Goal: Complete application form: Complete application form

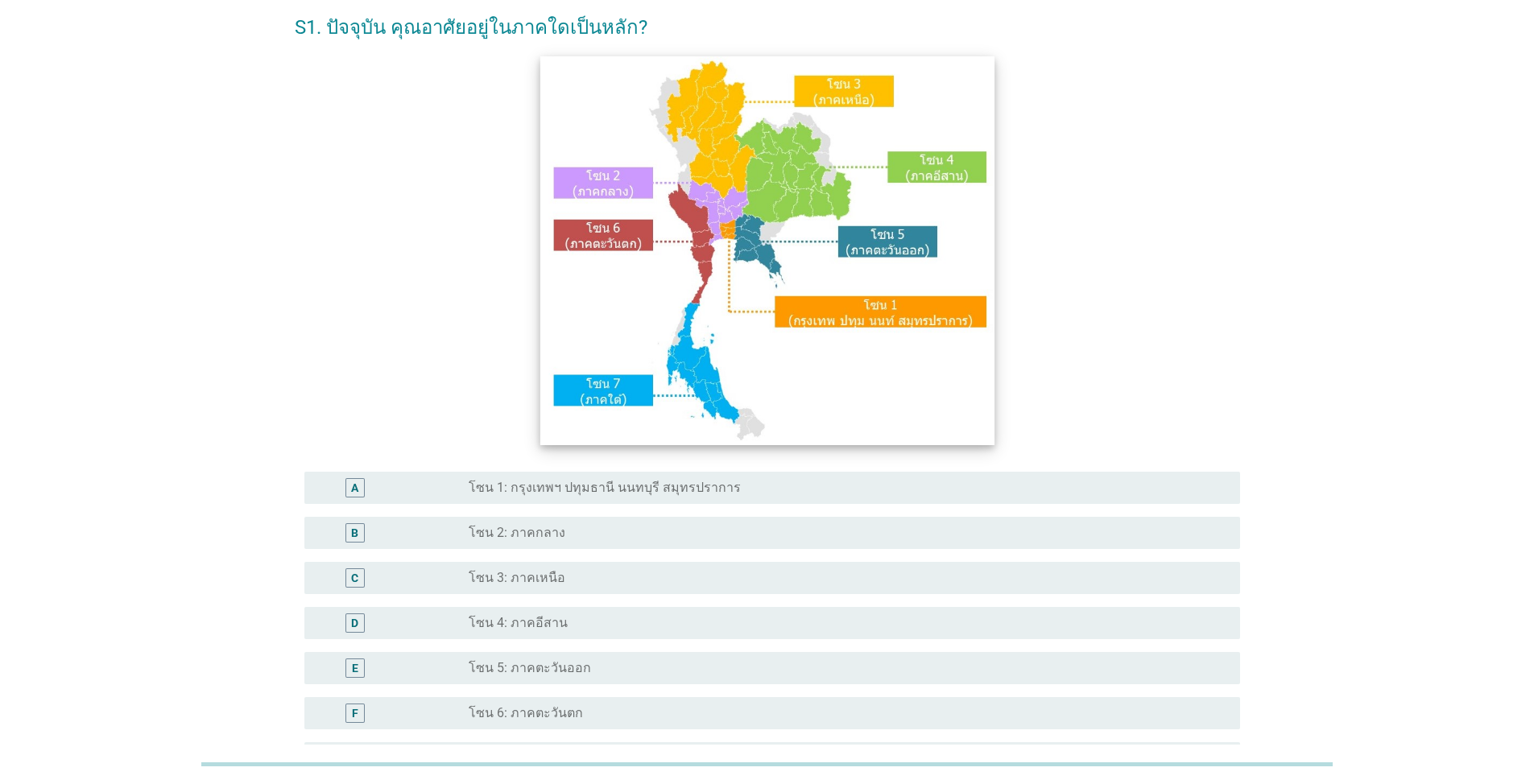
scroll to position [161, 0]
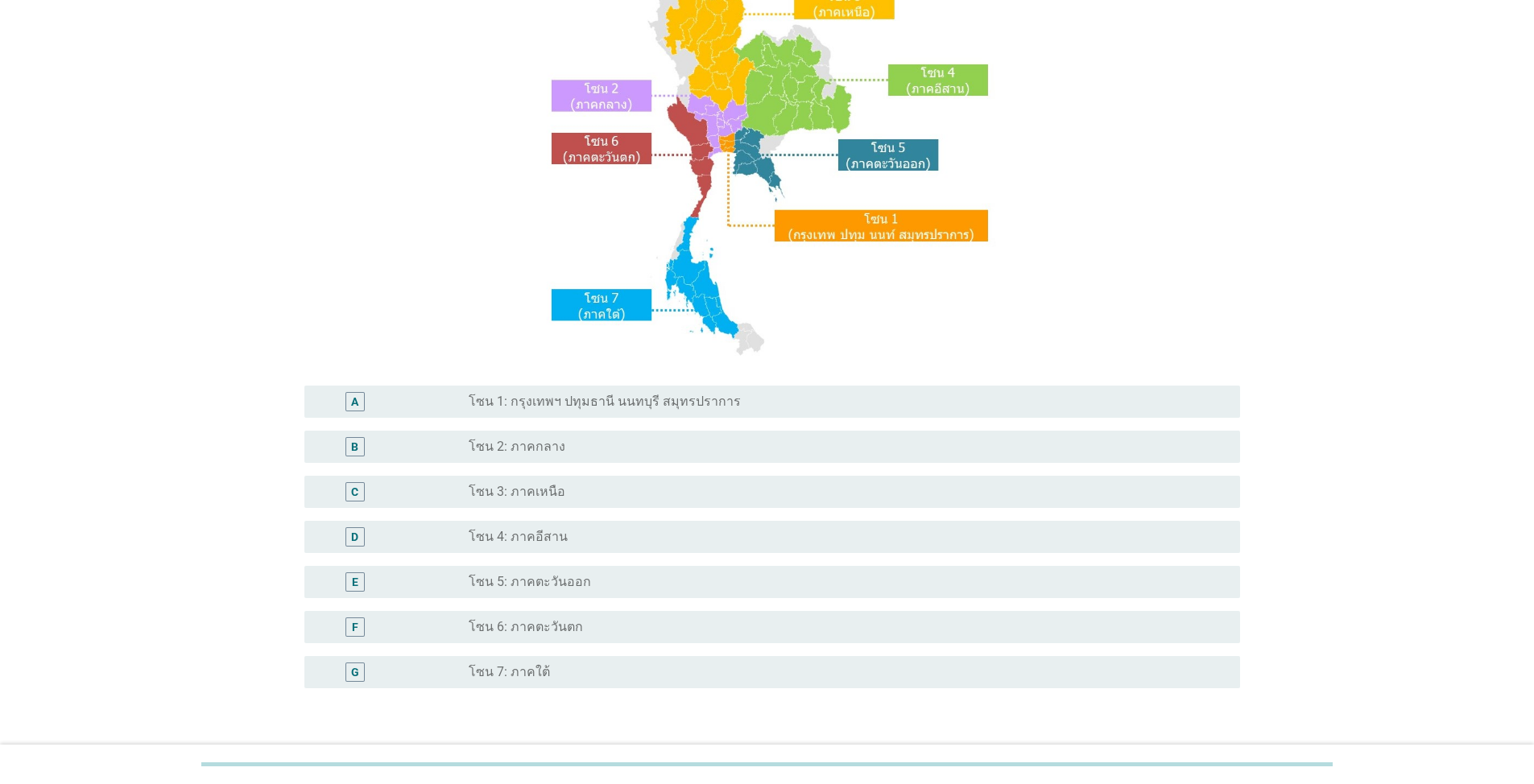
click at [557, 487] on label "โซน 3: ภาคเหนือ" at bounding box center [517, 491] width 96 height 16
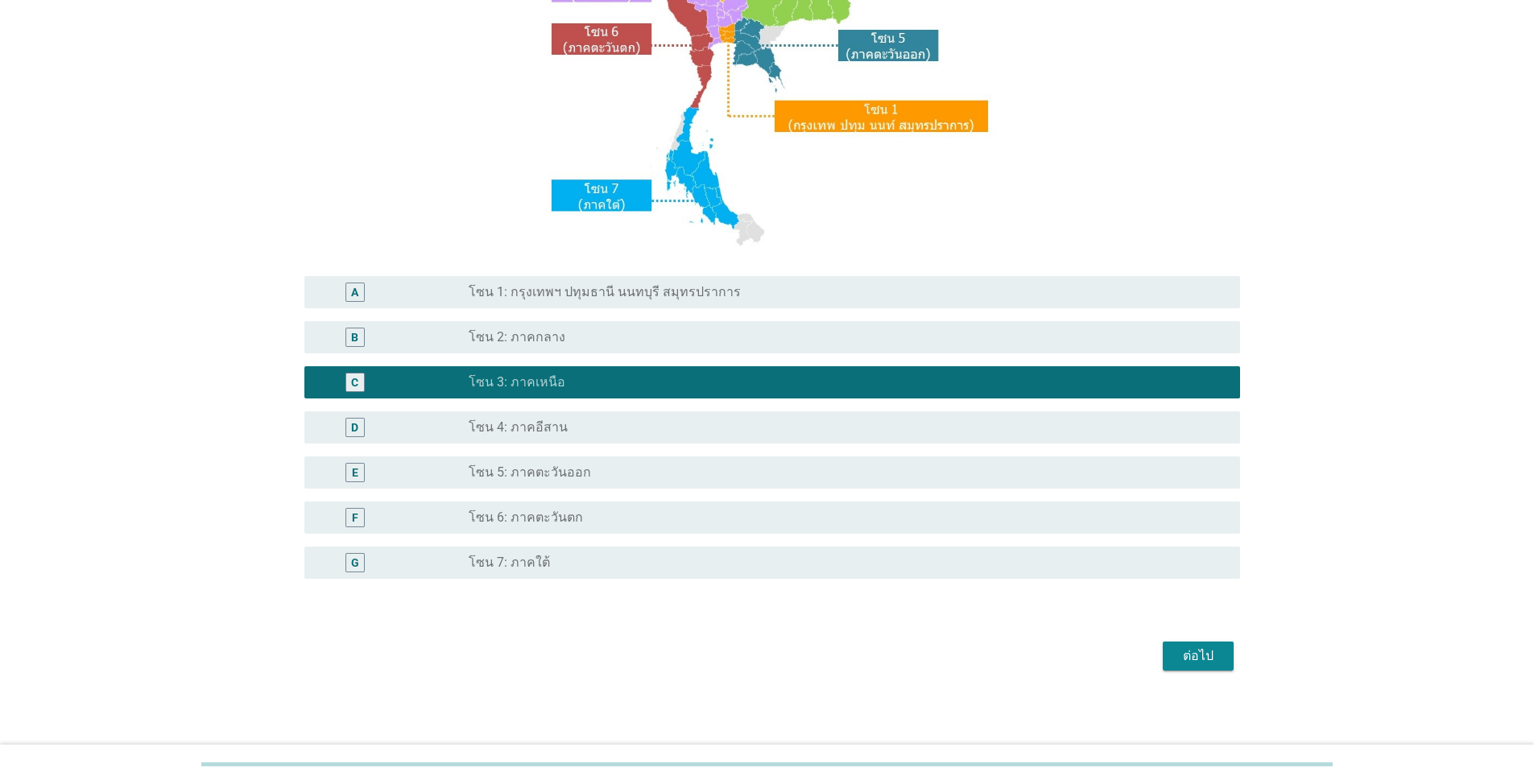
scroll to position [273, 0]
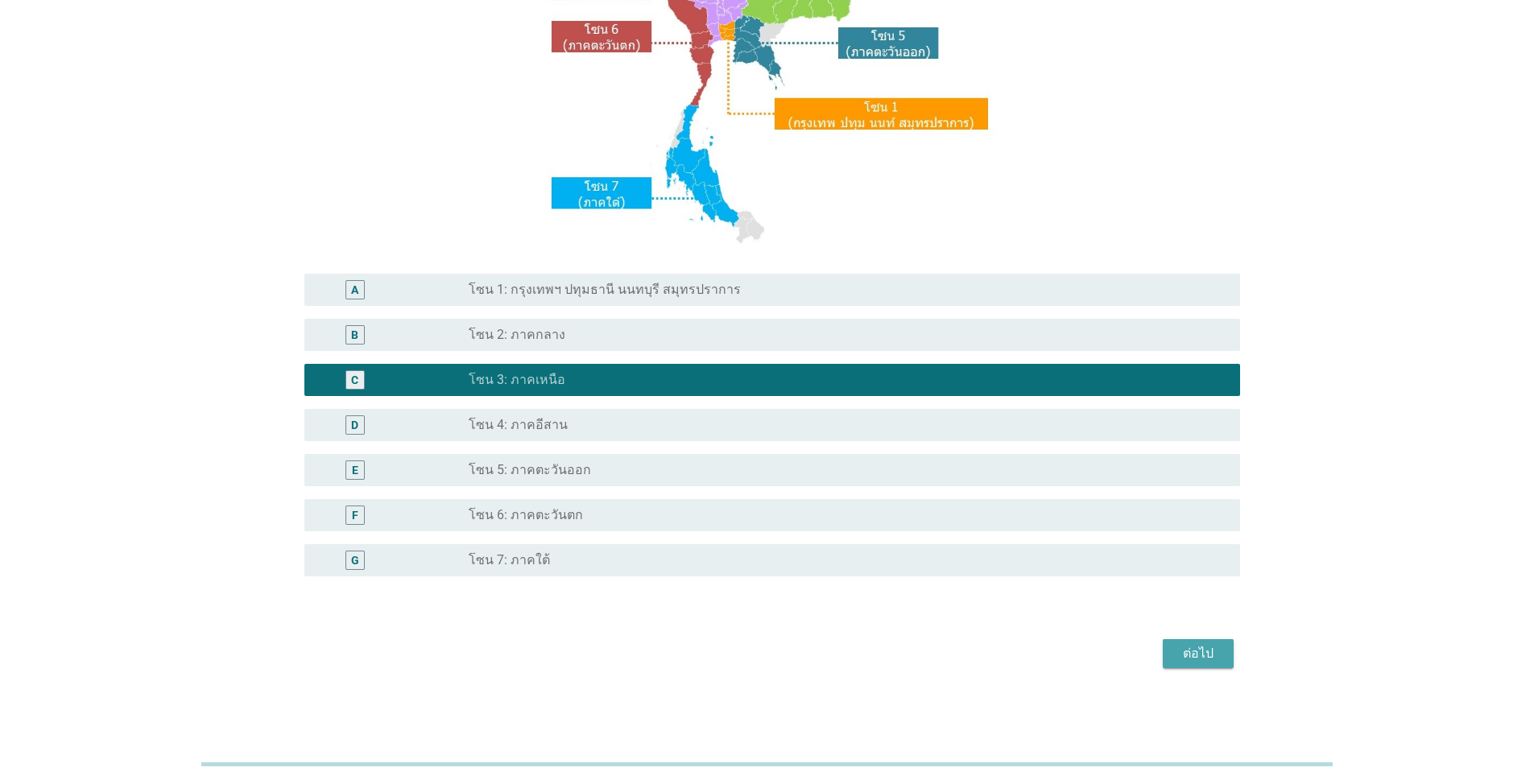
click at [1215, 655] on div "ต่อไป" at bounding box center [1198, 653] width 45 height 19
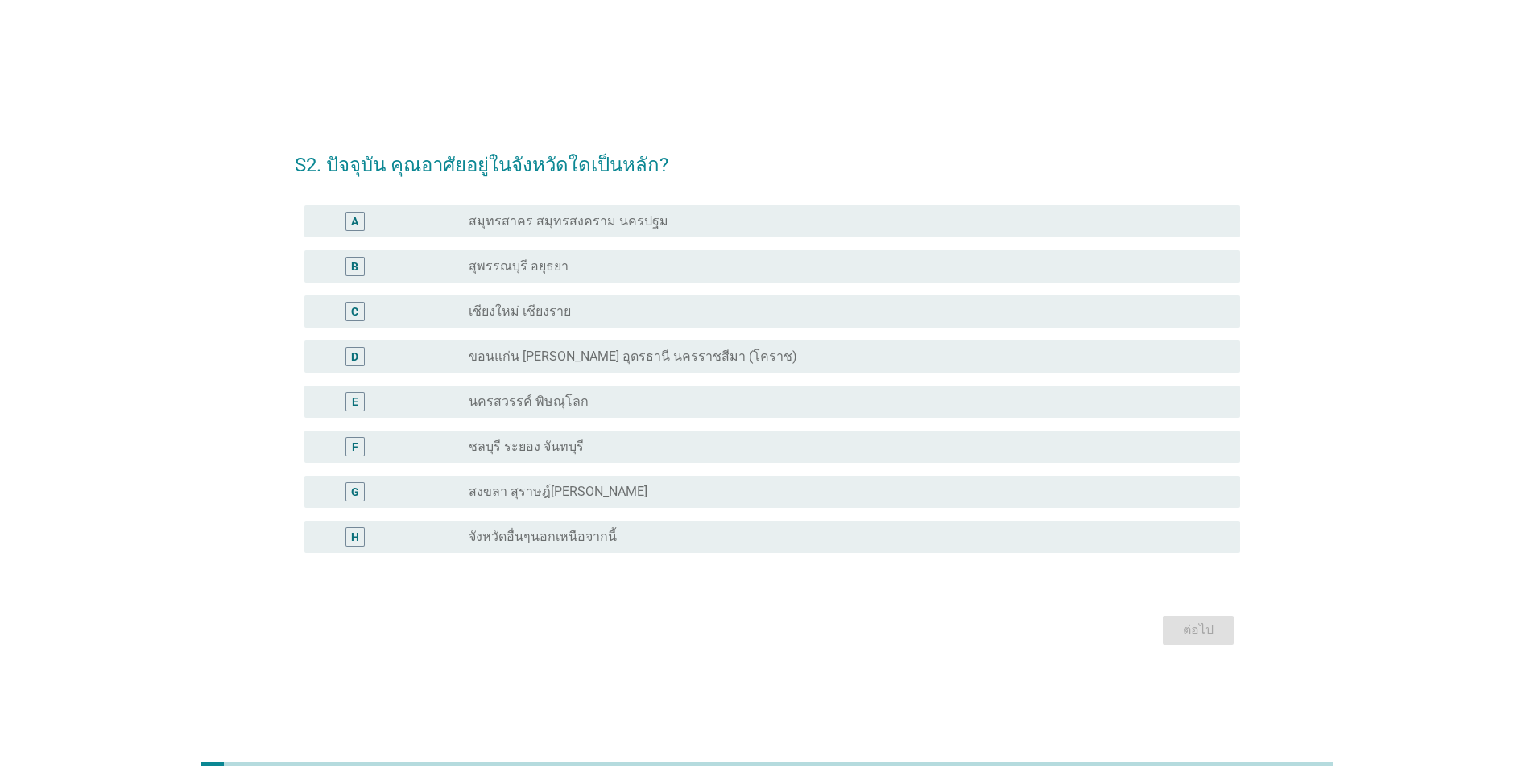
click at [490, 312] on label "เชียงใหม่ เชียงราย" at bounding box center [520, 311] width 102 height 16
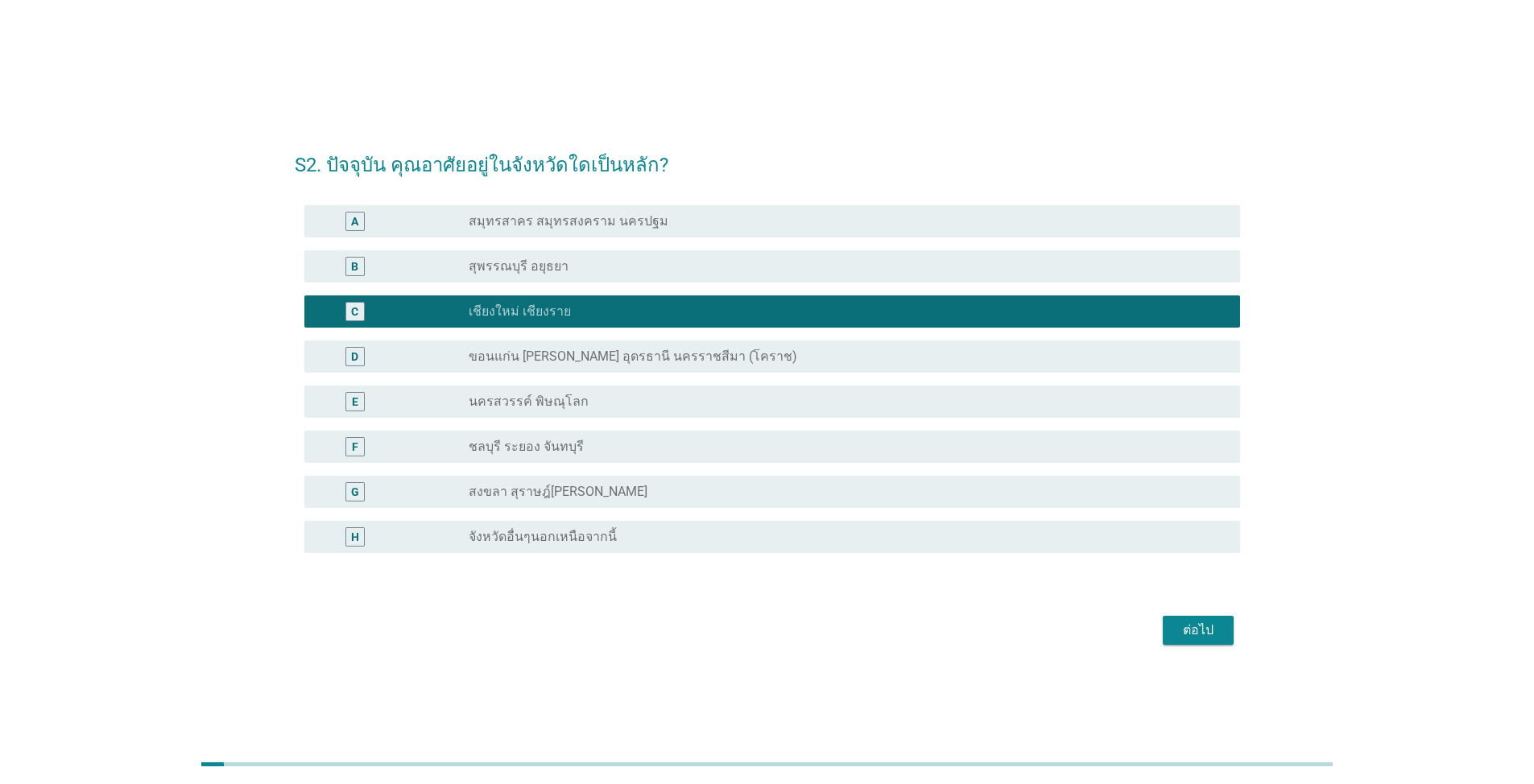
click at [1196, 630] on div "ต่อไป" at bounding box center [1198, 630] width 45 height 19
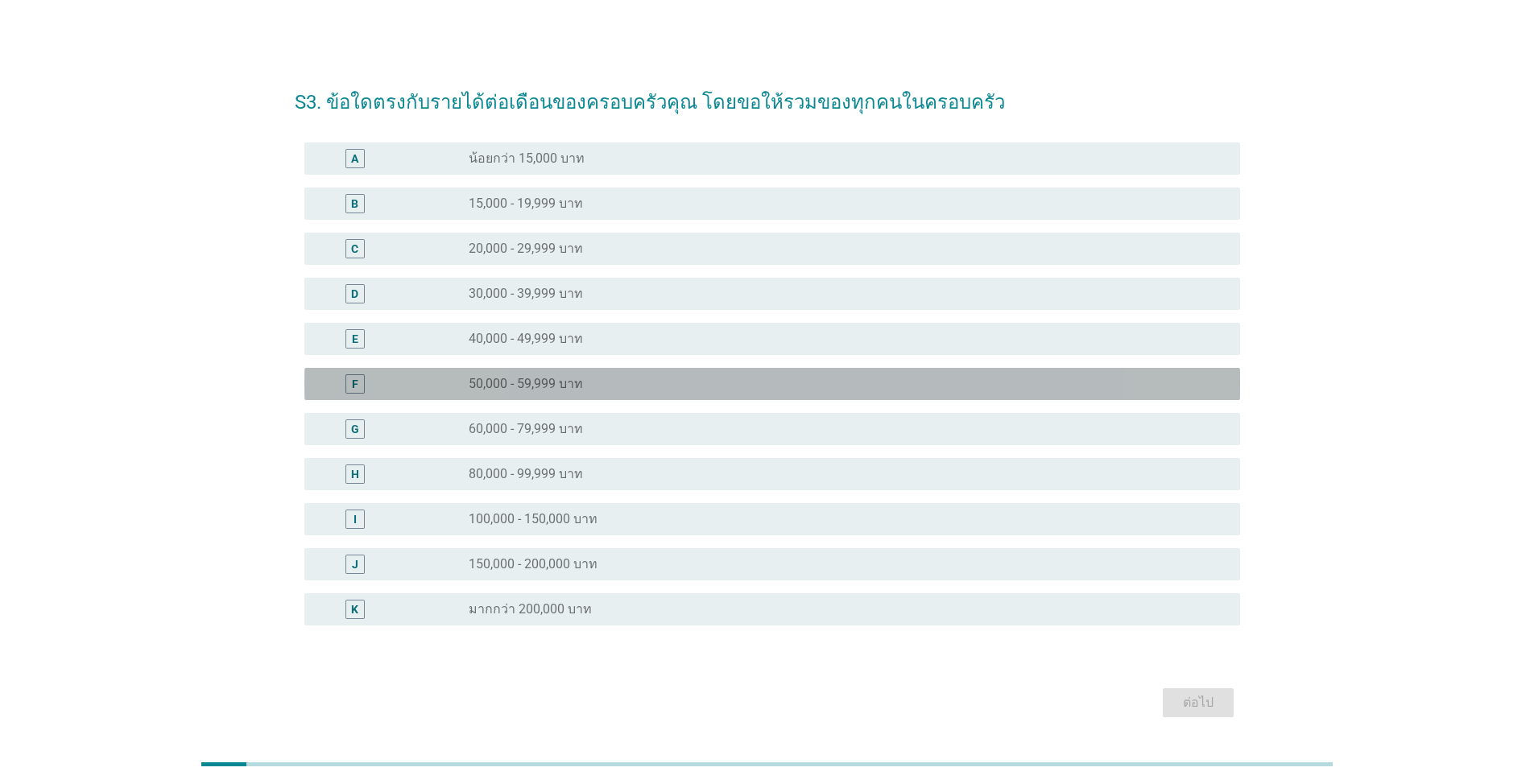
click at [456, 383] on div "F" at bounding box center [393, 384] width 151 height 19
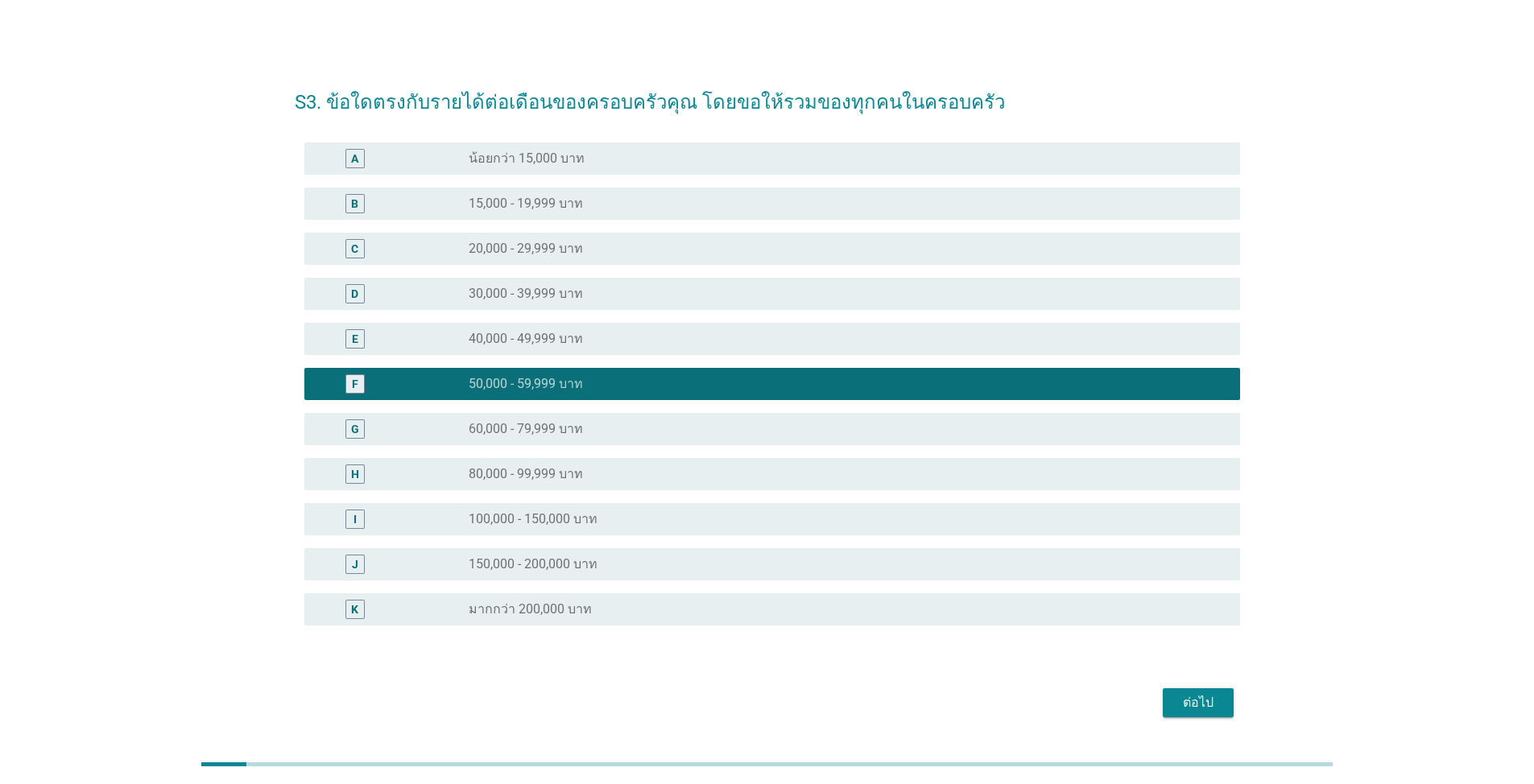
click at [1208, 704] on div "ต่อไป" at bounding box center [1198, 702] width 45 height 19
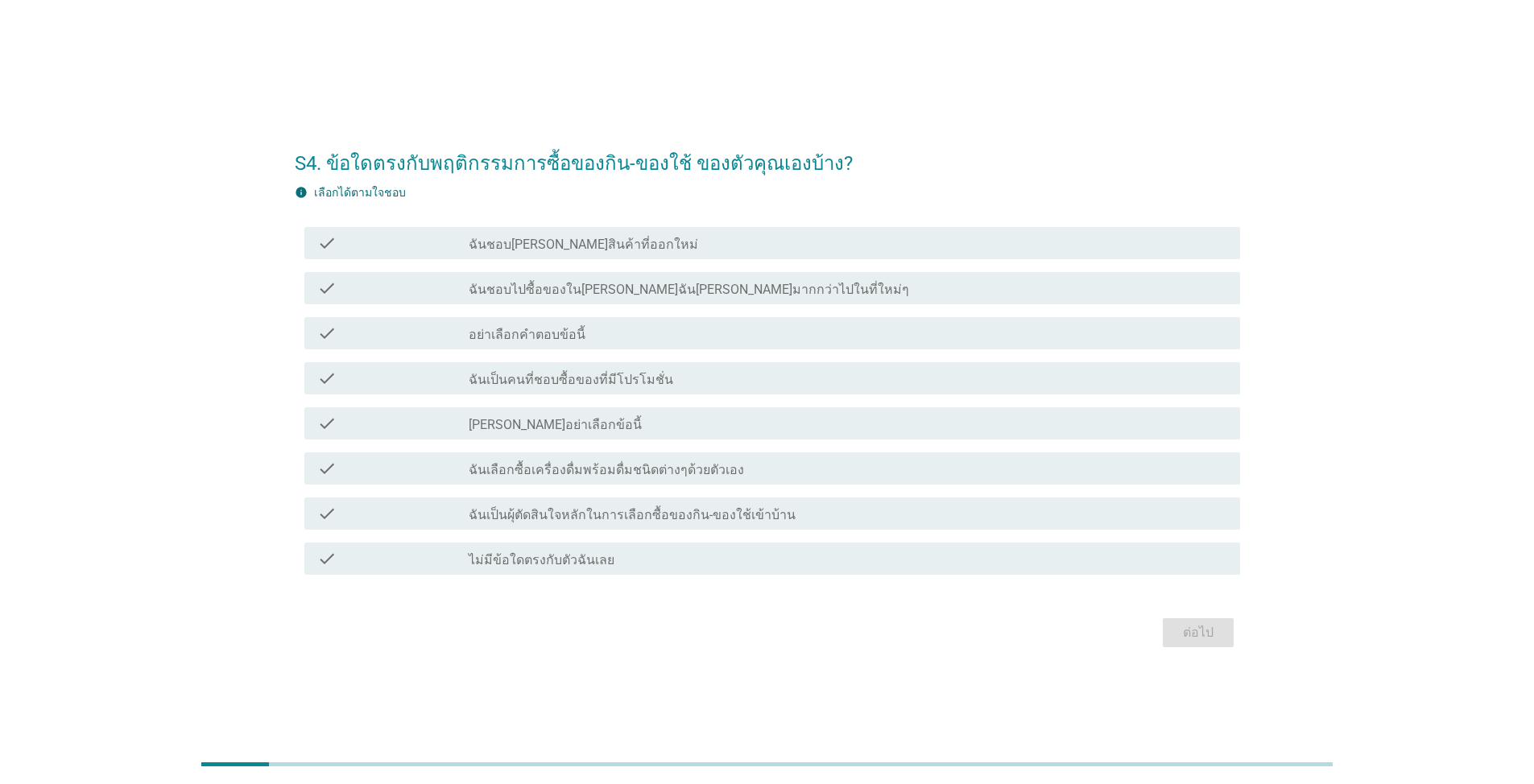
click at [547, 295] on label "ฉันชอบไปซื้อของใน[PERSON_NAME]ฉัน[PERSON_NAME]มากกว่าไปในที่ใหม่ๆ" at bounding box center [689, 289] width 441 height 16
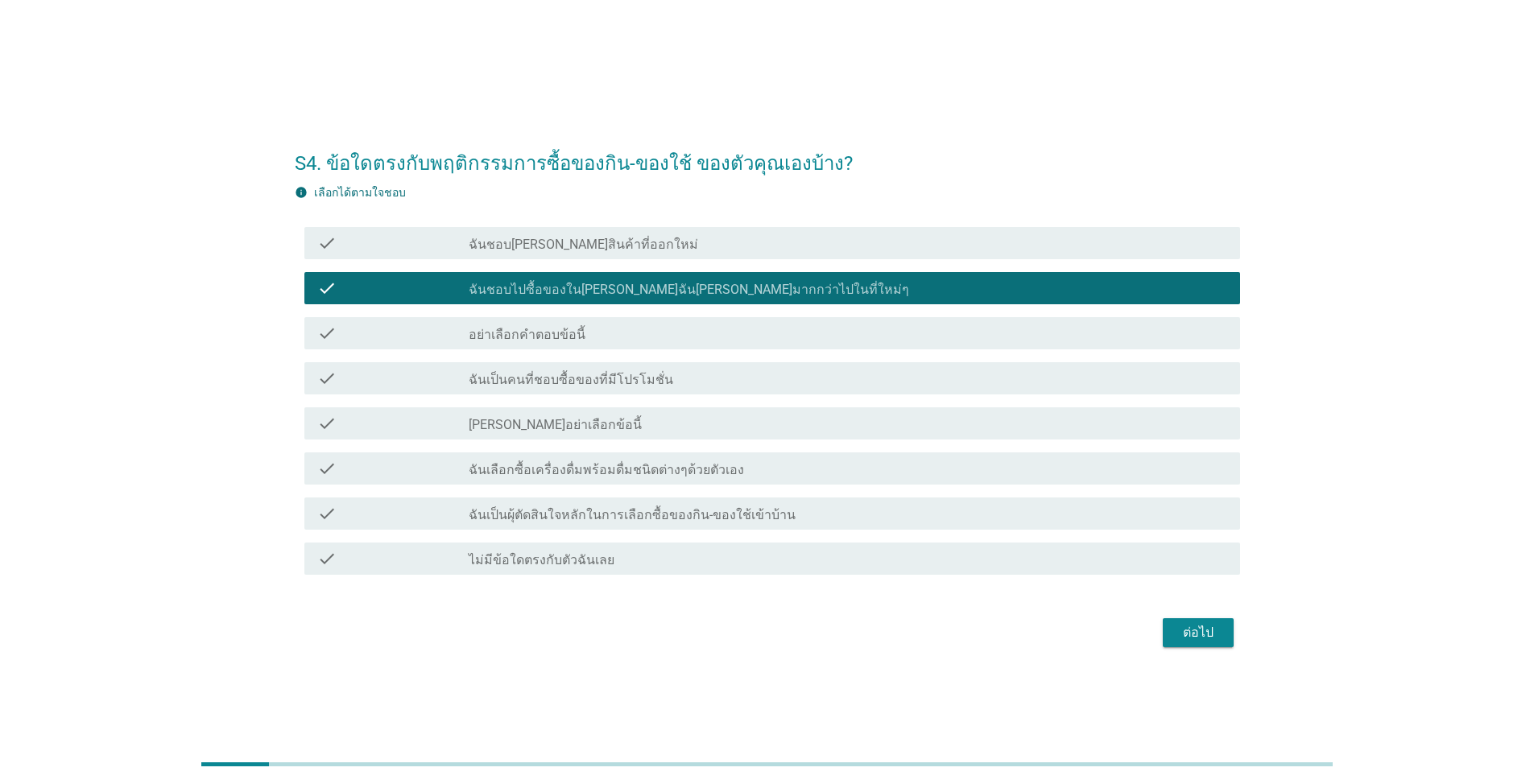
click at [551, 231] on div "check check_box_outline_blank ฉันชอบ[PERSON_NAME]สินค้าที่ออกใหม่" at bounding box center [772, 243] width 936 height 32
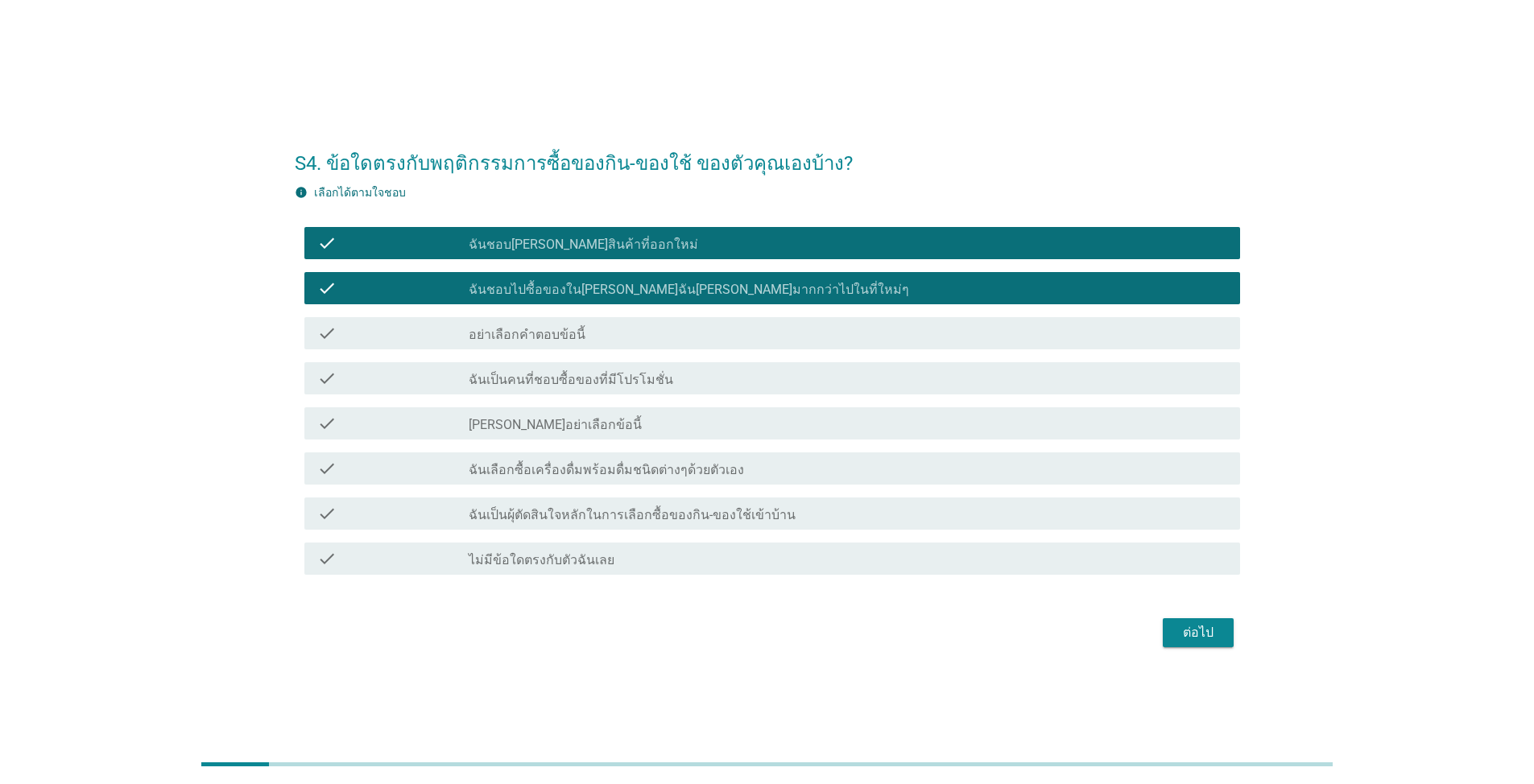
click at [610, 372] on label "ฉันเป็นคนที่ชอบซื้อของที่มีโปรโมชั่น" at bounding box center [571, 380] width 205 height 16
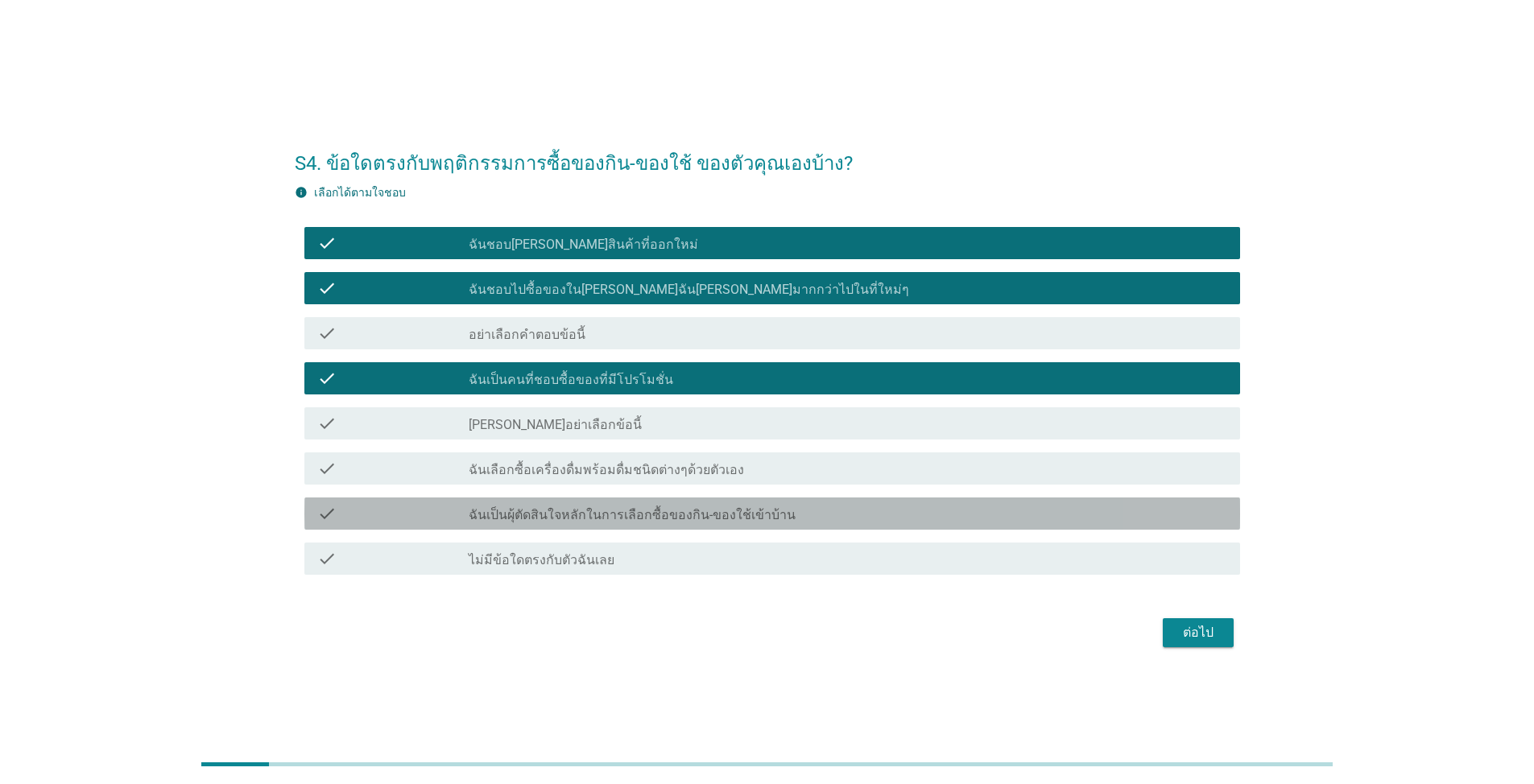
click at [614, 509] on label "ฉันเป็นผุ้ตัดสินใจหลักในการเลือกซื้อของกิน-ของใช้เข้าบ้าน" at bounding box center [632, 515] width 327 height 16
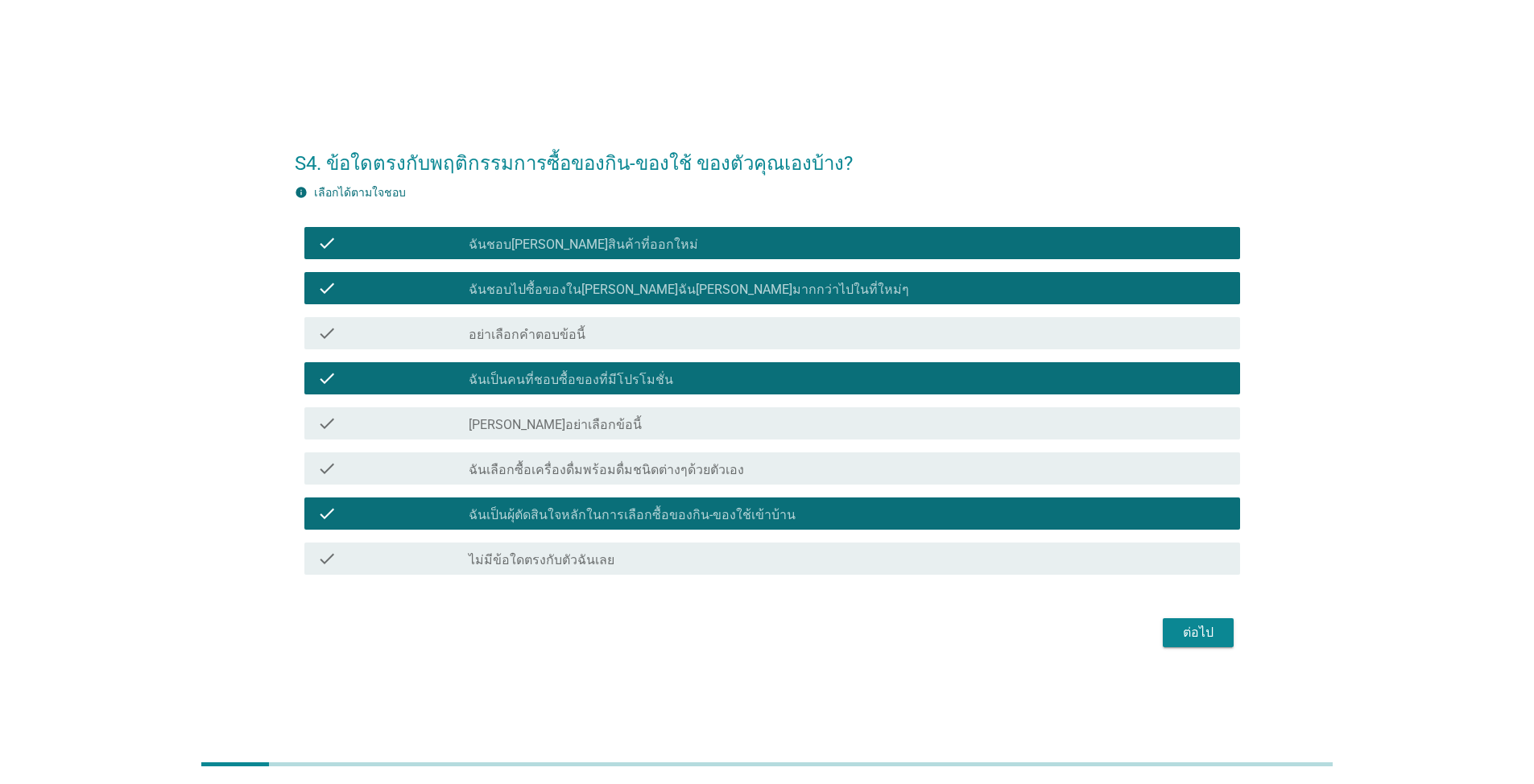
click at [658, 460] on div "check_box_outline_blank ฉันเลือกซื้อเครื่องดื่มพร้อมดื่มชนิดต่างๆด้วยตัวเอง" at bounding box center [848, 469] width 759 height 19
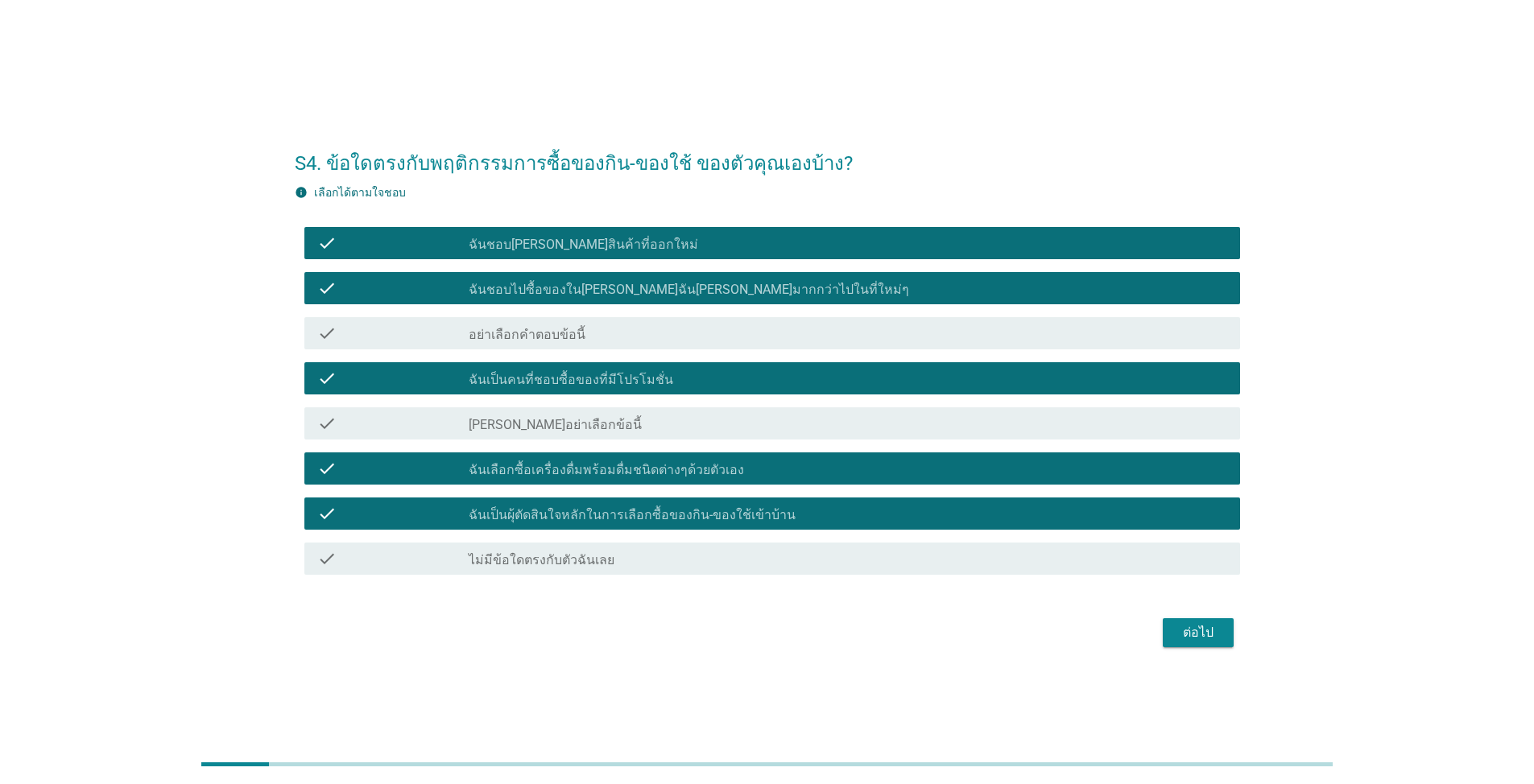
click at [1207, 636] on div "ต่อไป" at bounding box center [1198, 633] width 45 height 19
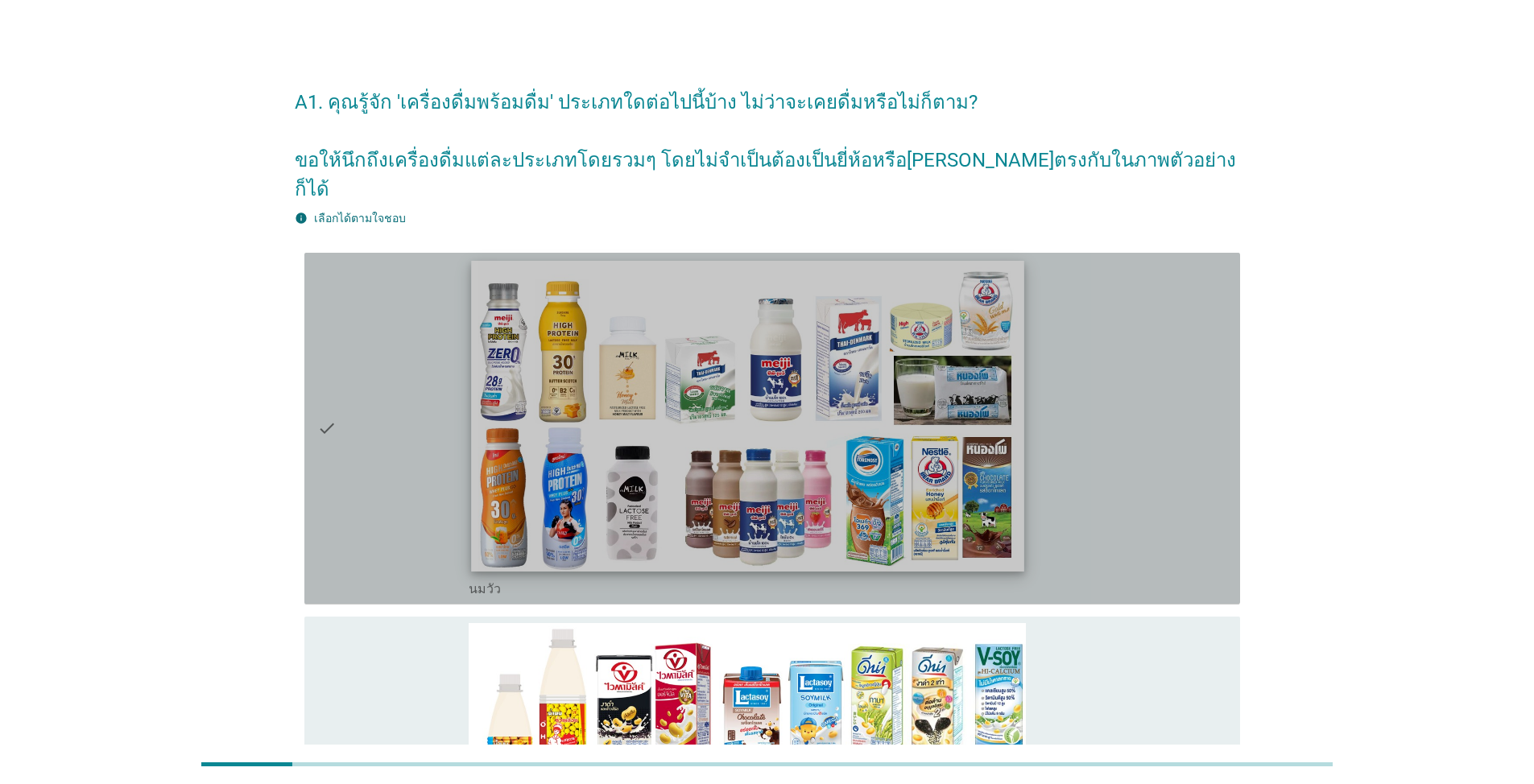
click at [536, 383] on img at bounding box center [747, 414] width 553 height 310
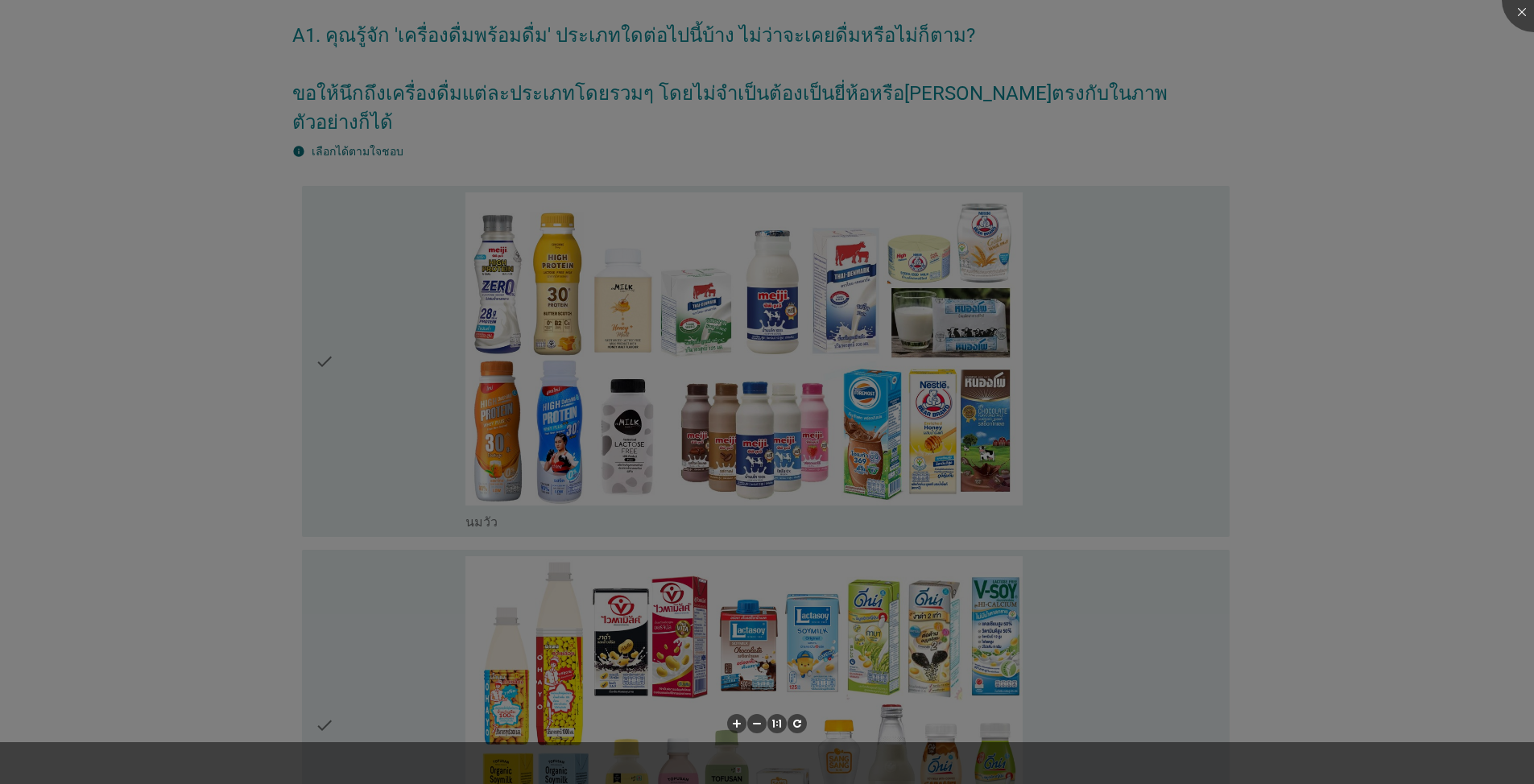
scroll to position [242, 0]
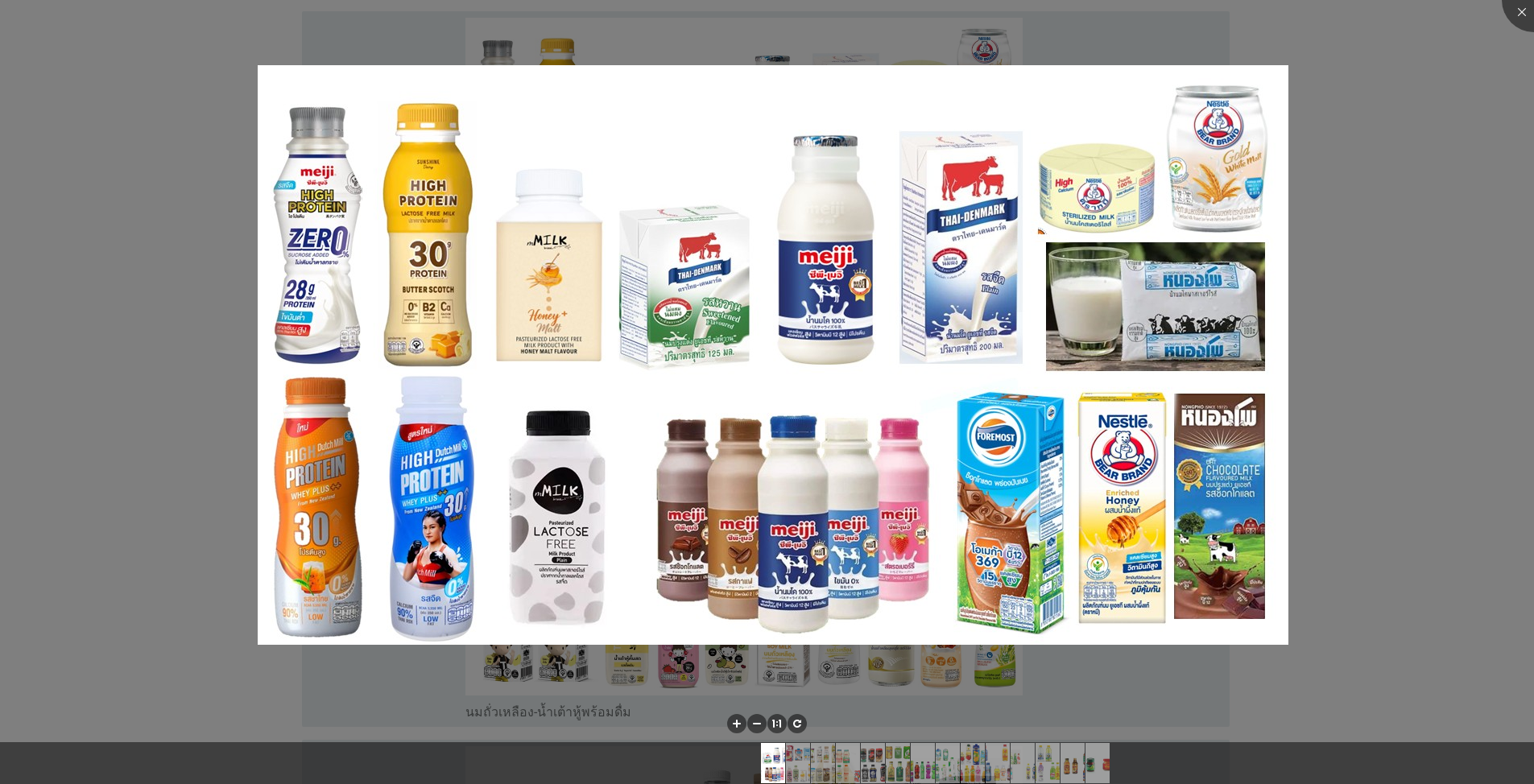
click at [1446, 171] on div at bounding box center [767, 392] width 1534 height 784
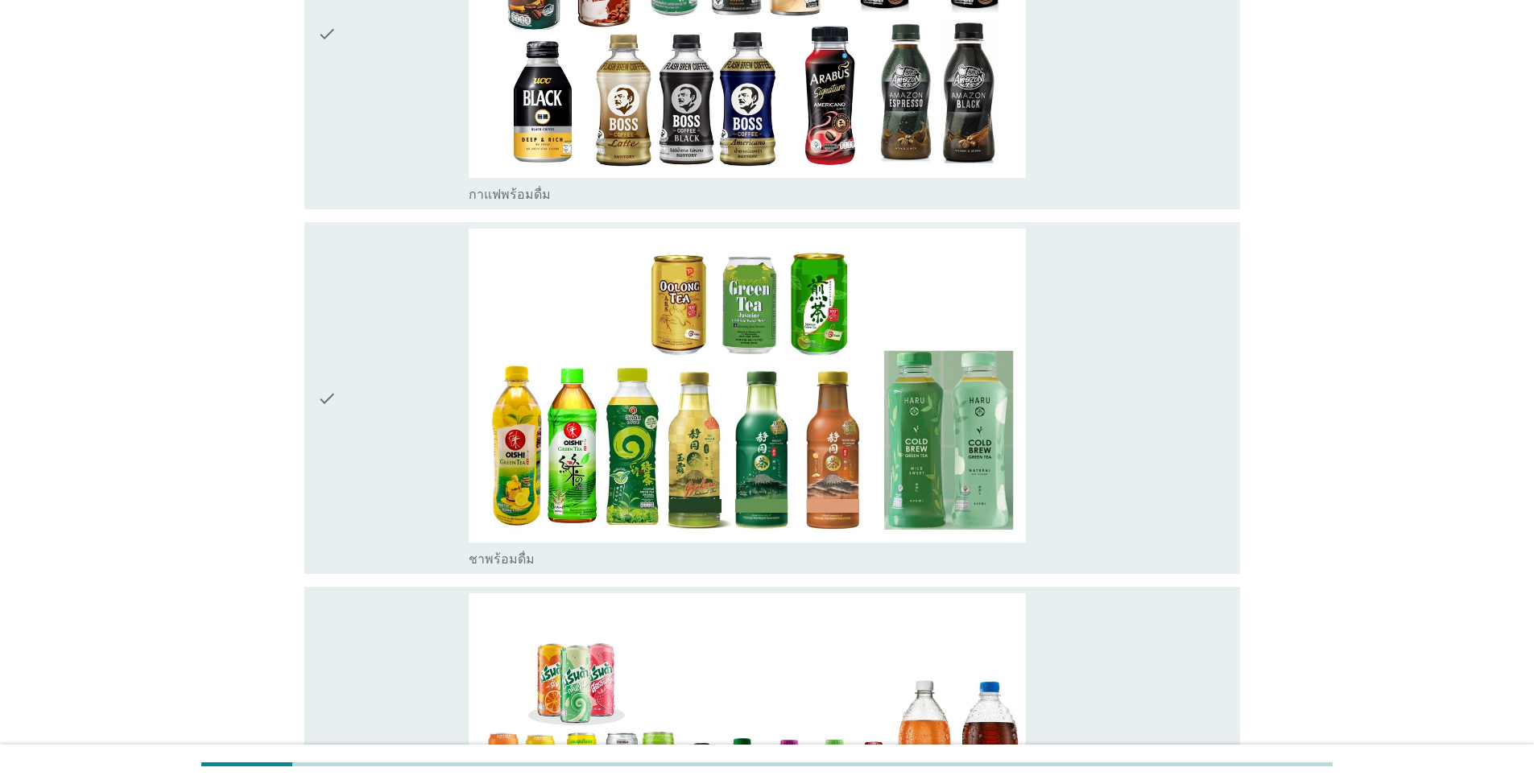
click at [326, 373] on icon "check" at bounding box center [327, 397] width 19 height 339
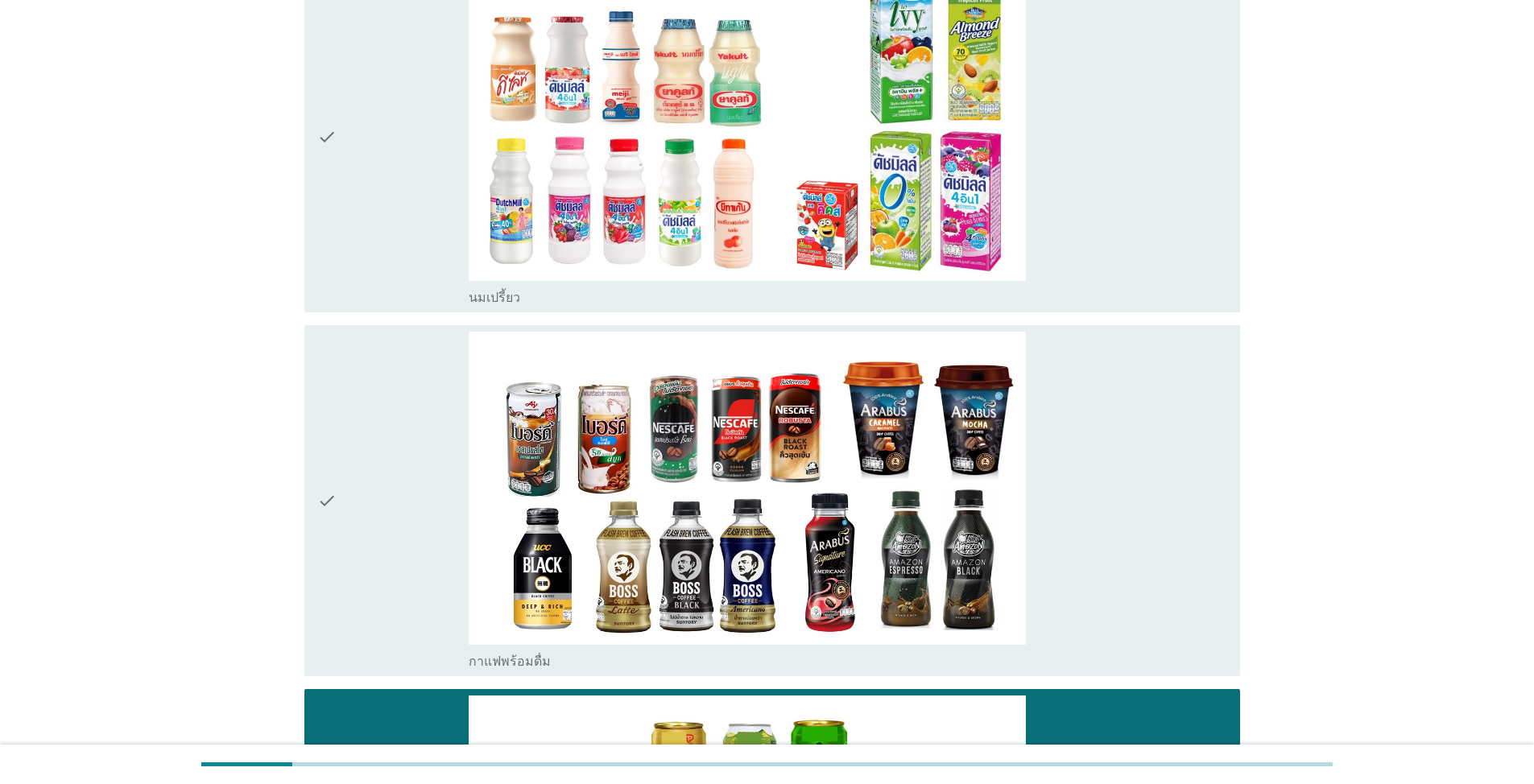
scroll to position [1368, 0]
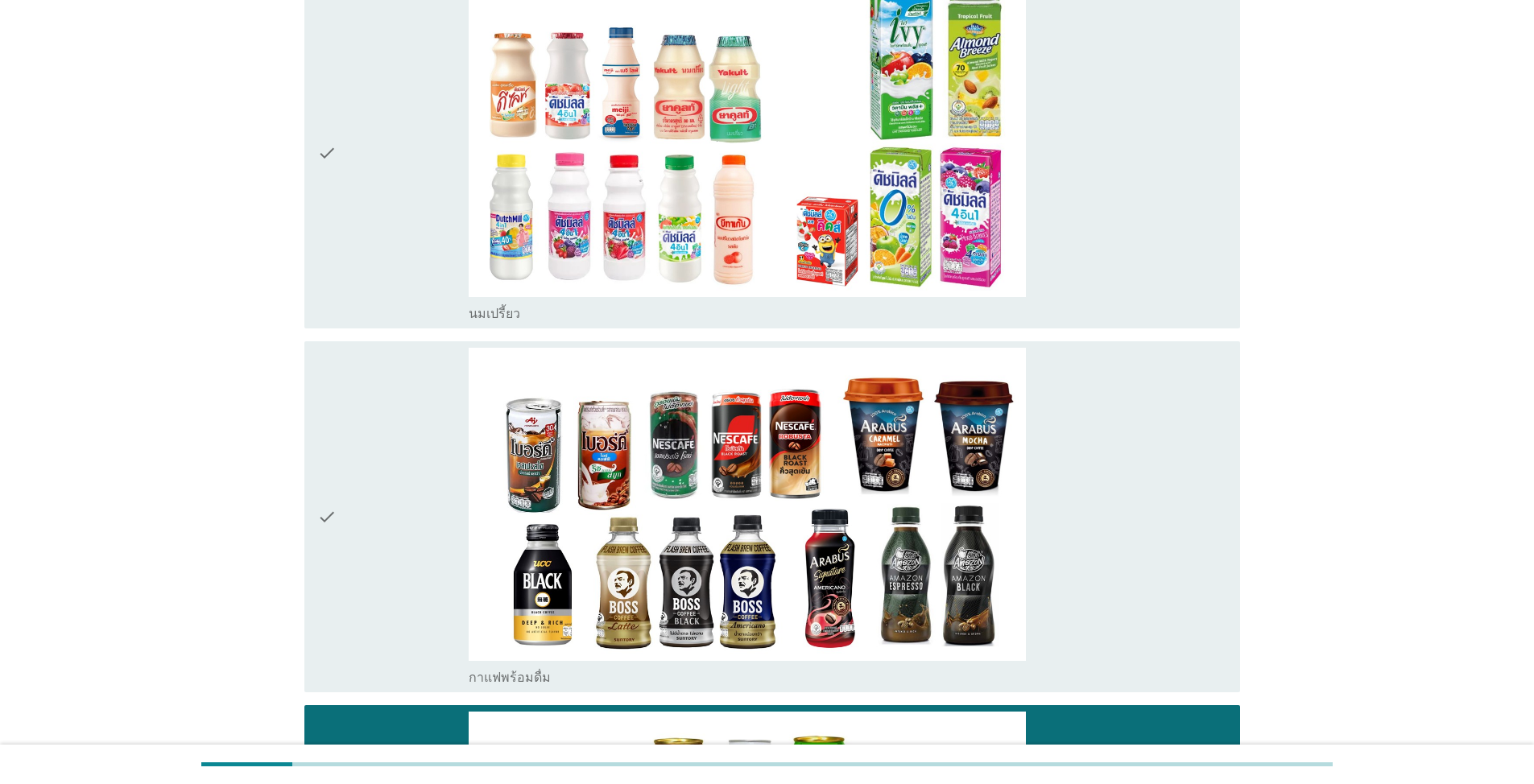
click at [334, 417] on icon "check" at bounding box center [327, 517] width 19 height 339
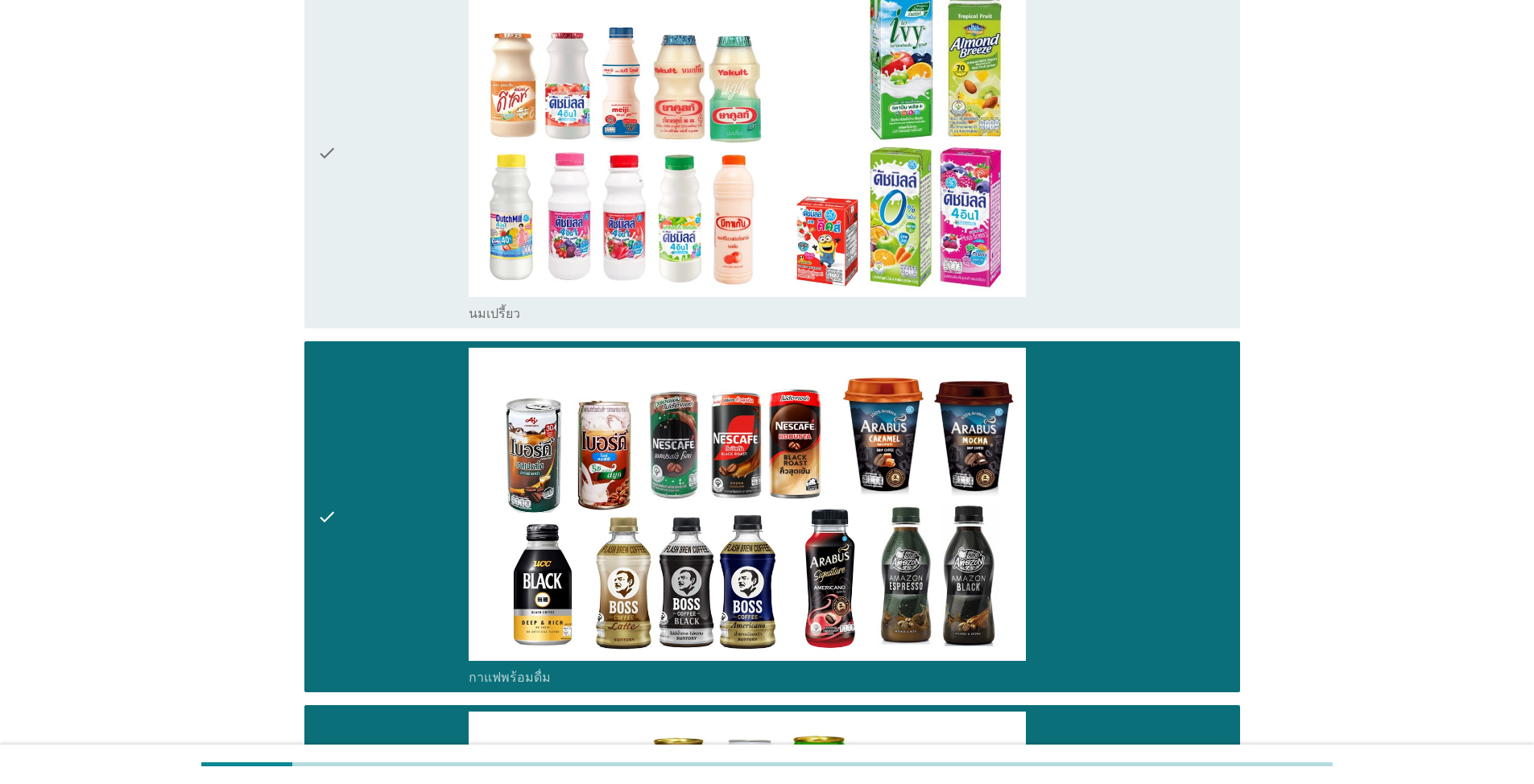
click at [372, 128] on div "check" at bounding box center [393, 152] width 151 height 339
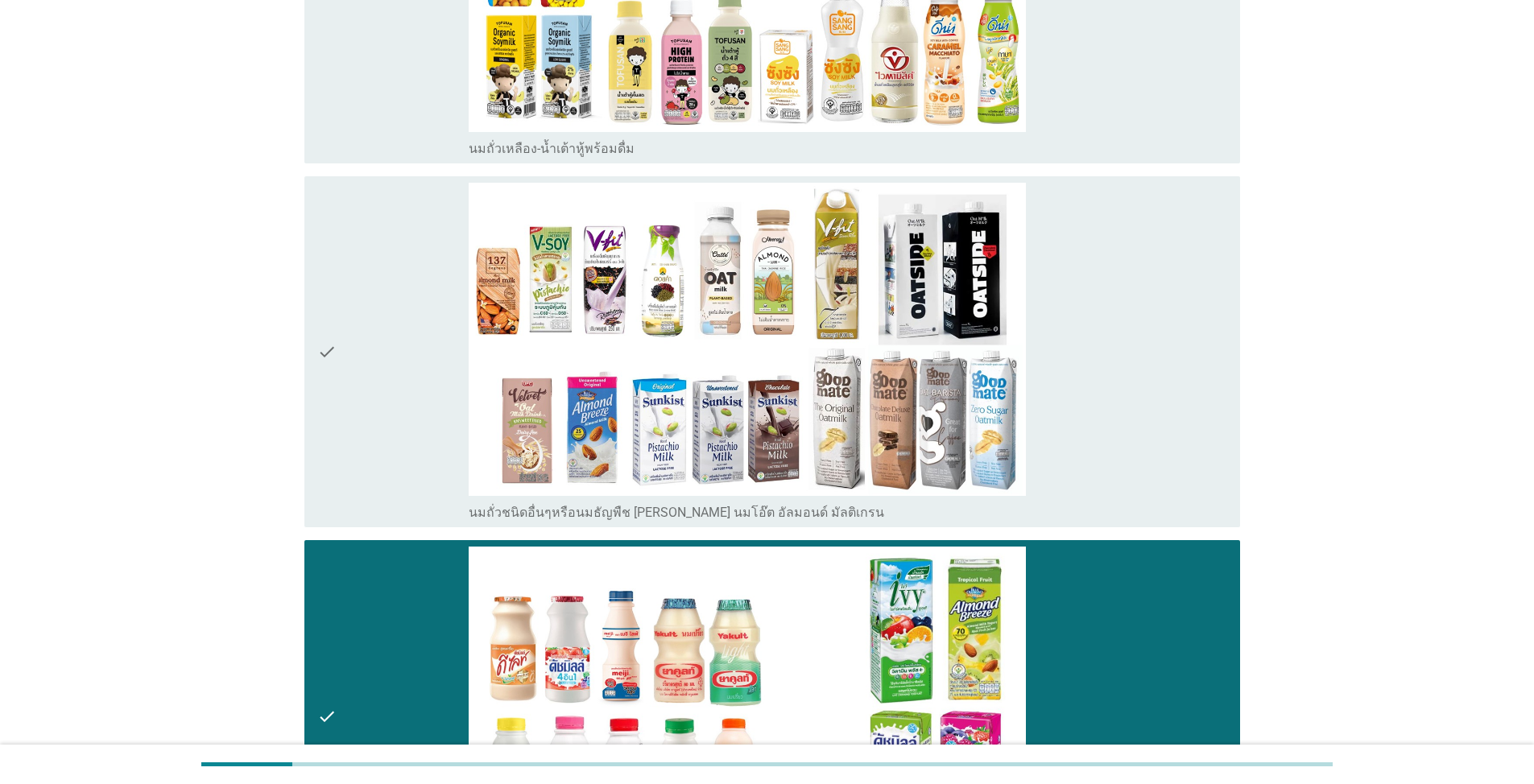
click at [360, 217] on div "check" at bounding box center [393, 352] width 151 height 339
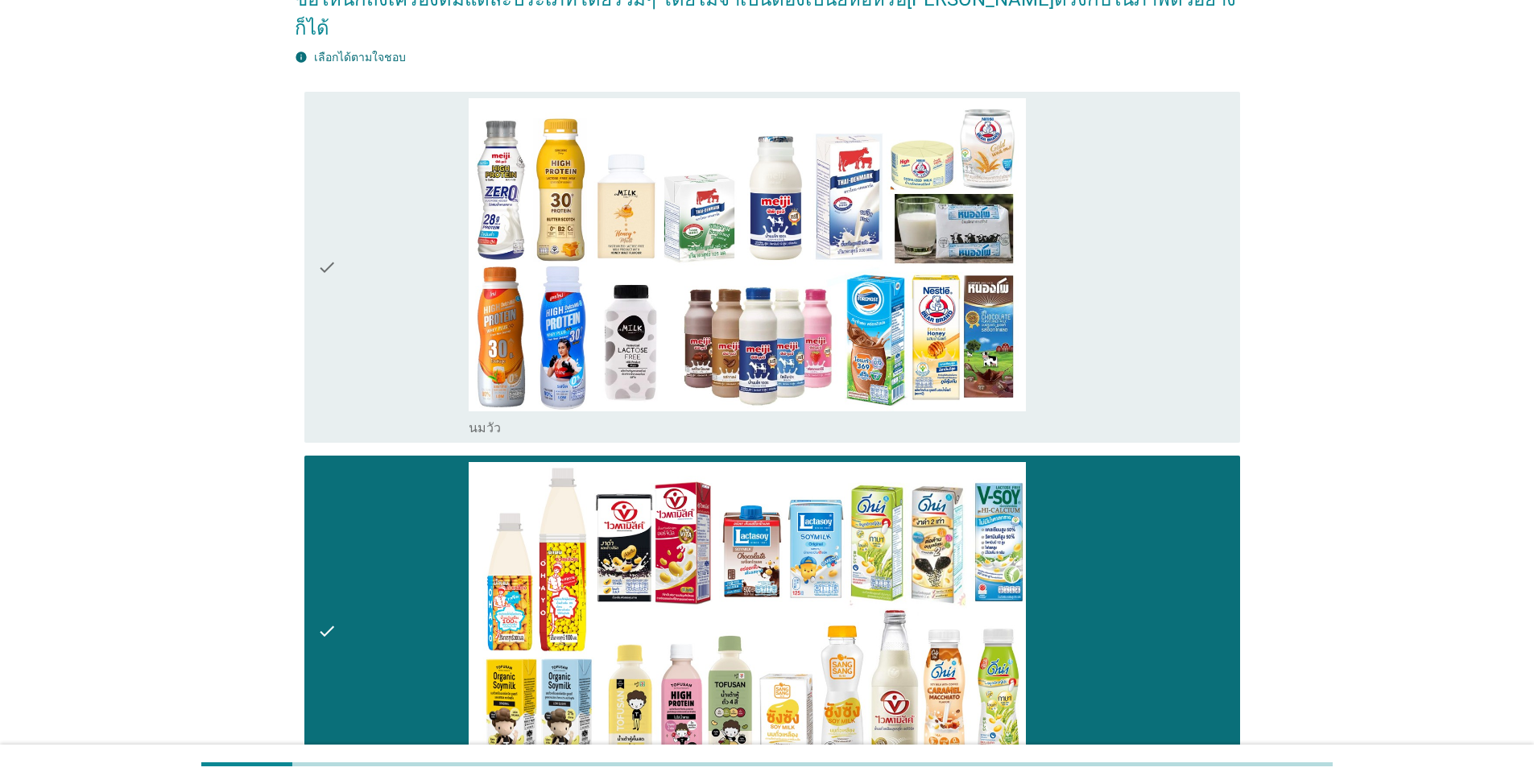
click at [407, 235] on div "check" at bounding box center [393, 267] width 151 height 339
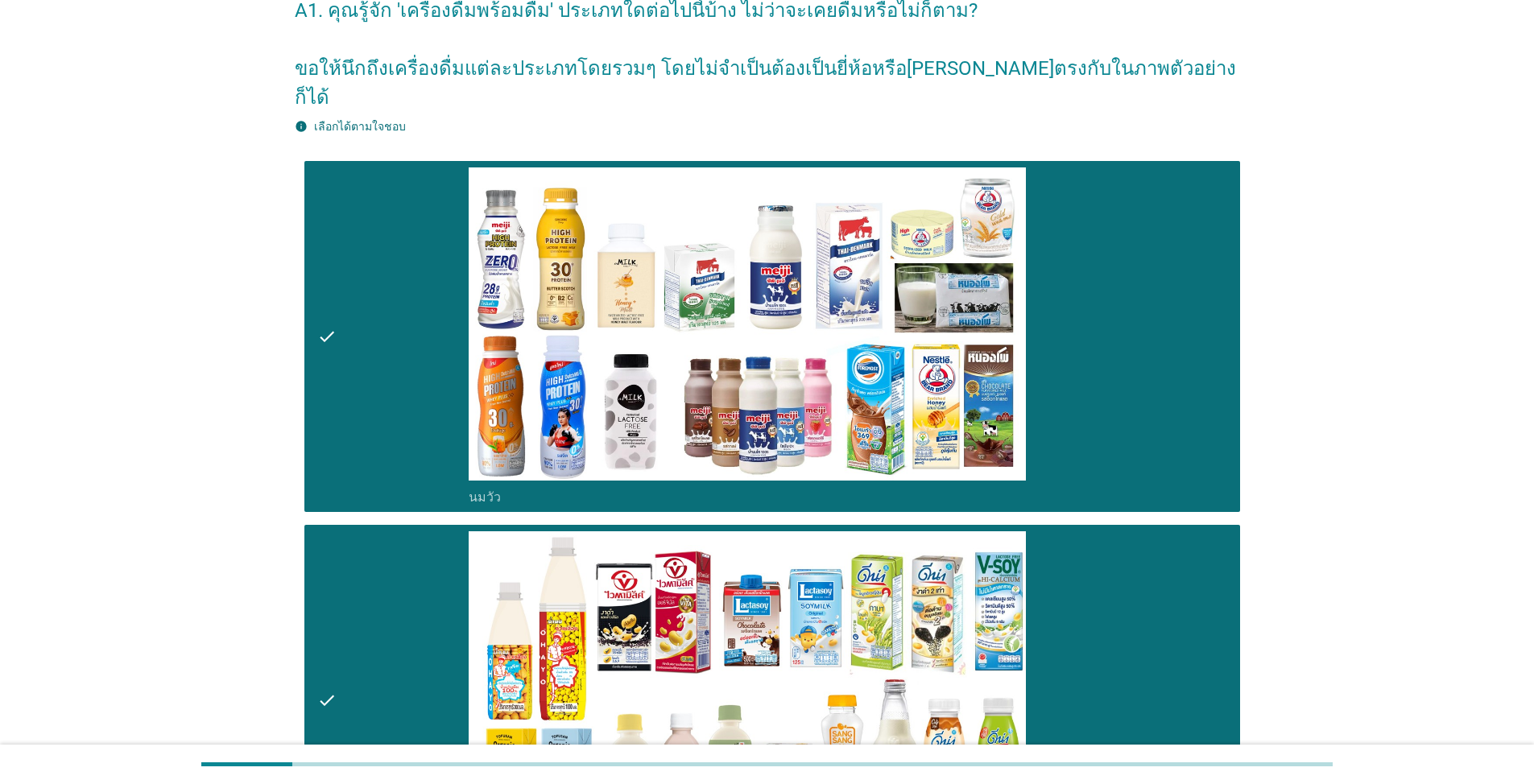
scroll to position [0, 0]
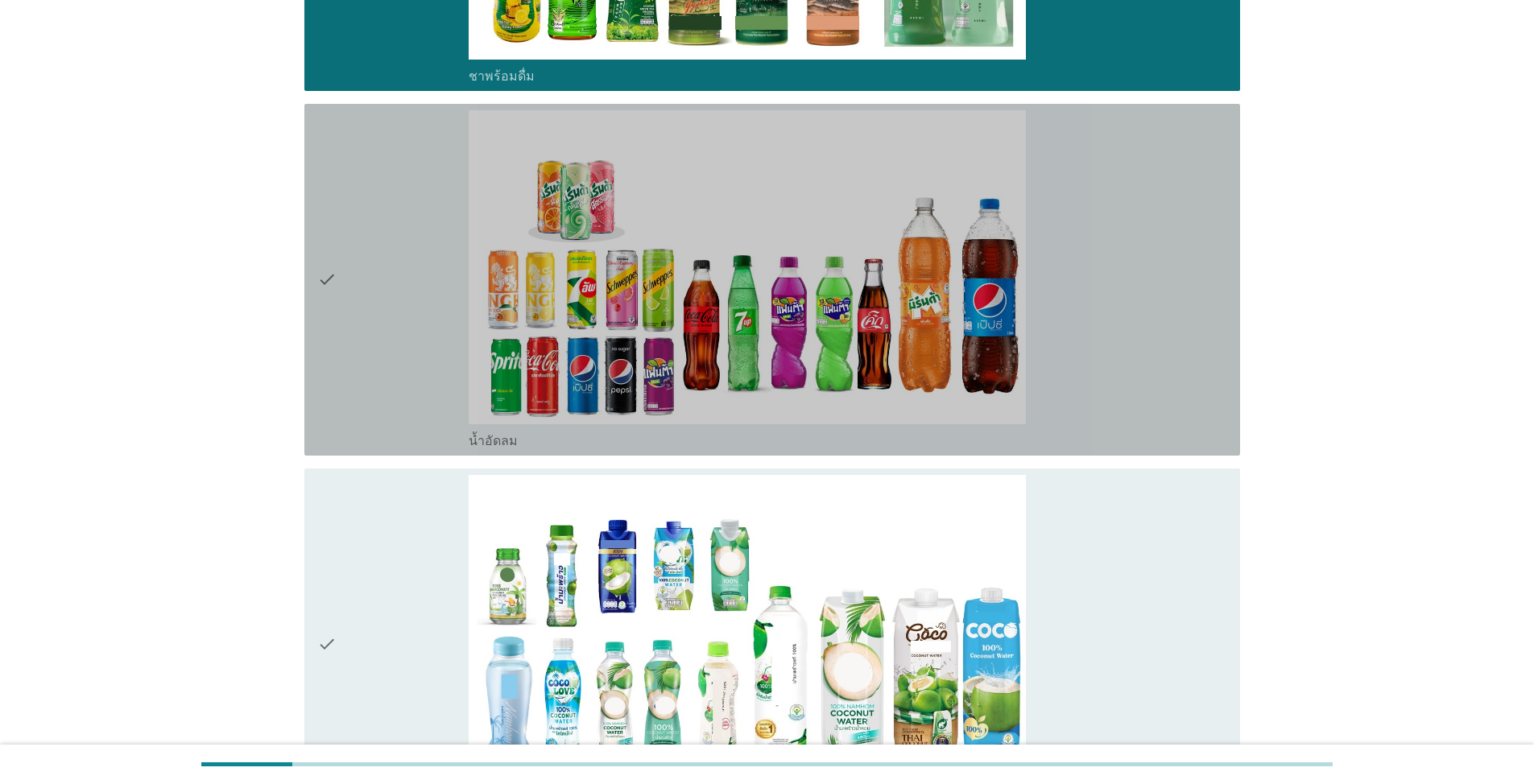
click at [385, 308] on div "check" at bounding box center [393, 279] width 151 height 339
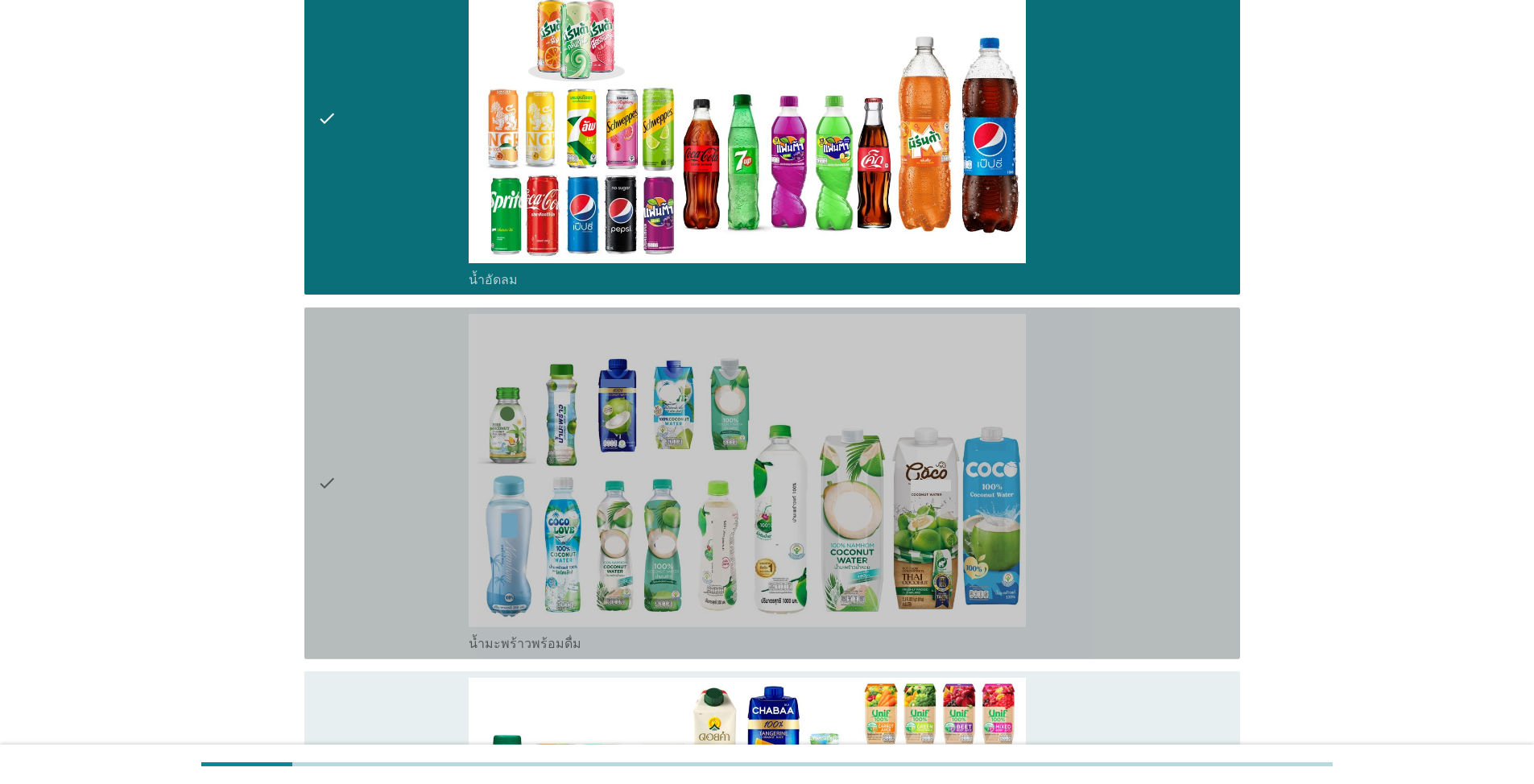
click at [336, 476] on icon "check" at bounding box center [327, 483] width 19 height 339
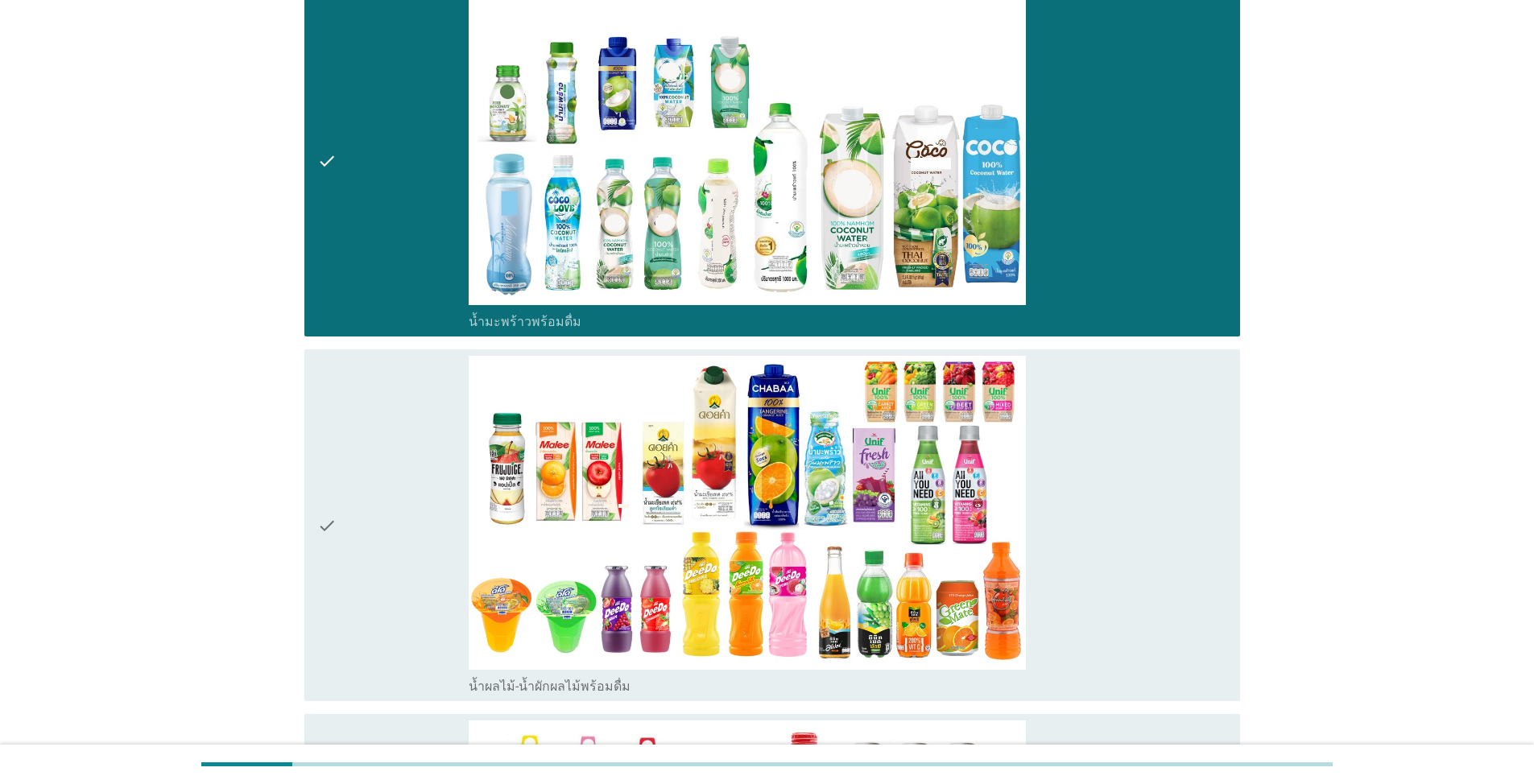
click at [344, 489] on div "check" at bounding box center [393, 525] width 151 height 339
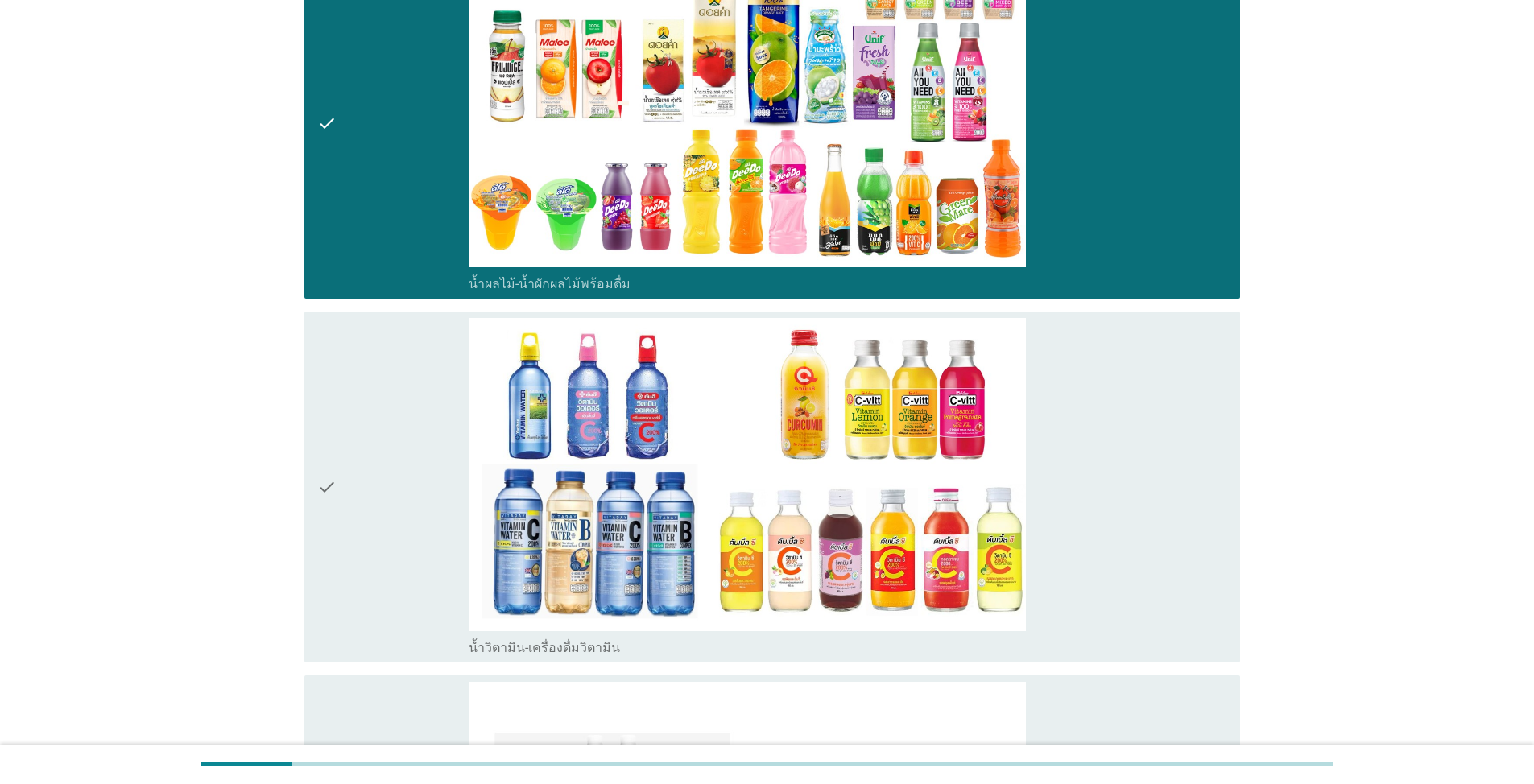
click at [340, 480] on div "check" at bounding box center [393, 487] width 151 height 339
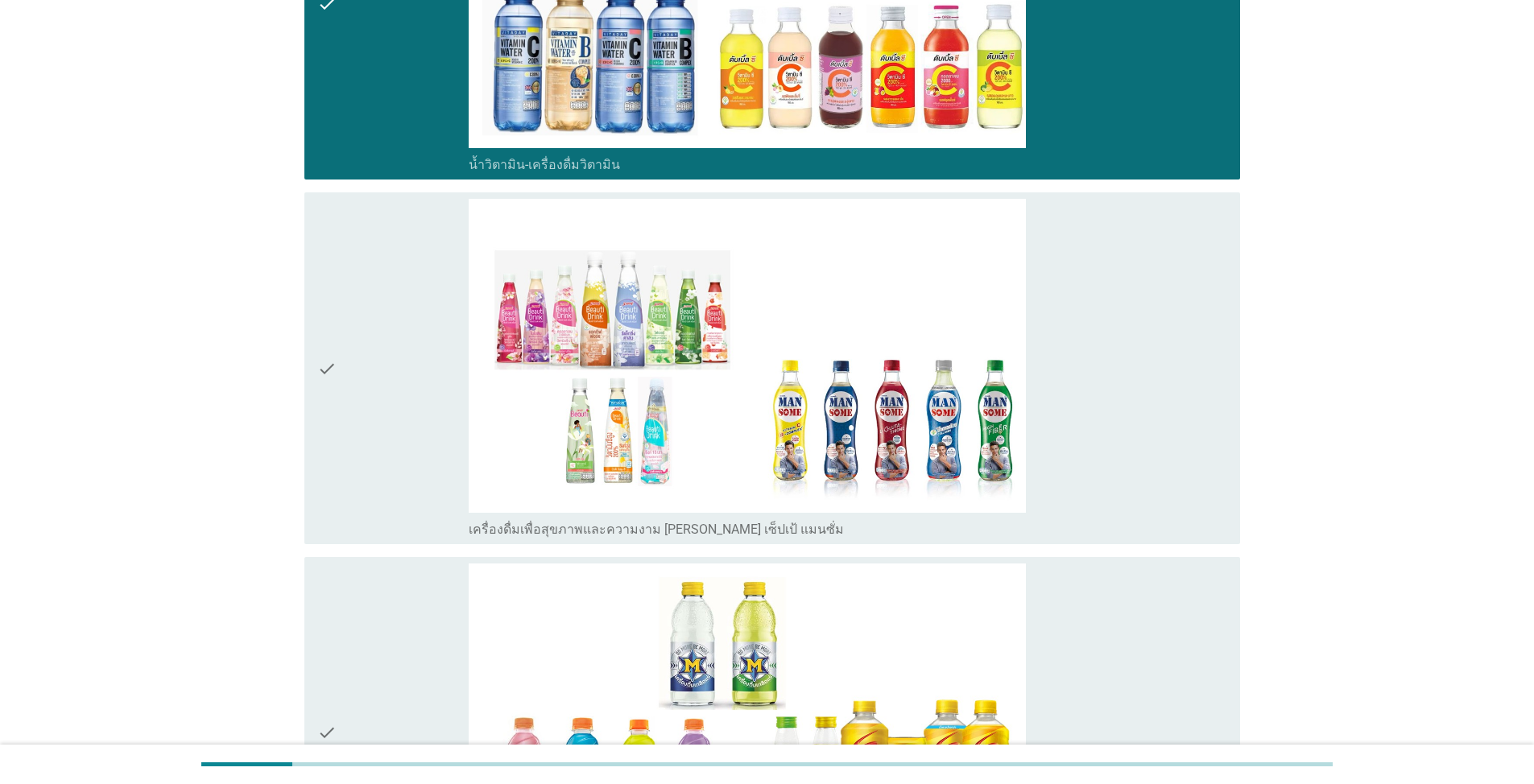
click at [350, 383] on div "check" at bounding box center [393, 368] width 151 height 339
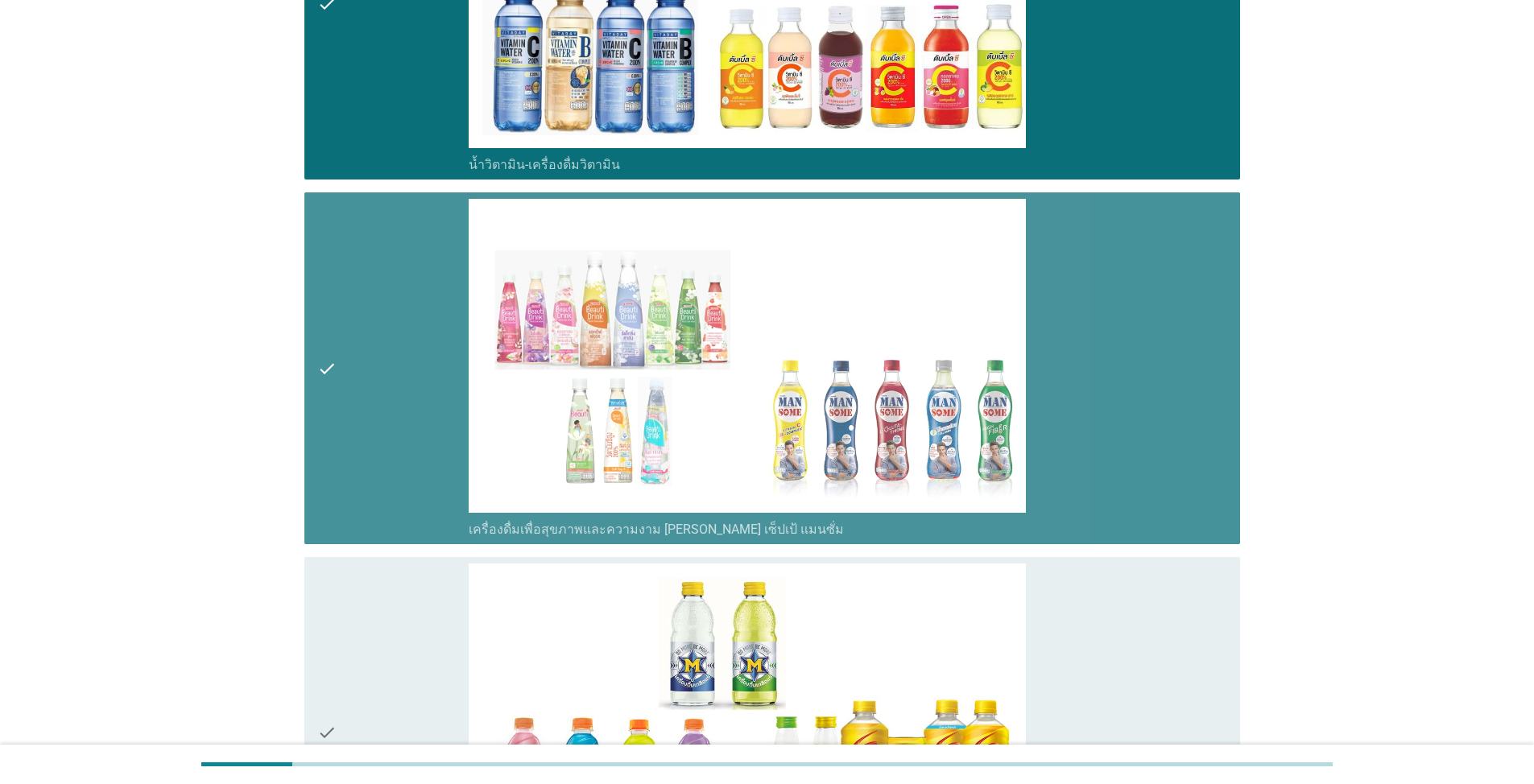
click at [357, 606] on div "check" at bounding box center [393, 732] width 151 height 339
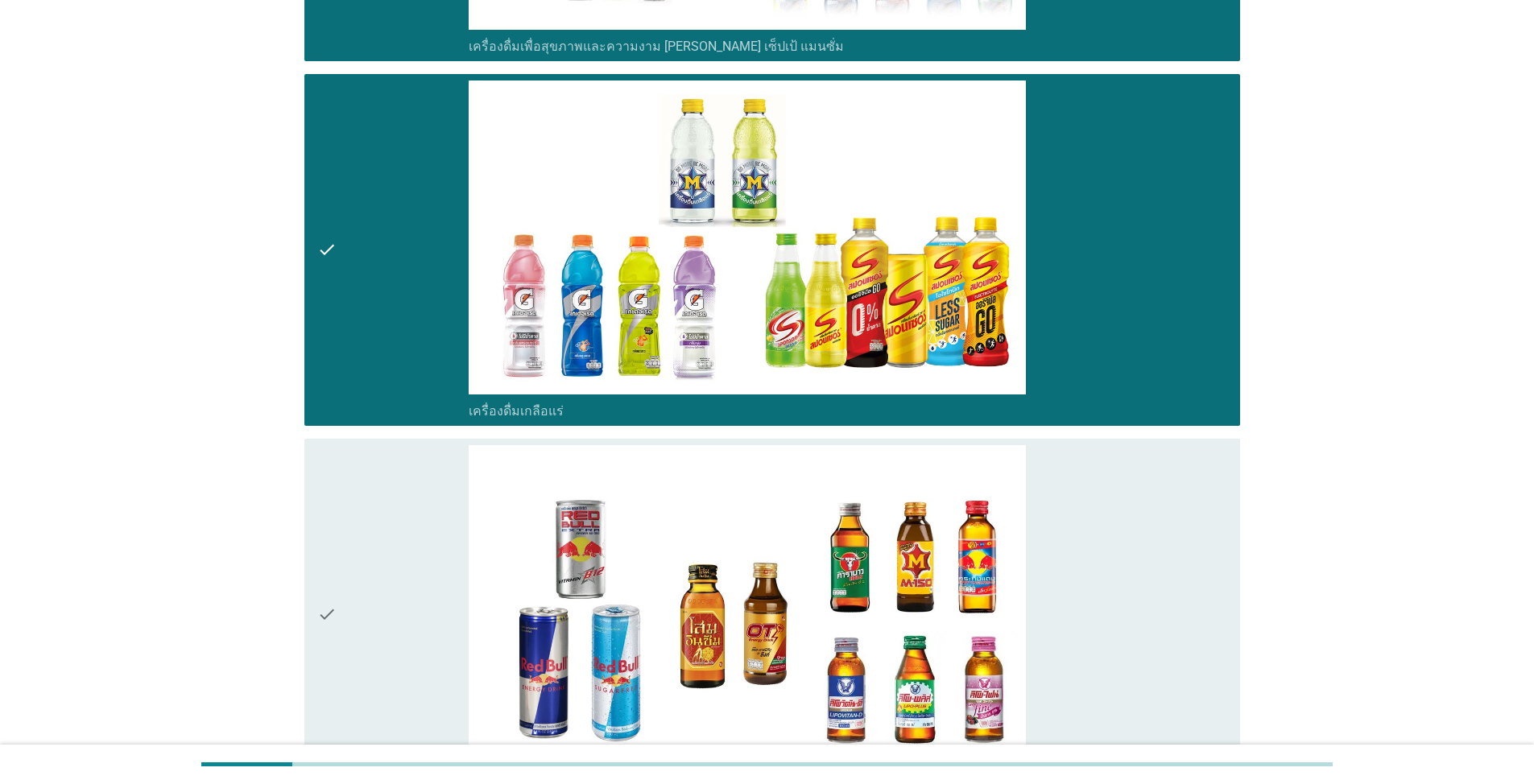
click at [371, 493] on div "check" at bounding box center [393, 614] width 151 height 339
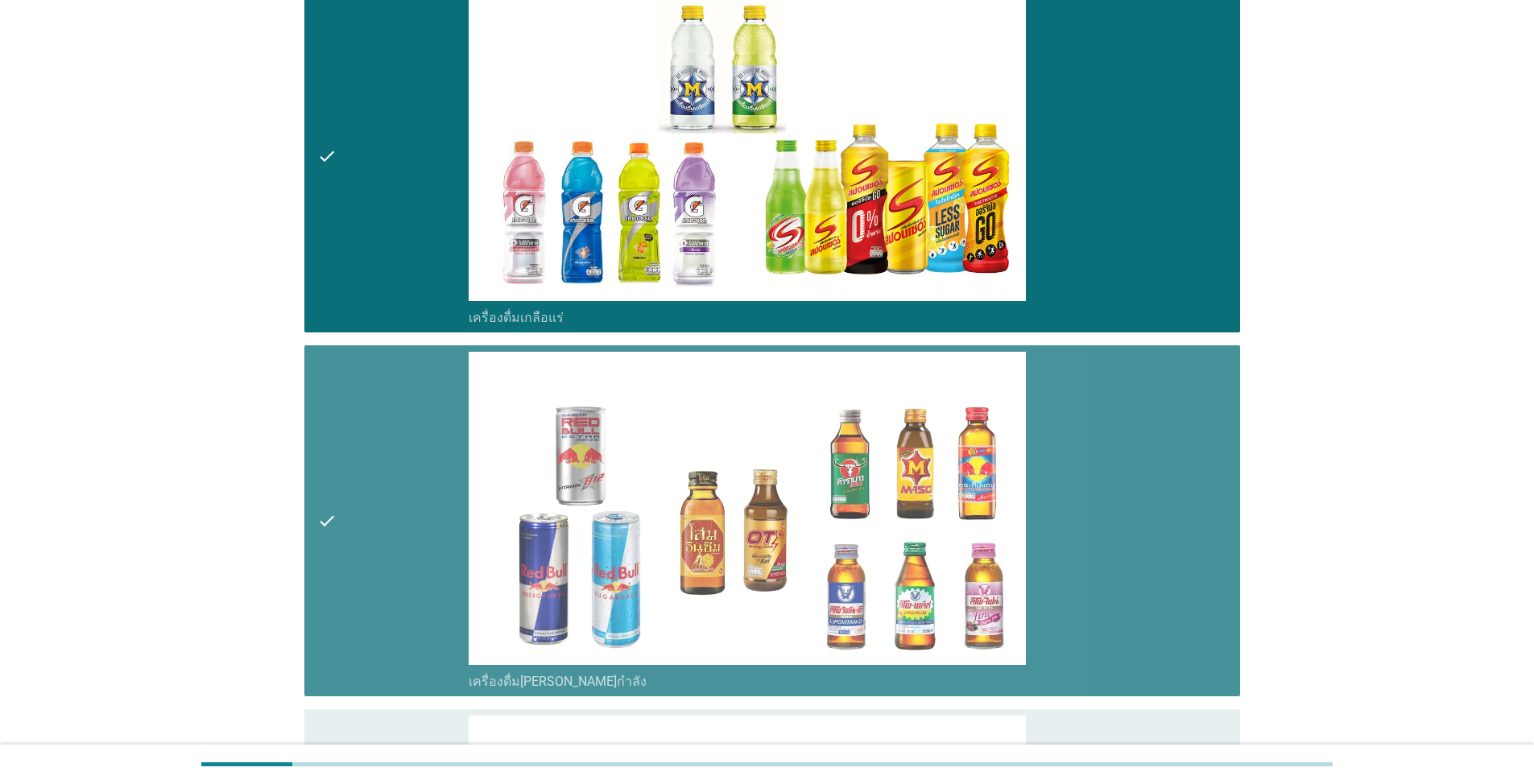
scroll to position [4750, 0]
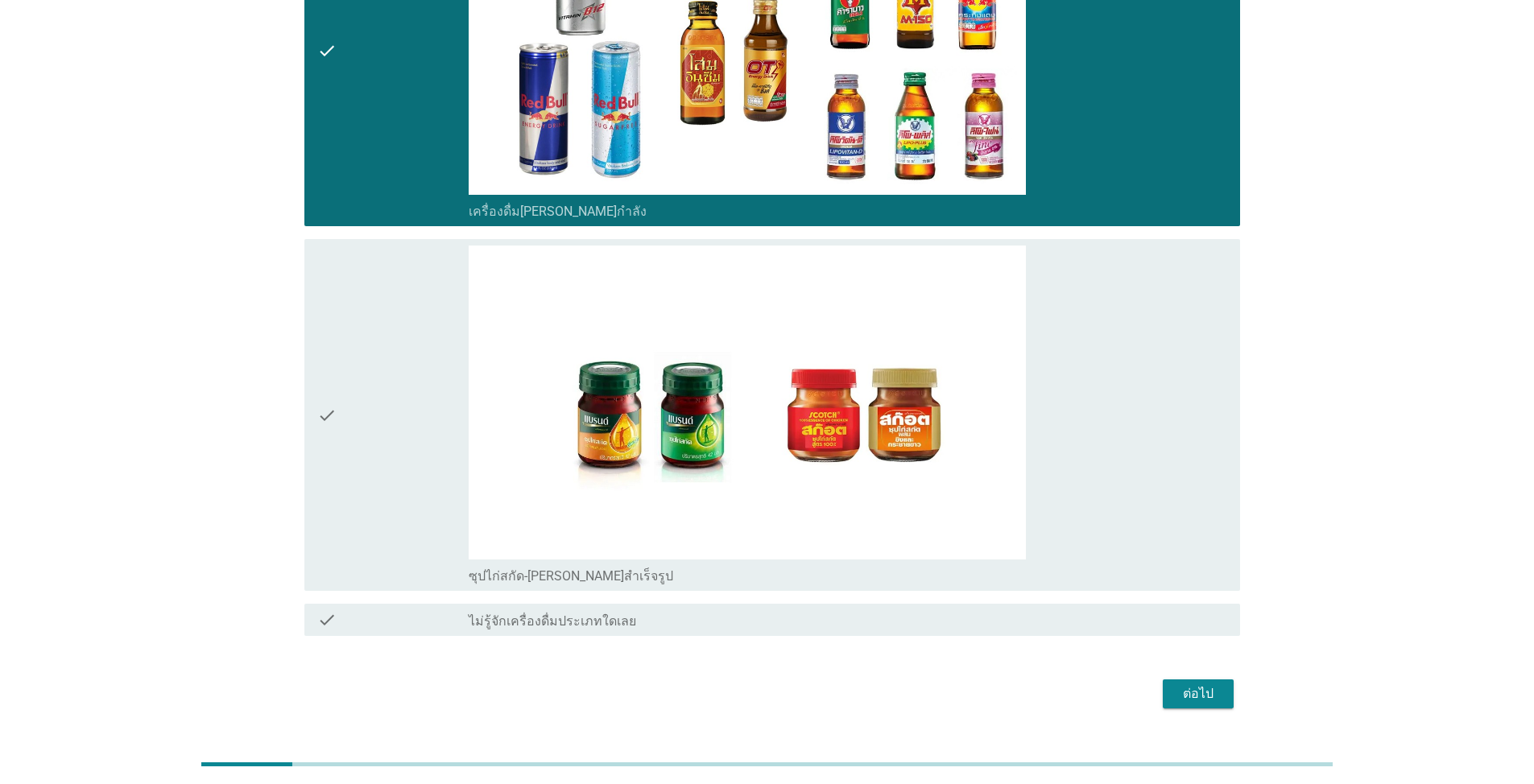
click at [371, 437] on div "check" at bounding box center [393, 414] width 151 height 339
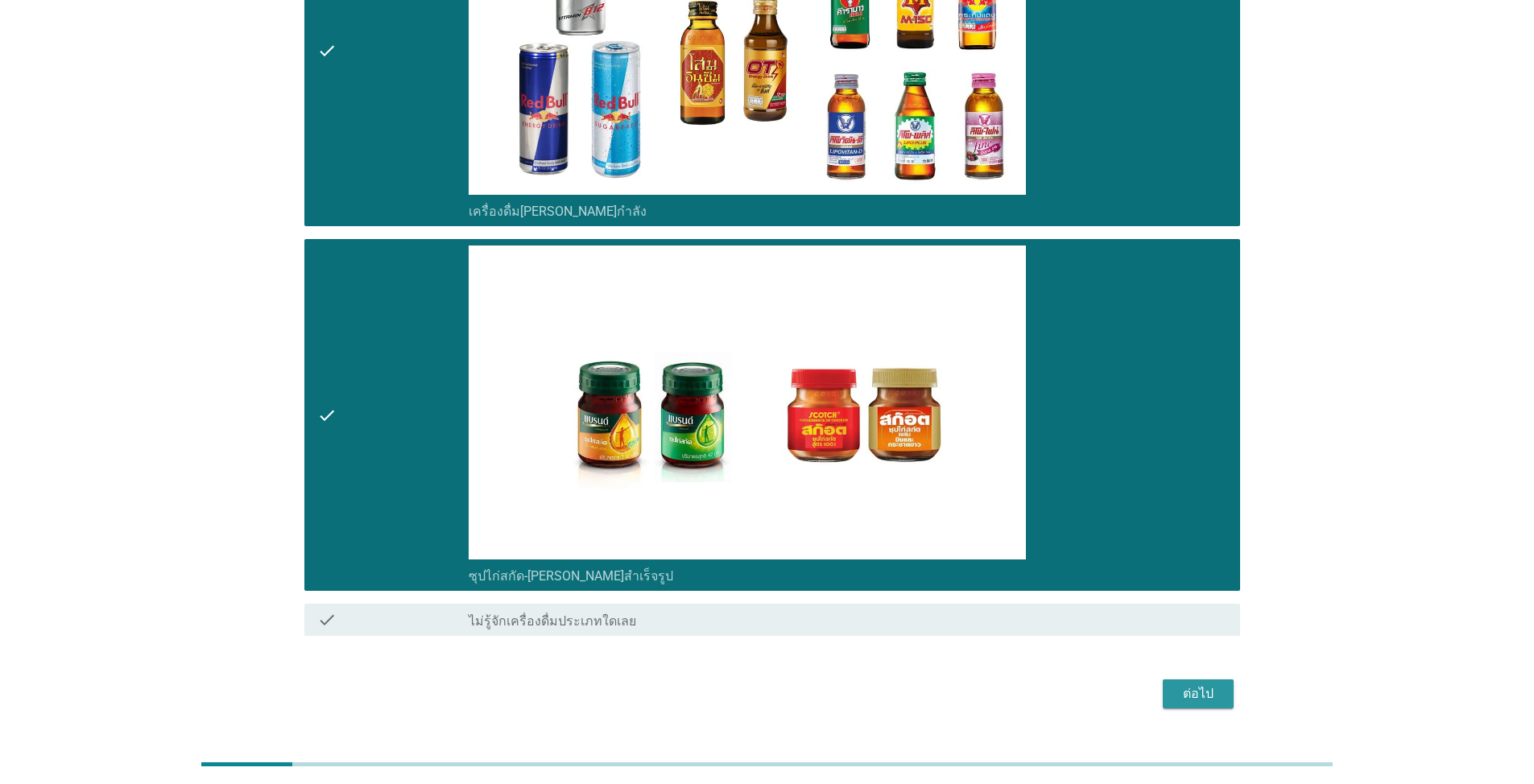
click at [1183, 684] on div "ต่อไป" at bounding box center [1198, 694] width 45 height 19
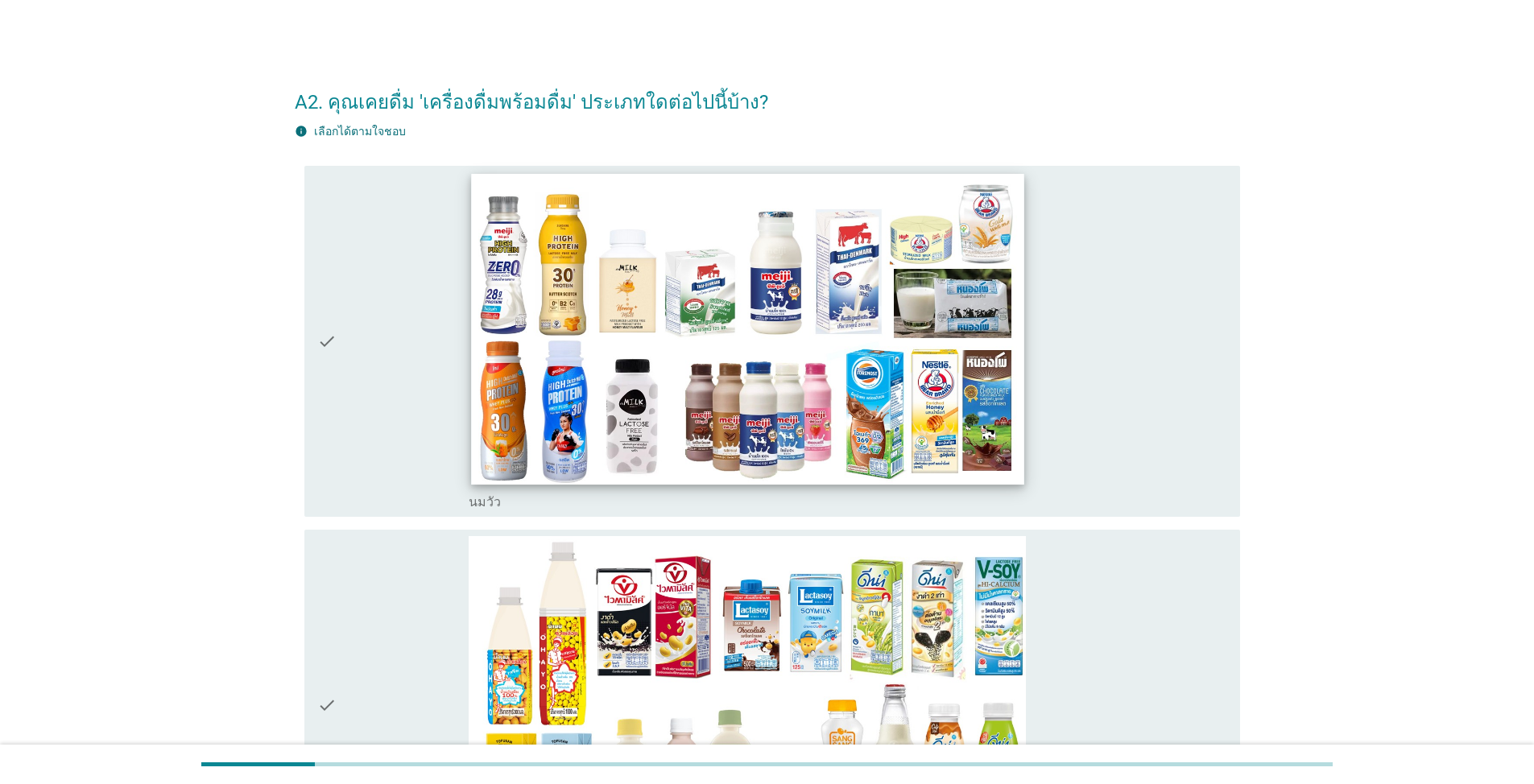
click at [556, 358] on img at bounding box center [747, 328] width 553 height 310
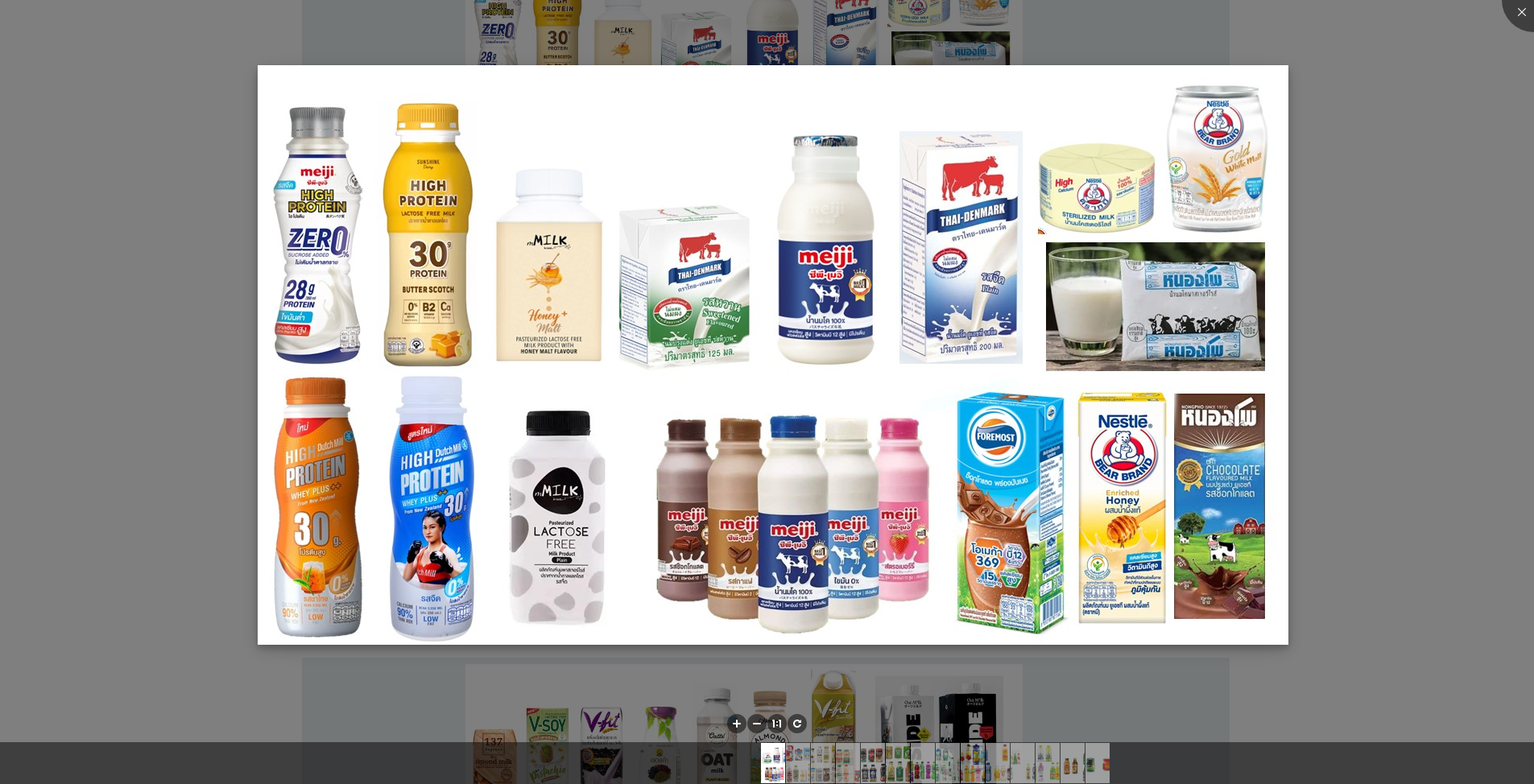
scroll to position [242, 0]
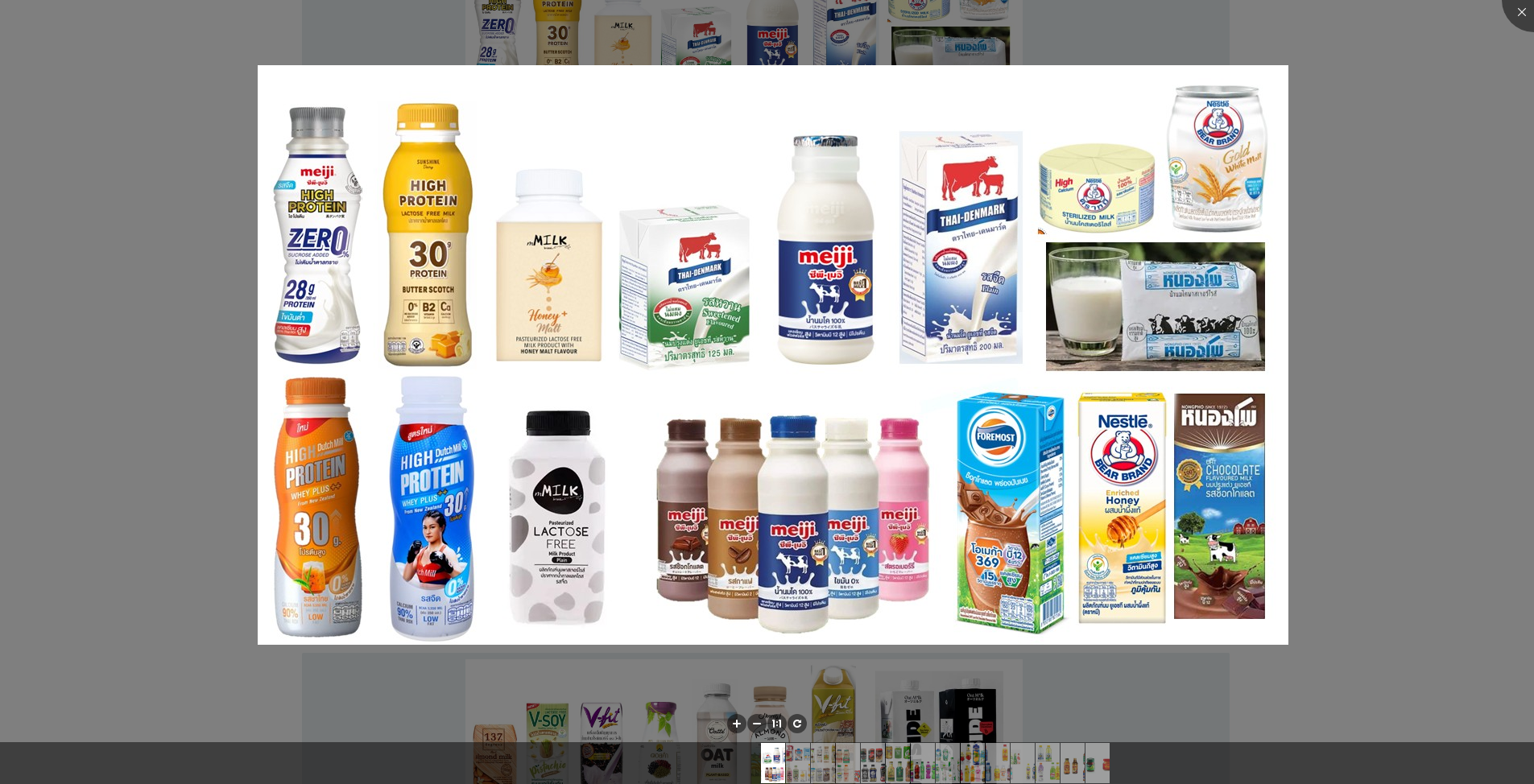
click at [1414, 121] on div at bounding box center [767, 392] width 1534 height 784
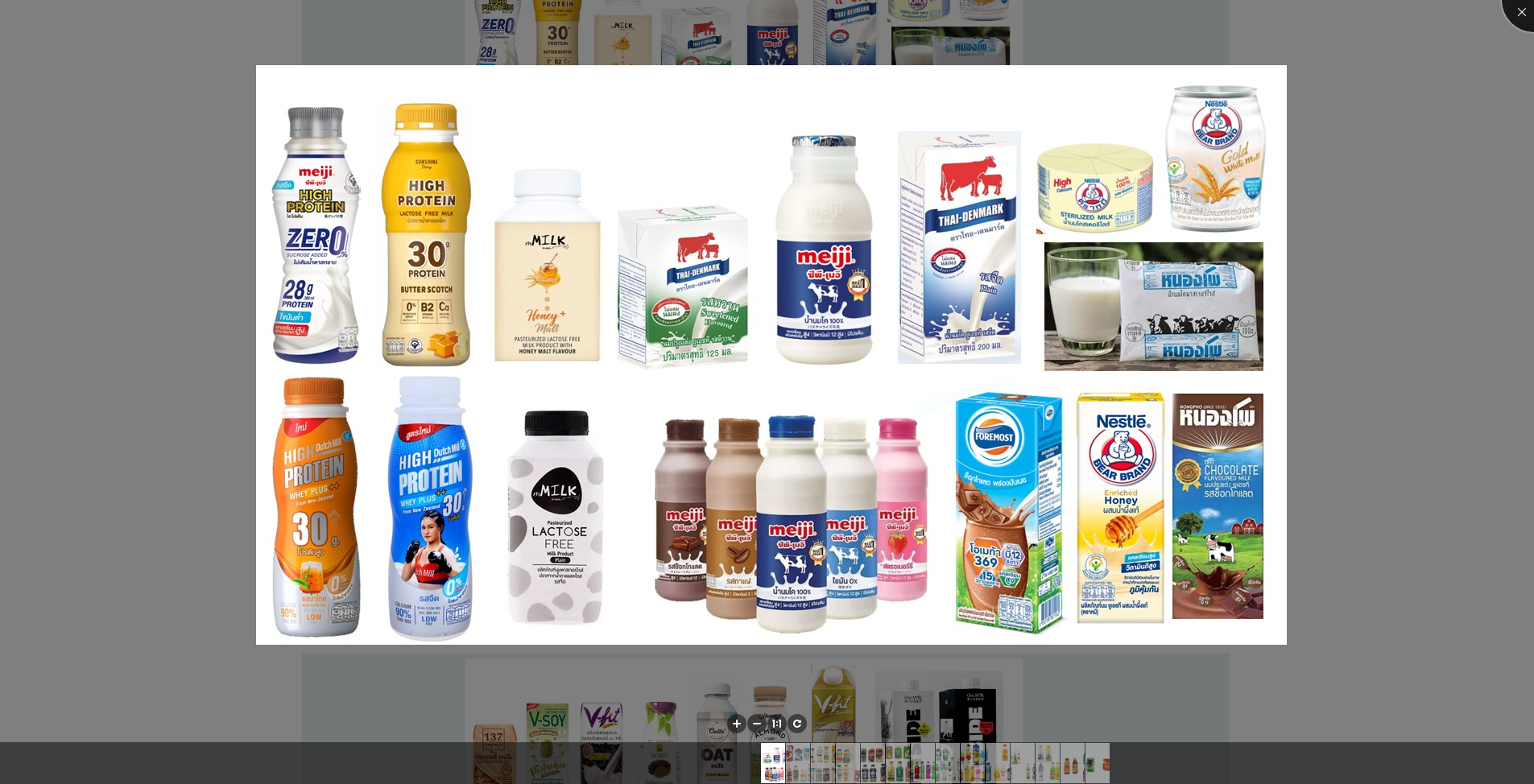
click at [1526, 15] on div at bounding box center [1534, 0] width 64 height 64
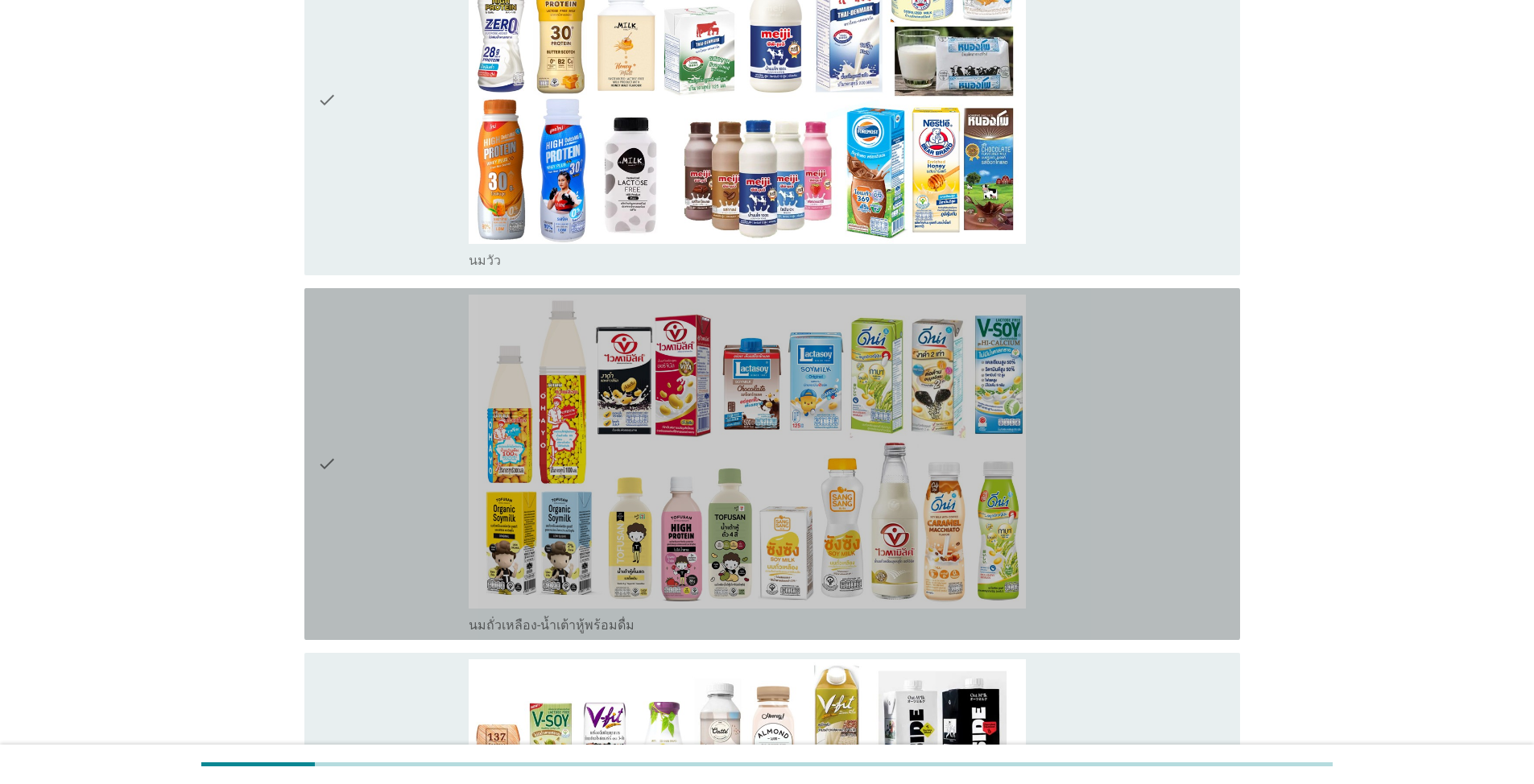
click at [356, 408] on div "check" at bounding box center [393, 463] width 151 height 339
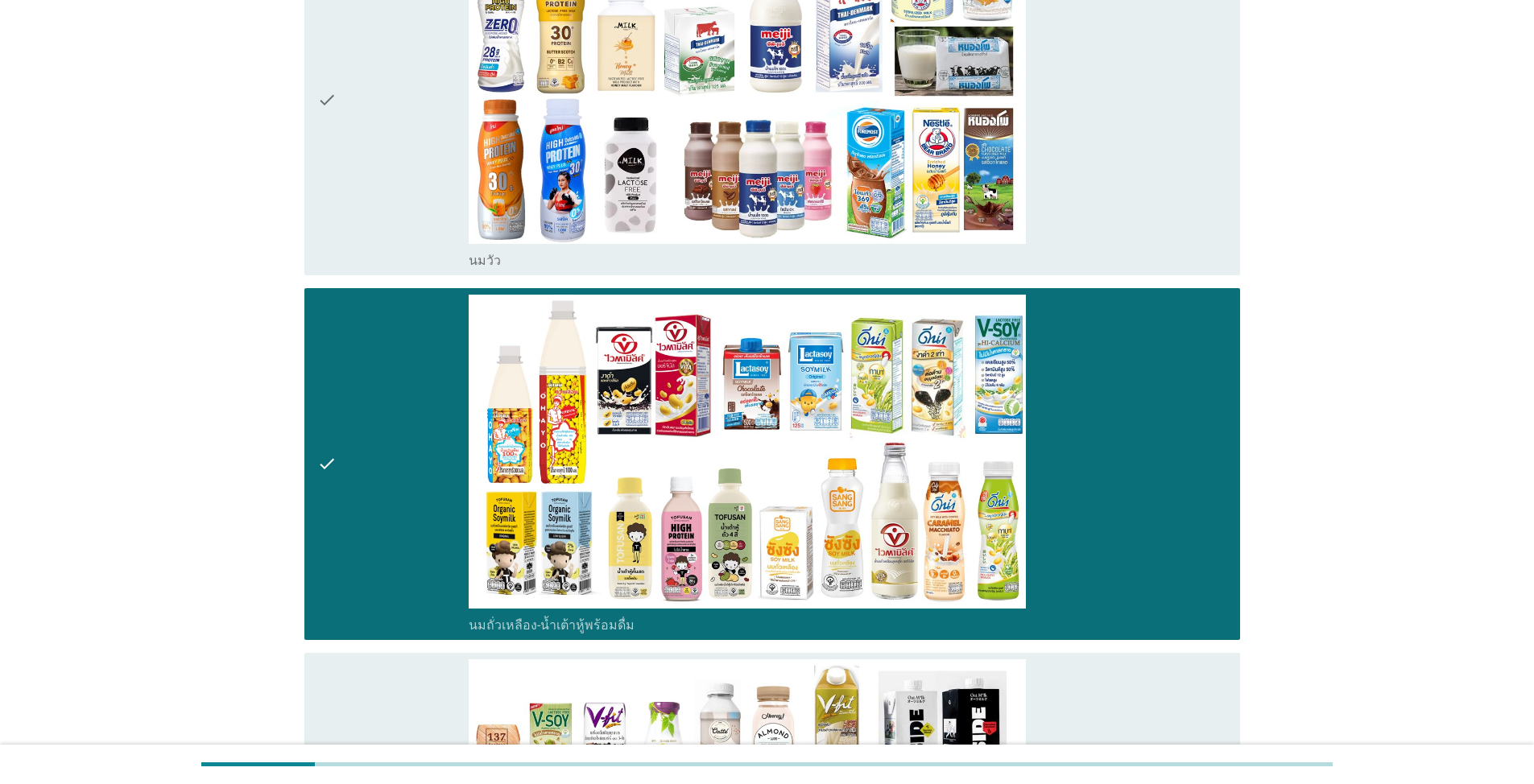
click at [336, 168] on icon "check" at bounding box center [327, 100] width 19 height 339
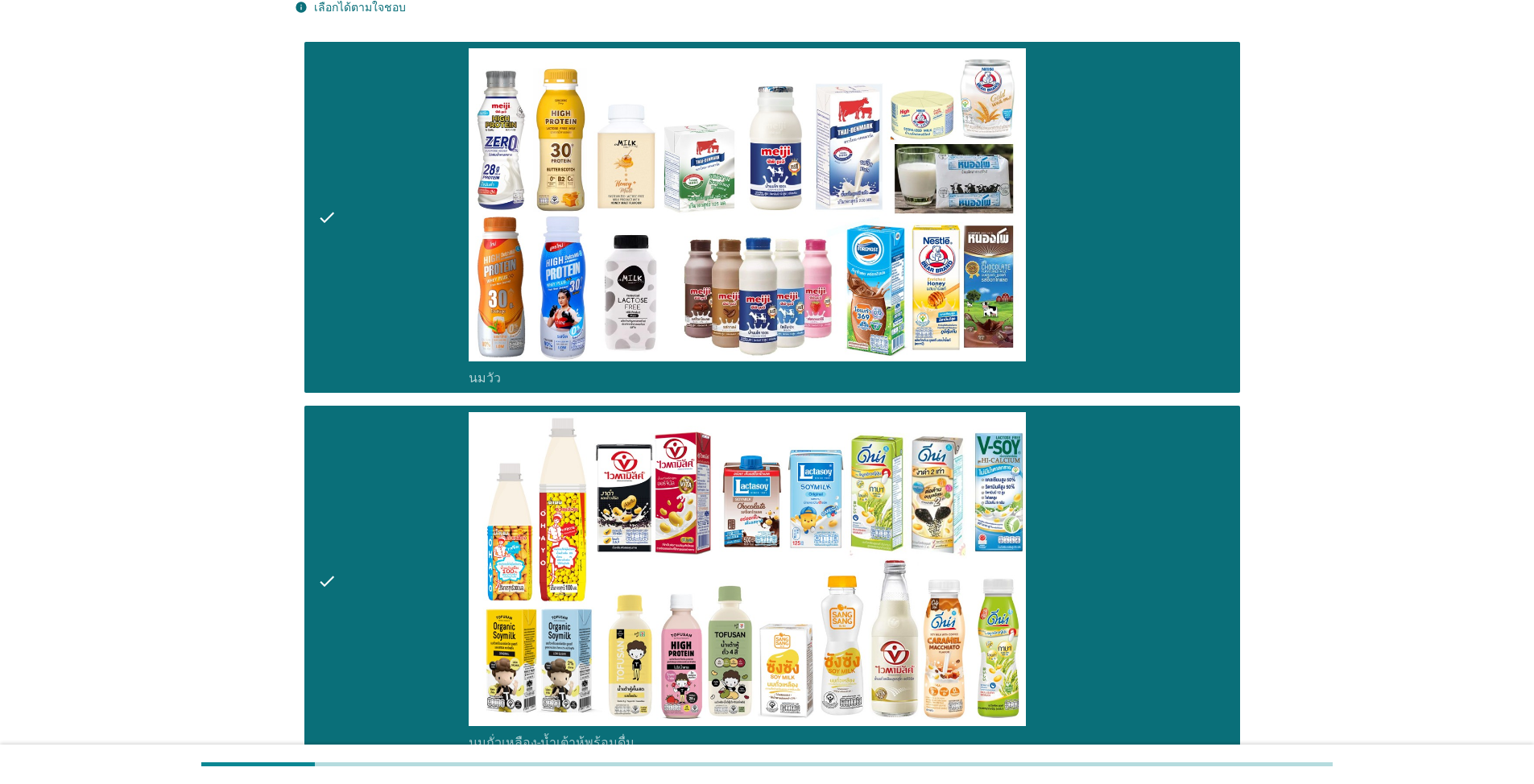
scroll to position [0, 0]
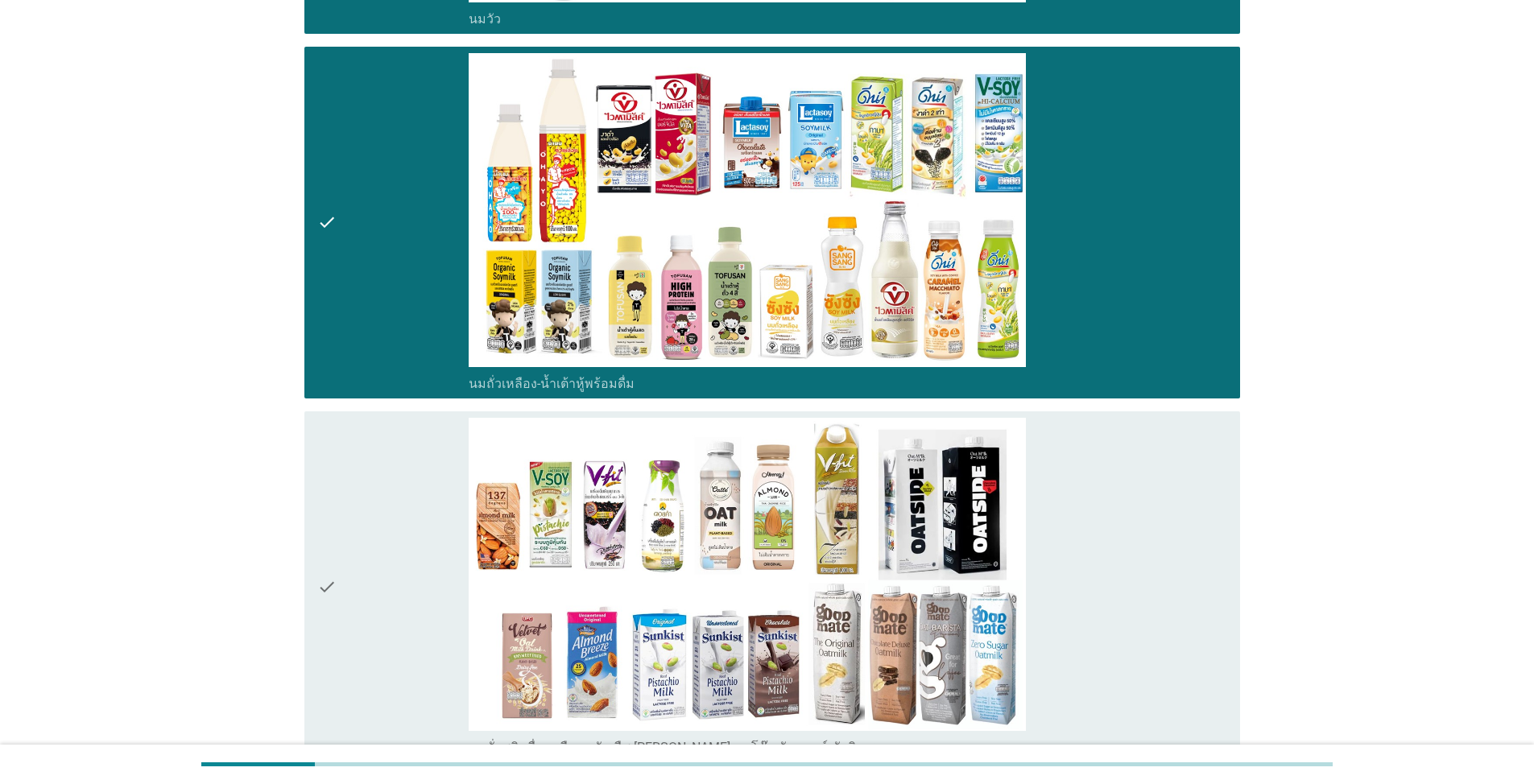
click at [372, 442] on div "check" at bounding box center [393, 587] width 151 height 339
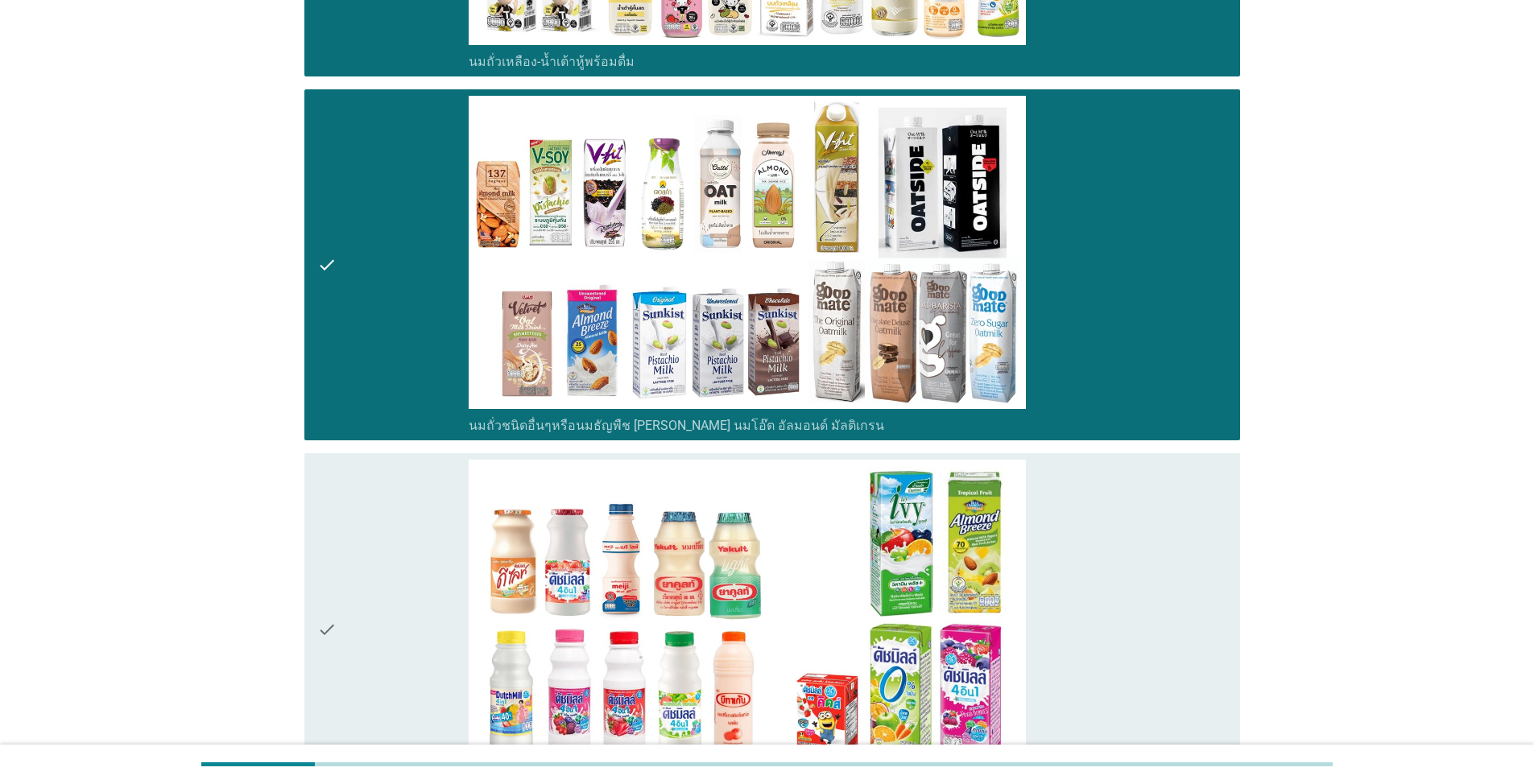
click at [393, 566] on div "check" at bounding box center [393, 628] width 151 height 339
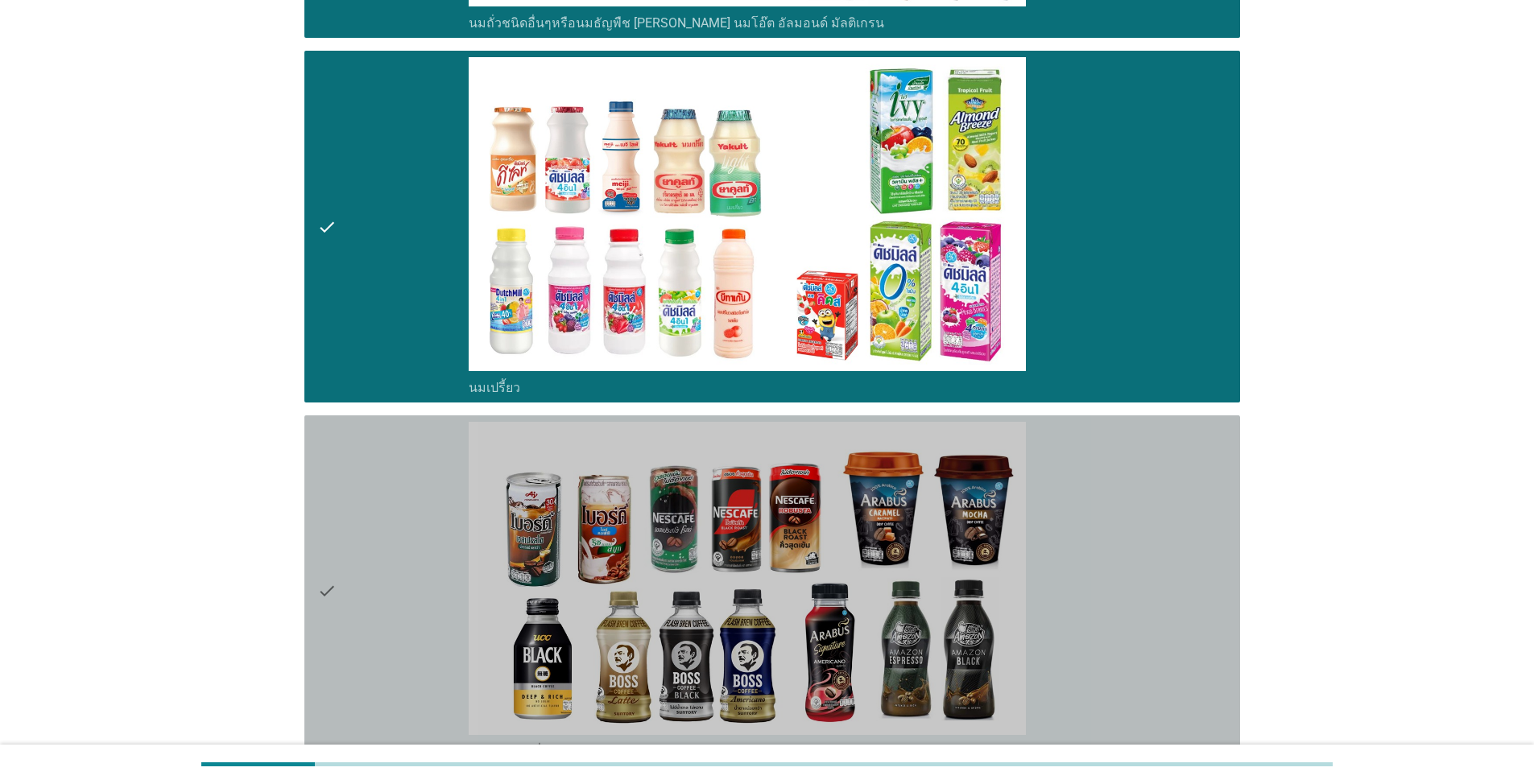
click at [388, 537] on div "check" at bounding box center [393, 591] width 151 height 339
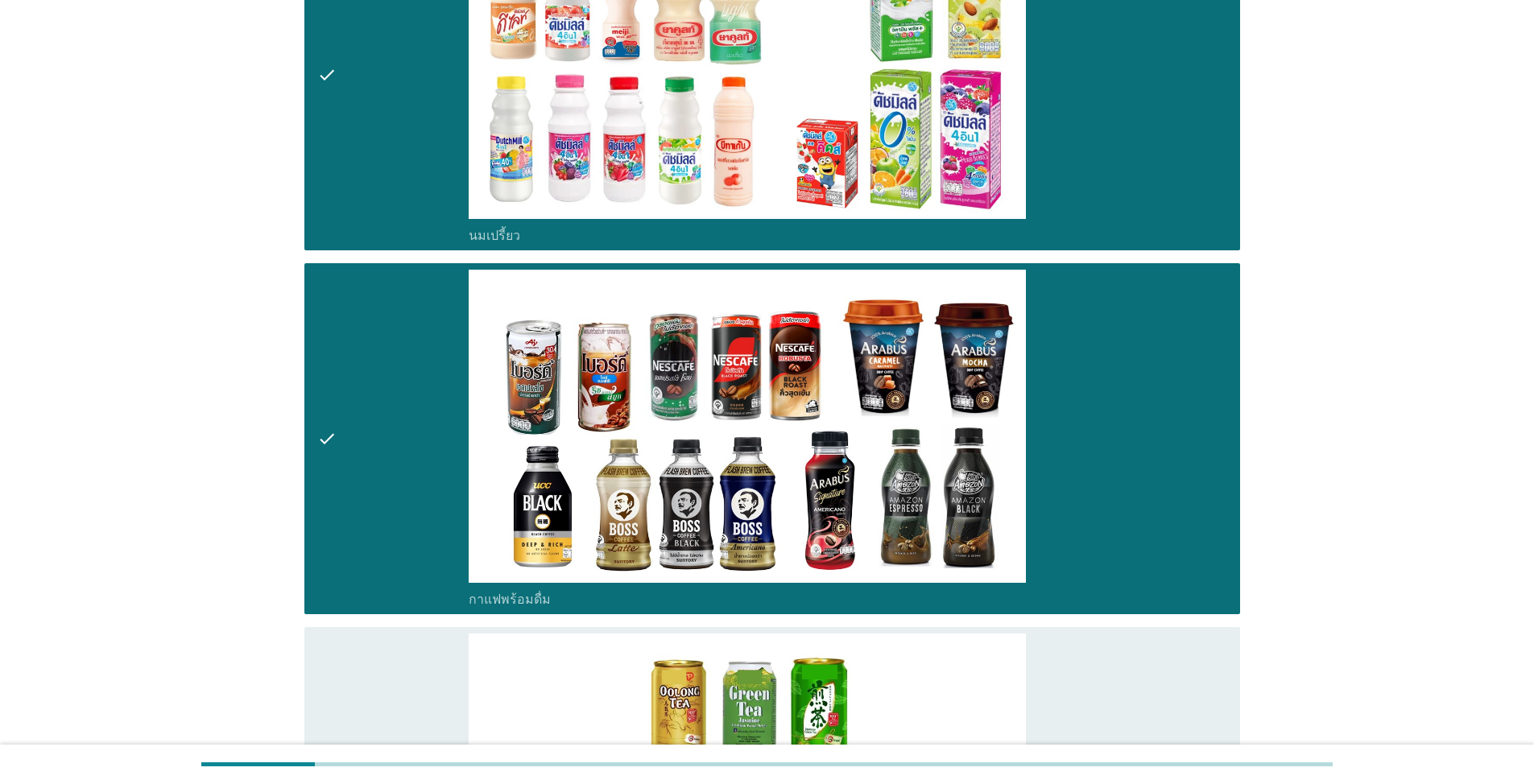
scroll to position [1610, 0]
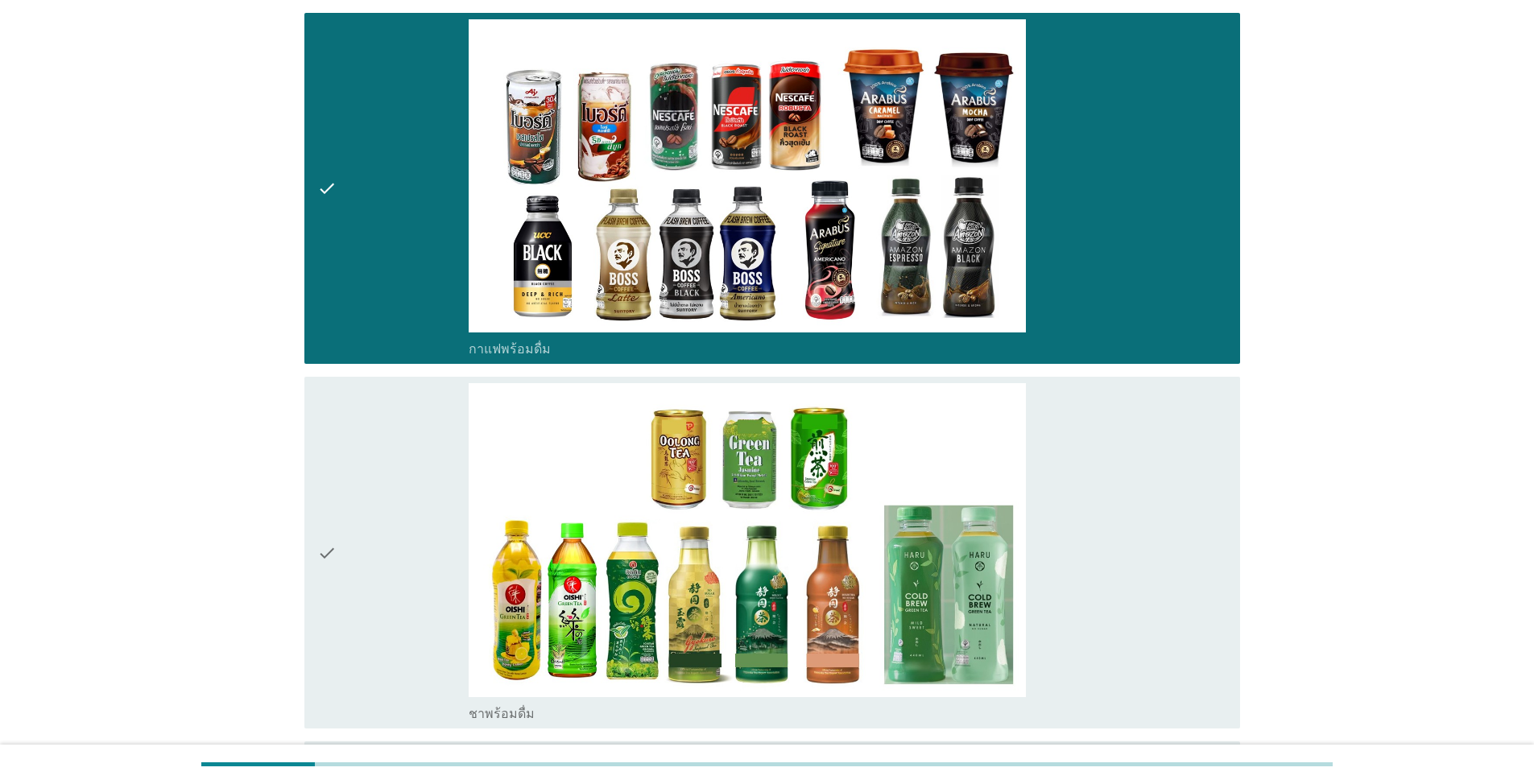
click at [382, 509] on div "check" at bounding box center [393, 552] width 151 height 339
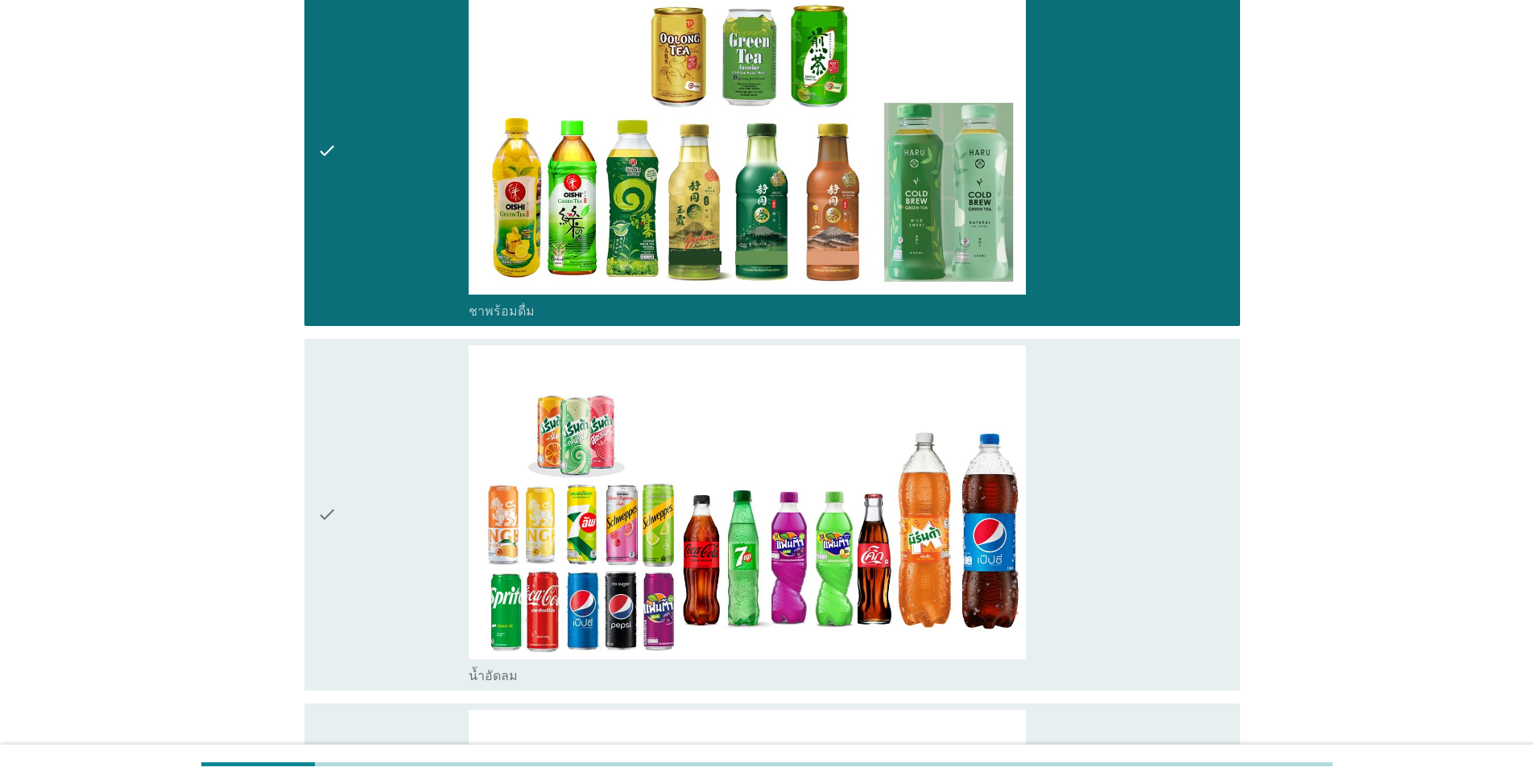
click at [387, 511] on div "check" at bounding box center [393, 514] width 151 height 339
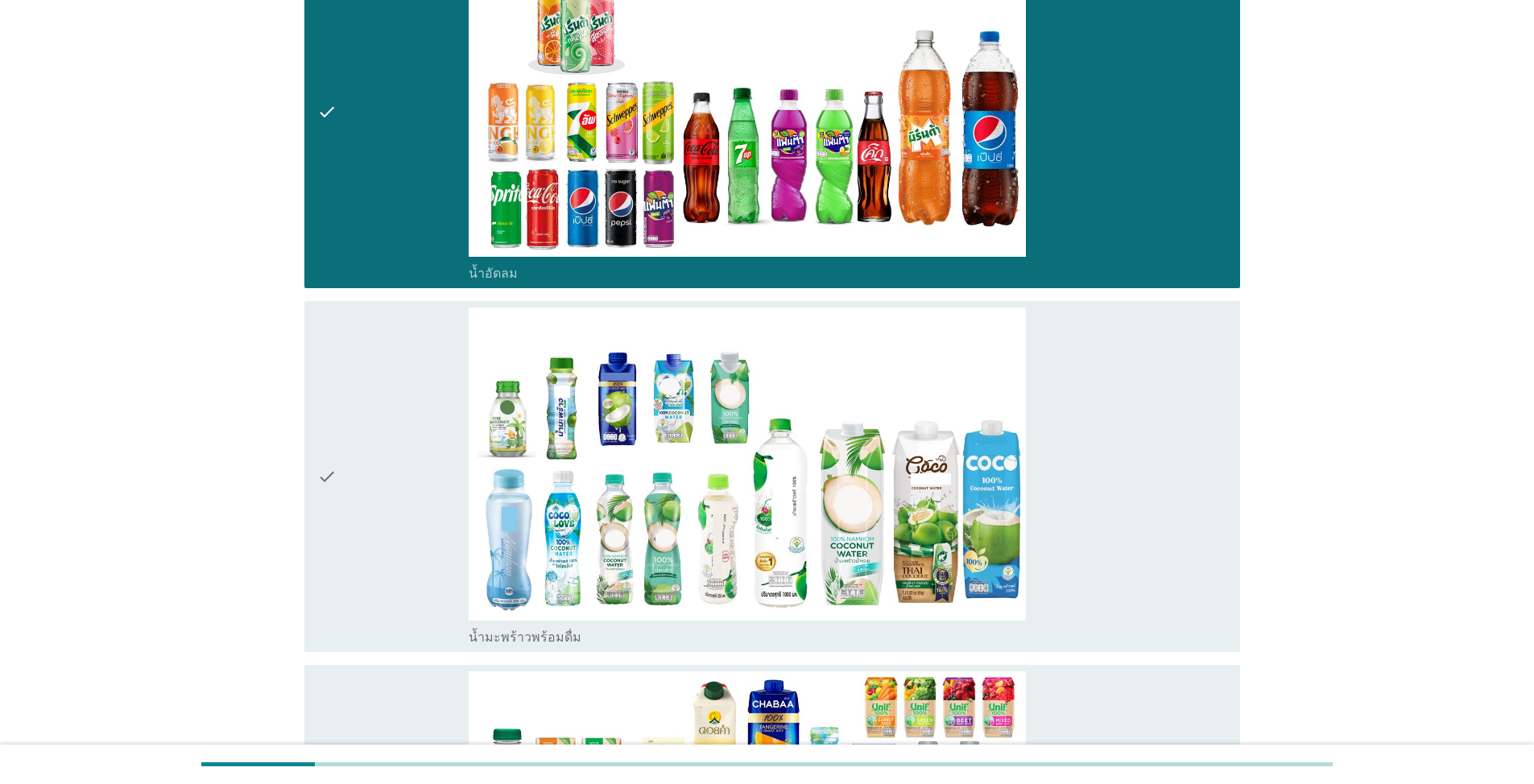
click at [389, 500] on div "check" at bounding box center [393, 477] width 151 height 339
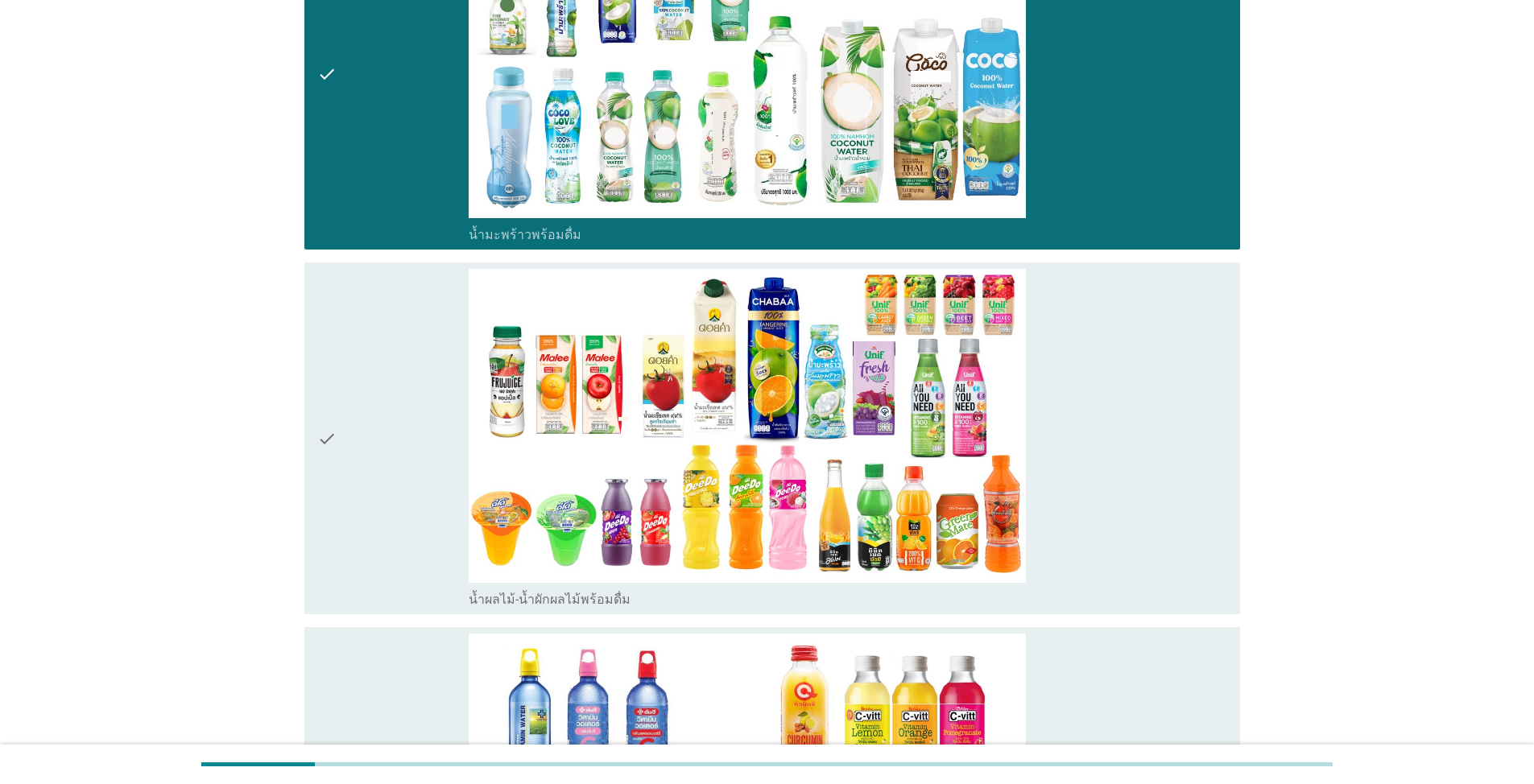
click at [404, 475] on div "check" at bounding box center [393, 438] width 151 height 339
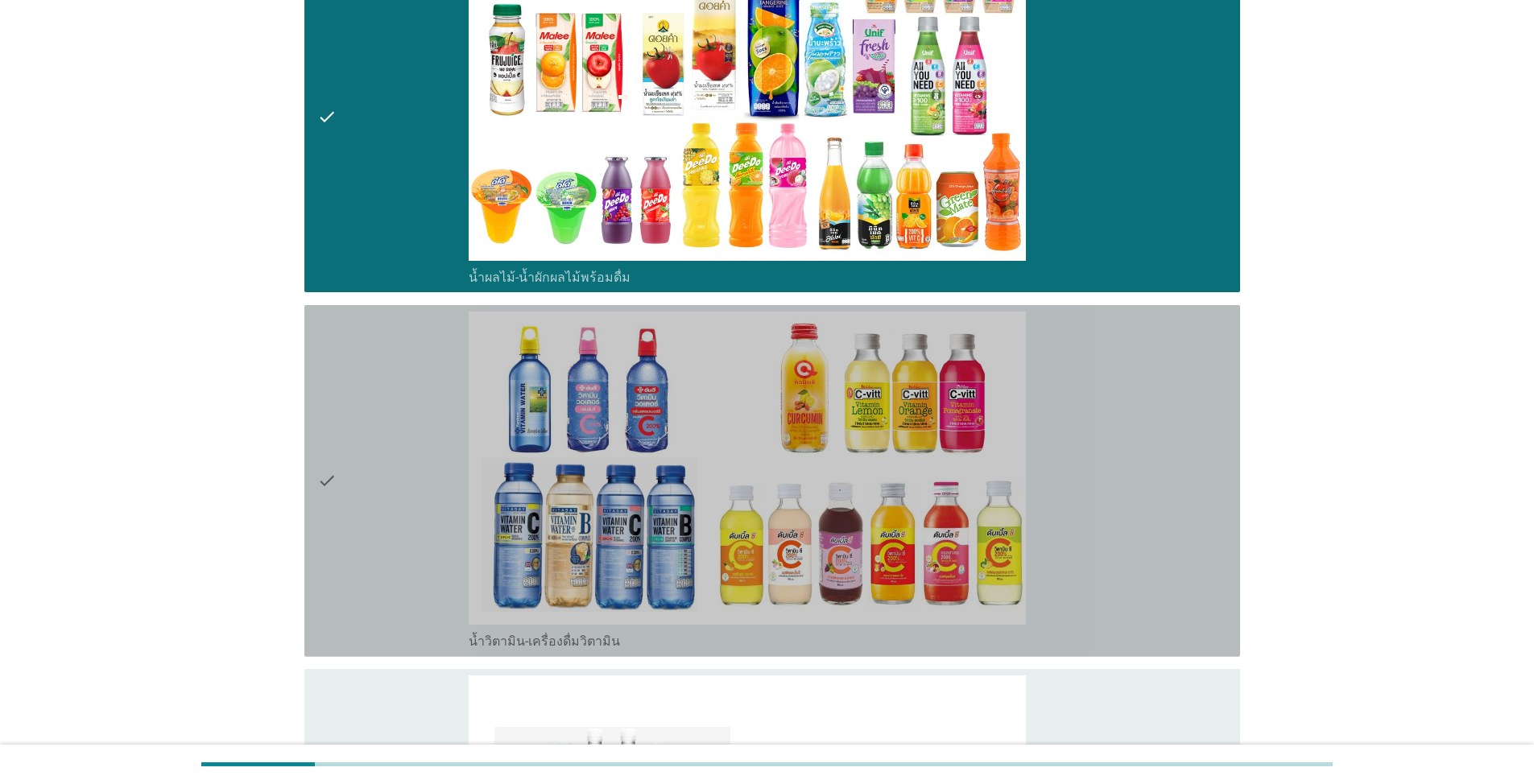
click at [403, 474] on div "check" at bounding box center [393, 480] width 151 height 339
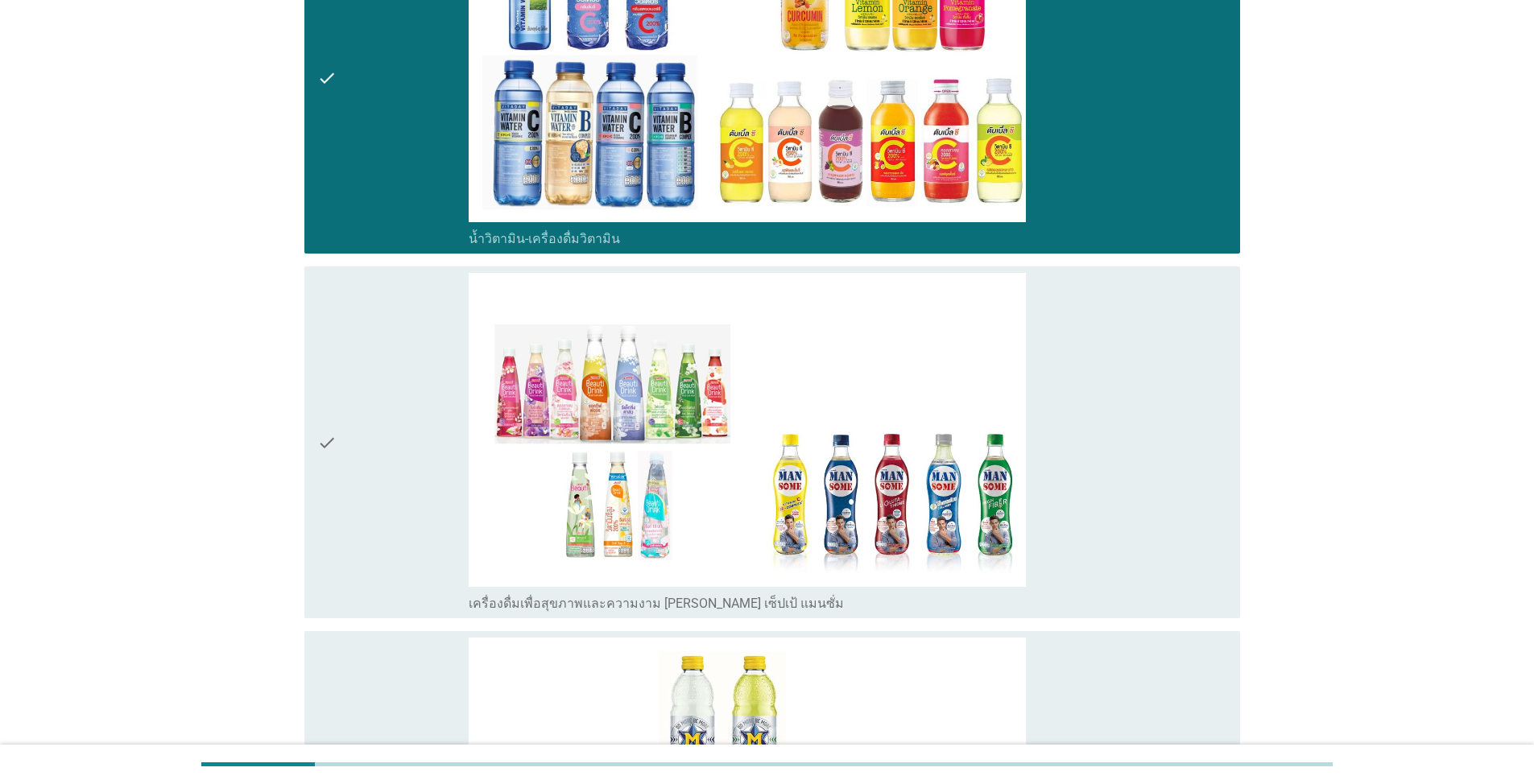
click at [415, 466] on div "check" at bounding box center [393, 442] width 151 height 339
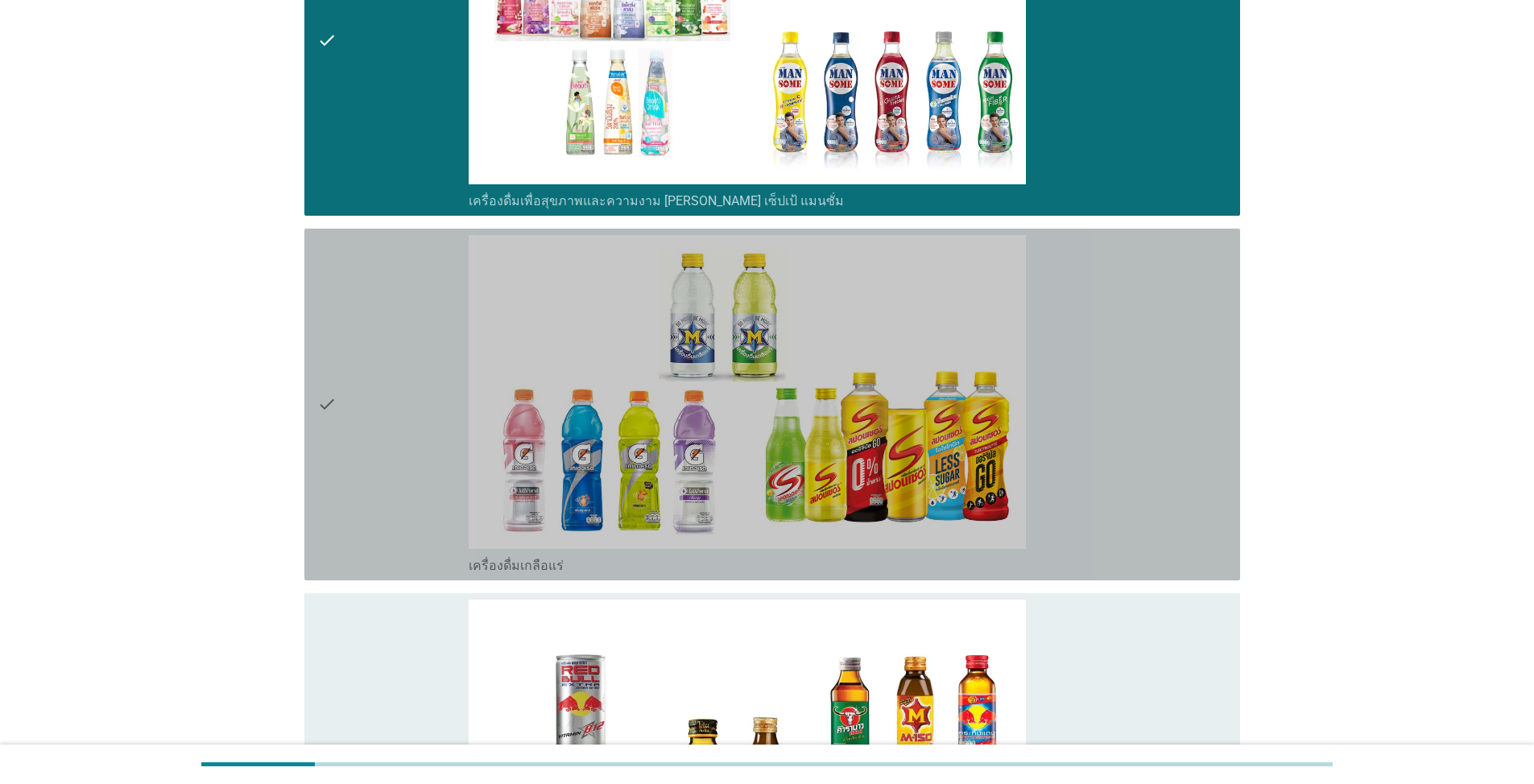
click at [409, 463] on div "check" at bounding box center [393, 404] width 151 height 339
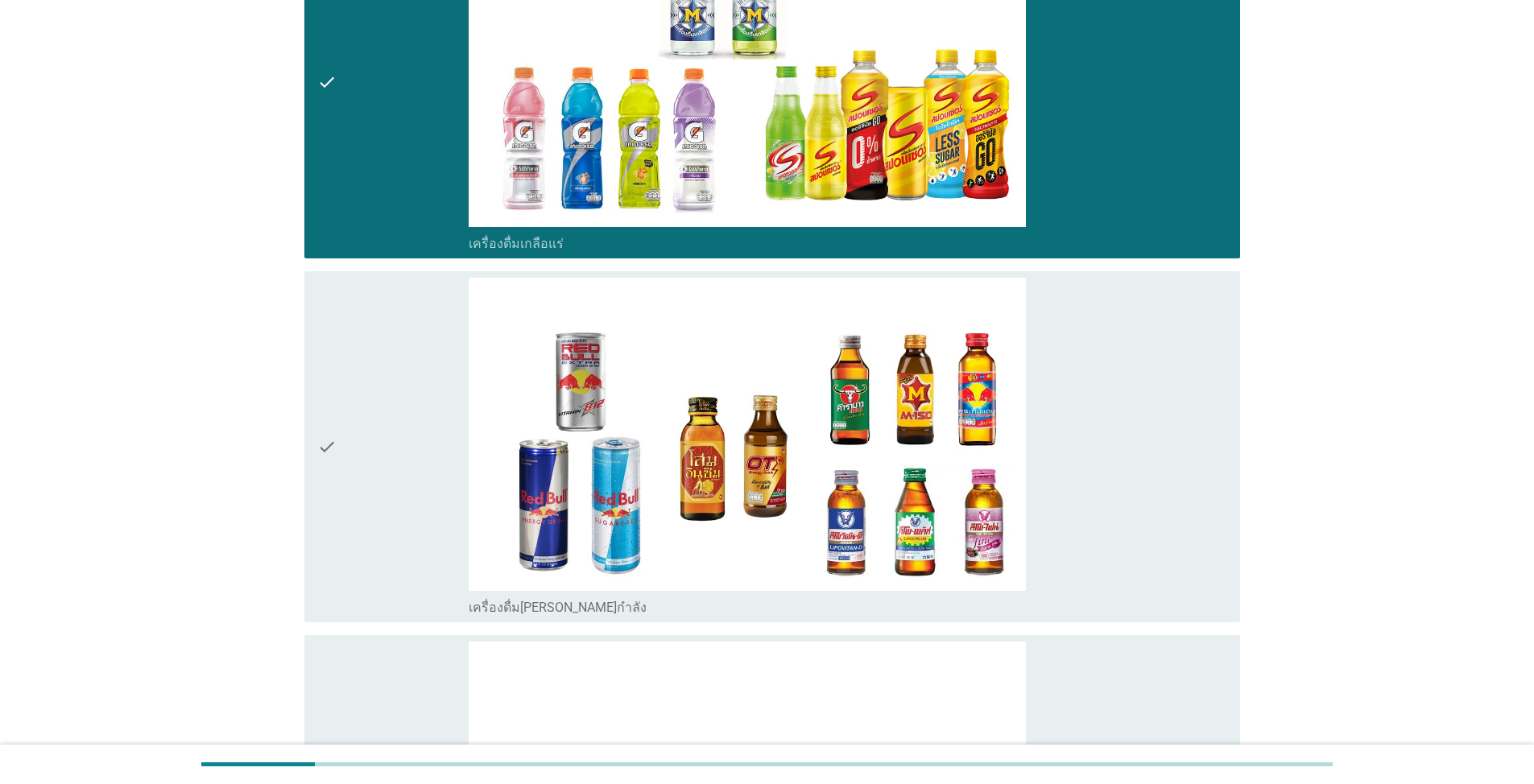
click at [406, 469] on div "check" at bounding box center [393, 447] width 151 height 339
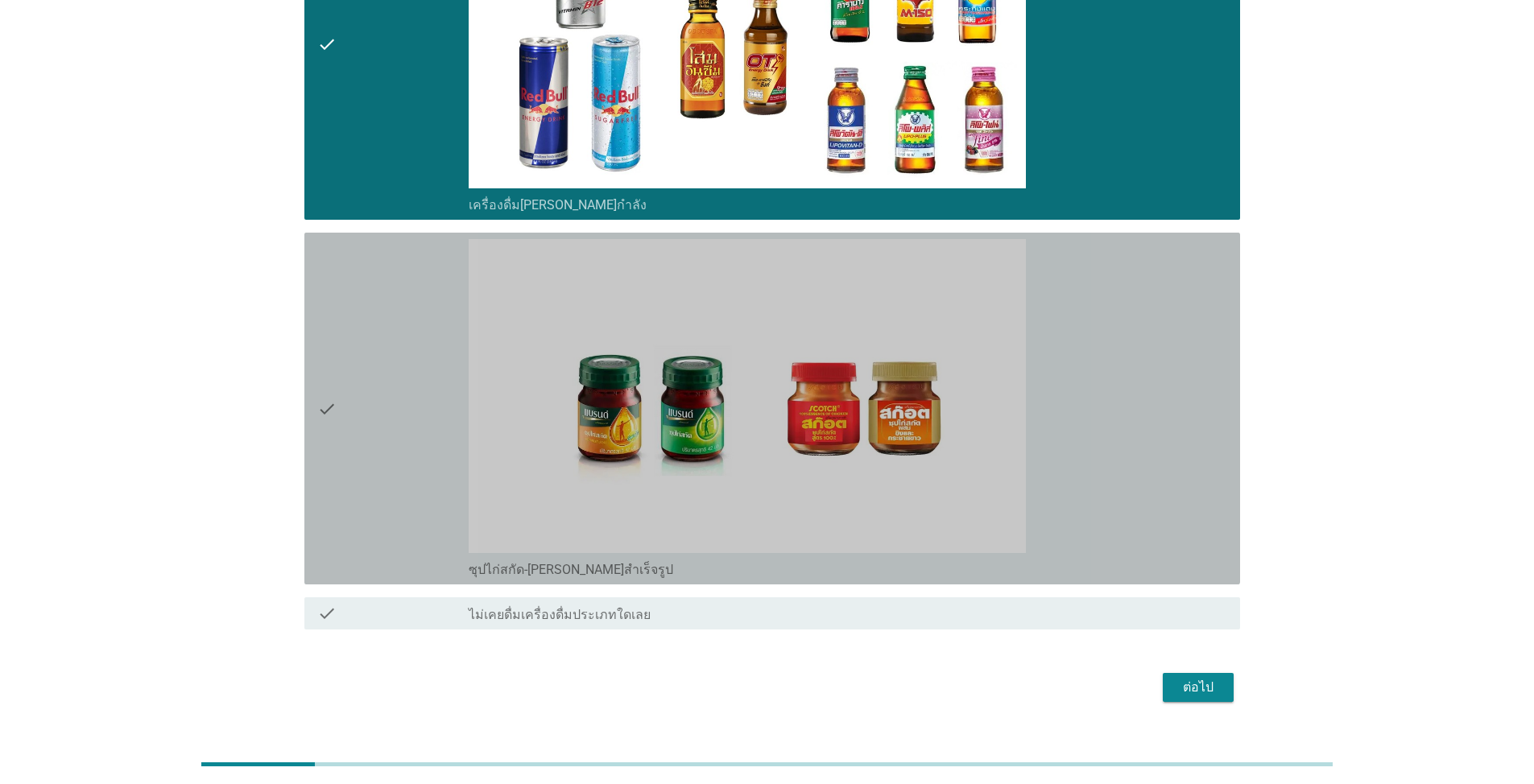
click at [375, 410] on div "check" at bounding box center [393, 408] width 151 height 339
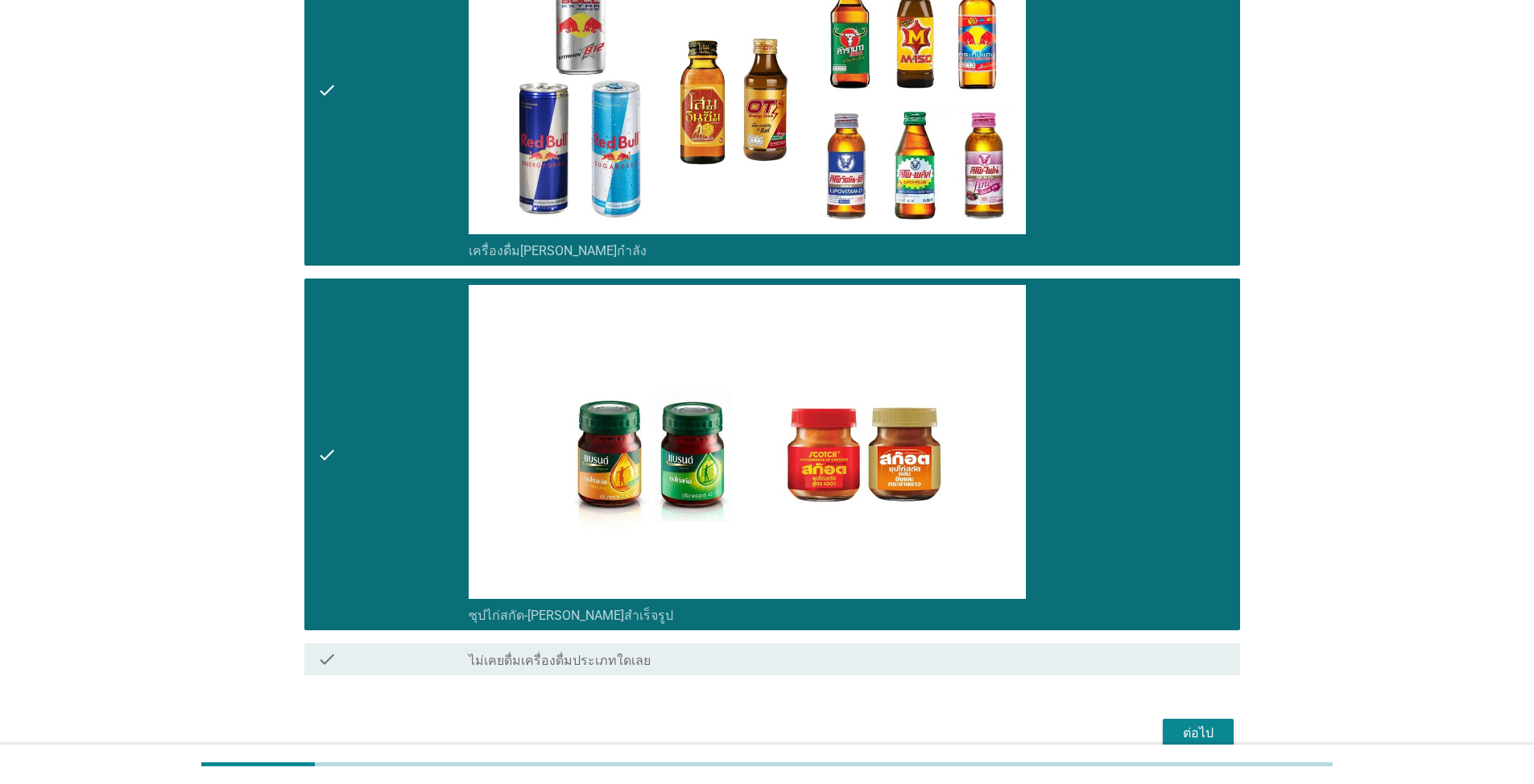
scroll to position [4701, 0]
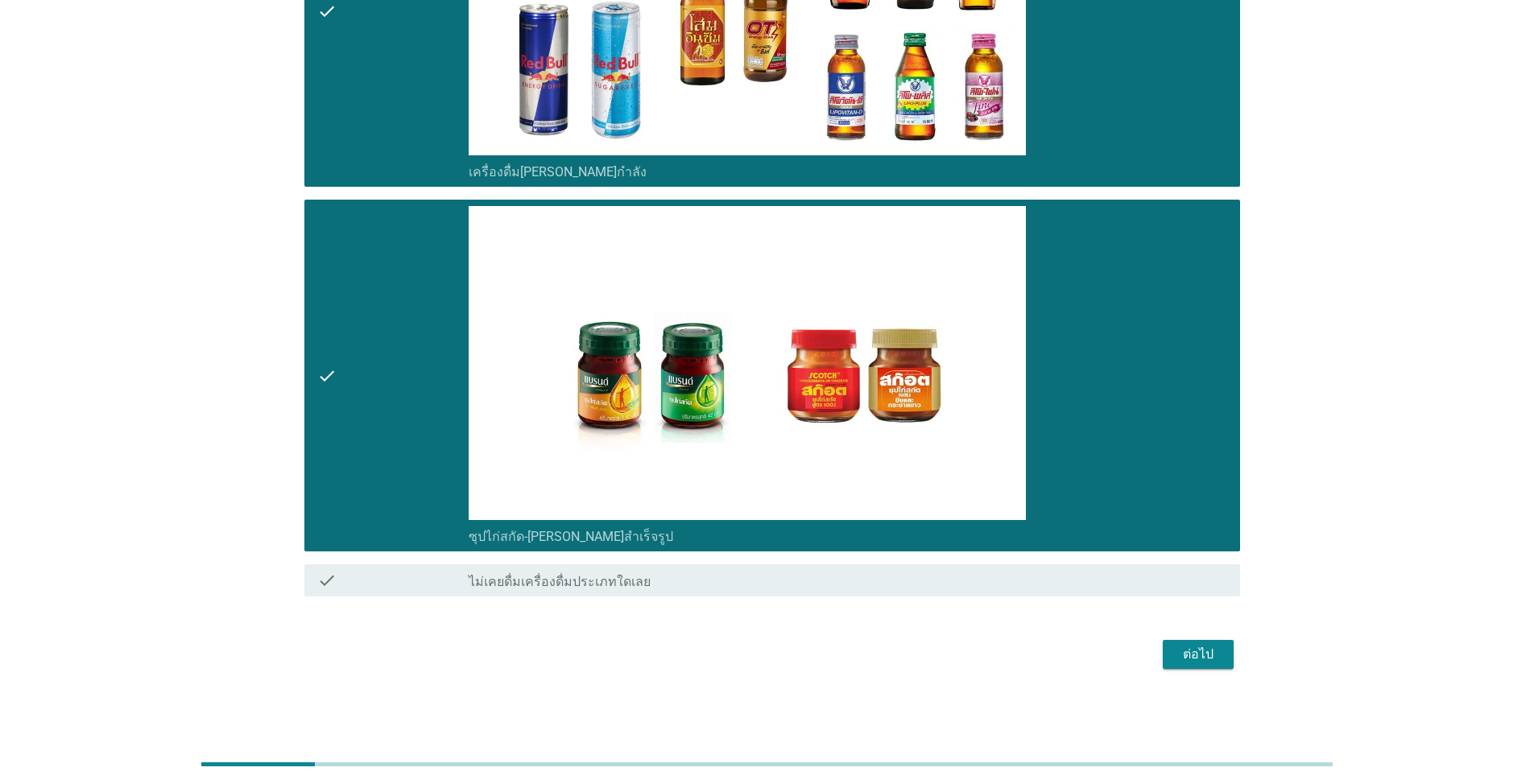
click at [1173, 660] on button "ต่อไป" at bounding box center [1198, 655] width 71 height 29
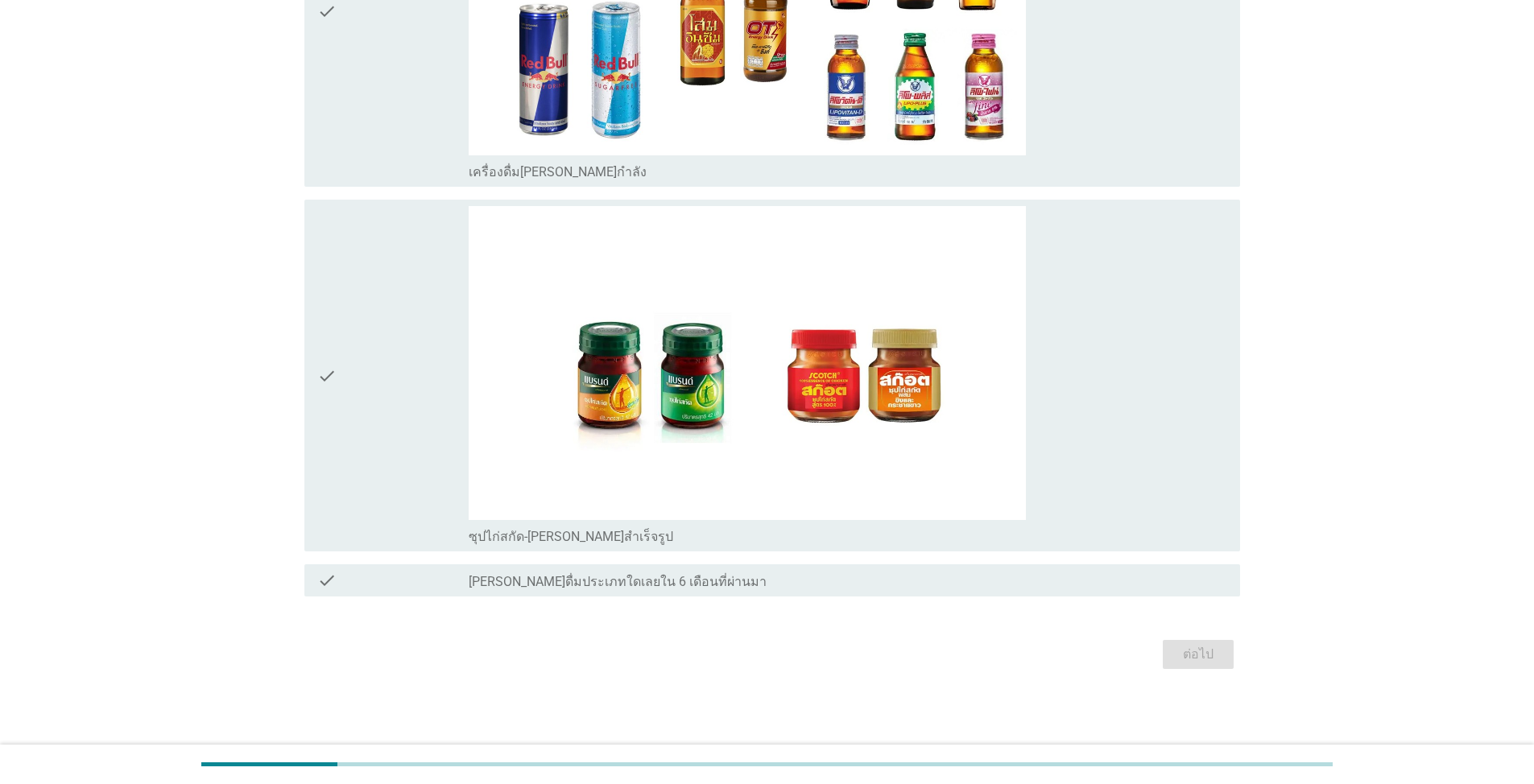
scroll to position [0, 0]
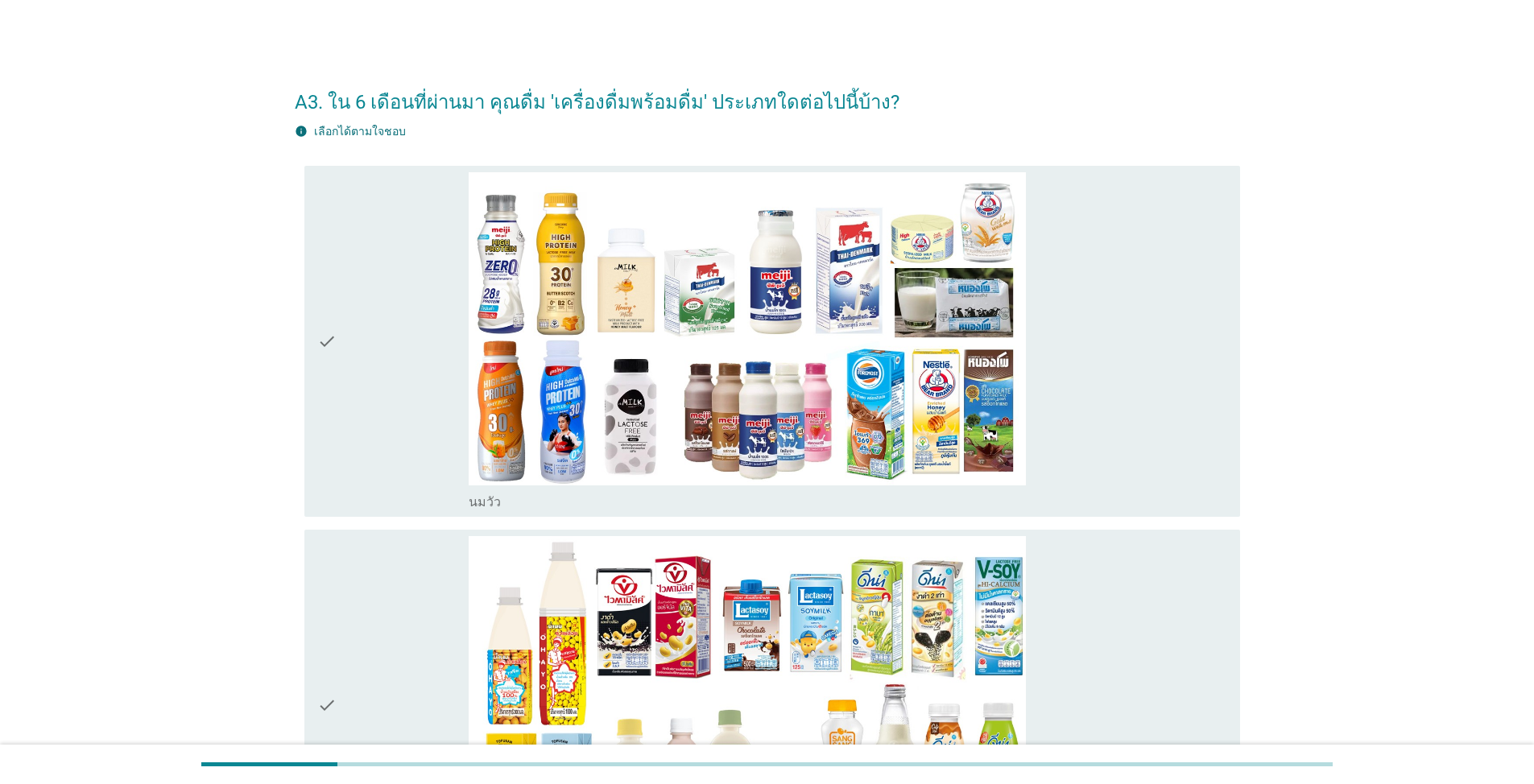
click at [377, 264] on div "check" at bounding box center [393, 342] width 151 height 339
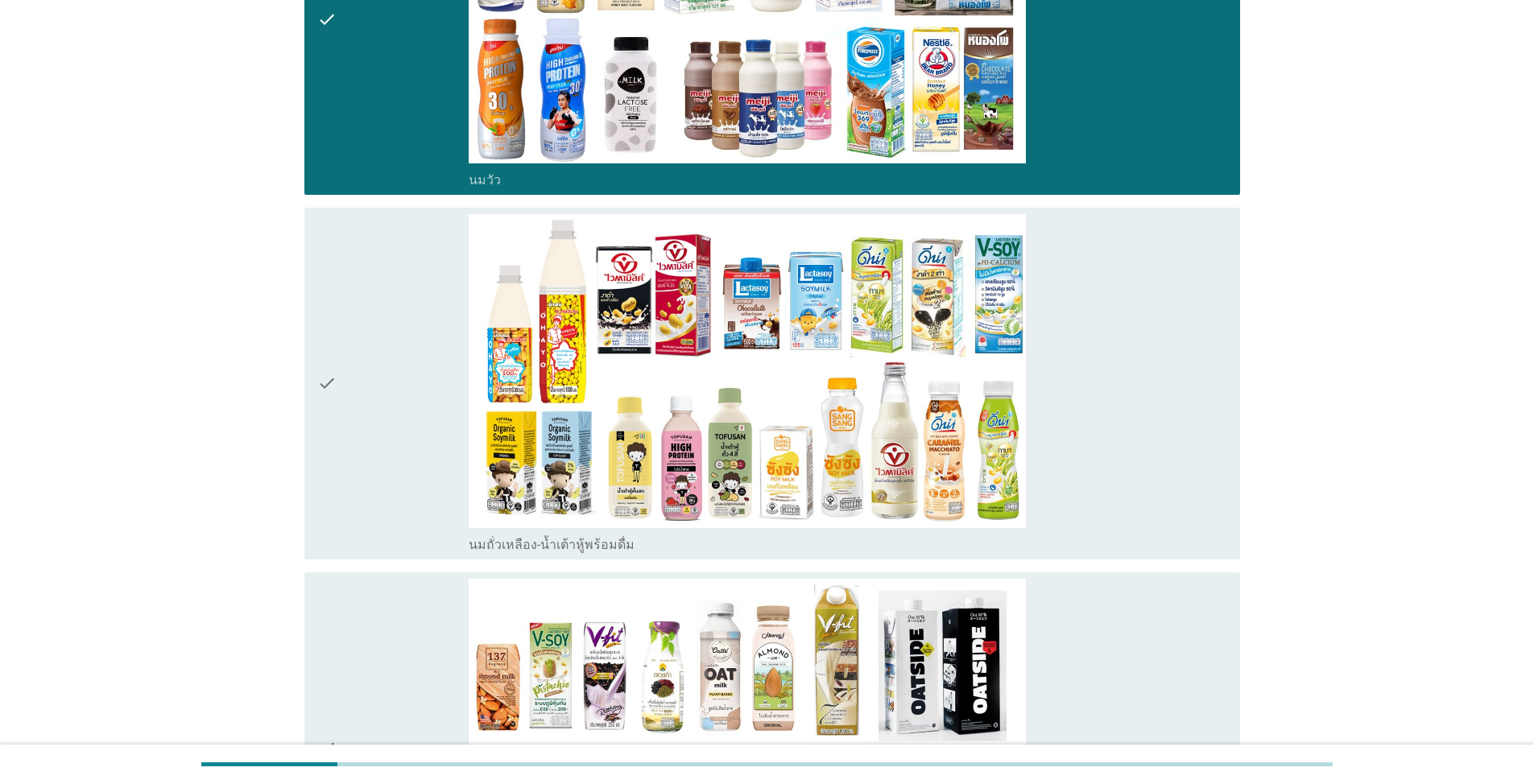
click at [337, 327] on div "check" at bounding box center [393, 383] width 151 height 339
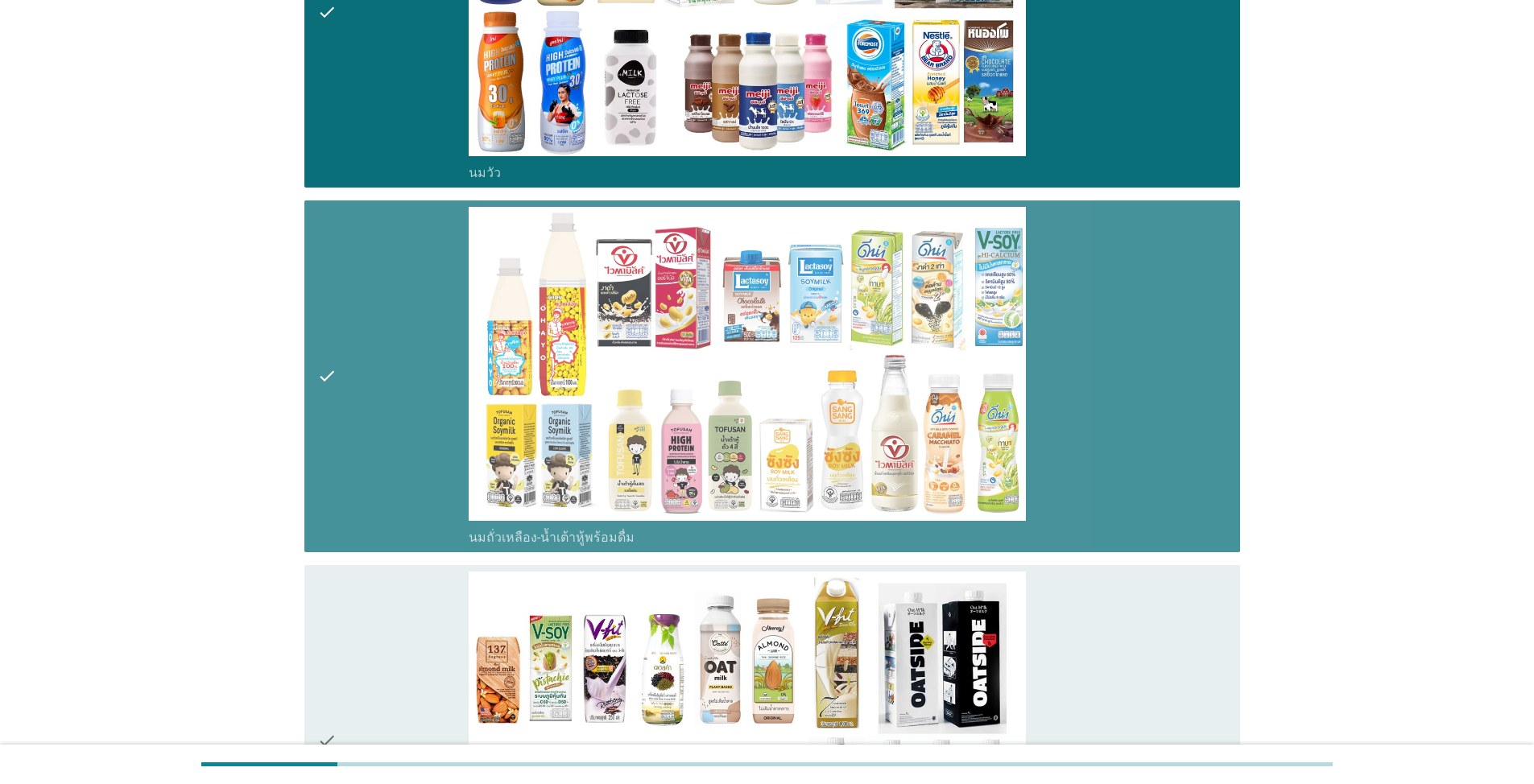
scroll to position [644, 0]
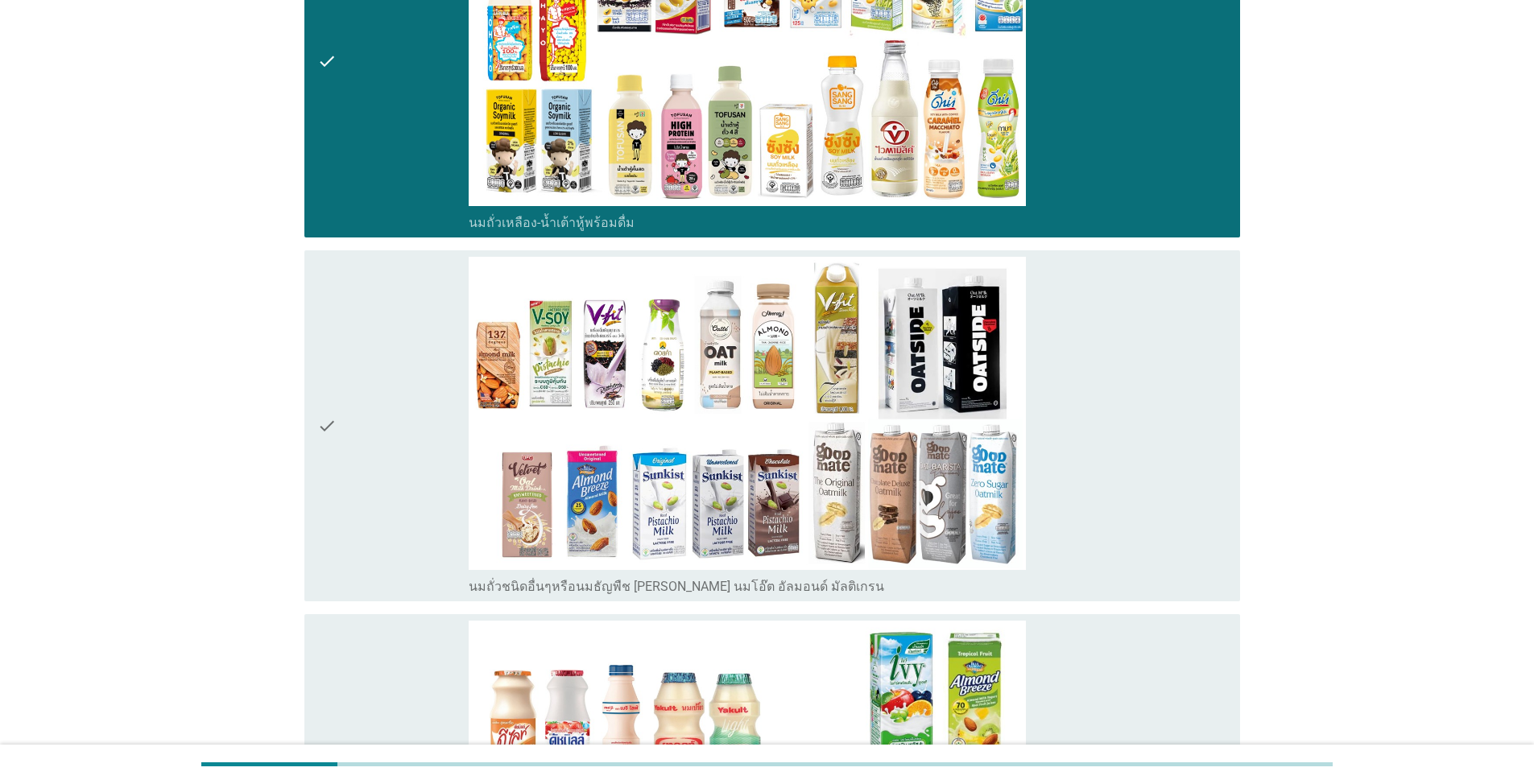
drag, startPoint x: 195, startPoint y: 158, endPoint x: 0, endPoint y: -47, distance: 282.9
click at [354, 326] on div "check" at bounding box center [393, 426] width 151 height 339
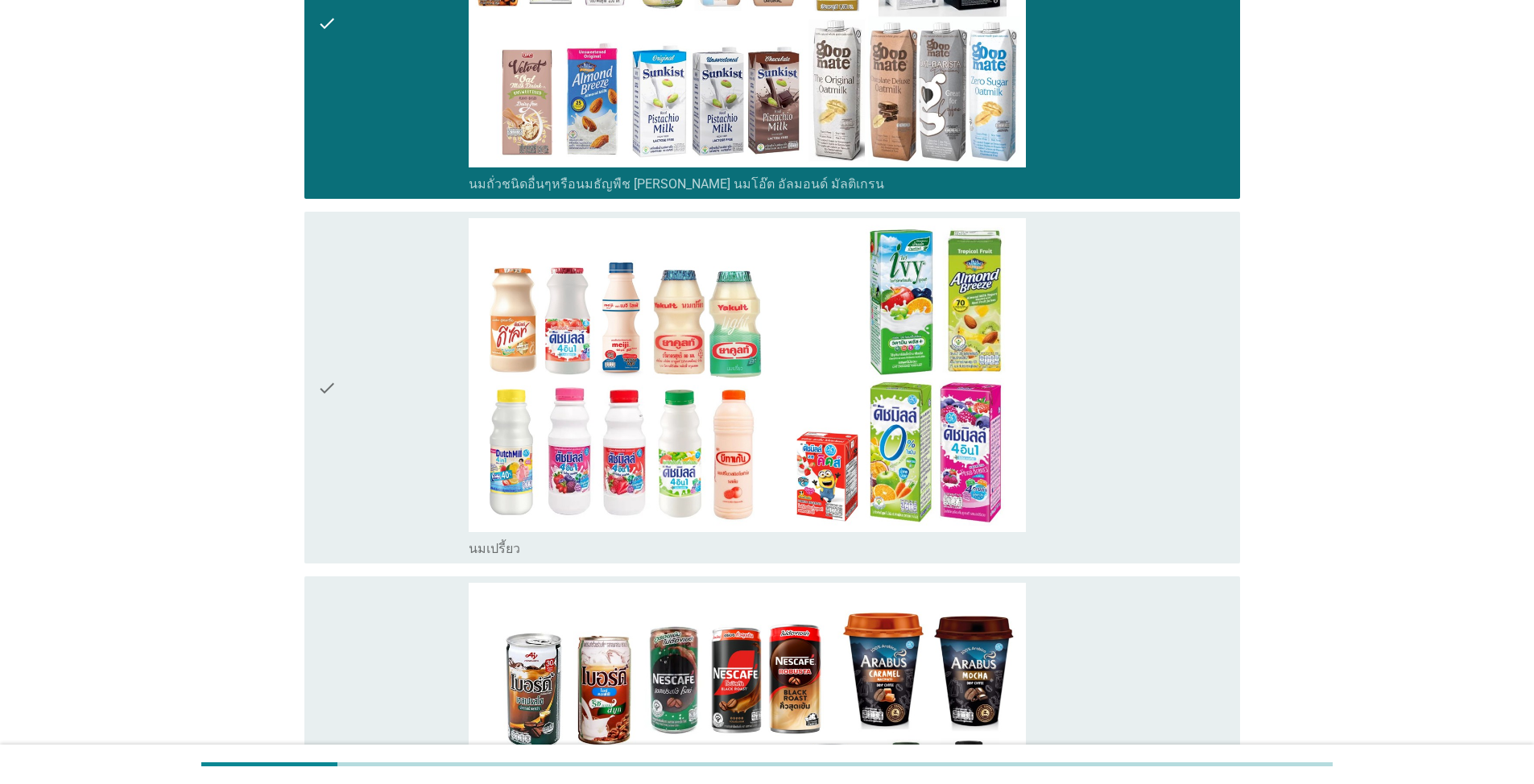
click at [380, 348] on div "check" at bounding box center [393, 387] width 151 height 339
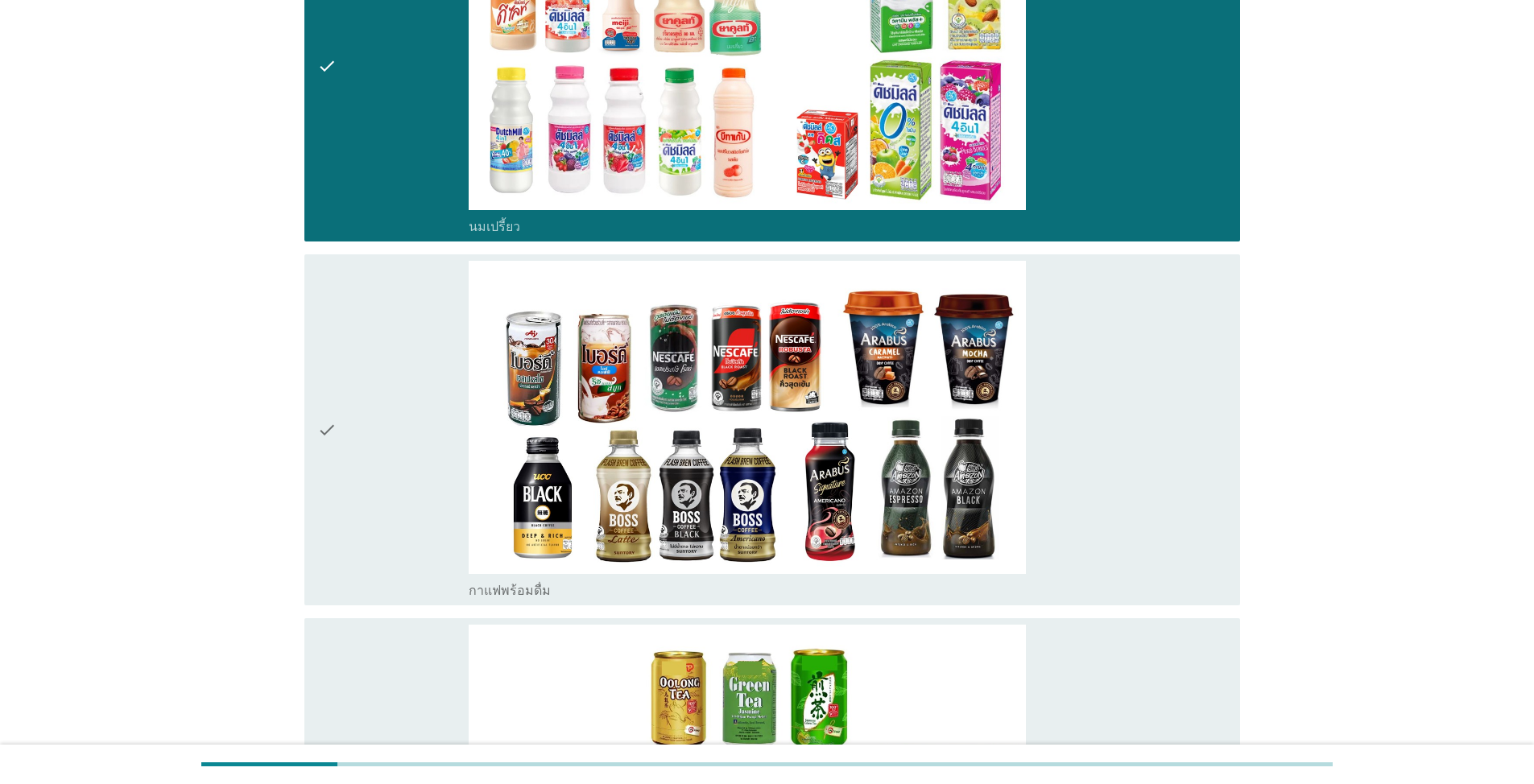
click at [387, 349] on div "check" at bounding box center [393, 430] width 151 height 339
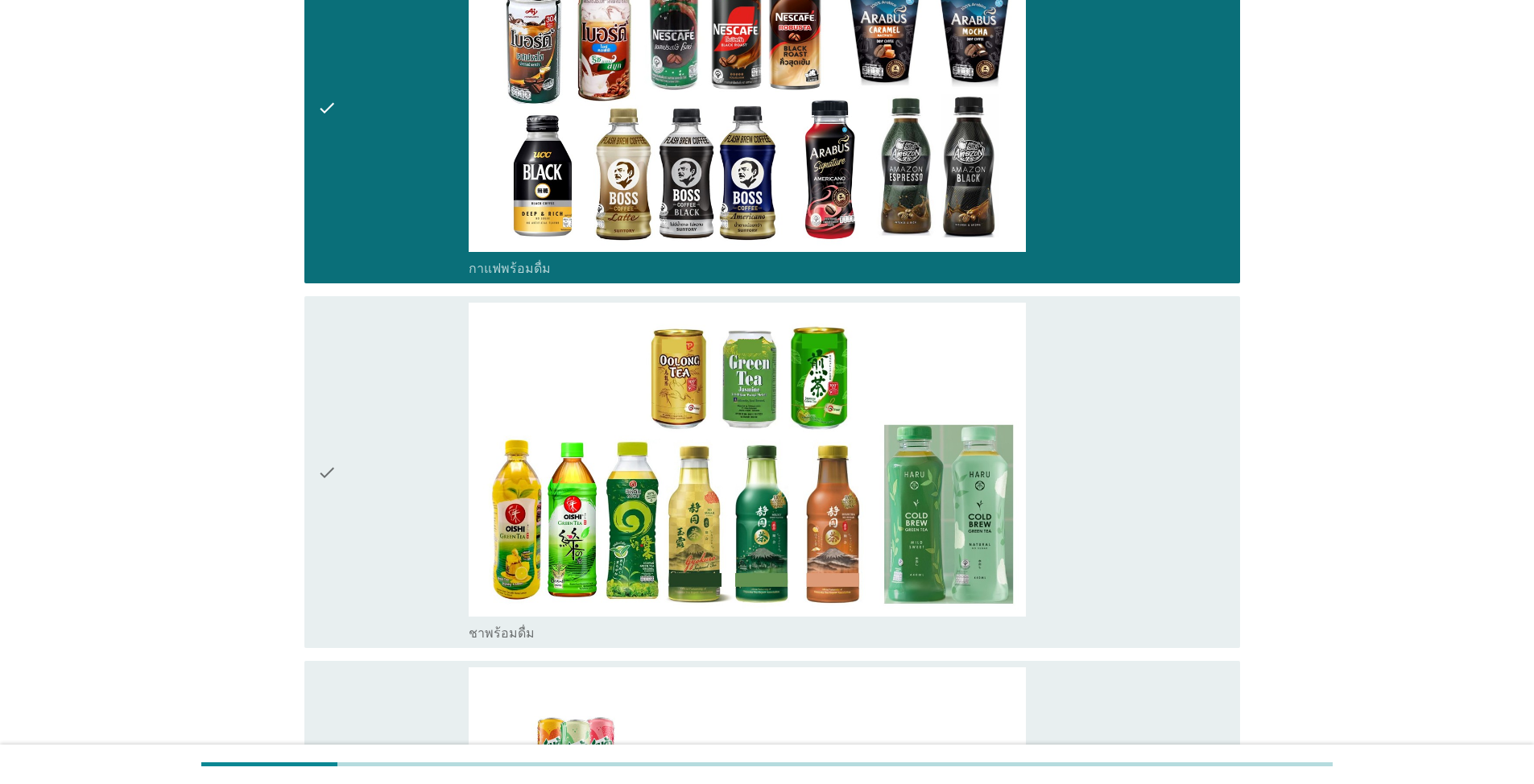
click at [439, 454] on div "check" at bounding box center [393, 472] width 151 height 339
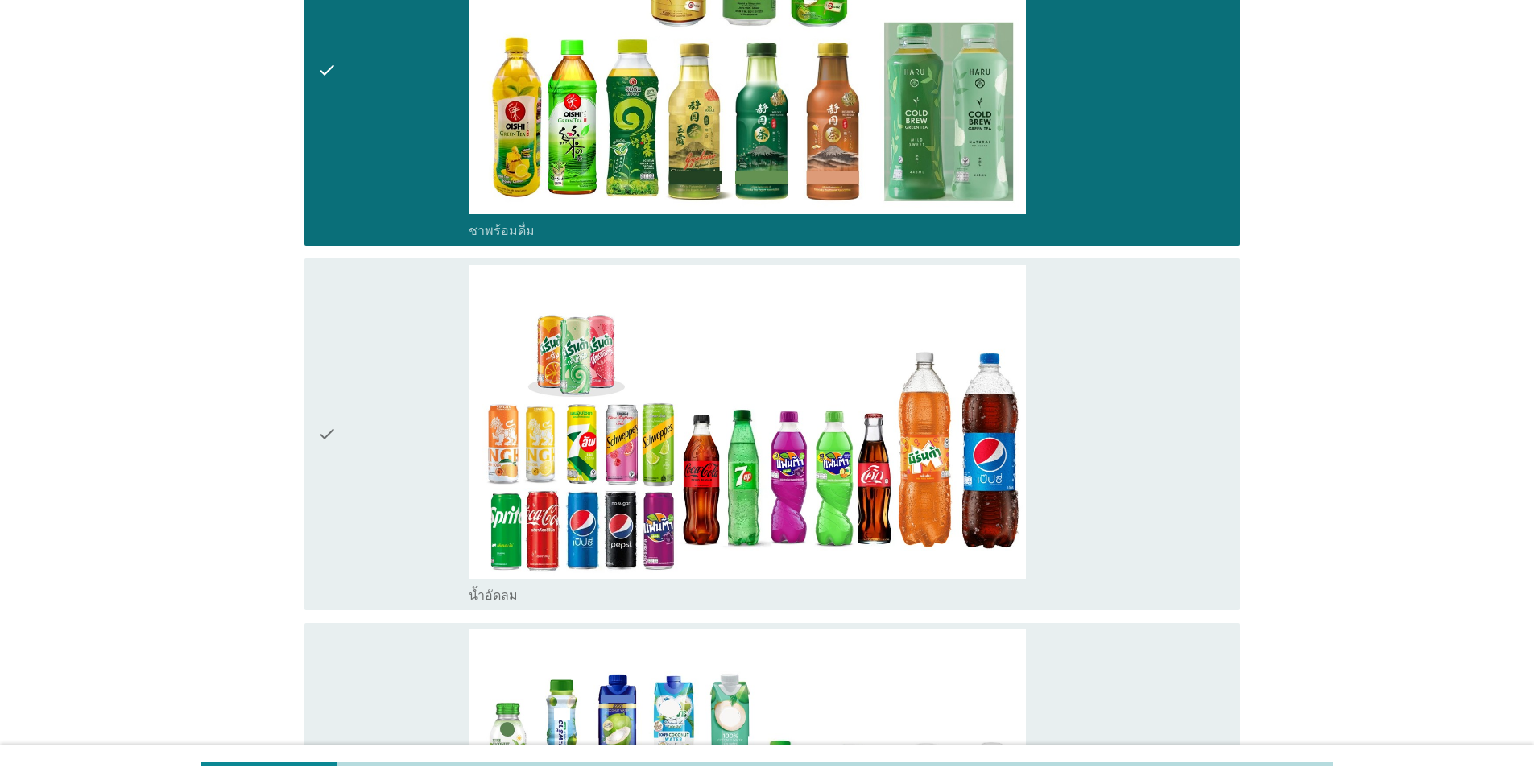
click at [448, 443] on div "check" at bounding box center [393, 434] width 151 height 339
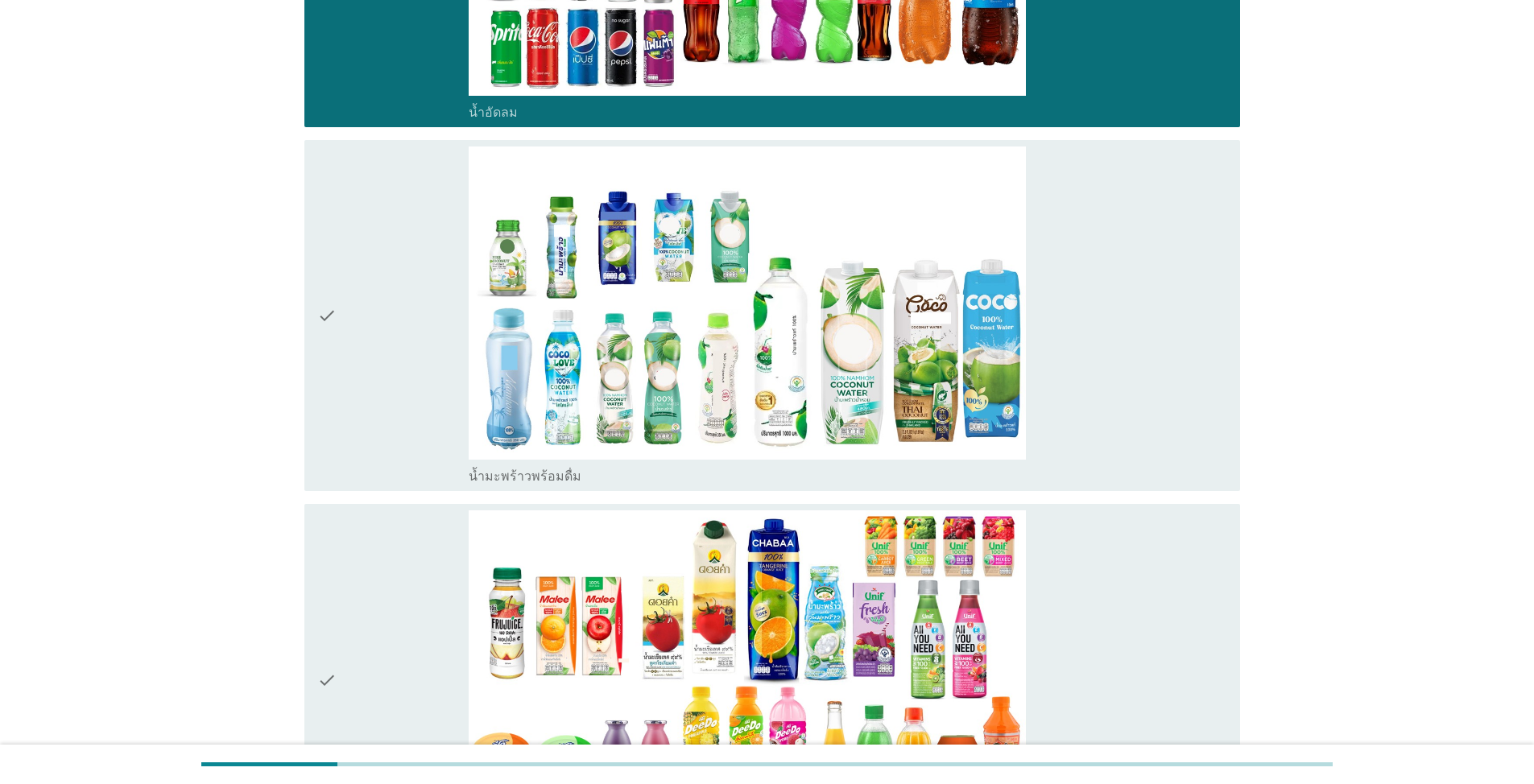
click at [408, 389] on div "check" at bounding box center [393, 315] width 151 height 339
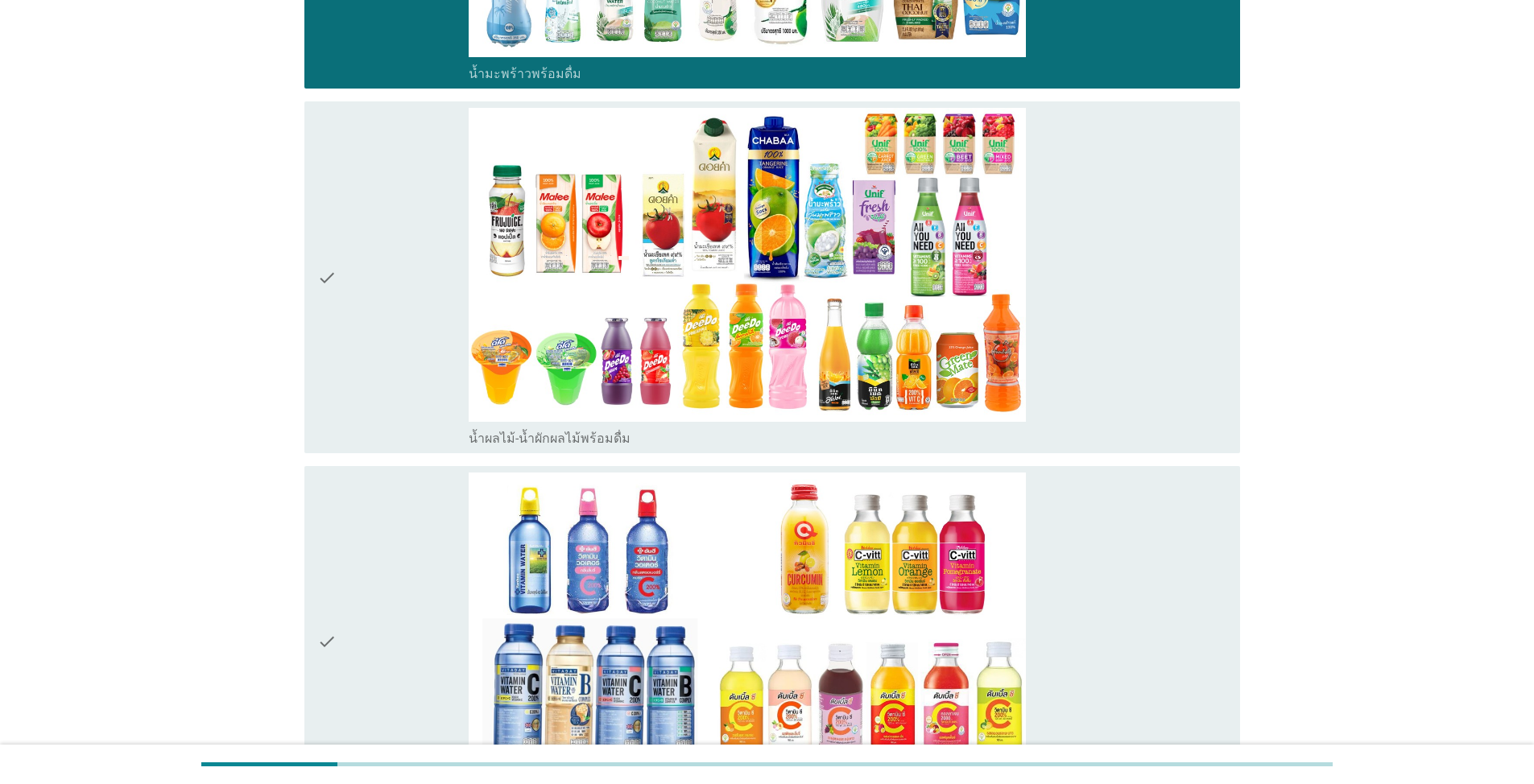
click at [382, 373] on div "check" at bounding box center [393, 277] width 151 height 339
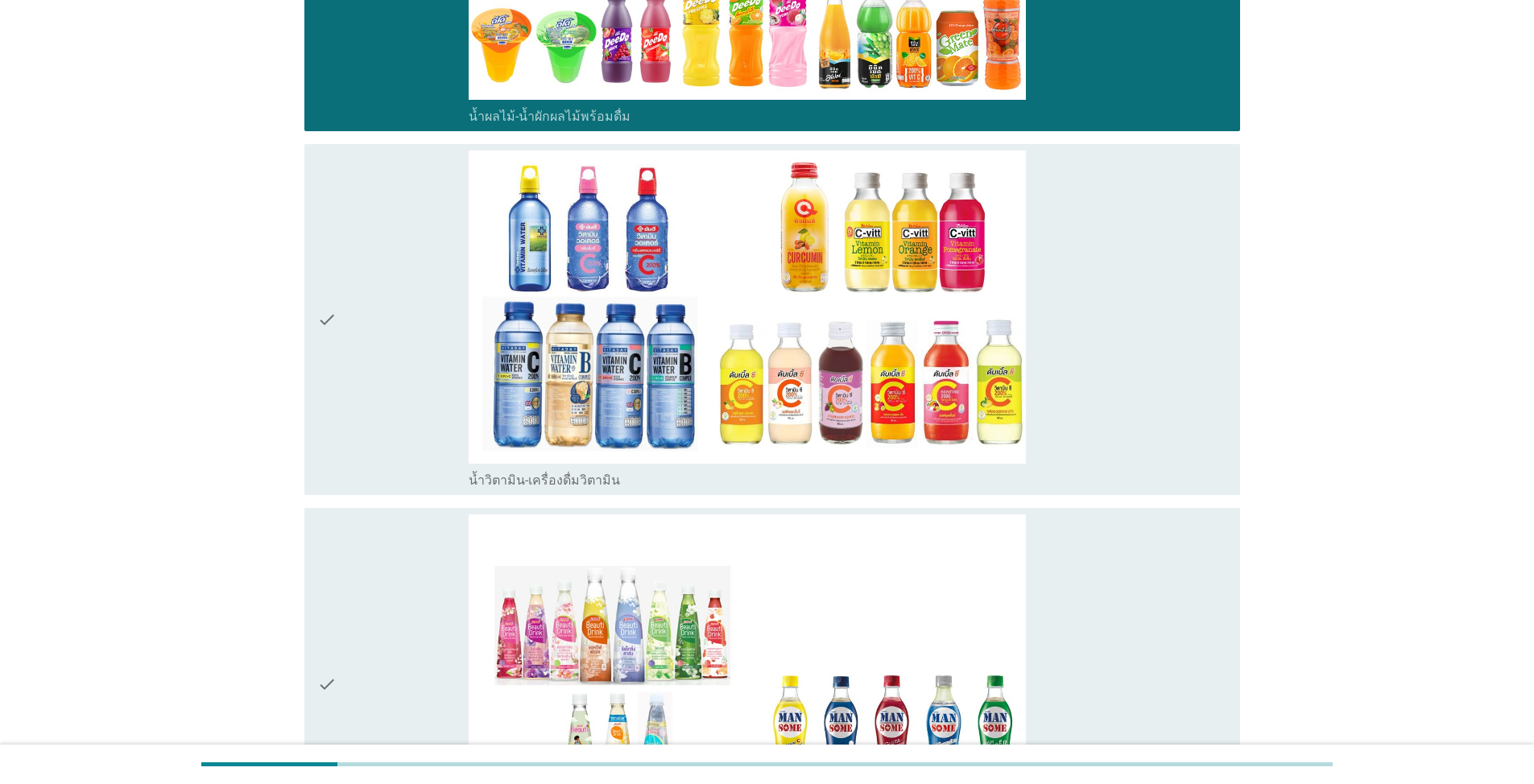
click at [403, 416] on div "check" at bounding box center [393, 320] width 151 height 339
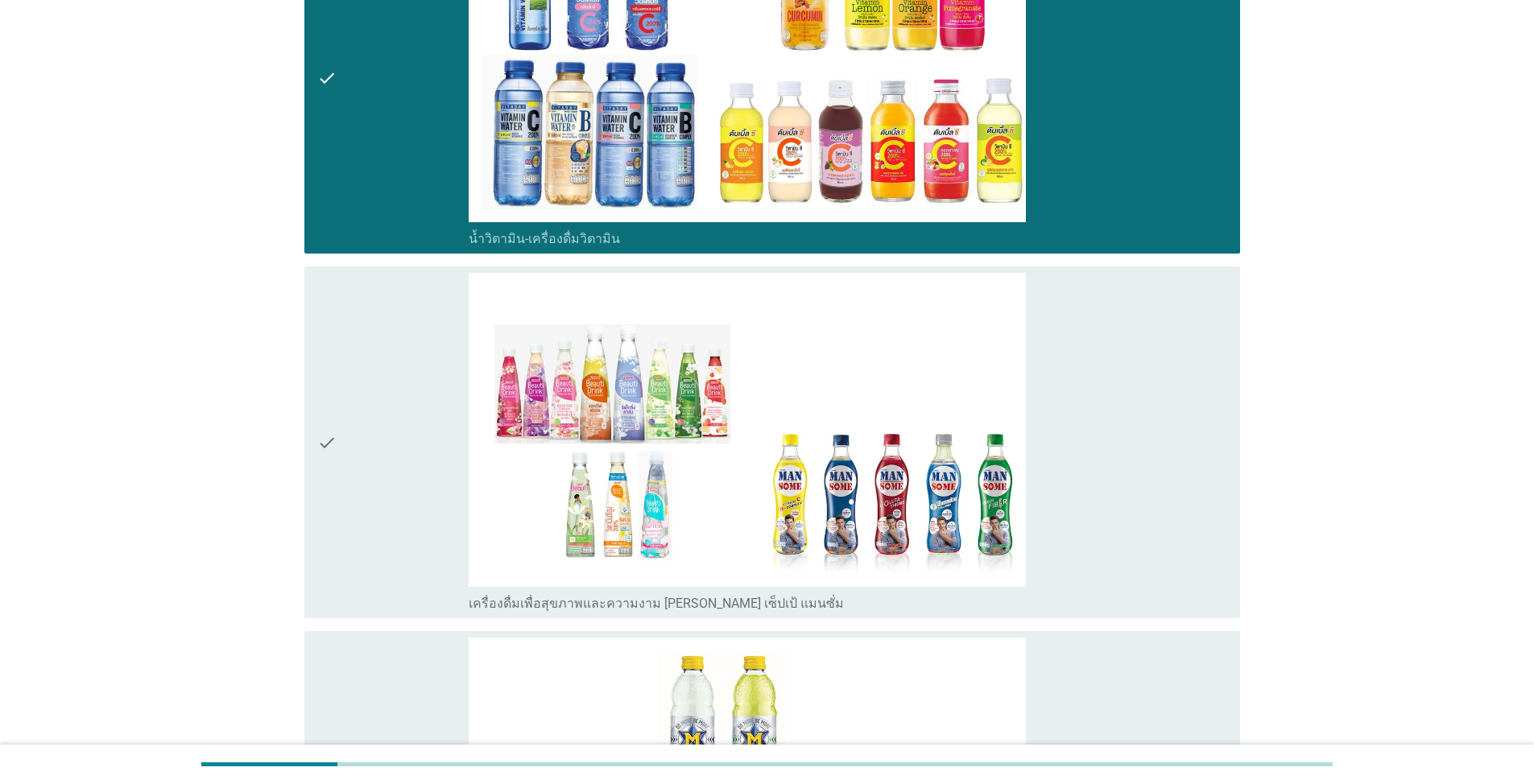
click at [403, 417] on div "check" at bounding box center [393, 442] width 151 height 339
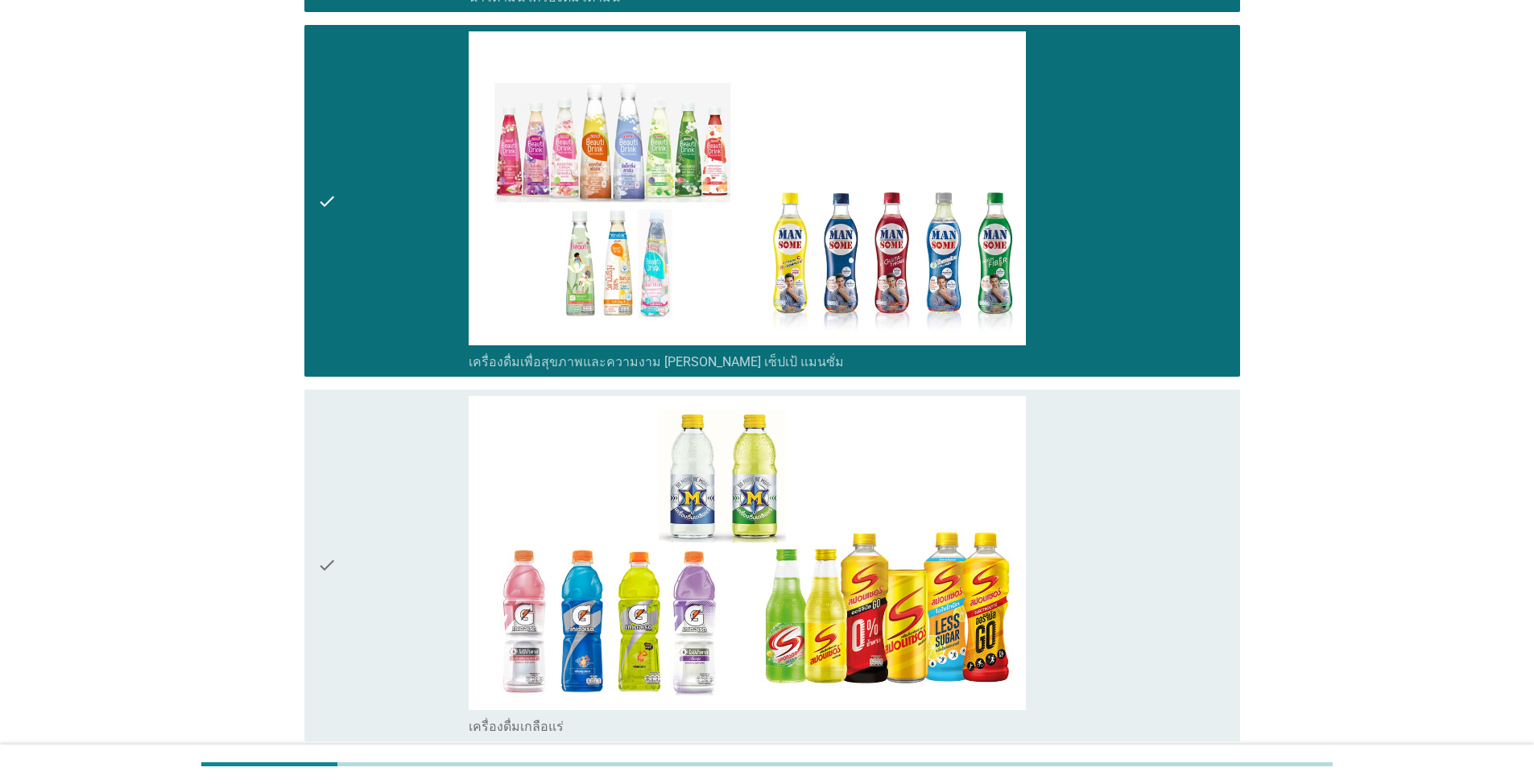
click at [413, 437] on div "check" at bounding box center [393, 565] width 151 height 339
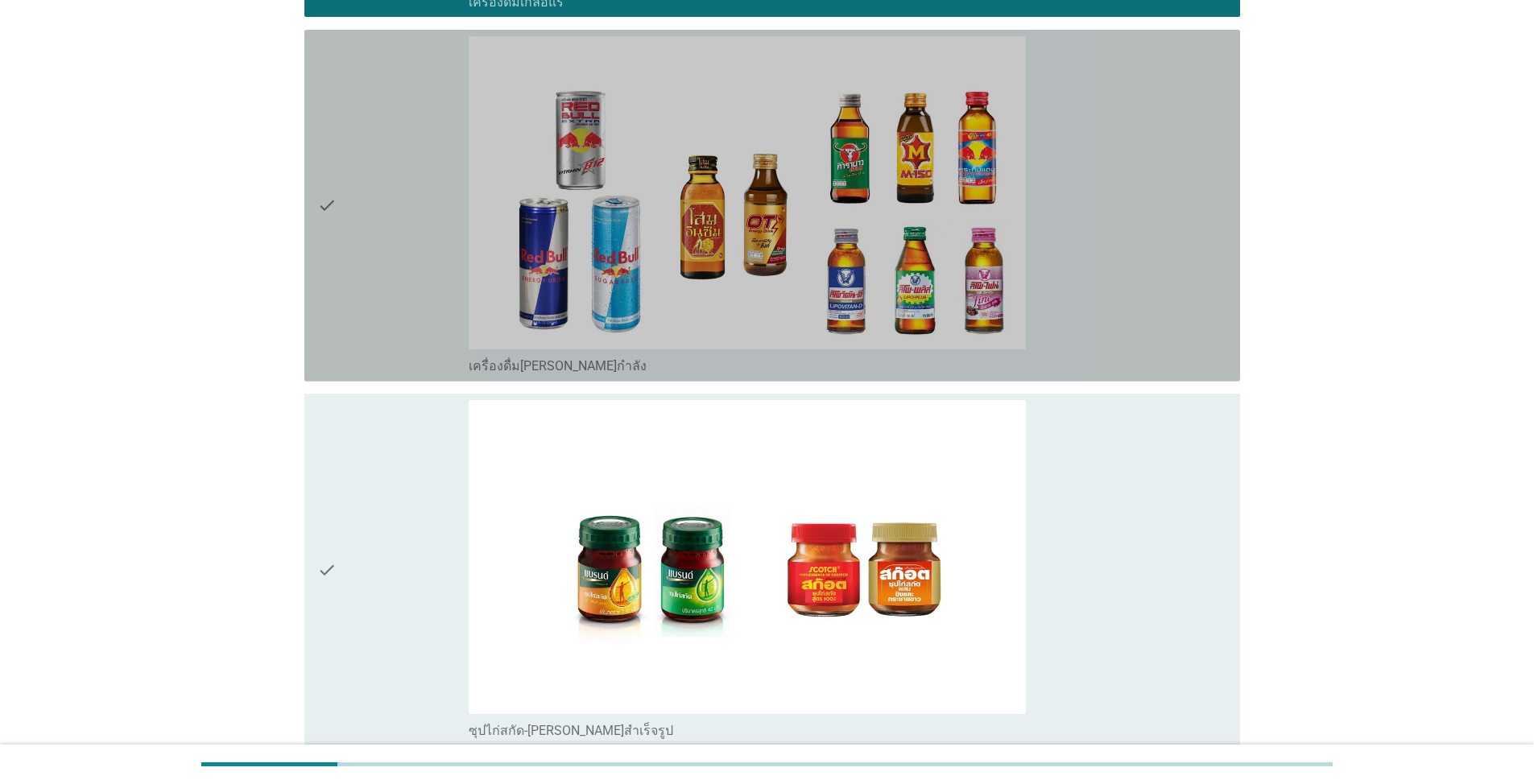
click at [366, 309] on div "check" at bounding box center [393, 206] width 151 height 339
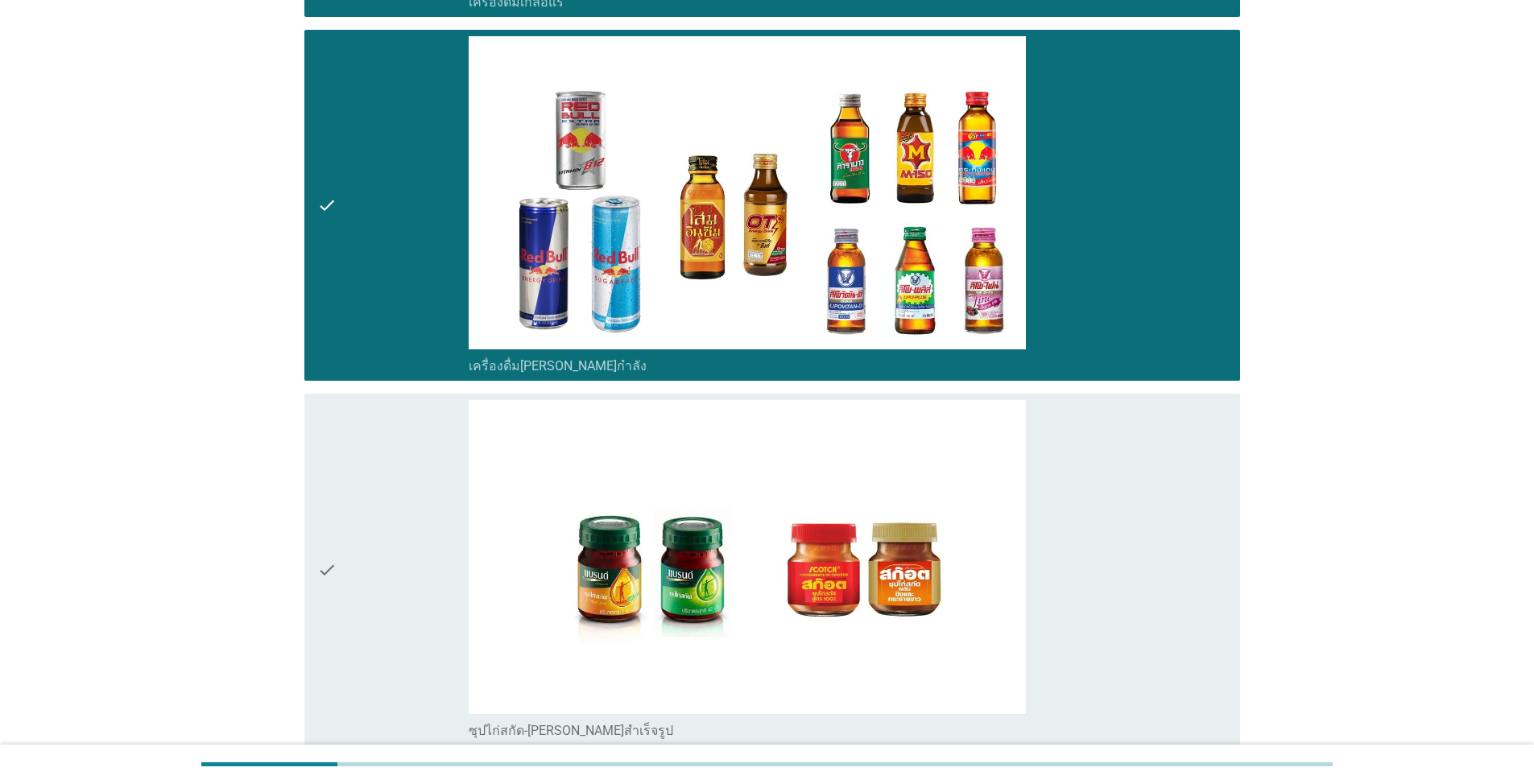
click at [371, 492] on div "check" at bounding box center [393, 569] width 151 height 339
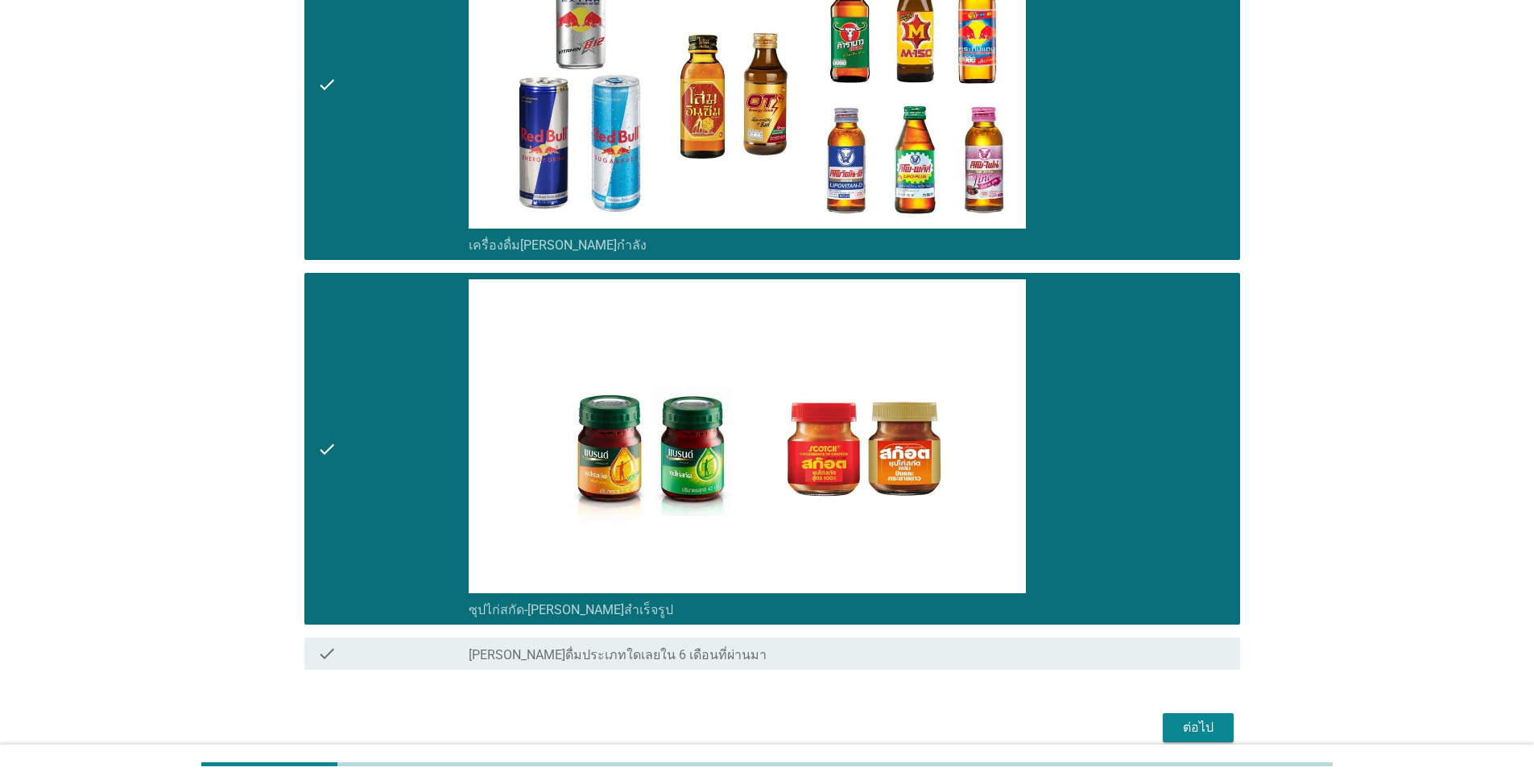
scroll to position [4701, 0]
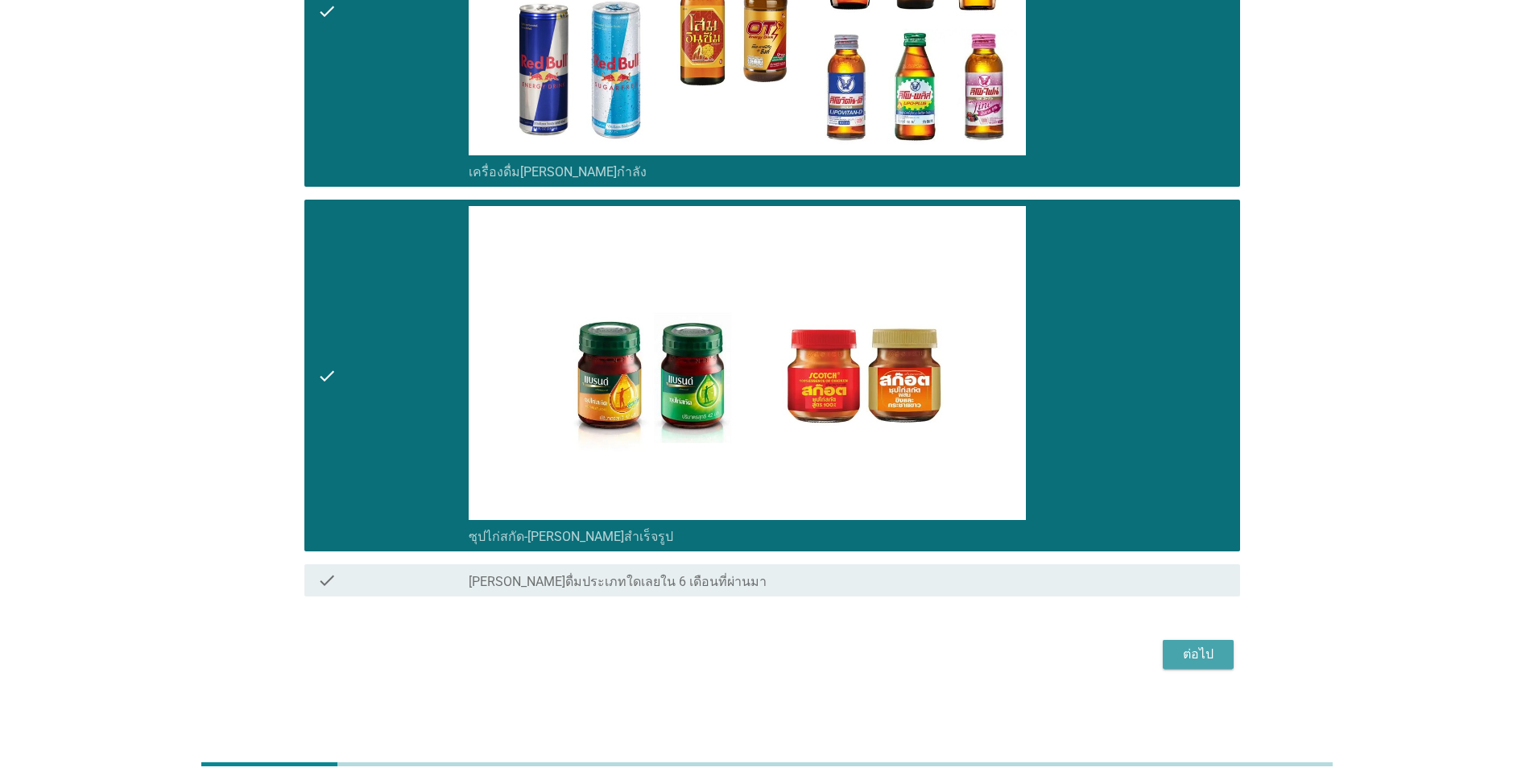
click at [1180, 657] on div "ต่อไป" at bounding box center [1198, 654] width 45 height 19
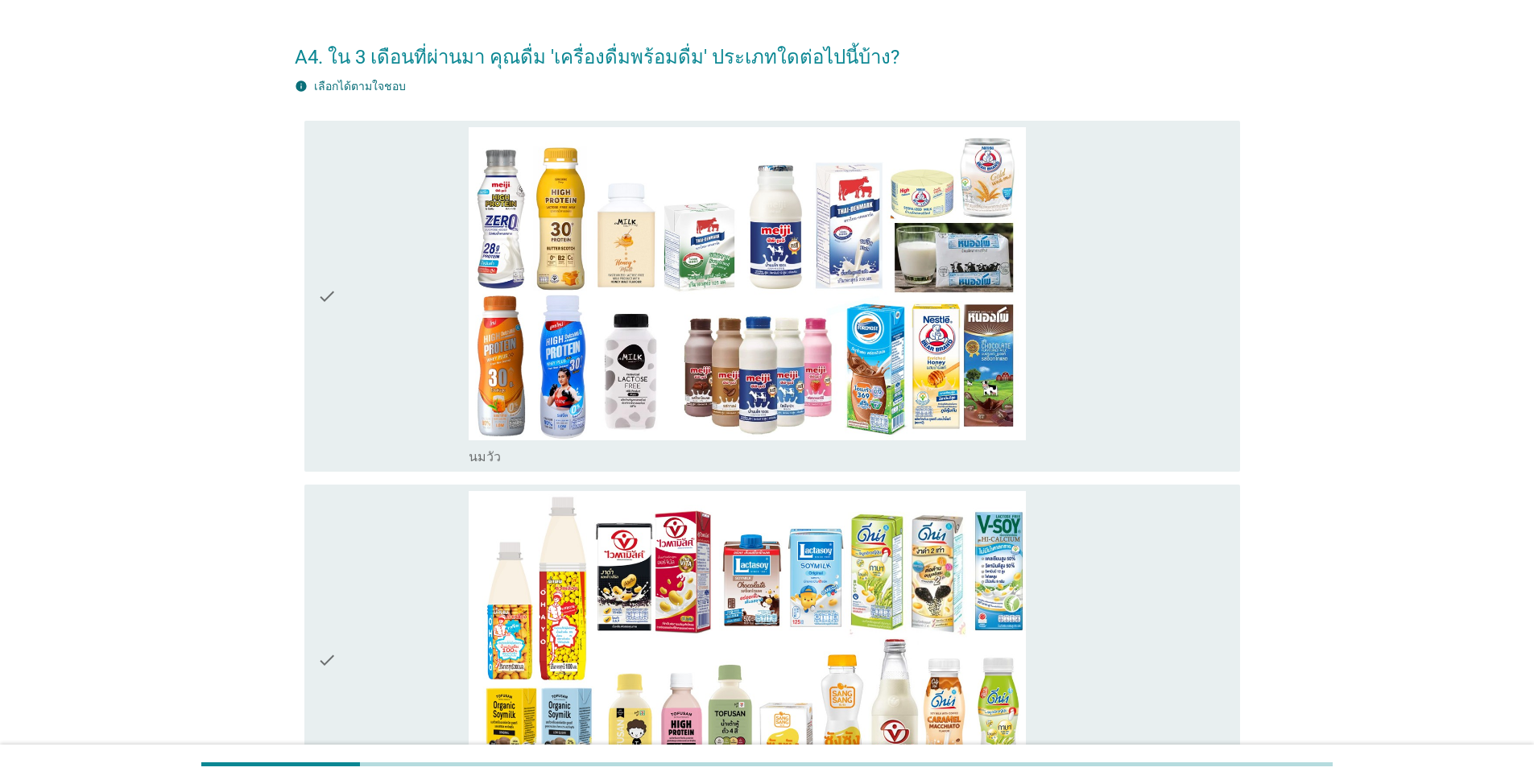
scroll to position [80, 0]
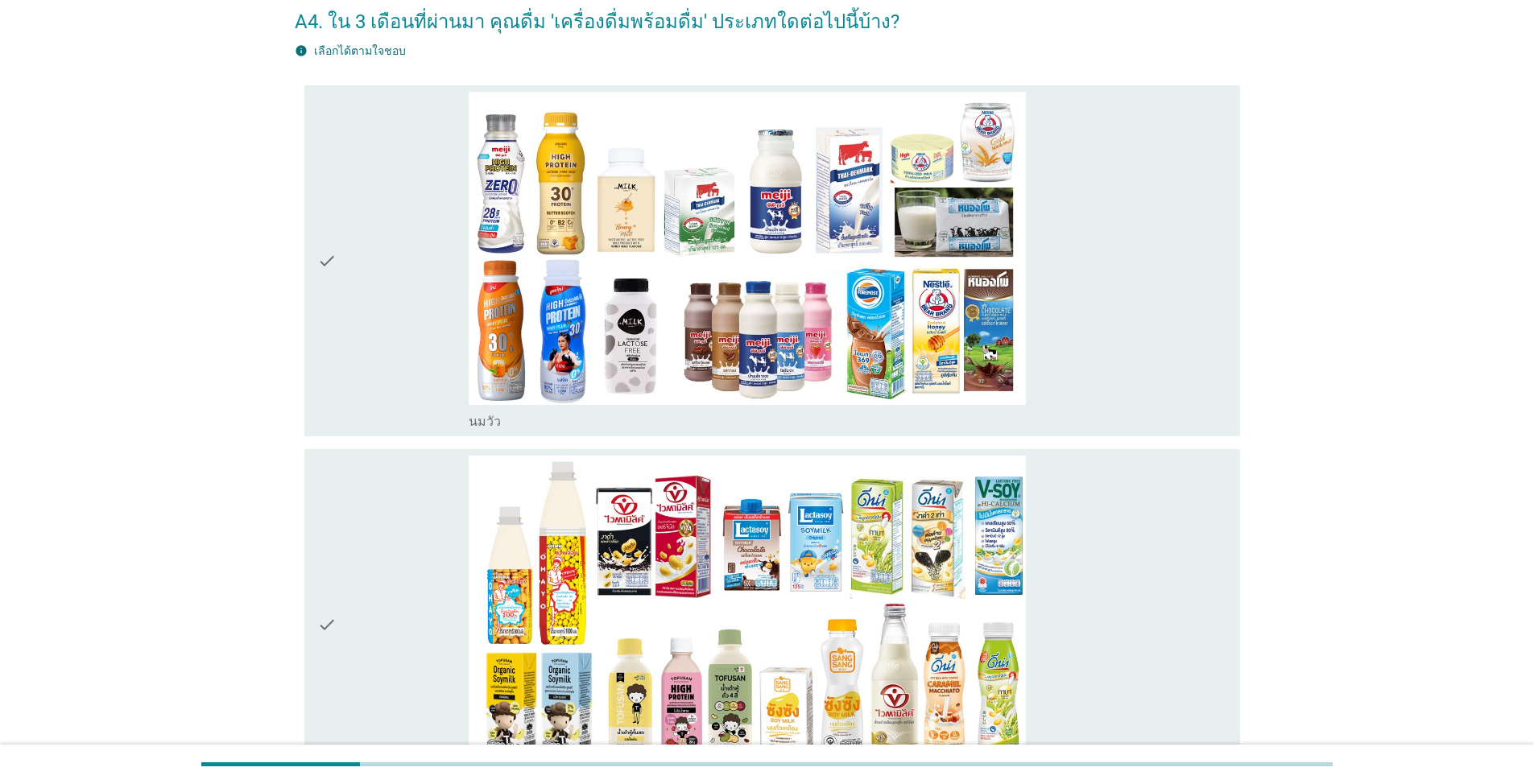
drag, startPoint x: 355, startPoint y: 287, endPoint x: 343, endPoint y: 322, distance: 37.0
click at [355, 287] on div "check" at bounding box center [393, 261] width 151 height 339
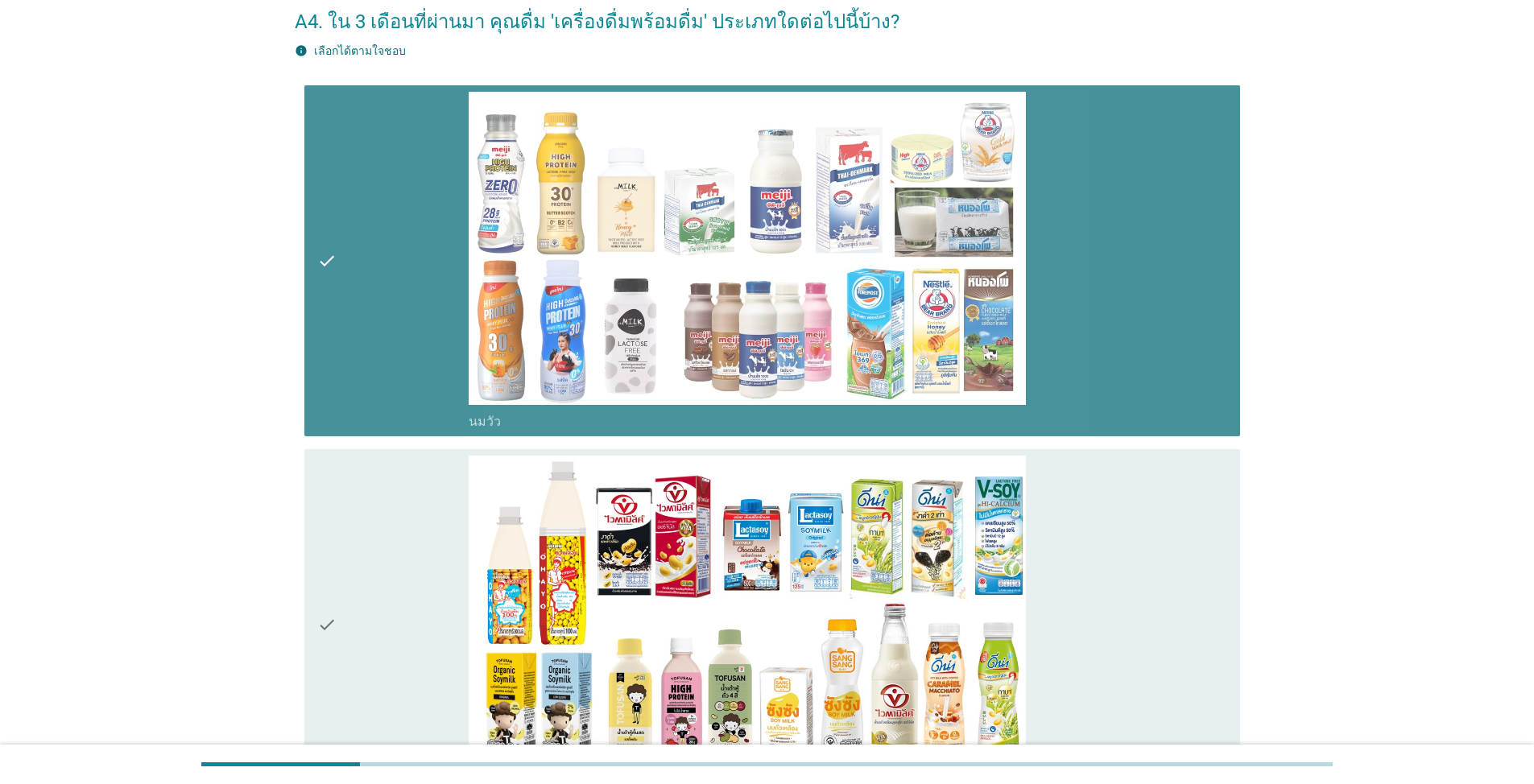
click at [297, 589] on div "check check_box_outline_blank นมถั่วเหลือง-น้ำเต้าหู้พร้อมดื่ม" at bounding box center [767, 624] width 945 height 365
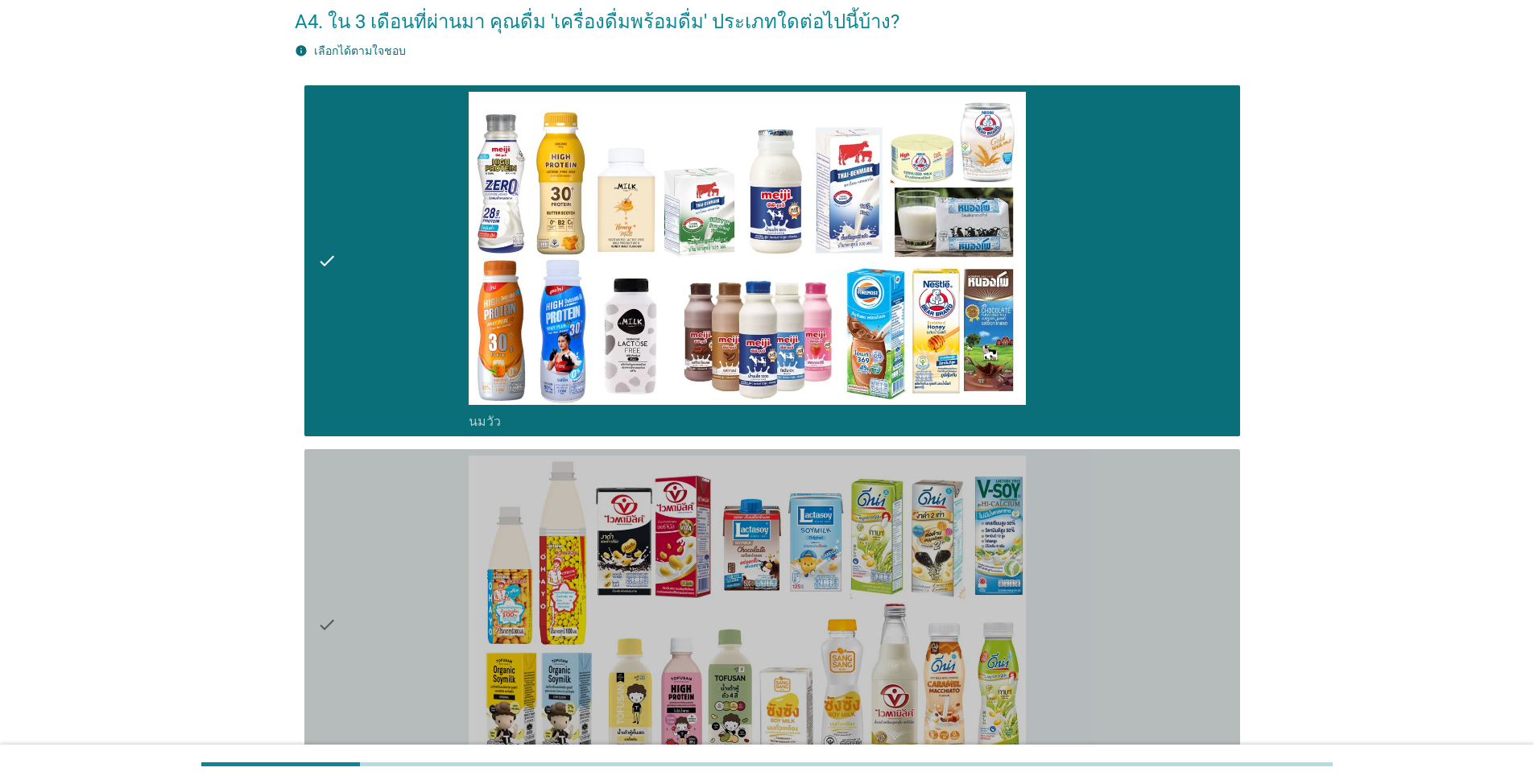
click at [336, 593] on icon "check" at bounding box center [327, 625] width 19 height 339
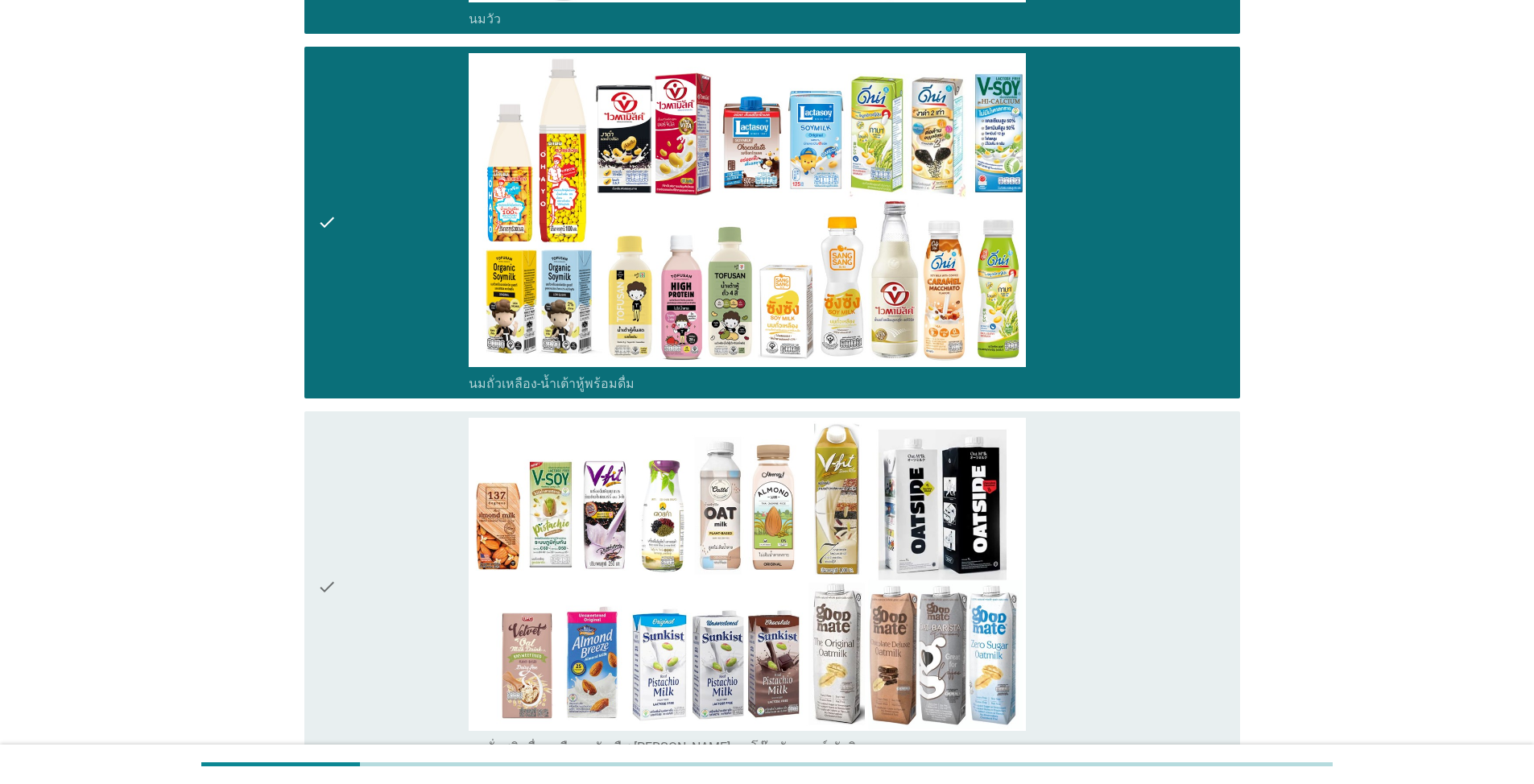
click at [386, 523] on div "check" at bounding box center [393, 587] width 151 height 339
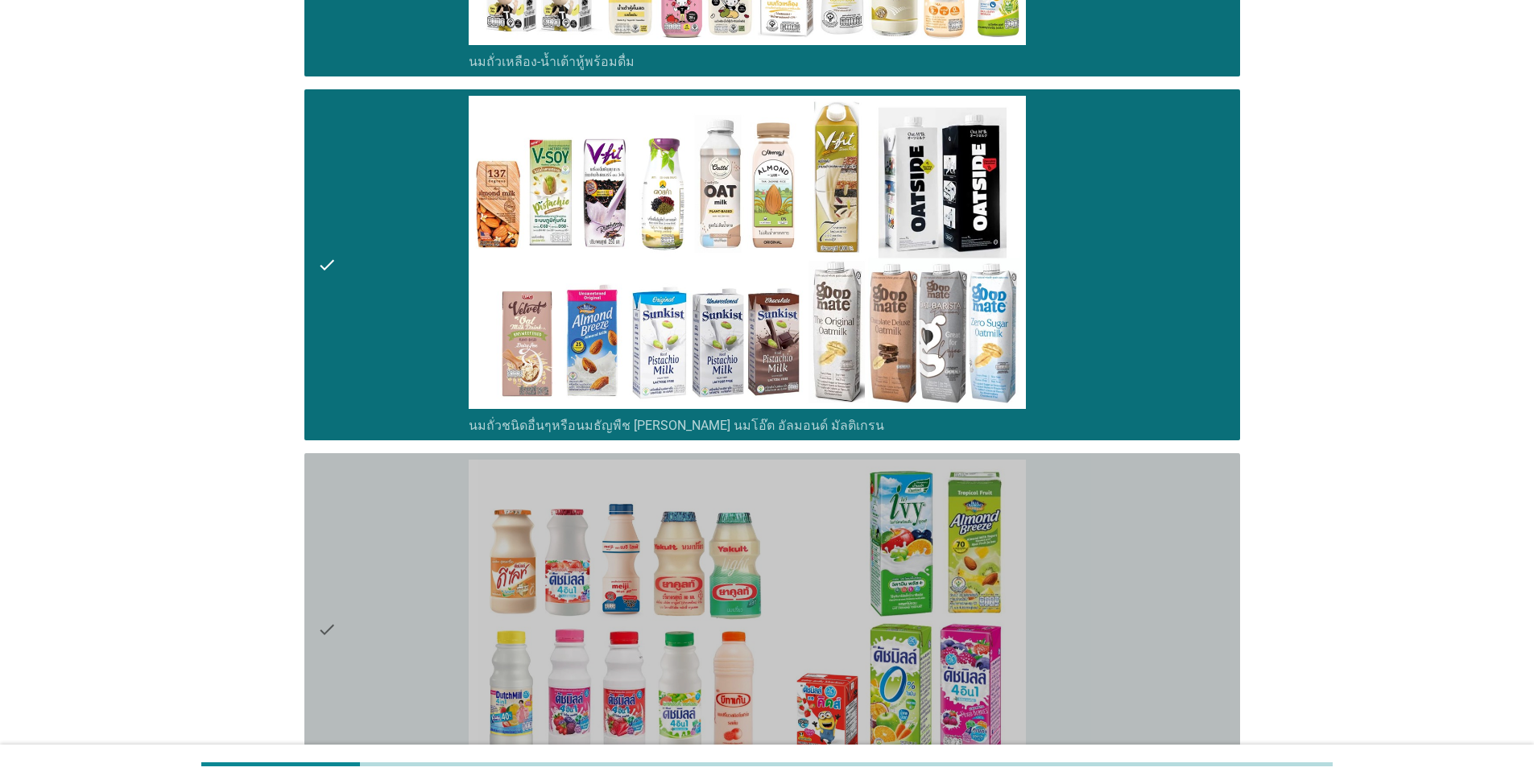
click at [344, 543] on div "check" at bounding box center [393, 628] width 151 height 339
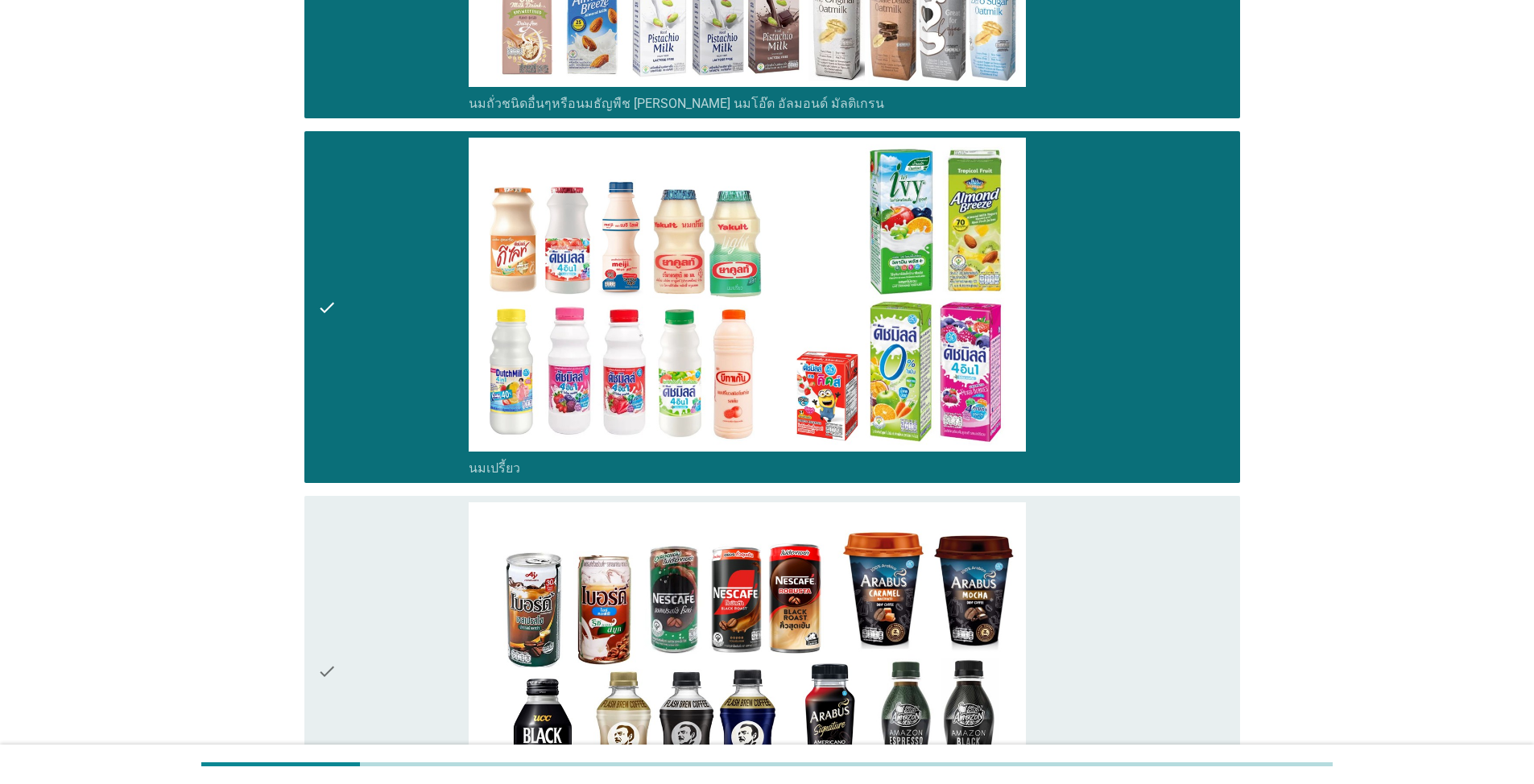
click at [343, 588] on div "check" at bounding box center [393, 672] width 151 height 339
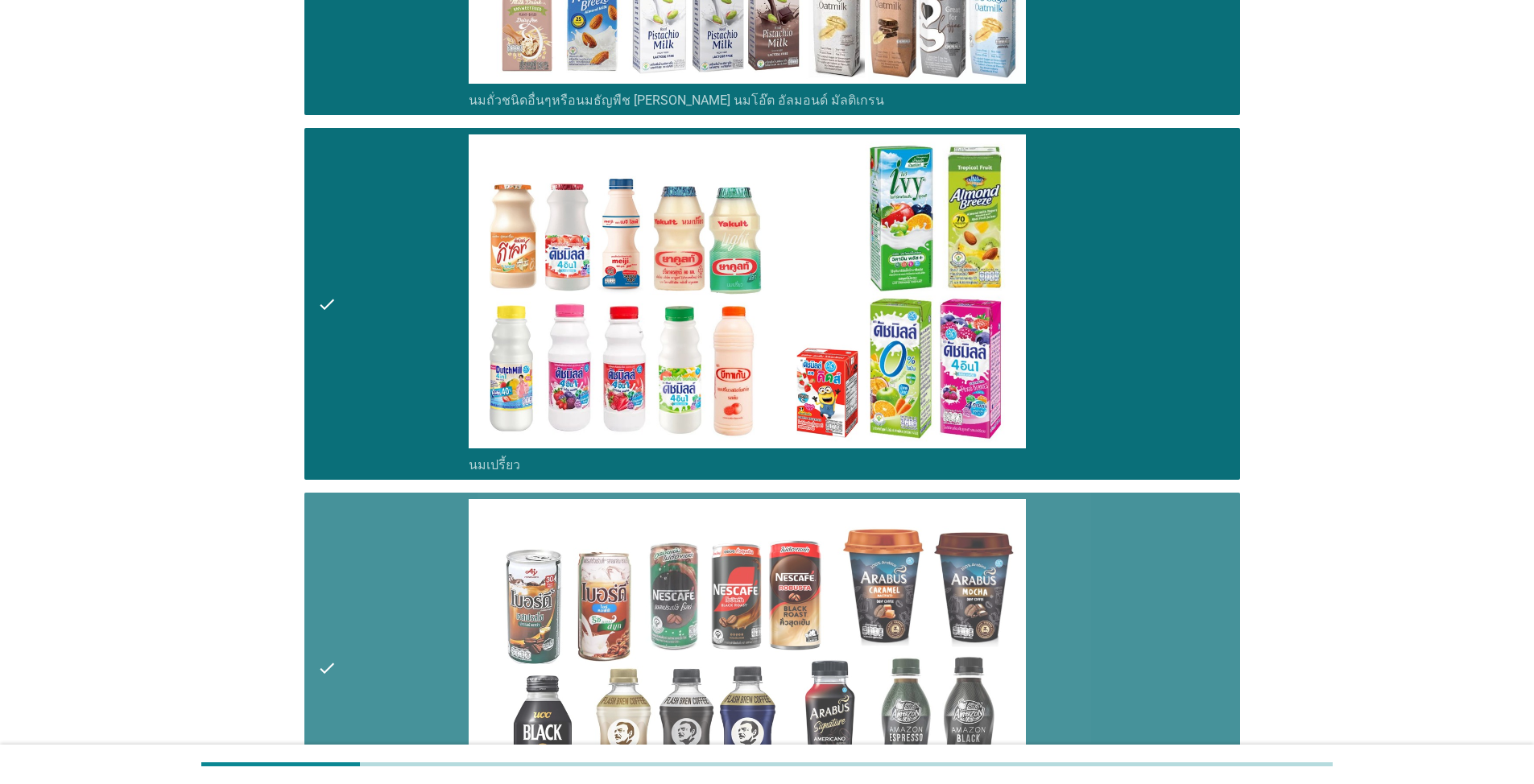
scroll to position [1771, 0]
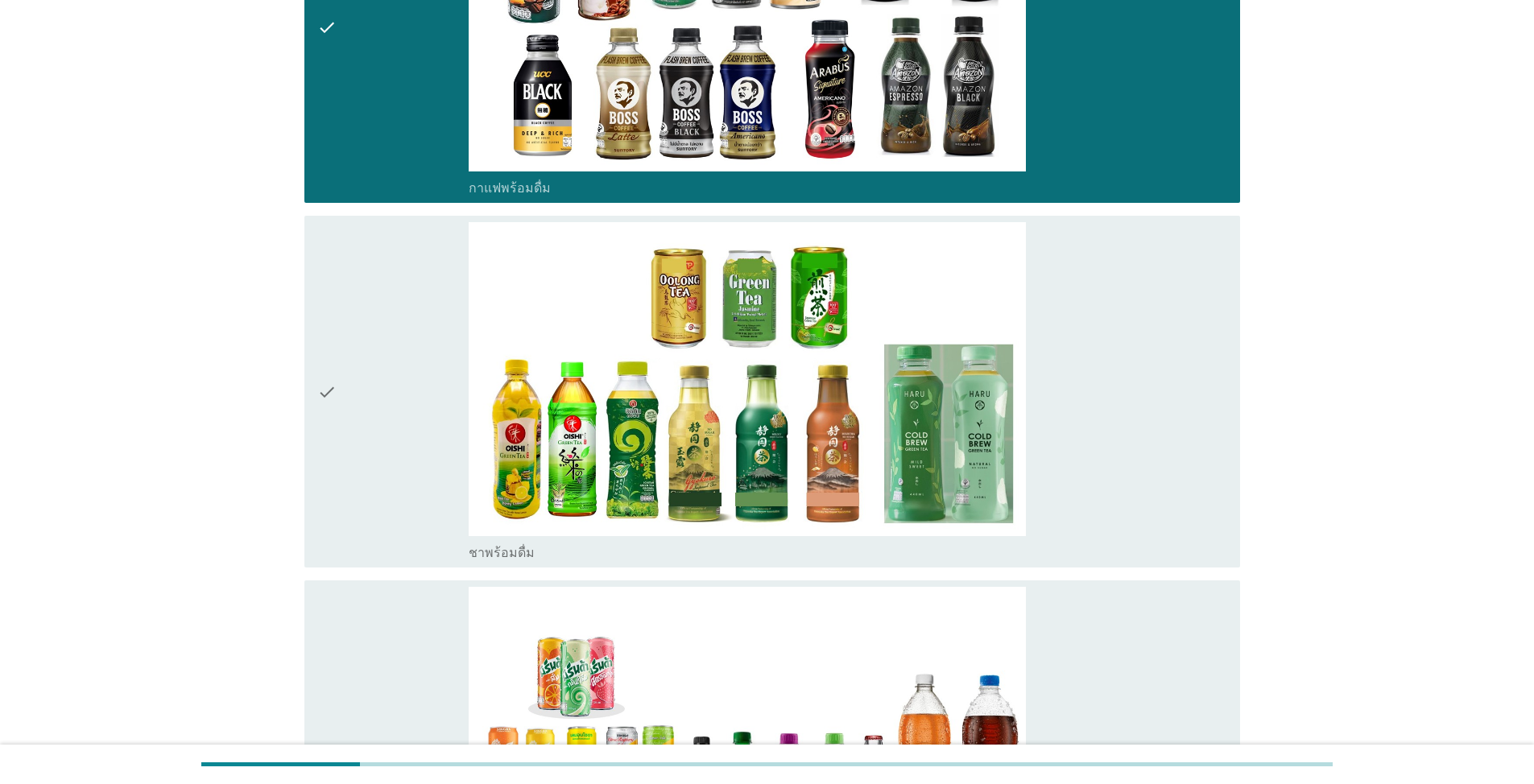
click at [335, 476] on icon "check" at bounding box center [327, 392] width 19 height 339
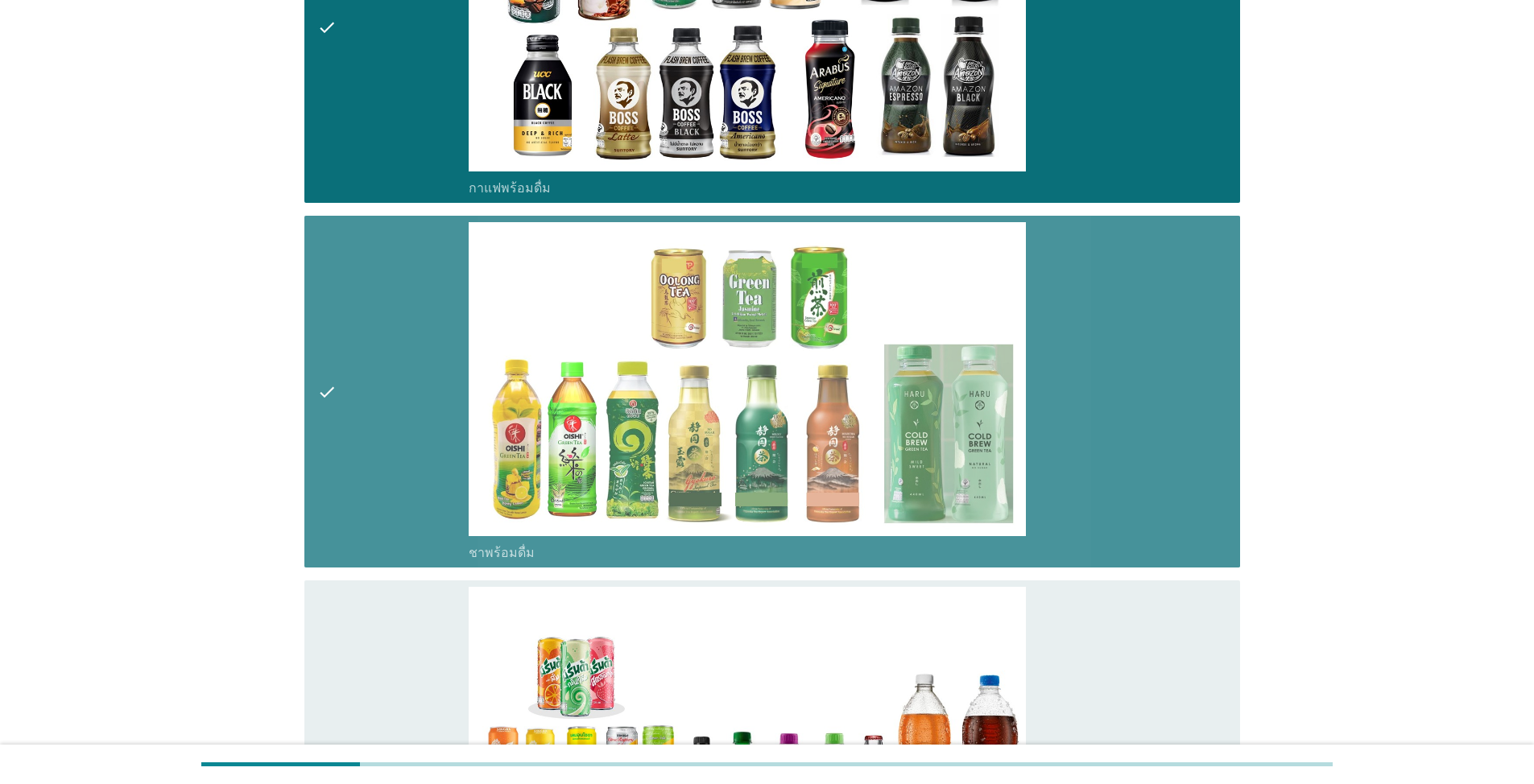
click at [333, 634] on icon "check" at bounding box center [327, 756] width 19 height 339
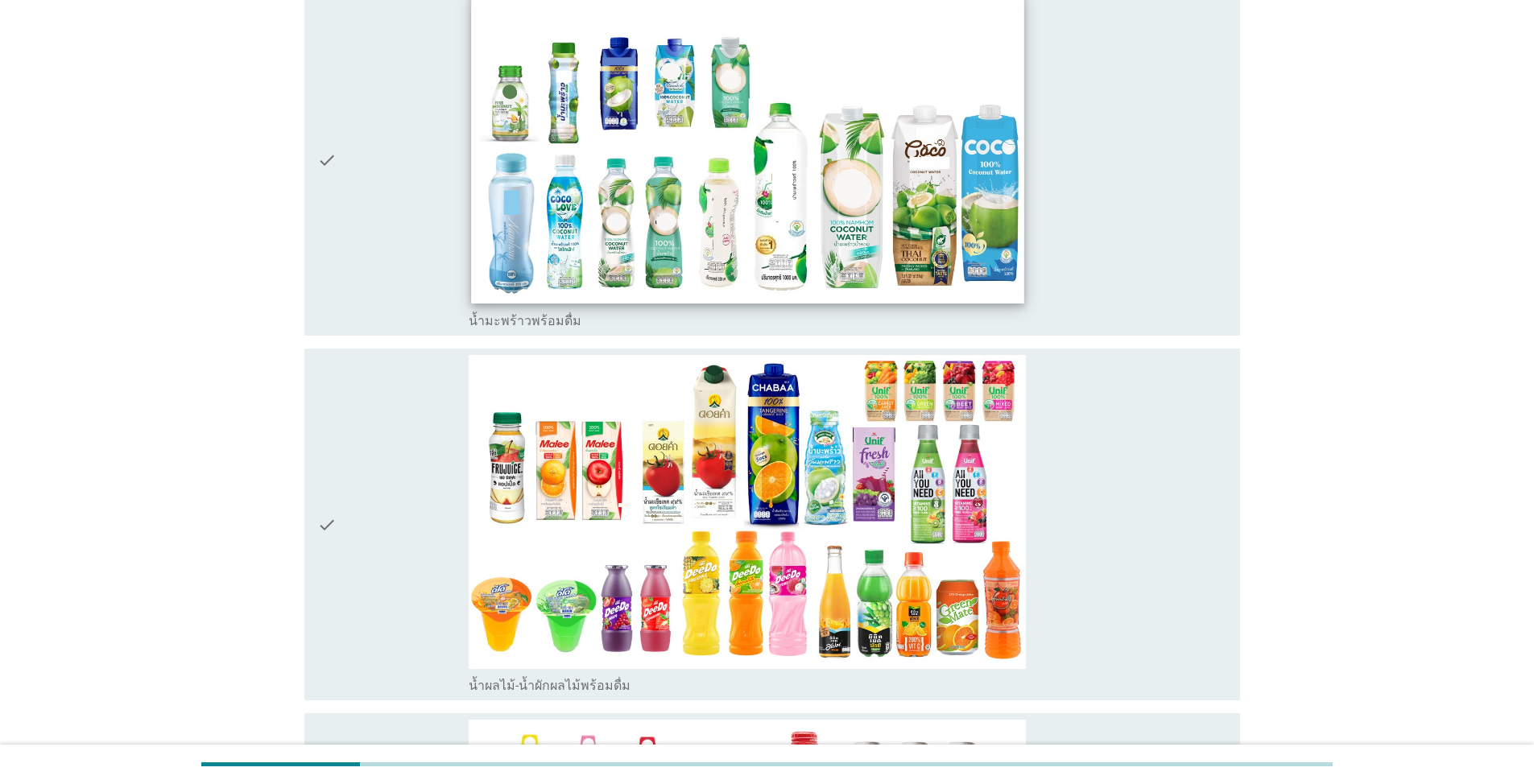
scroll to position [2737, 0]
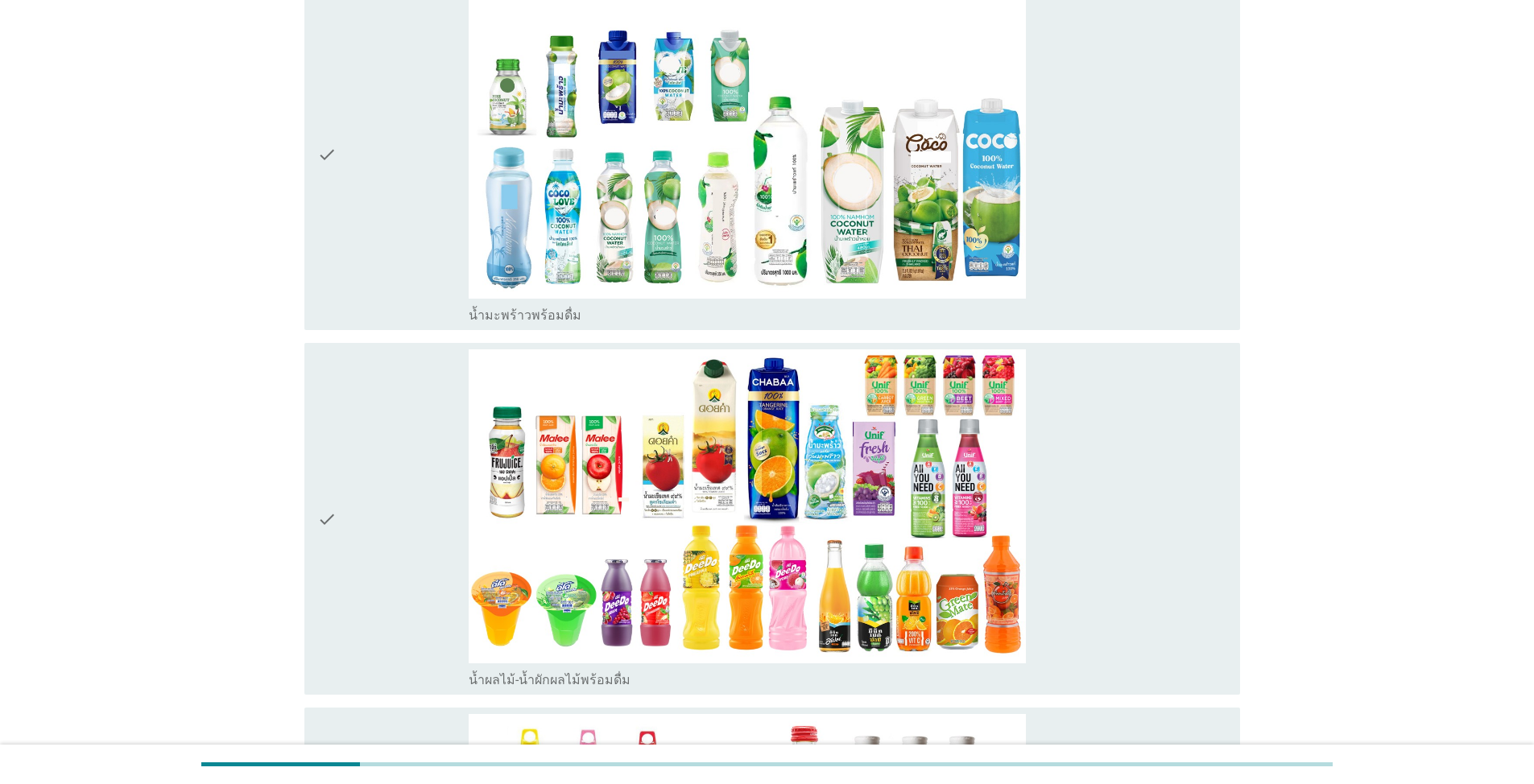
click at [369, 218] on div "check" at bounding box center [393, 155] width 151 height 339
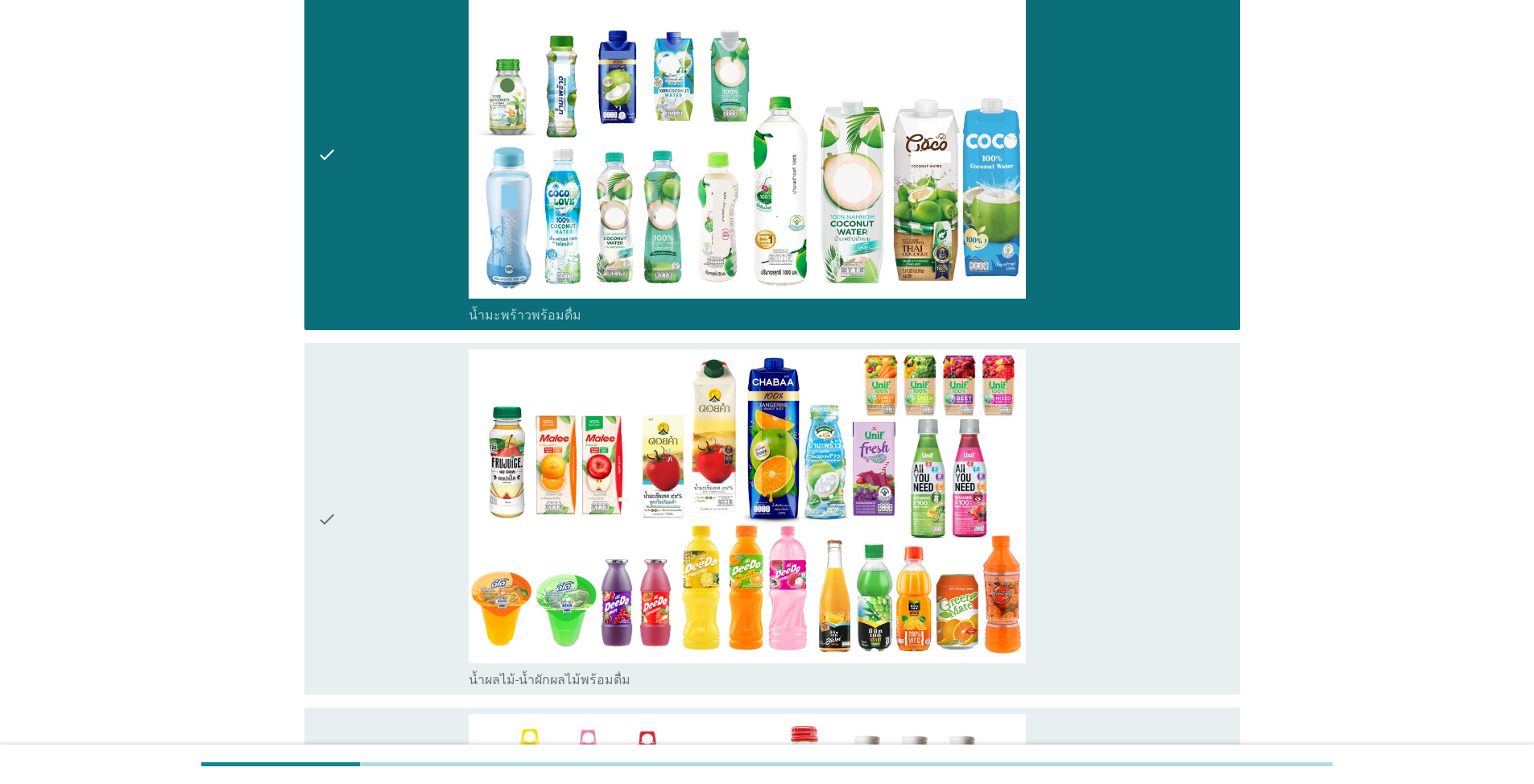
click at [354, 451] on div "check" at bounding box center [393, 518] width 151 height 339
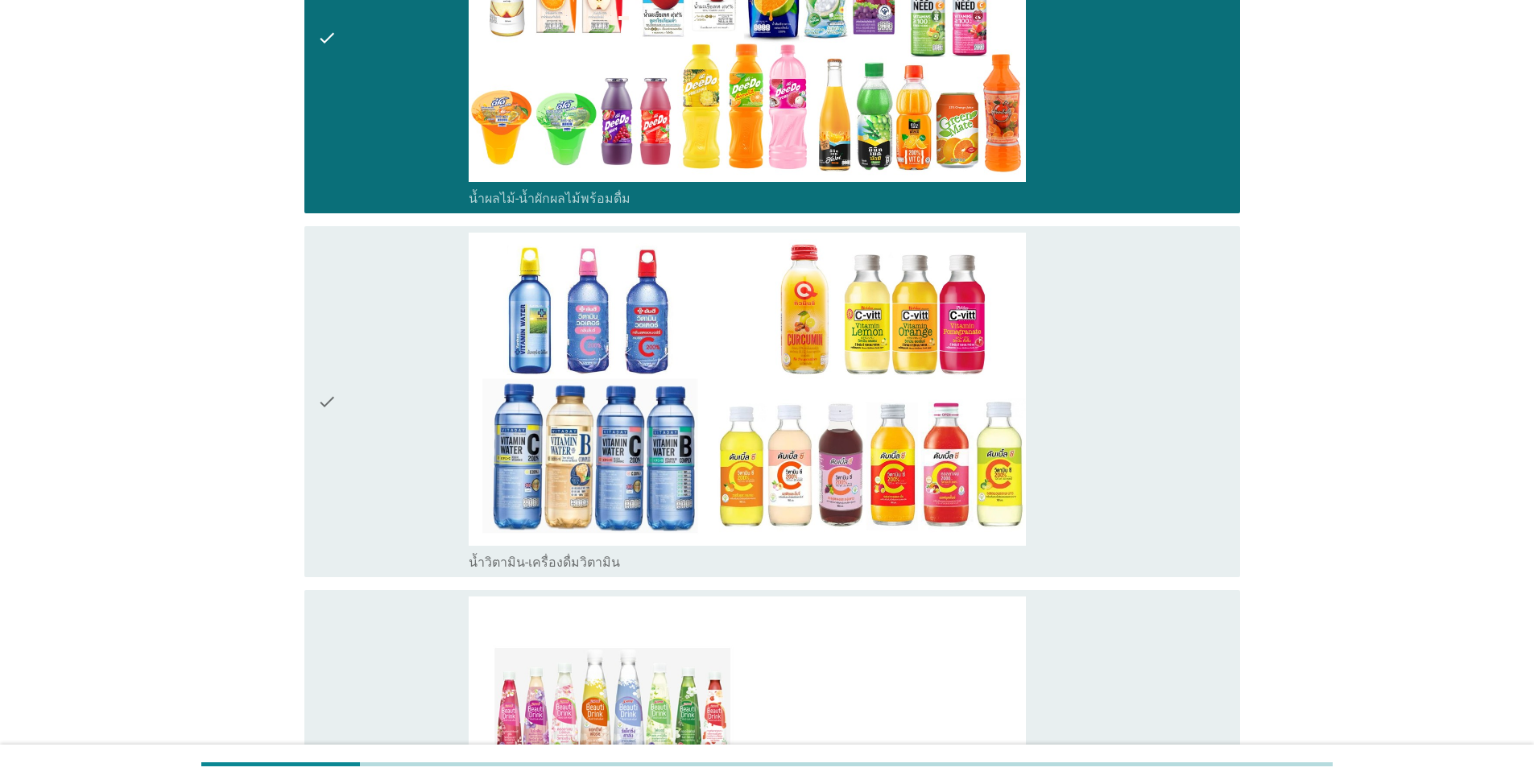
scroll to position [3220, 0]
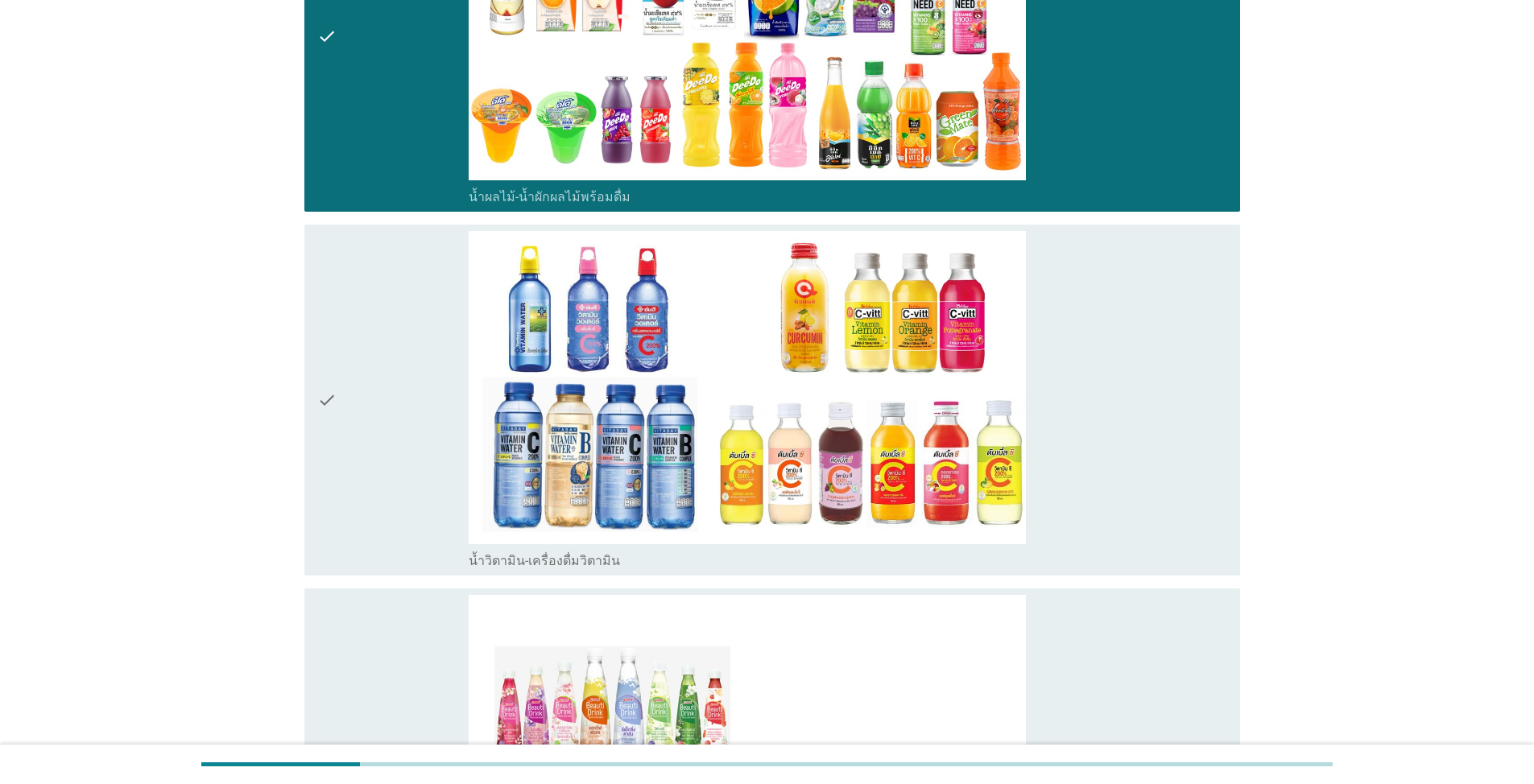
drag, startPoint x: 366, startPoint y: 395, endPoint x: 30, endPoint y: 384, distance: 336.2
click at [364, 395] on div "check" at bounding box center [393, 400] width 151 height 339
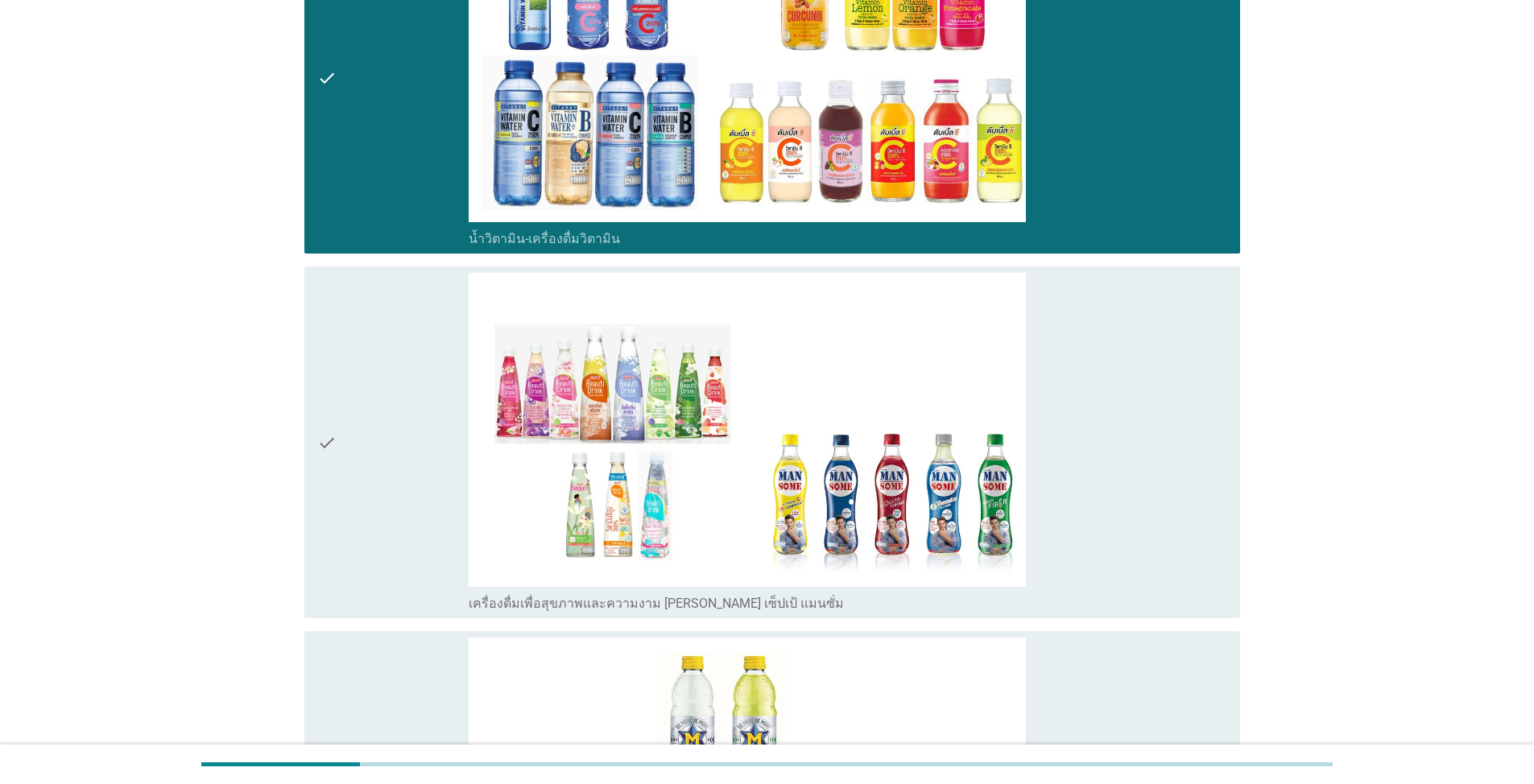
click at [386, 430] on div "check" at bounding box center [393, 442] width 151 height 339
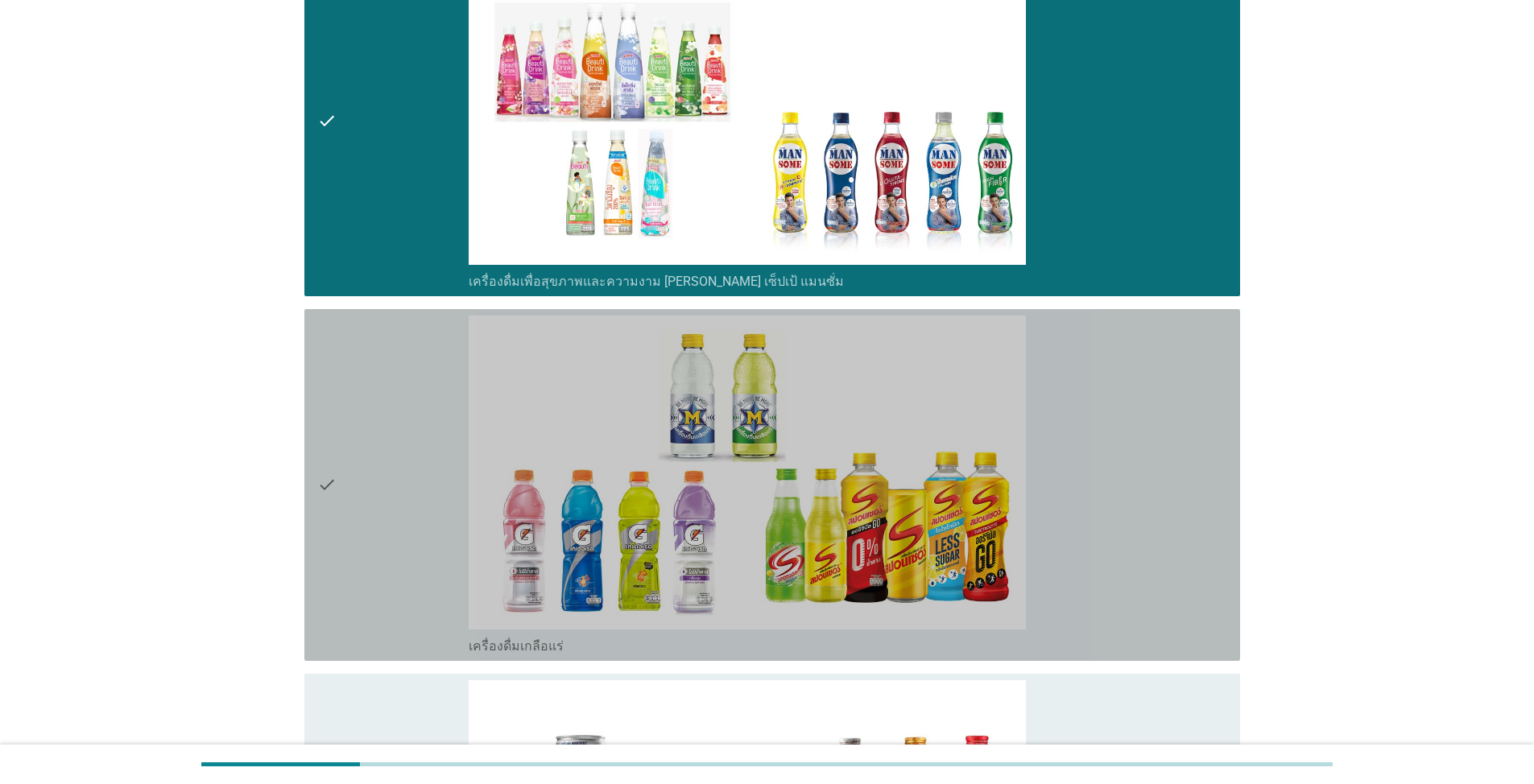
click at [363, 423] on div "check" at bounding box center [393, 485] width 151 height 339
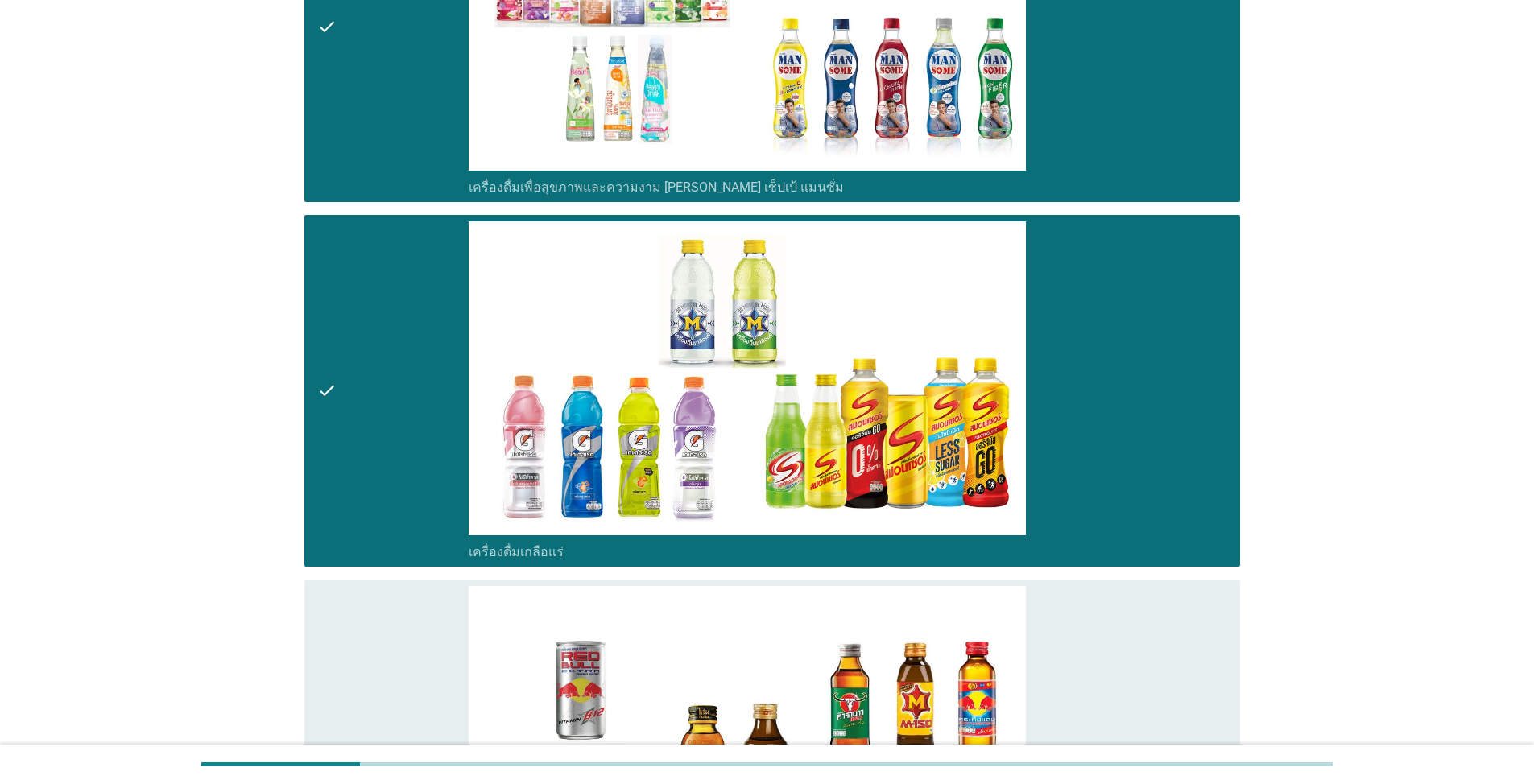
scroll to position [4186, 0]
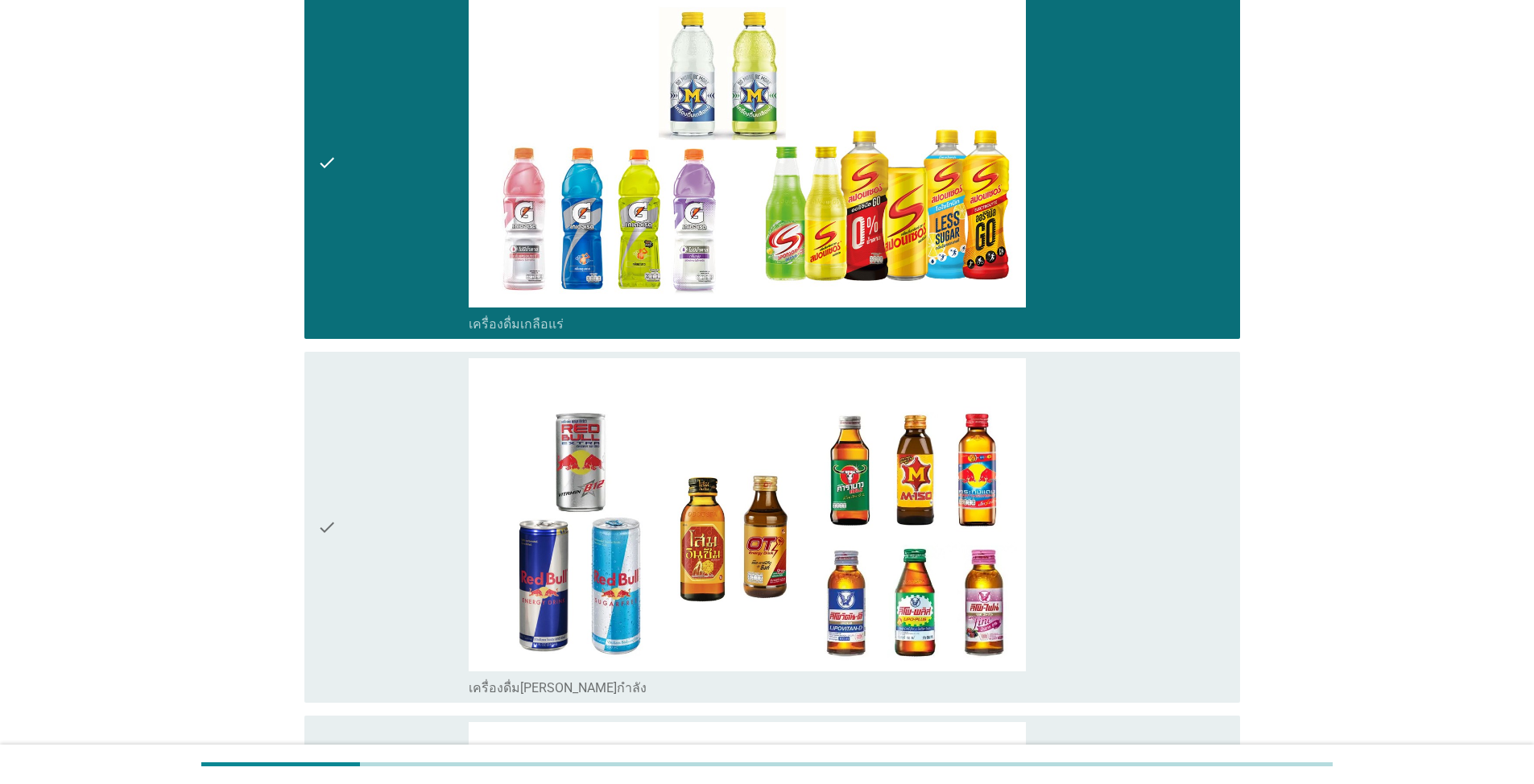
click at [383, 456] on div "check" at bounding box center [393, 528] width 151 height 339
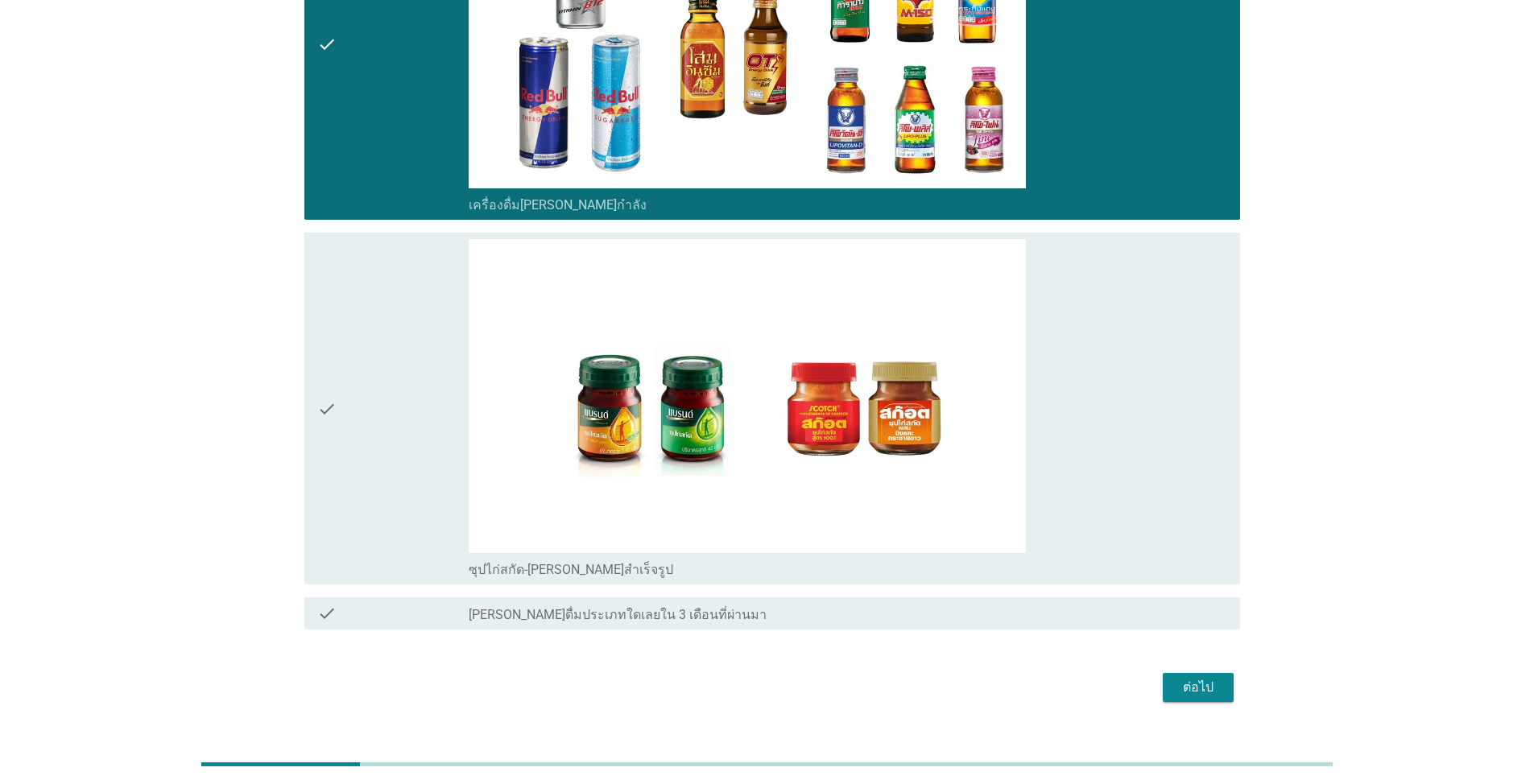
click at [364, 435] on div "check" at bounding box center [393, 408] width 151 height 339
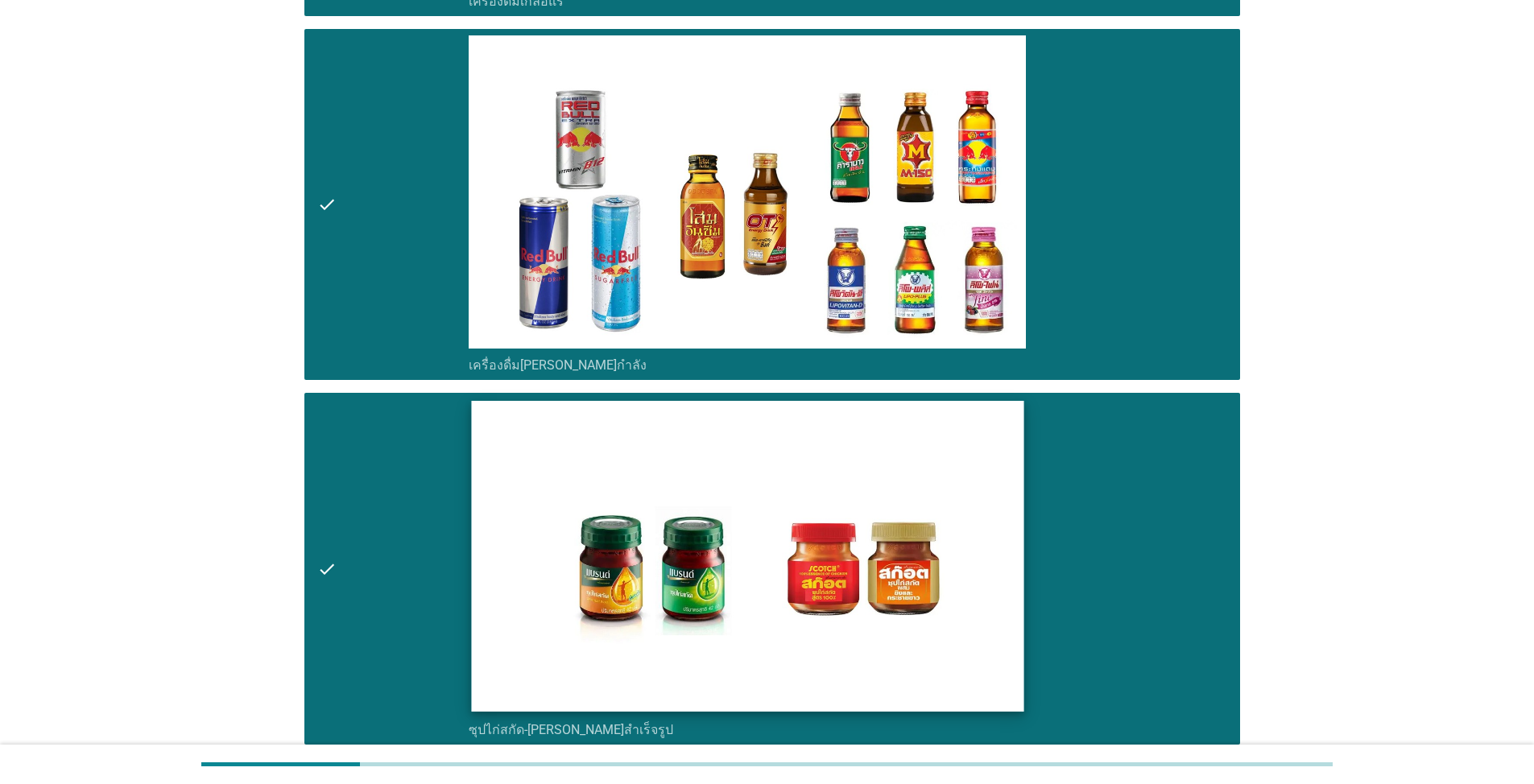
scroll to position [4701, 0]
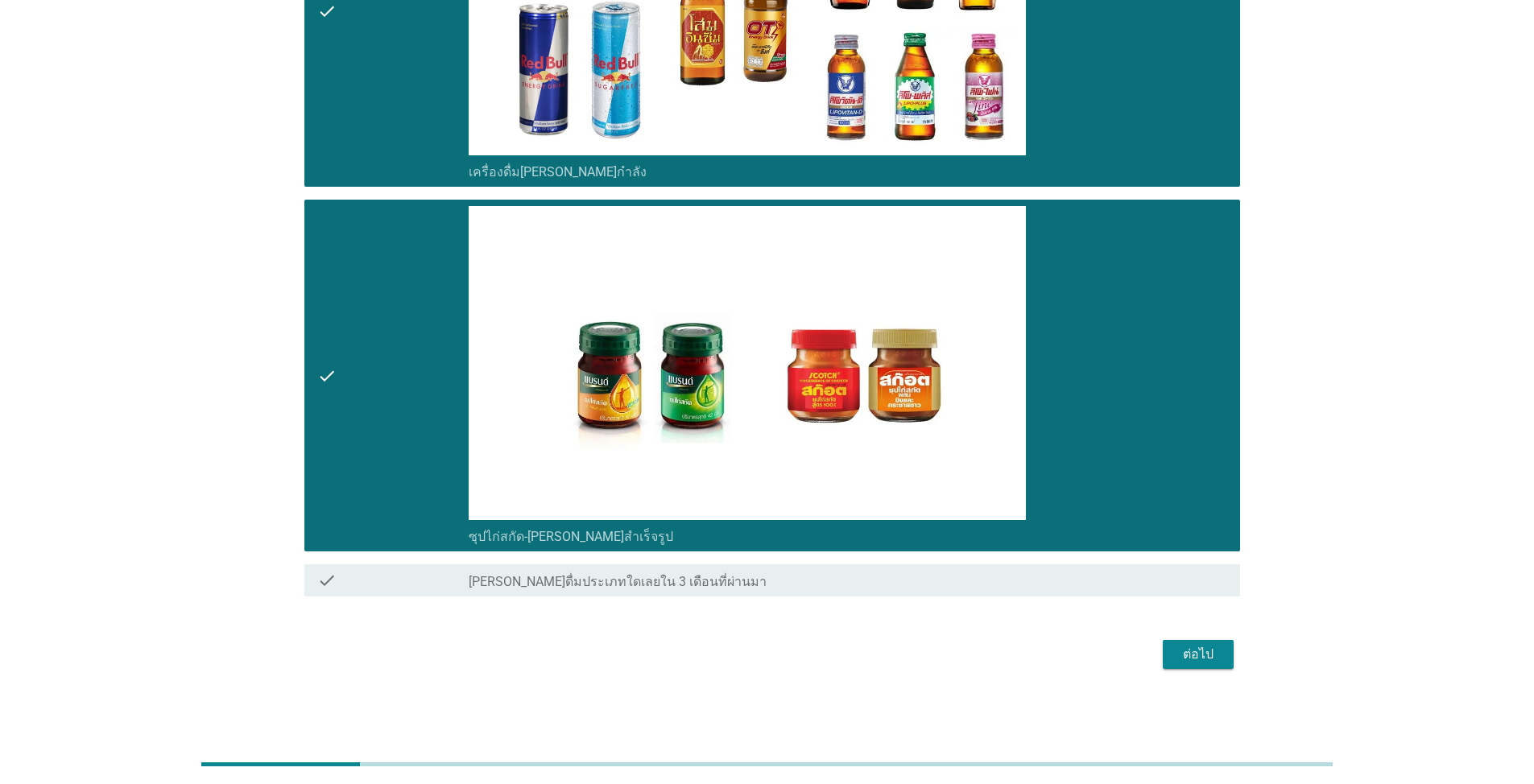
click at [1188, 652] on div "ต่อไป" at bounding box center [1198, 654] width 45 height 19
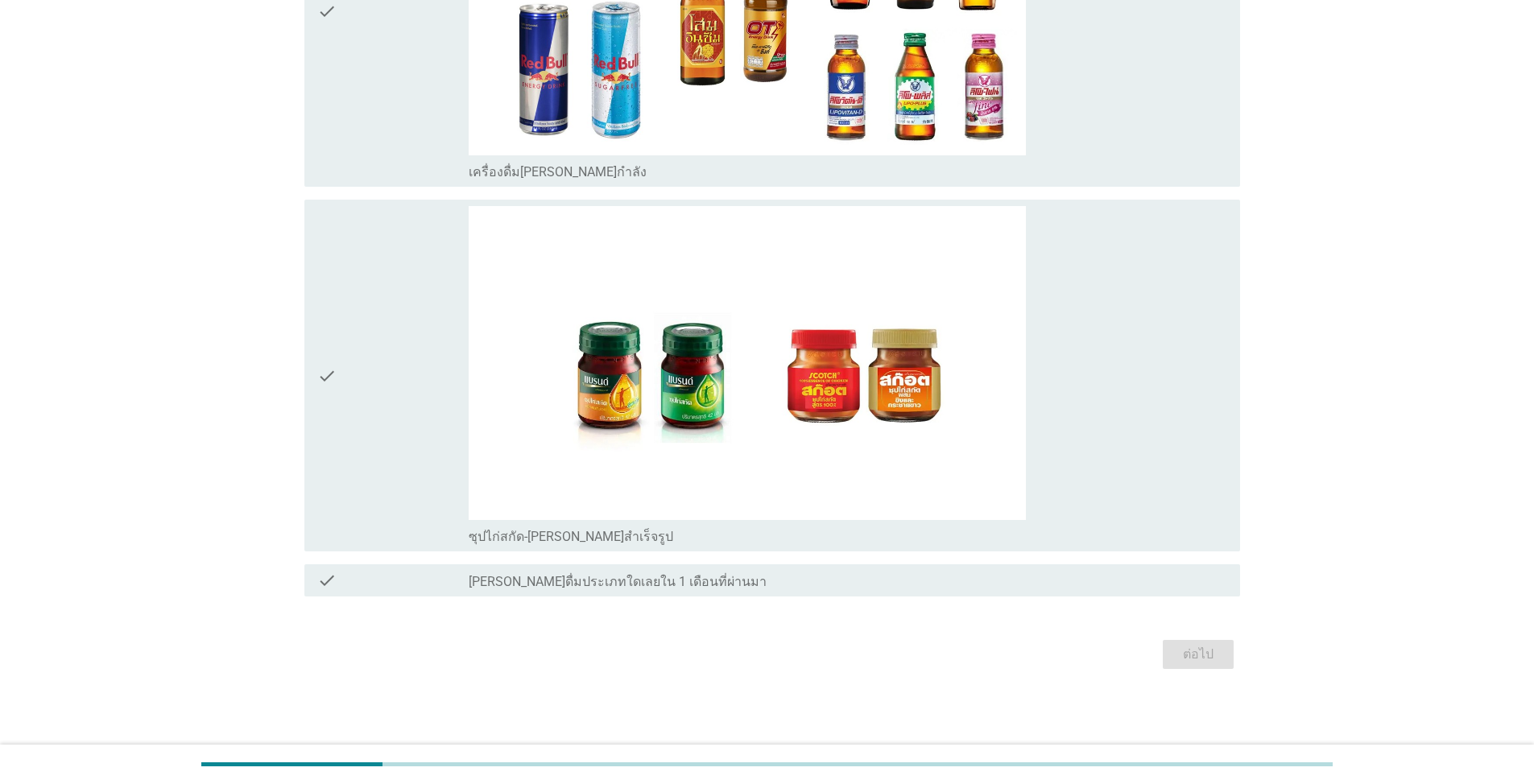
scroll to position [0, 0]
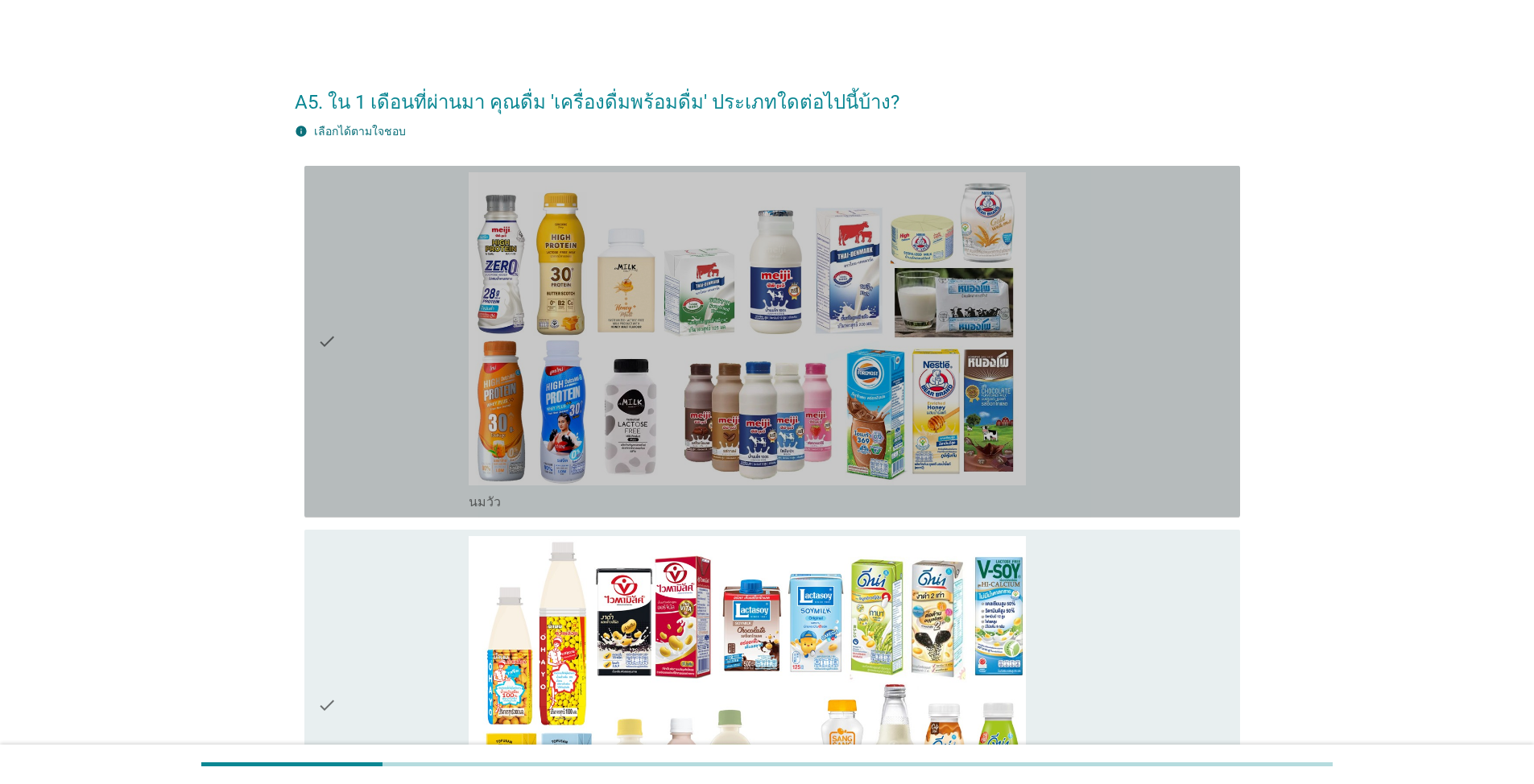
click at [329, 327] on icon "check" at bounding box center [327, 342] width 19 height 339
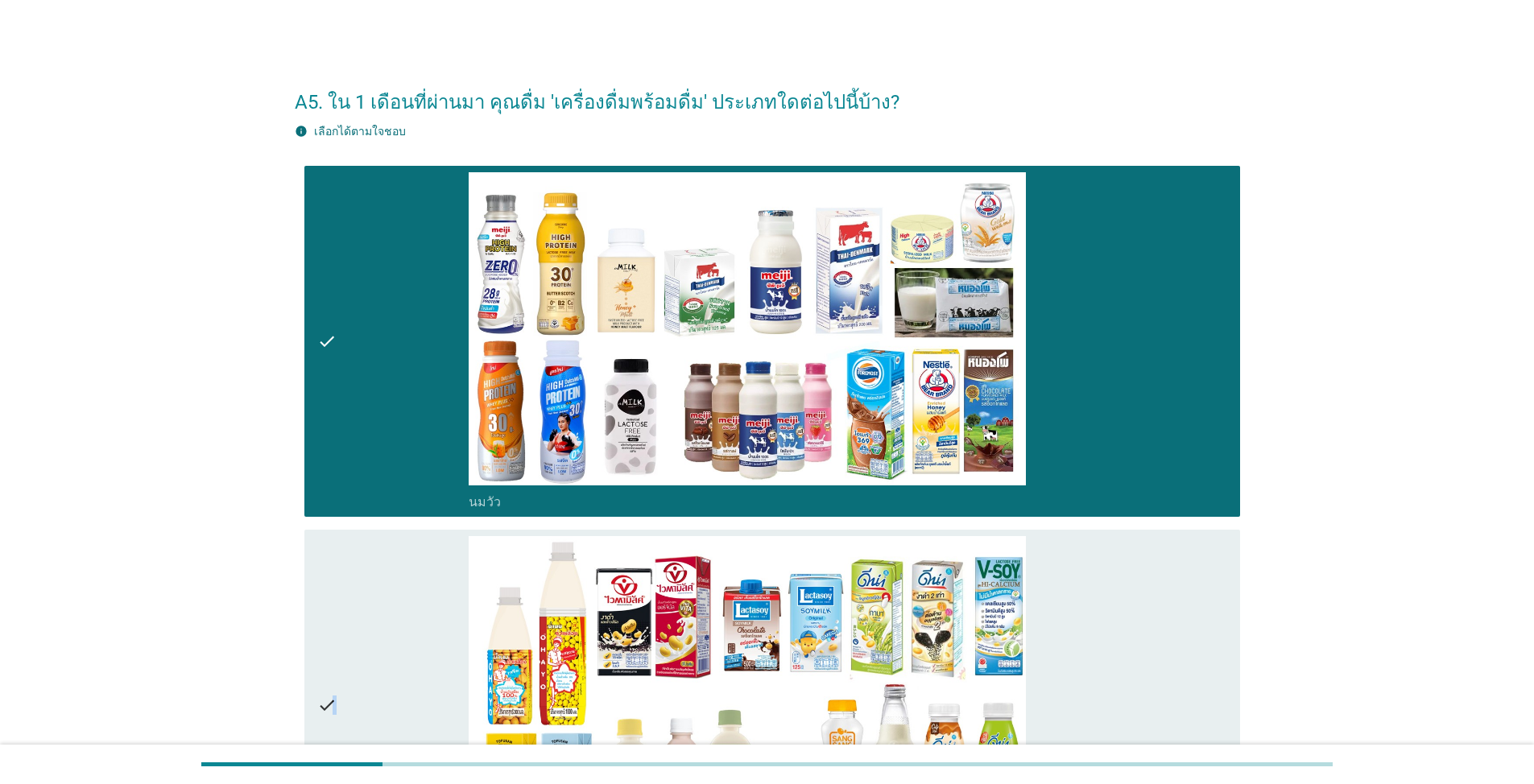
click at [334, 617] on icon "check" at bounding box center [327, 705] width 19 height 339
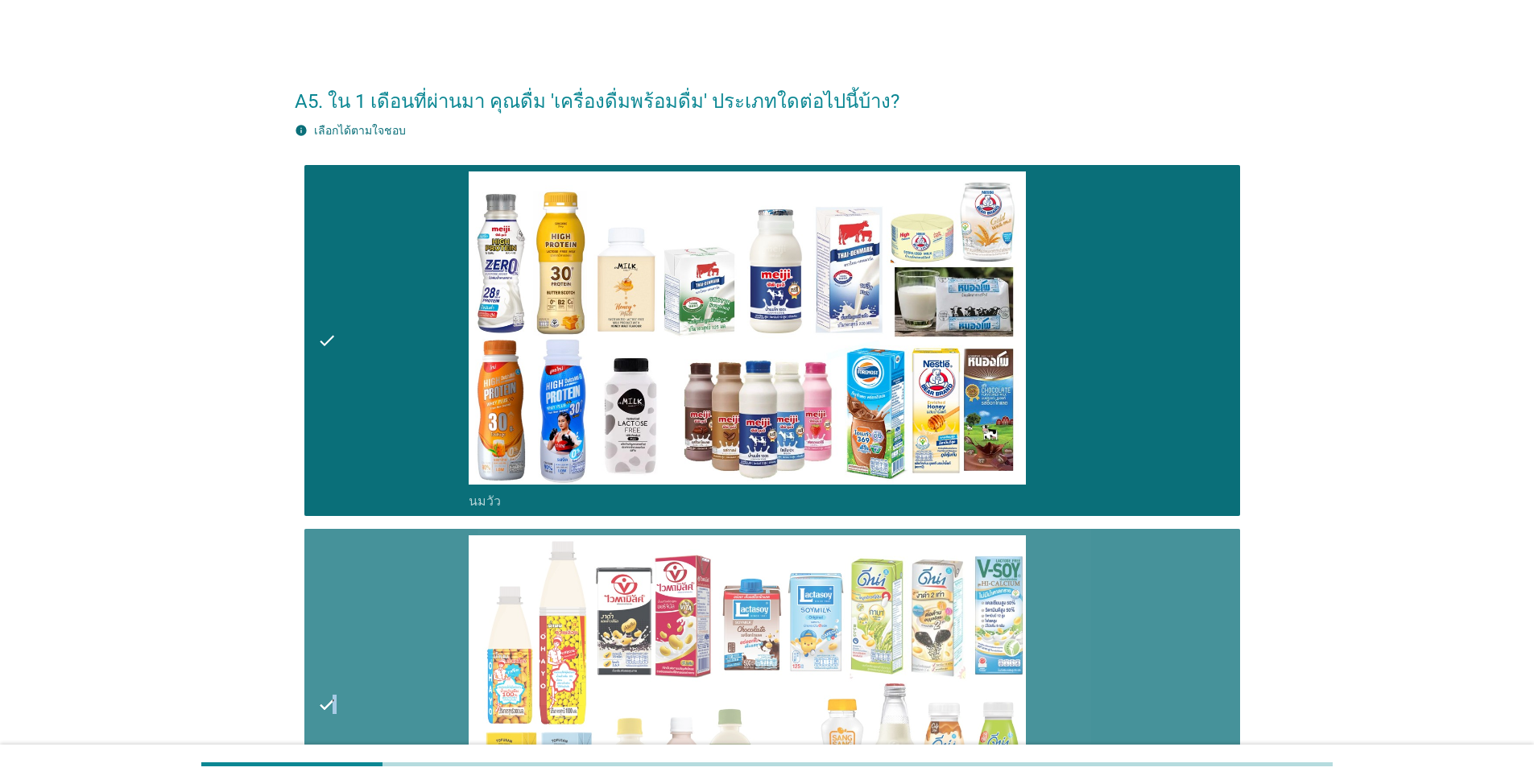
scroll to position [483, 0]
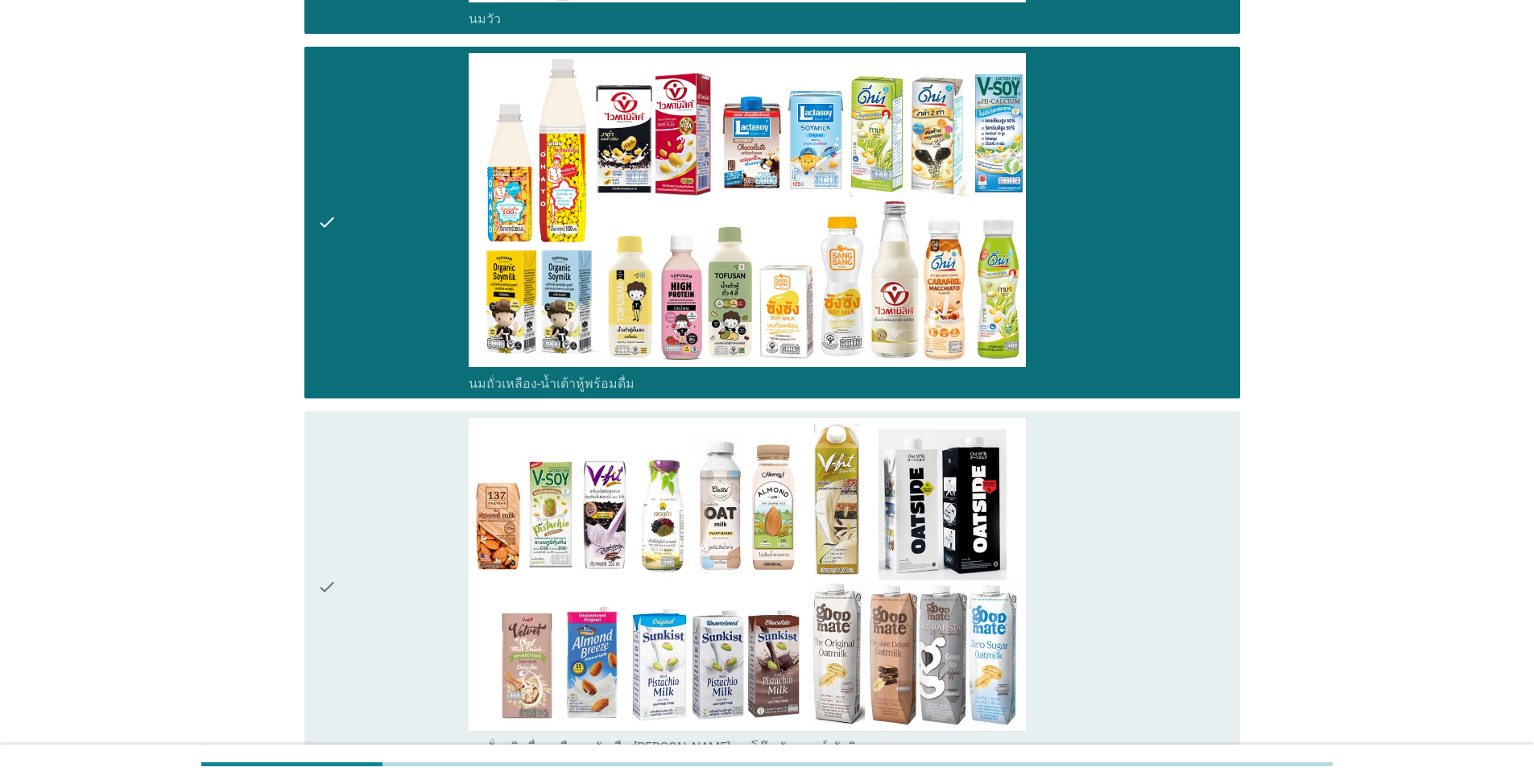
click at [354, 557] on div "check" at bounding box center [393, 587] width 151 height 339
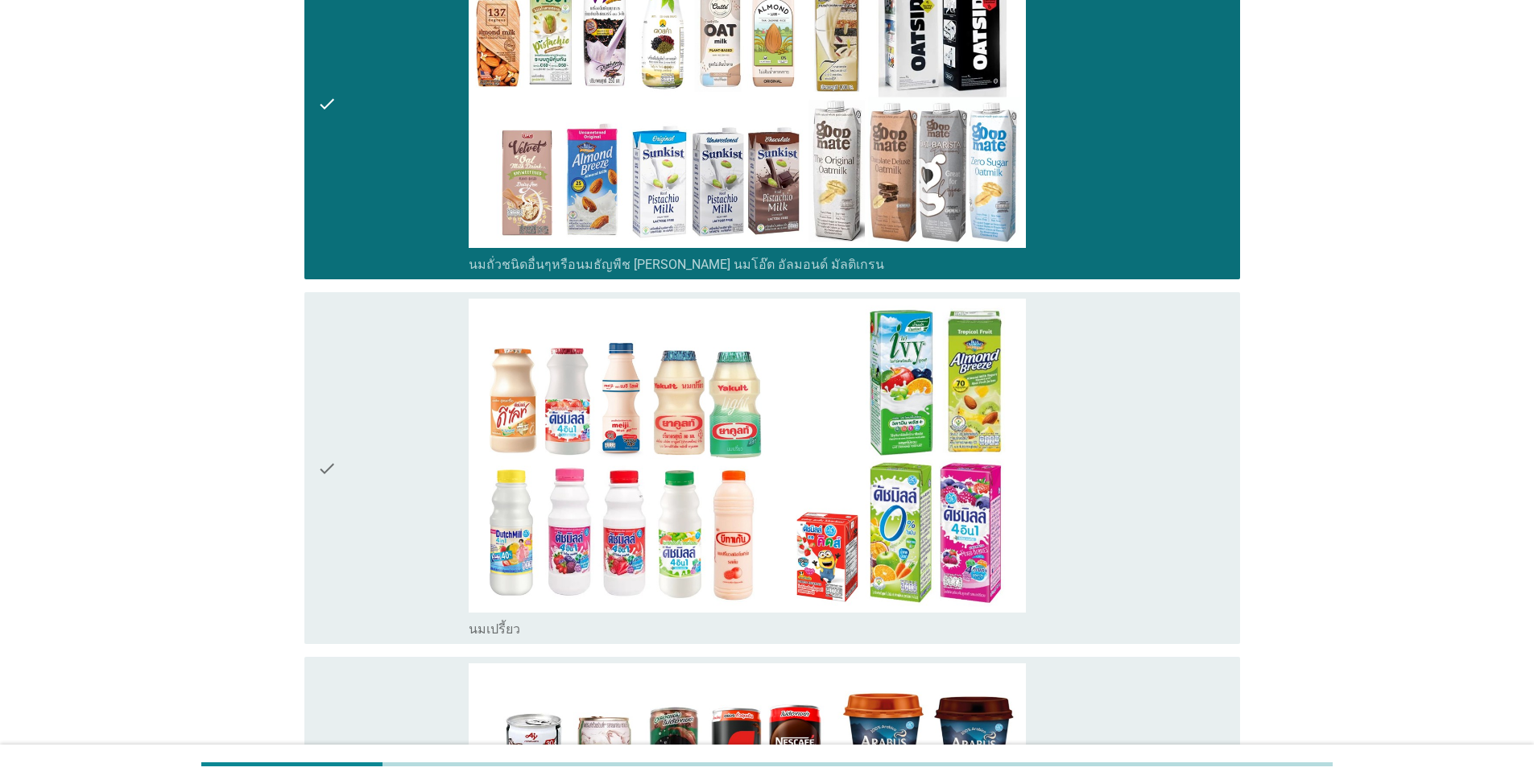
click at [338, 498] on div "check" at bounding box center [393, 468] width 151 height 339
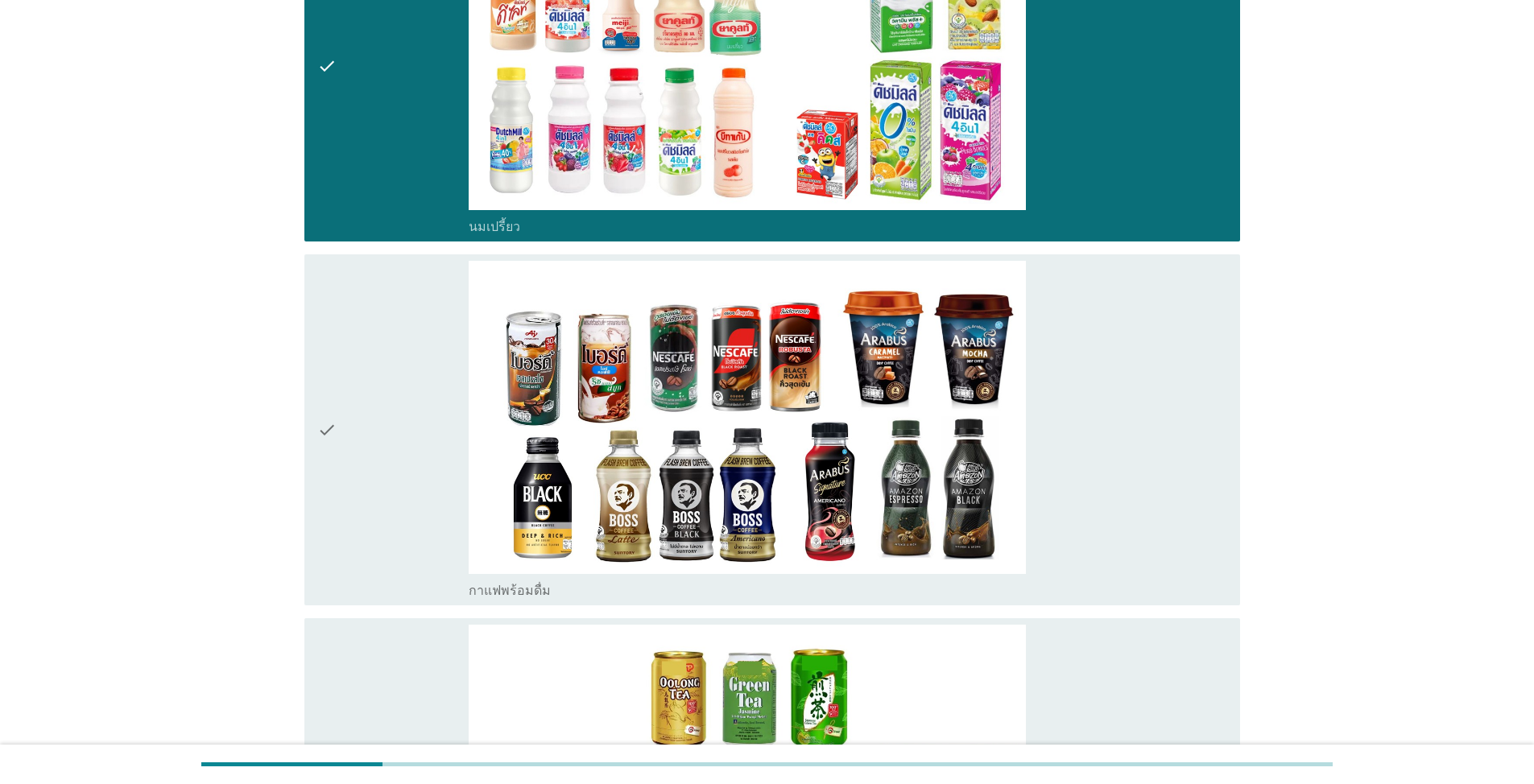
click at [346, 383] on div "check" at bounding box center [393, 430] width 151 height 339
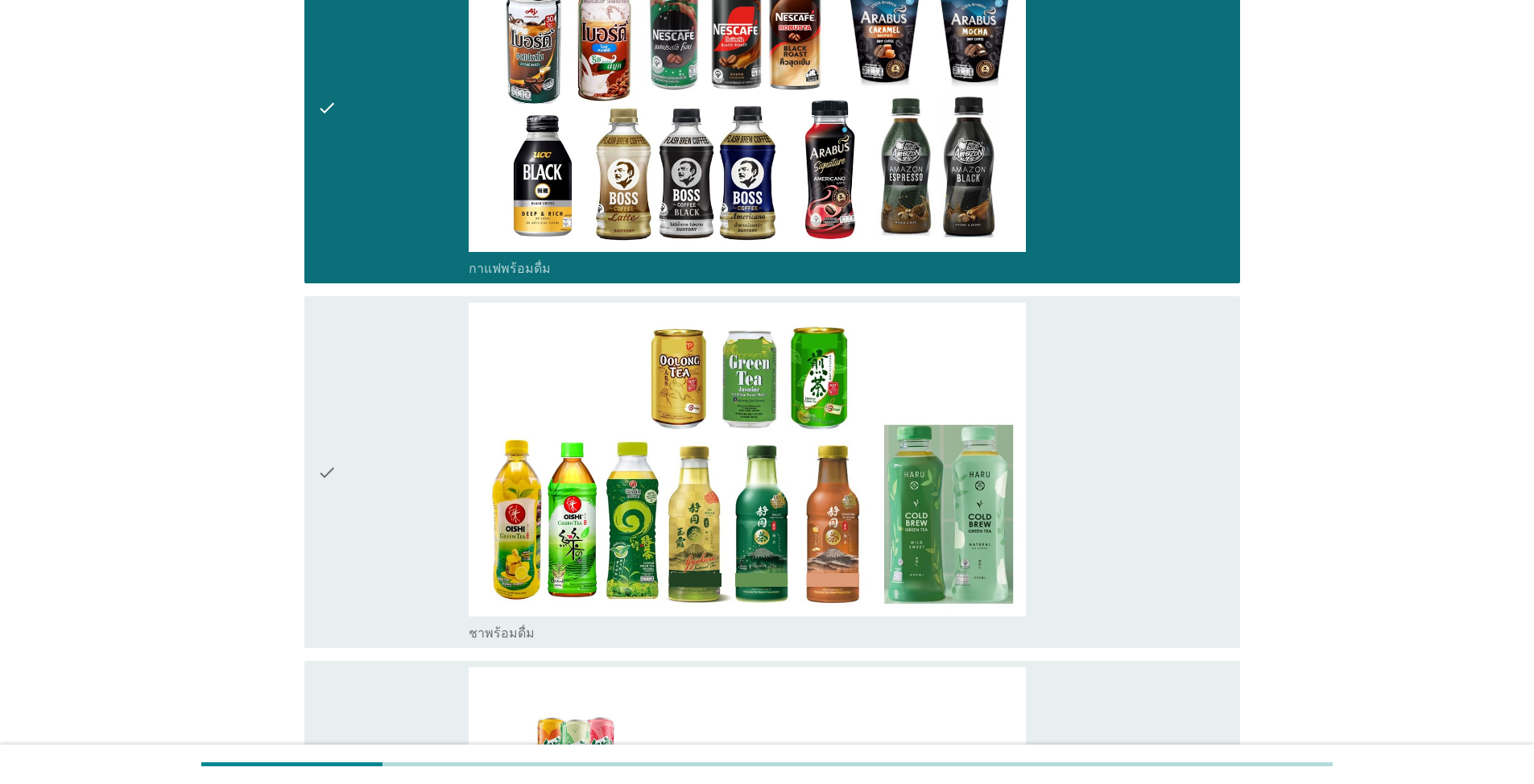
click at [359, 416] on div "check" at bounding box center [393, 472] width 151 height 339
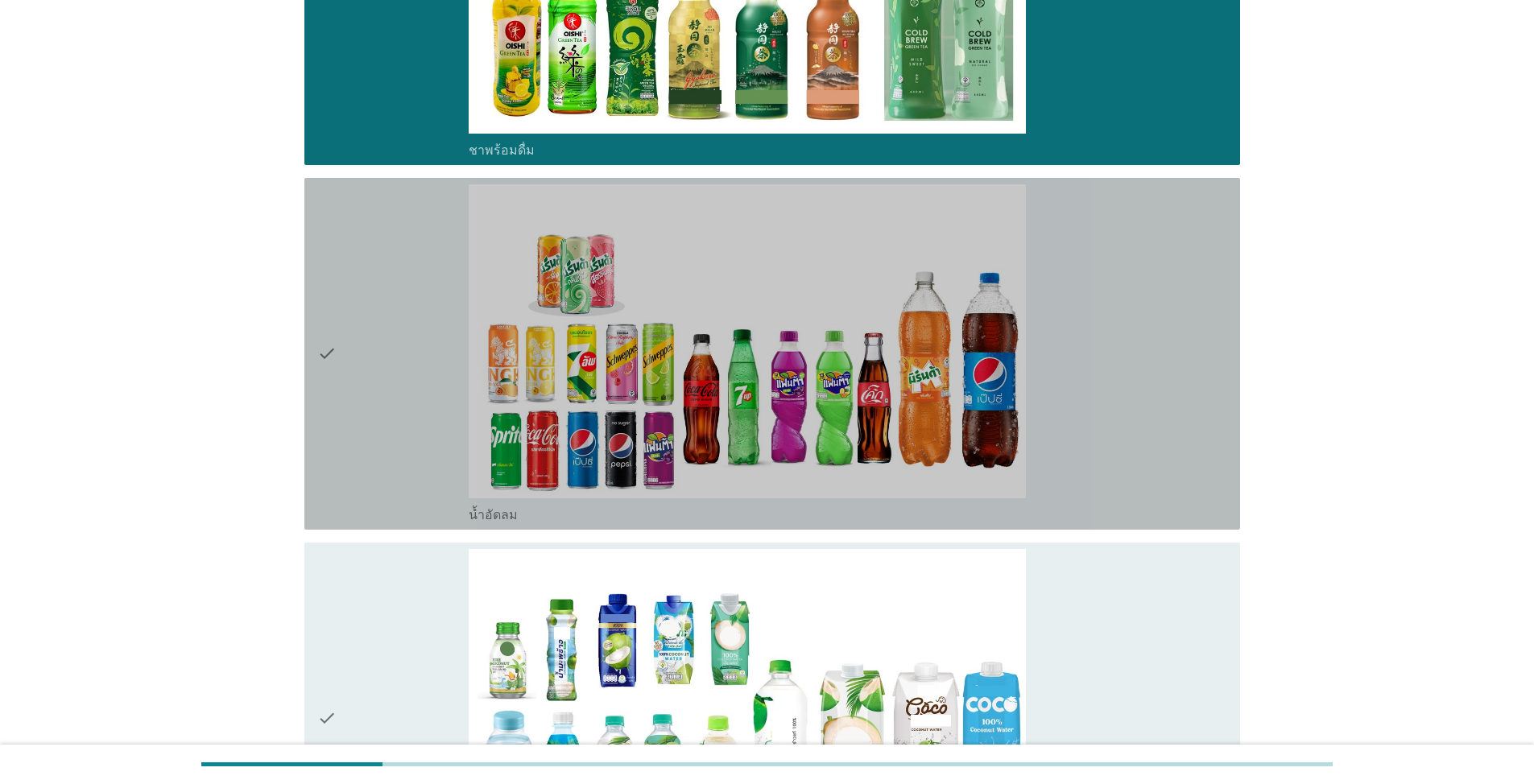
click at [364, 387] on div "check" at bounding box center [393, 354] width 151 height 339
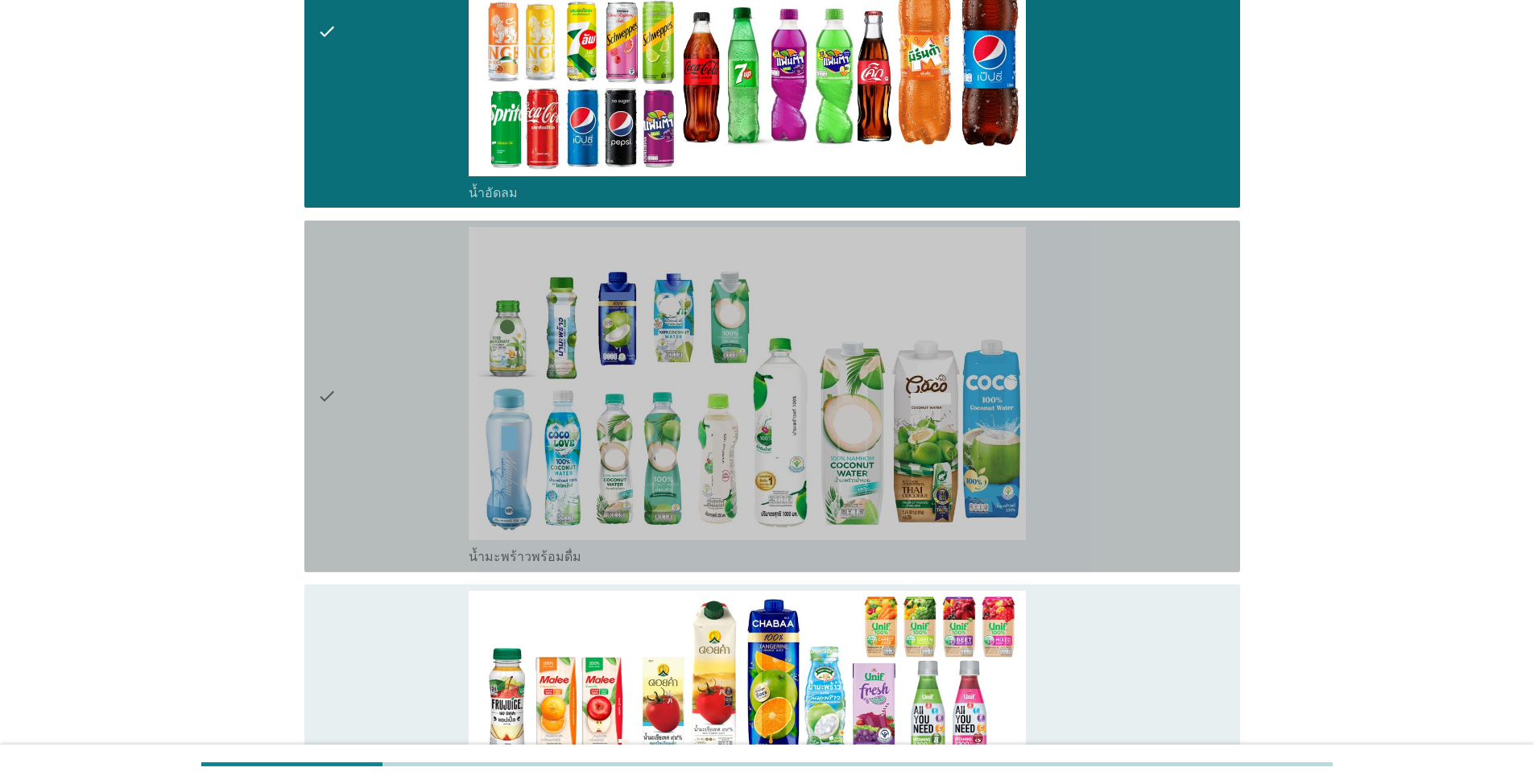
click at [342, 397] on div "check" at bounding box center [393, 396] width 151 height 339
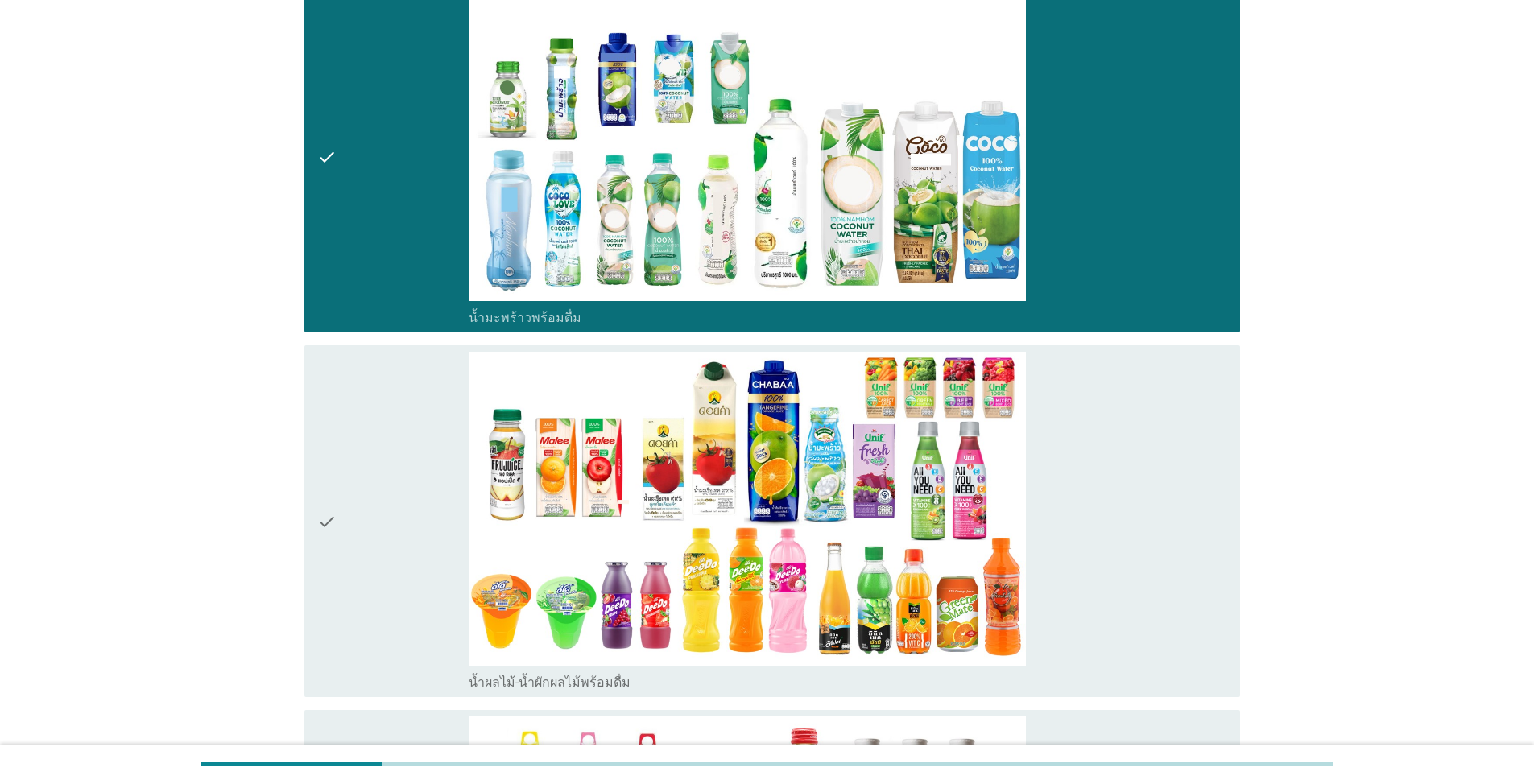
scroll to position [2737, 0]
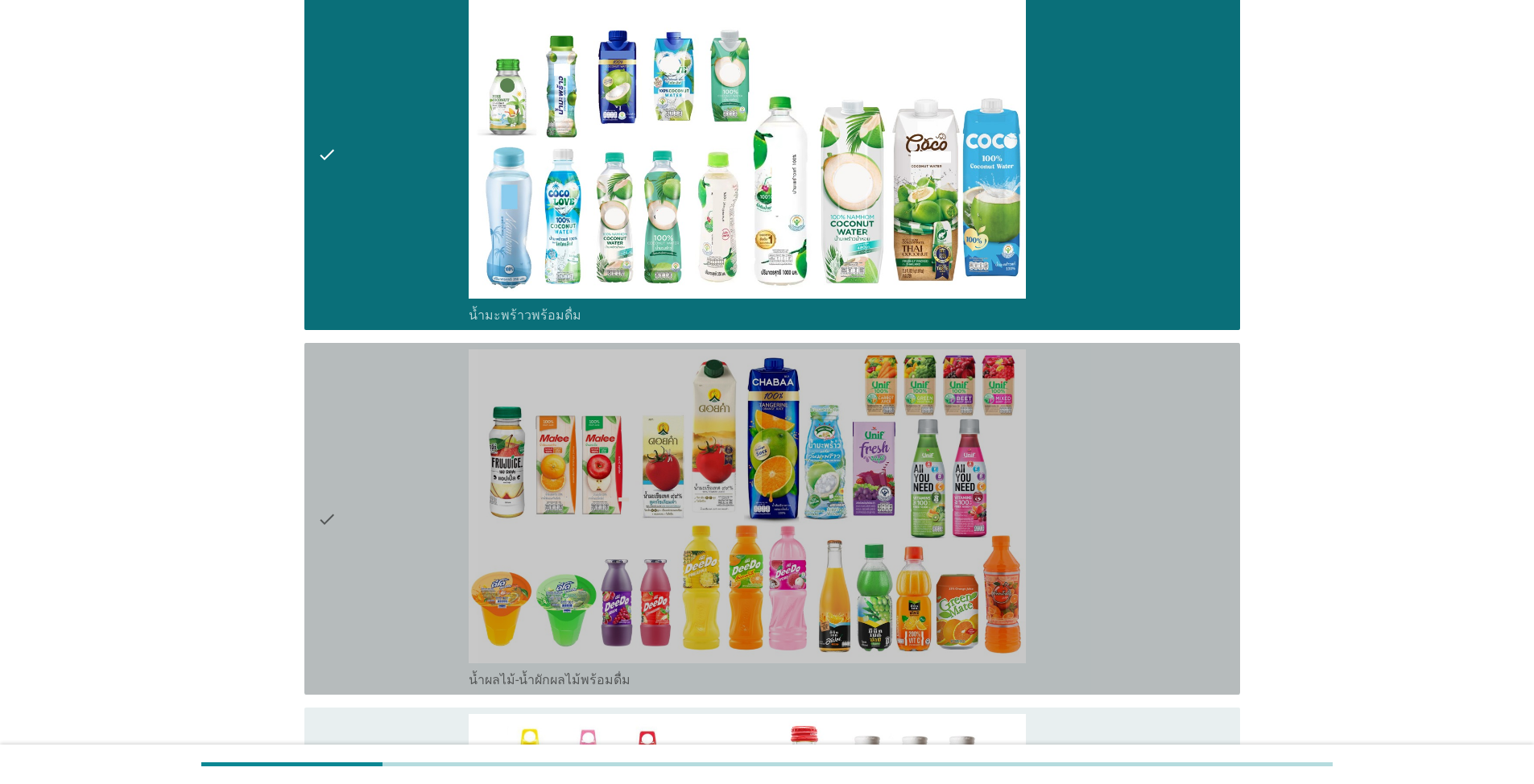
click at [354, 518] on div "check" at bounding box center [393, 518] width 151 height 339
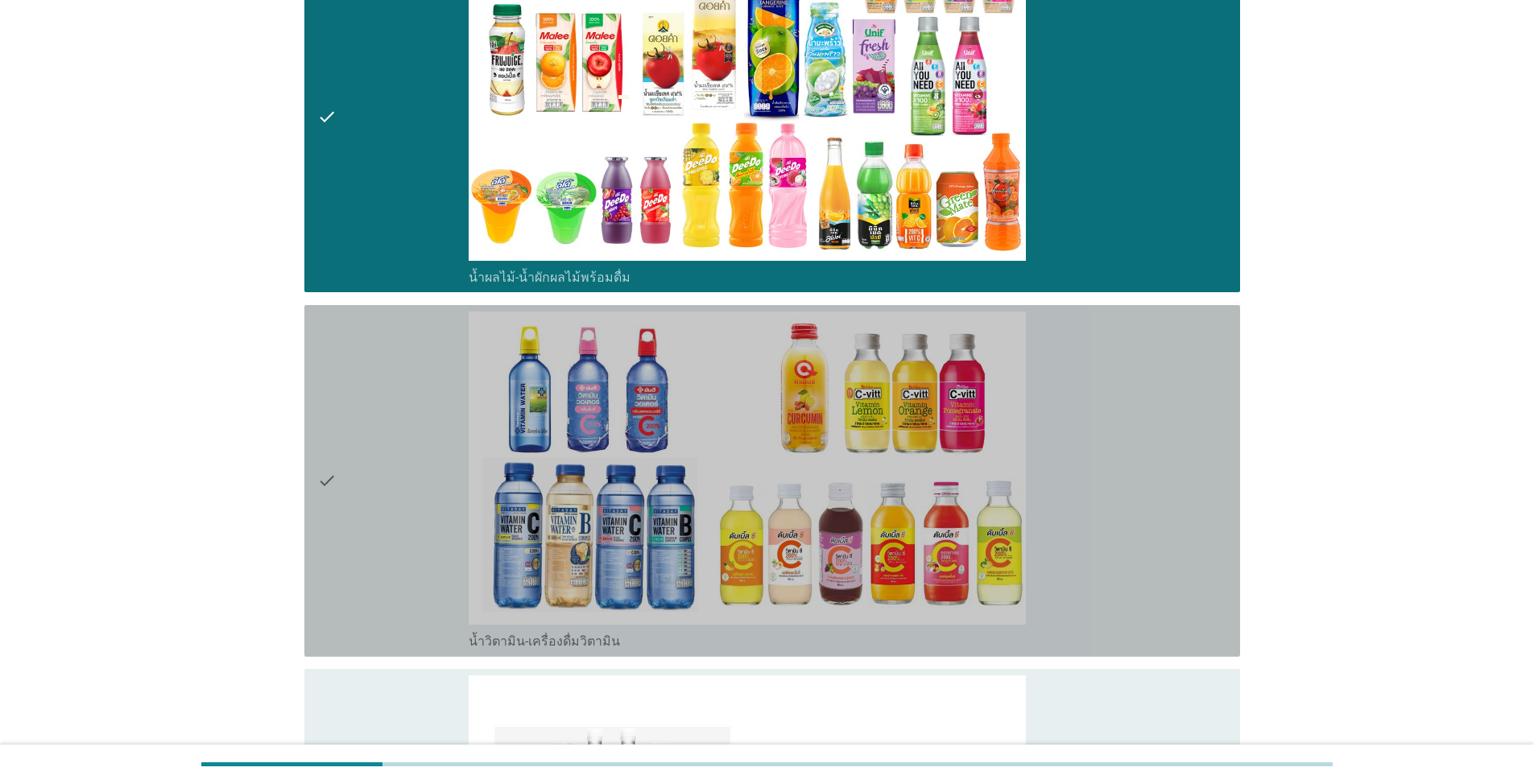
click at [366, 470] on div "check" at bounding box center [393, 480] width 151 height 339
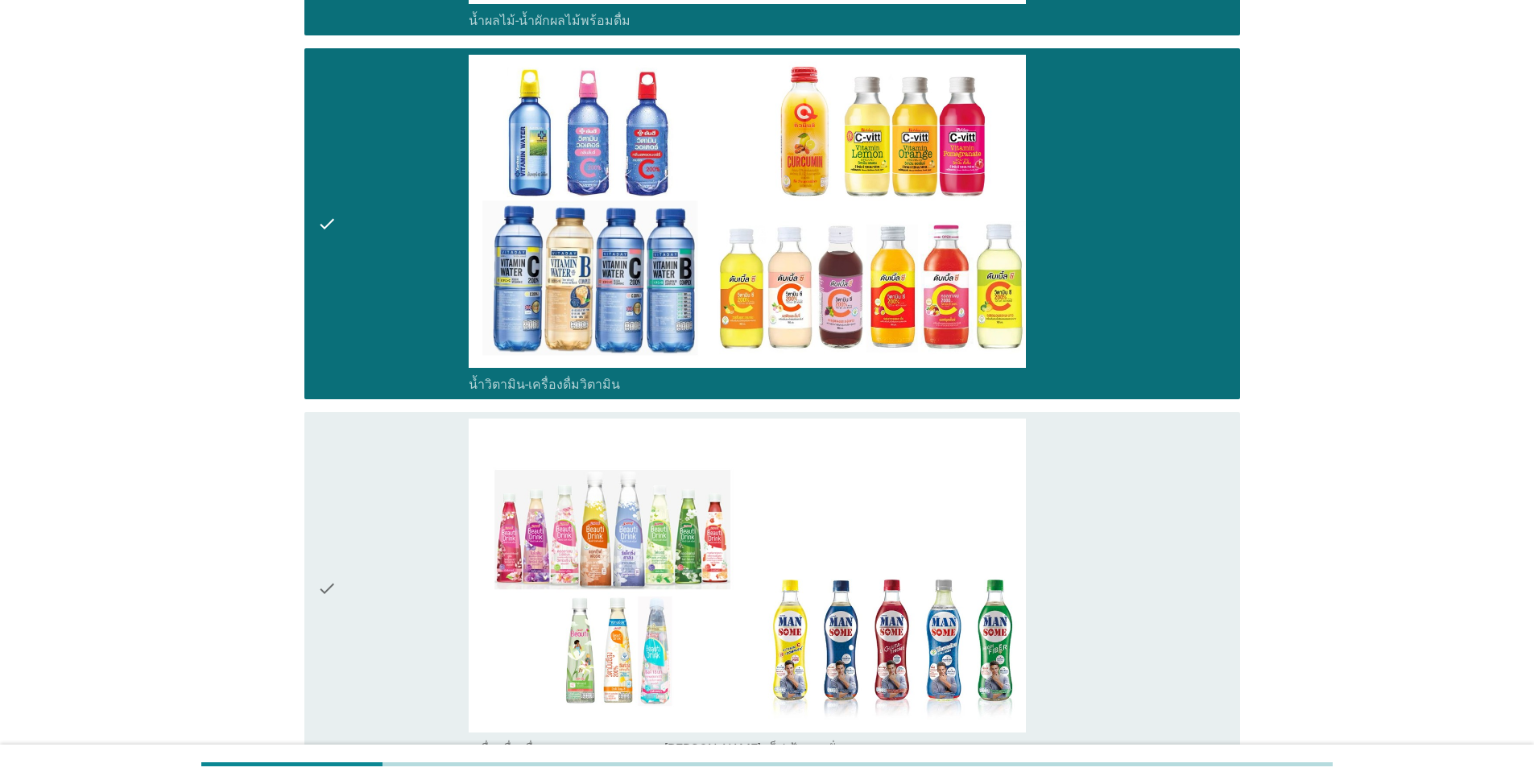
scroll to position [3622, 0]
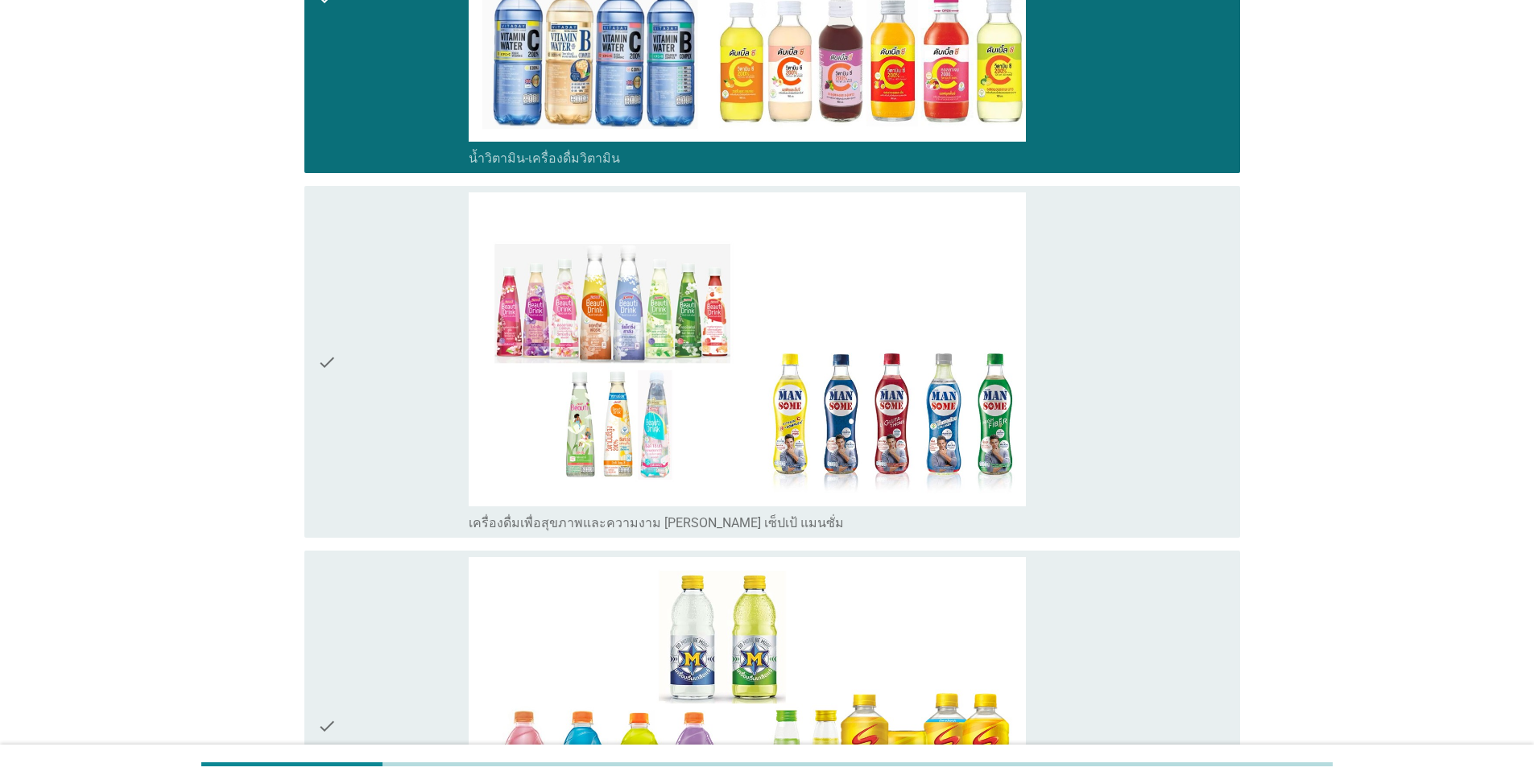
click at [340, 391] on div "check" at bounding box center [393, 361] width 151 height 339
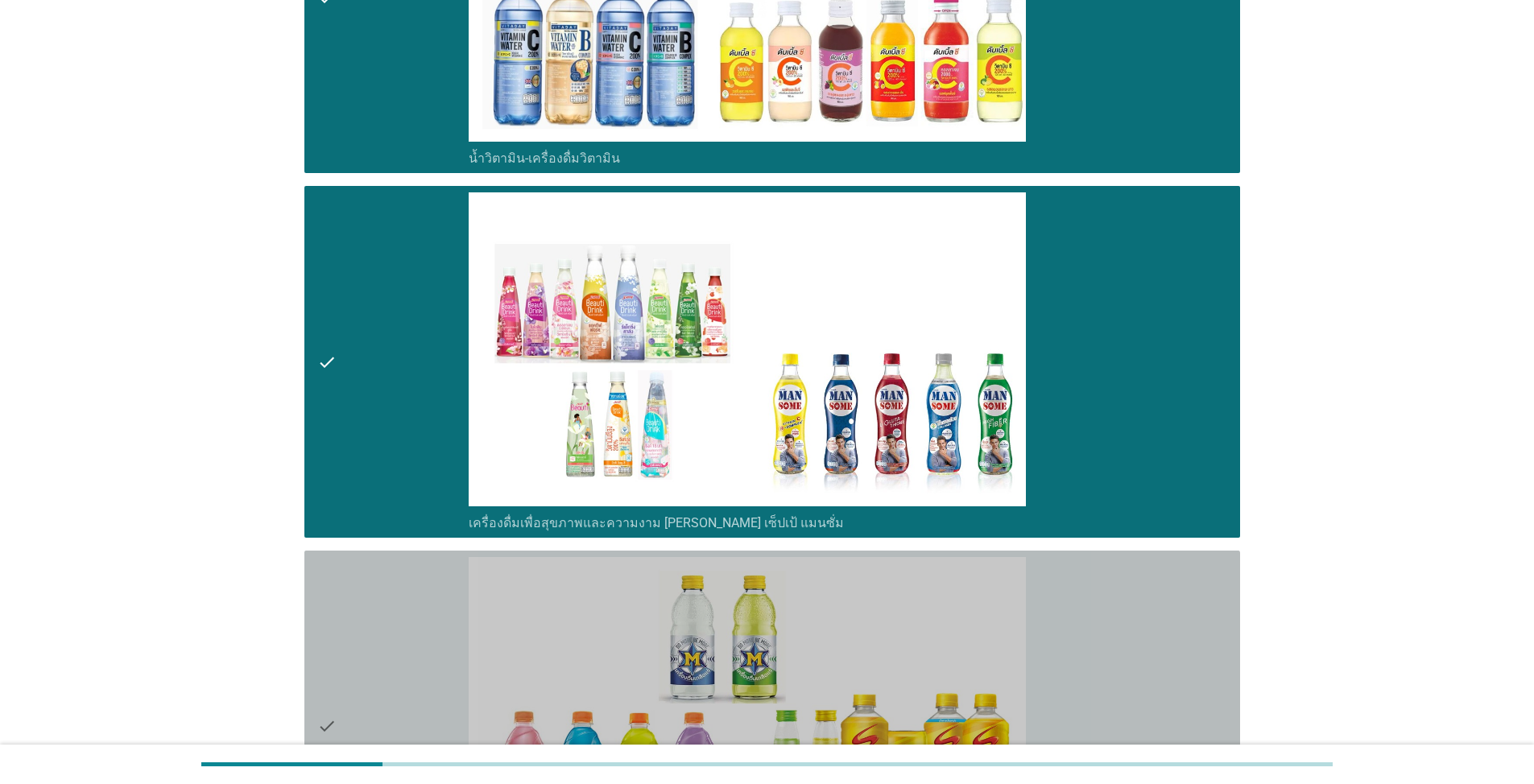
click at [351, 597] on div "check" at bounding box center [393, 726] width 151 height 339
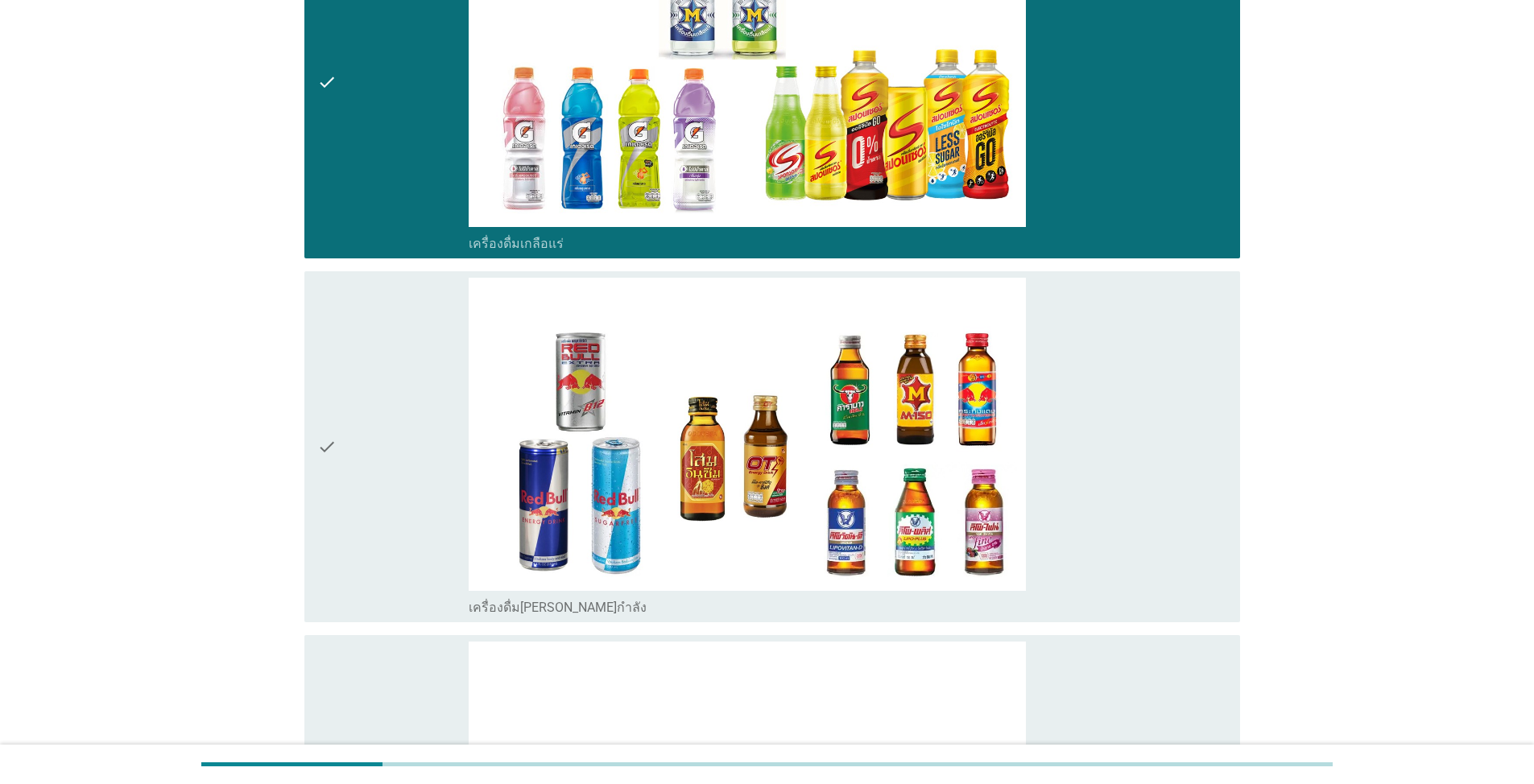
click at [340, 444] on div "check" at bounding box center [393, 447] width 151 height 339
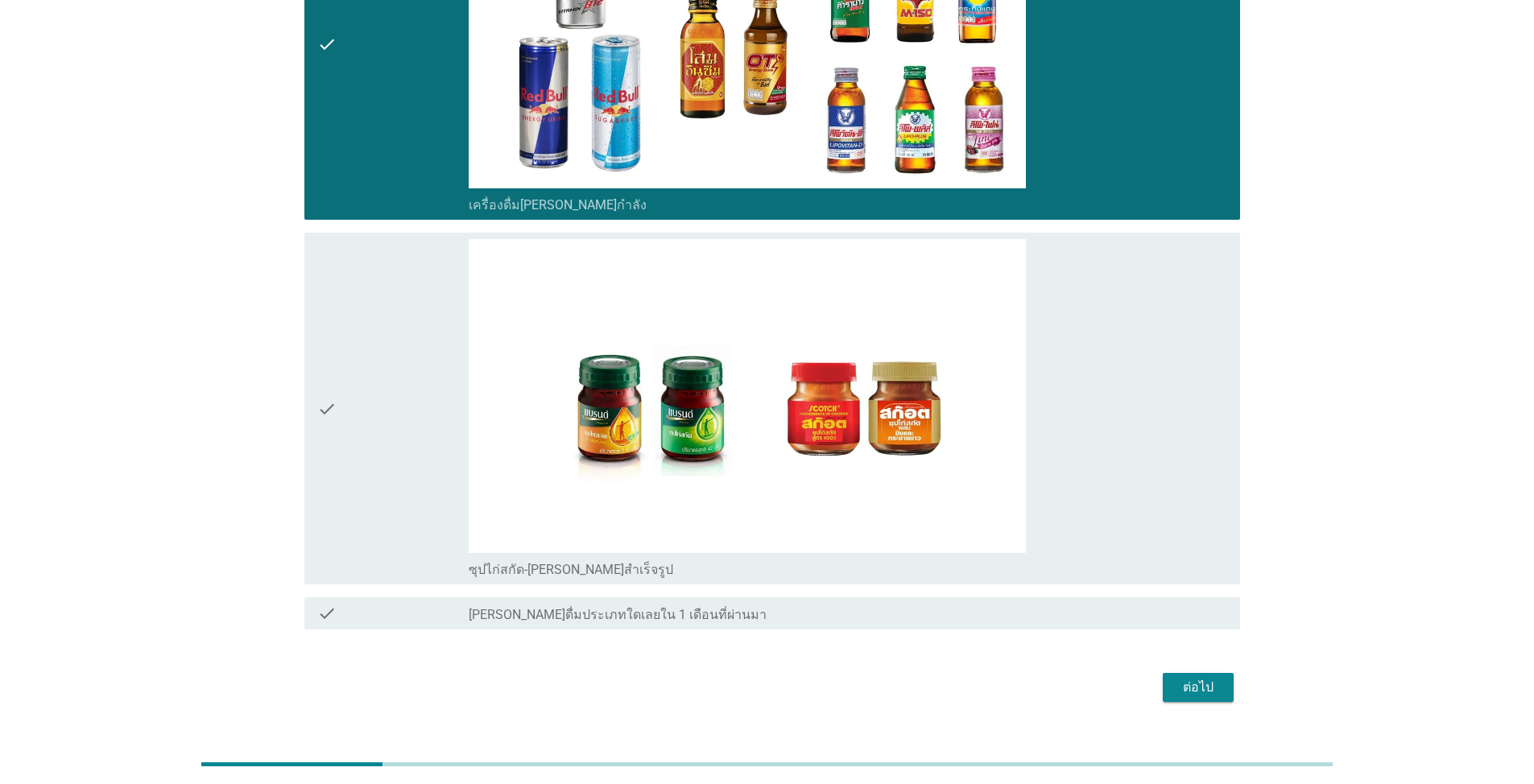
click at [399, 364] on div "check" at bounding box center [393, 408] width 151 height 339
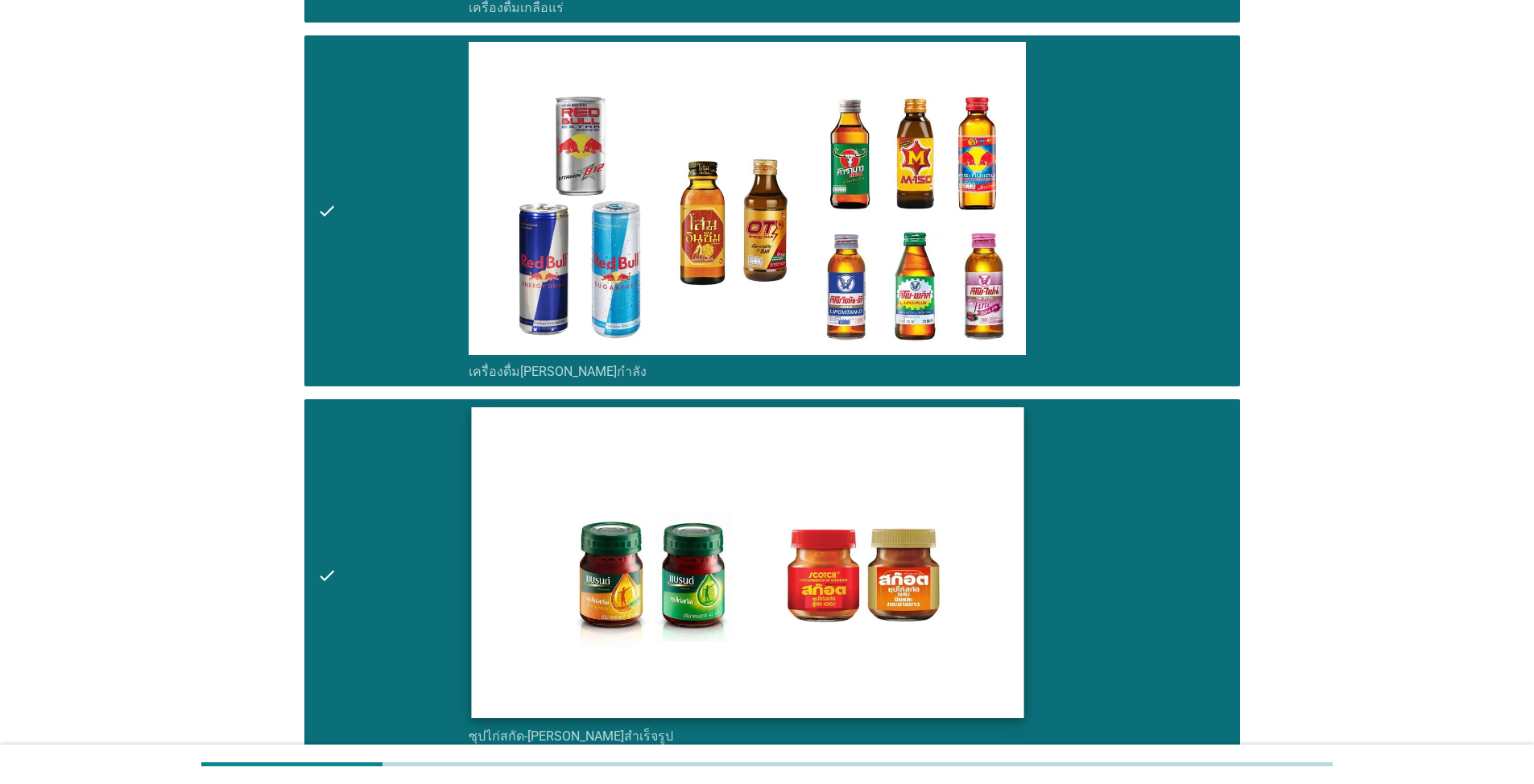
scroll to position [4701, 0]
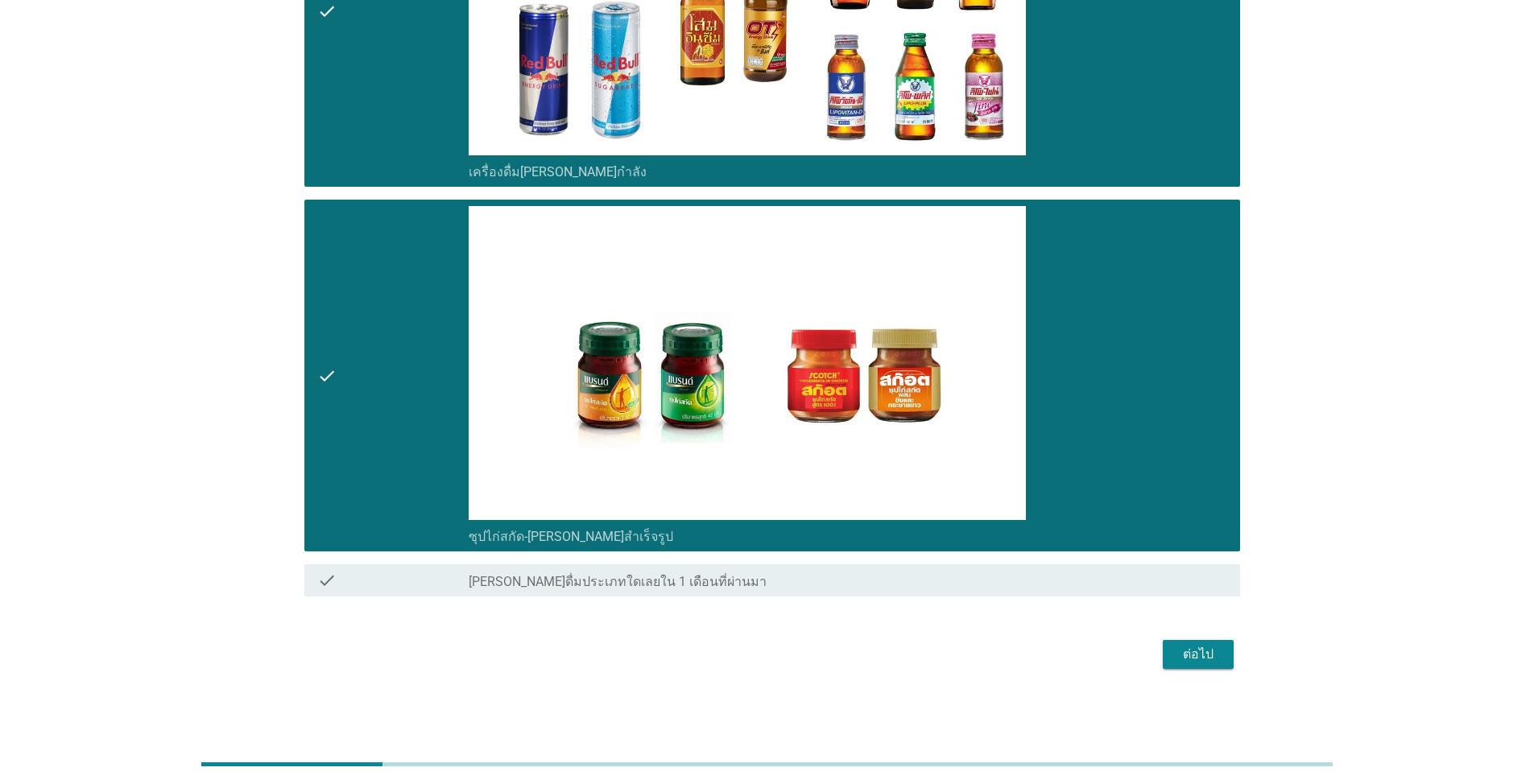
click at [1187, 643] on button "ต่อไป" at bounding box center [1198, 655] width 71 height 29
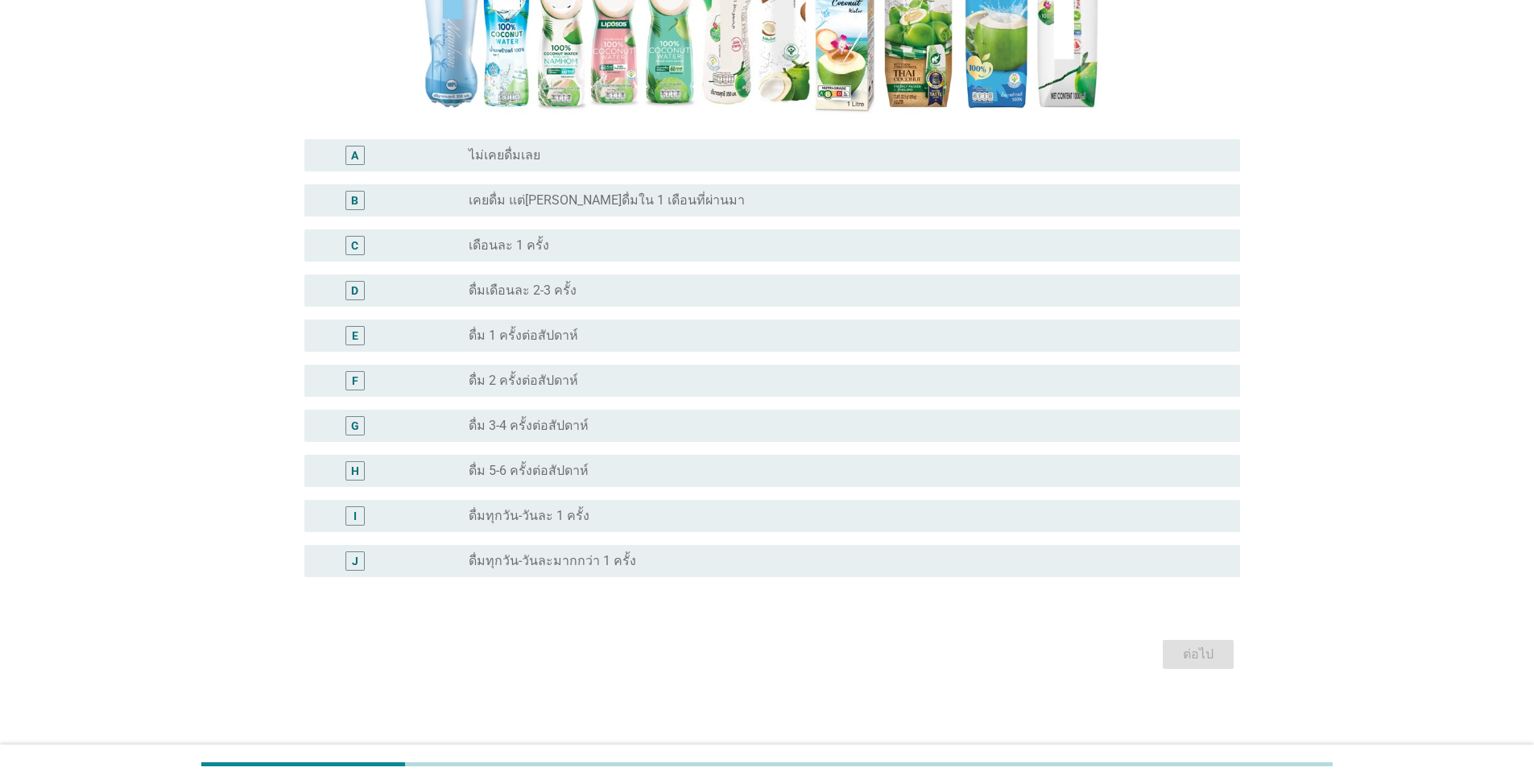
scroll to position [466, 0]
click at [536, 370] on div "radio_button_unchecked ดื่ม 2 ครั้งต่อสัปดาห์" at bounding box center [848, 380] width 759 height 19
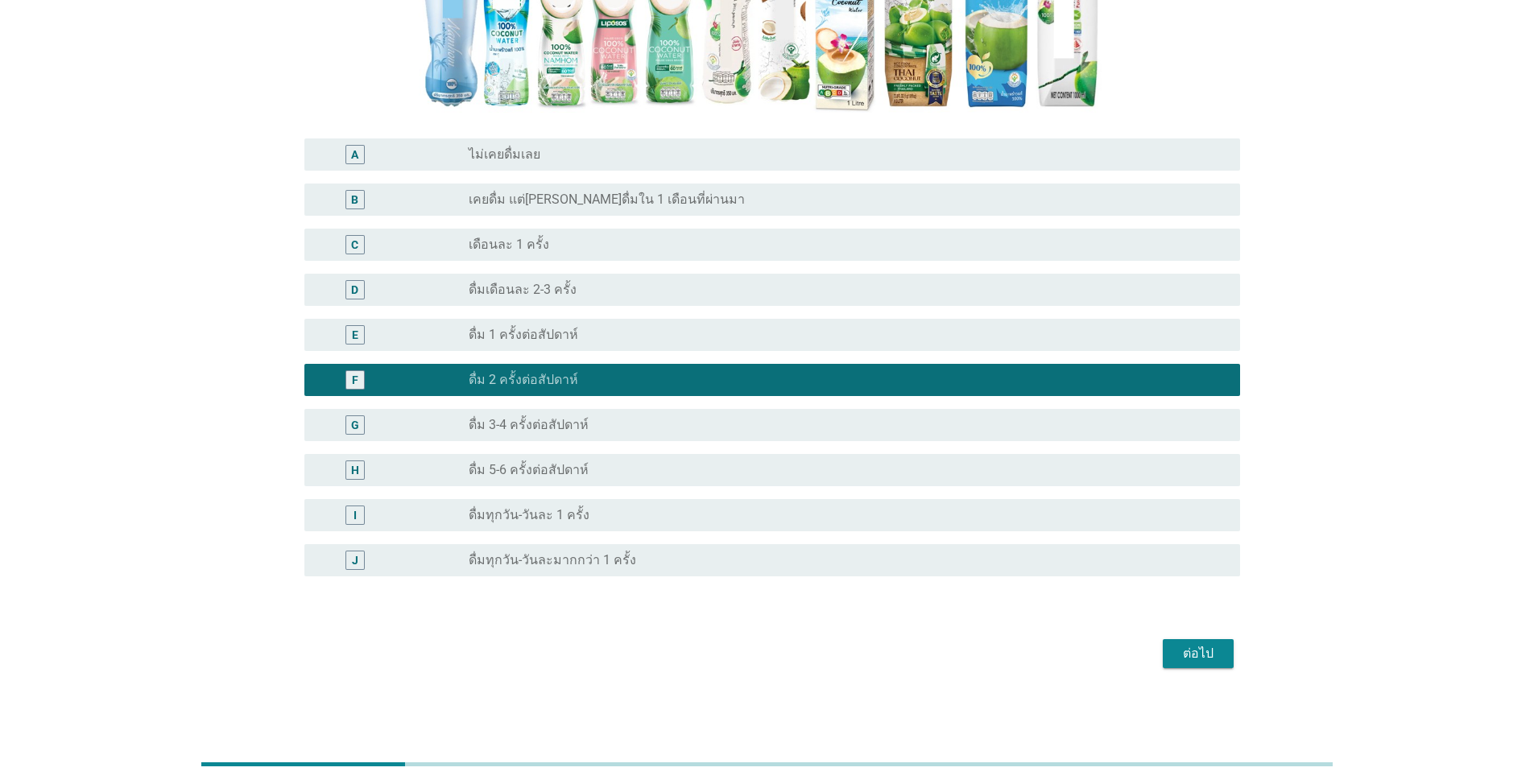
click at [582, 336] on div "radio_button_unchecked ดื่ม 1 ครั้งต่อสัปดาห์" at bounding box center [841, 334] width 745 height 16
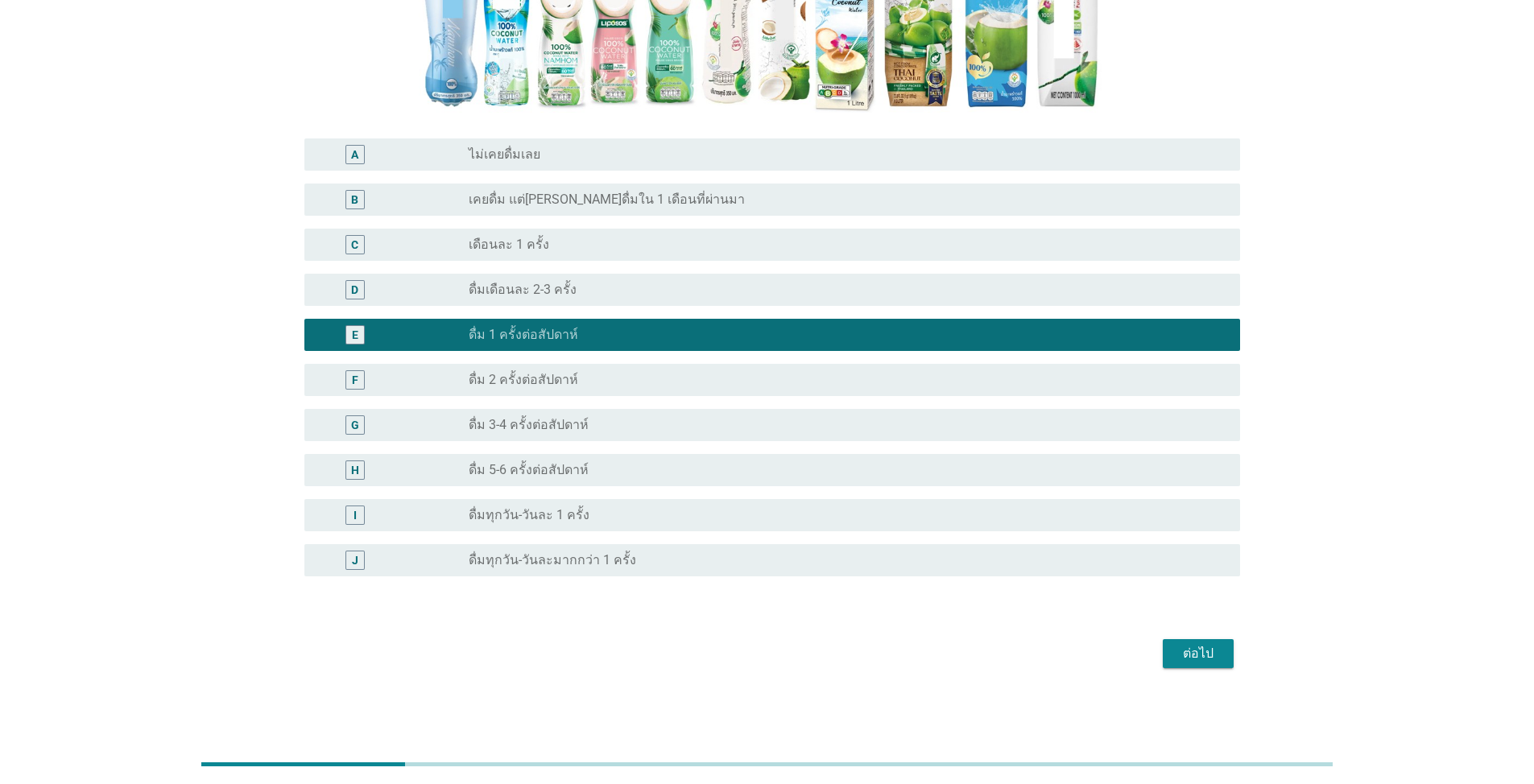
click at [1183, 653] on div "ต่อไป" at bounding box center [1198, 653] width 45 height 19
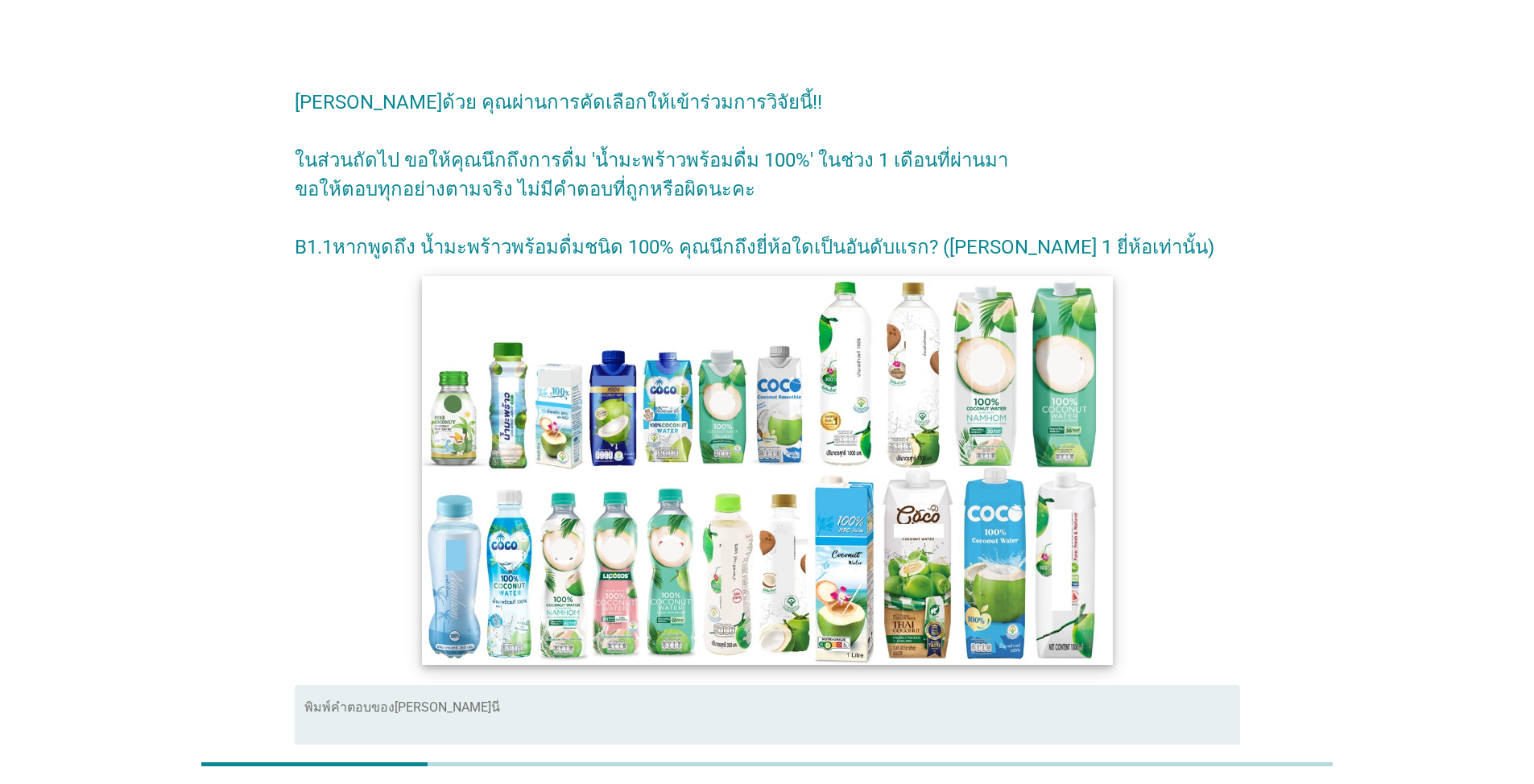
scroll to position [209, 0]
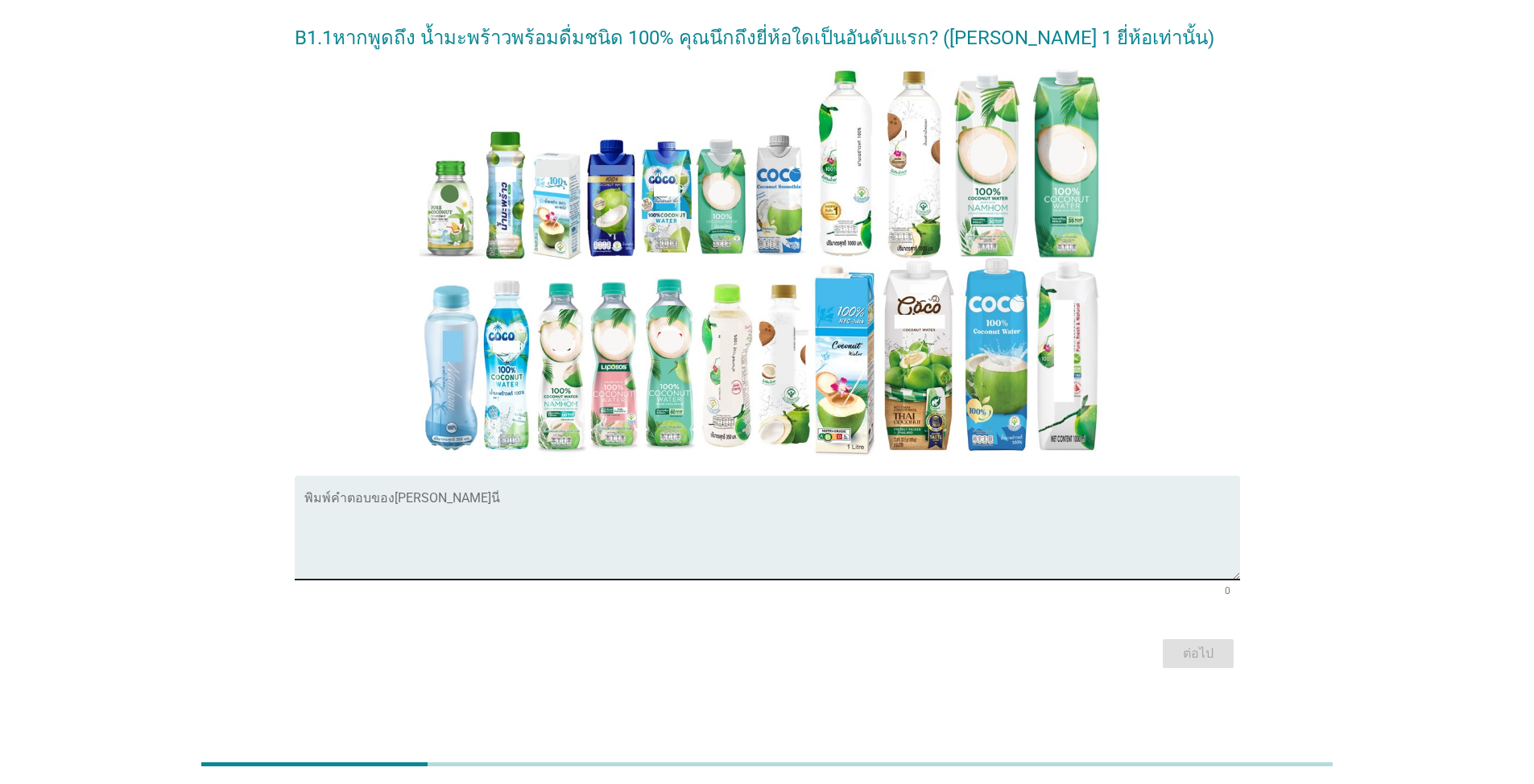
click at [390, 529] on textarea "พิมพ์คำตอบของคุณ ที่นี่" at bounding box center [772, 537] width 936 height 85
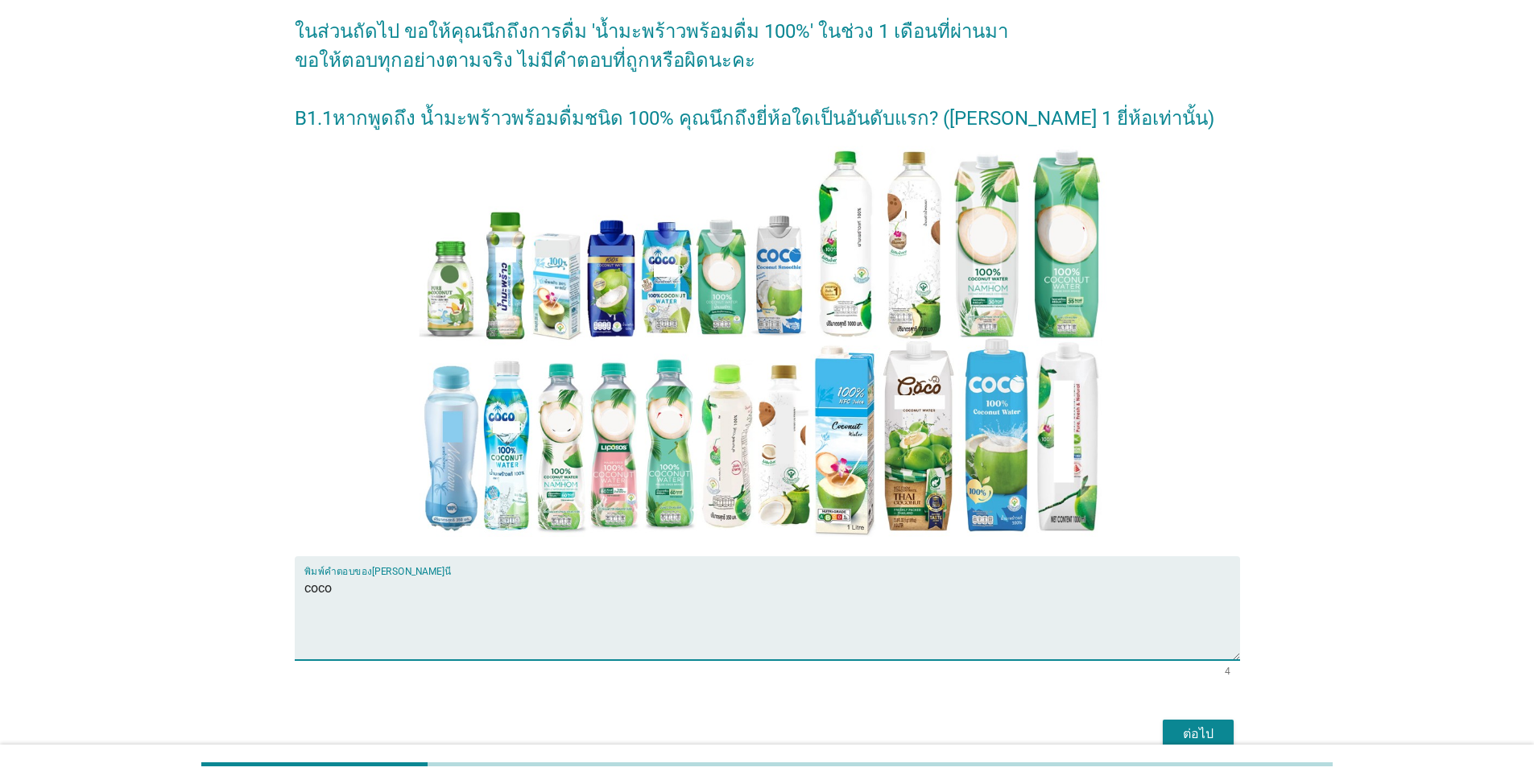
type textarea "coco"
click at [1195, 732] on div "ต่อไป" at bounding box center [1198, 734] width 45 height 19
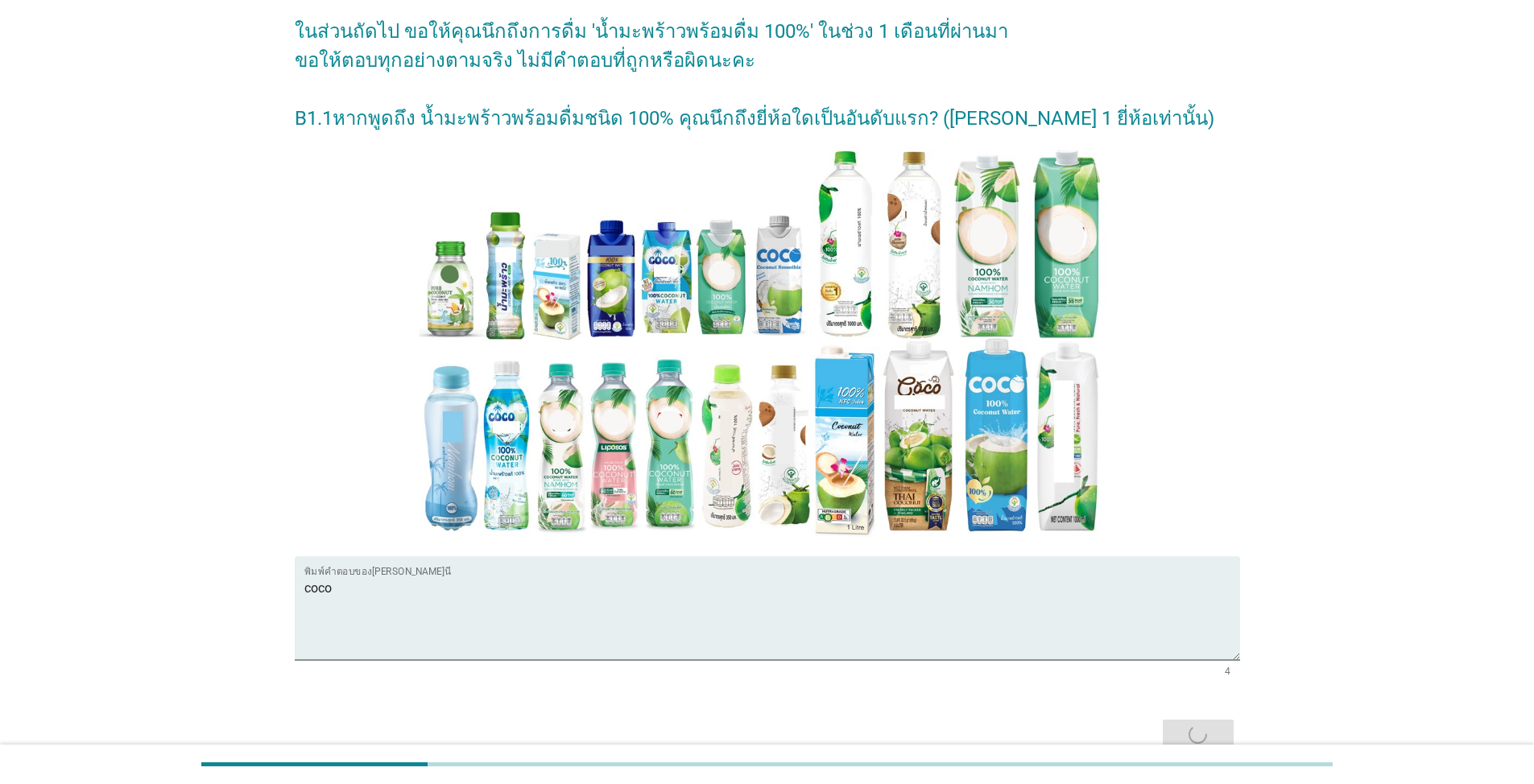
scroll to position [0, 0]
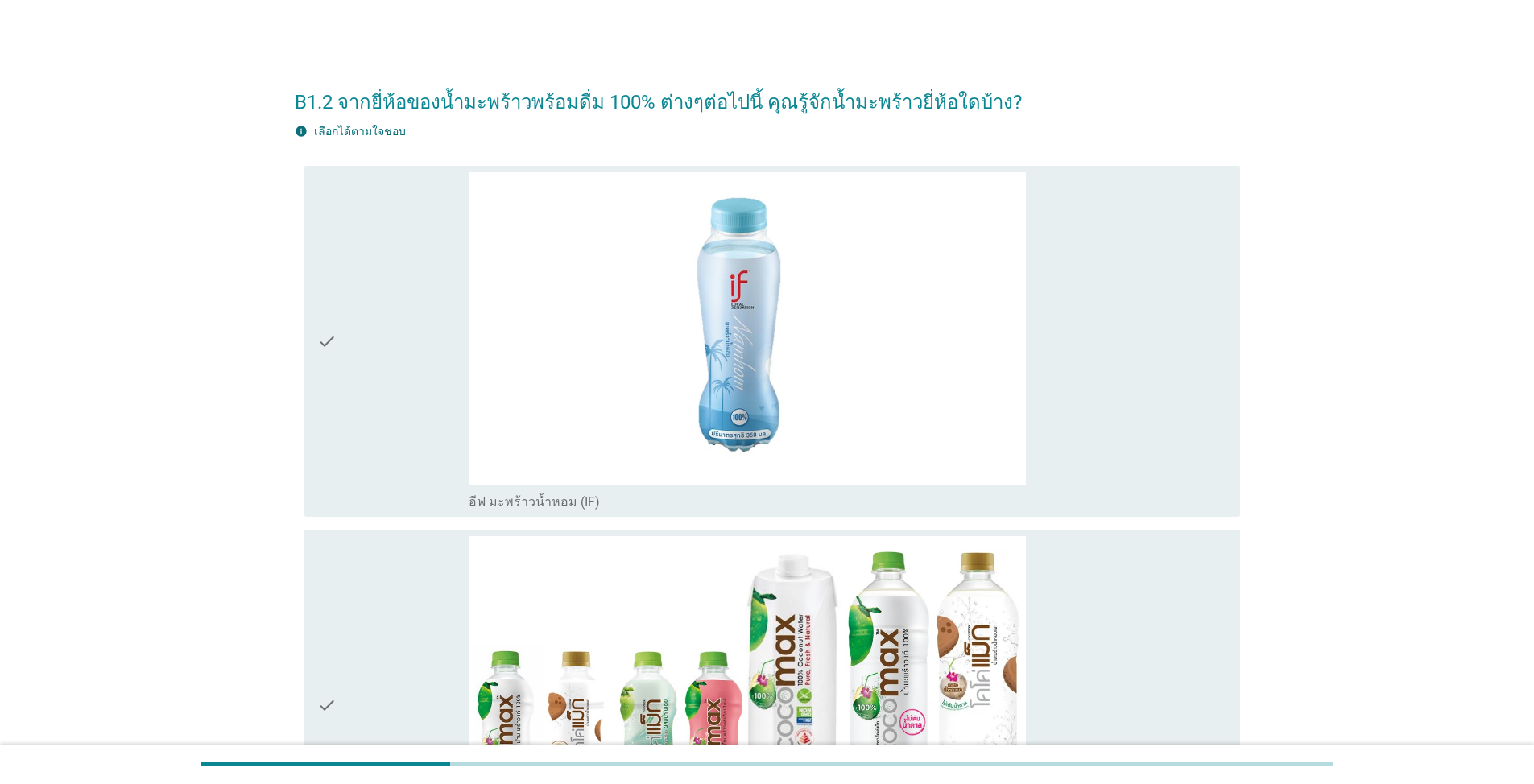
click at [334, 308] on icon "check" at bounding box center [327, 342] width 19 height 339
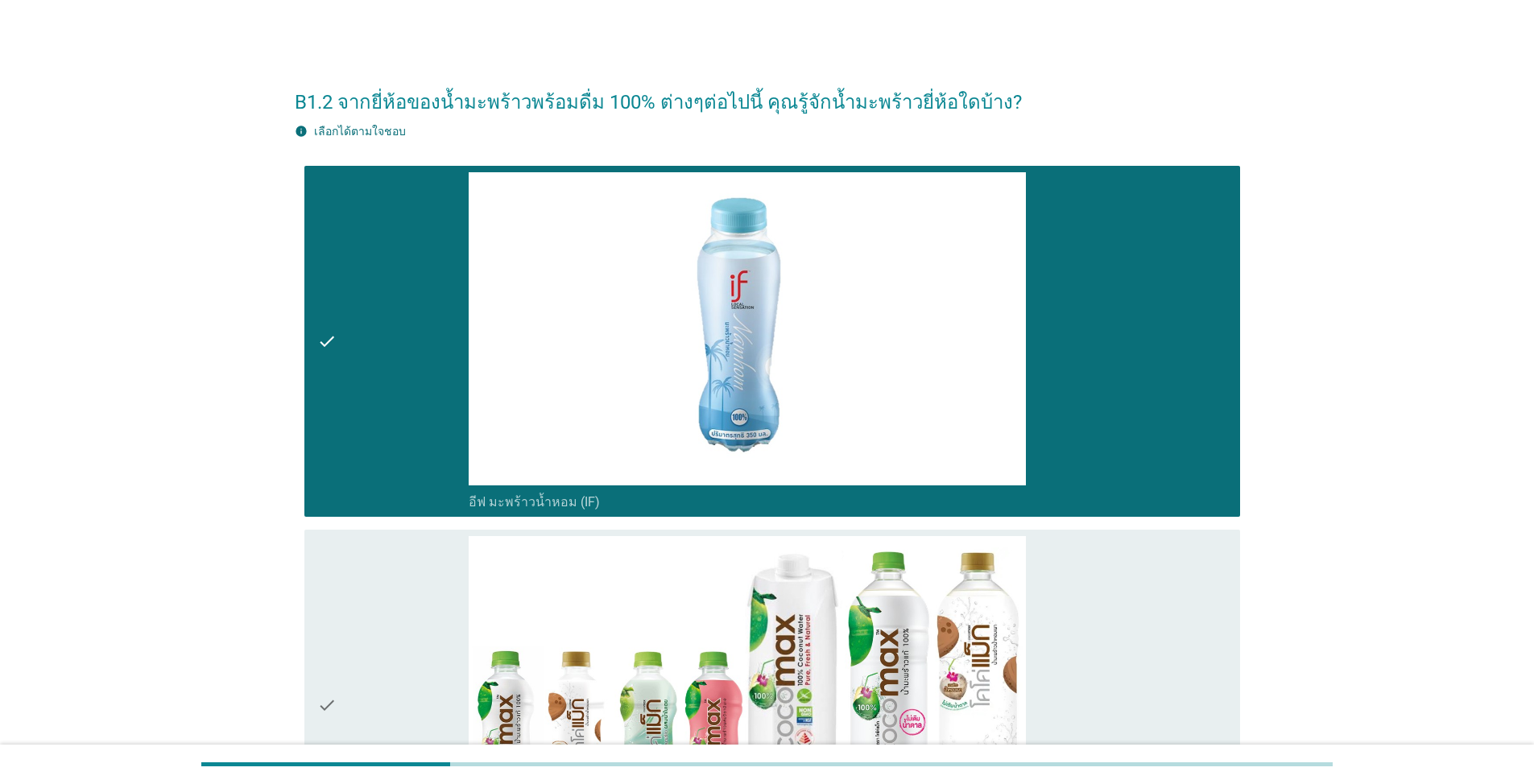
click at [379, 555] on div "check" at bounding box center [393, 705] width 151 height 339
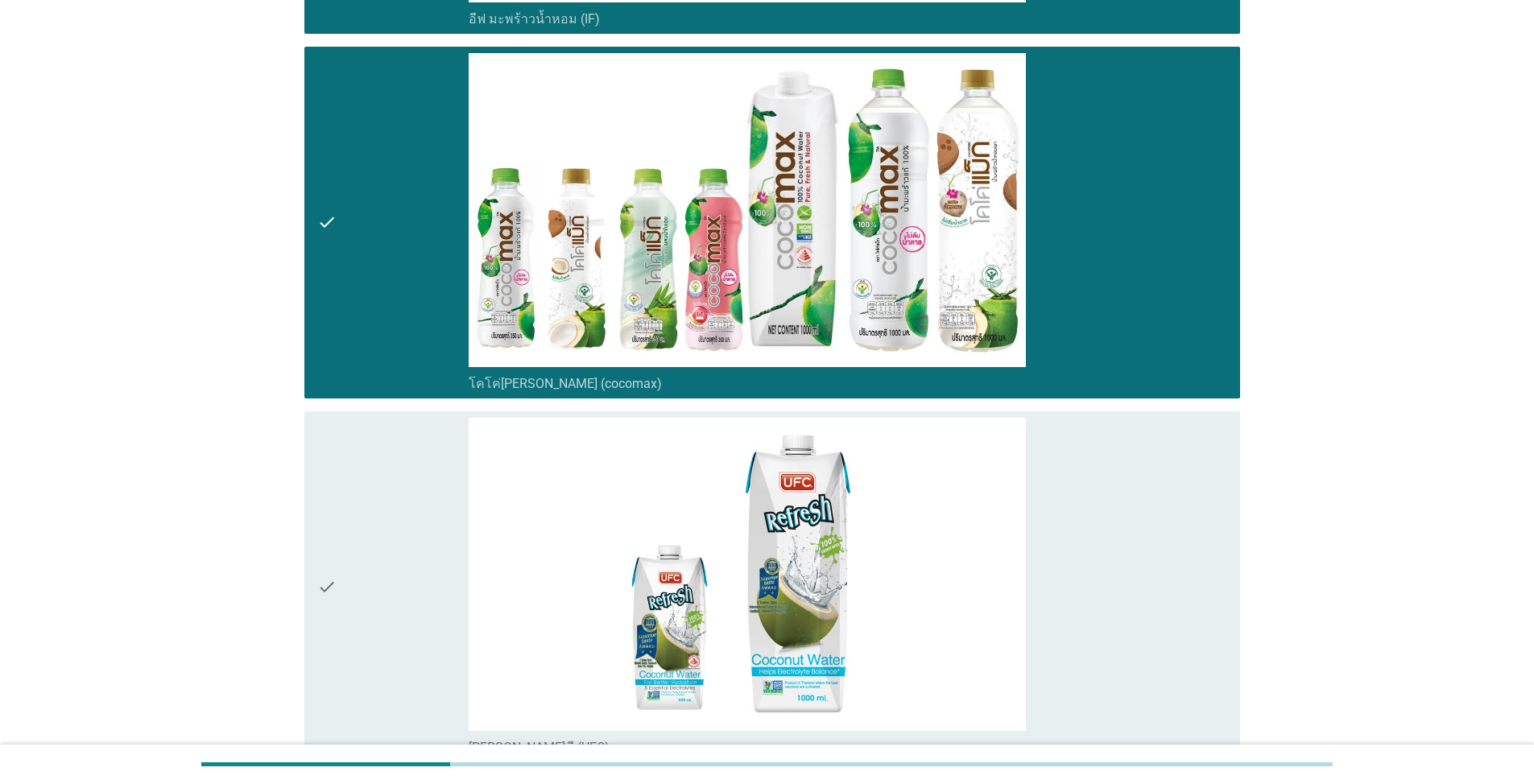
drag, startPoint x: 393, startPoint y: 543, endPoint x: 426, endPoint y: 551, distance: 34.0
click at [394, 543] on div "check" at bounding box center [393, 587] width 151 height 339
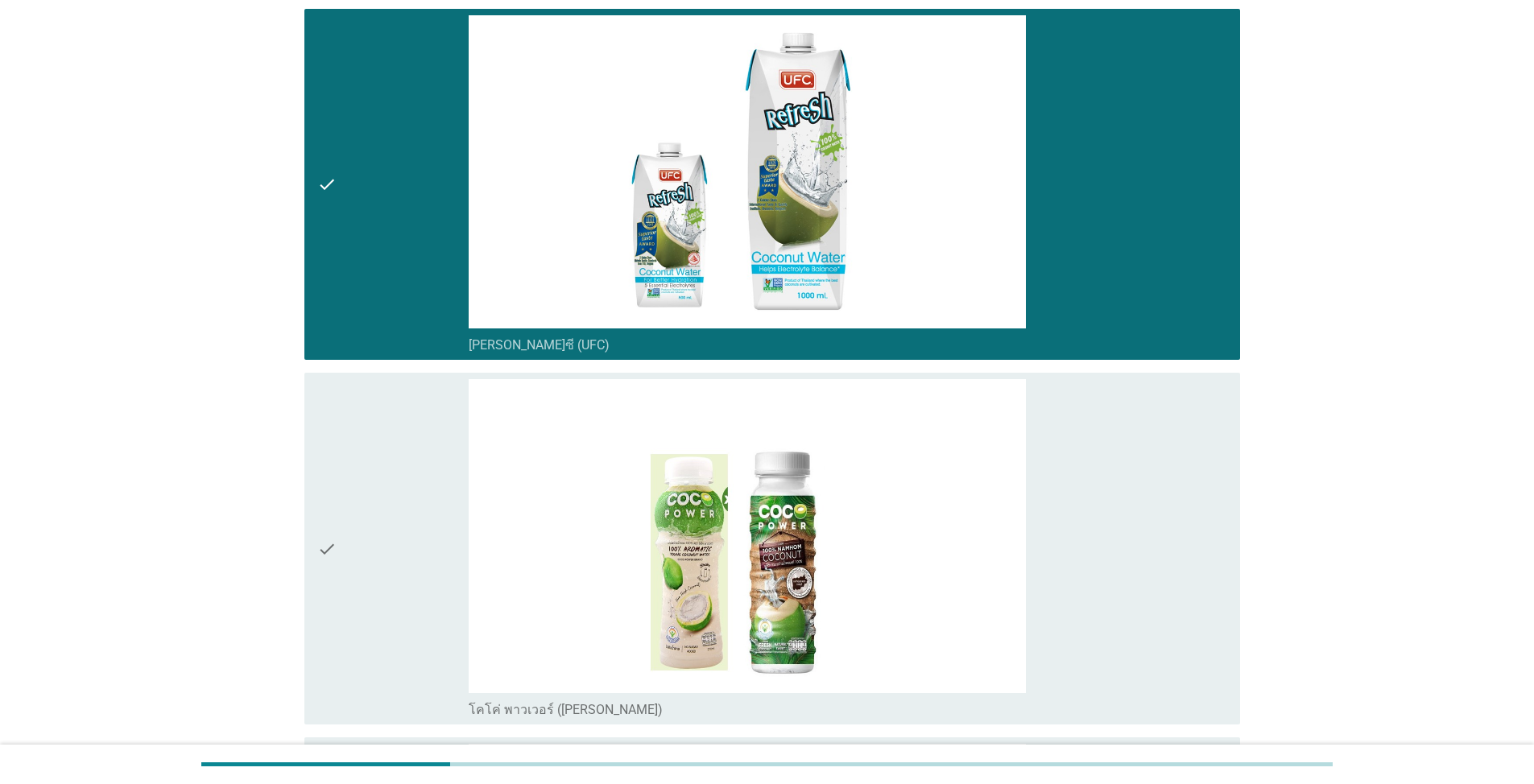
click at [400, 558] on div "check" at bounding box center [393, 548] width 151 height 339
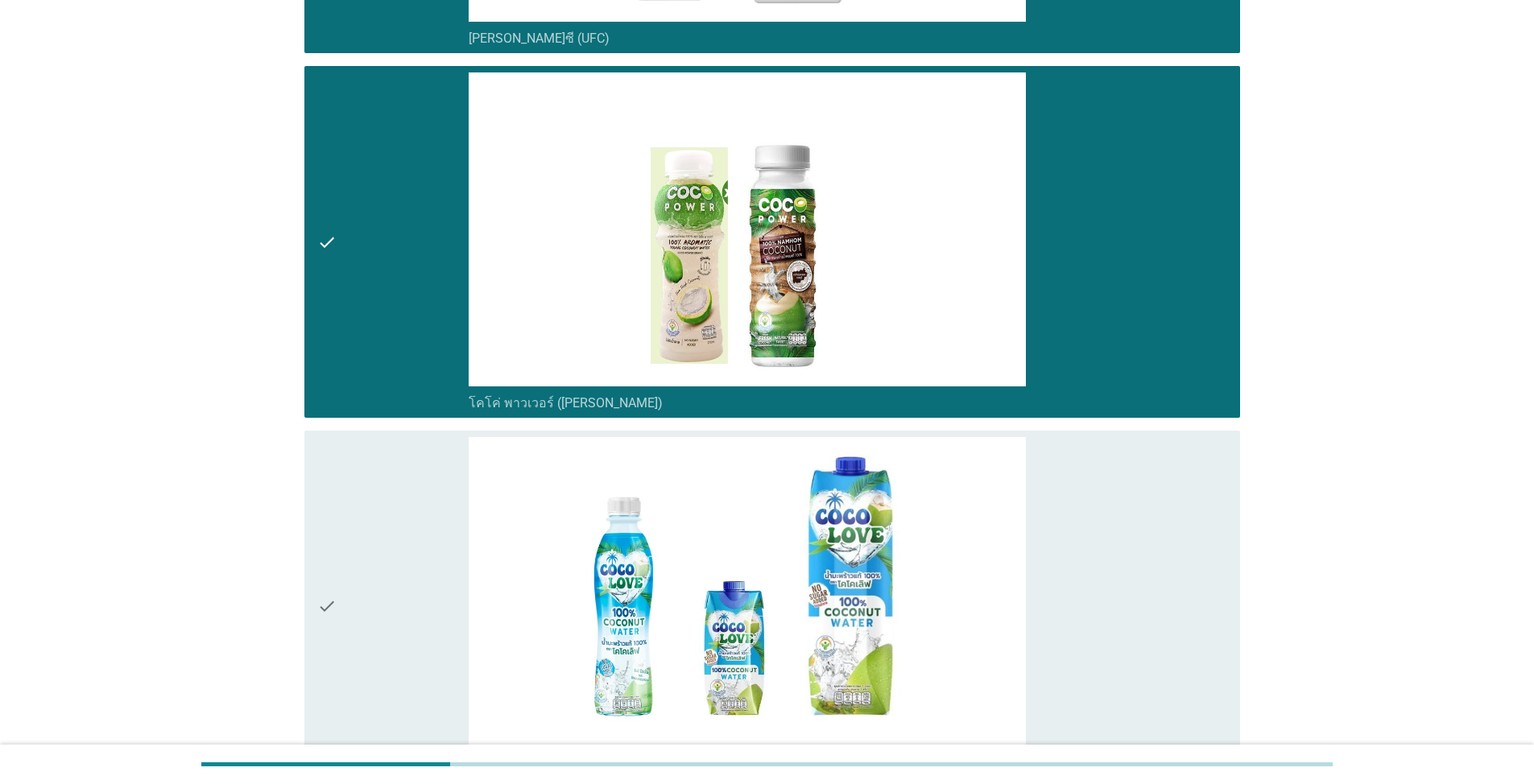
scroll to position [1208, 0]
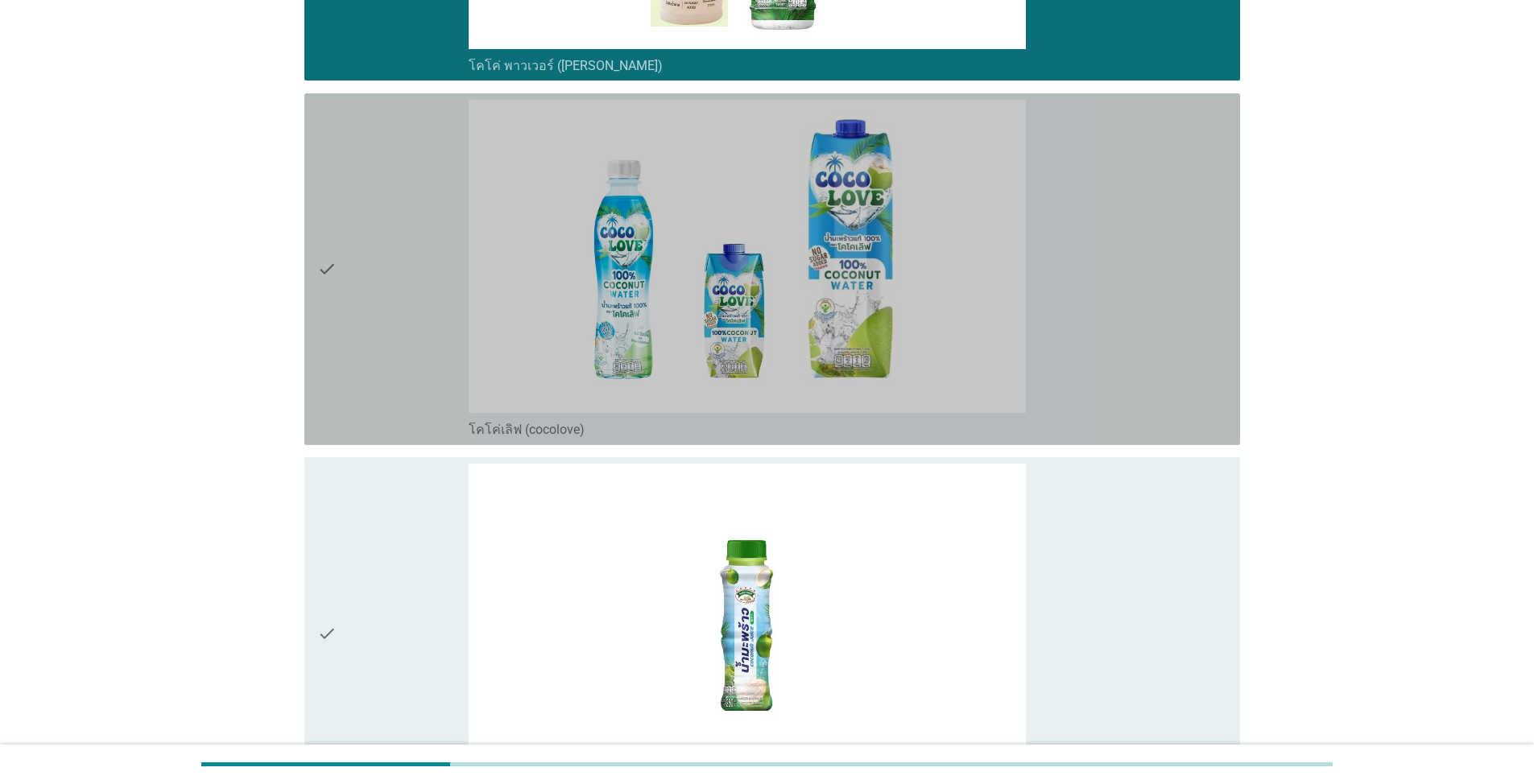
click at [395, 362] on div "check" at bounding box center [393, 269] width 151 height 339
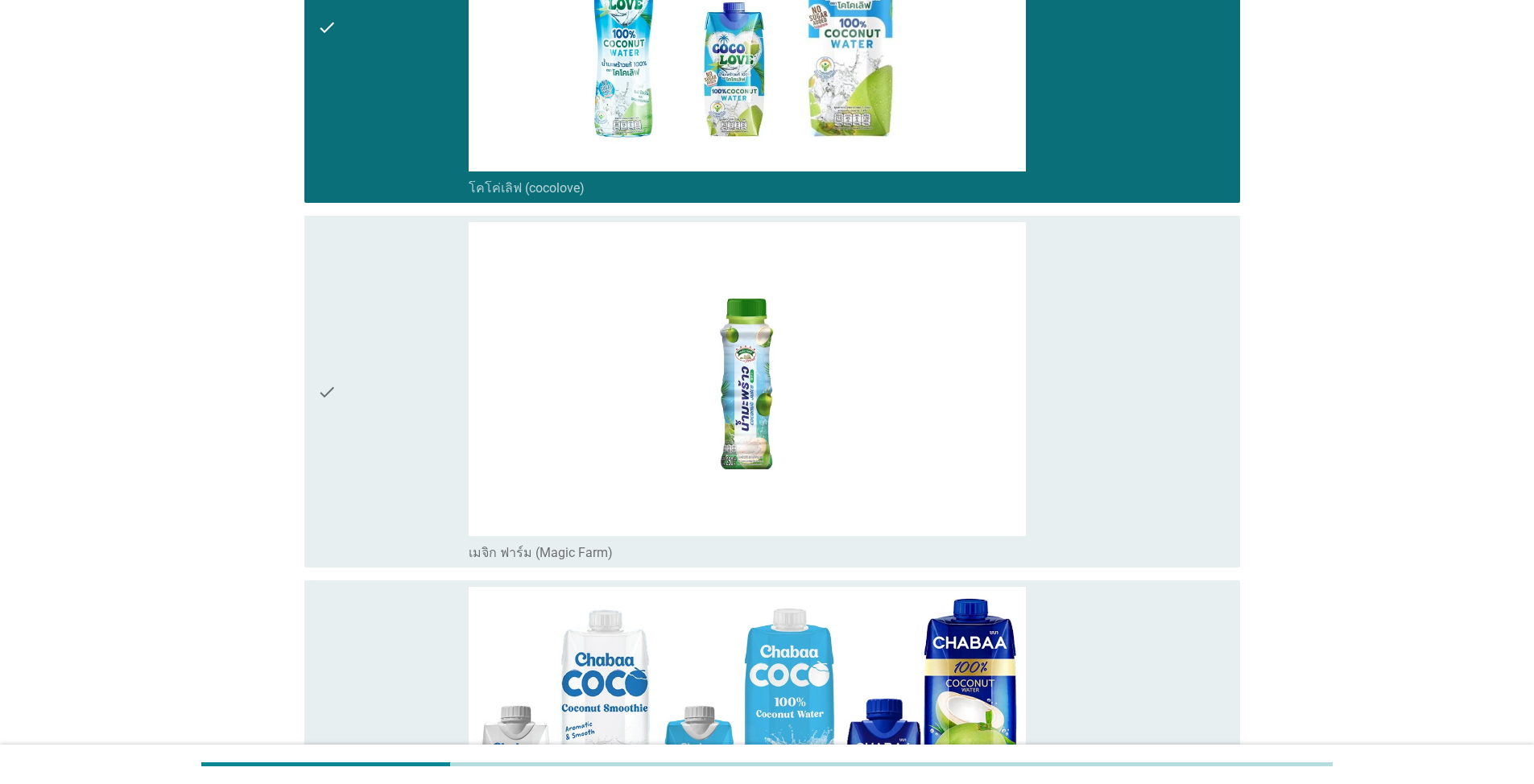
click at [399, 426] on div "check" at bounding box center [393, 392] width 151 height 339
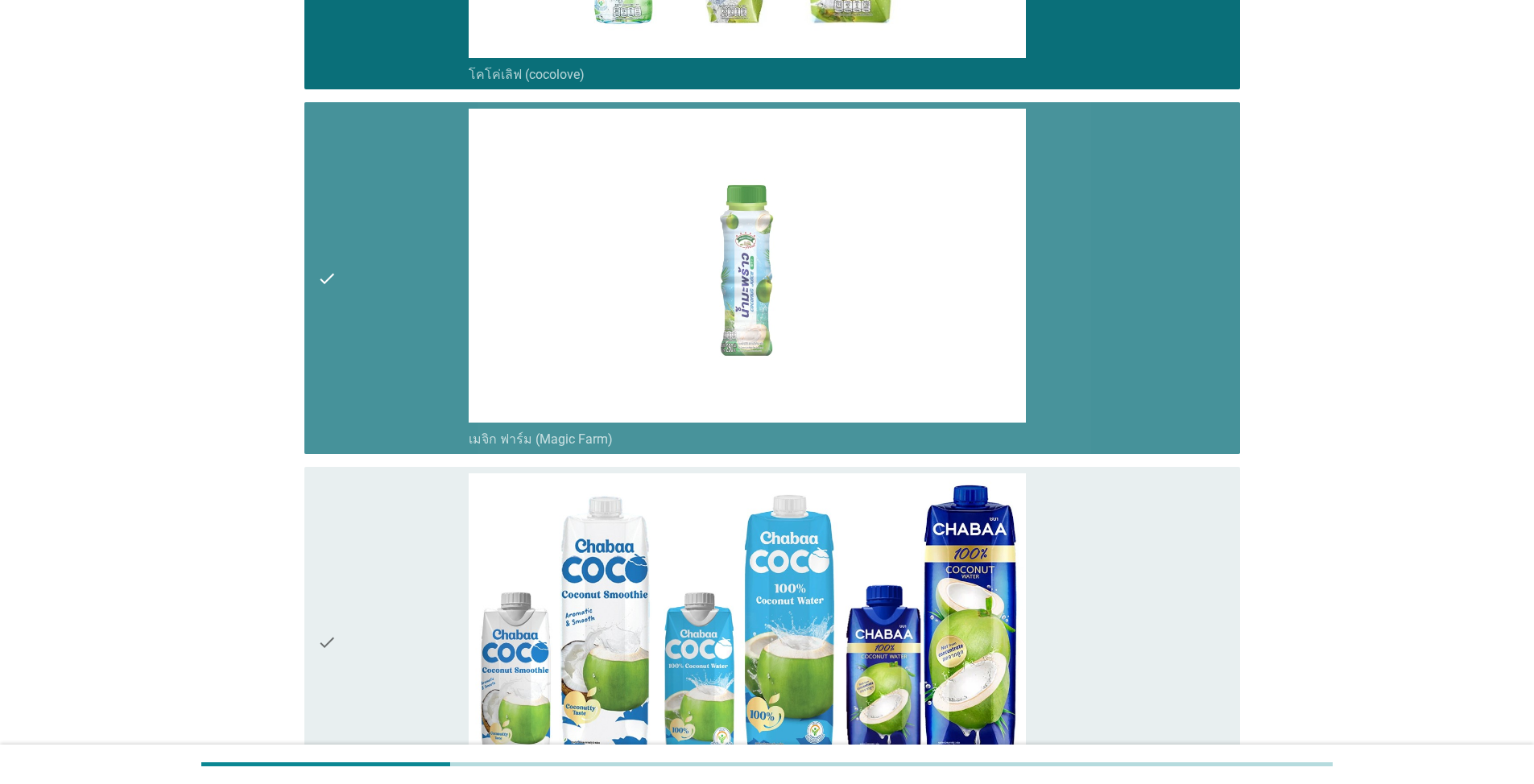
scroll to position [2174, 0]
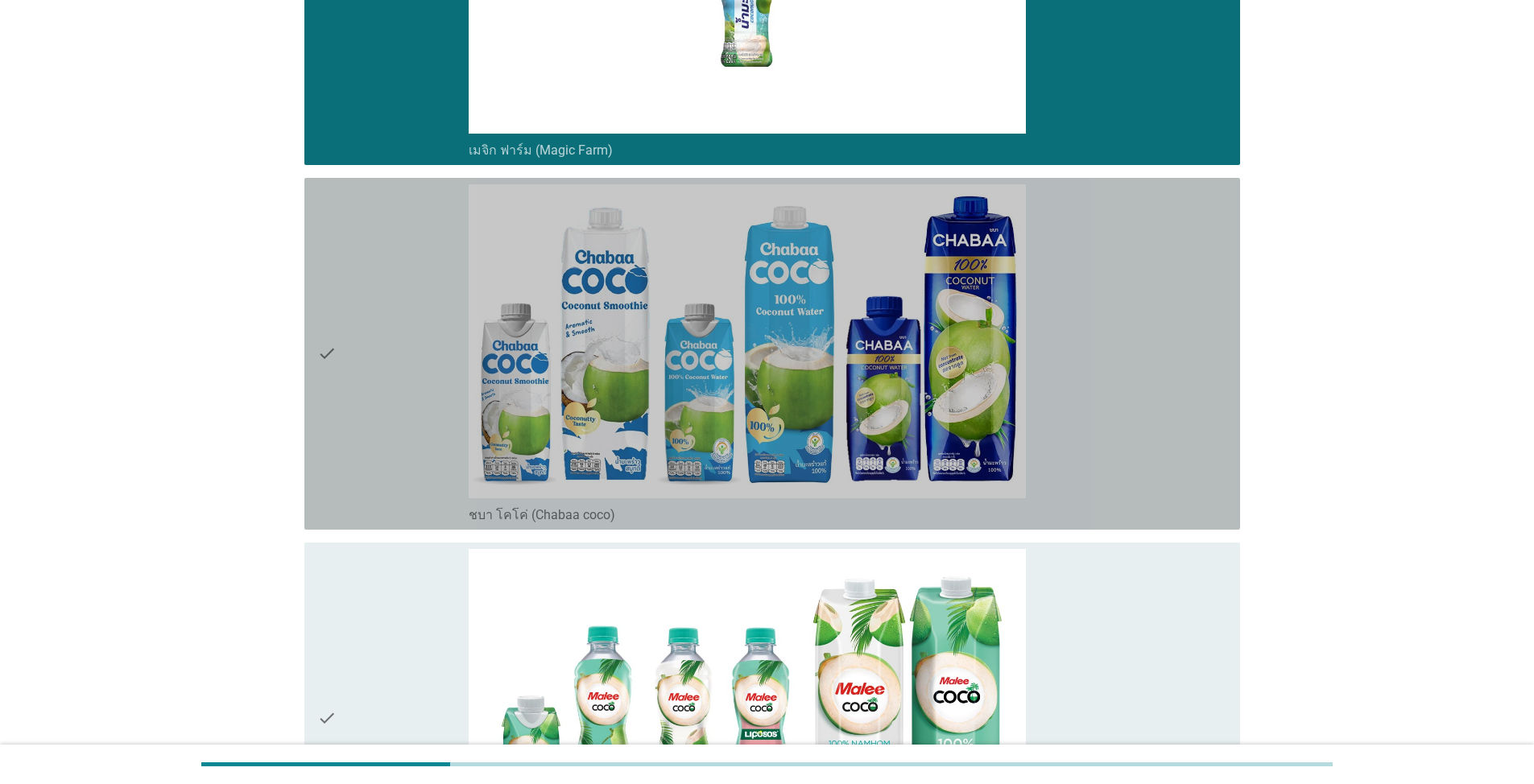
click at [418, 429] on div "check" at bounding box center [393, 354] width 151 height 339
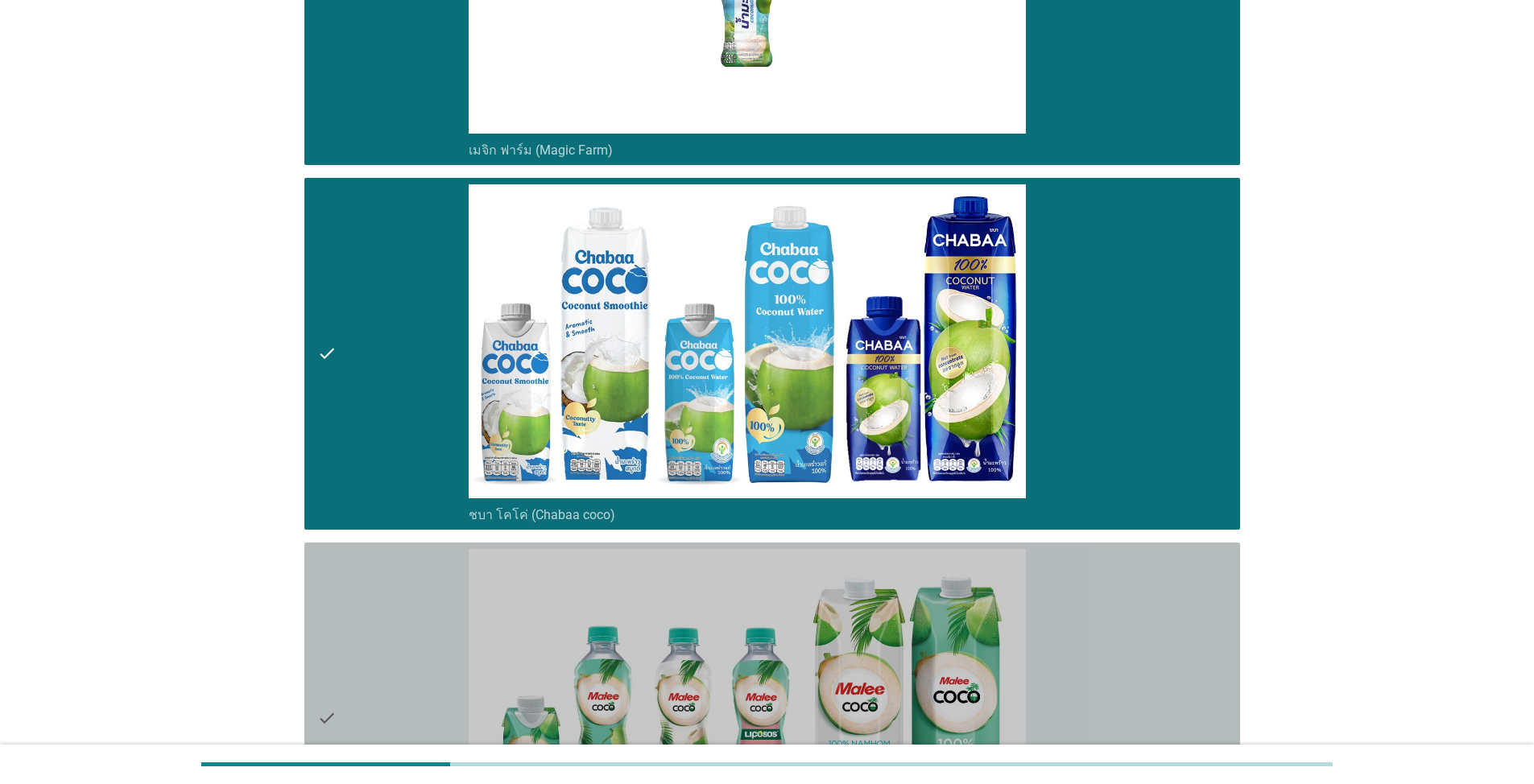
click at [393, 644] on div "check" at bounding box center [393, 718] width 151 height 339
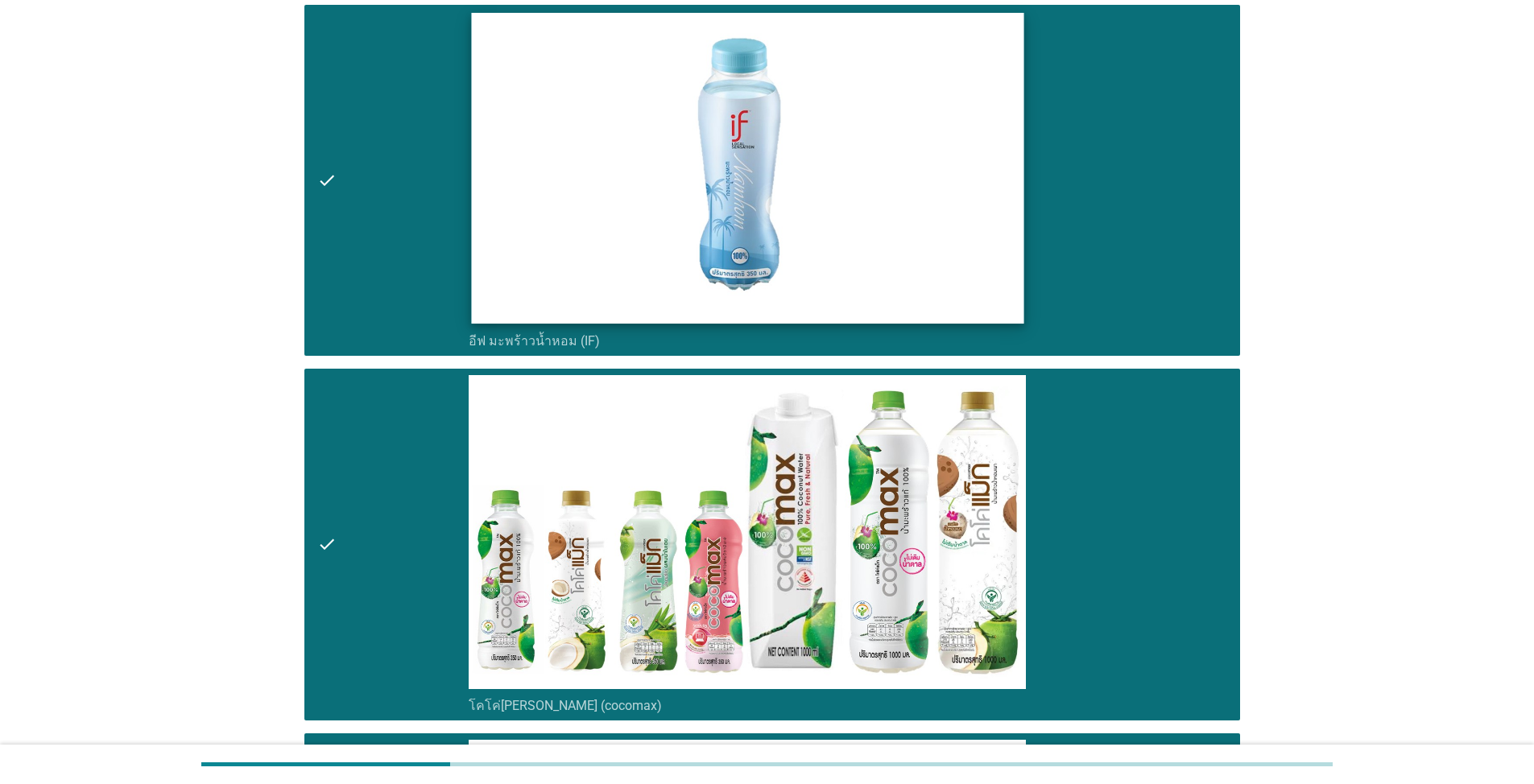
scroll to position [0, 0]
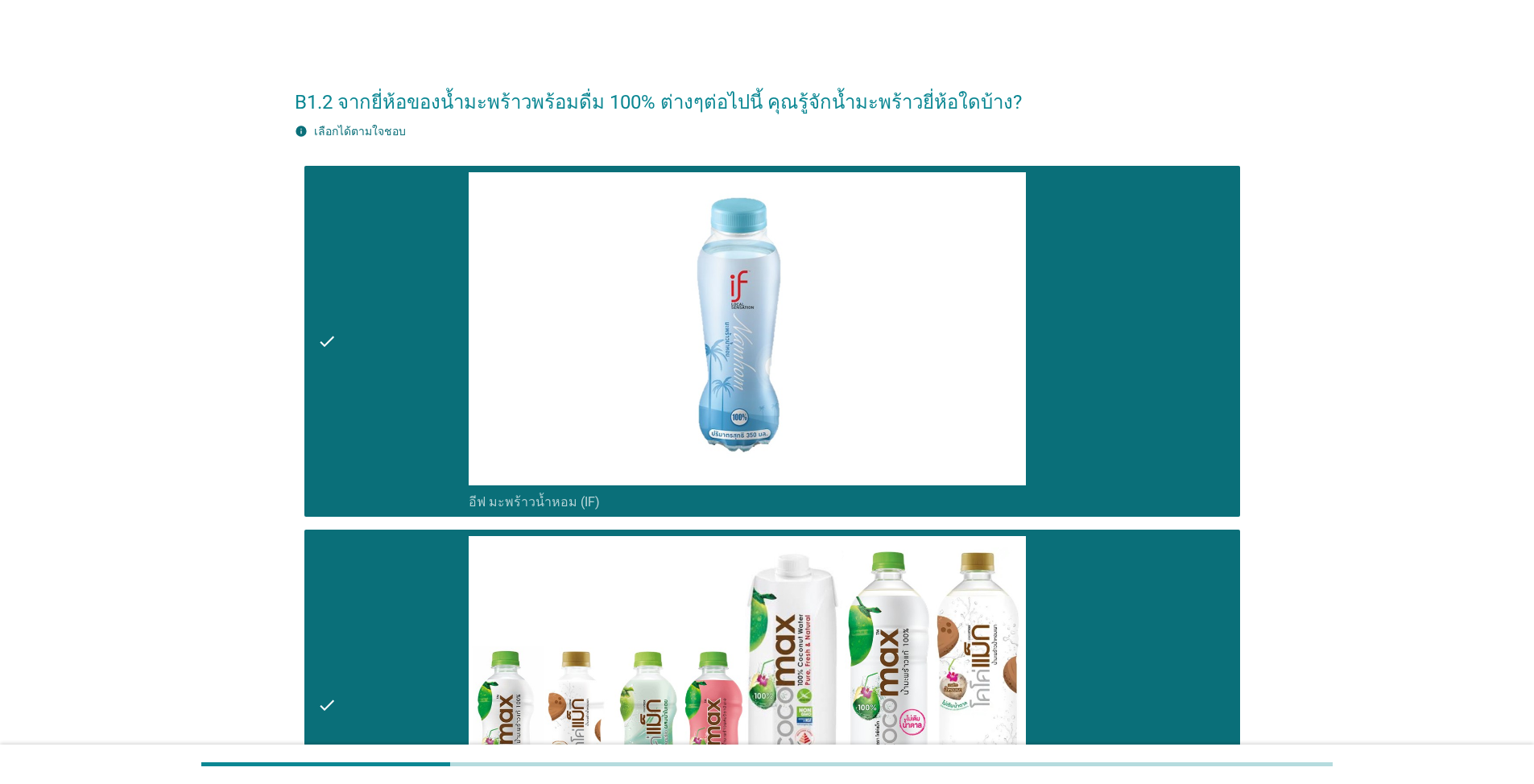
click at [409, 331] on div "check" at bounding box center [393, 342] width 151 height 339
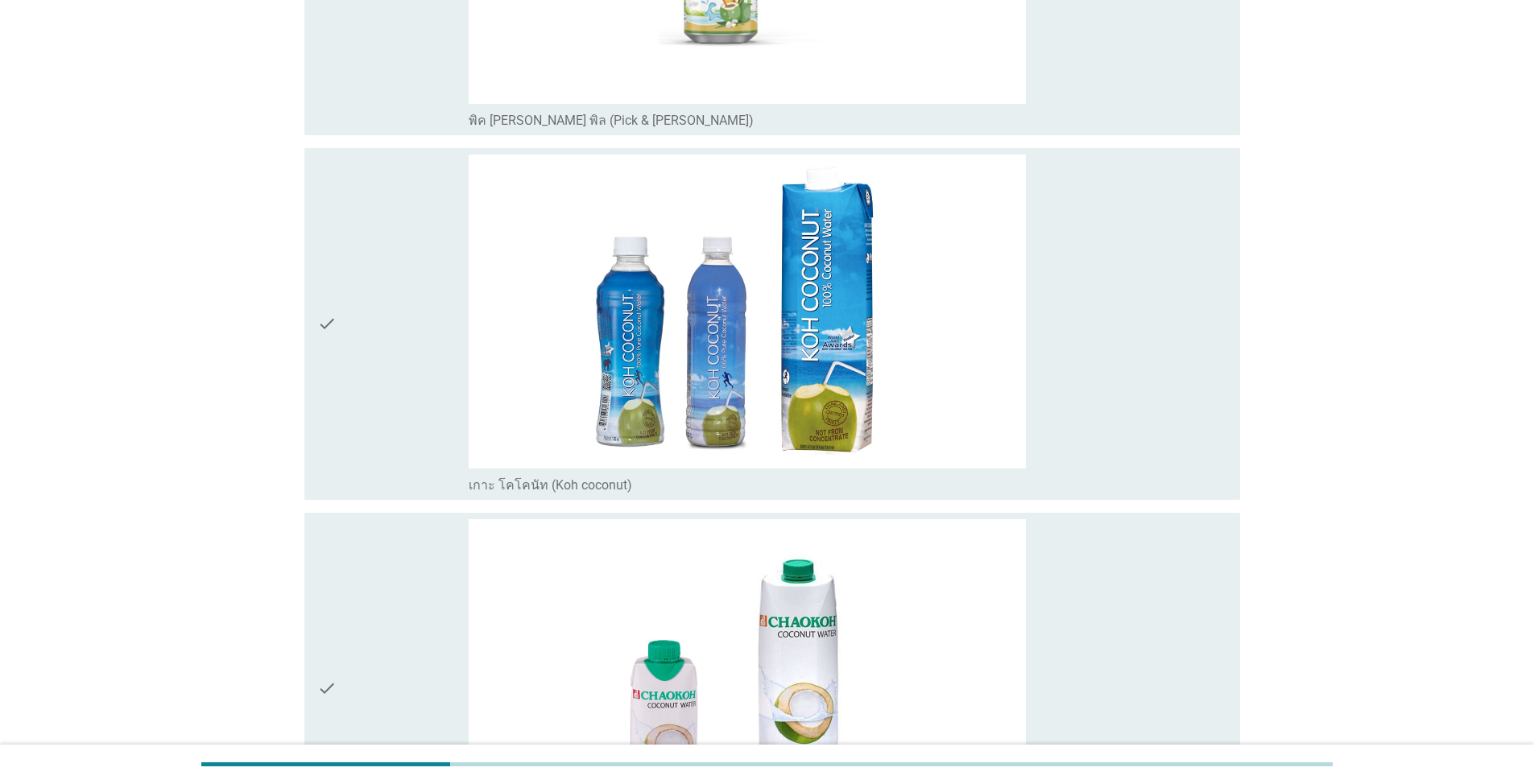
scroll to position [4338, 0]
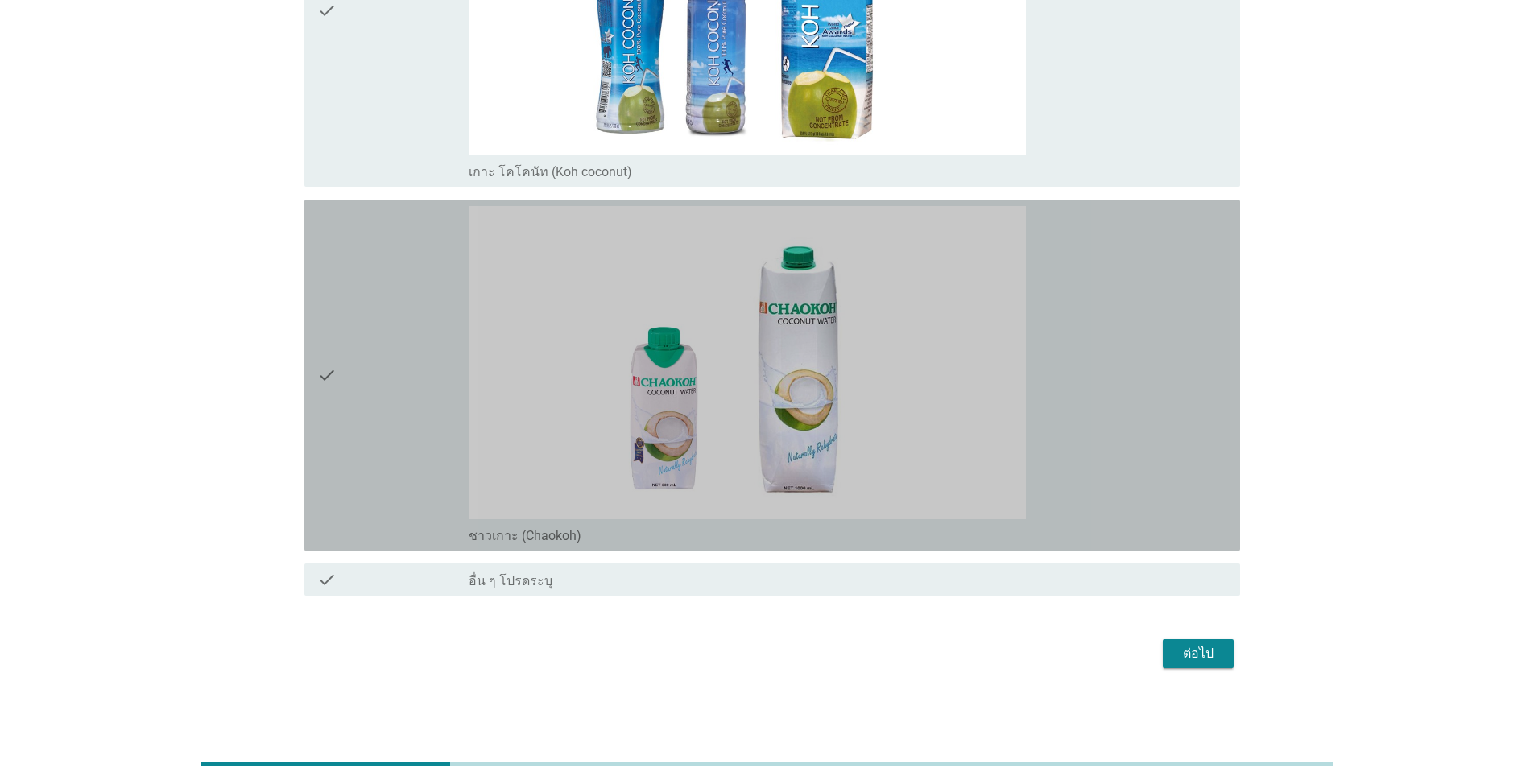
click at [395, 309] on div "check" at bounding box center [393, 376] width 151 height 339
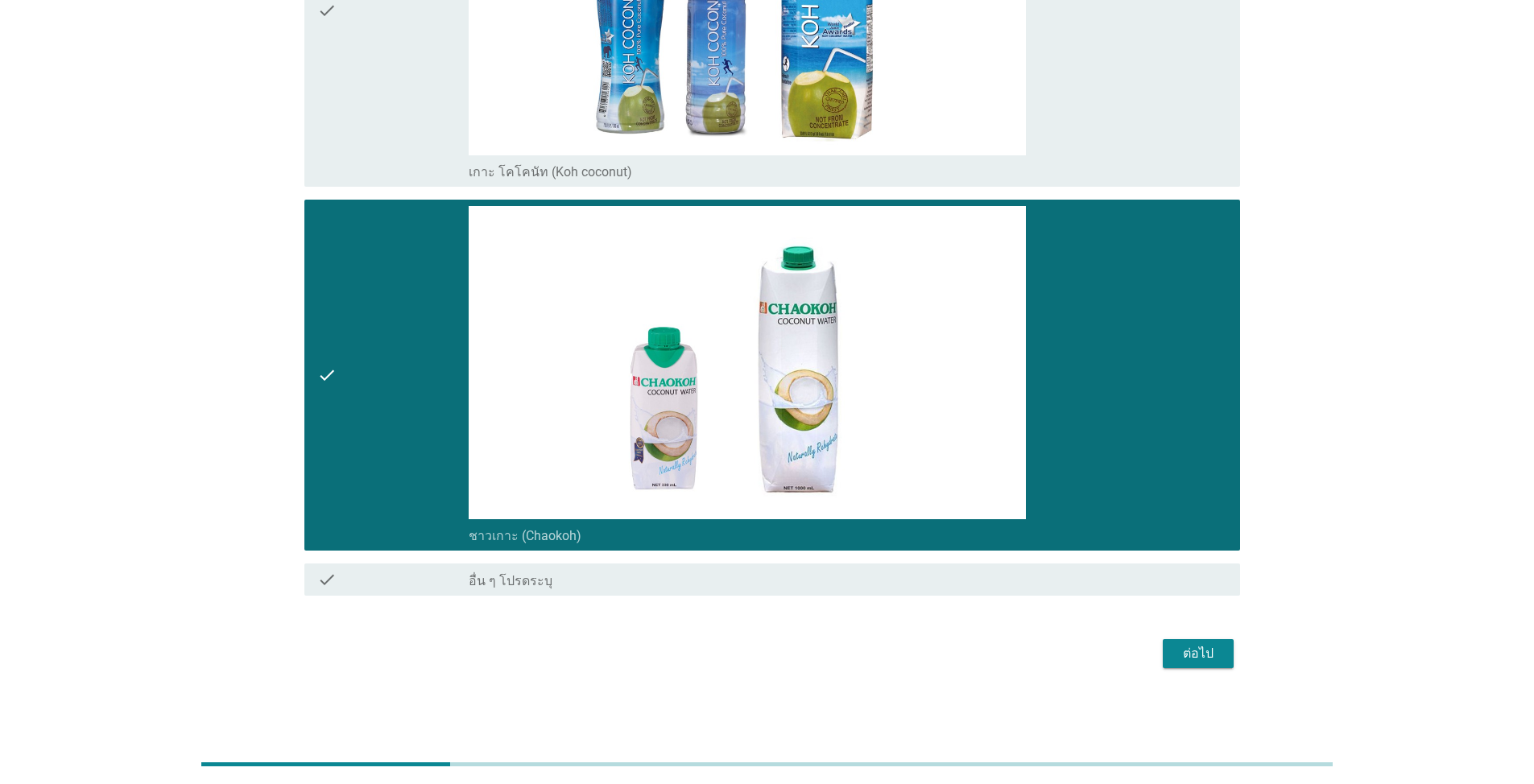
scroll to position [3775, 0]
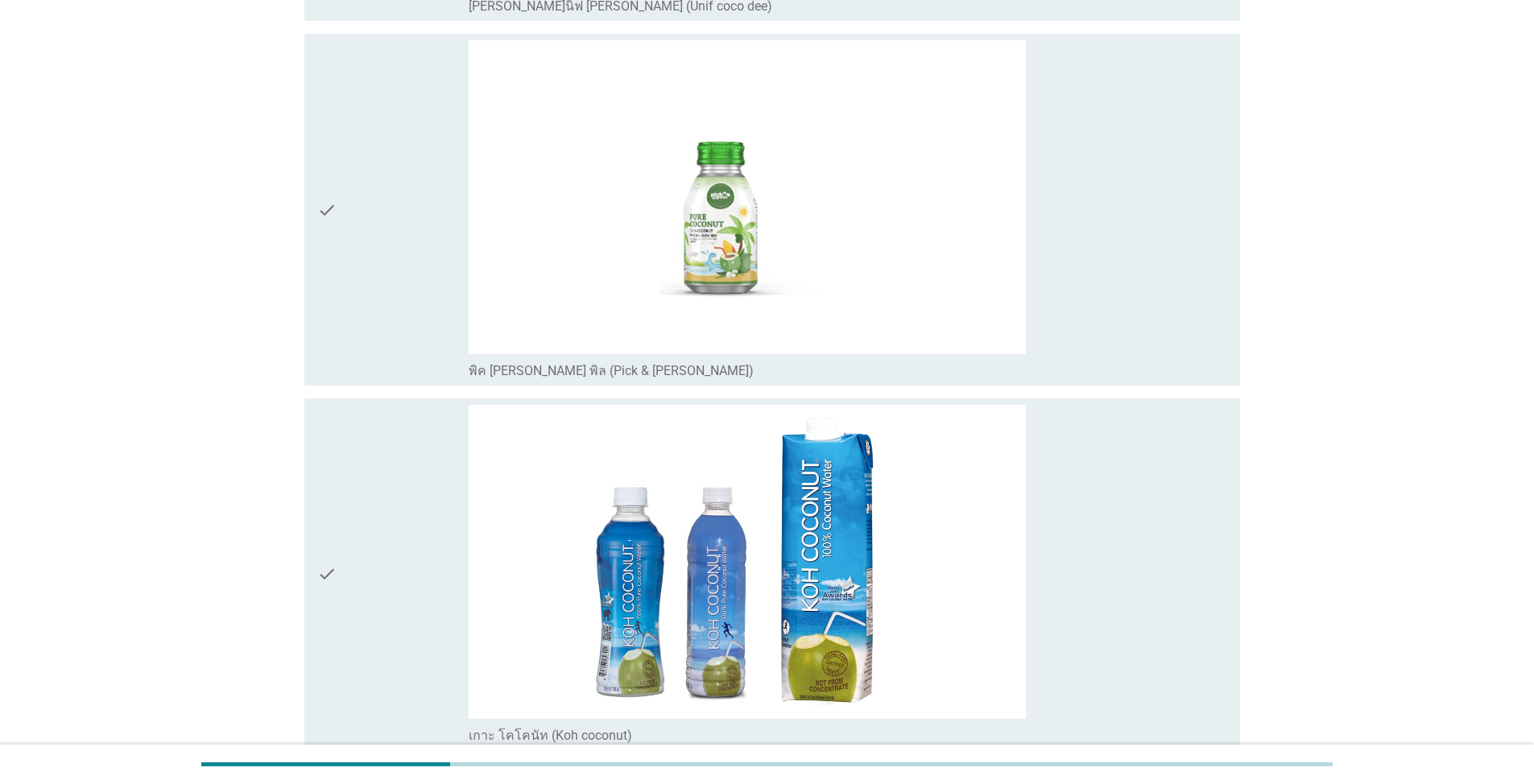
click at [379, 526] on div "check" at bounding box center [393, 574] width 151 height 339
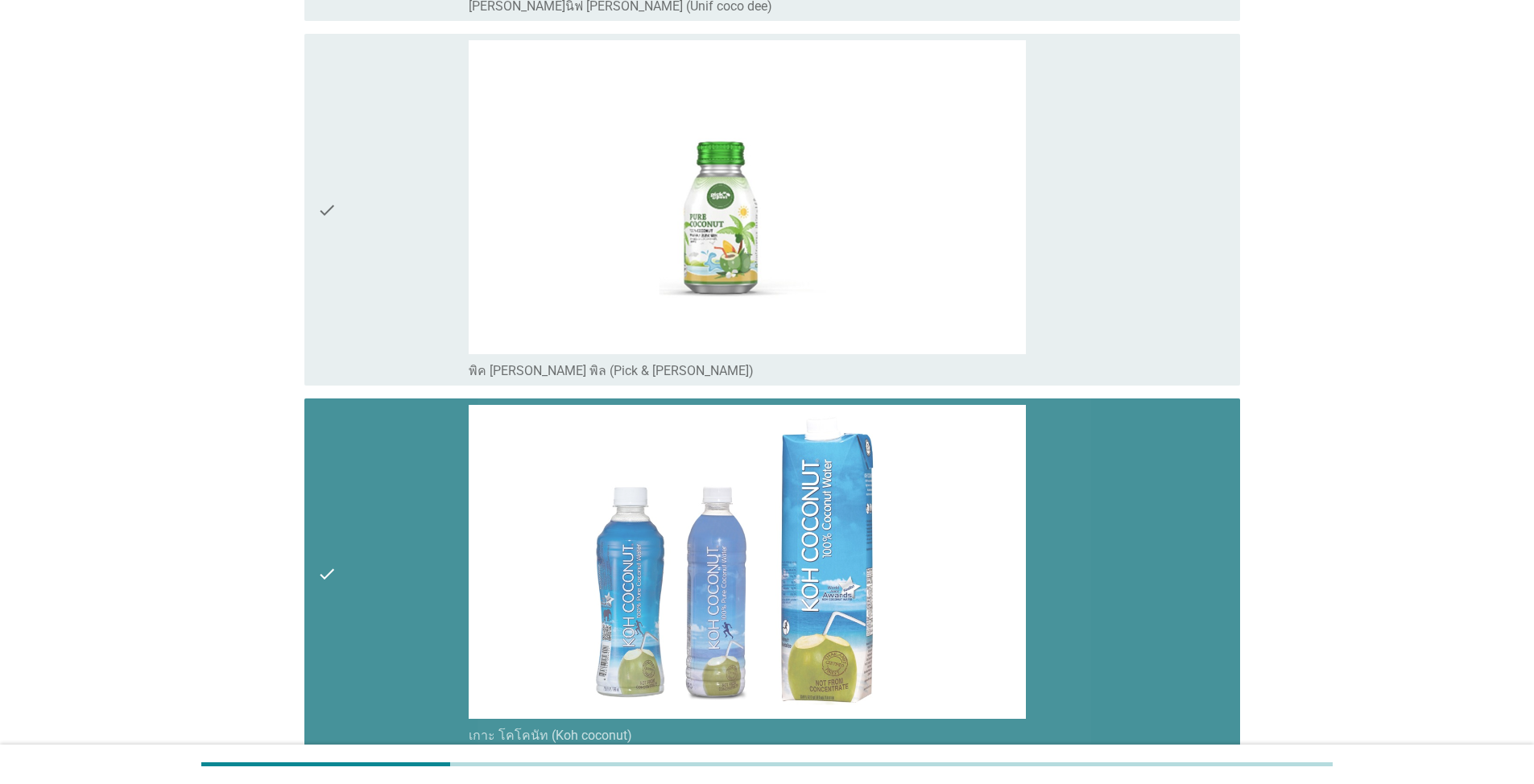
click at [361, 271] on div "check" at bounding box center [393, 210] width 151 height 339
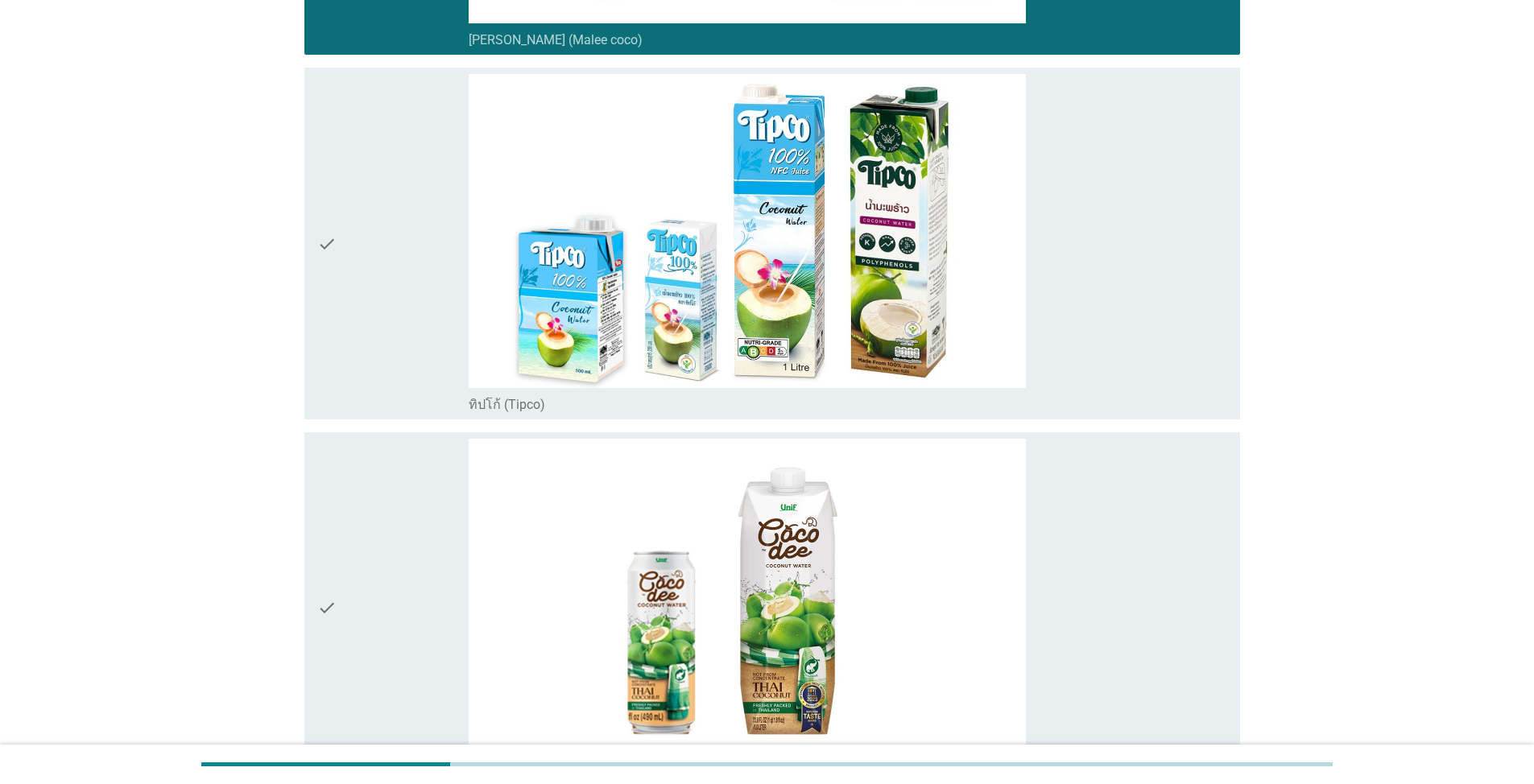
scroll to position [2728, 0]
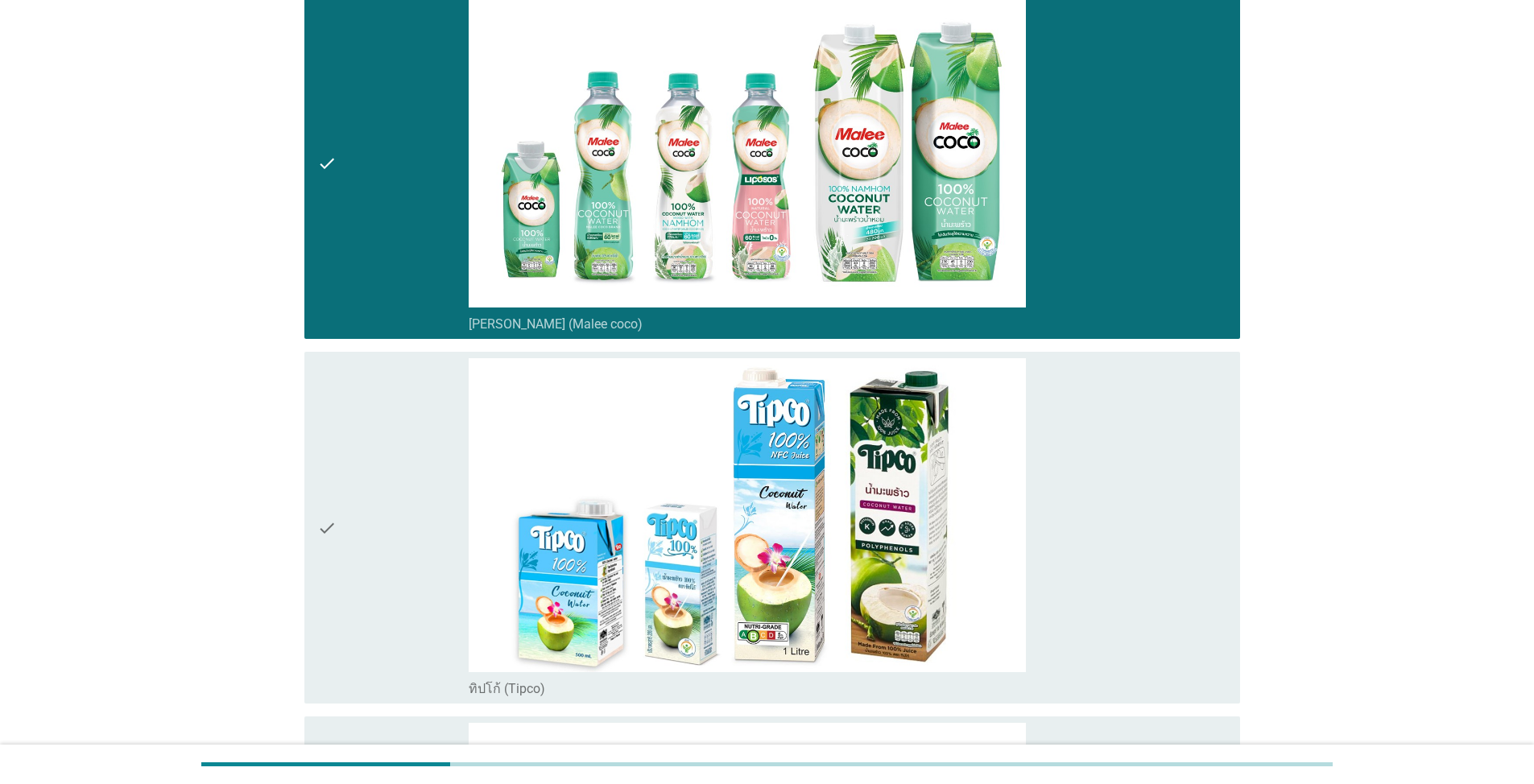
click at [416, 343] on div "check check_box_outline_blank [PERSON_NAME] (Malee coco)" at bounding box center [767, 163] width 945 height 365
click at [463, 457] on div "check" at bounding box center [393, 528] width 151 height 339
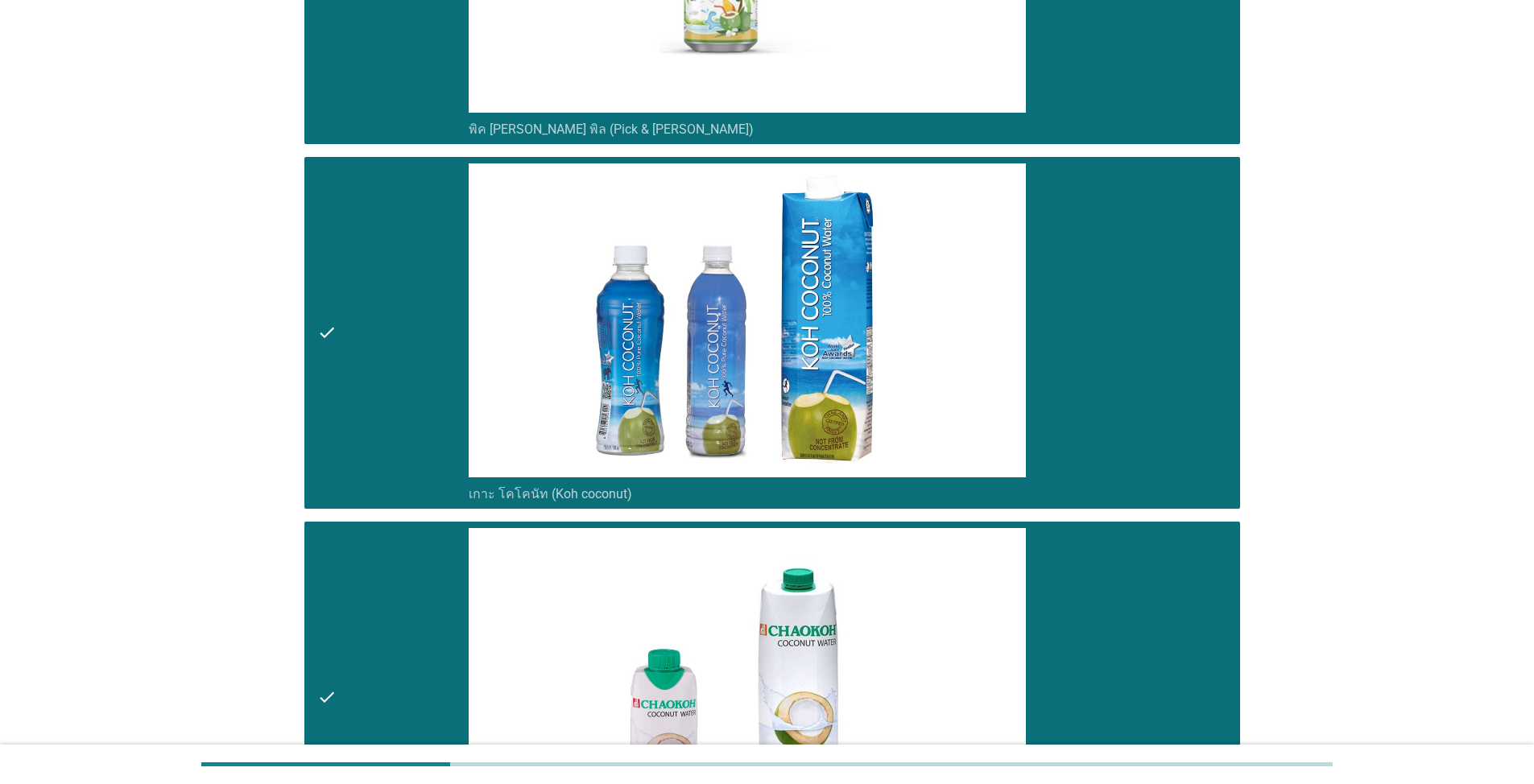
scroll to position [4338, 0]
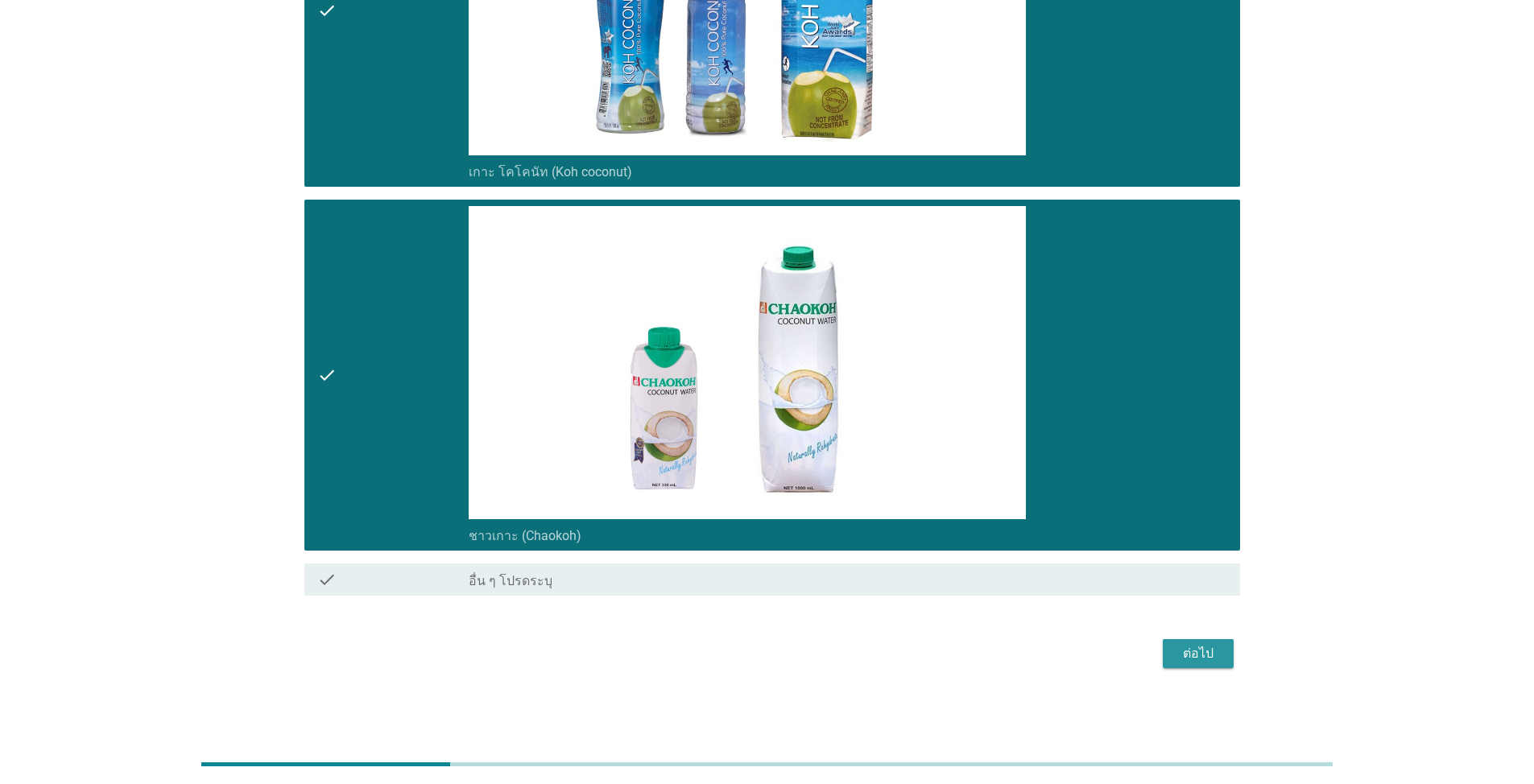
click at [1190, 644] on div "ต่อไป" at bounding box center [1198, 653] width 45 height 19
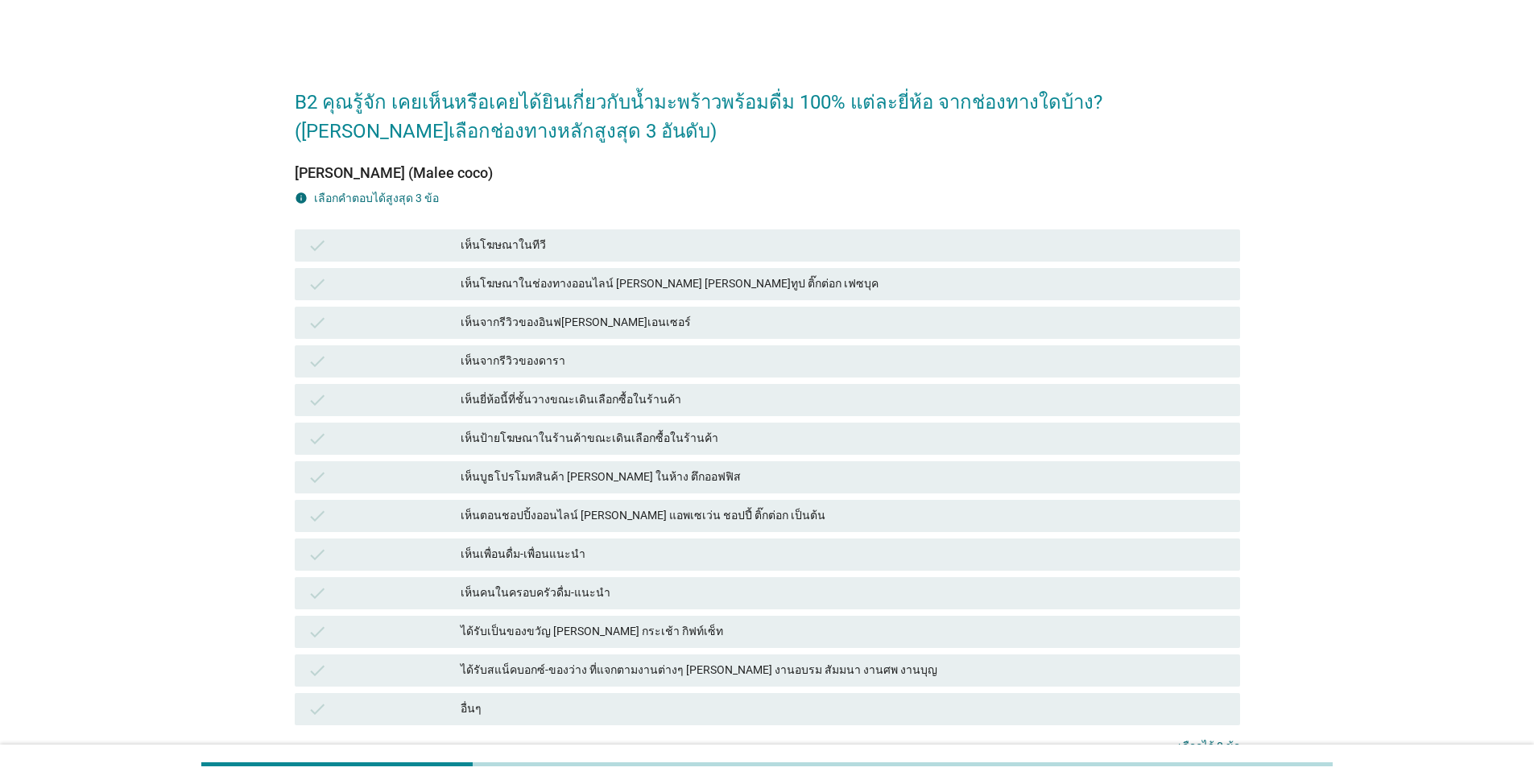
click at [476, 545] on div "เห็นเพื่อนดื่ม-เพื่อนแนะนำ" at bounding box center [844, 554] width 767 height 19
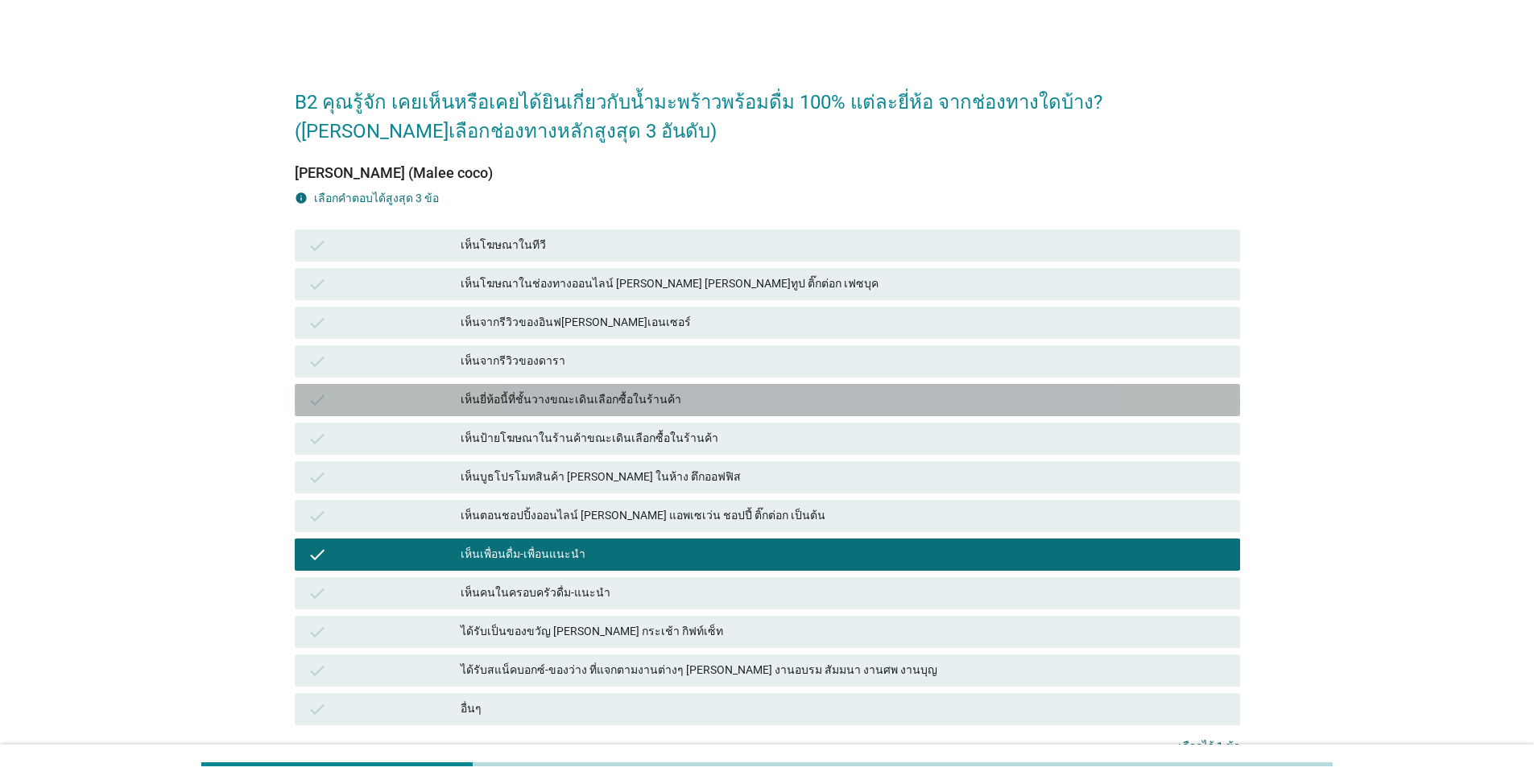
click at [584, 391] on div "เห็นยี่ห้อนี้ที่ชั้นวางขณะเดินเลือกซื้อในร้านค้า" at bounding box center [844, 400] width 767 height 19
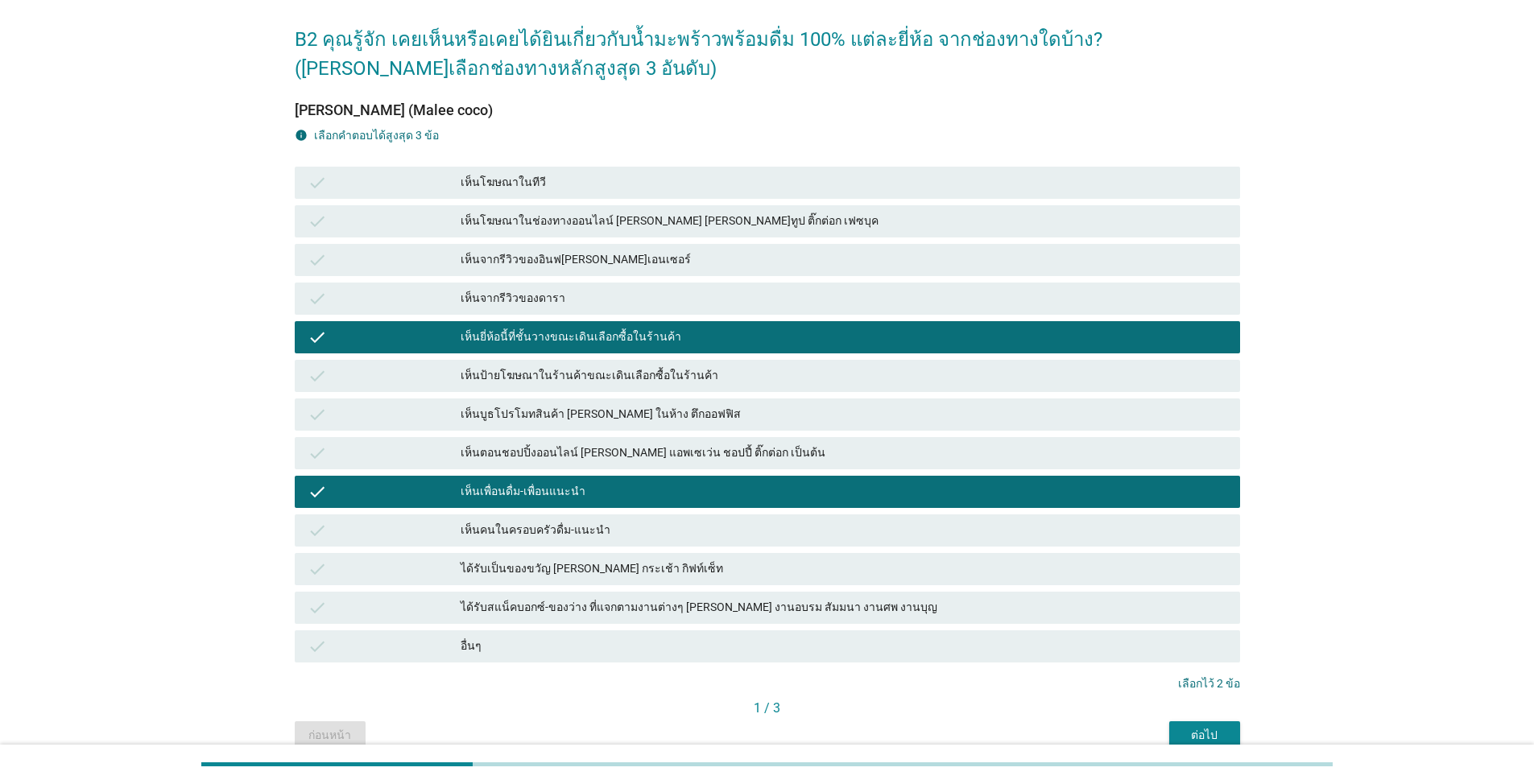
scroll to position [140, 0]
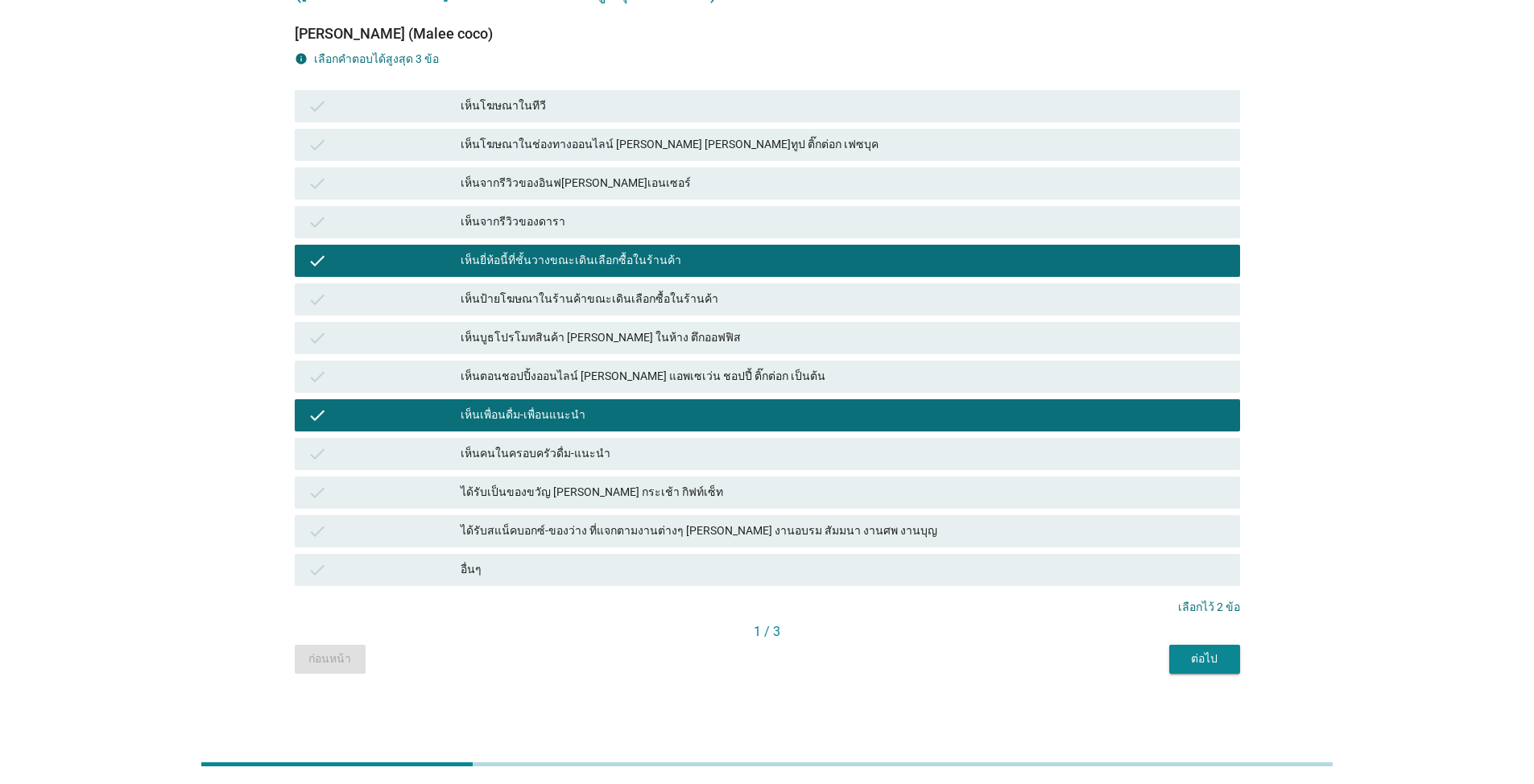
click at [590, 458] on div "เห็นคนในครอบครัวดื่ม-แนะนำ" at bounding box center [844, 453] width 767 height 19
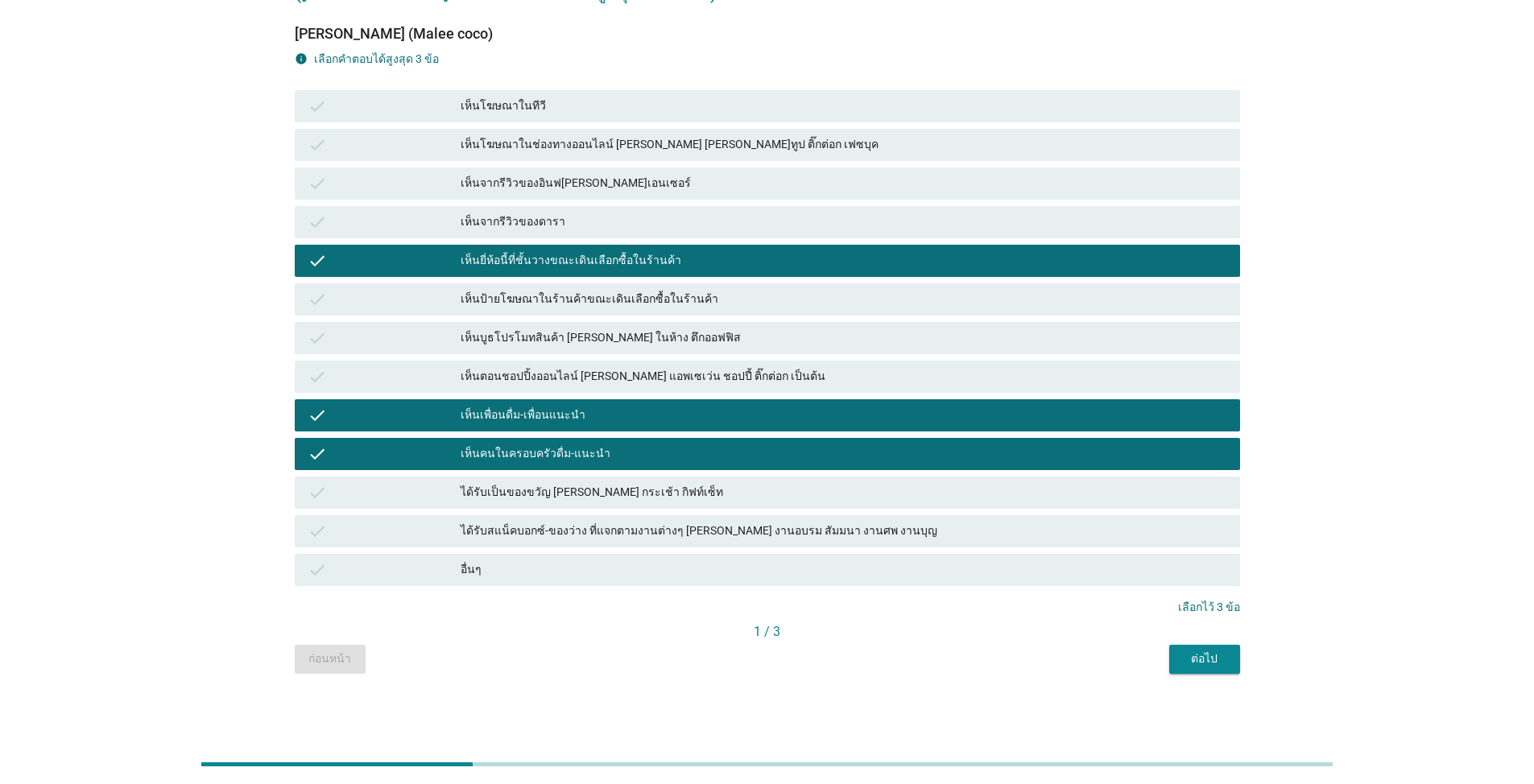
click at [1234, 650] on button "ต่อไป" at bounding box center [1205, 659] width 71 height 29
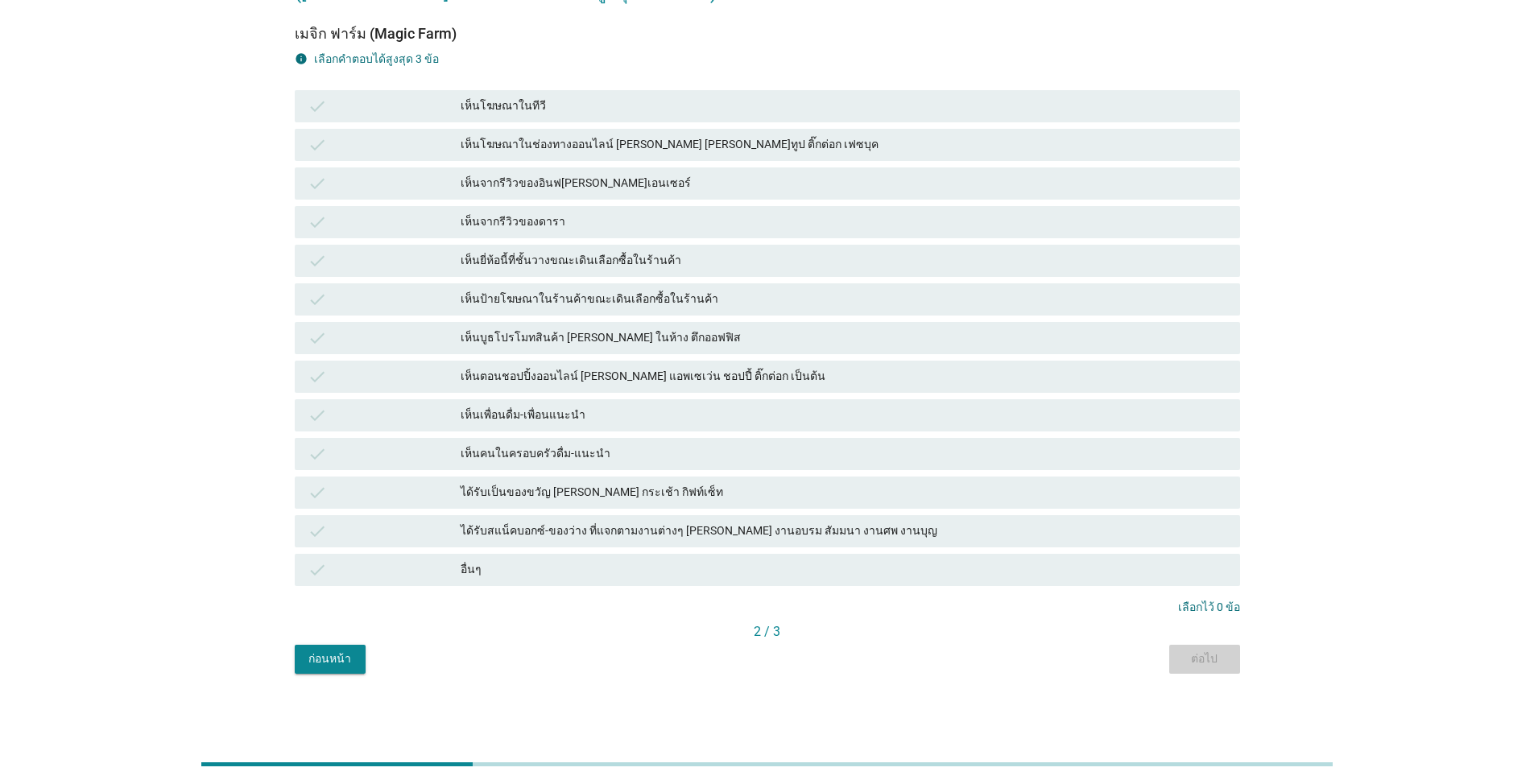
scroll to position [0, 0]
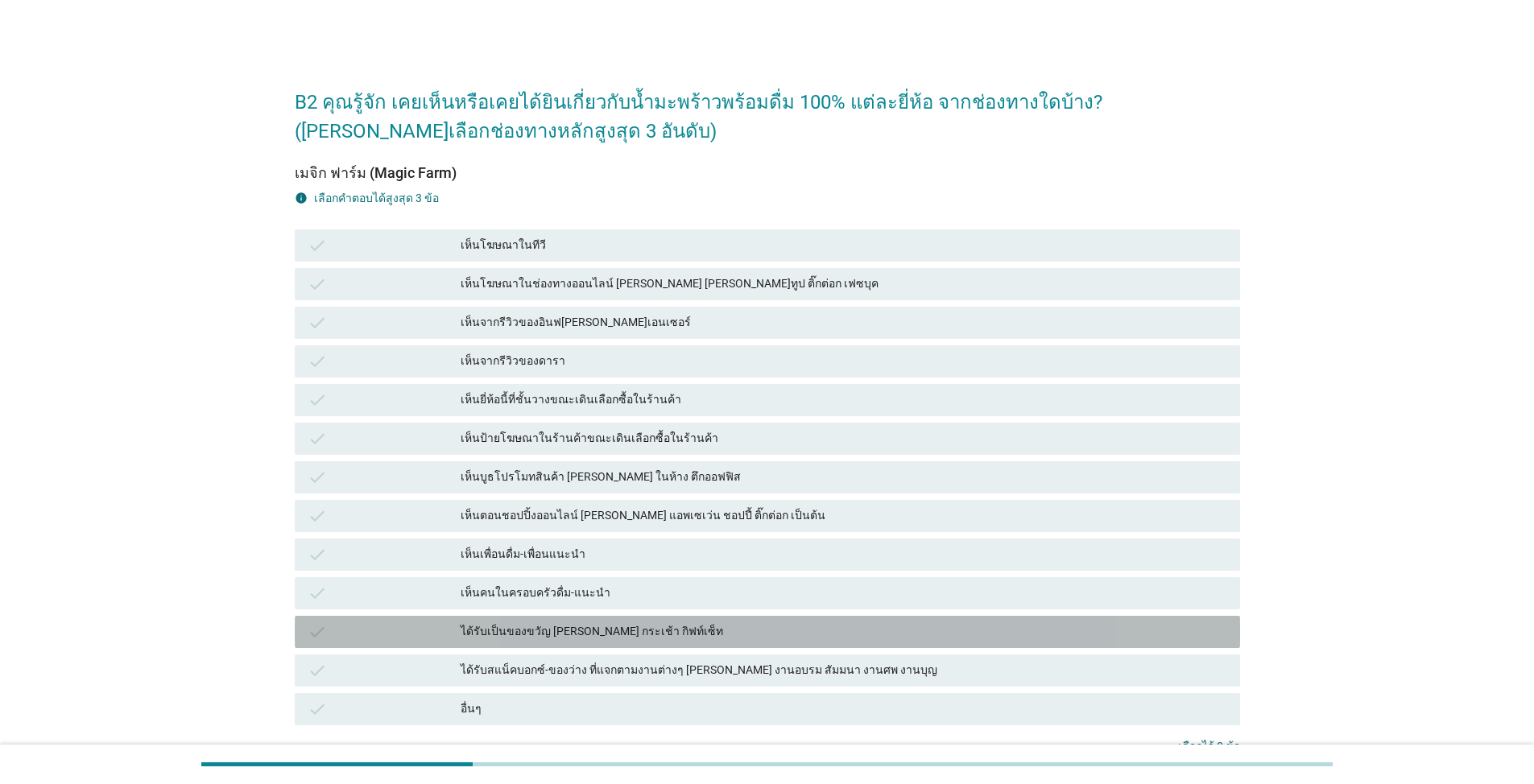
click at [716, 625] on div "ได้รับเป็นของขวัญ [PERSON_NAME] กระเช้า กิฟท์เซ็ท" at bounding box center [844, 632] width 767 height 19
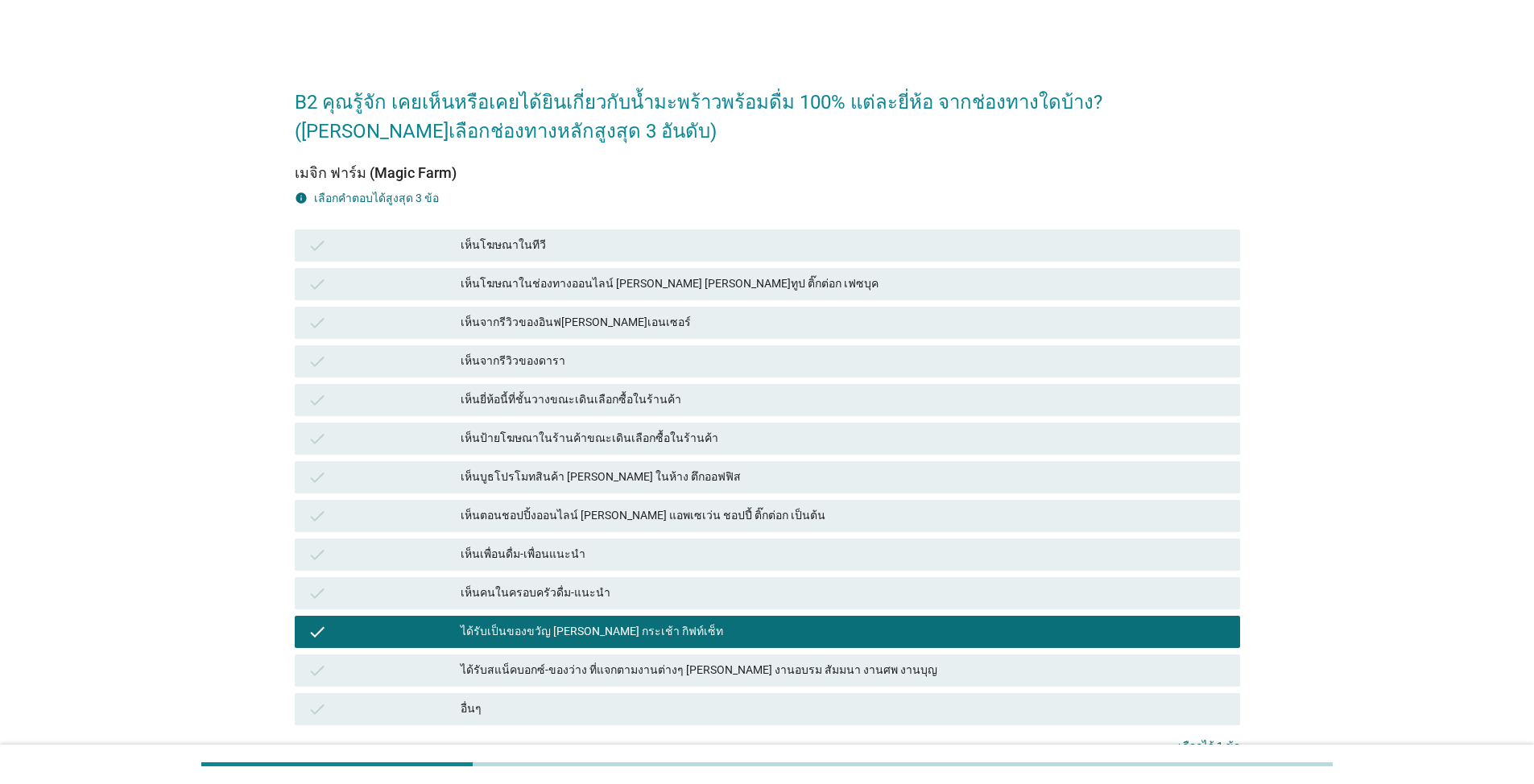
click at [727, 463] on div "check เห็นบูธโปรโมทสินค้า [PERSON_NAME] ในห้าง ตึกออฟฟิส" at bounding box center [767, 477] width 945 height 32
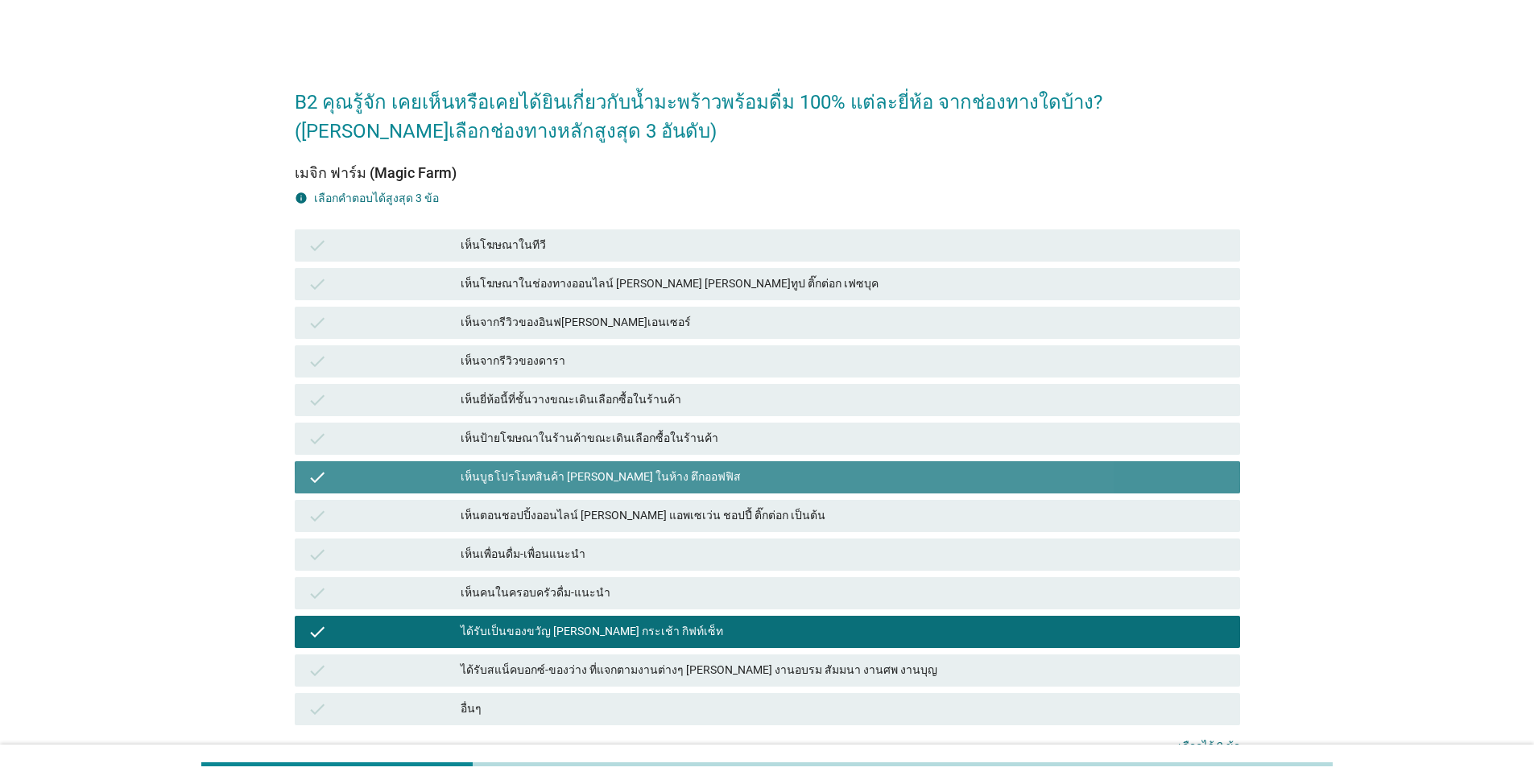
click at [710, 327] on div "เห็นจากรีวิวของอินฟ[PERSON_NAME]เอนเซอร์" at bounding box center [844, 322] width 767 height 19
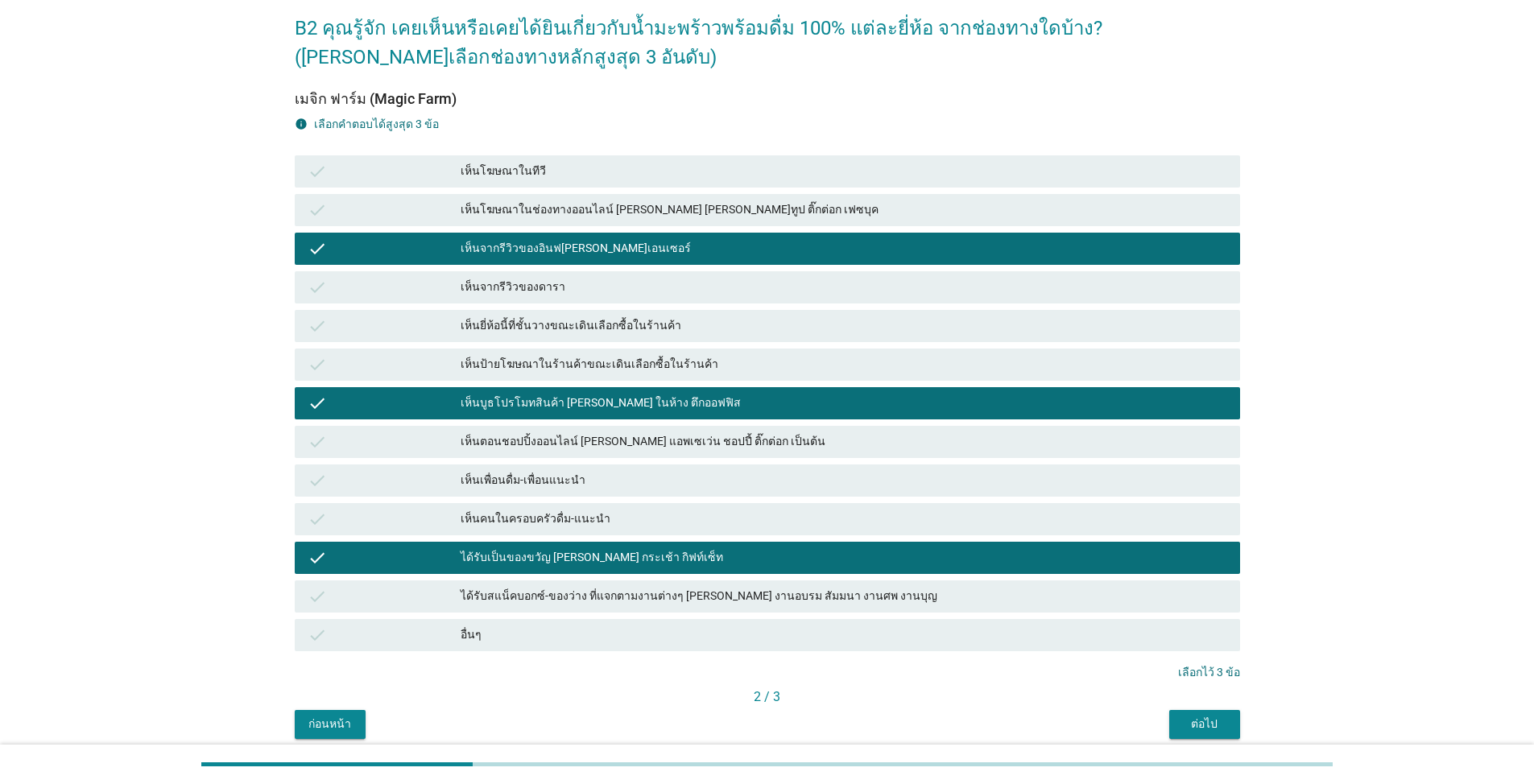
scroll to position [140, 0]
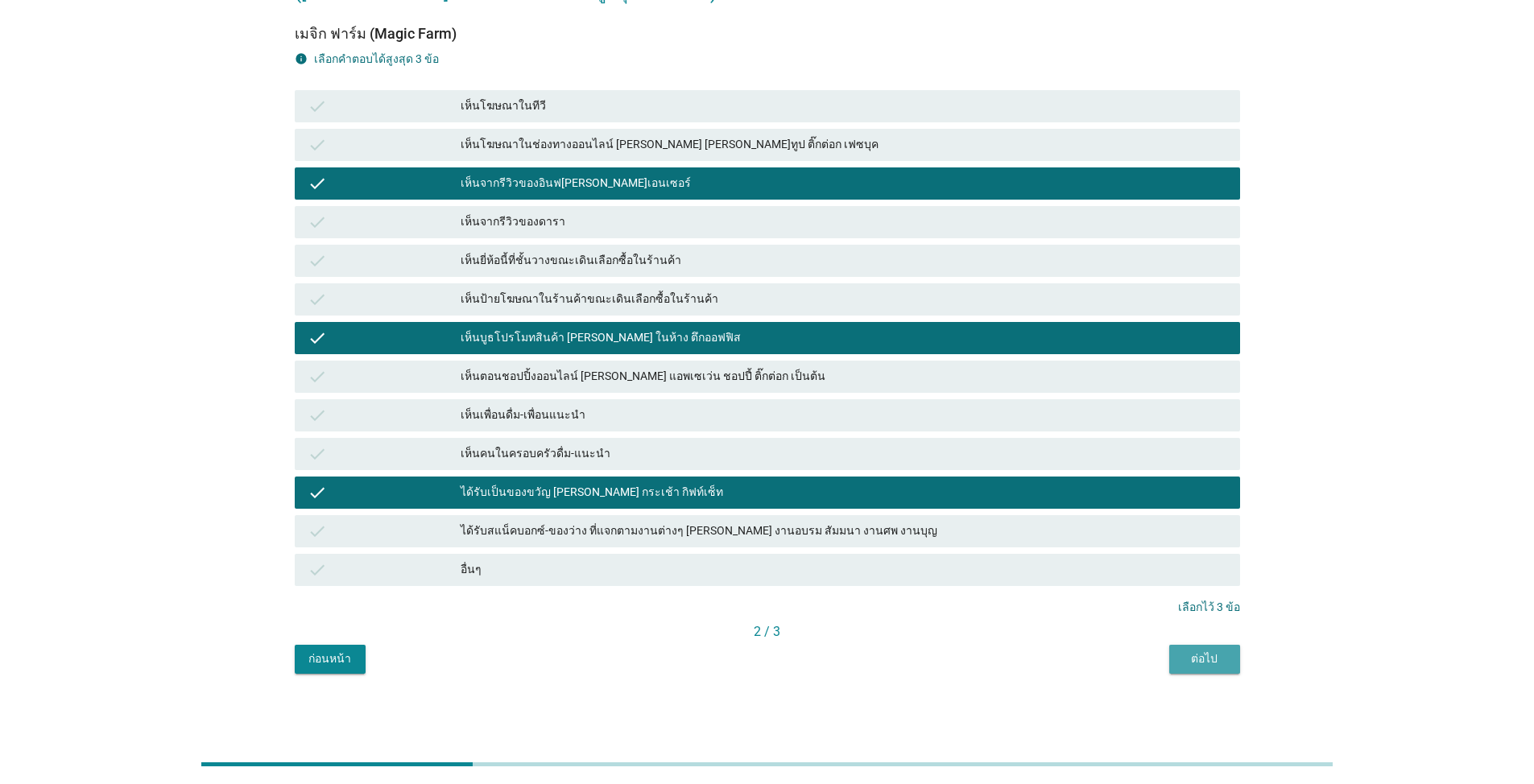
click at [1179, 663] on button "ต่อไป" at bounding box center [1205, 659] width 71 height 29
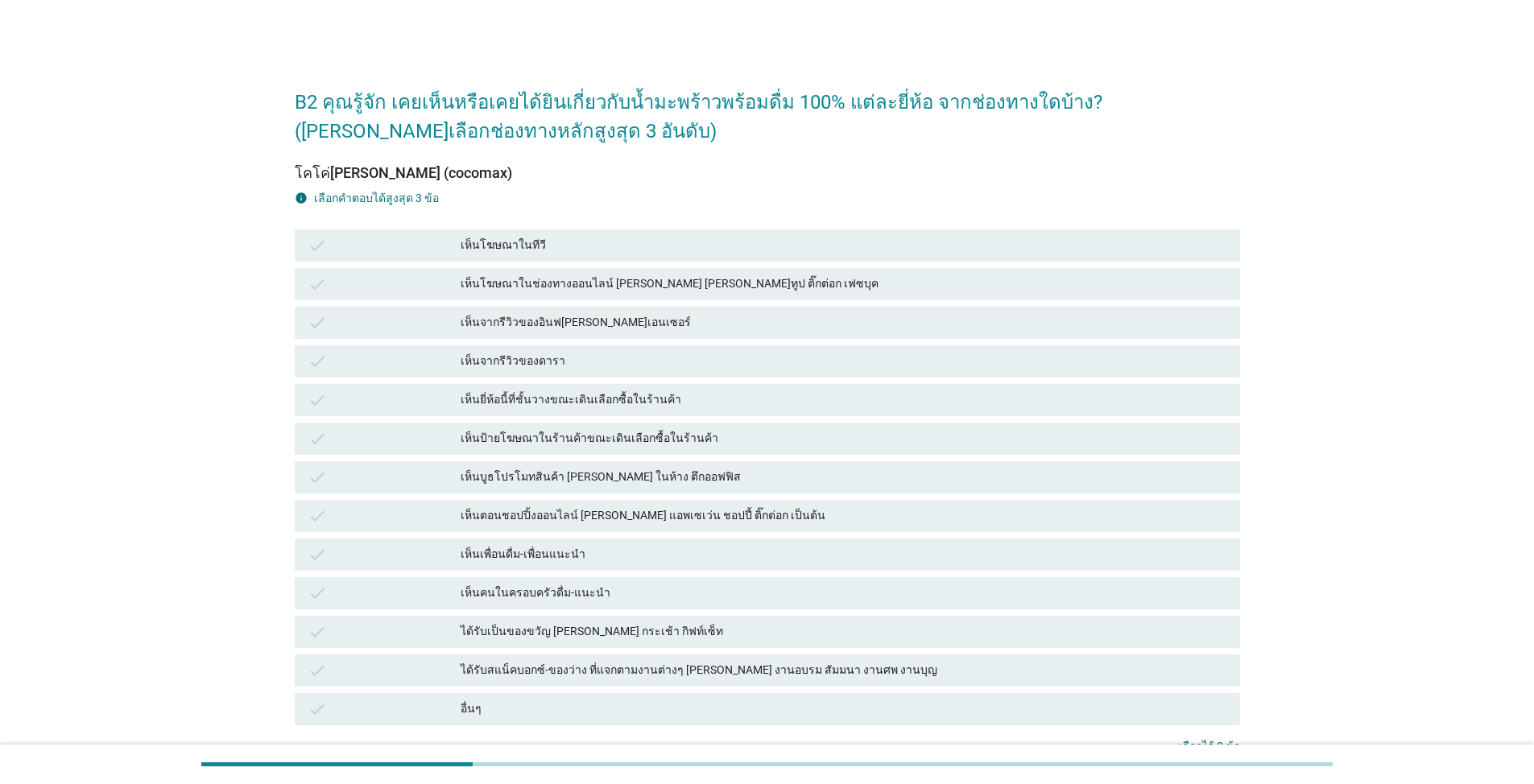
click at [657, 545] on div "เห็นเพื่อนดื่ม-เพื่อนแนะนำ" at bounding box center [844, 554] width 767 height 19
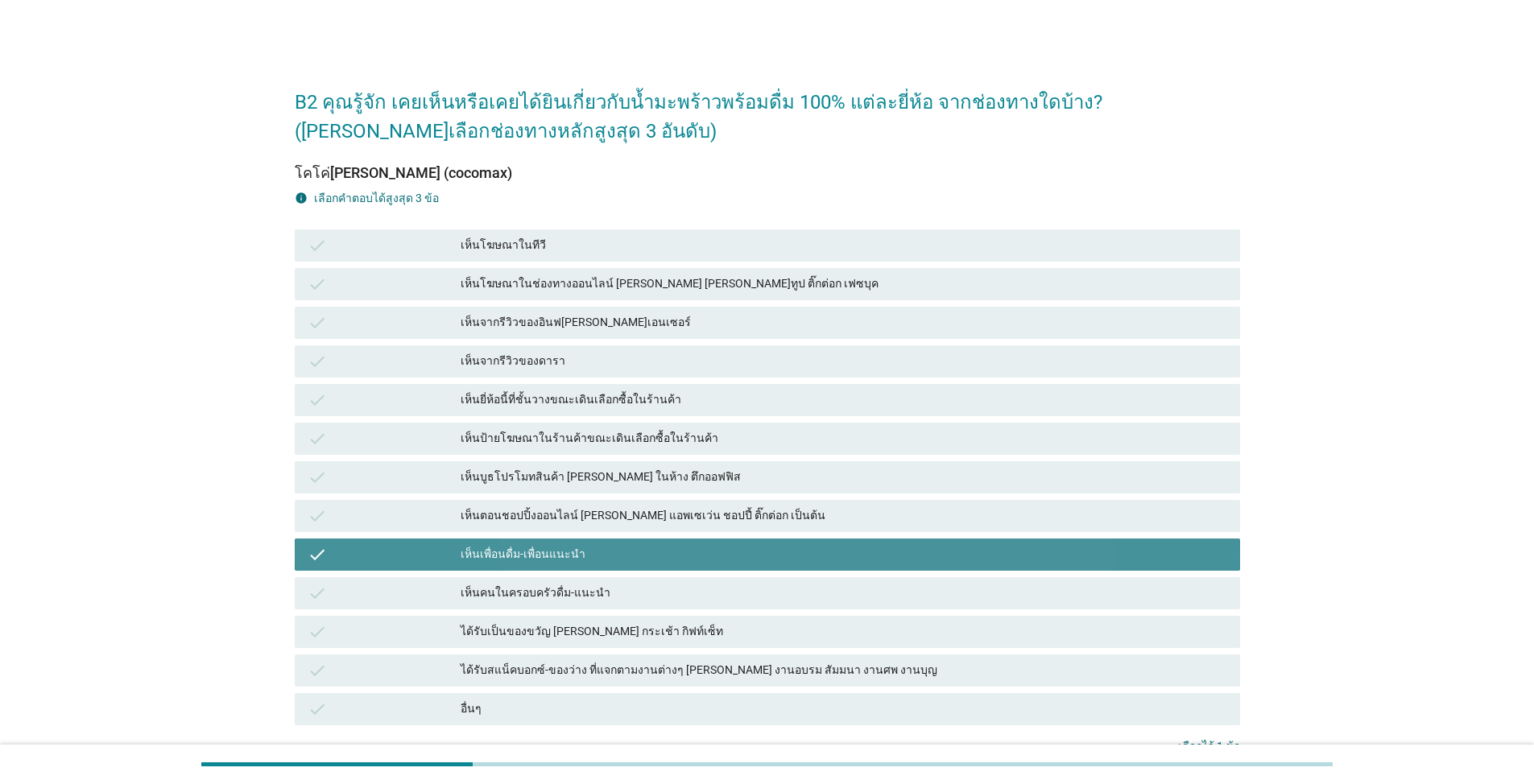
click at [608, 399] on div "เห็นยี่ห้อนี้ที่ชั้นวางขณะเดินเลือกซื้อในร้านค้า" at bounding box center [844, 400] width 767 height 19
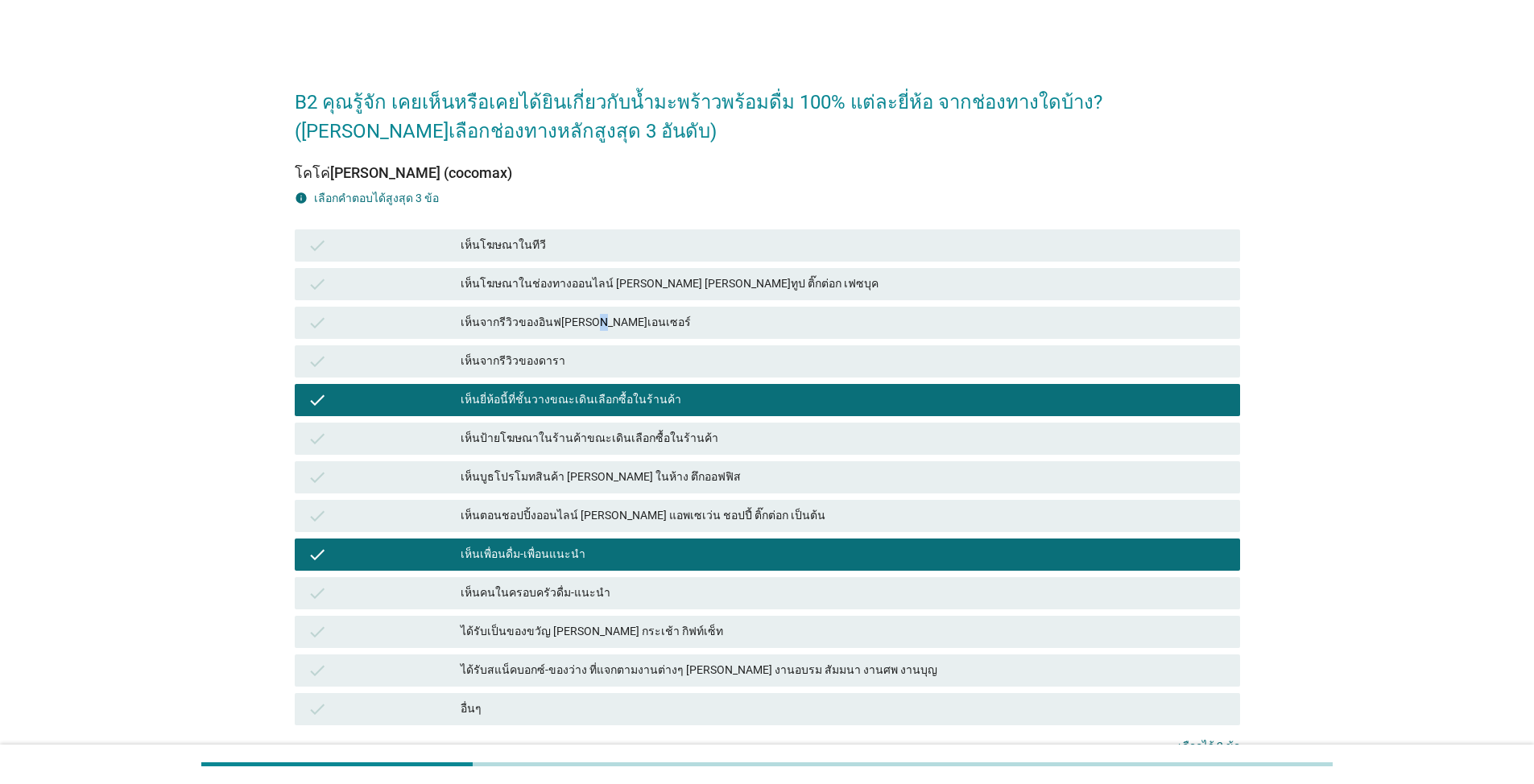
click at [585, 314] on div "เห็นจากรีวิวของอินฟ[PERSON_NAME]เอนเซอร์" at bounding box center [844, 322] width 767 height 19
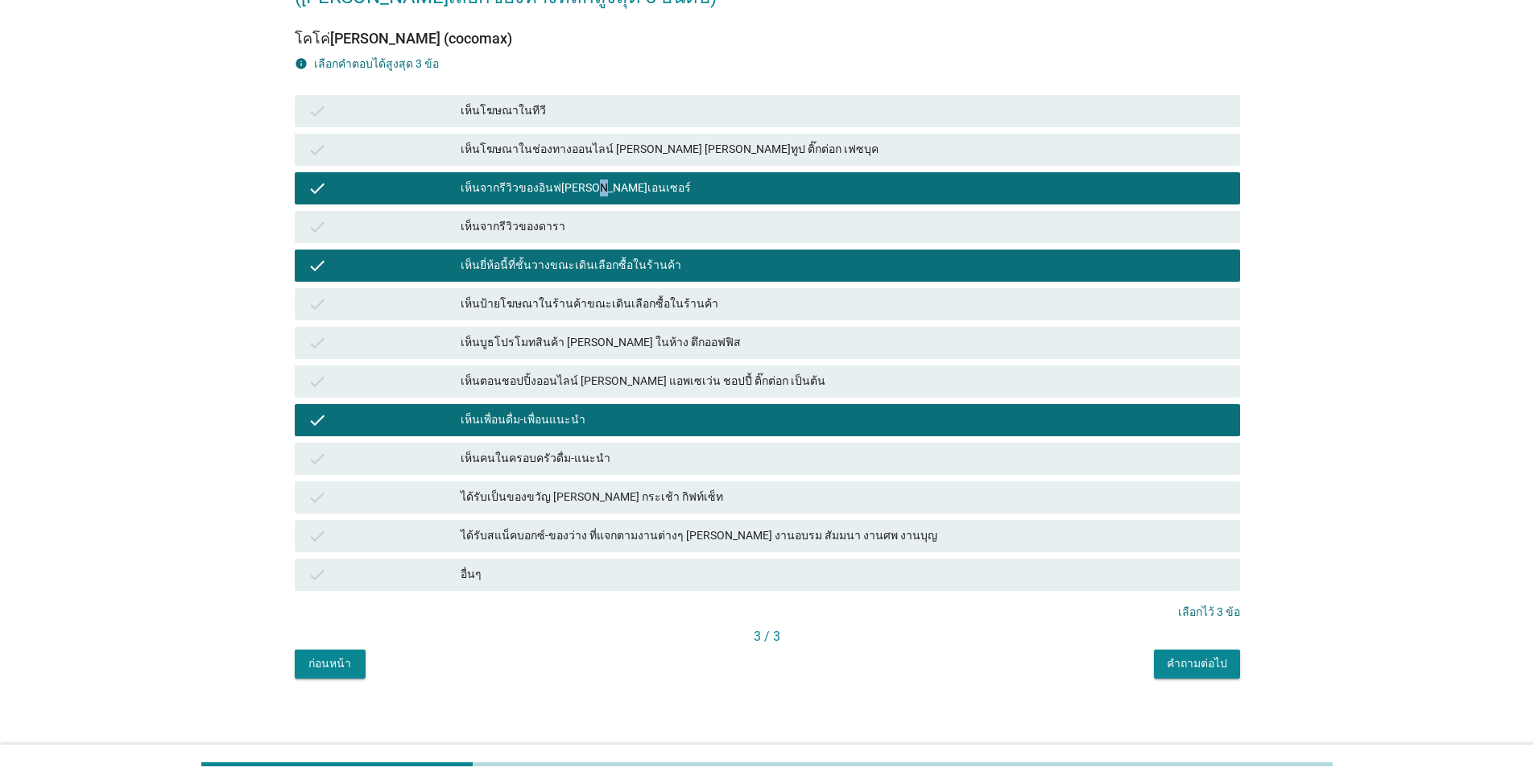
scroll to position [140, 0]
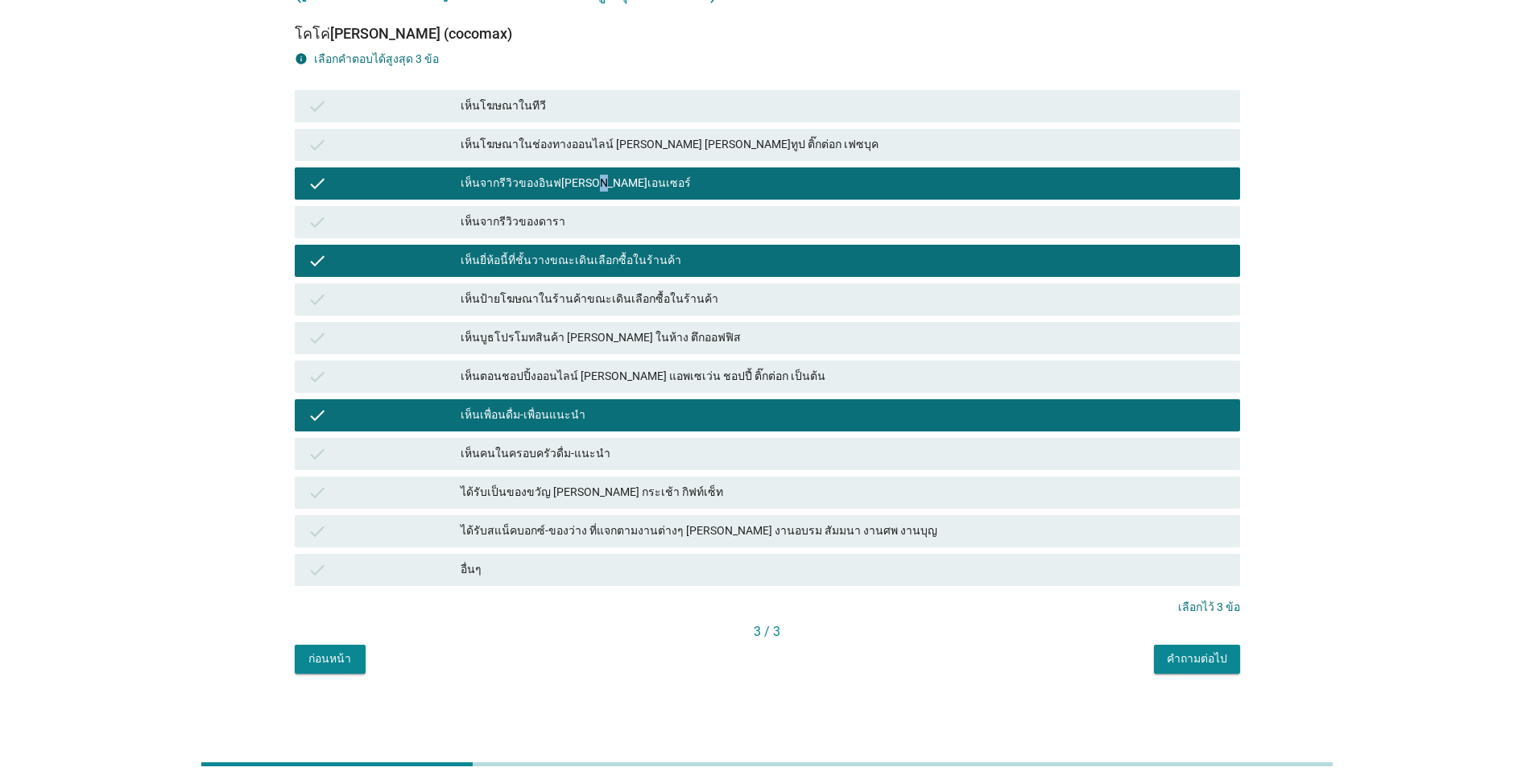
click at [1193, 647] on button "คำถามต่อไป" at bounding box center [1197, 659] width 86 height 29
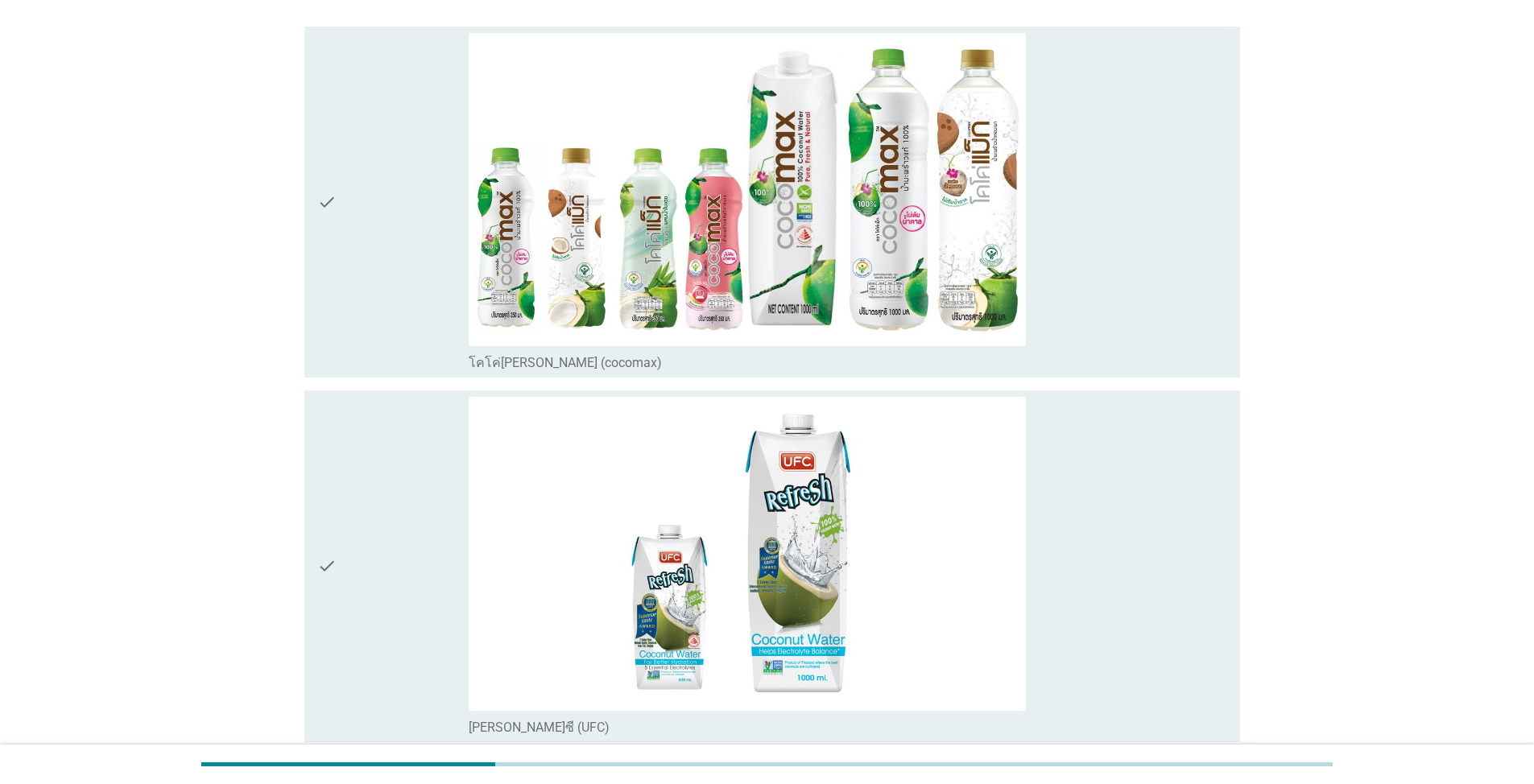
scroll to position [0, 0]
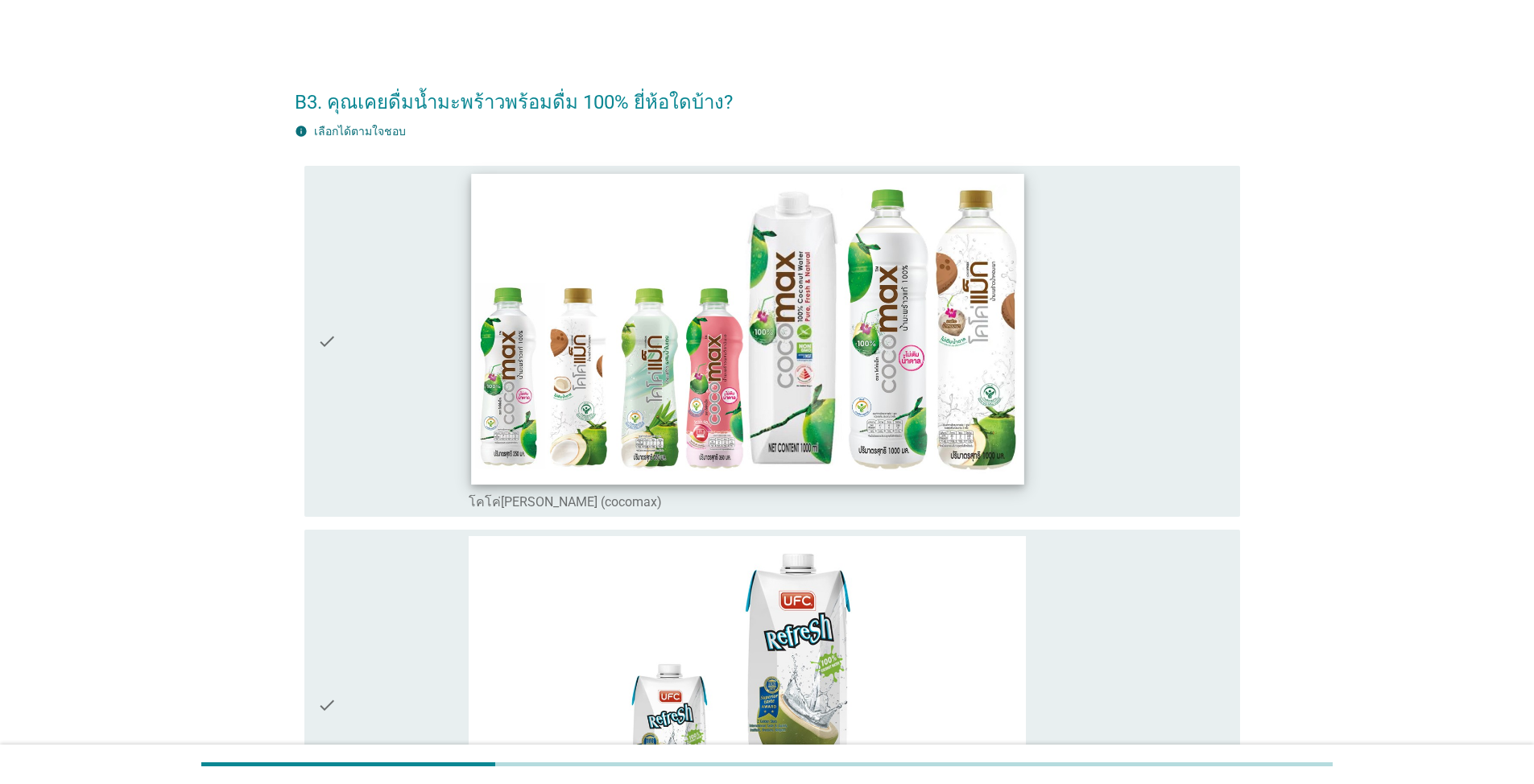
click at [630, 345] on img at bounding box center [747, 328] width 553 height 310
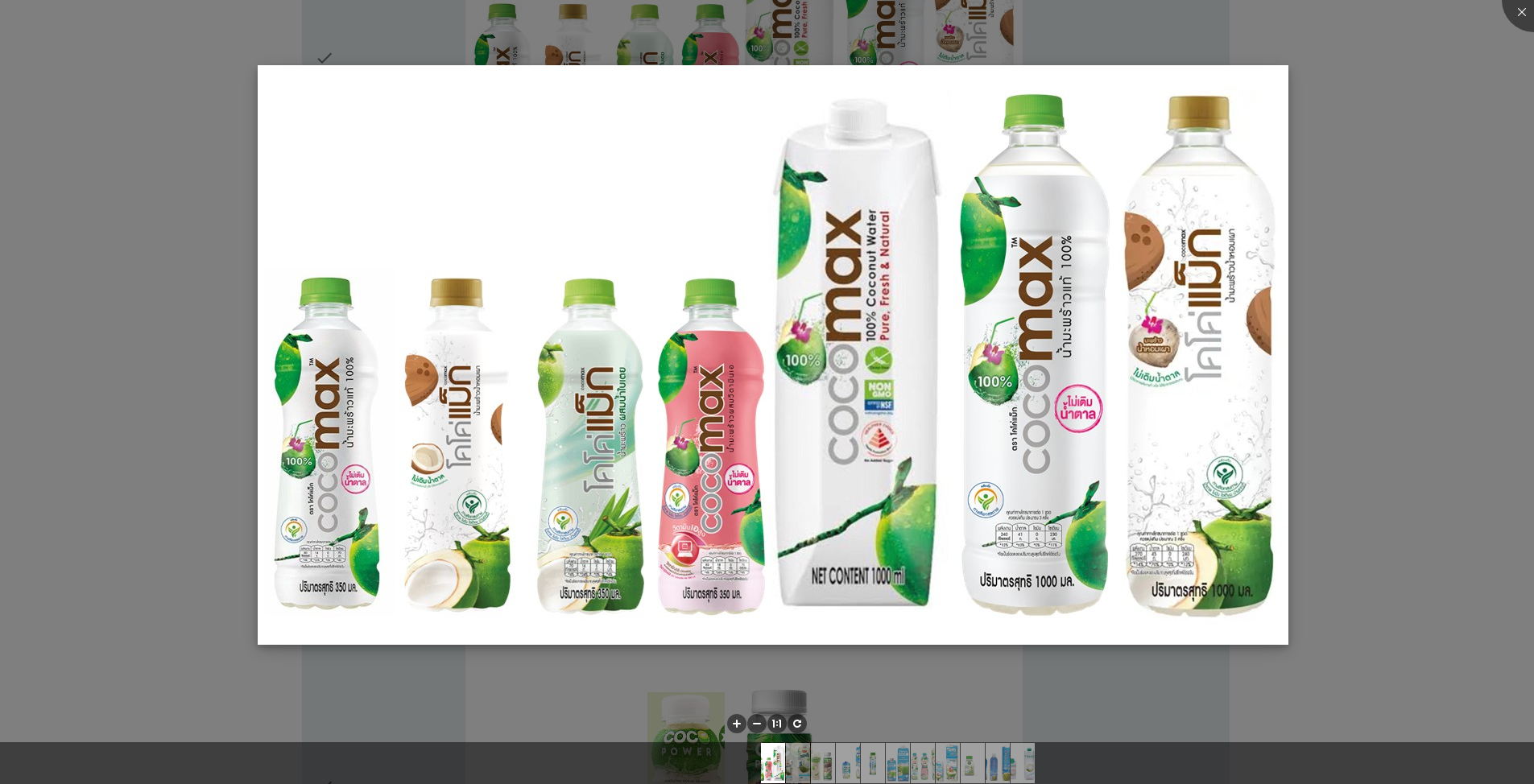
scroll to position [322, 0]
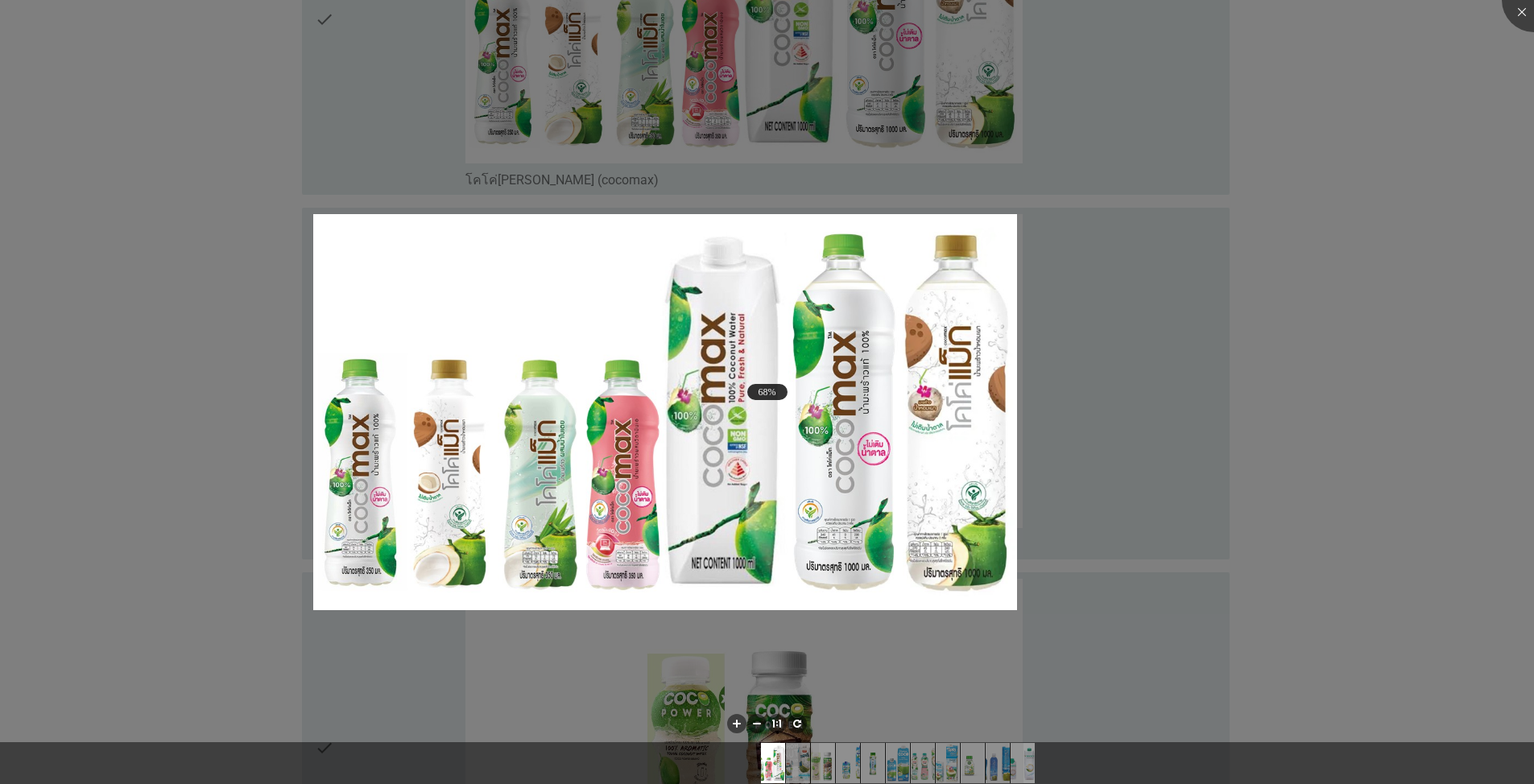
click at [195, 362] on div at bounding box center [767, 392] width 1534 height 784
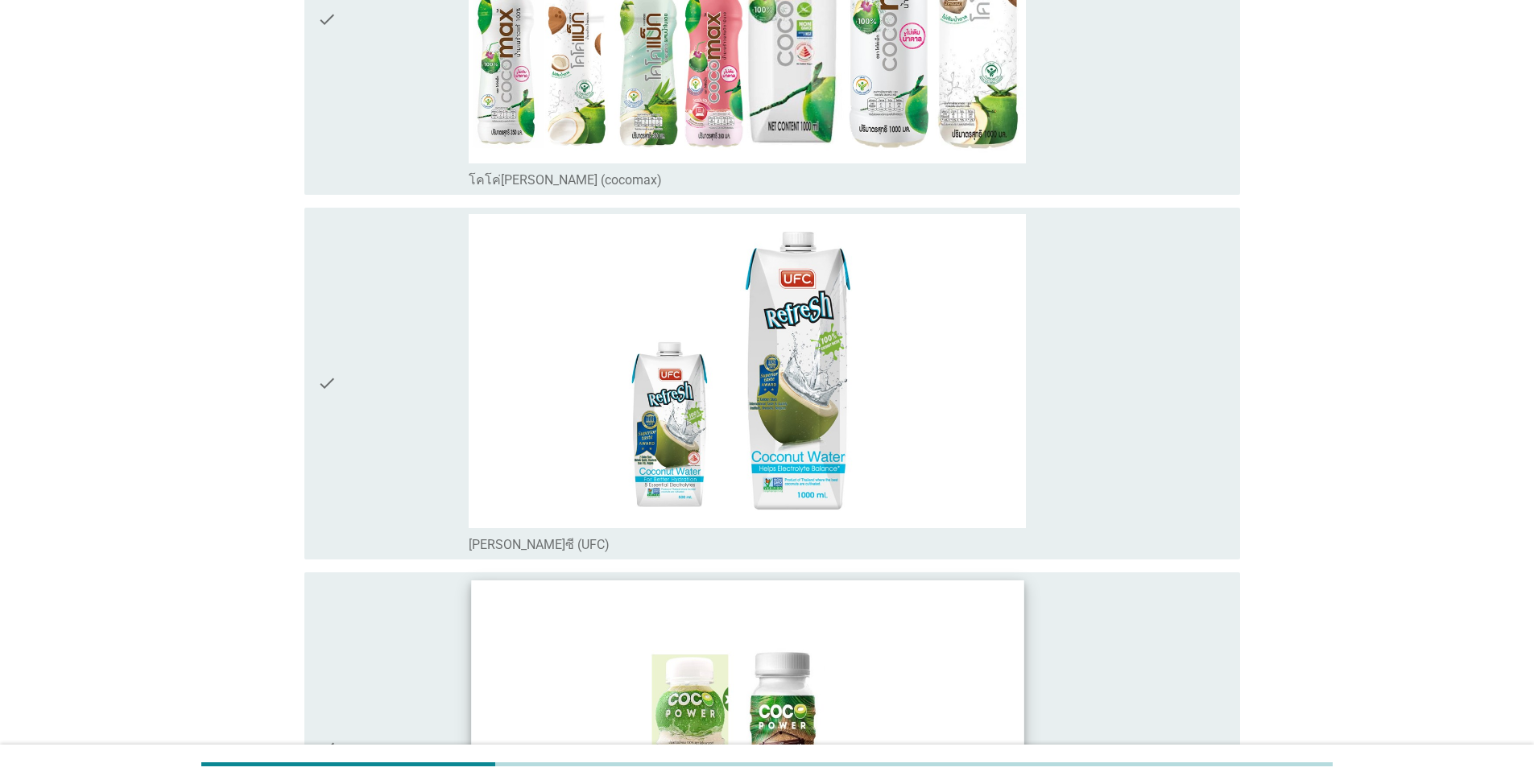
scroll to position [644, 0]
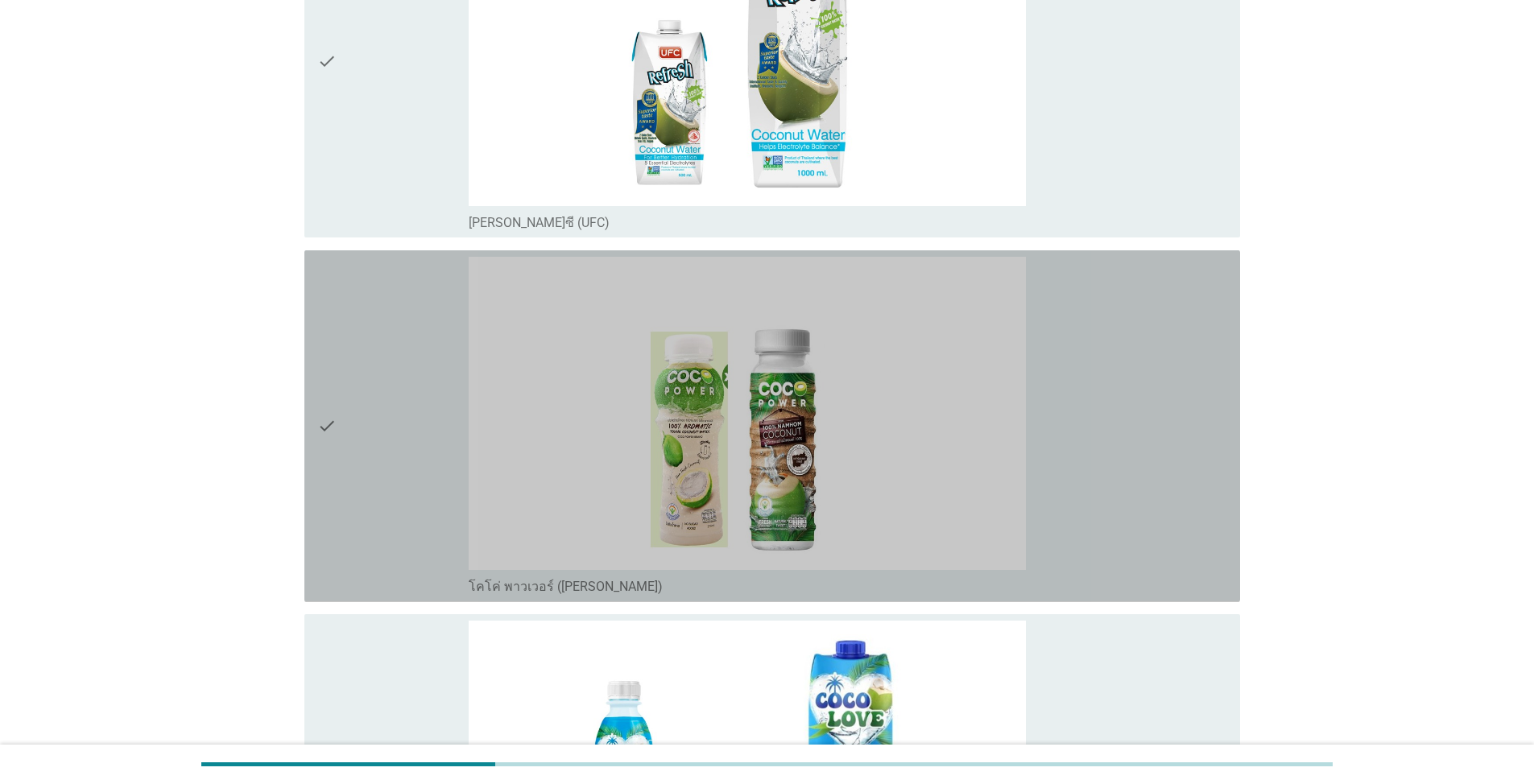
click at [378, 330] on div "check" at bounding box center [393, 426] width 151 height 339
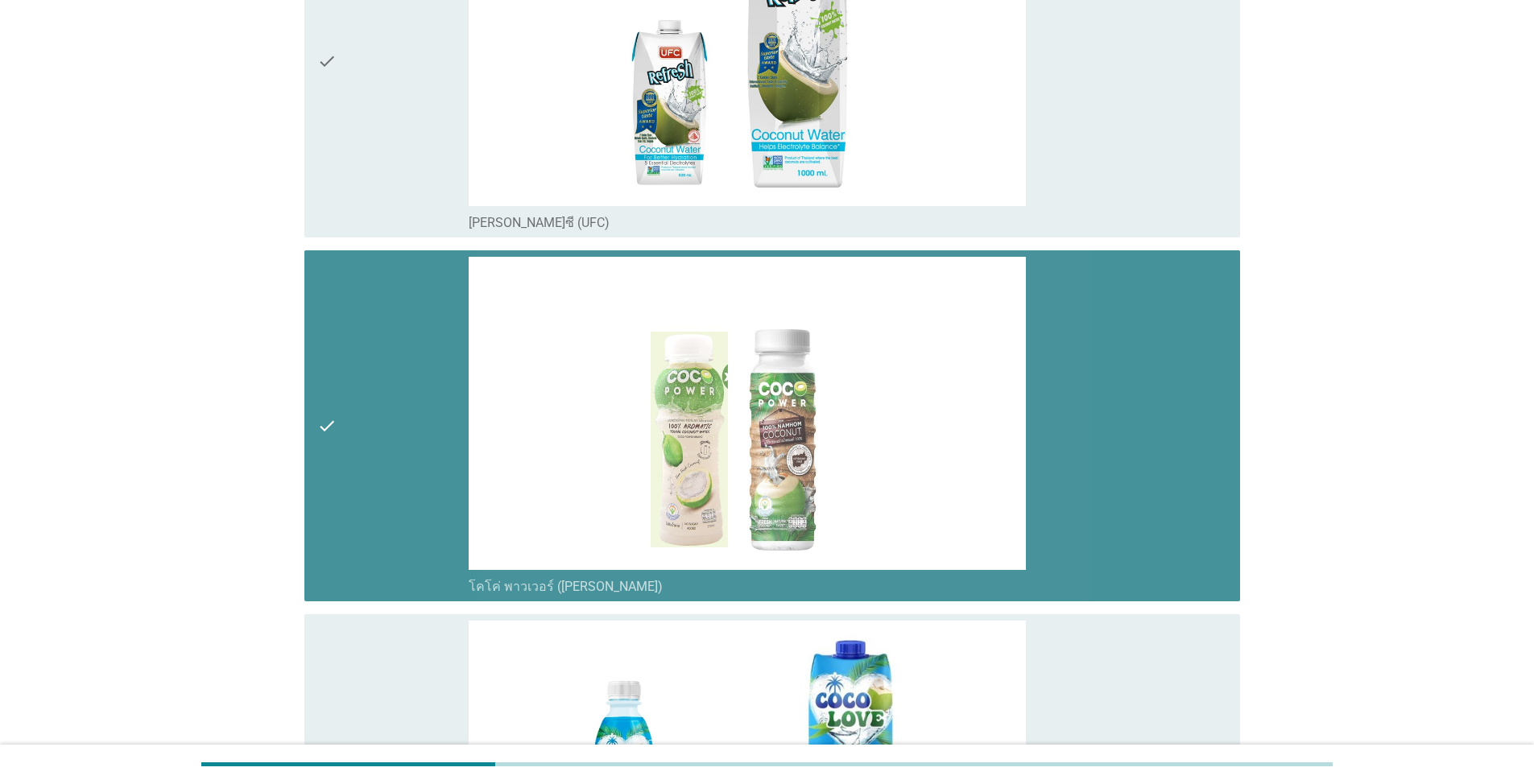
click at [378, 330] on div "check" at bounding box center [393, 426] width 151 height 339
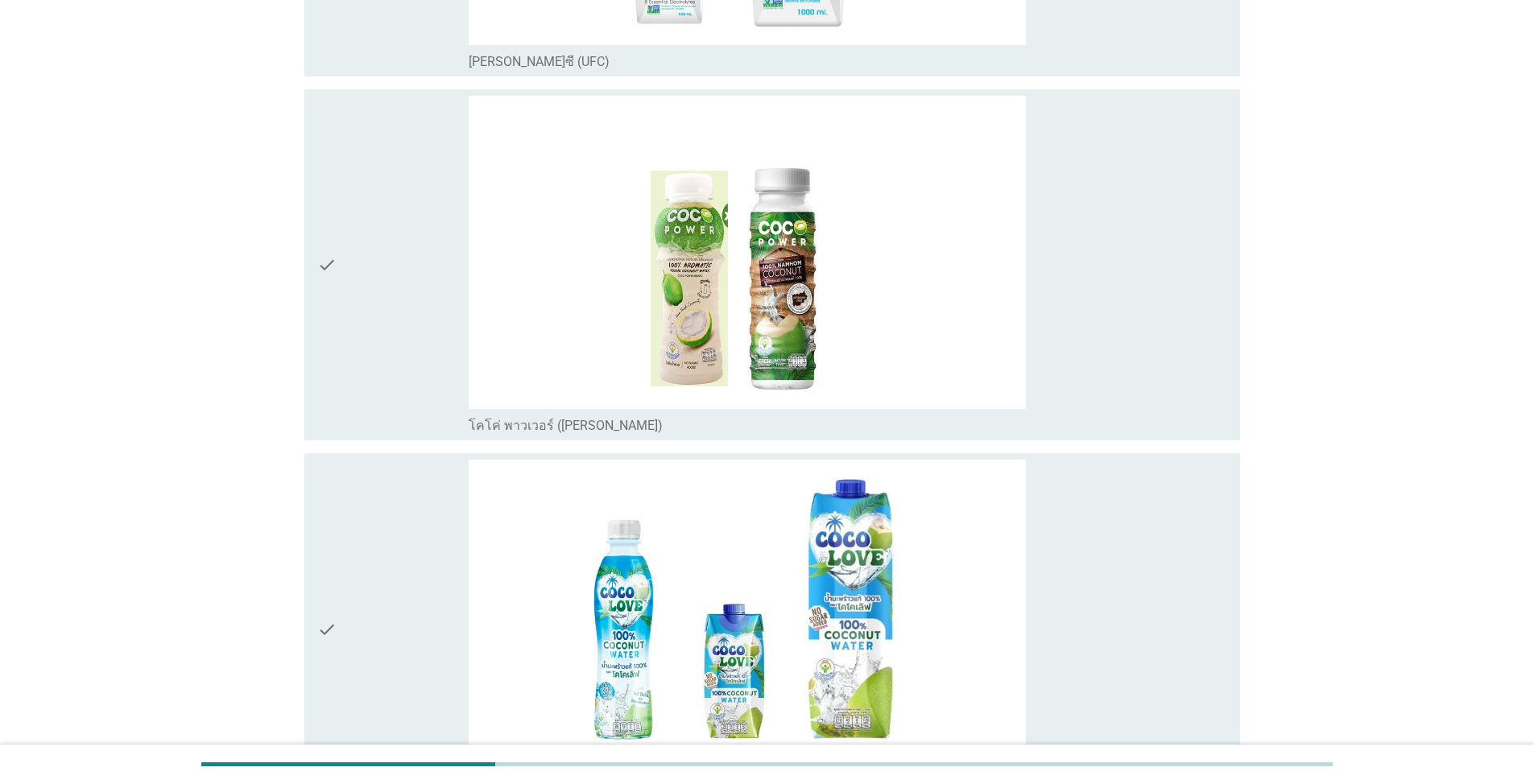
click at [366, 545] on div "check" at bounding box center [393, 628] width 151 height 339
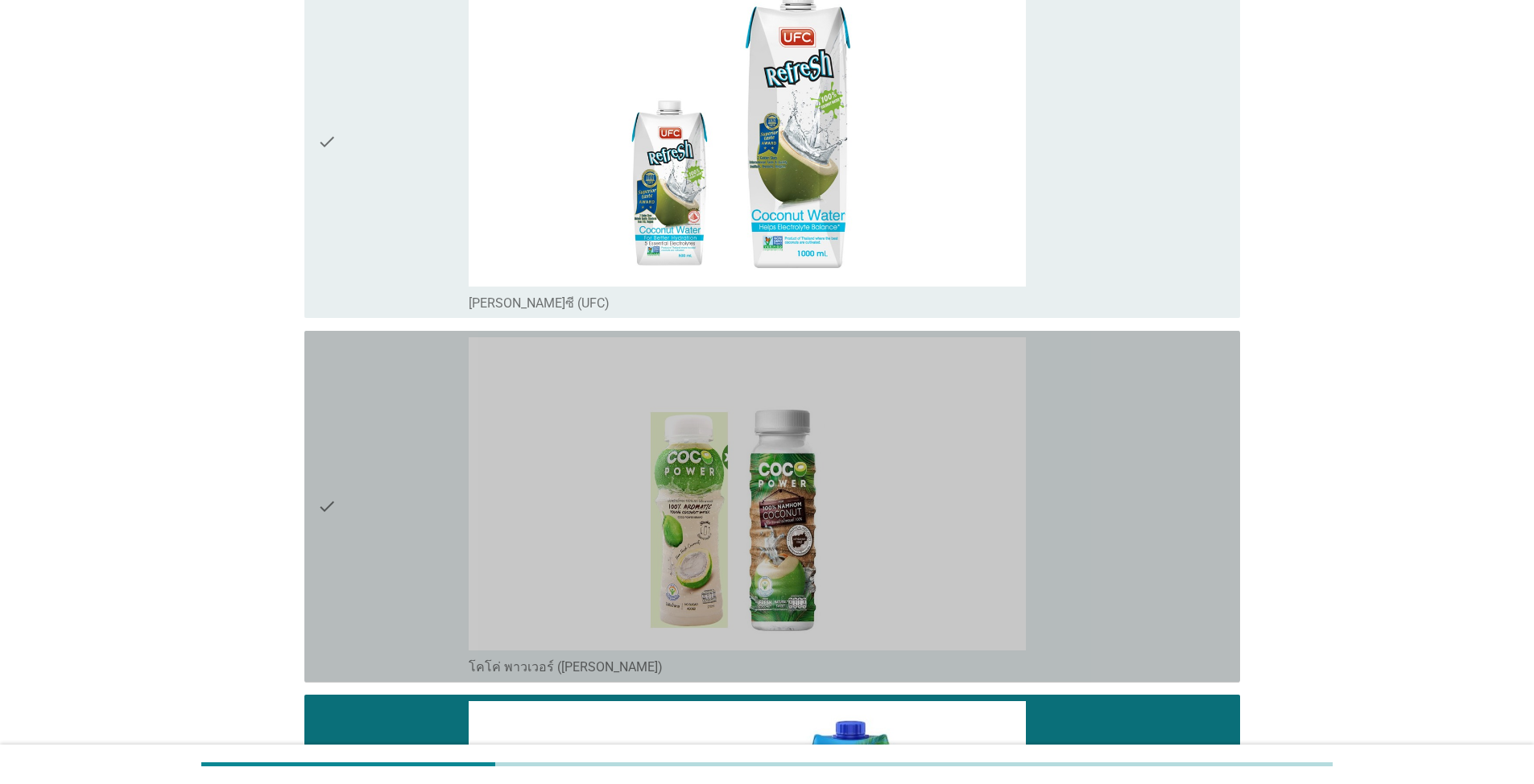
click at [385, 507] on div "check" at bounding box center [393, 507] width 151 height 339
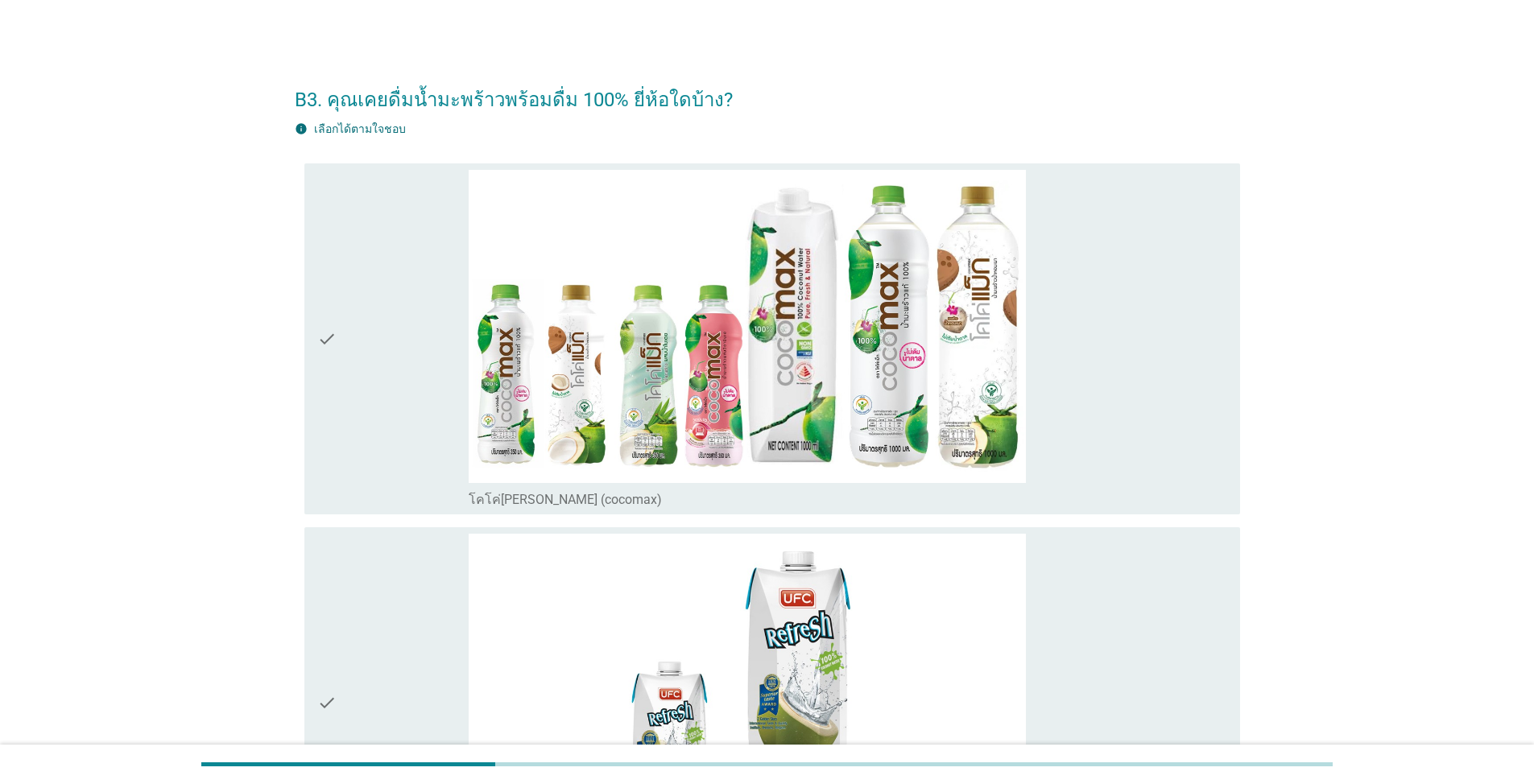
scroll to position [0, 0]
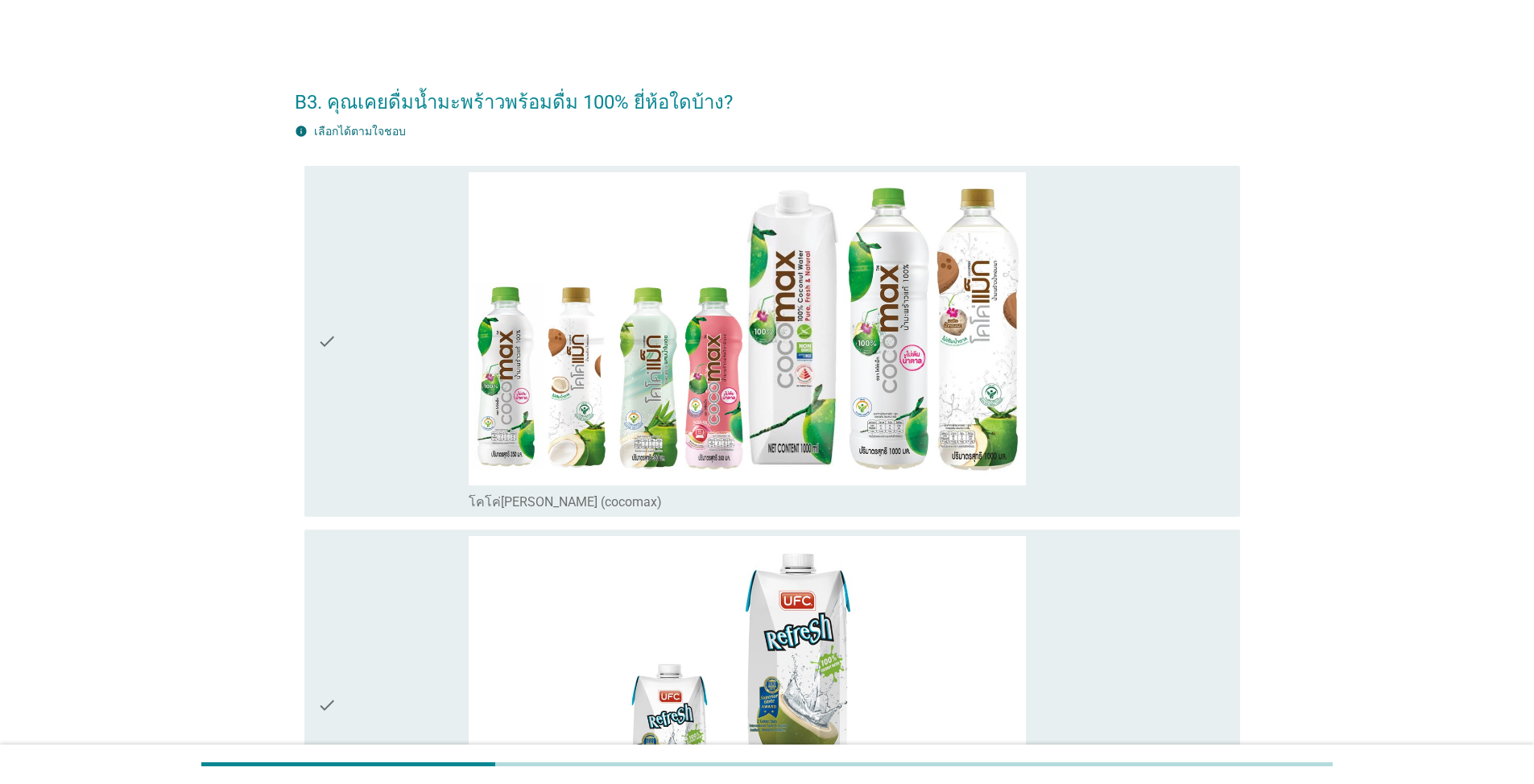
click at [399, 410] on div "check" at bounding box center [393, 342] width 151 height 339
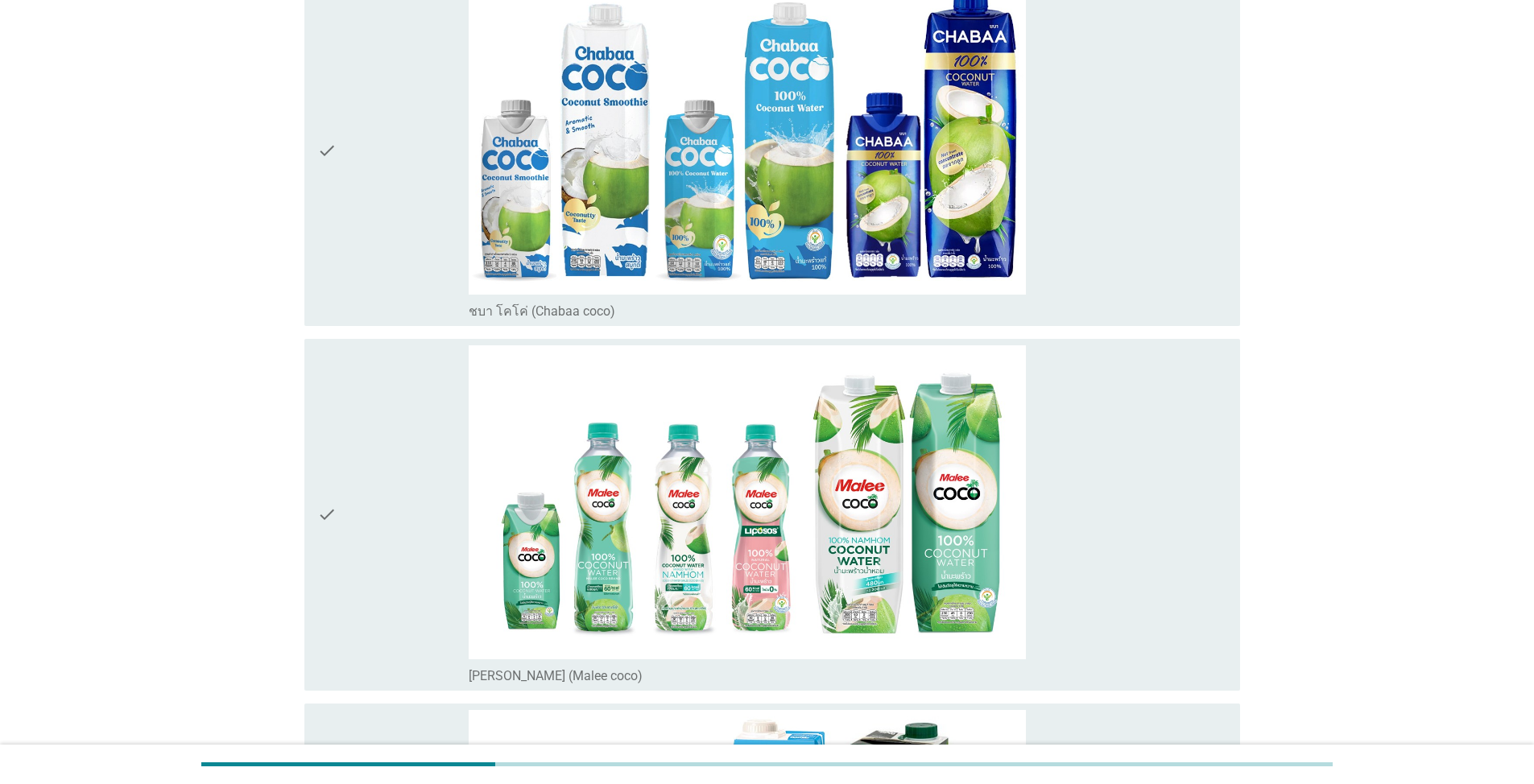
click at [345, 167] on div "check" at bounding box center [393, 150] width 151 height 339
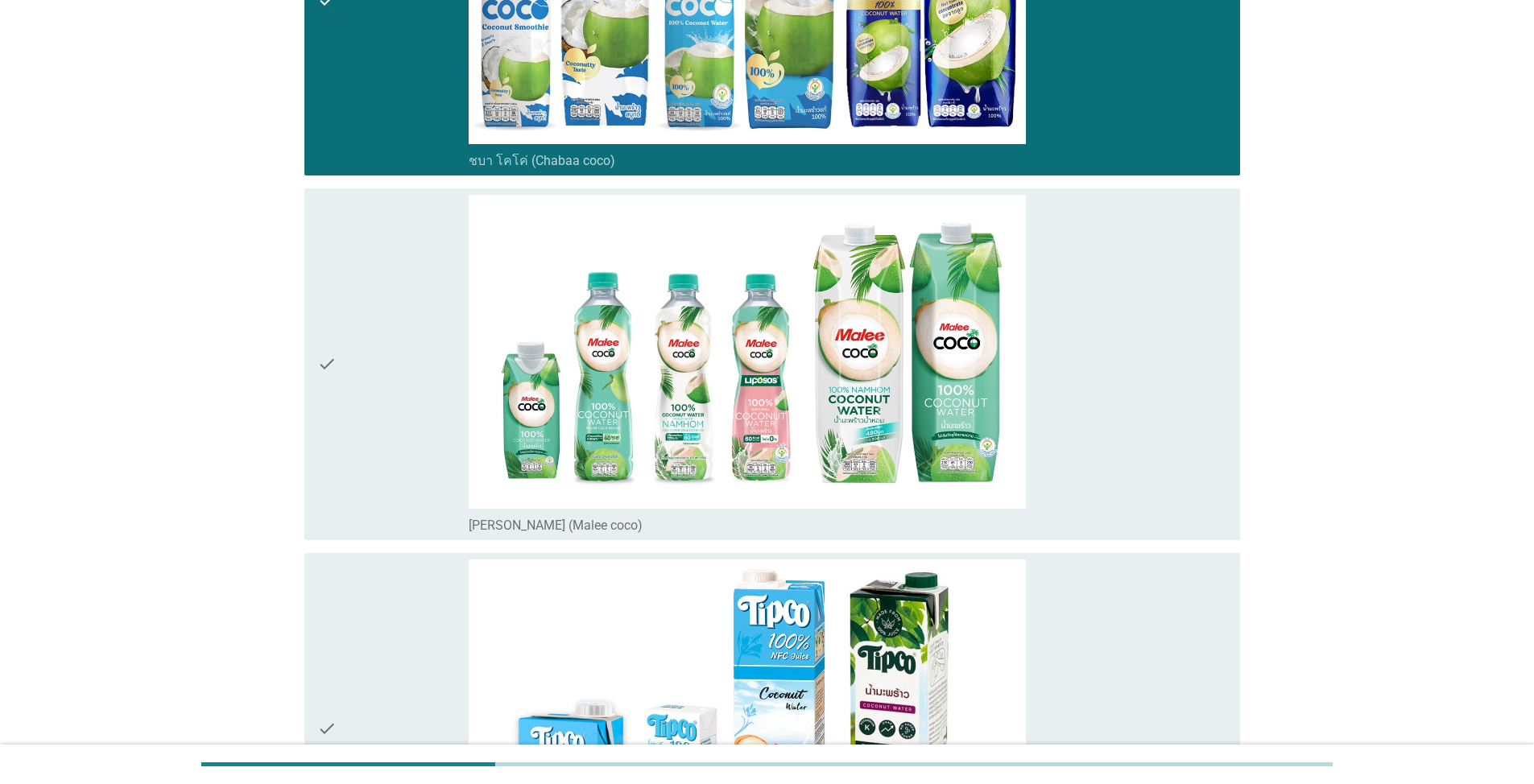
scroll to position [2415, 0]
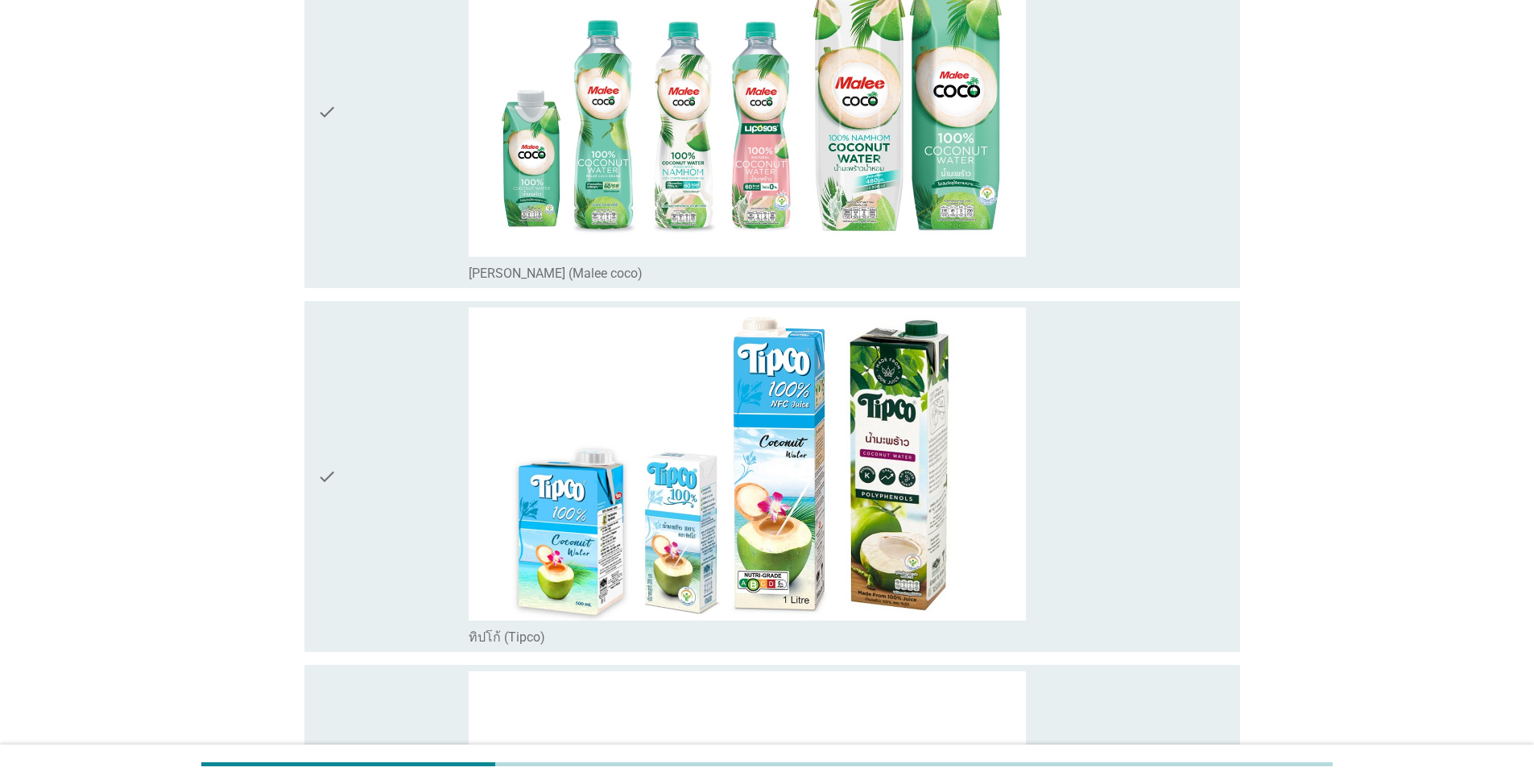
click at [355, 430] on div "check" at bounding box center [393, 477] width 151 height 339
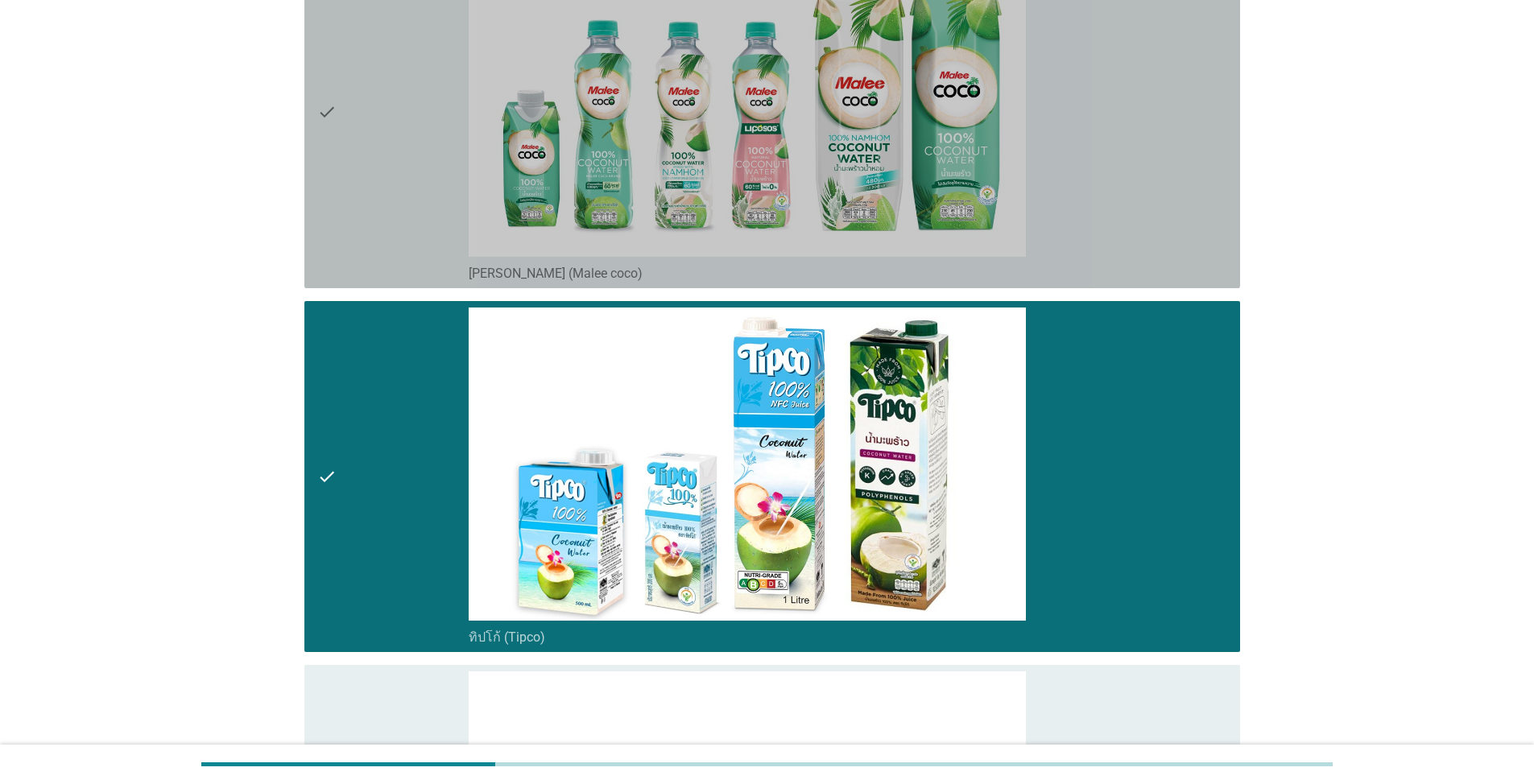
click at [366, 177] on div "check" at bounding box center [393, 112] width 151 height 339
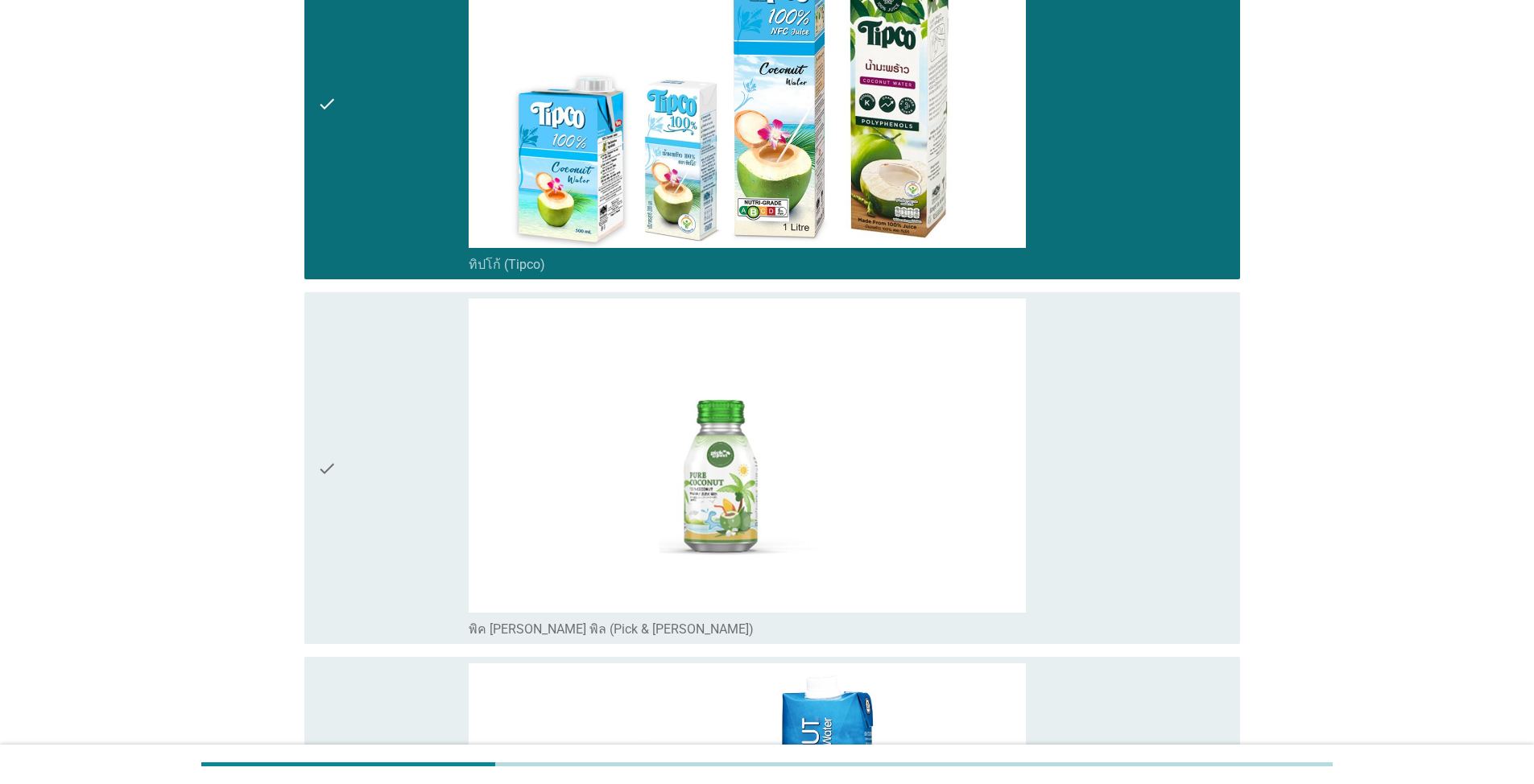
scroll to position [3059, 0]
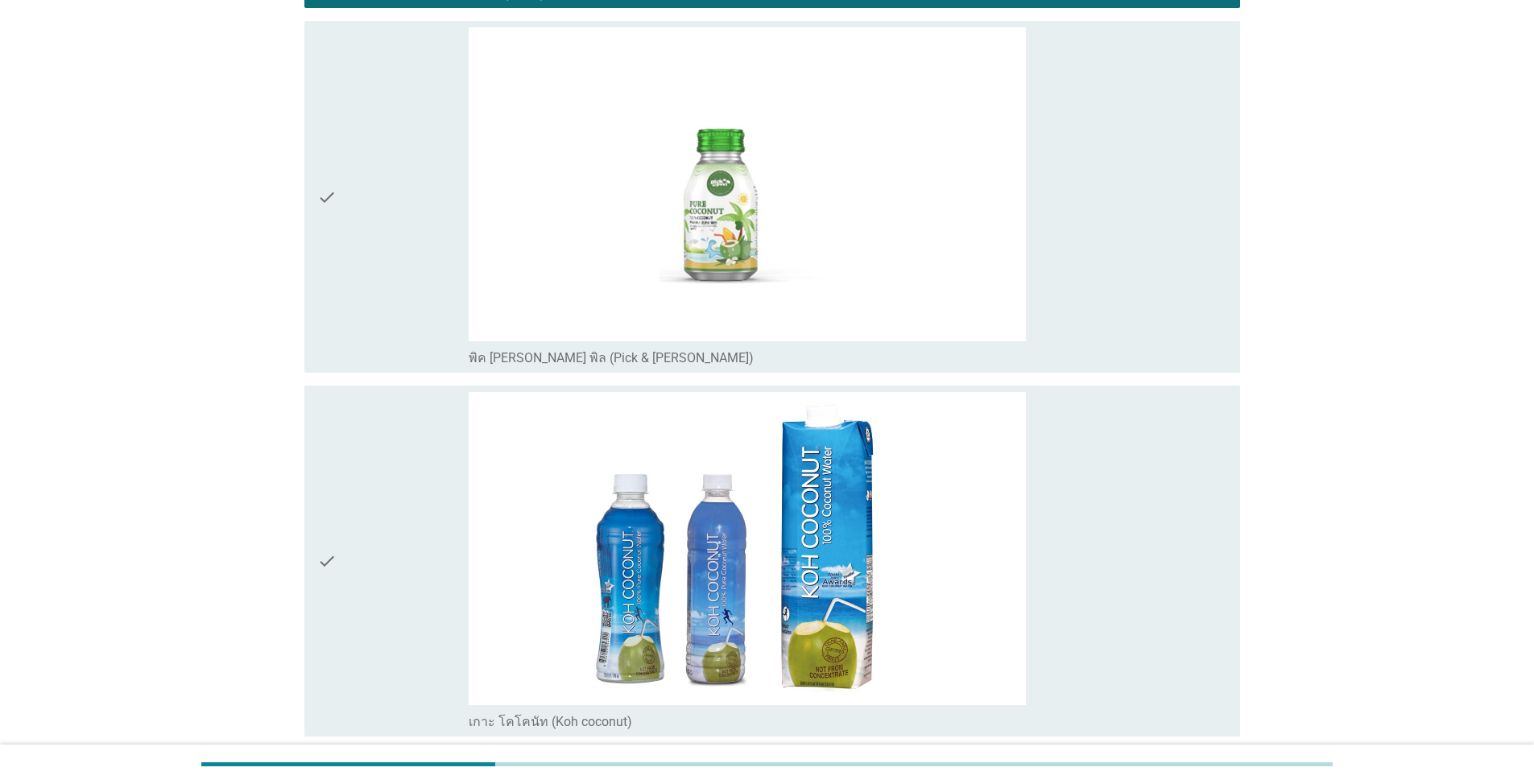
click at [323, 489] on icon "check" at bounding box center [327, 562] width 19 height 339
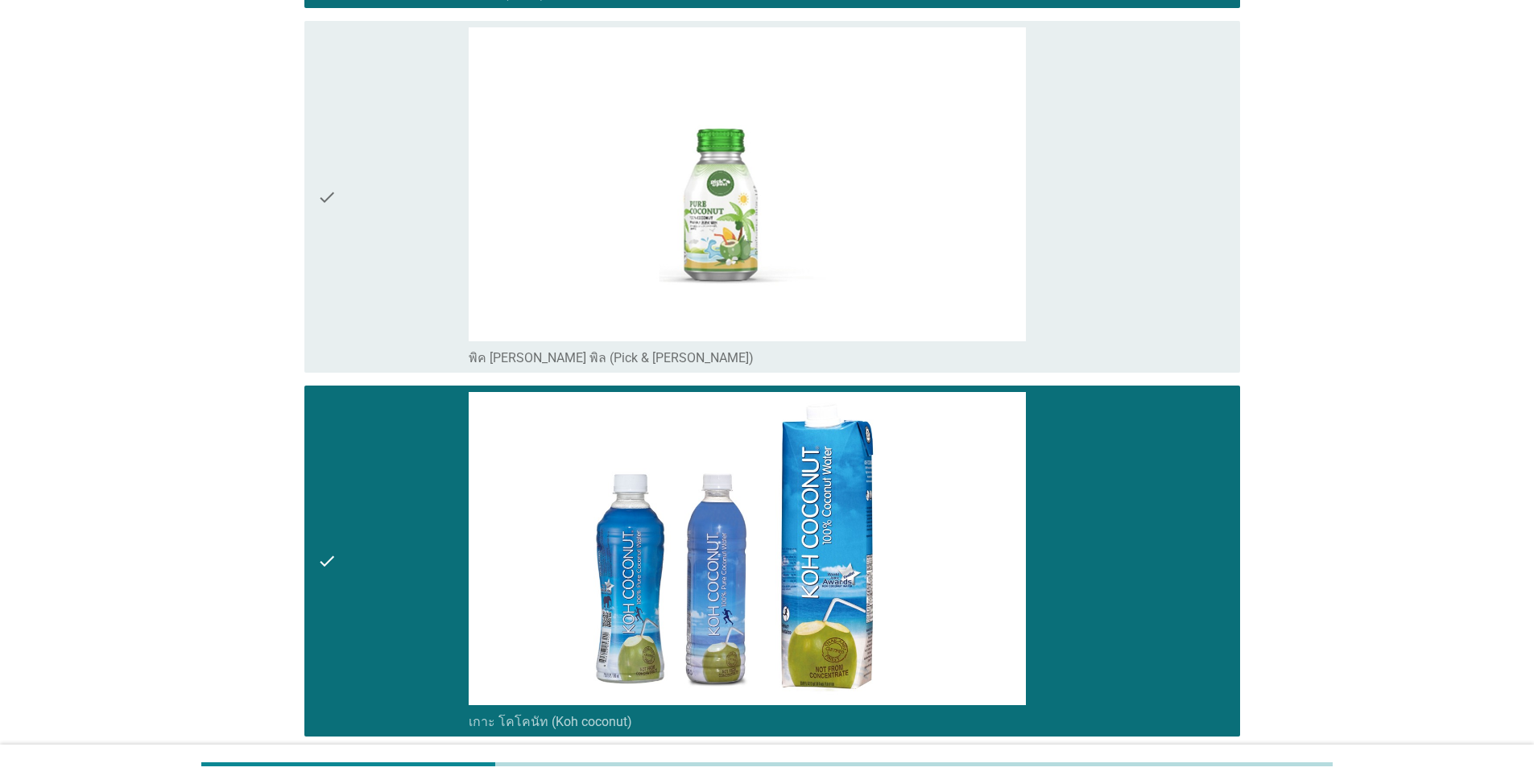
click at [327, 204] on icon "check" at bounding box center [327, 196] width 19 height 339
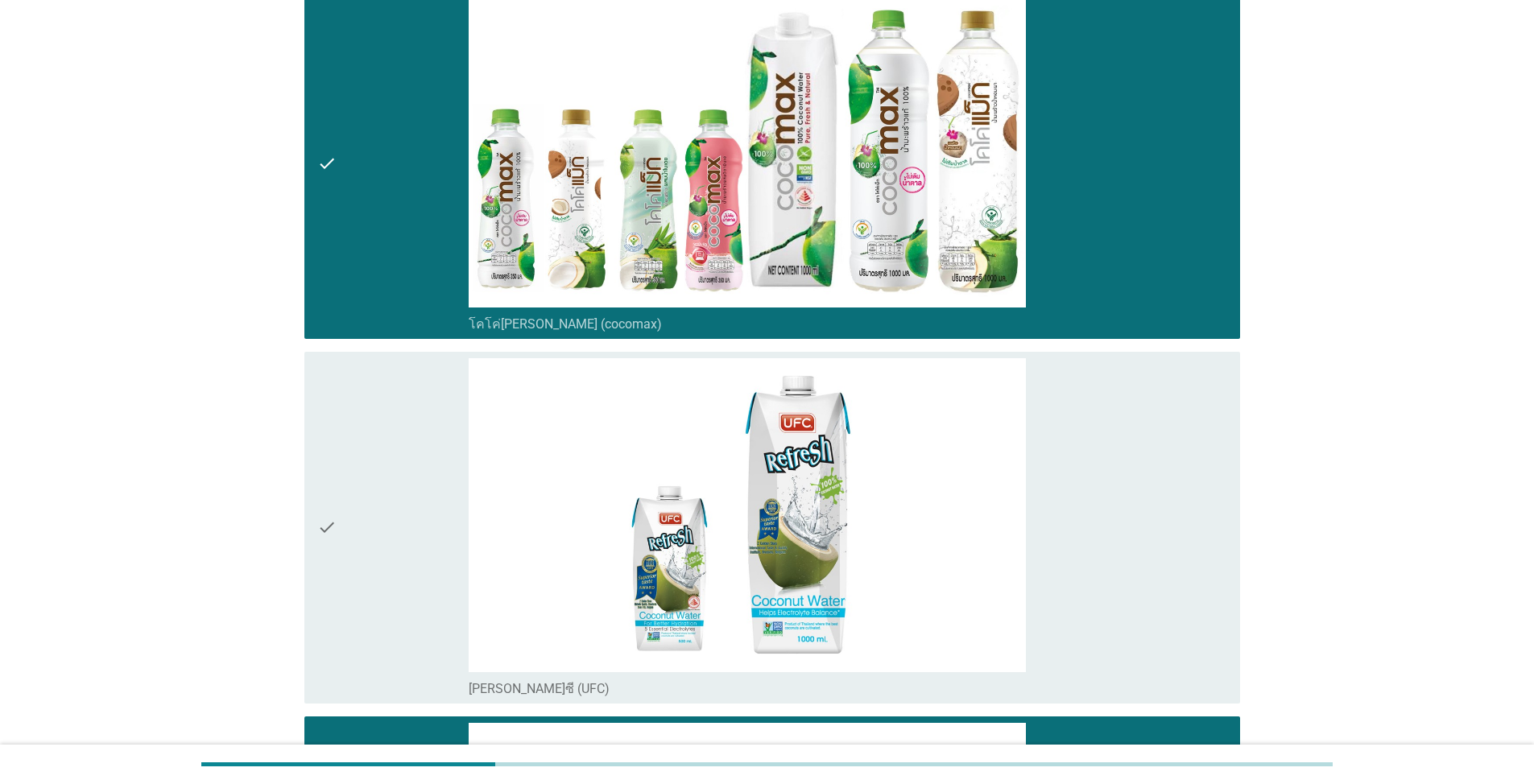
scroll to position [0, 0]
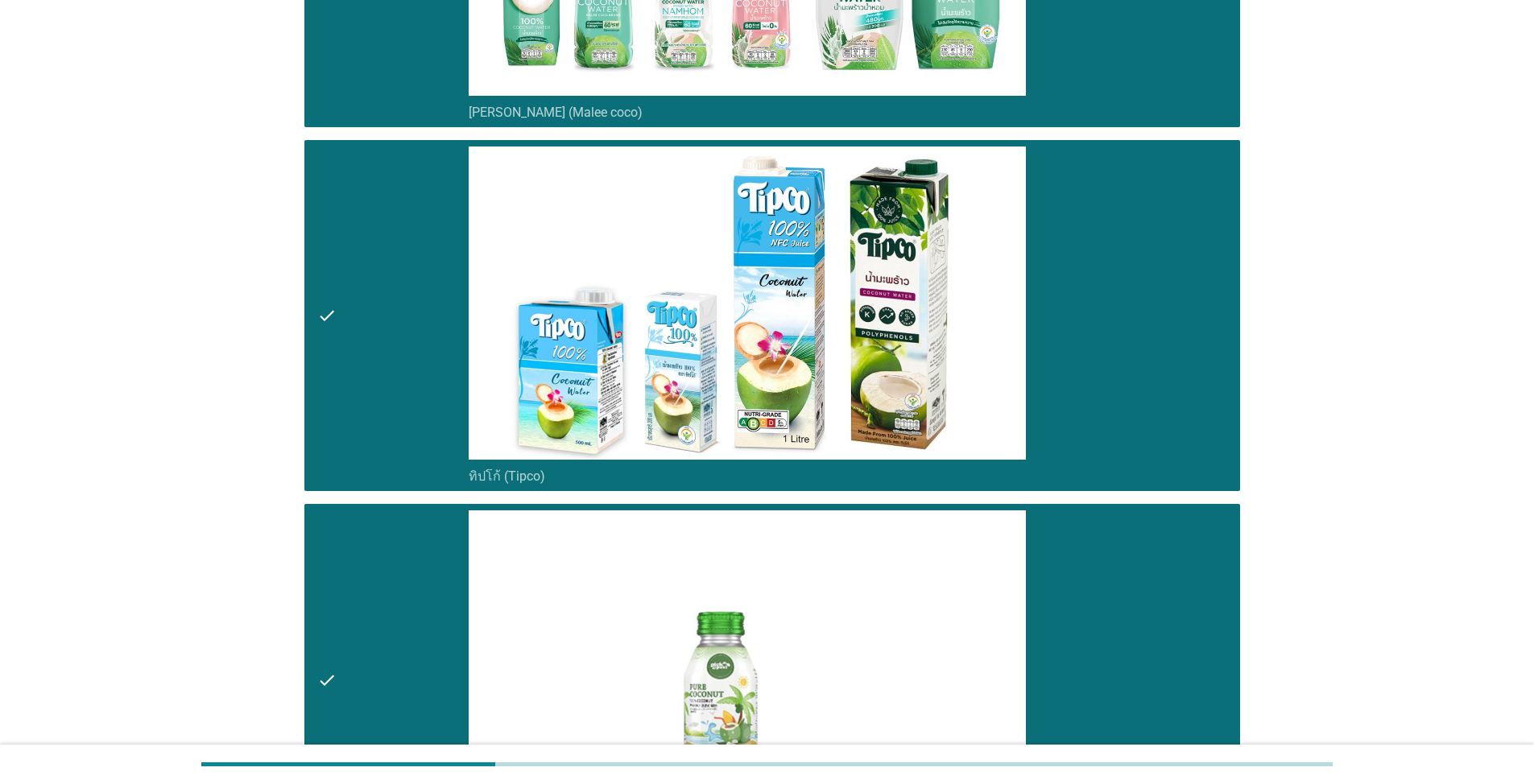
click at [377, 312] on div "check" at bounding box center [393, 315] width 151 height 339
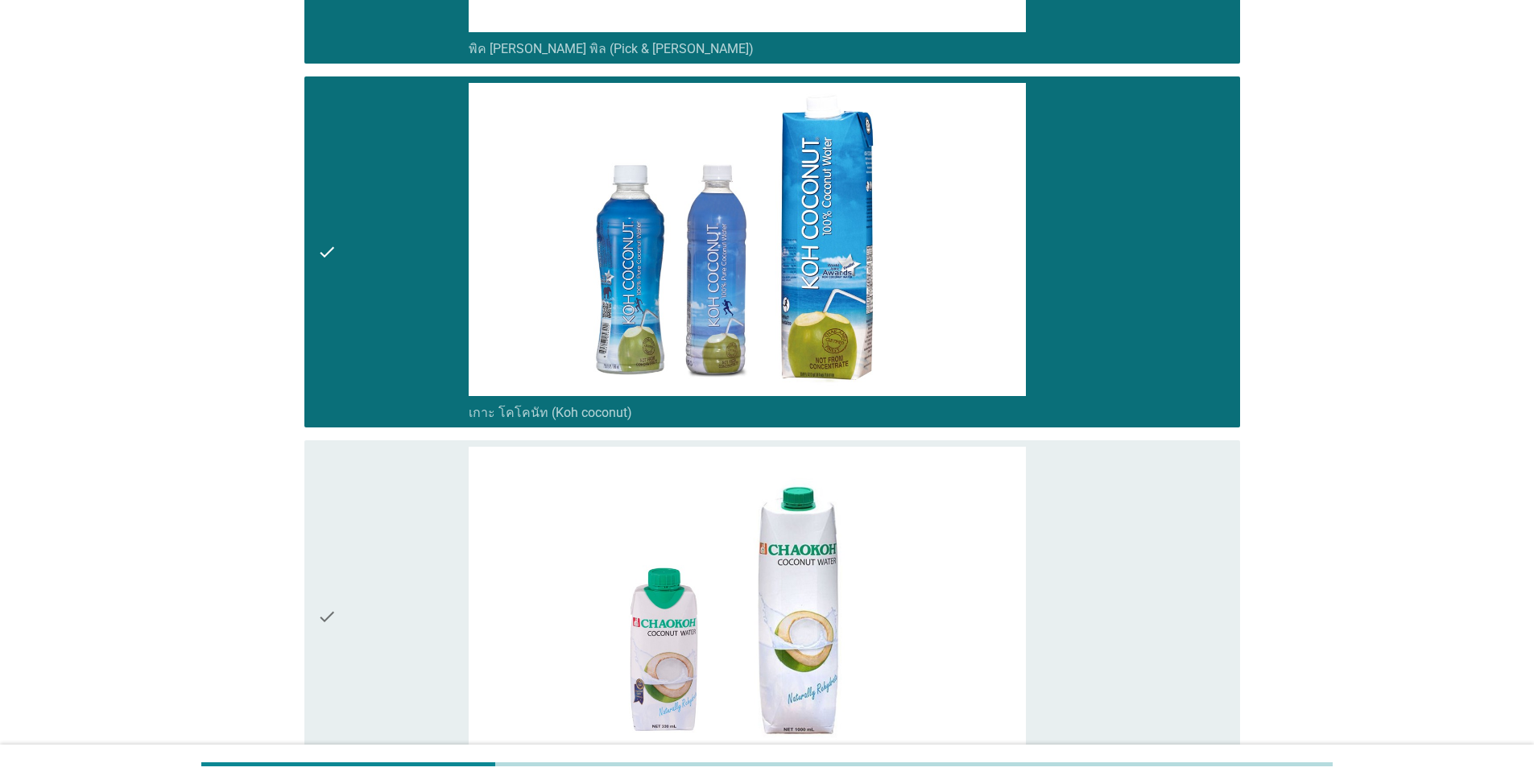
scroll to position [3610, 0]
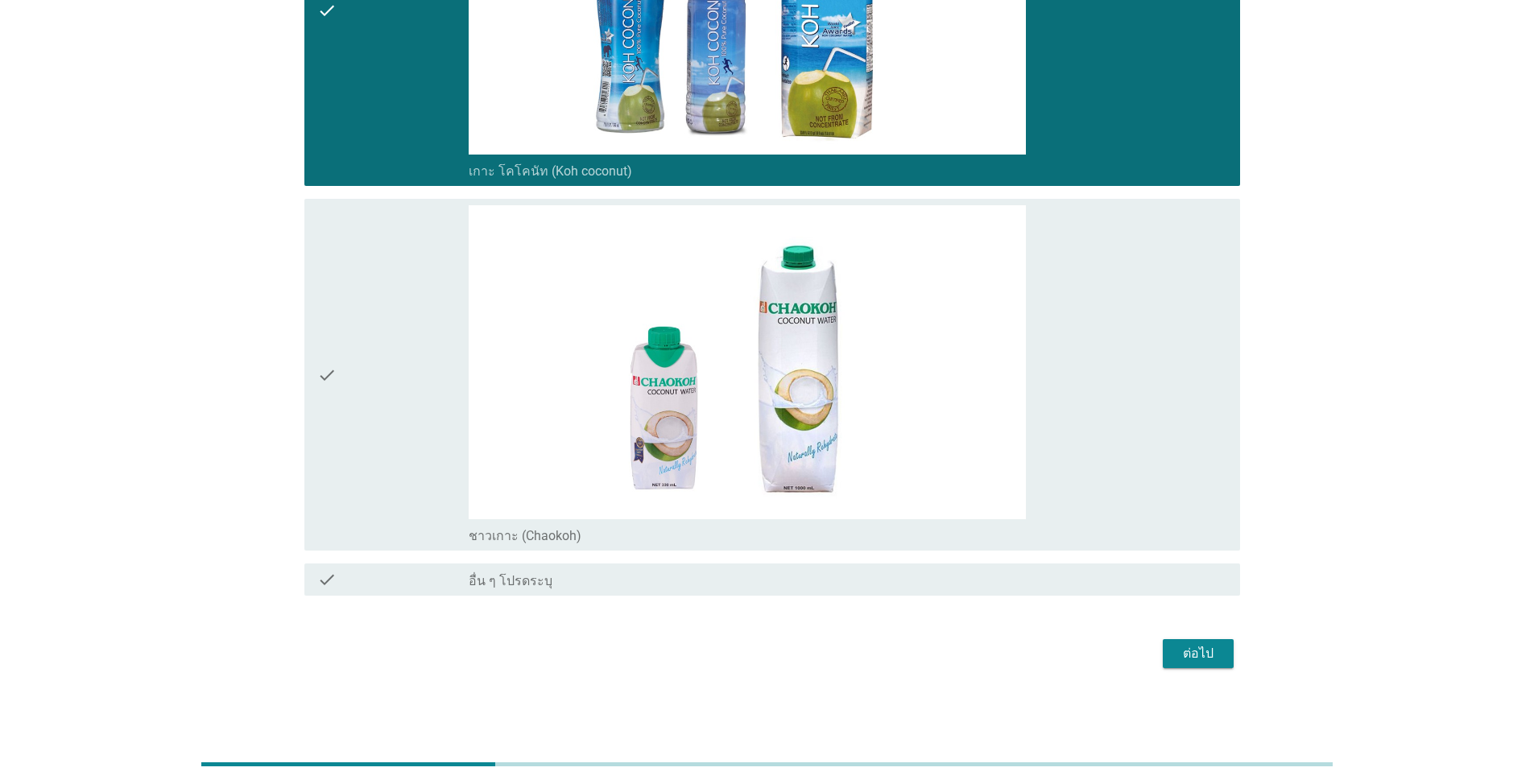
drag, startPoint x: 1236, startPoint y: 653, endPoint x: 1226, endPoint y: 647, distance: 11.7
click at [1235, 652] on div "ต่อไป" at bounding box center [767, 654] width 945 height 39
click at [1176, 651] on div "ต่อไป" at bounding box center [1198, 653] width 45 height 19
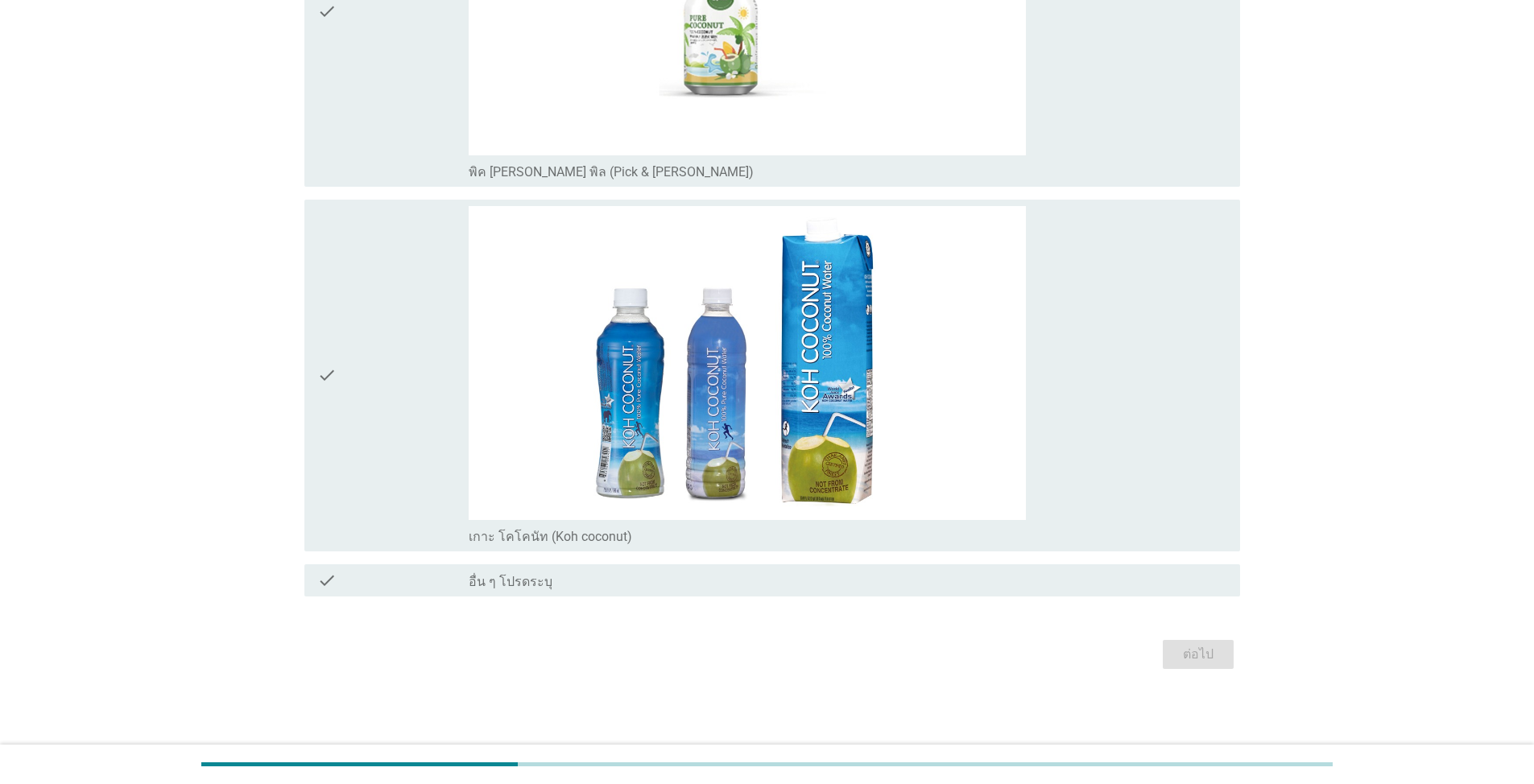
scroll to position [0, 0]
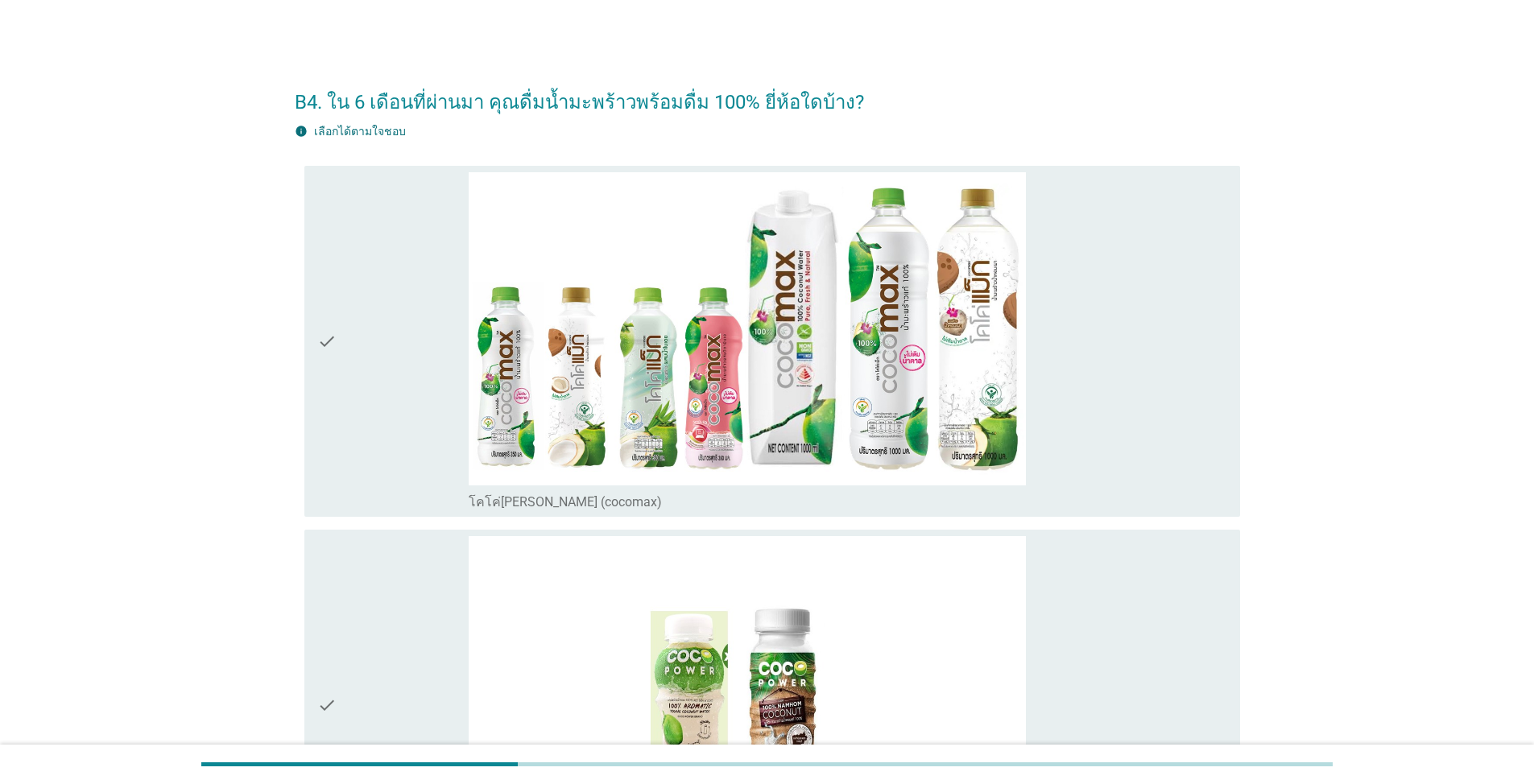
click at [377, 343] on div "check" at bounding box center [393, 342] width 151 height 339
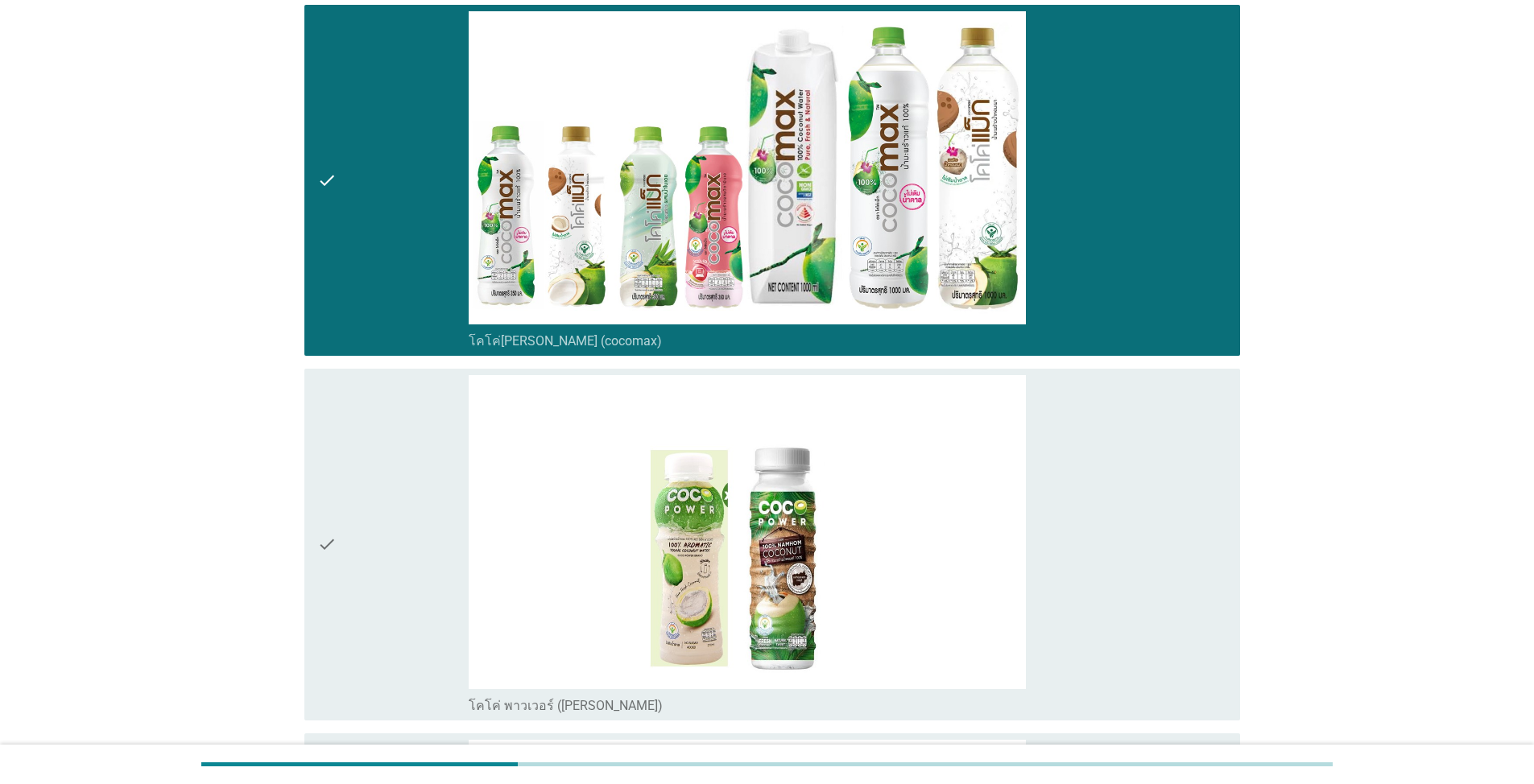
click at [433, 520] on div "check" at bounding box center [393, 545] width 151 height 339
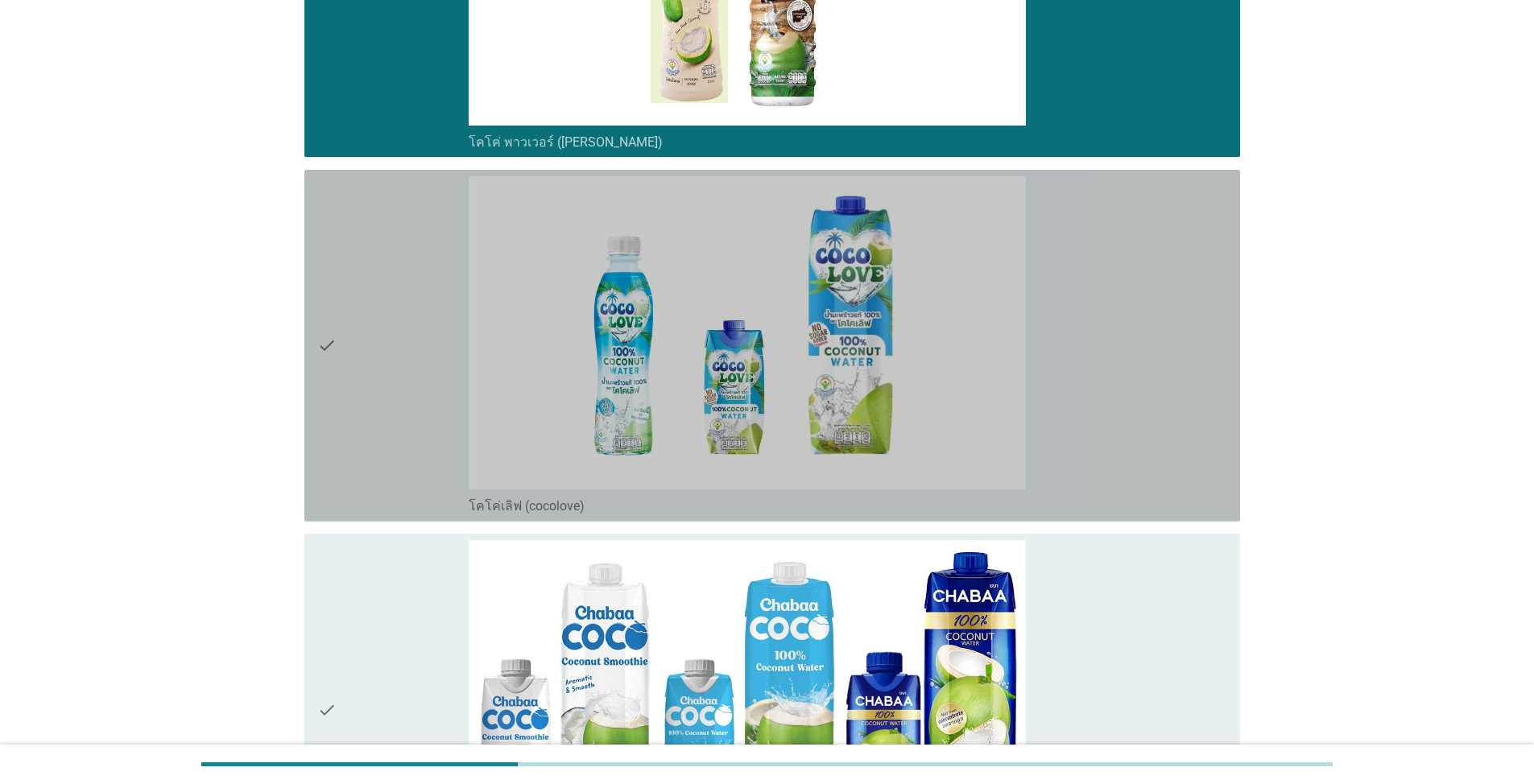
click at [378, 397] on div "check" at bounding box center [393, 345] width 151 height 339
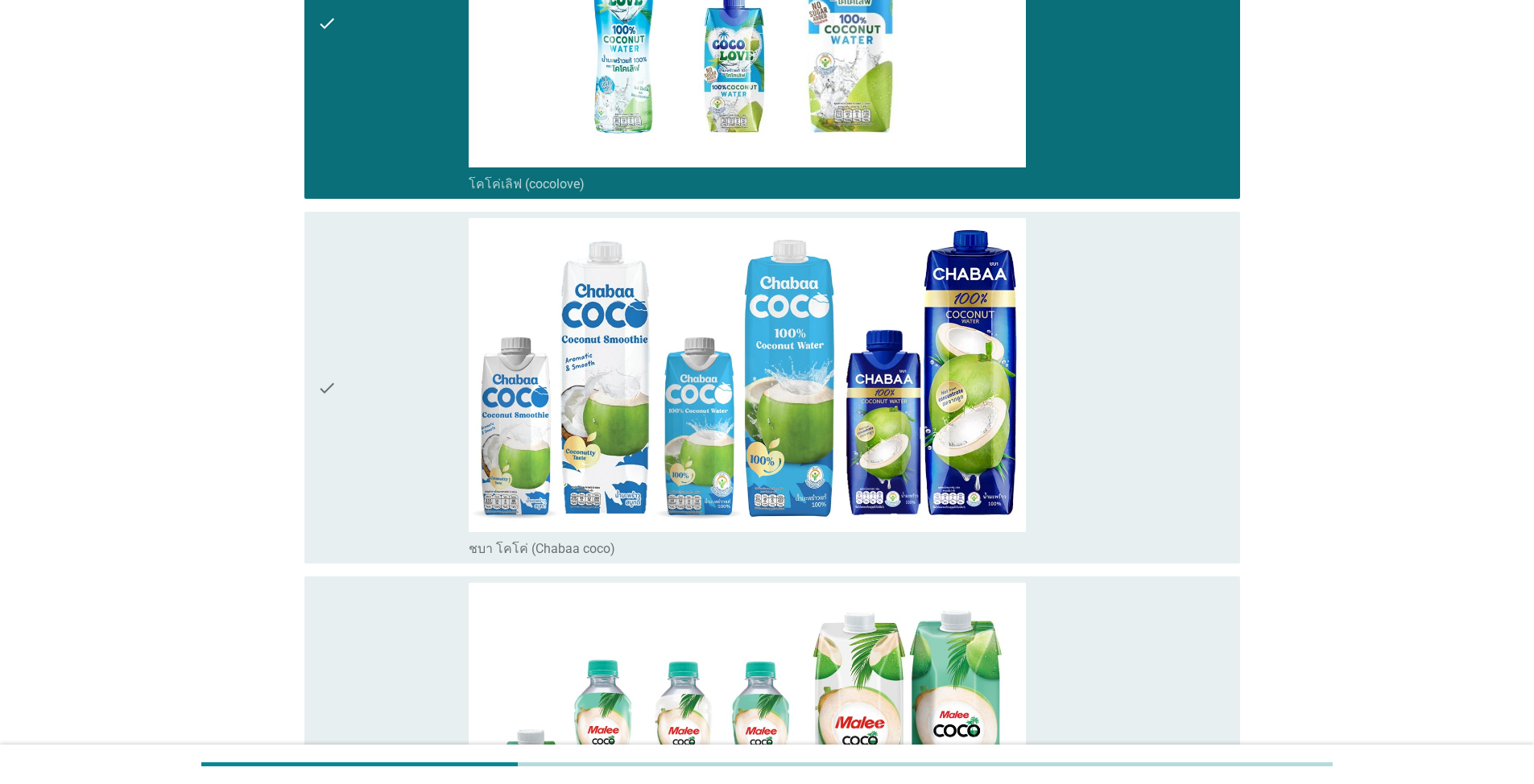
click at [376, 422] on div "check" at bounding box center [393, 387] width 151 height 339
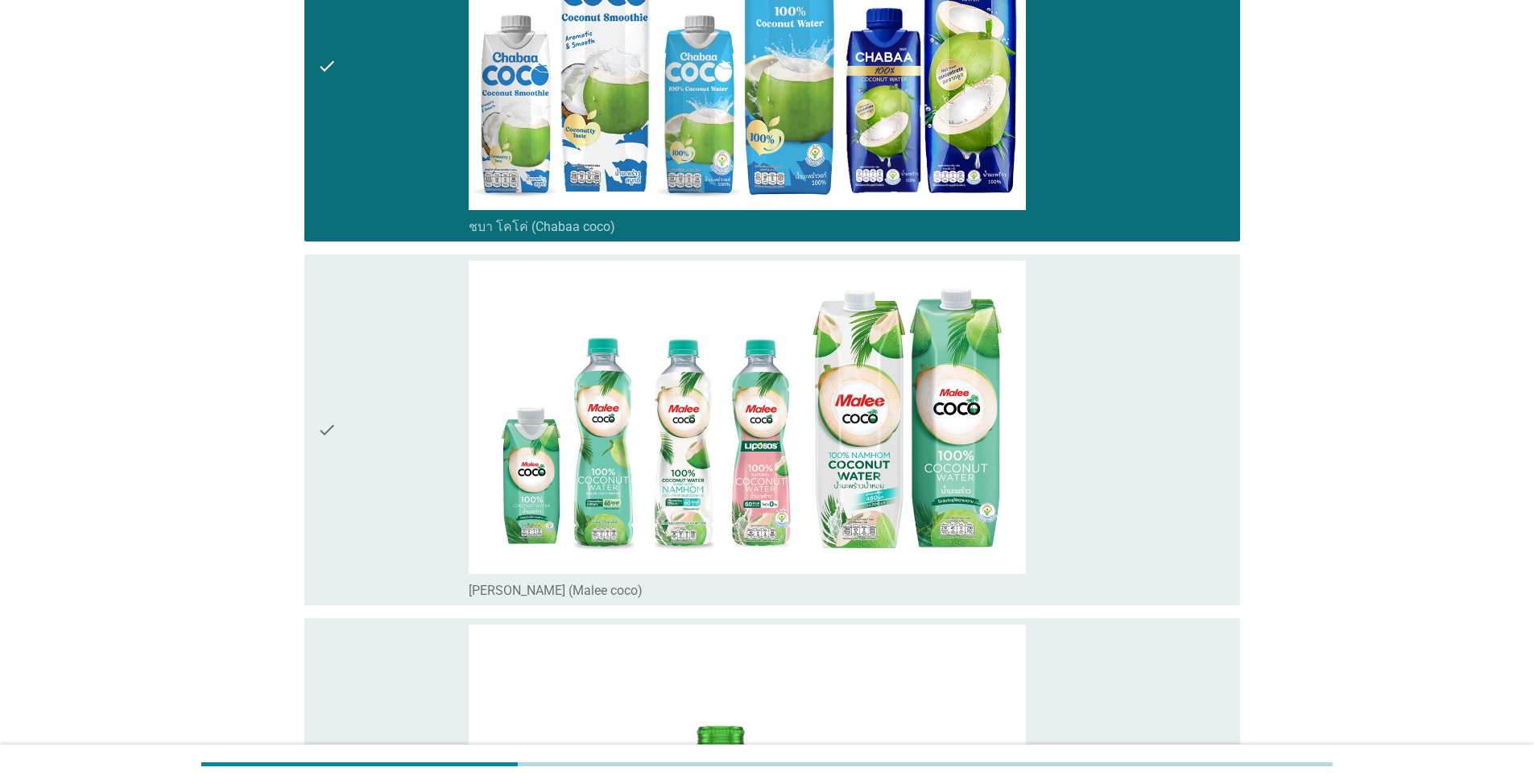
click at [376, 422] on div "check" at bounding box center [393, 430] width 151 height 339
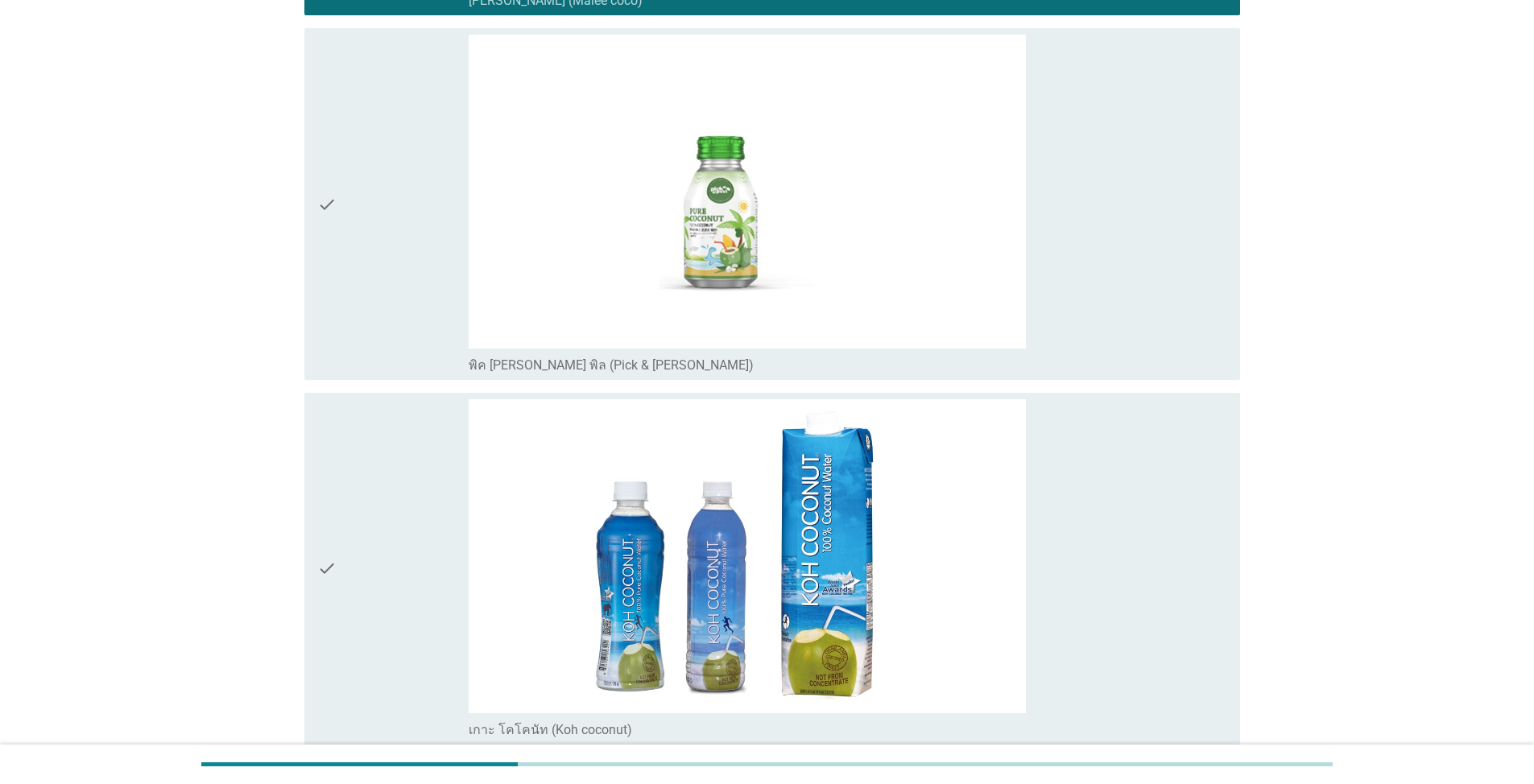
scroll to position [2152, 0]
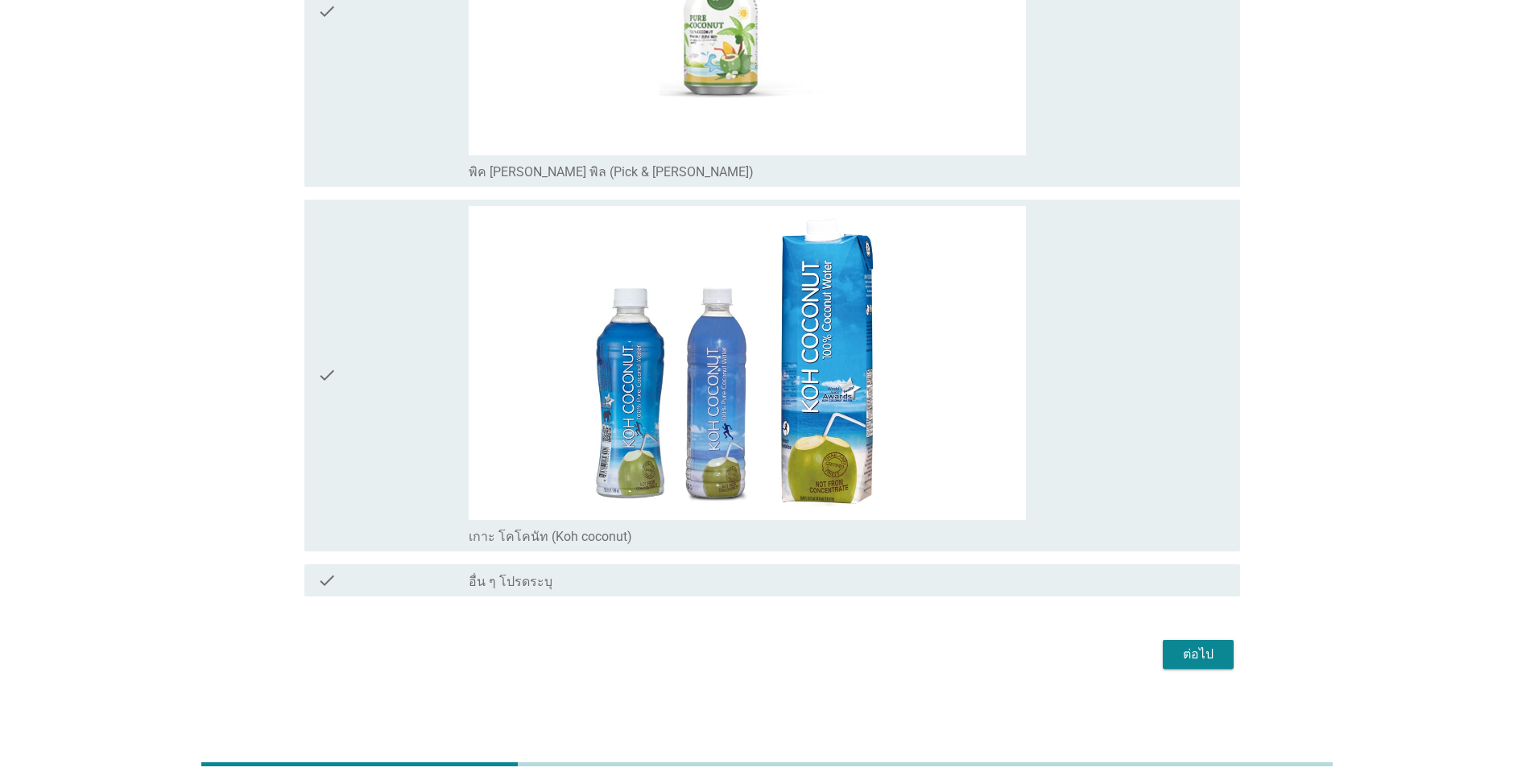
click at [395, 314] on div "check" at bounding box center [393, 376] width 151 height 339
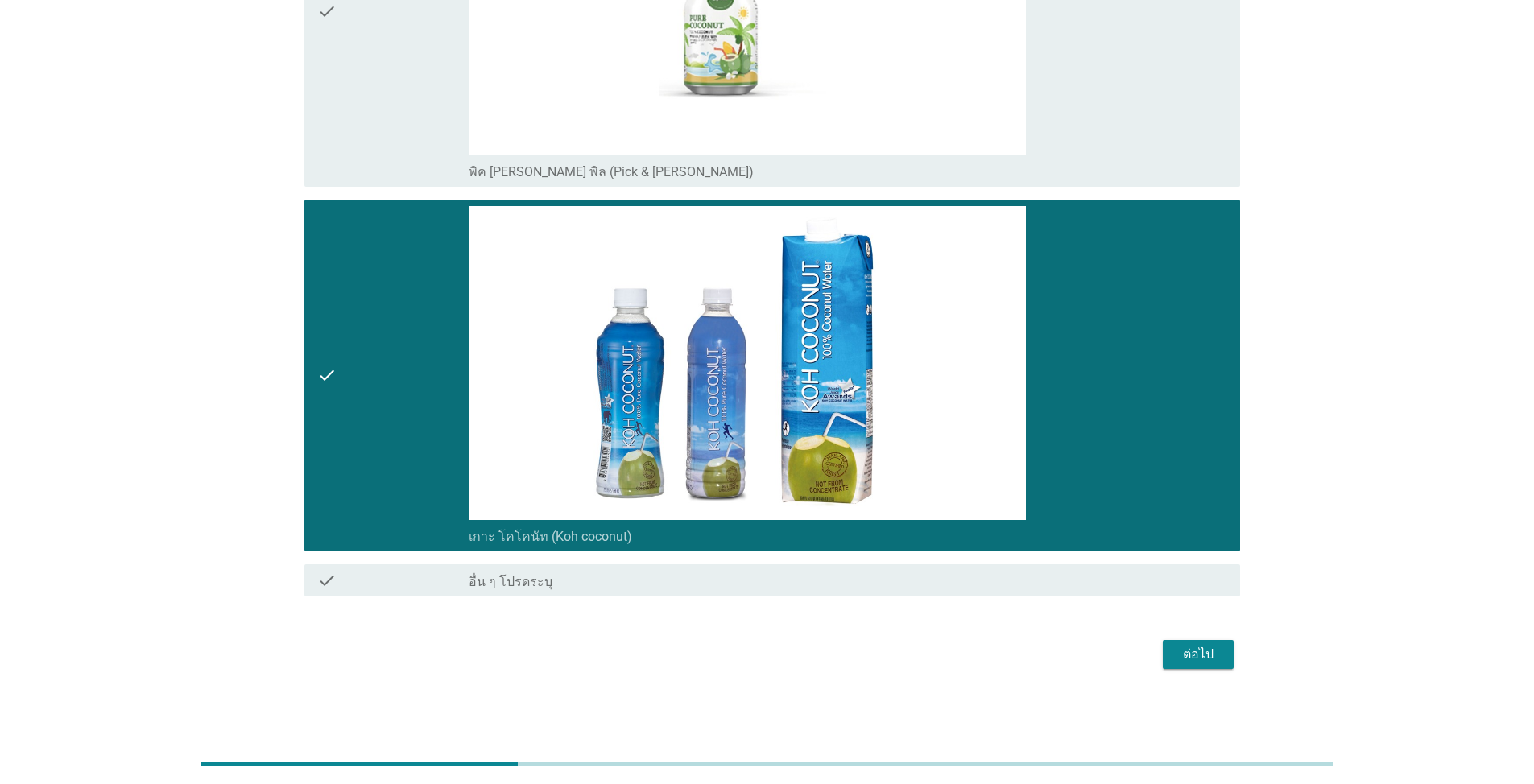
click at [388, 81] on div "check" at bounding box center [393, 10] width 151 height 339
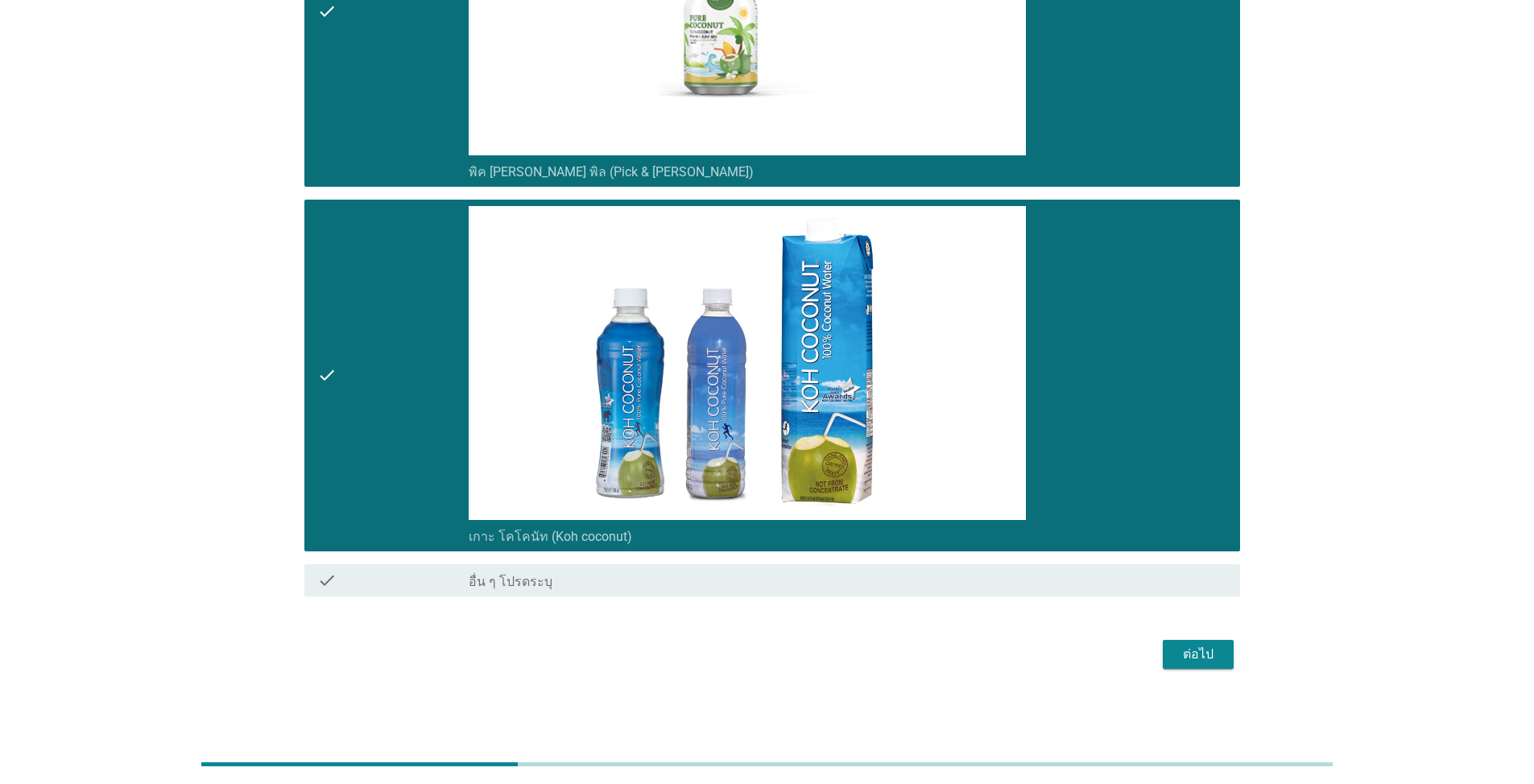
click at [1177, 652] on div "ต่อไป" at bounding box center [1198, 654] width 45 height 19
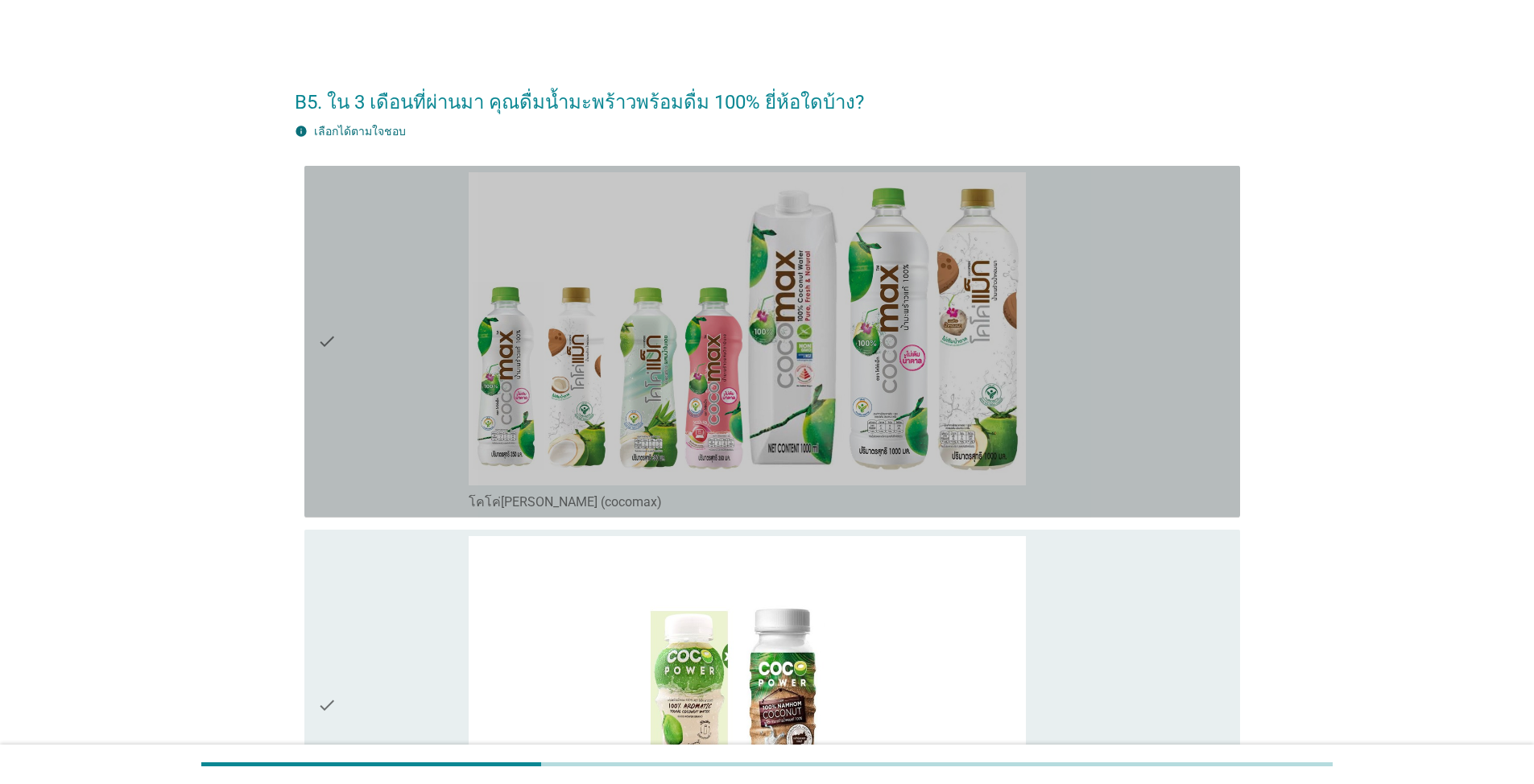
click at [371, 301] on div "check" at bounding box center [393, 342] width 151 height 339
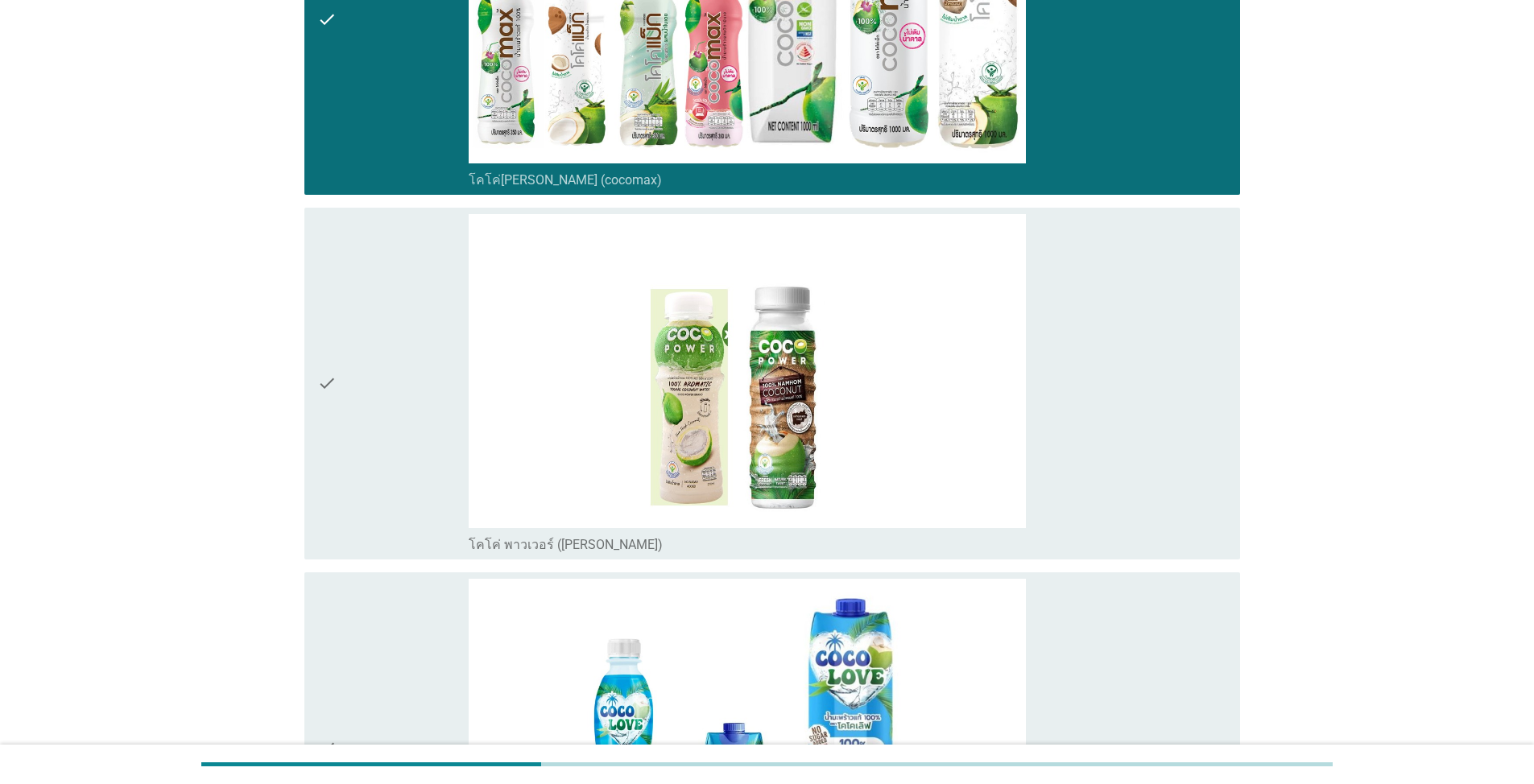
click at [384, 333] on div "check" at bounding box center [393, 383] width 151 height 339
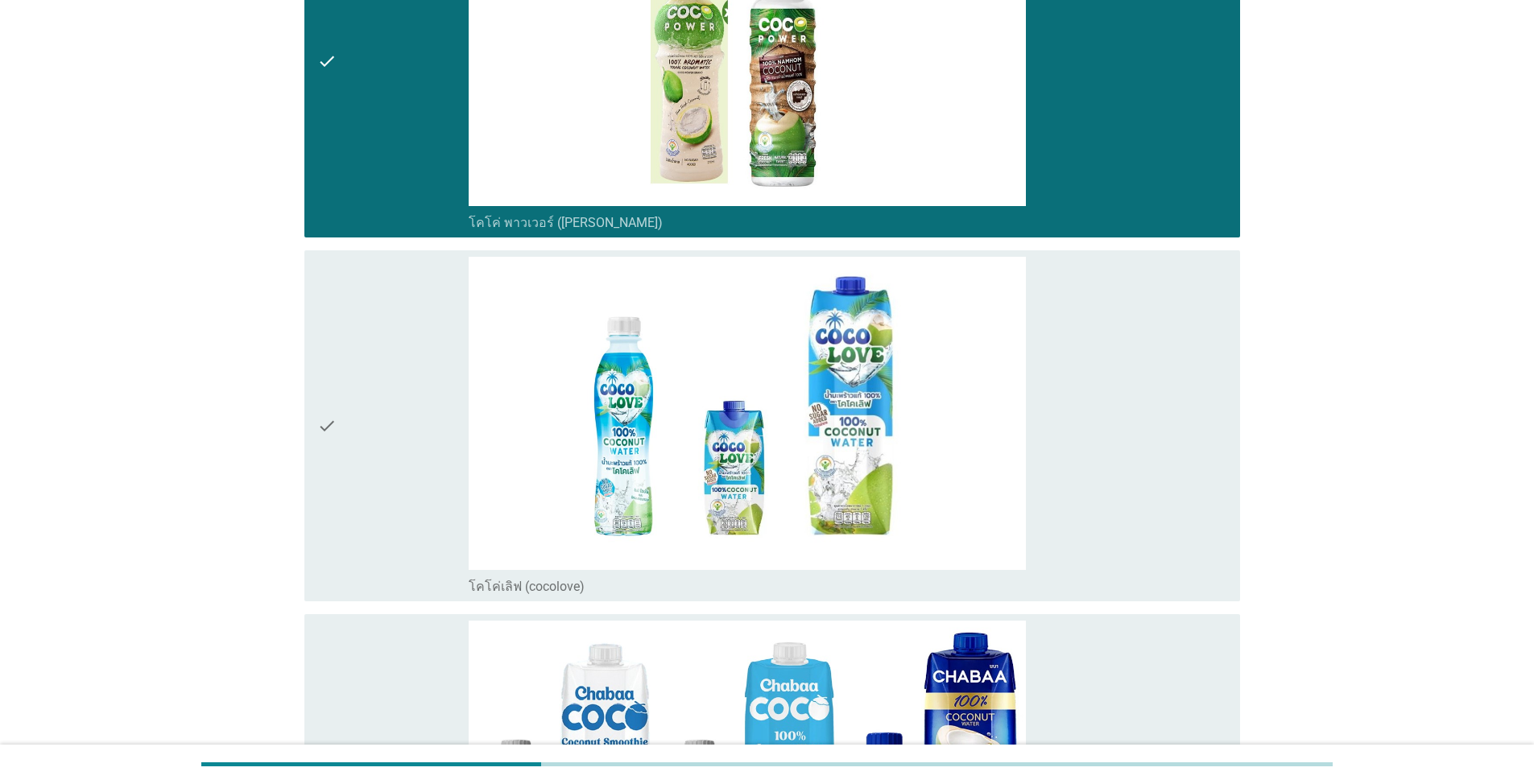
click at [393, 344] on div "check" at bounding box center [393, 426] width 151 height 339
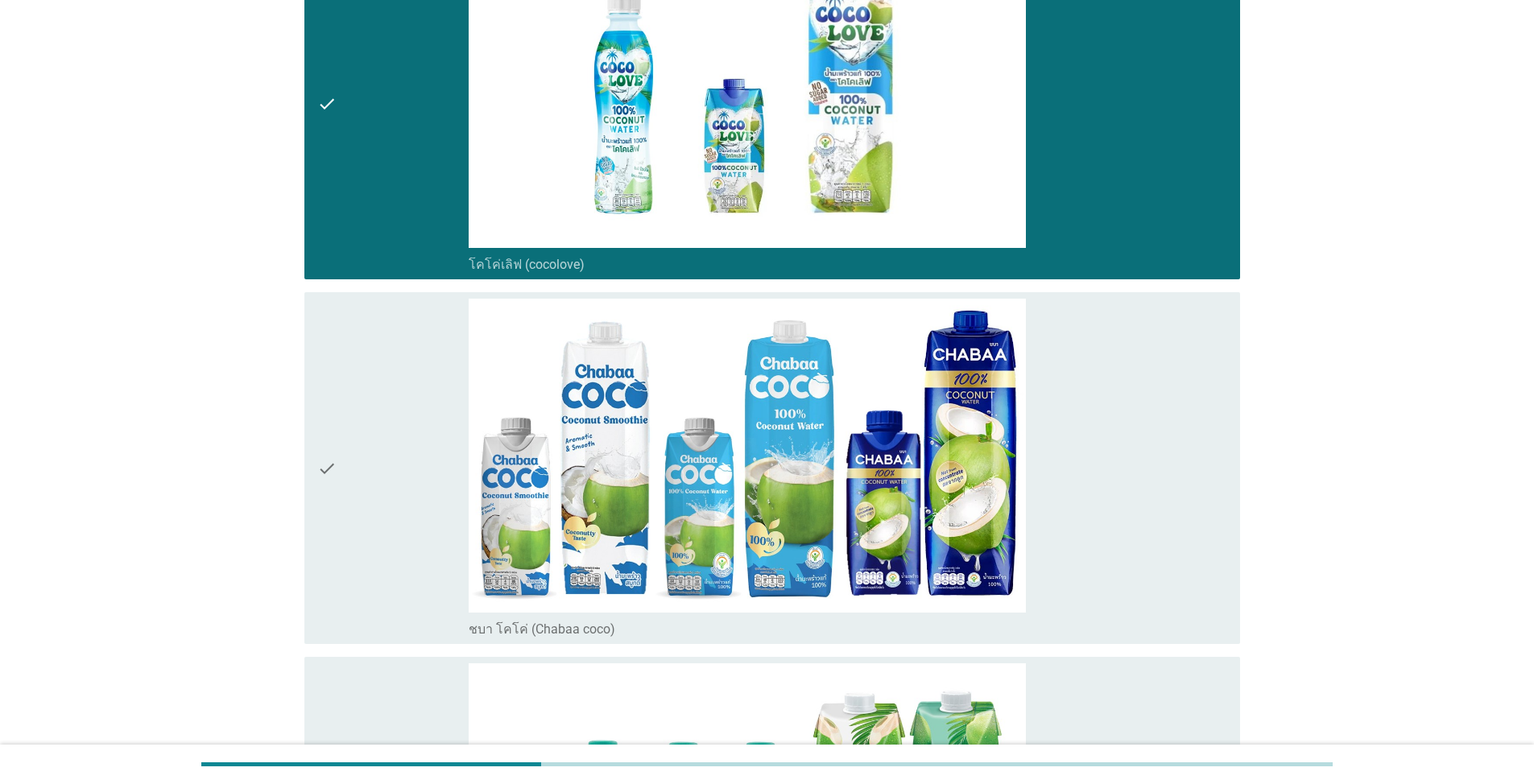
click at [403, 385] on div "check" at bounding box center [393, 468] width 151 height 339
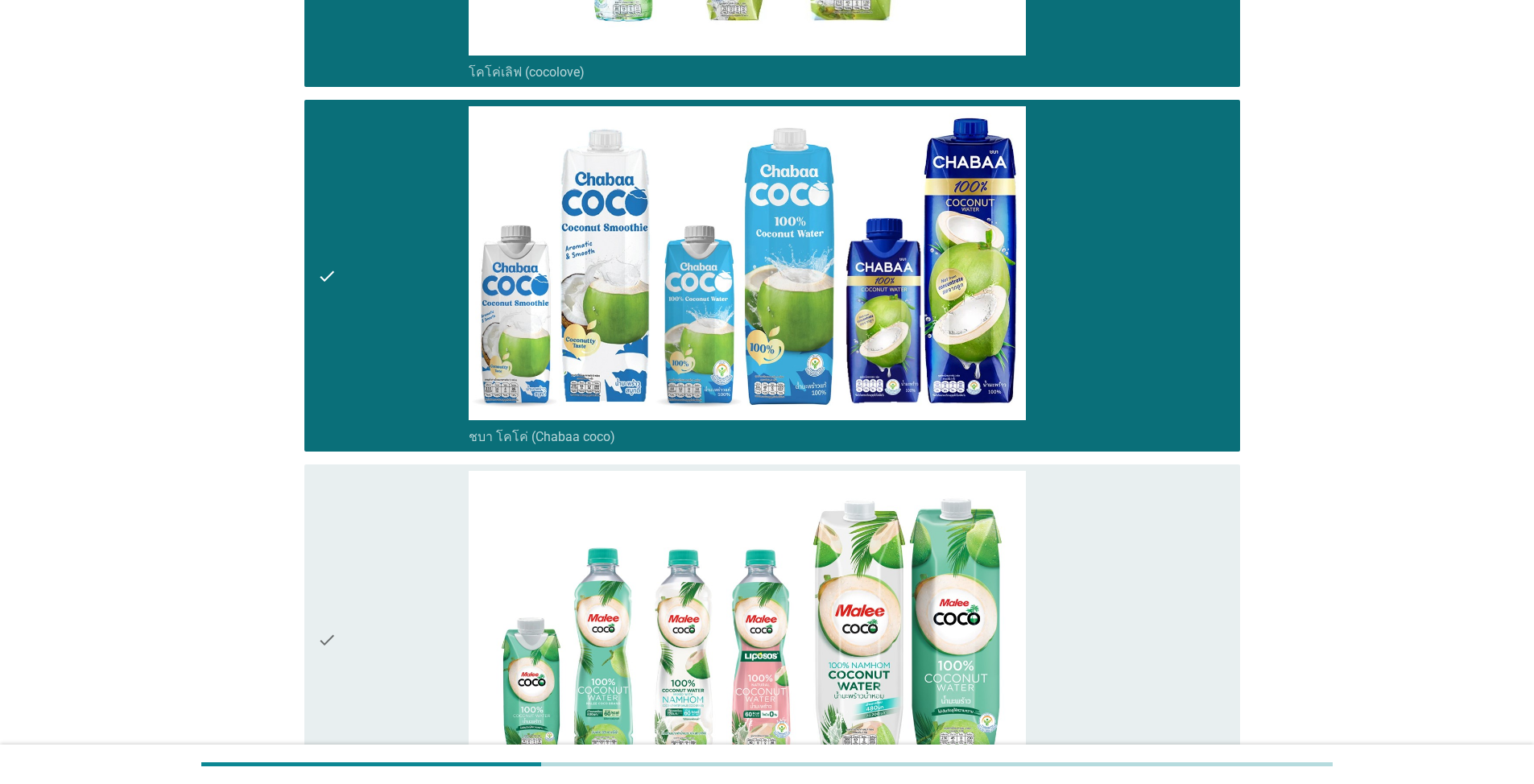
scroll to position [1368, 0]
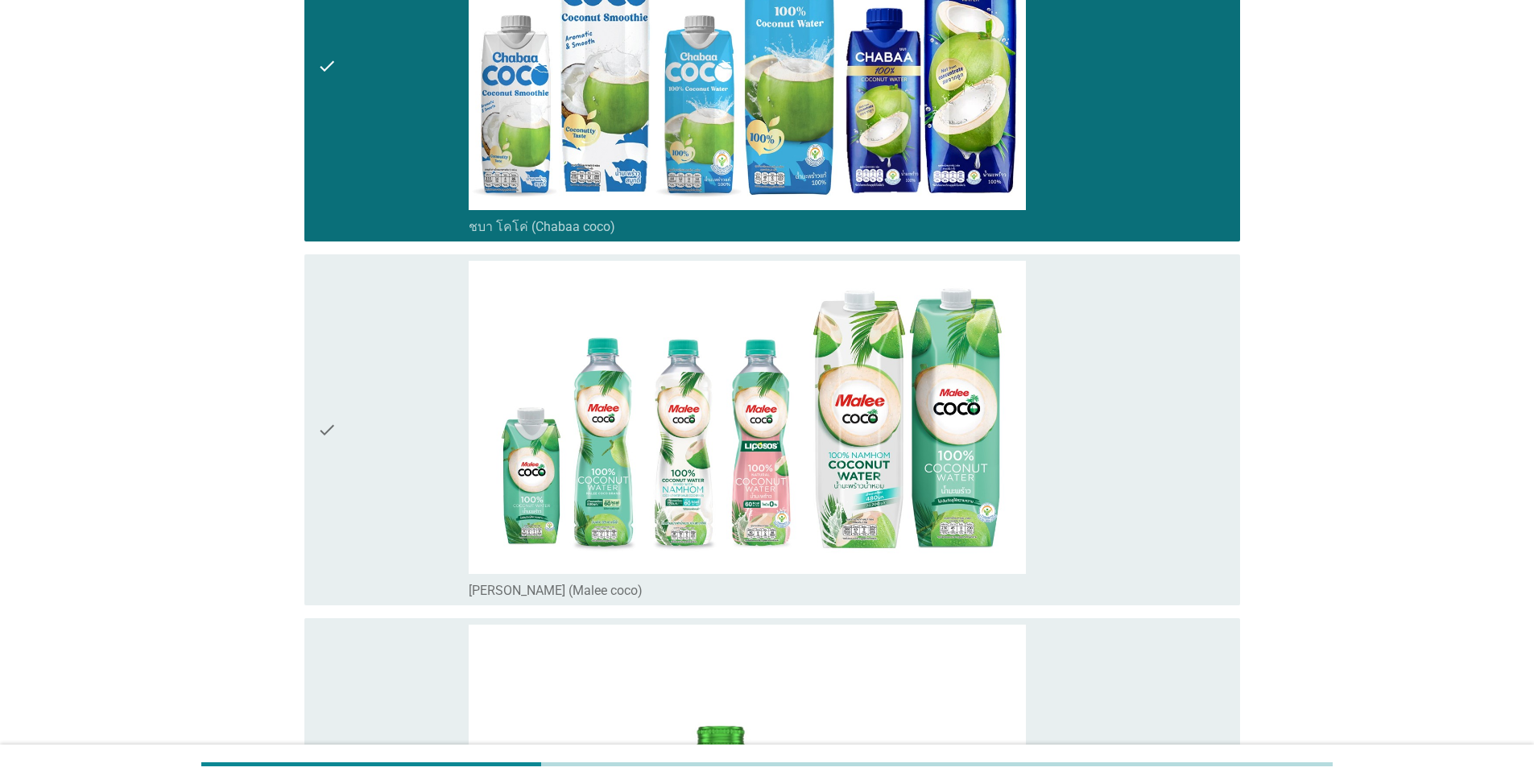
click at [401, 387] on div "check" at bounding box center [393, 430] width 151 height 339
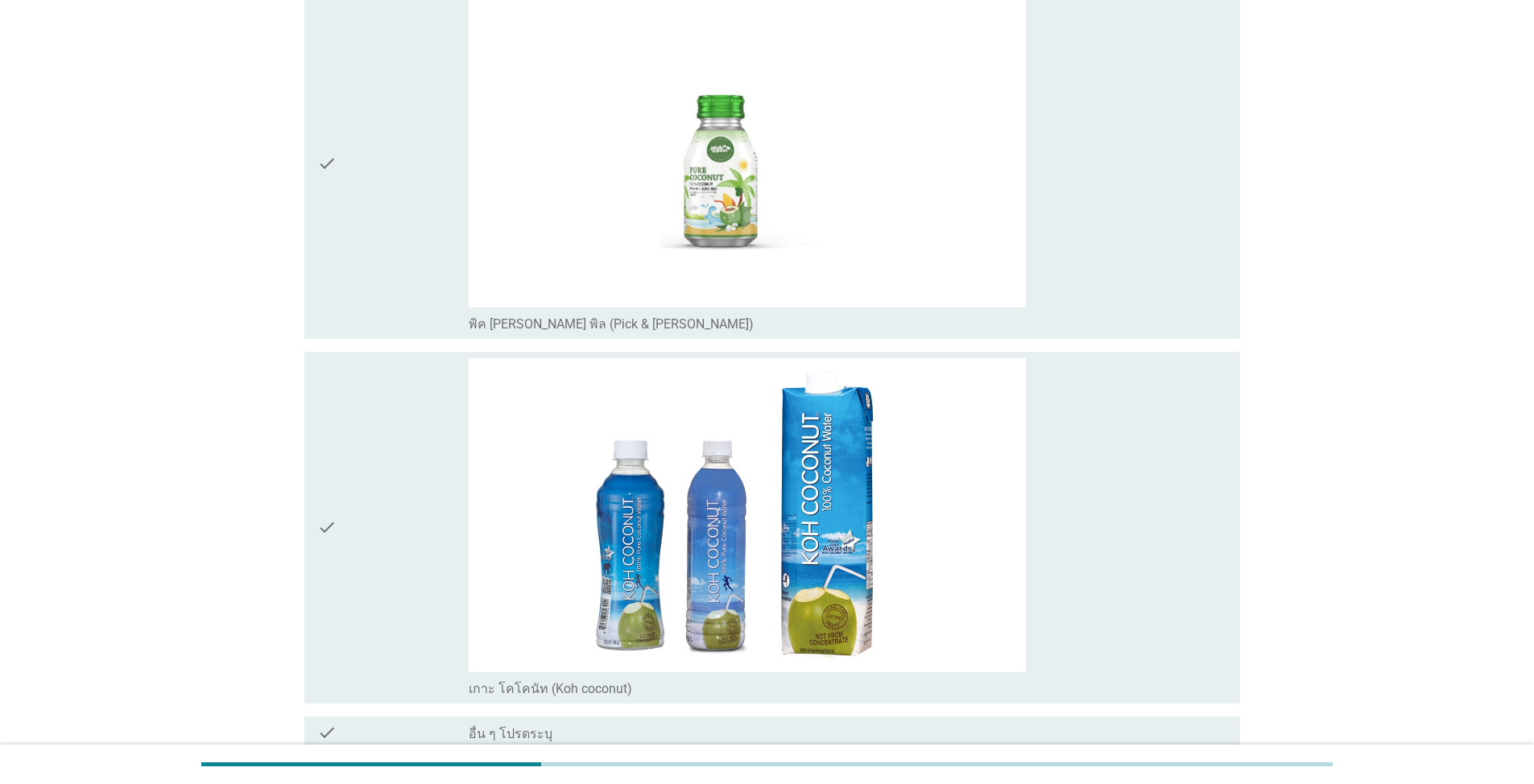
scroll to position [2152, 0]
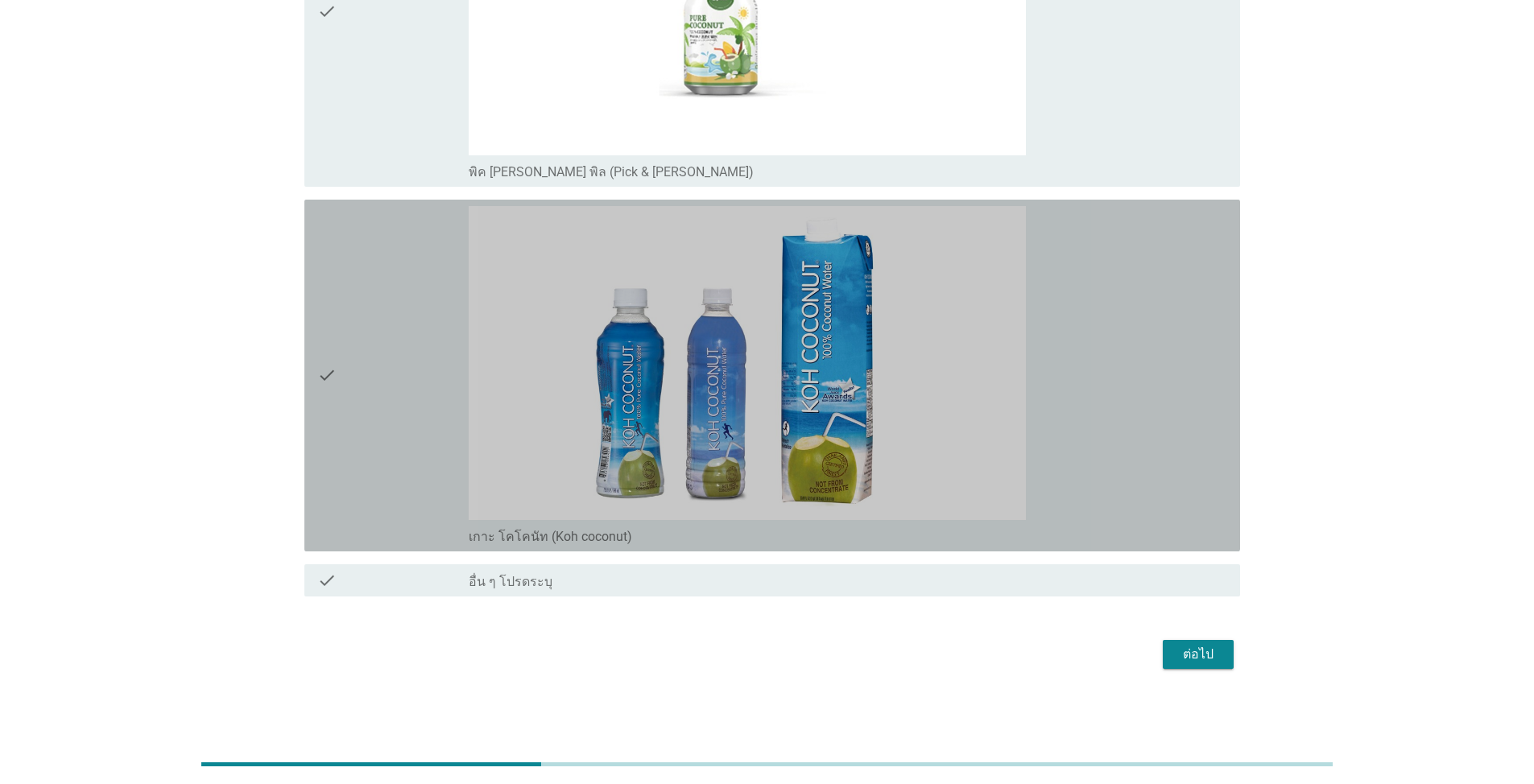
click at [405, 340] on div "check" at bounding box center [393, 376] width 151 height 339
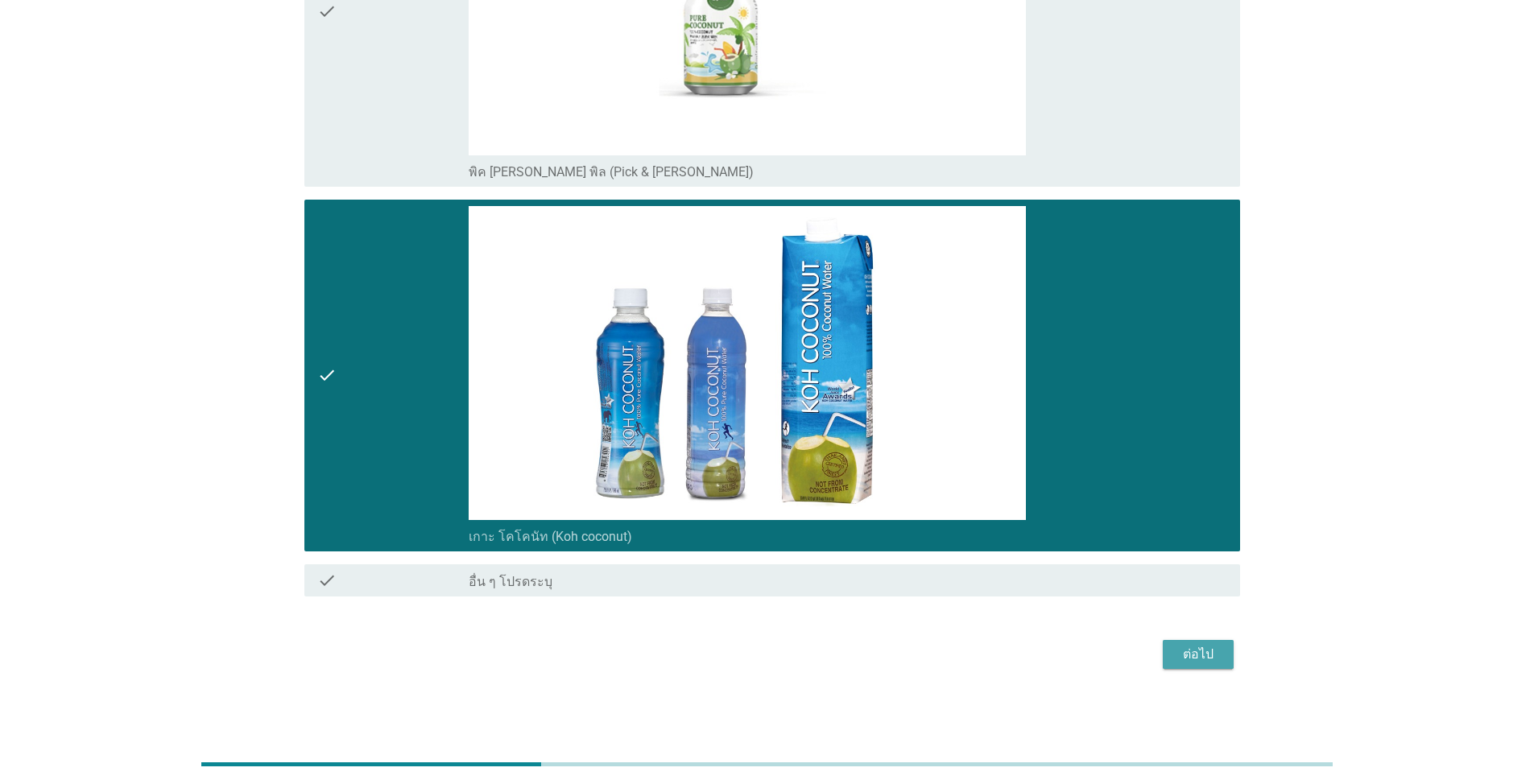
click at [1212, 648] on div "ต่อไป" at bounding box center [1198, 654] width 45 height 19
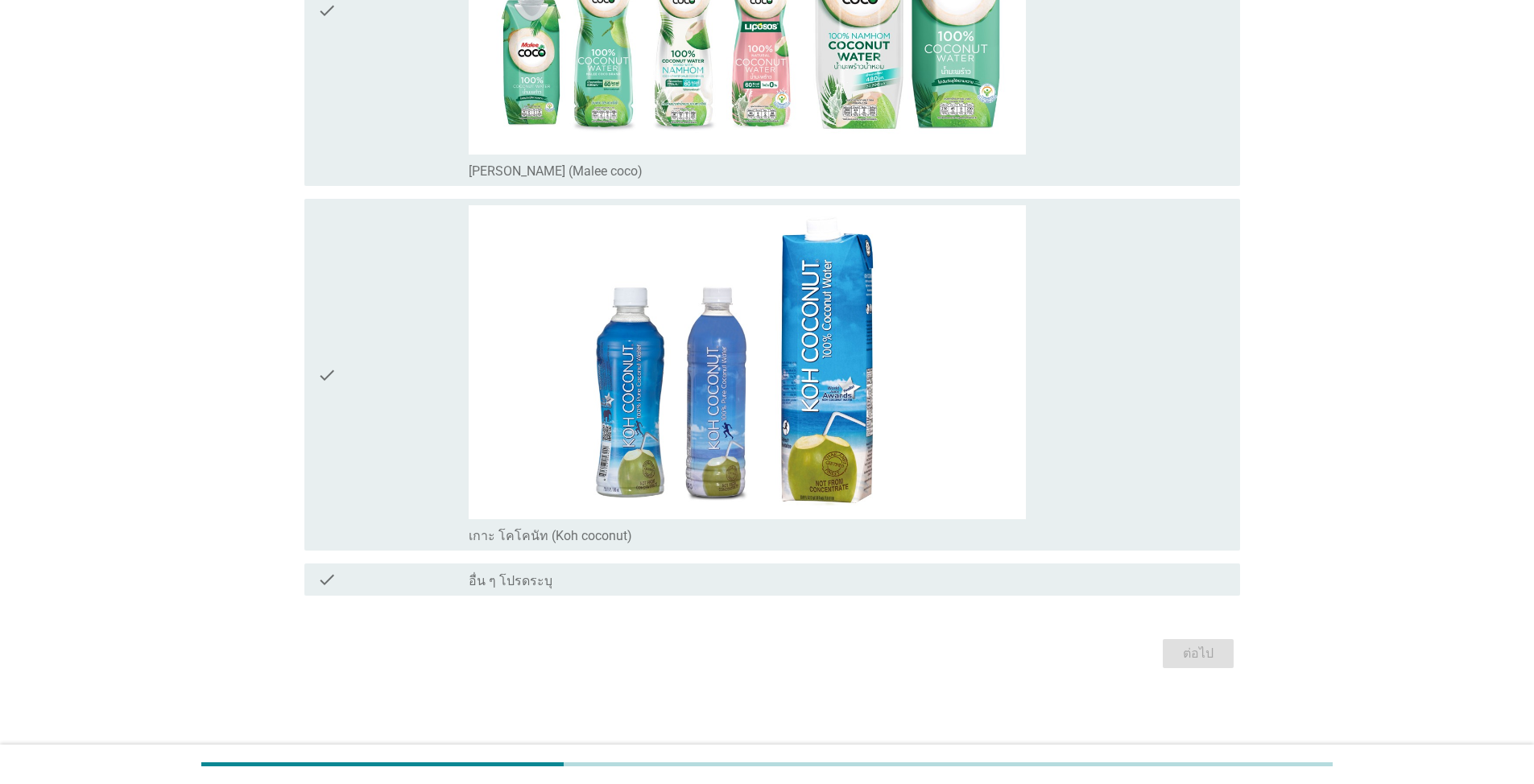
scroll to position [0, 0]
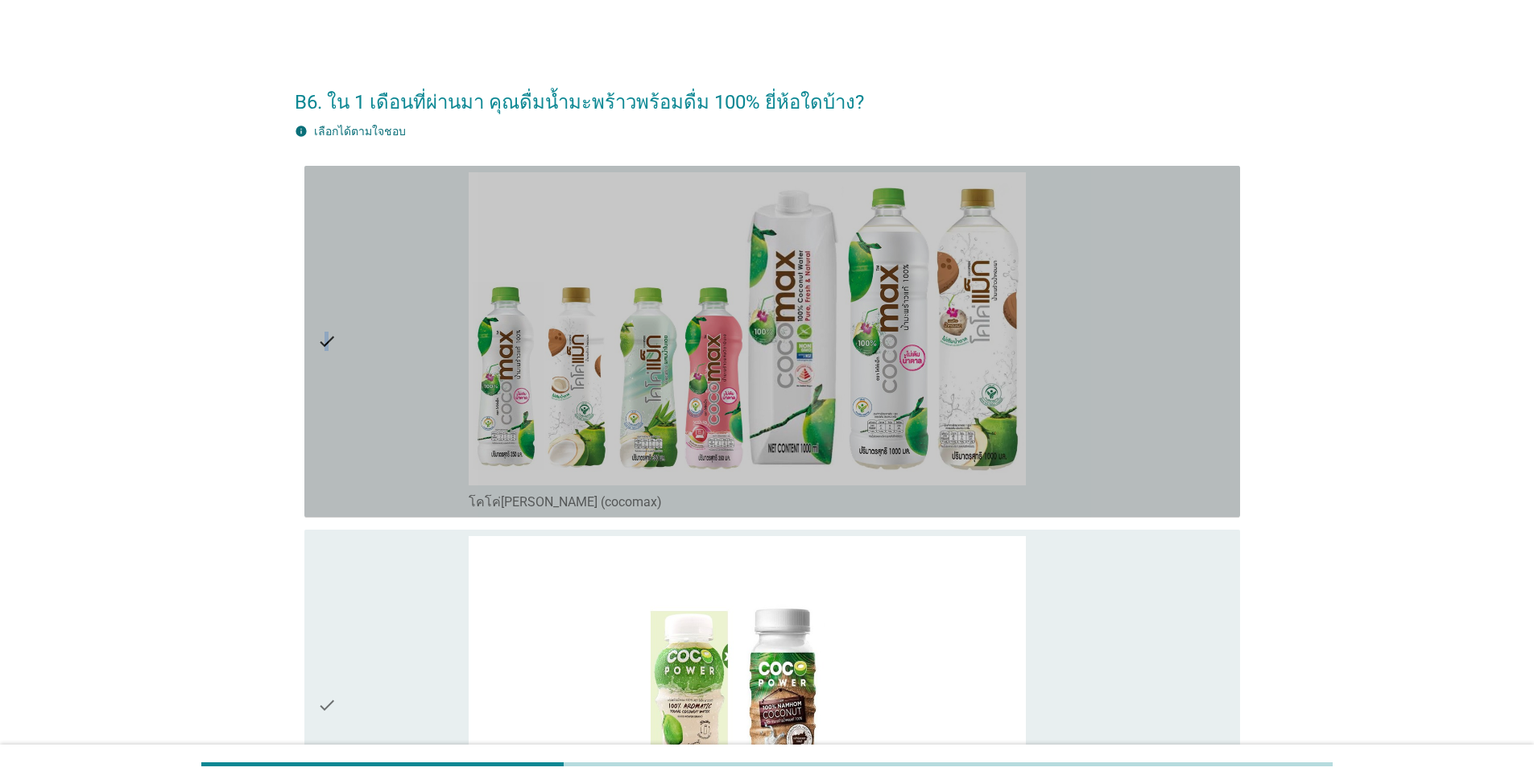
drag, startPoint x: 325, startPoint y: 316, endPoint x: 317, endPoint y: 326, distance: 12.8
click at [327, 324] on icon "check" at bounding box center [327, 342] width 19 height 339
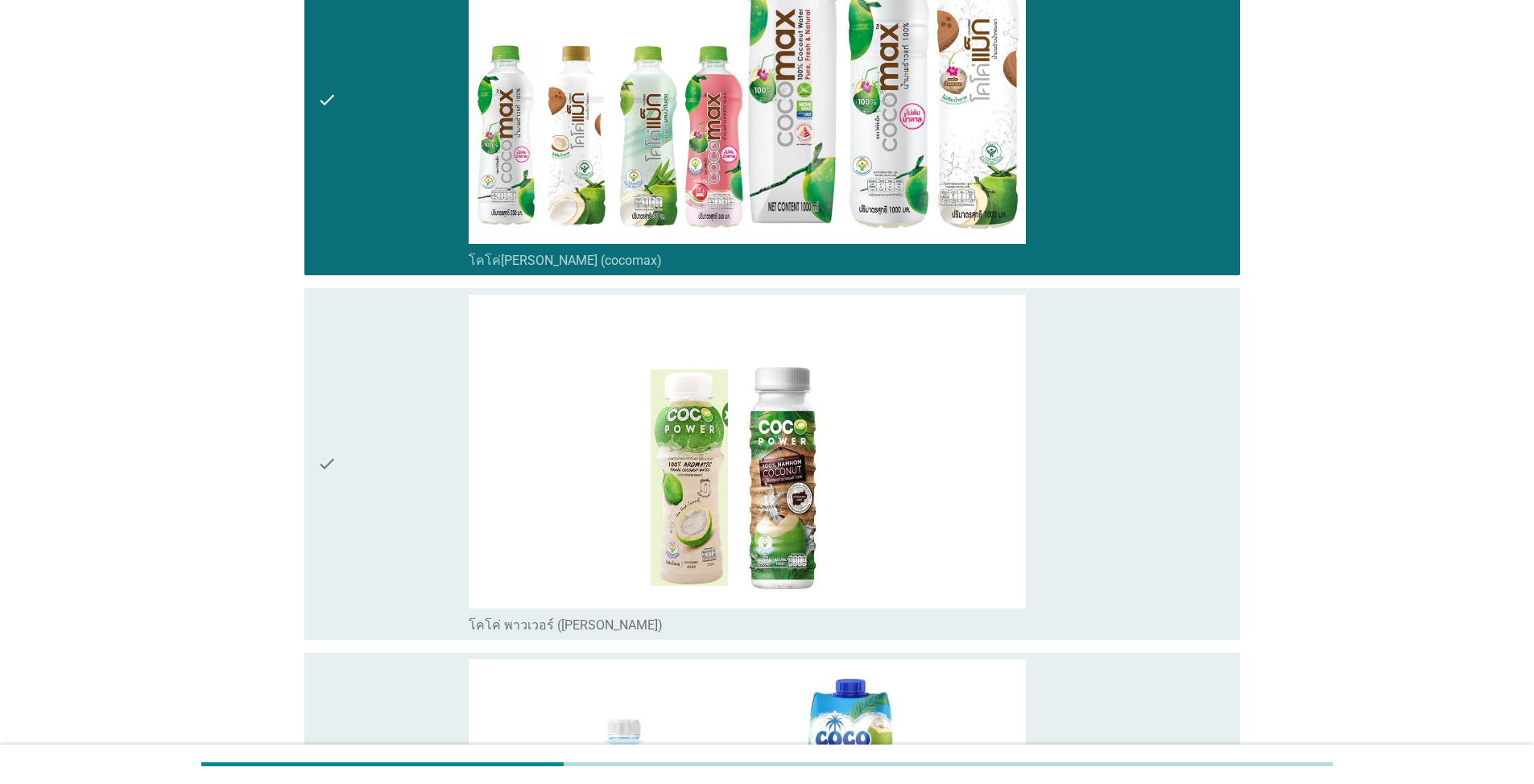
click at [379, 408] on div "check" at bounding box center [393, 463] width 151 height 339
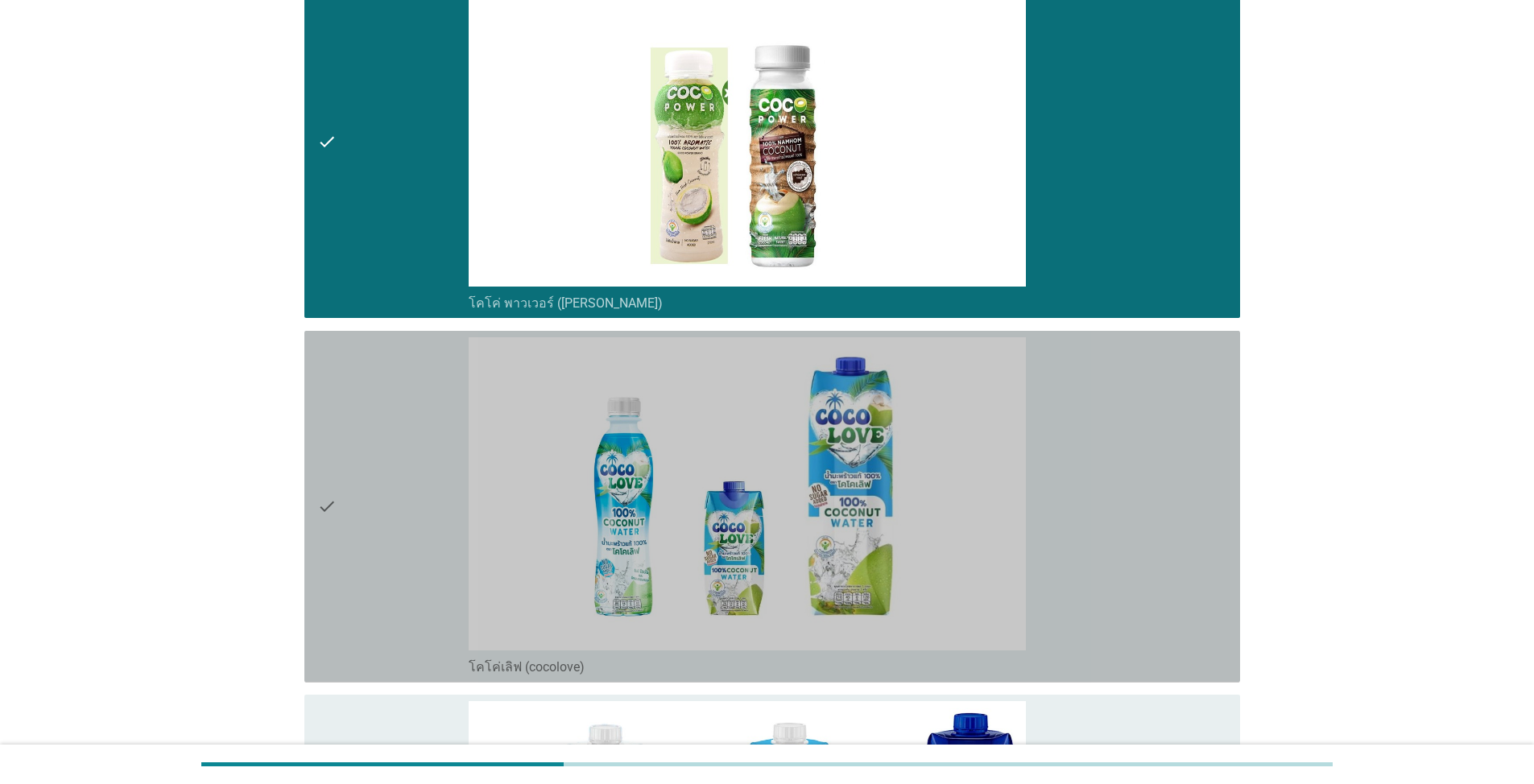
click at [380, 416] on div "check" at bounding box center [393, 507] width 151 height 339
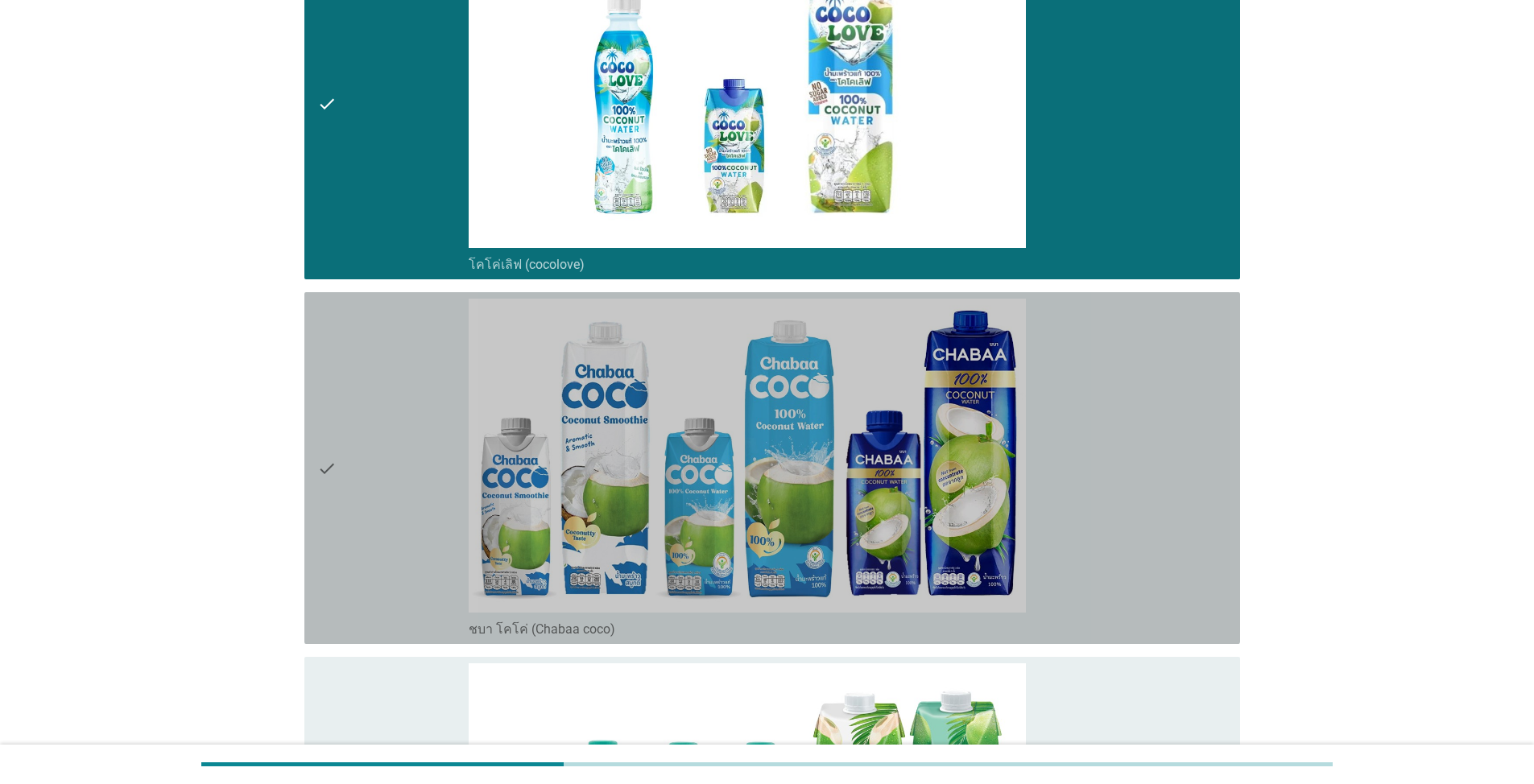
click at [345, 386] on div "check" at bounding box center [393, 468] width 151 height 339
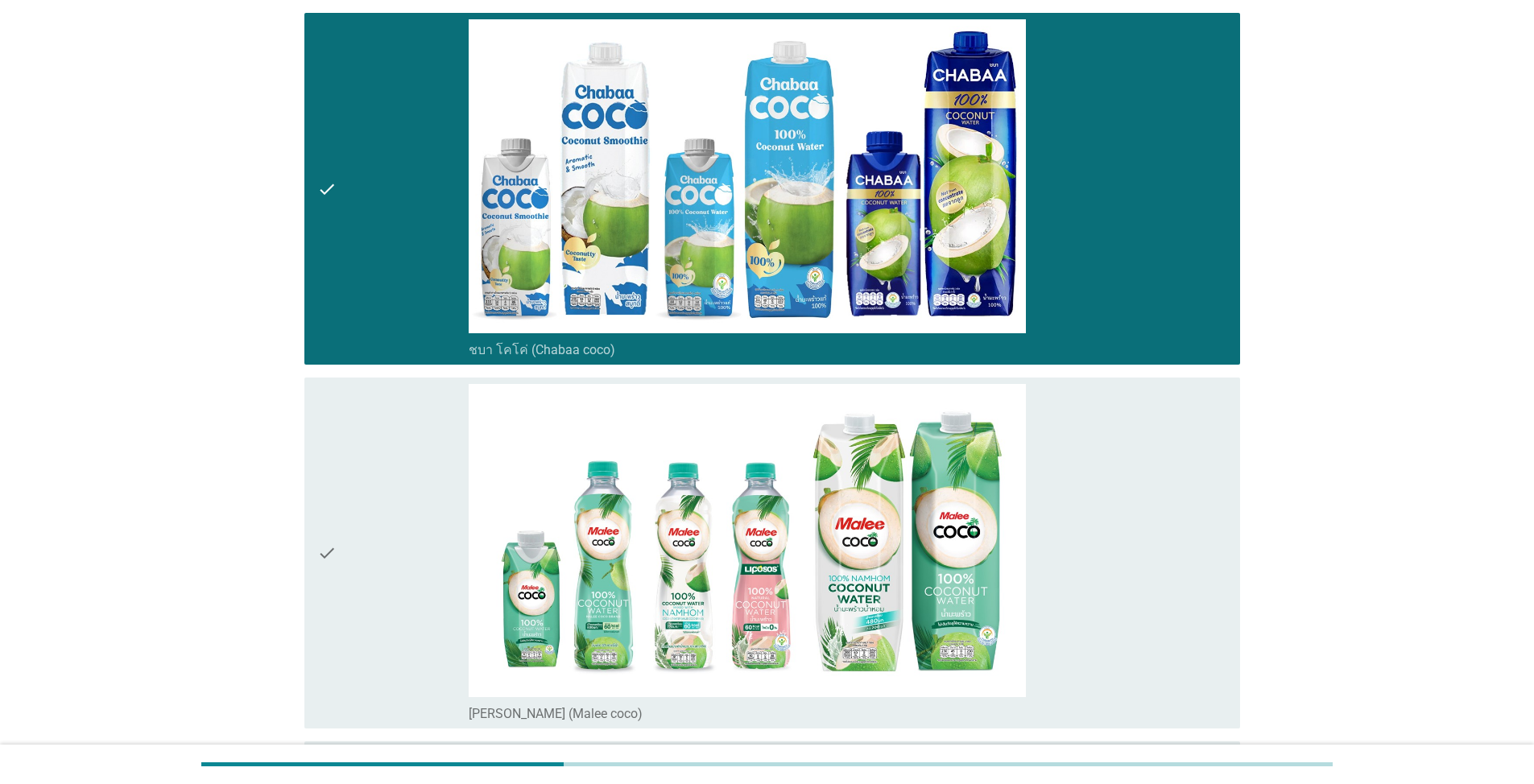
scroll to position [1288, 0]
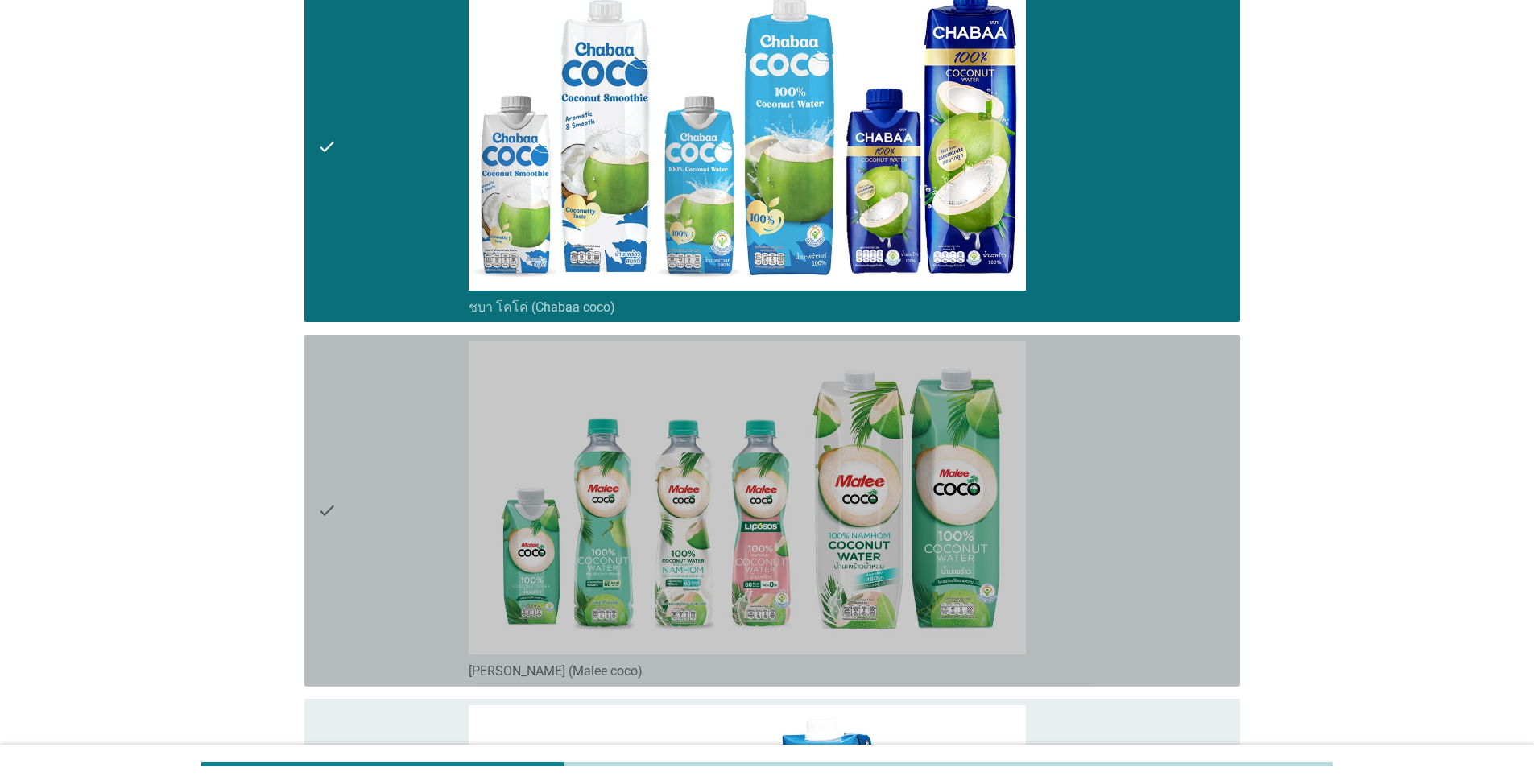
click at [432, 410] on div "check" at bounding box center [393, 511] width 151 height 339
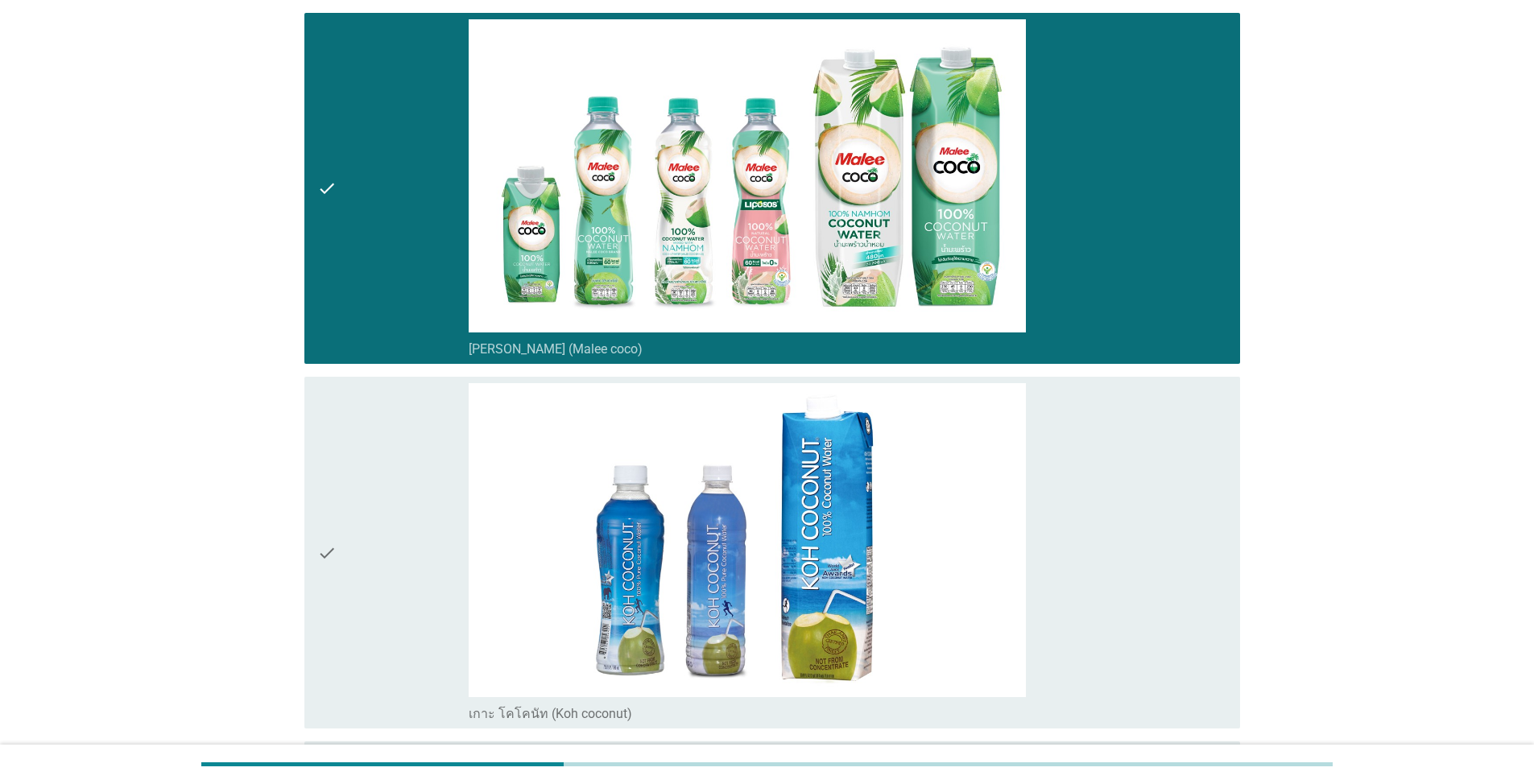
click at [372, 490] on div "check" at bounding box center [393, 552] width 151 height 339
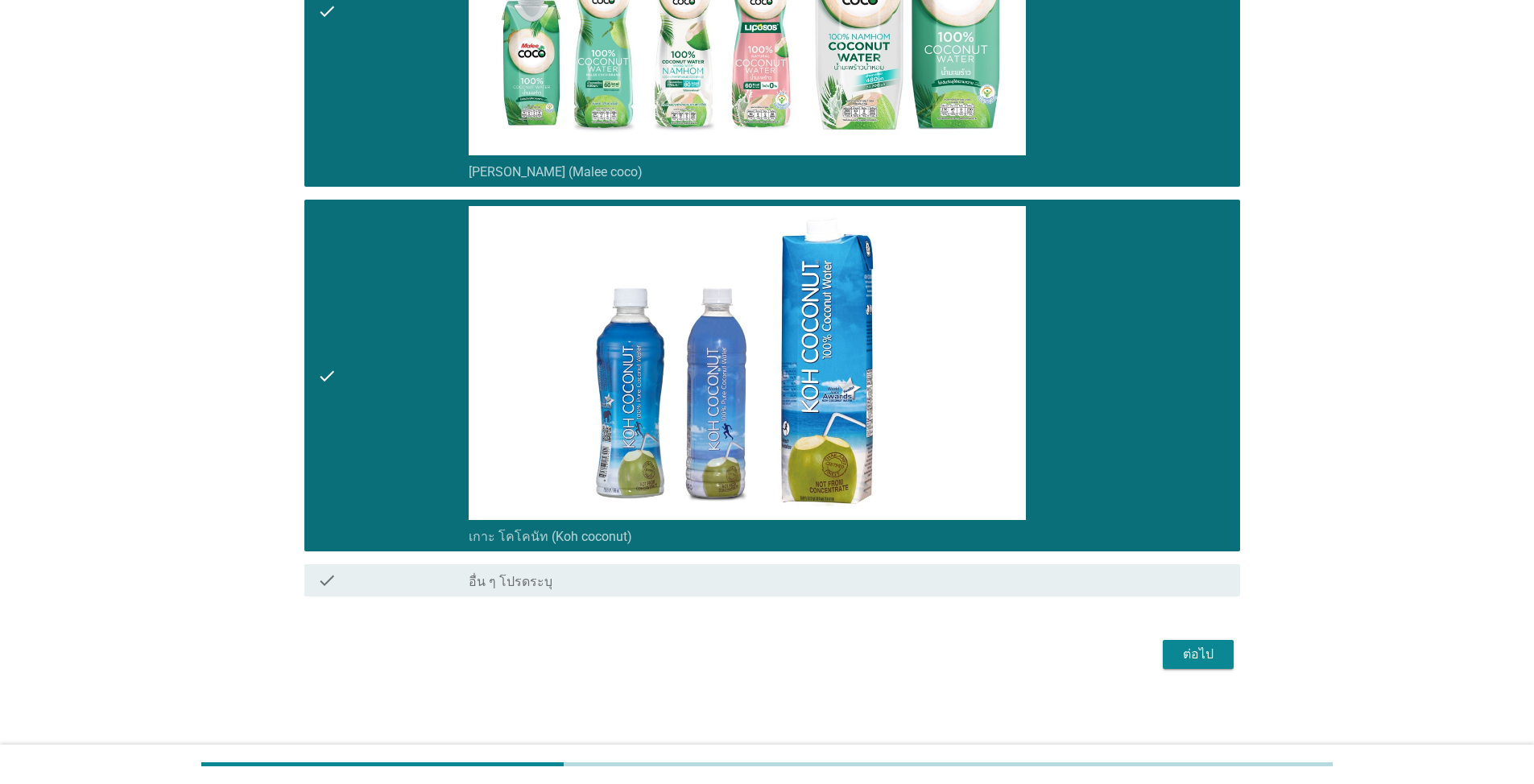
scroll to position [1788, 0]
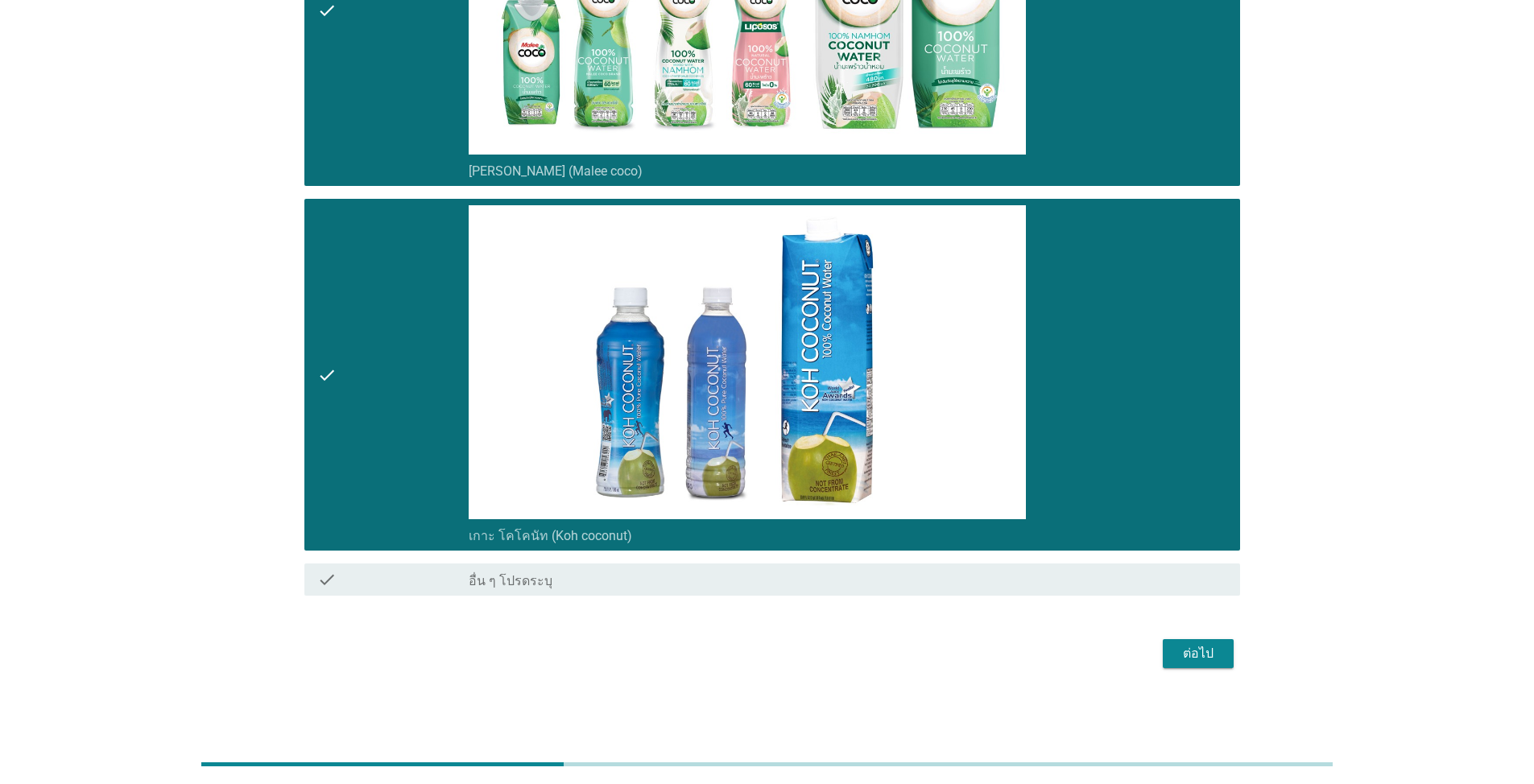
click at [1203, 655] on div "ต่อไป" at bounding box center [1198, 653] width 45 height 19
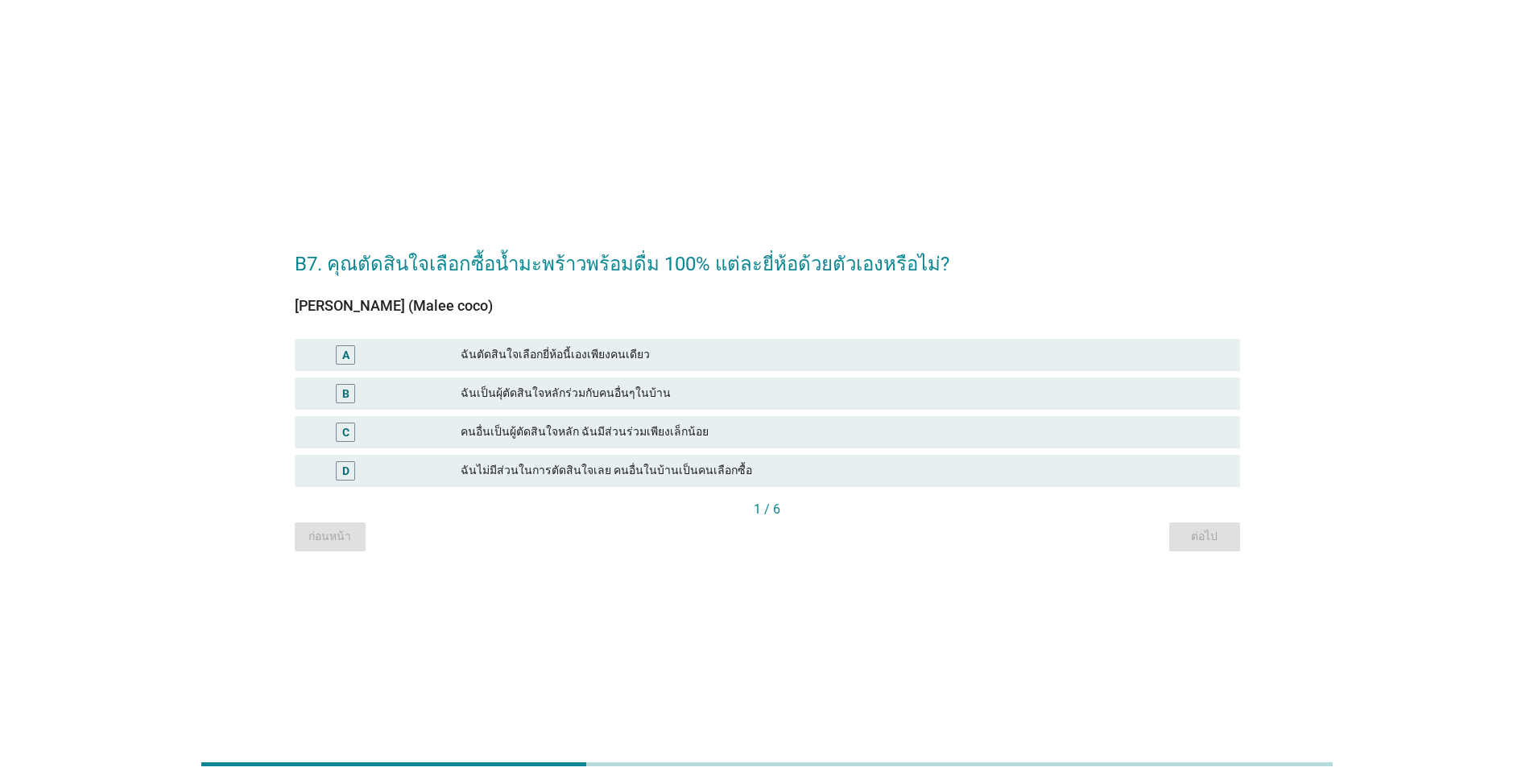
click at [407, 352] on div "A" at bounding box center [384, 354] width 153 height 19
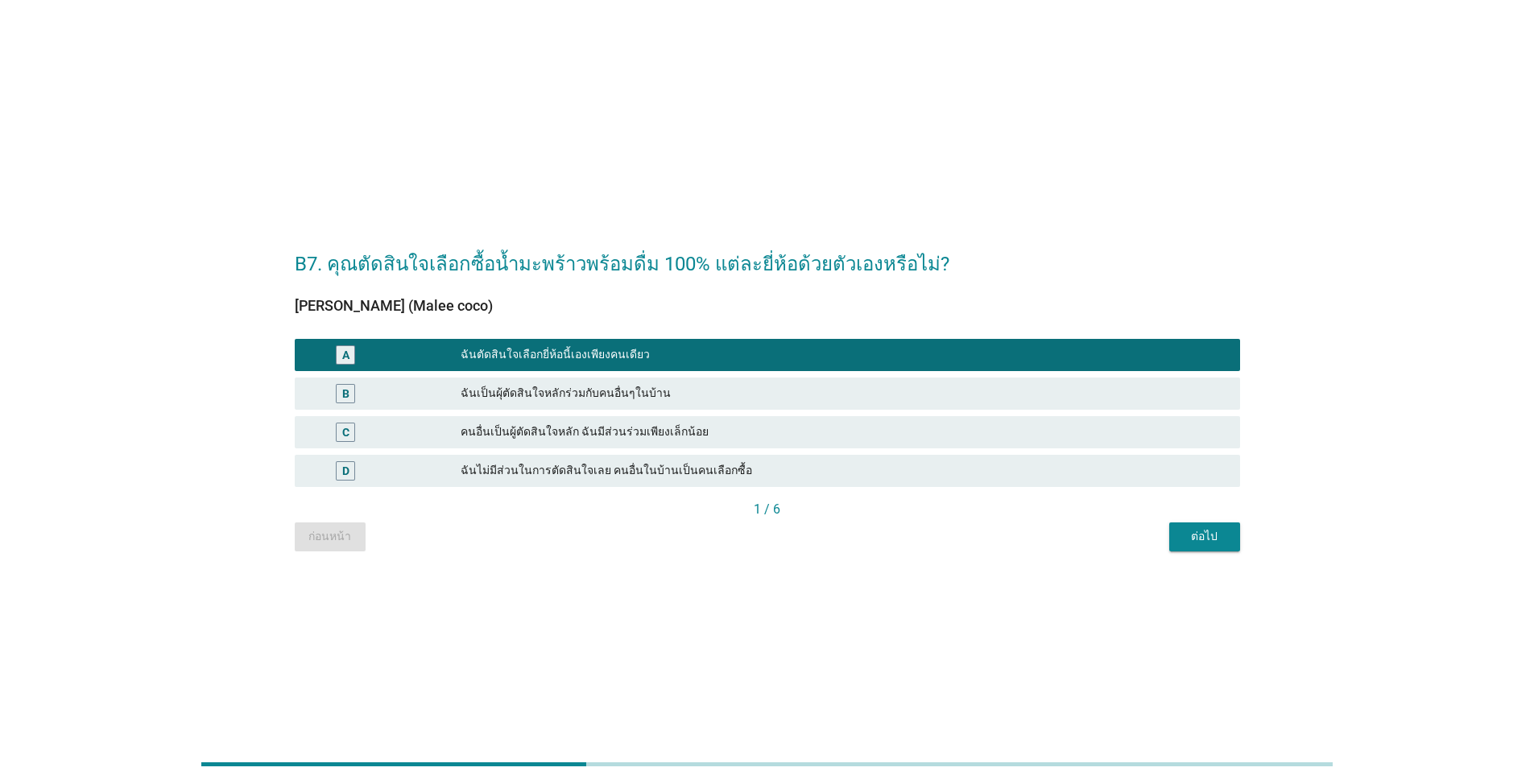
click at [1210, 529] on div "ต่อไป" at bounding box center [1204, 536] width 45 height 17
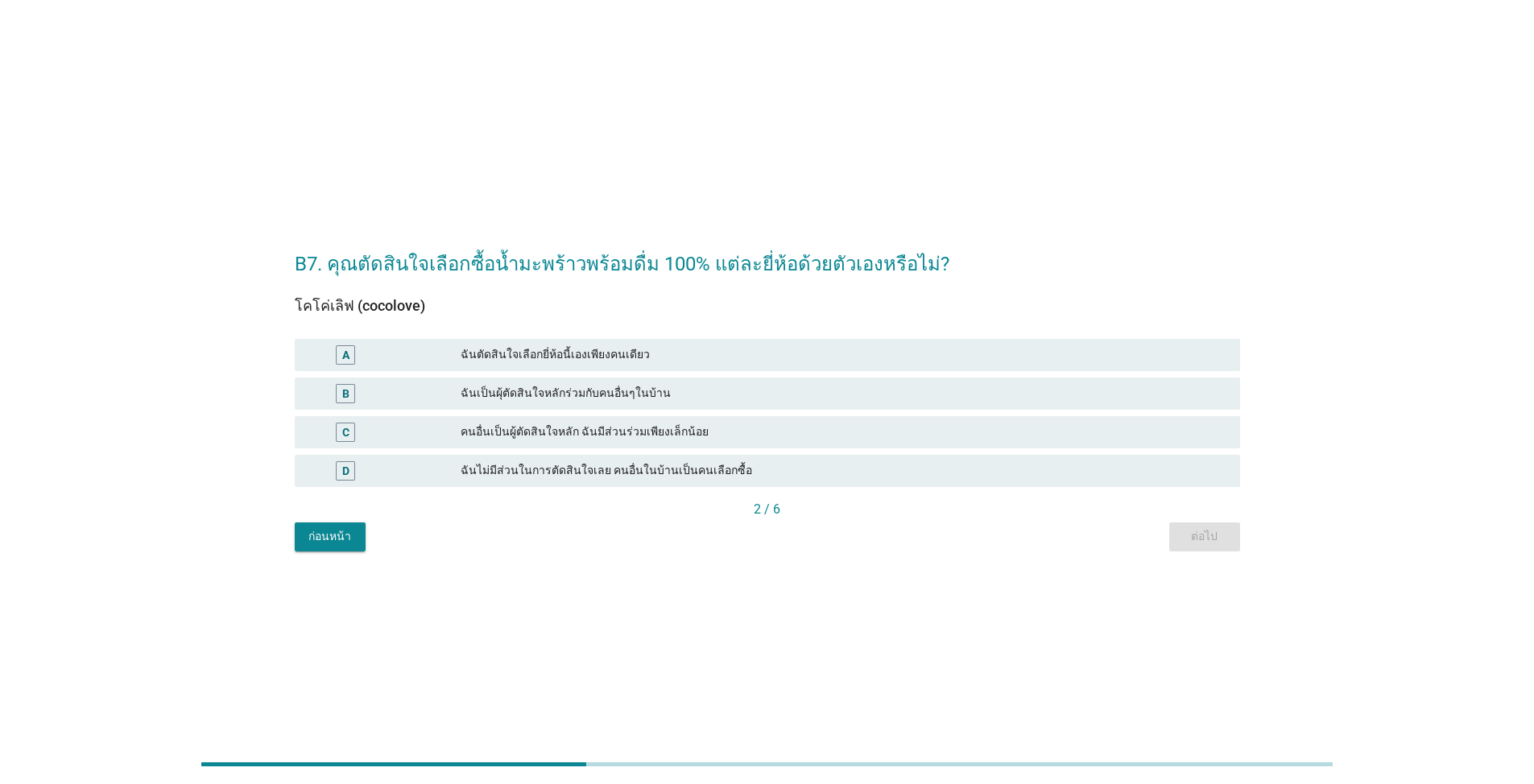
click at [480, 331] on div "โคโค่เลิฟ (cocolove) A ฉันตัดสินใจเลือกยี่ห้อนี้เองเพียงคนเดียว B ฉันเป็นผุ้ตัด…" at bounding box center [767, 398] width 945 height 202
click at [461, 345] on div "ฉันตัดสินใจเลือกยี่ห้อนี้เองเพียงคนเดียว" at bounding box center [844, 354] width 767 height 19
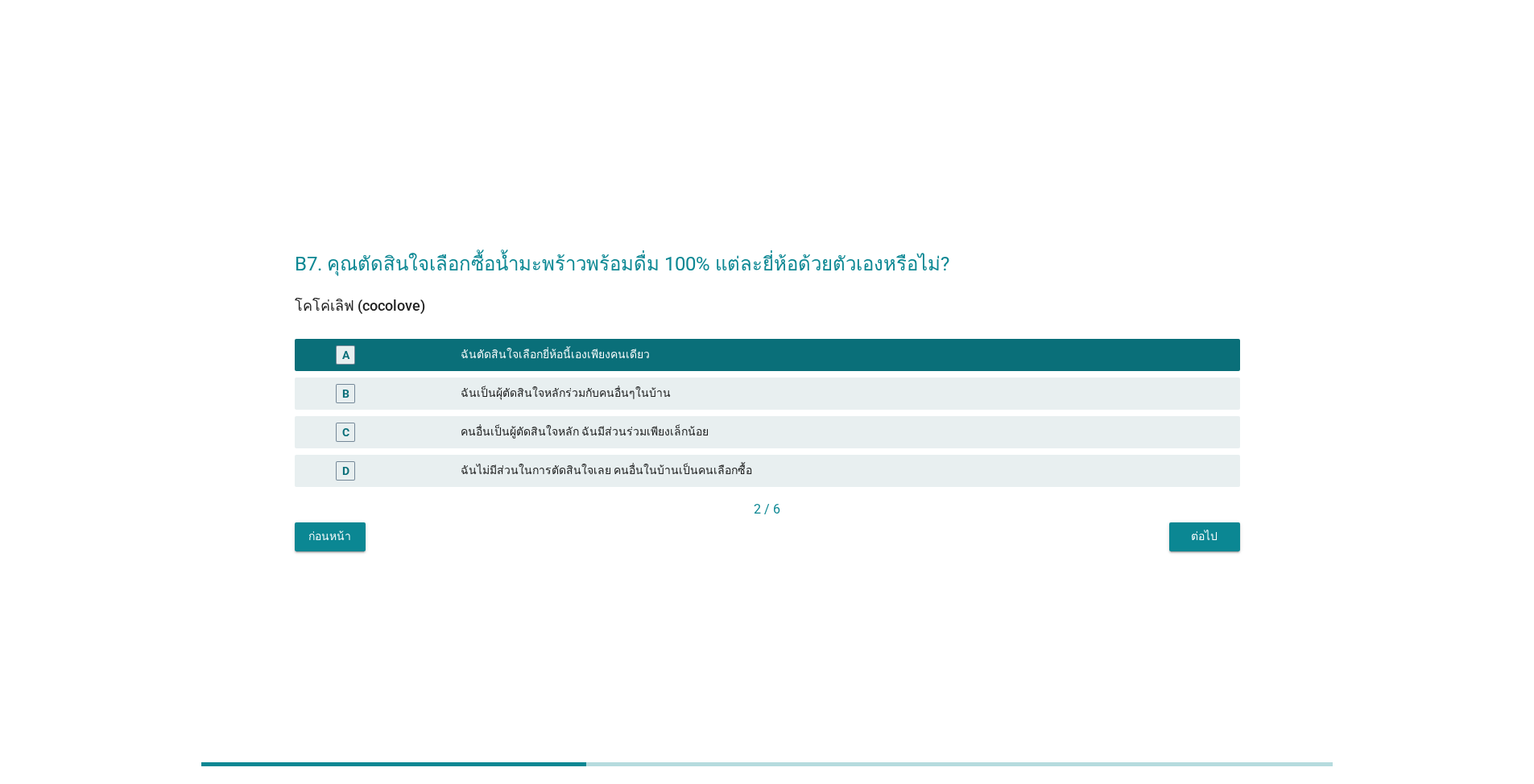
click at [1222, 538] on div "ต่อไป" at bounding box center [1204, 536] width 45 height 17
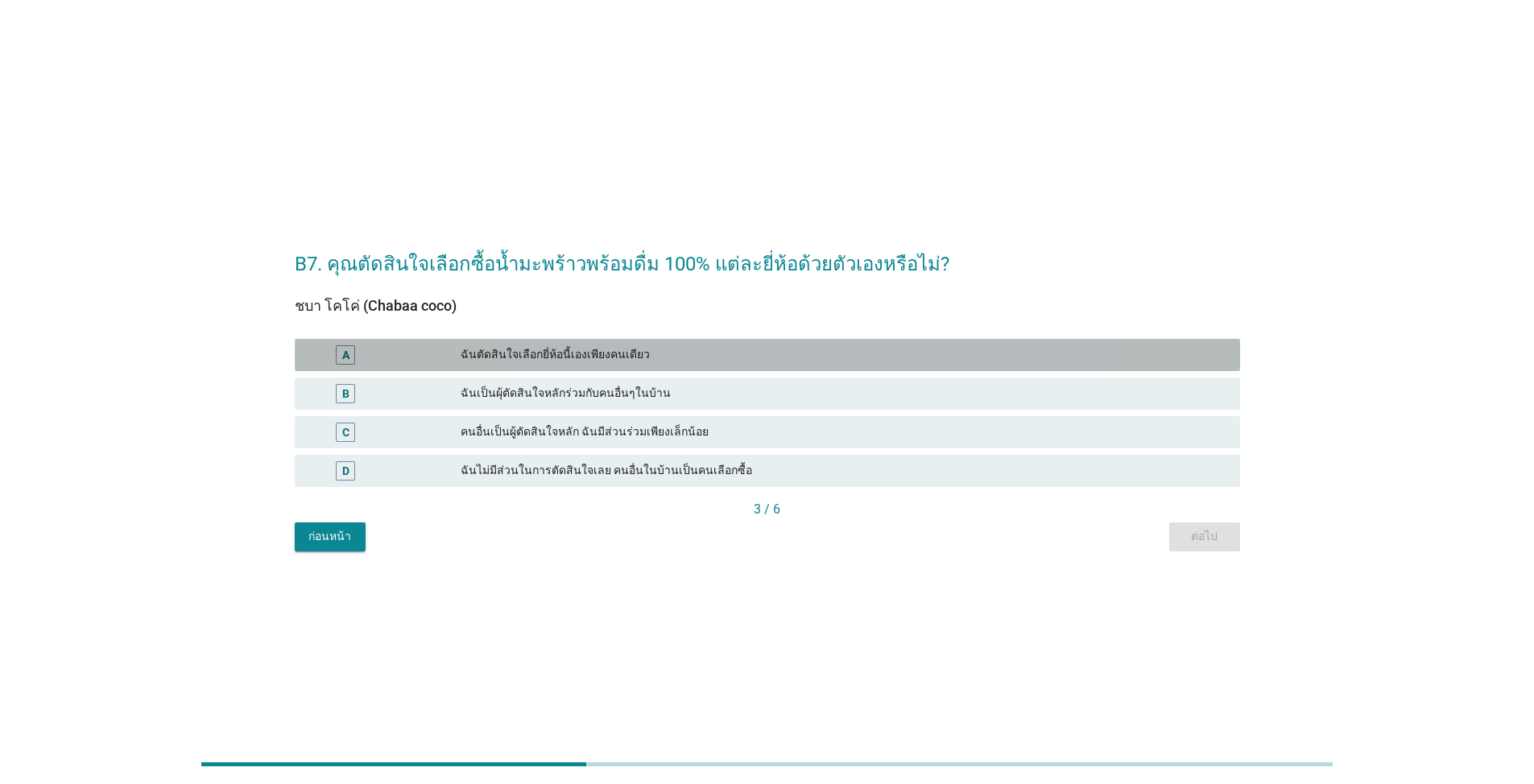
click at [448, 351] on div "A" at bounding box center [384, 354] width 153 height 19
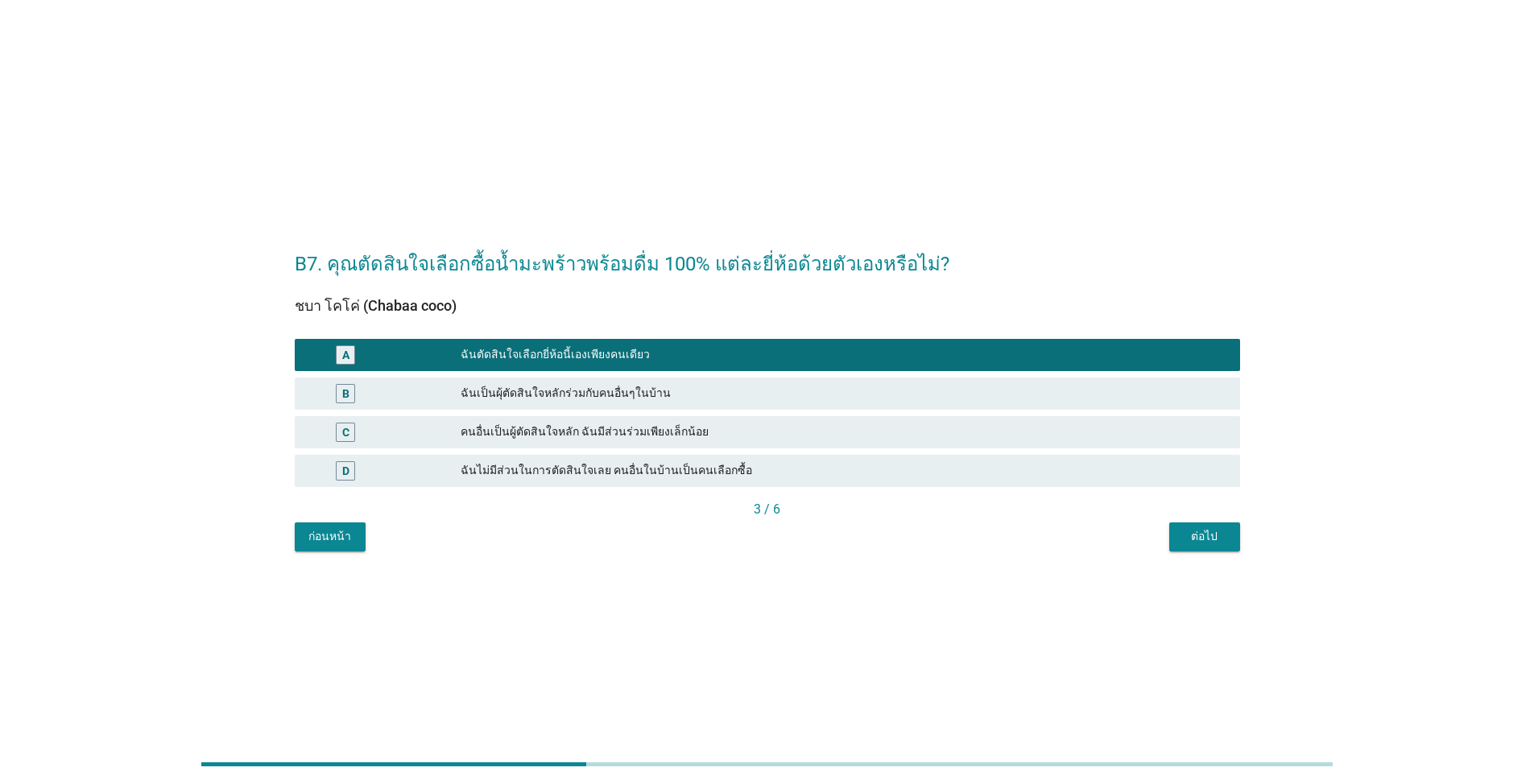
click at [1190, 531] on div "ต่อไป" at bounding box center [1204, 536] width 45 height 17
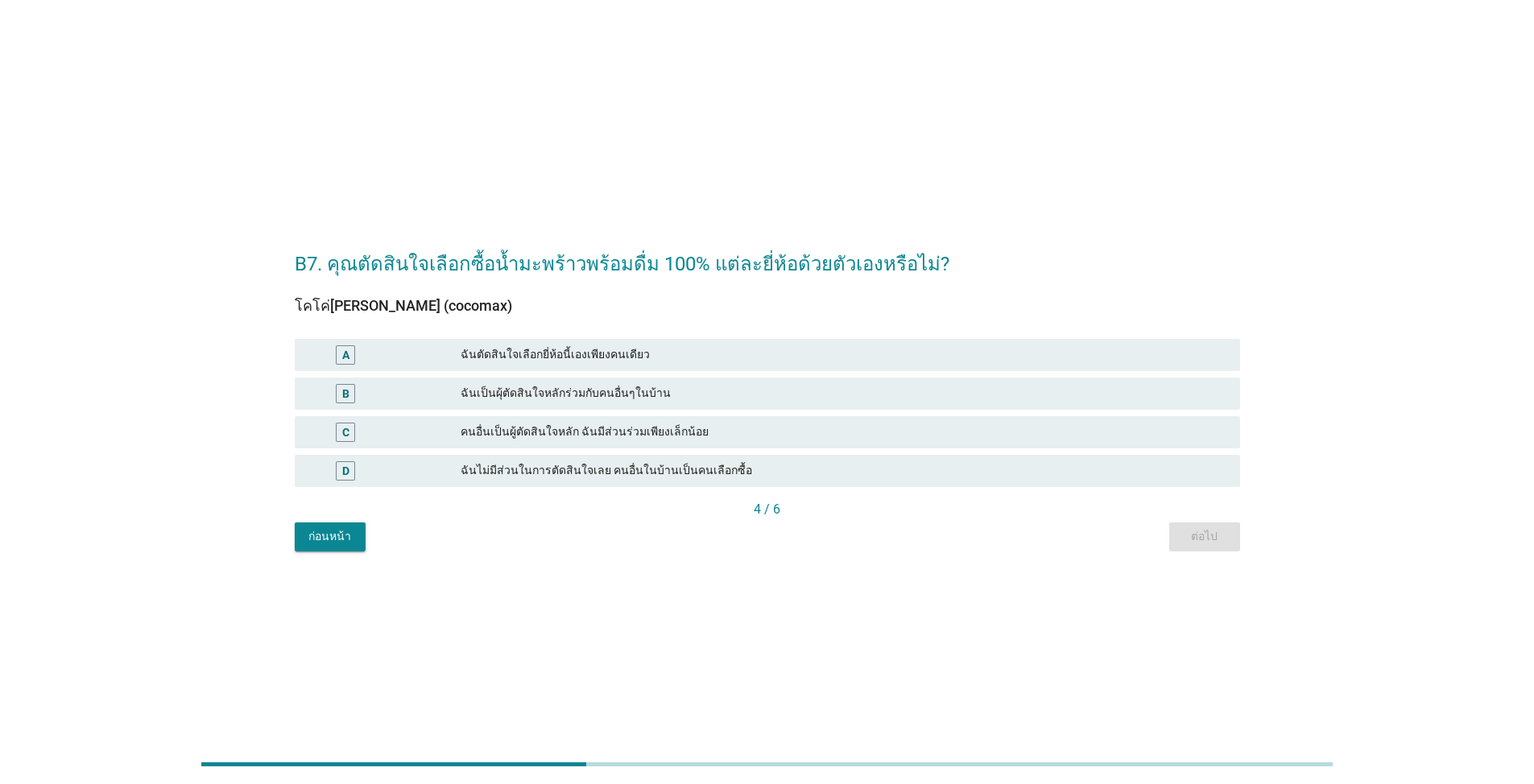
click at [426, 343] on div "A ฉันตัดสินใจเลือกยี่ห้อนี้เองเพียงคนเดียว" at bounding box center [767, 355] width 945 height 32
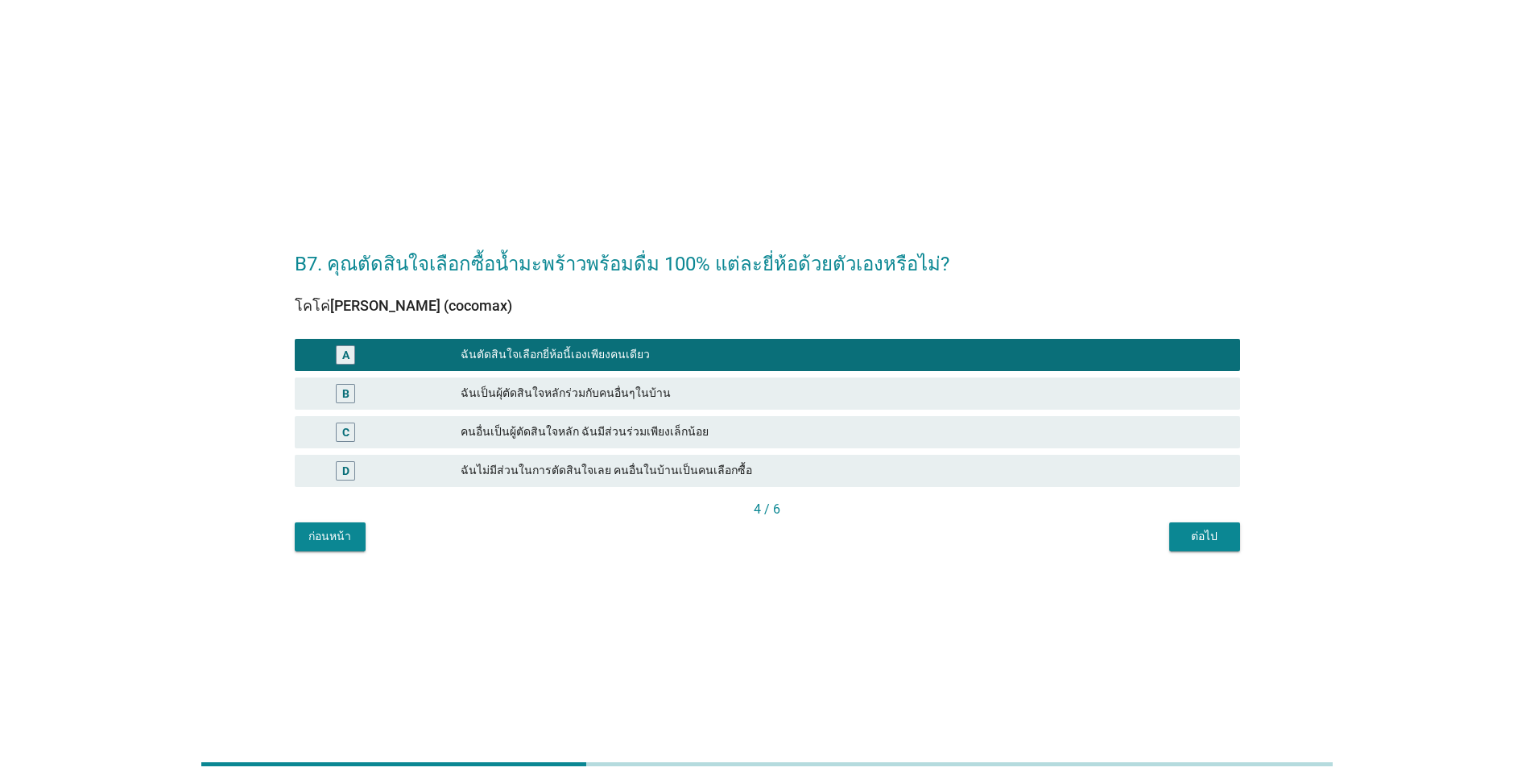
click at [1185, 533] on div "ต่อไป" at bounding box center [1204, 536] width 45 height 17
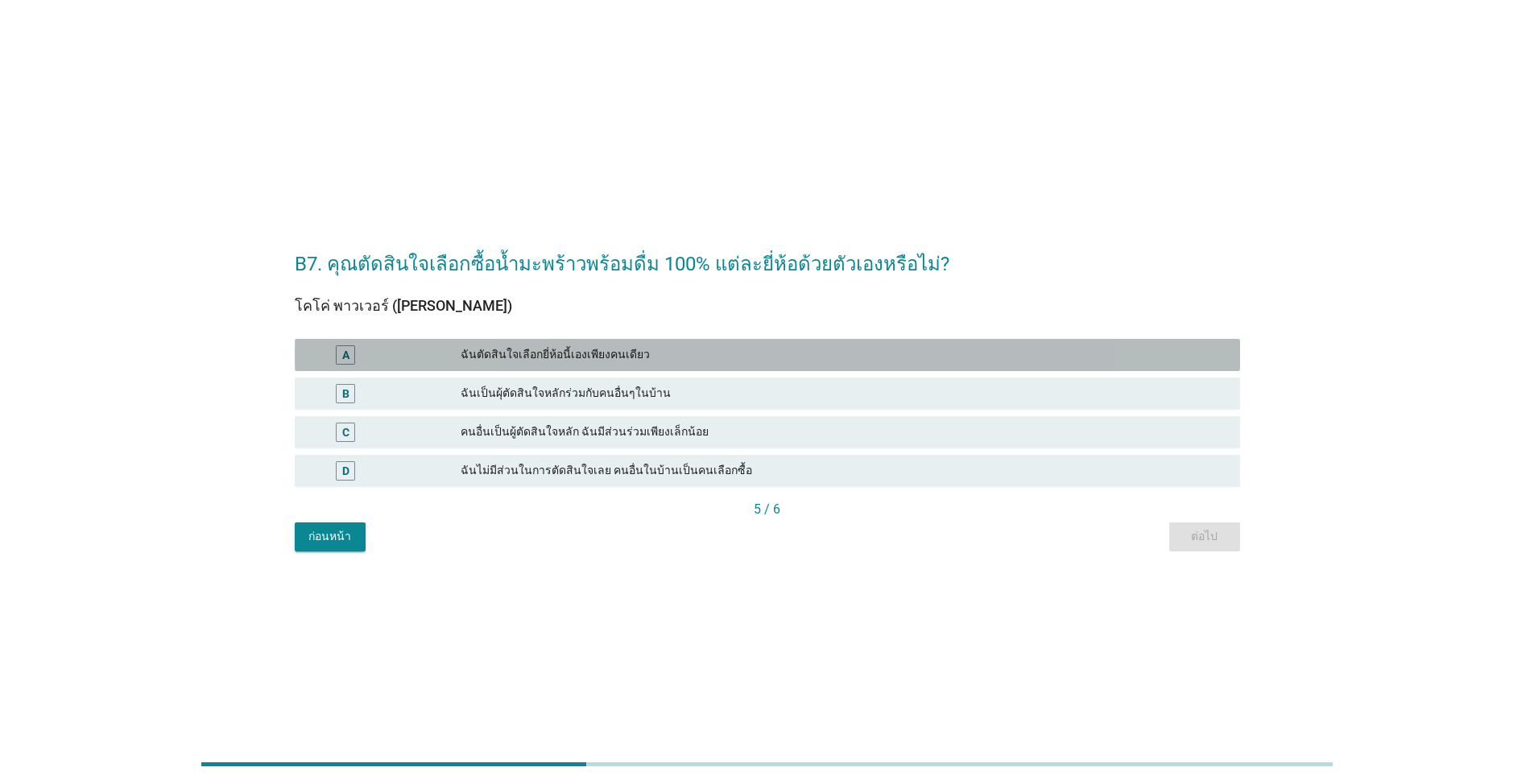
click at [329, 349] on div "A" at bounding box center [346, 354] width 76 height 19
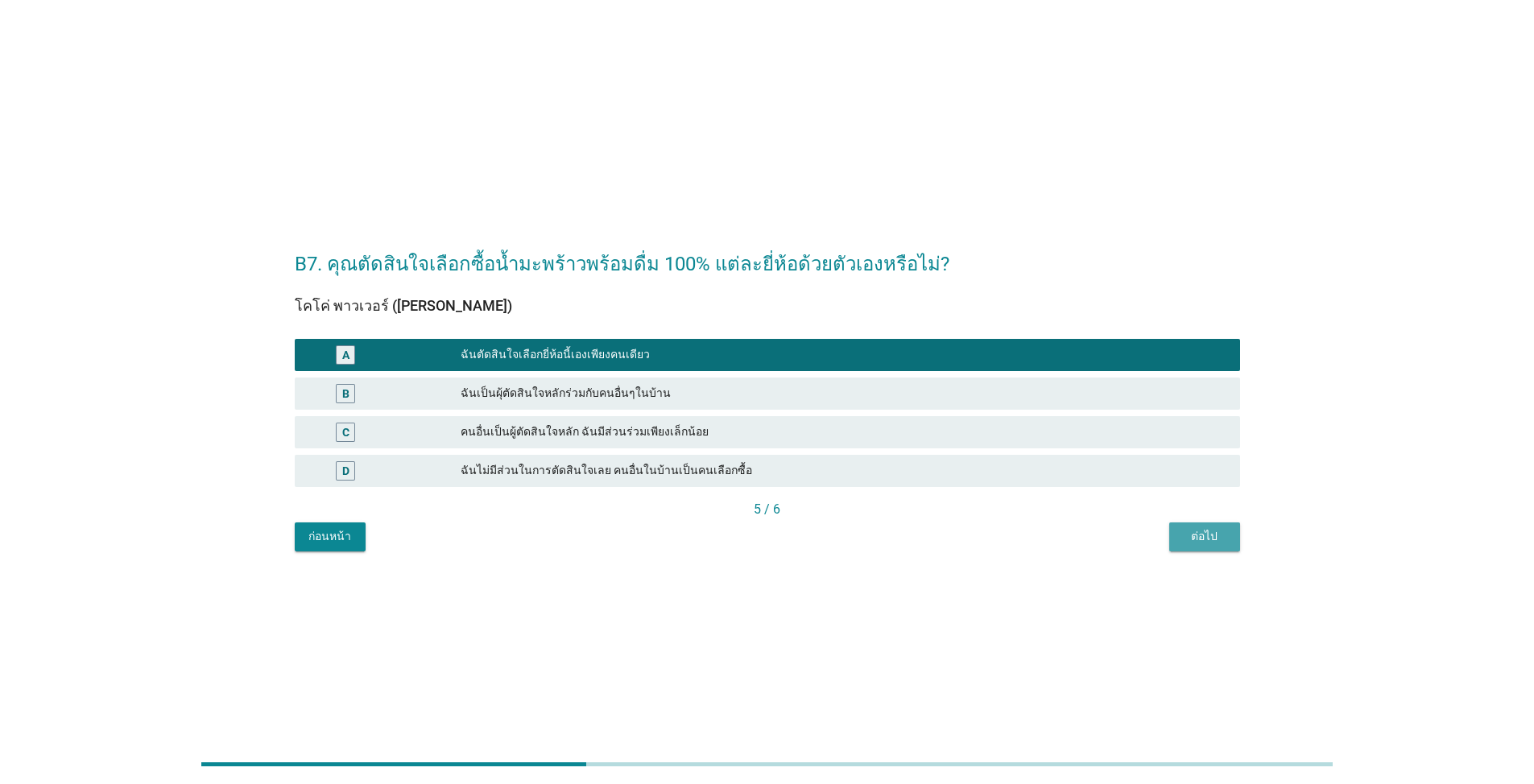
click at [1182, 534] on div "ต่อไป" at bounding box center [1204, 536] width 45 height 17
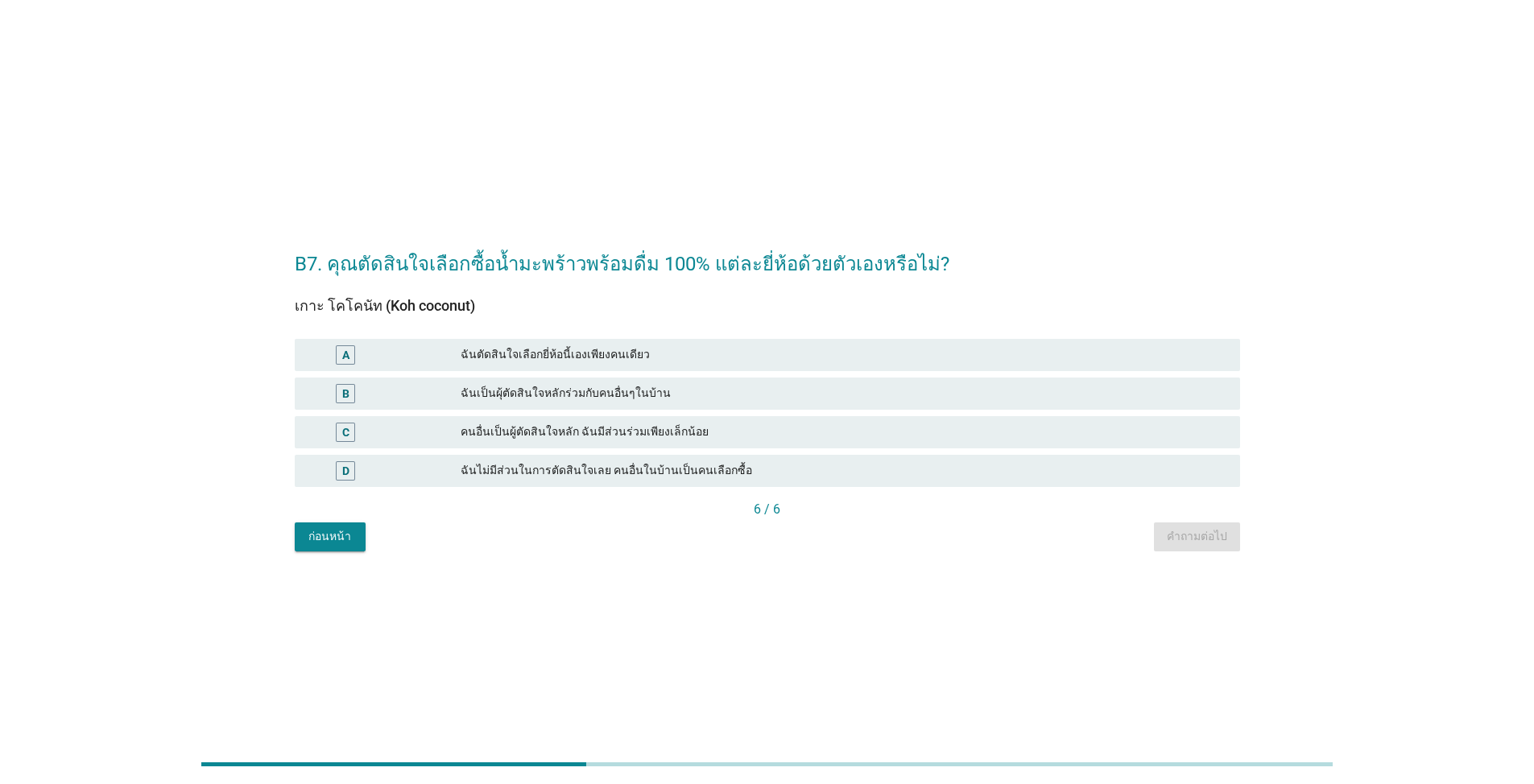
click at [420, 355] on div "A" at bounding box center [384, 354] width 153 height 19
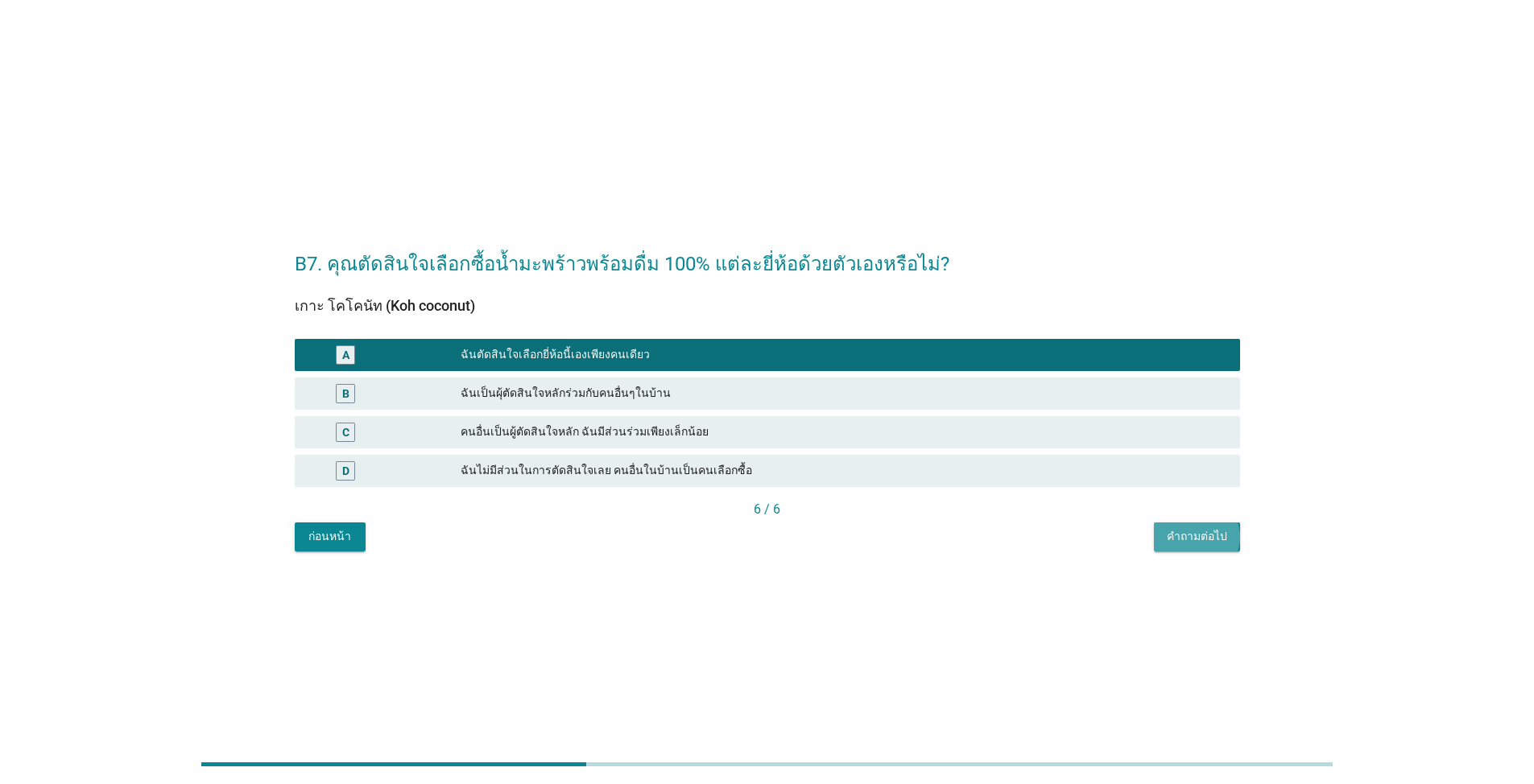
click at [1184, 528] on div "คำถามต่อไป" at bounding box center [1196, 536] width 60 height 17
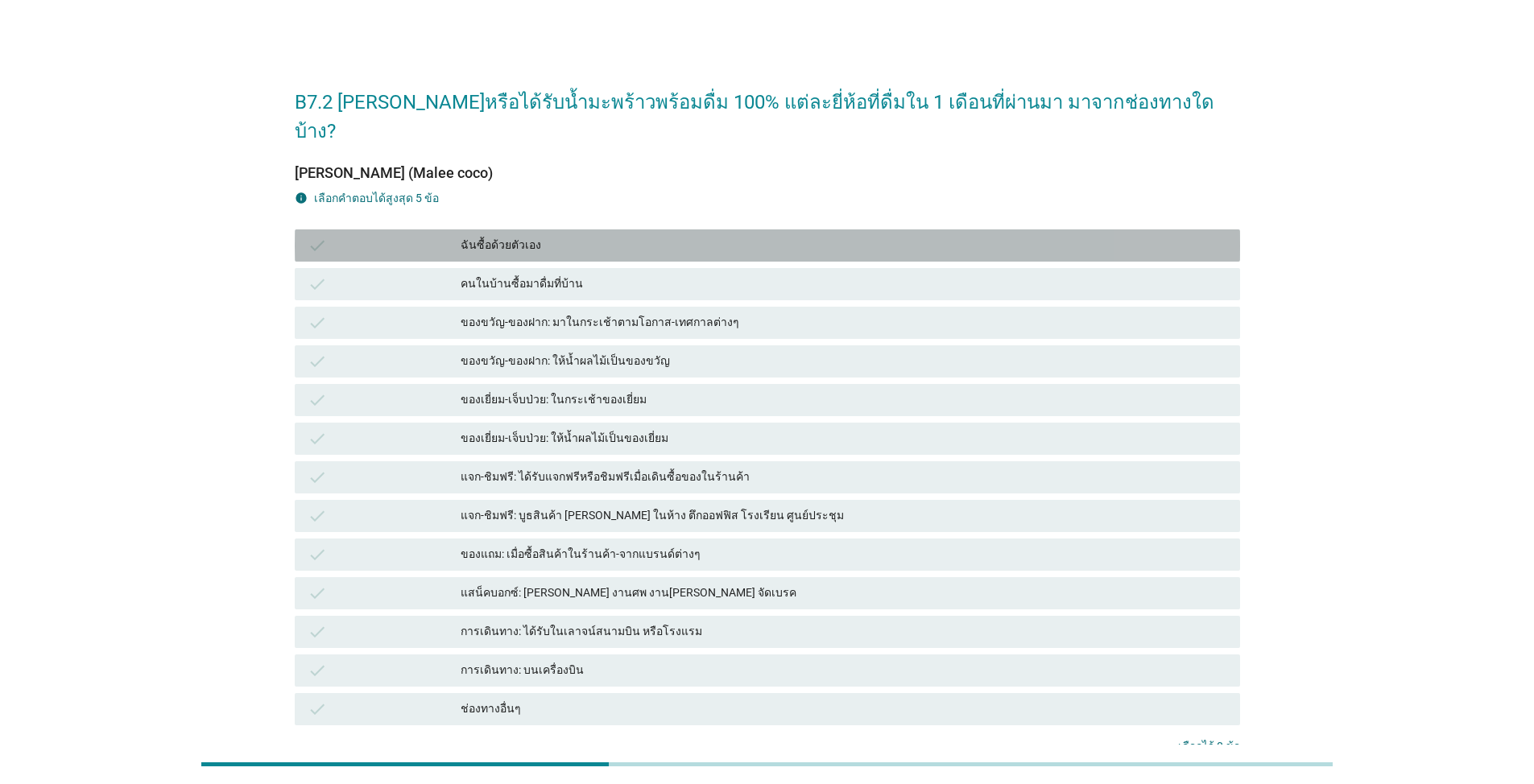
click at [526, 236] on div "ฉันซื้อด้วยตัวเอง" at bounding box center [844, 245] width 767 height 19
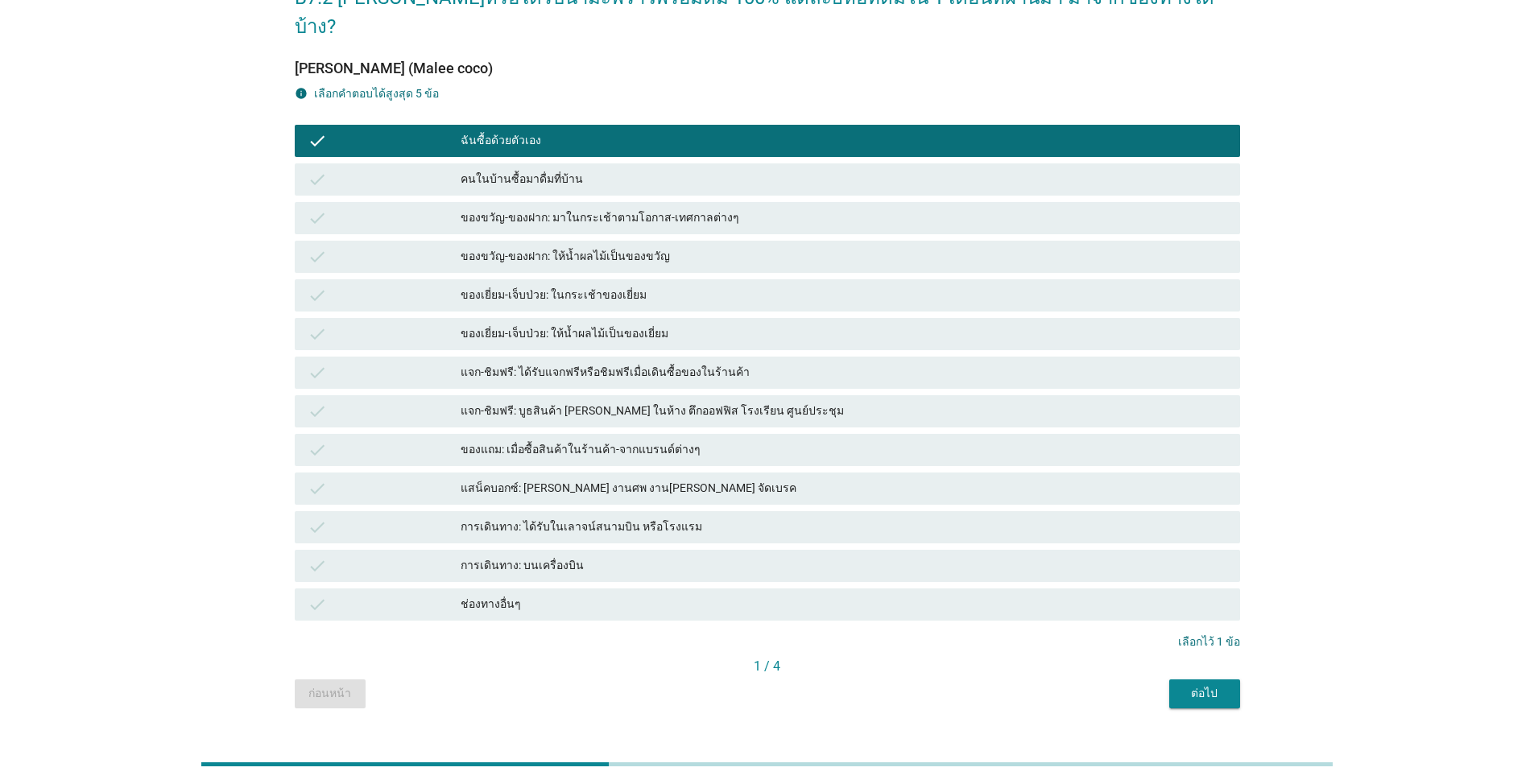
scroll to position [110, 0]
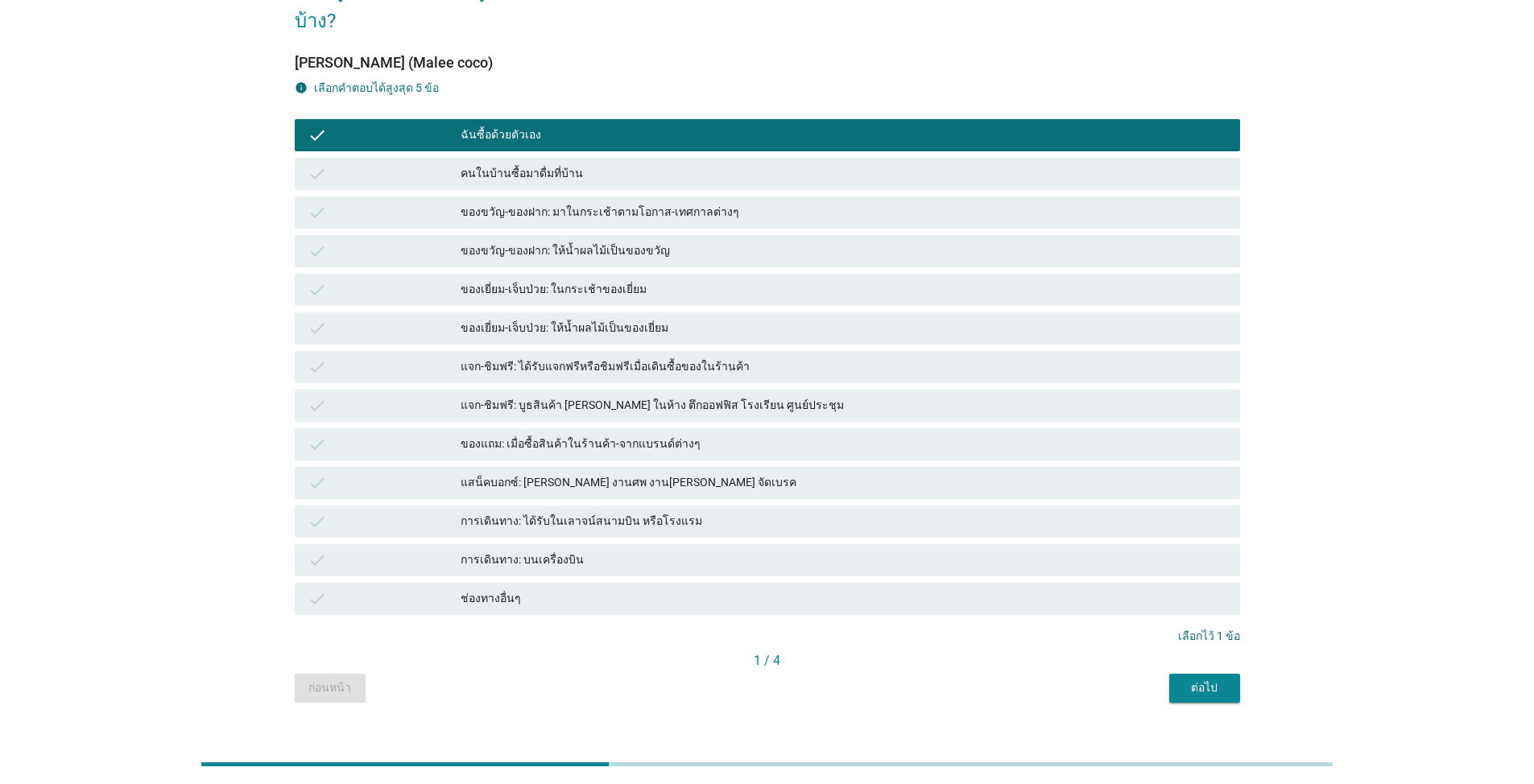
click at [1204, 679] on div "ต่อไป" at bounding box center [1204, 688] width 45 height 17
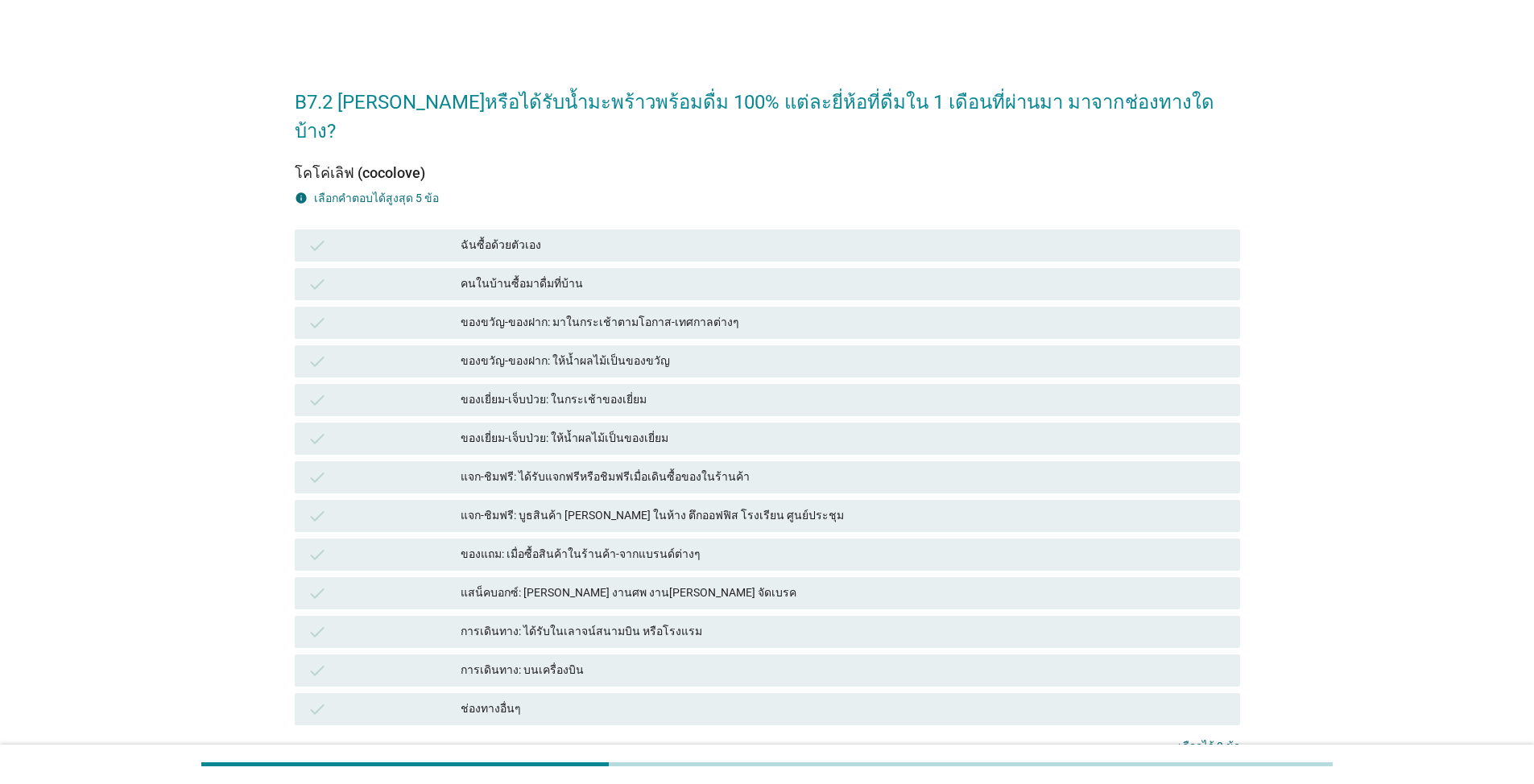
click at [586, 236] on div "ฉันซื้อด้วยตัวเอง" at bounding box center [844, 245] width 767 height 19
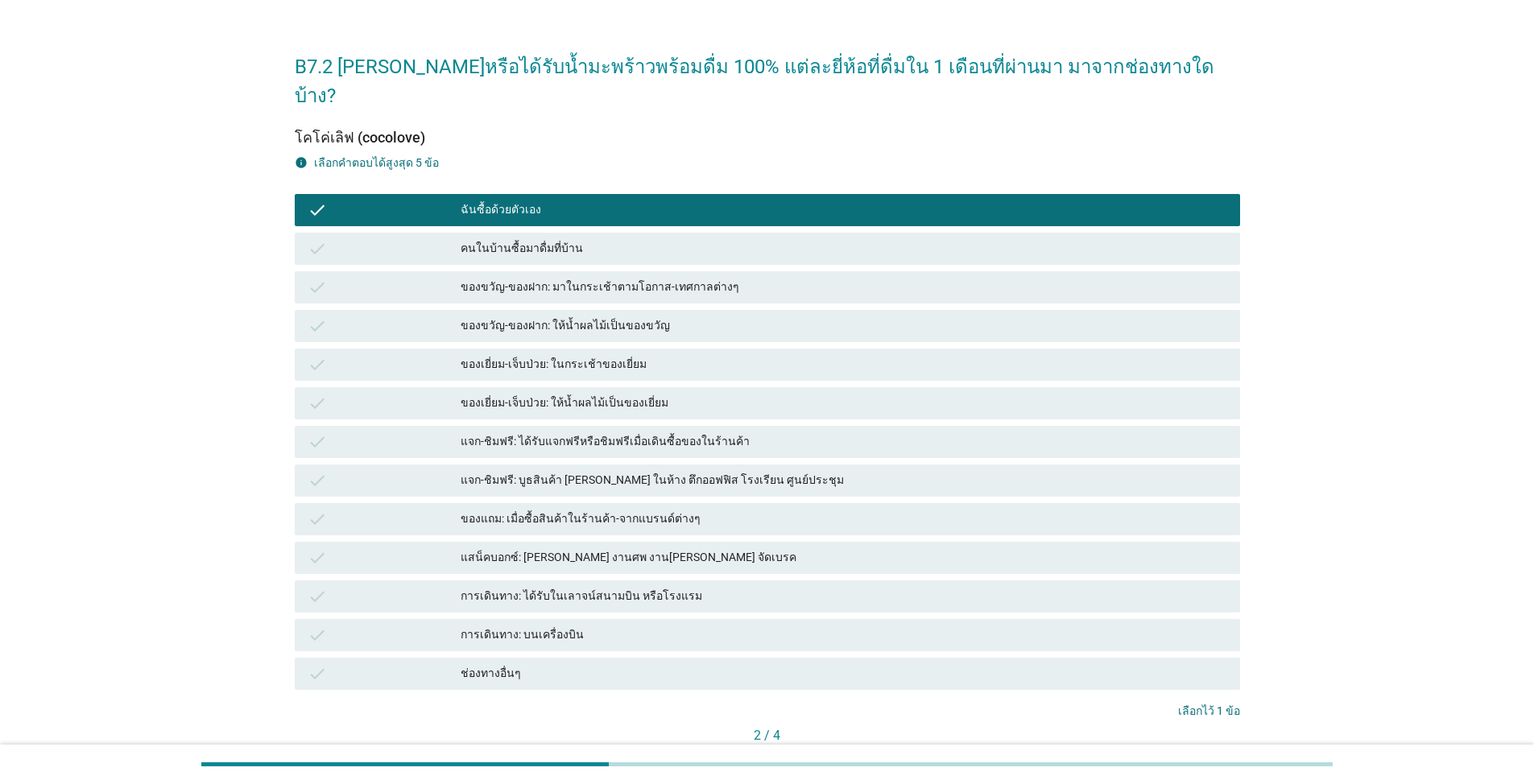
scroll to position [110, 0]
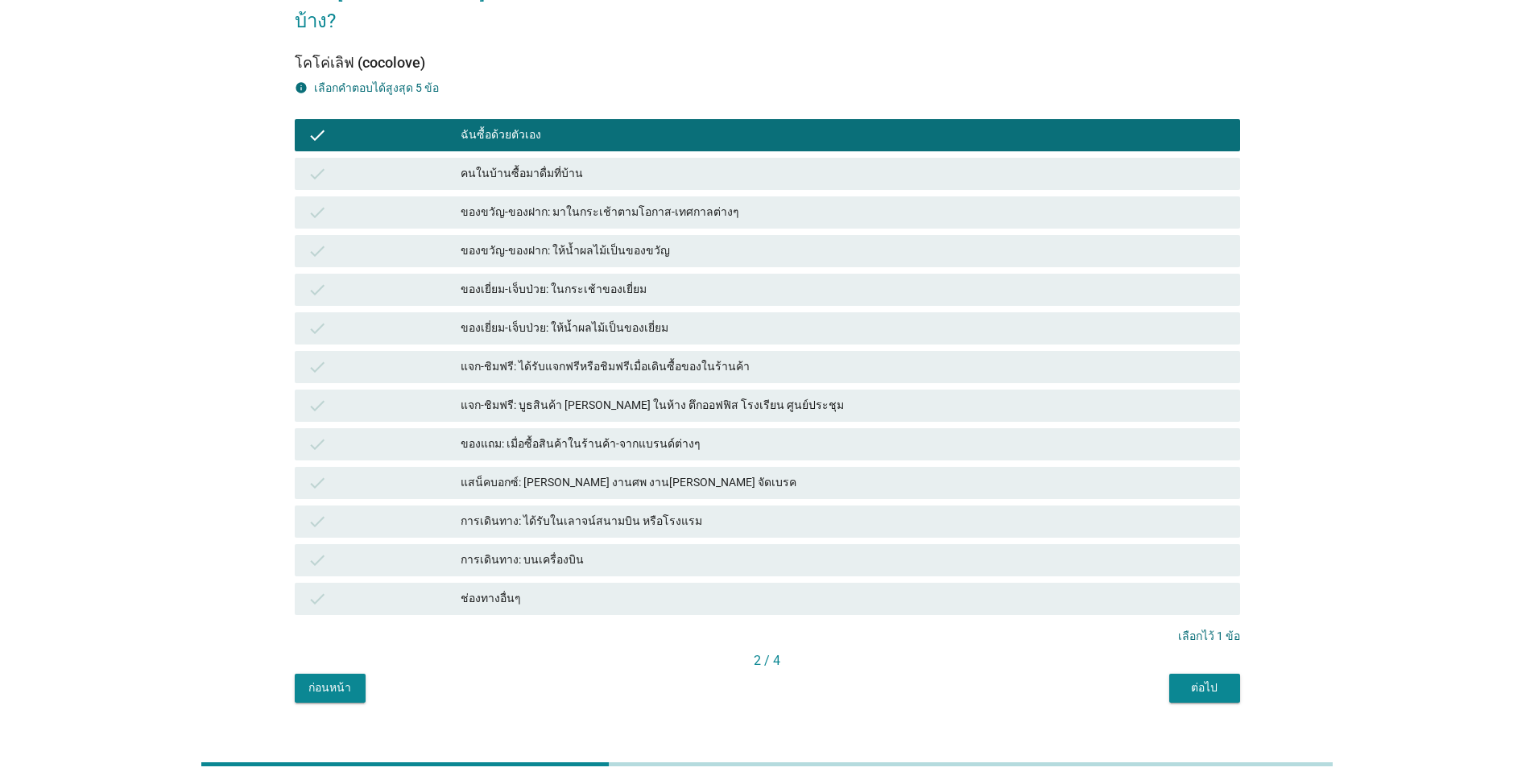
click at [1220, 674] on button "ต่อไป" at bounding box center [1205, 688] width 71 height 29
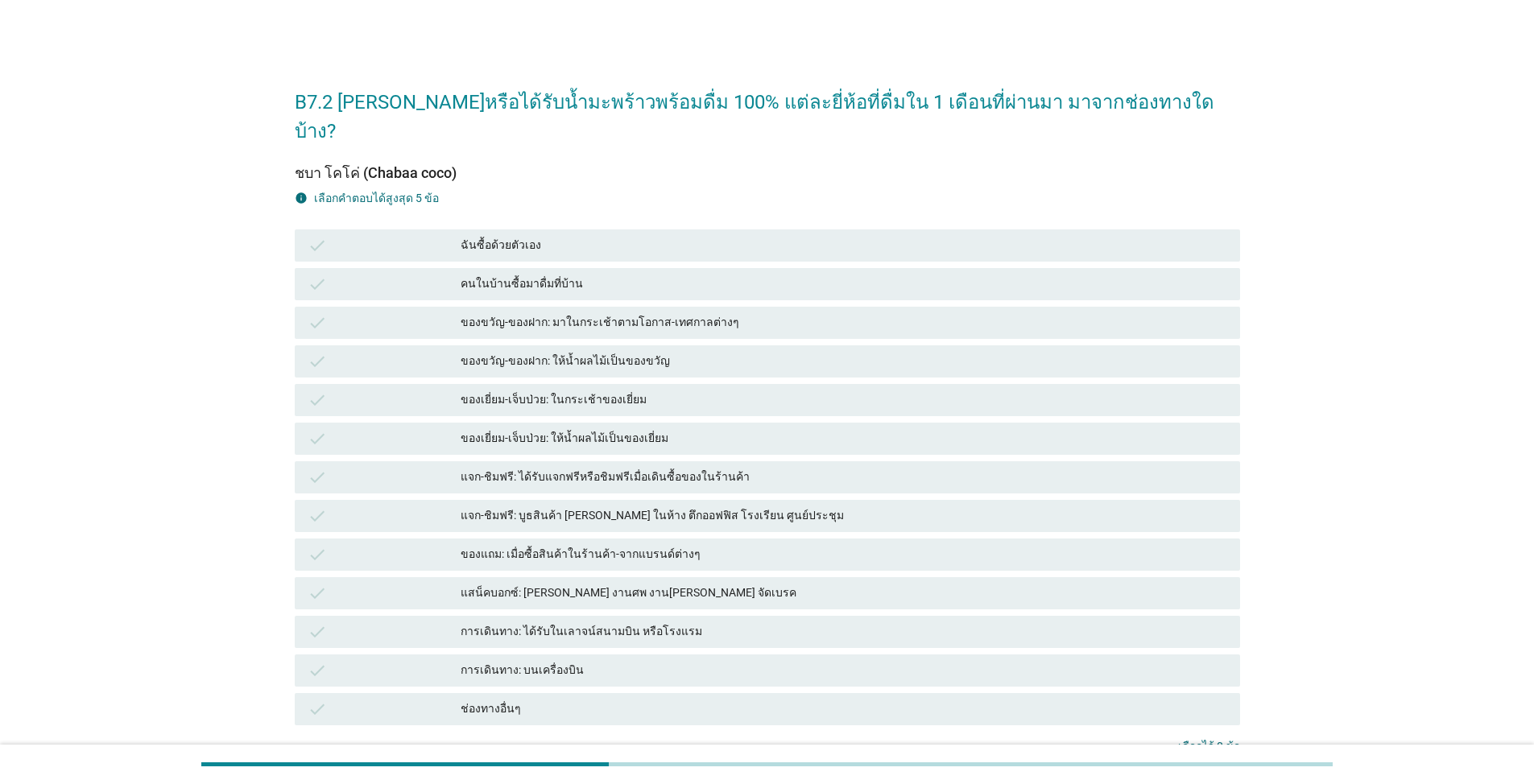
click at [531, 236] on div "ฉันซื้อด้วยตัวเอง" at bounding box center [844, 245] width 767 height 19
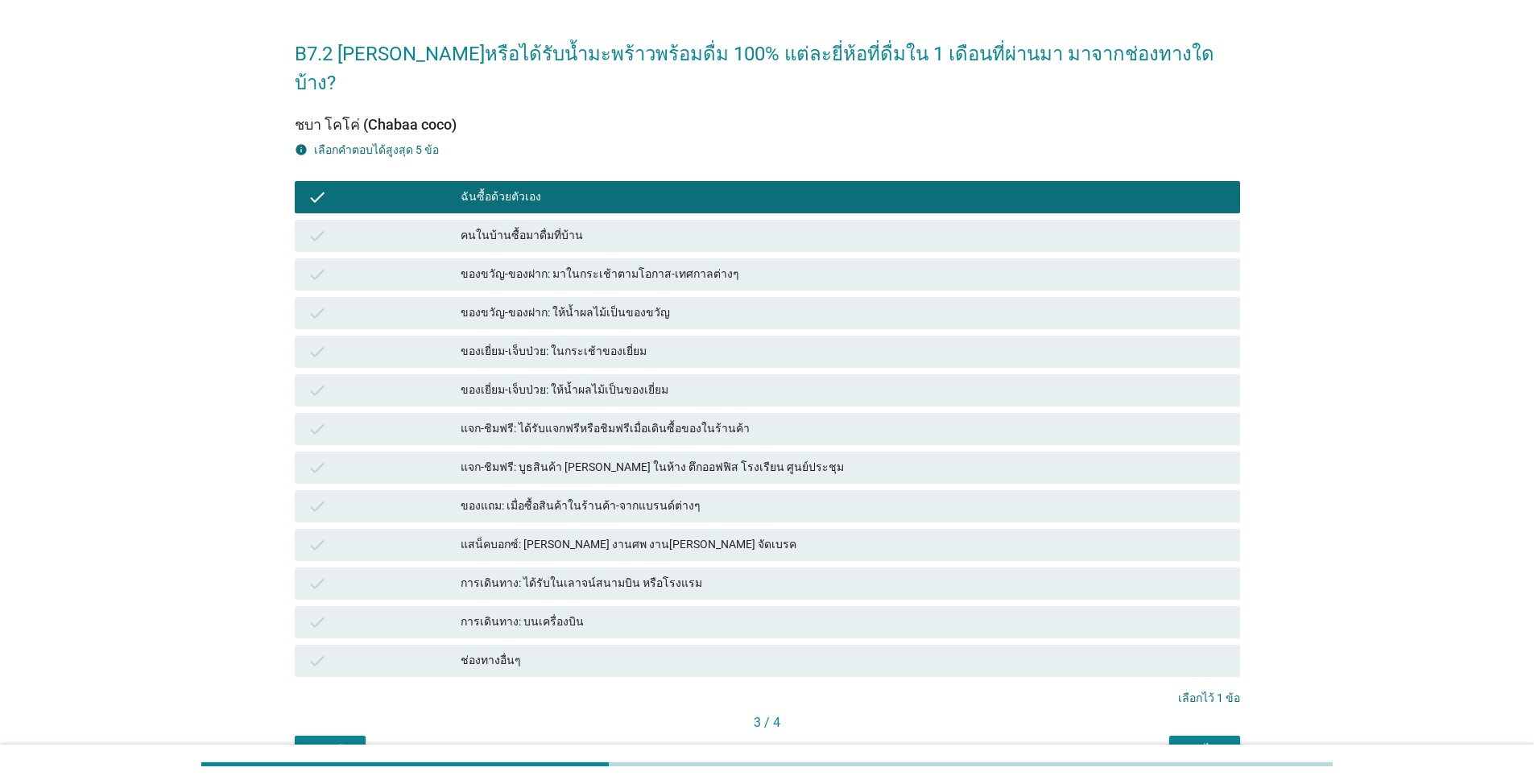
scroll to position [110, 0]
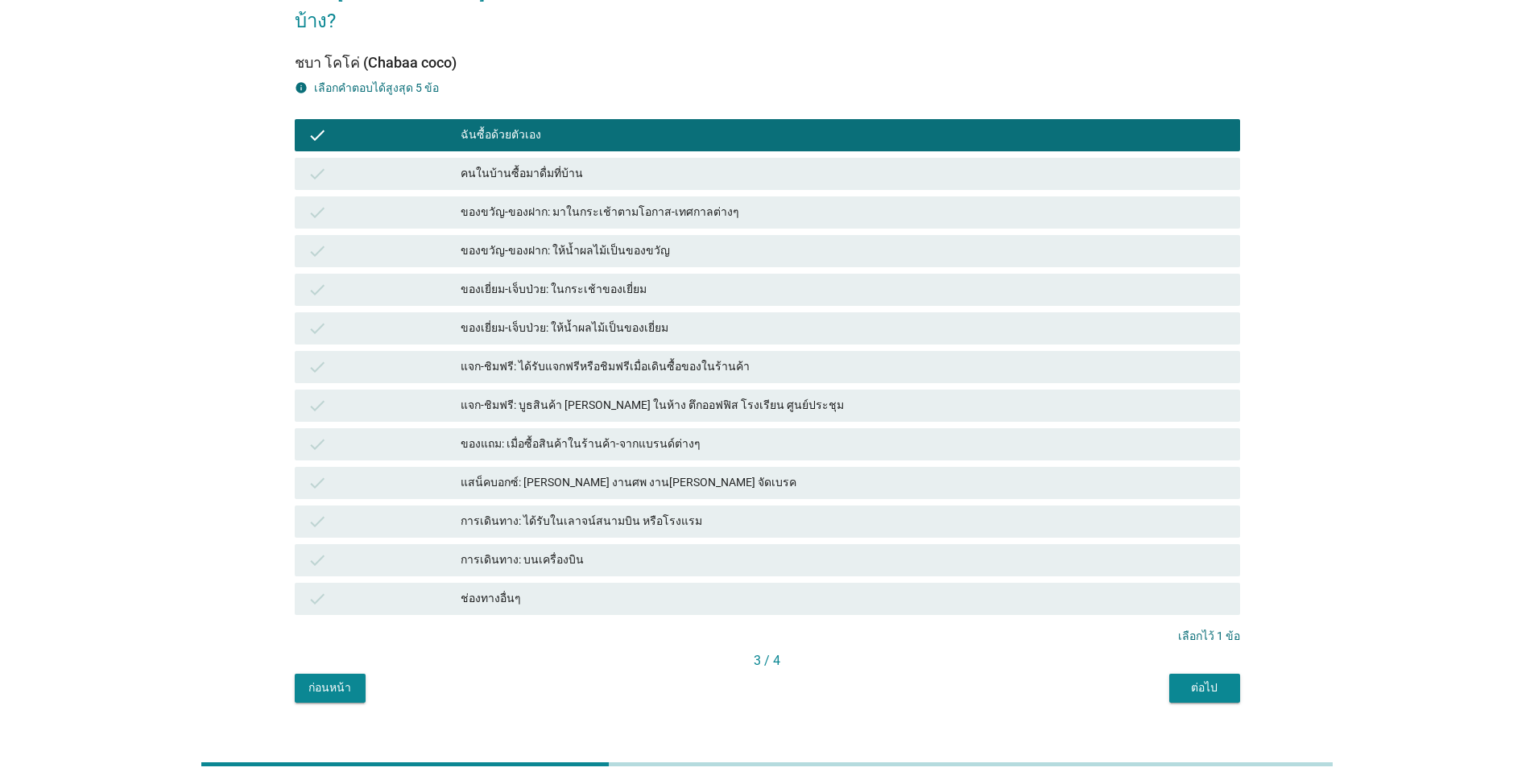
click at [1182, 679] on div "ต่อไป" at bounding box center [1204, 688] width 45 height 17
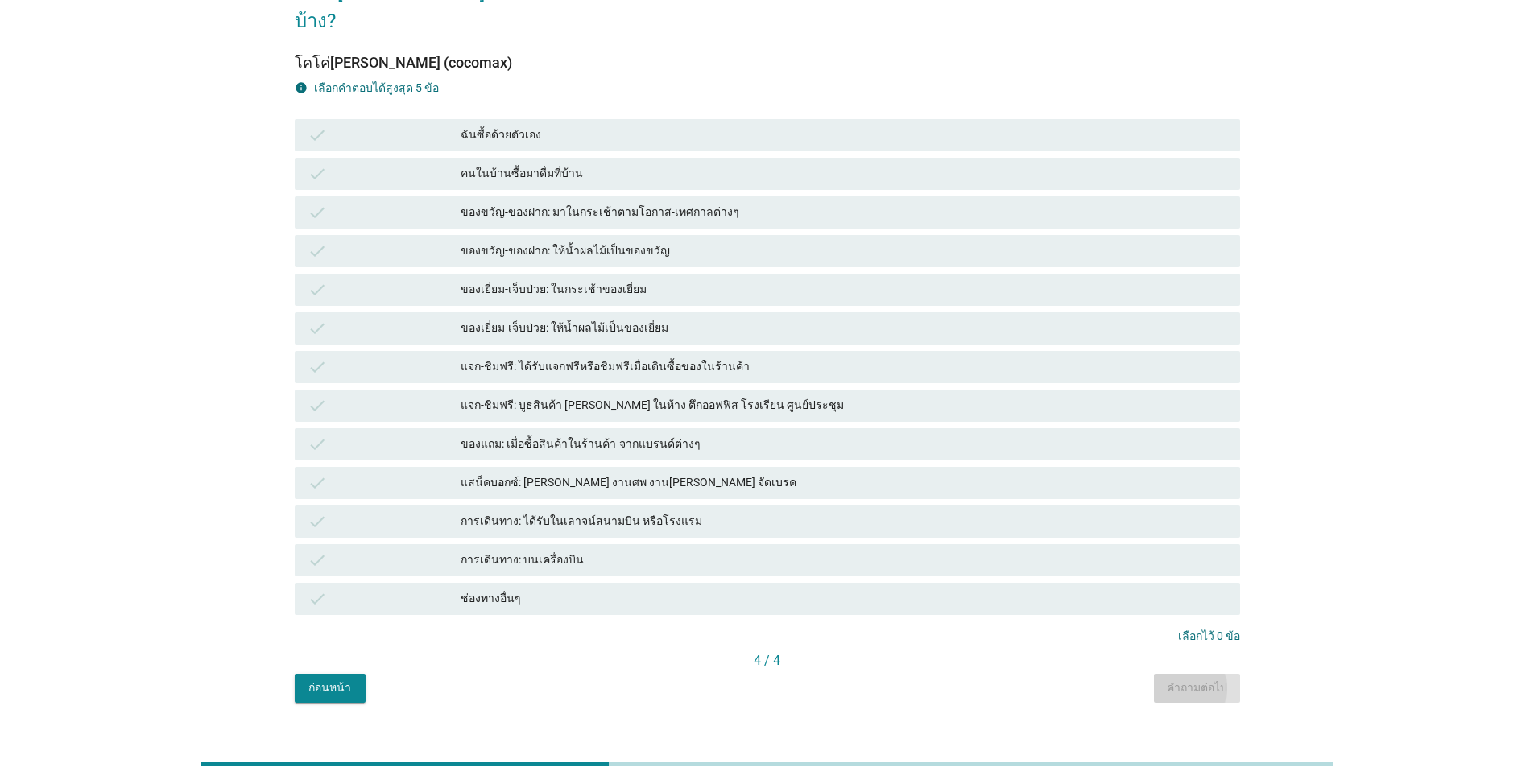
scroll to position [0, 0]
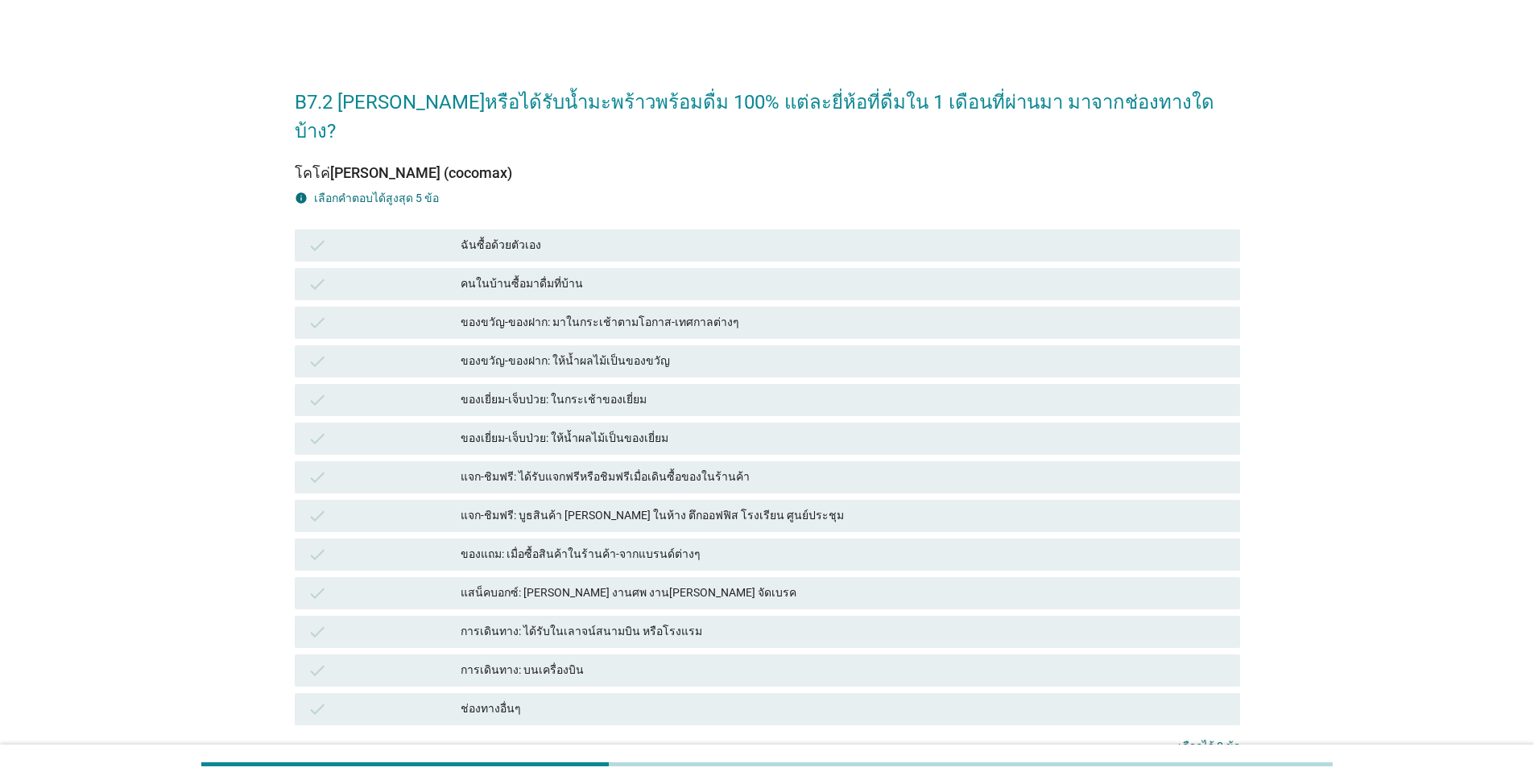
click at [435, 229] on div "check ฉันซื้อด้วยตัวเอง" at bounding box center [767, 245] width 945 height 32
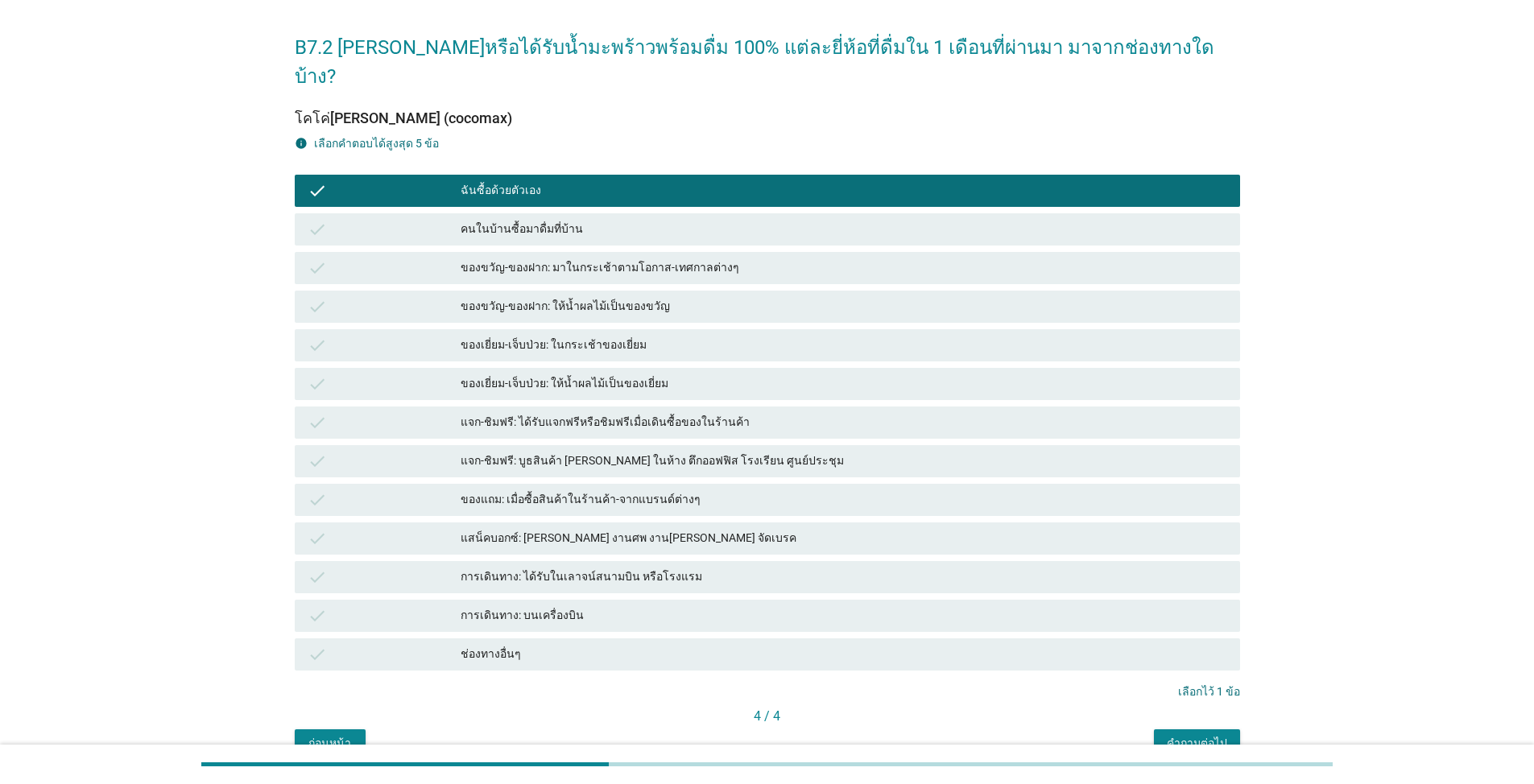
scroll to position [110, 0]
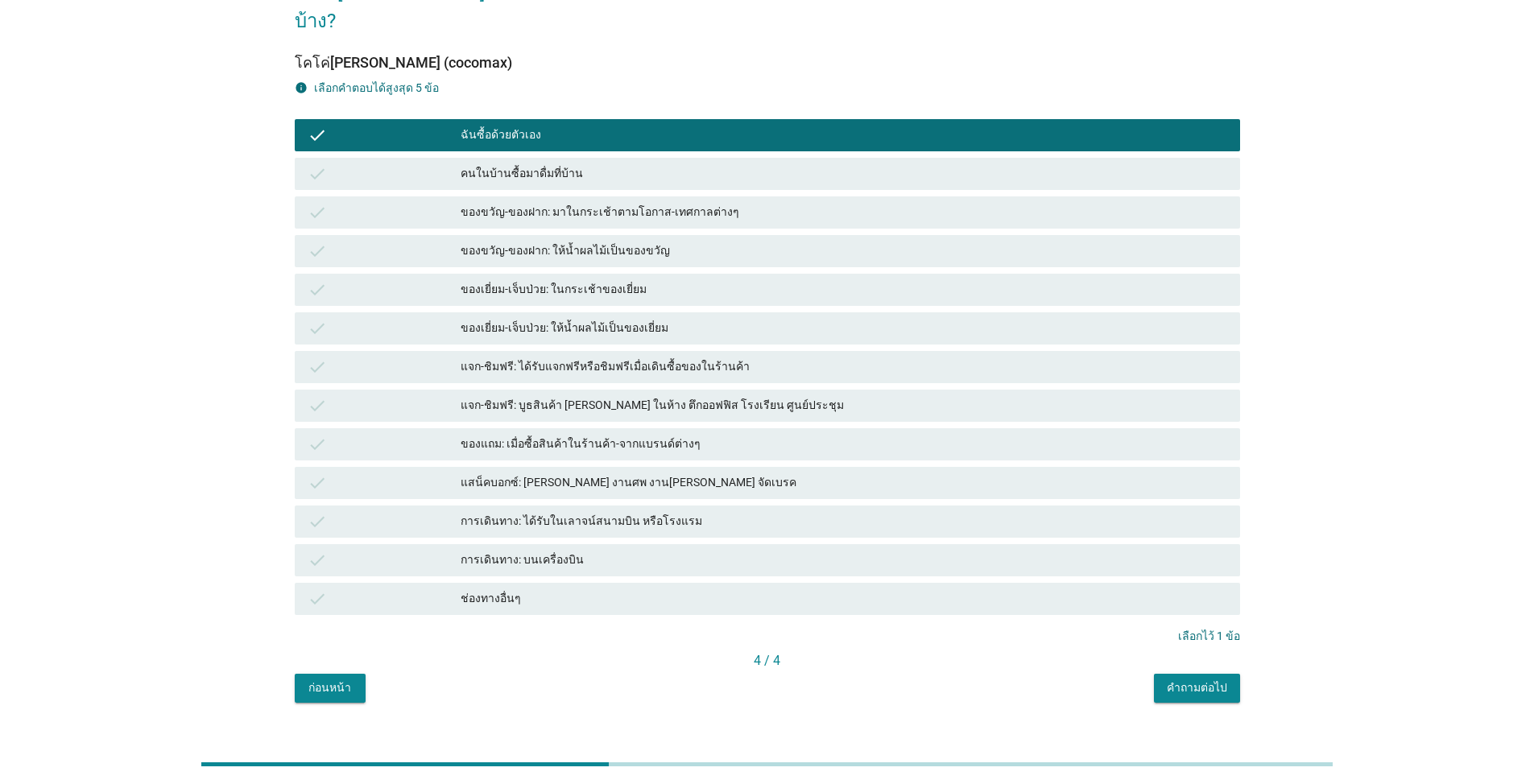
click at [1198, 679] on div "คำถามต่อไป" at bounding box center [1196, 688] width 60 height 17
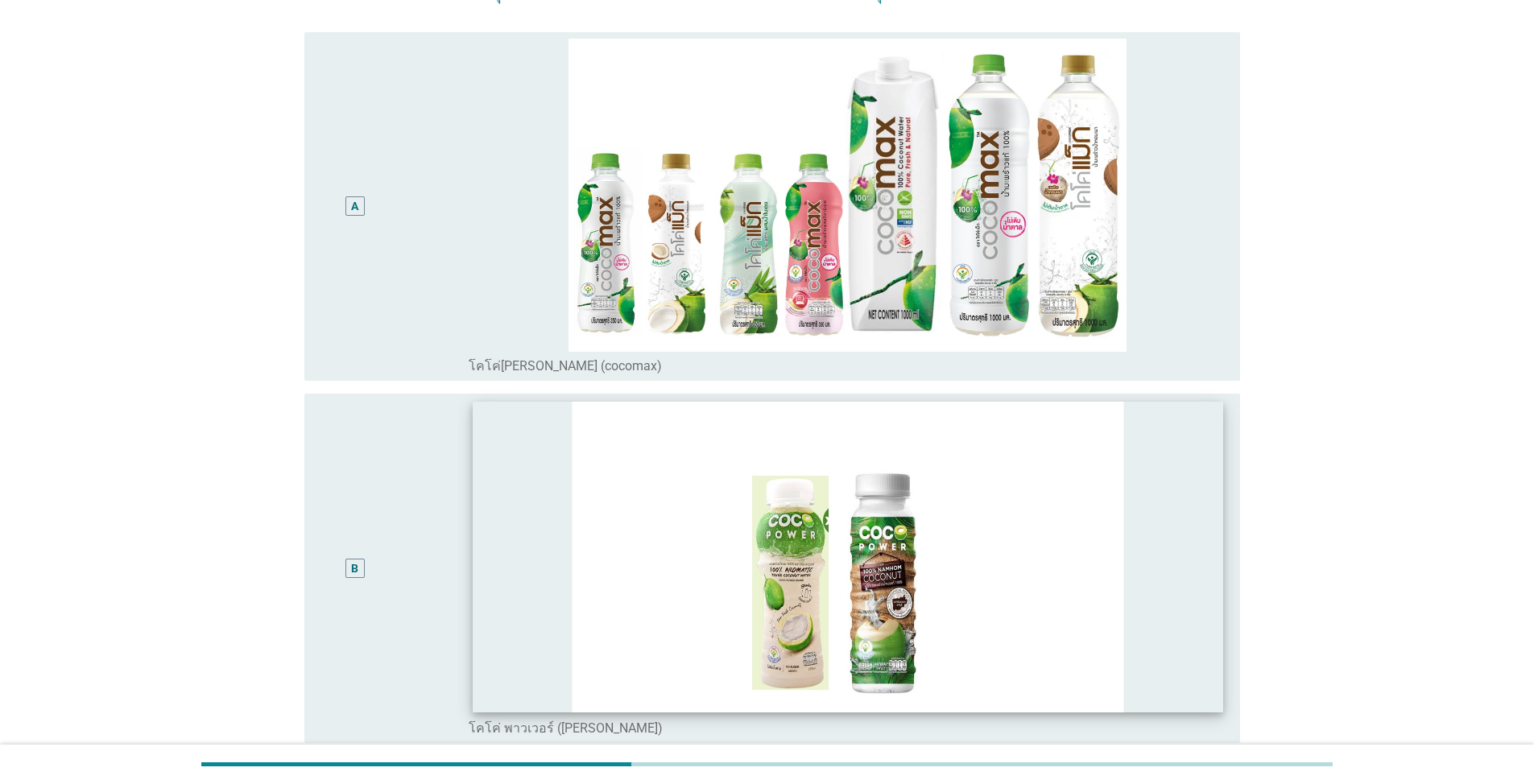
scroll to position [0, 0]
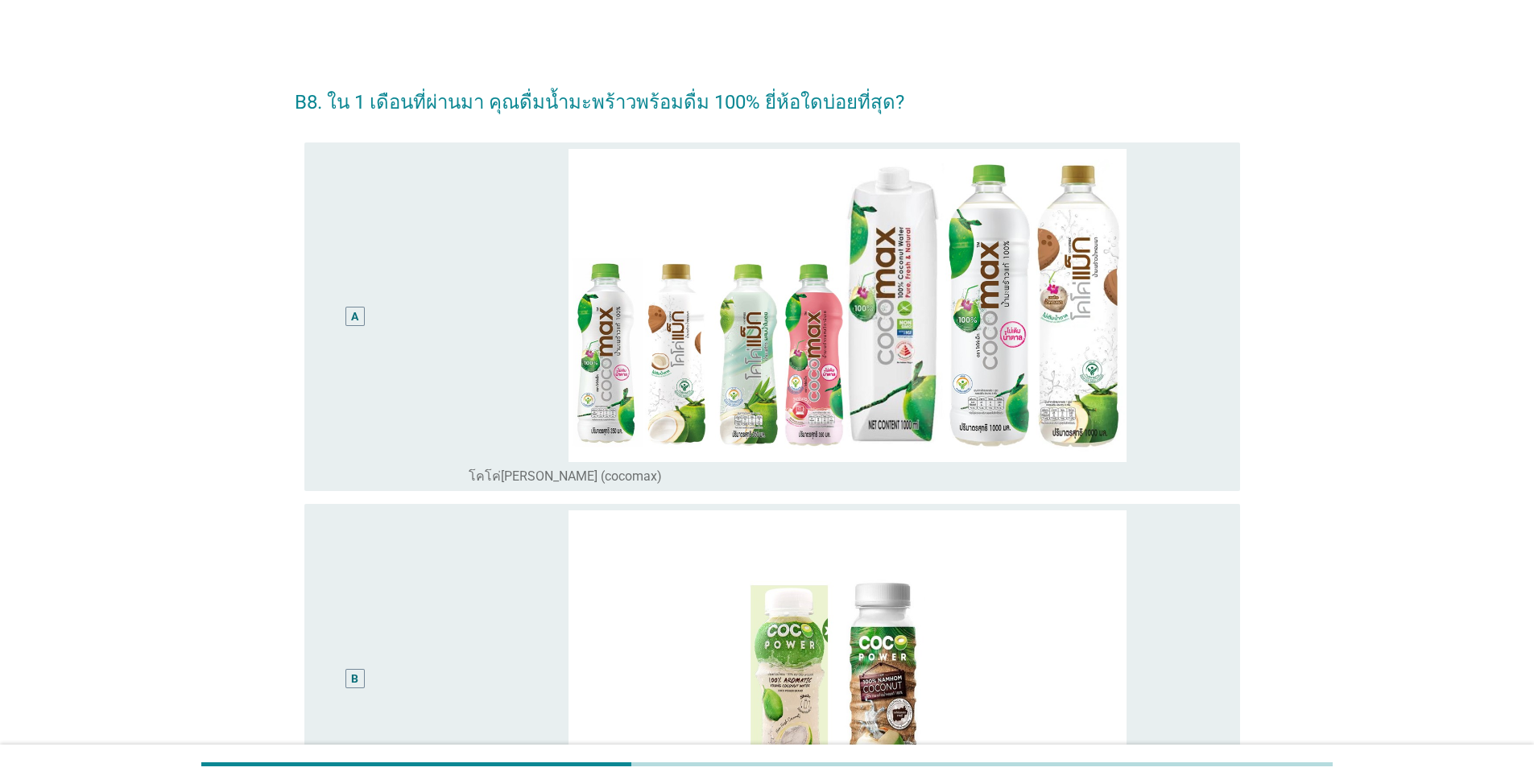
click at [295, 250] on div "A radio_button_unchecked โคโค่[PERSON_NAME] (cocomax)" at bounding box center [767, 317] width 945 height 362
click at [408, 270] on div "A" at bounding box center [393, 317] width 151 height 337
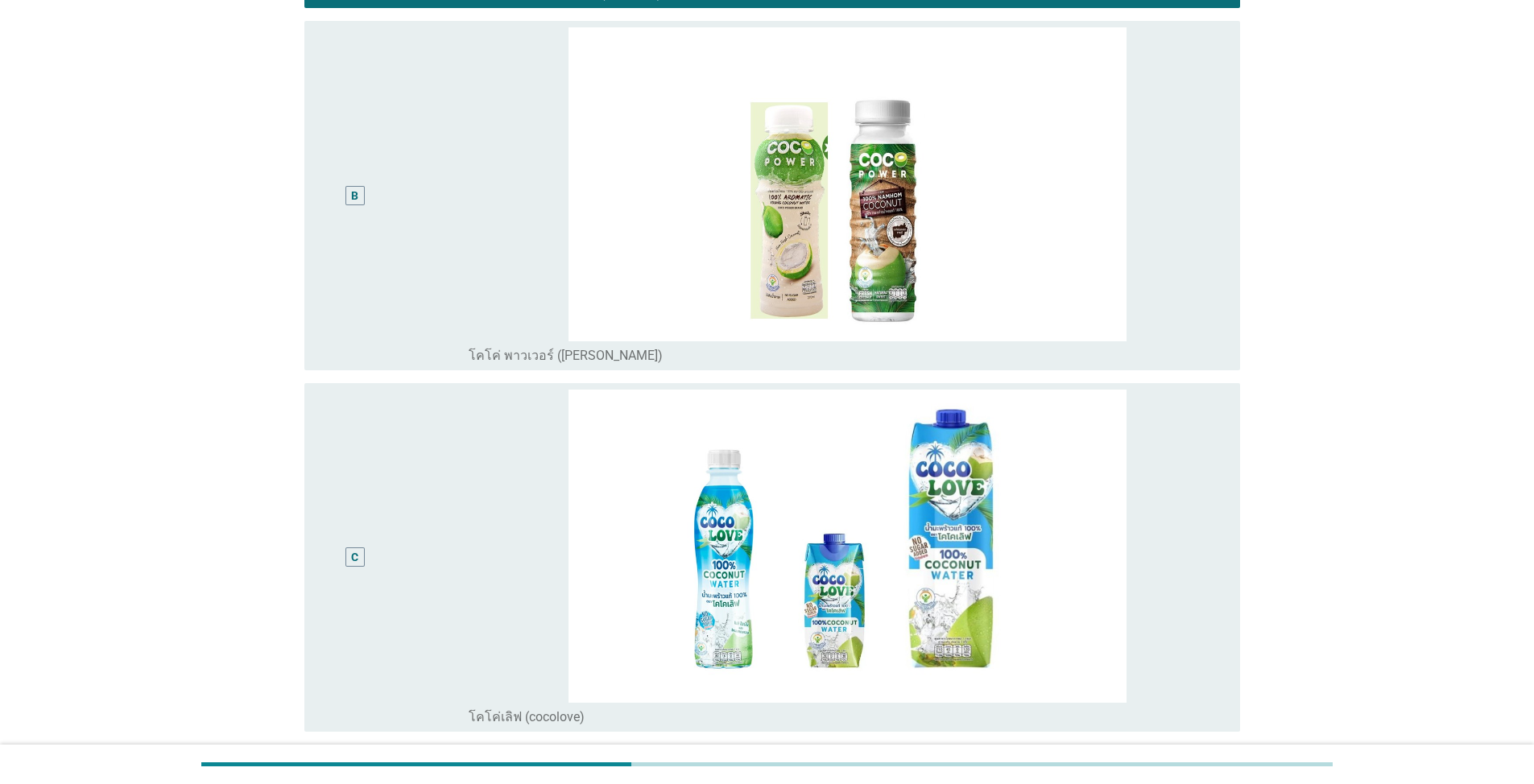
click at [411, 268] on div "B" at bounding box center [393, 195] width 151 height 337
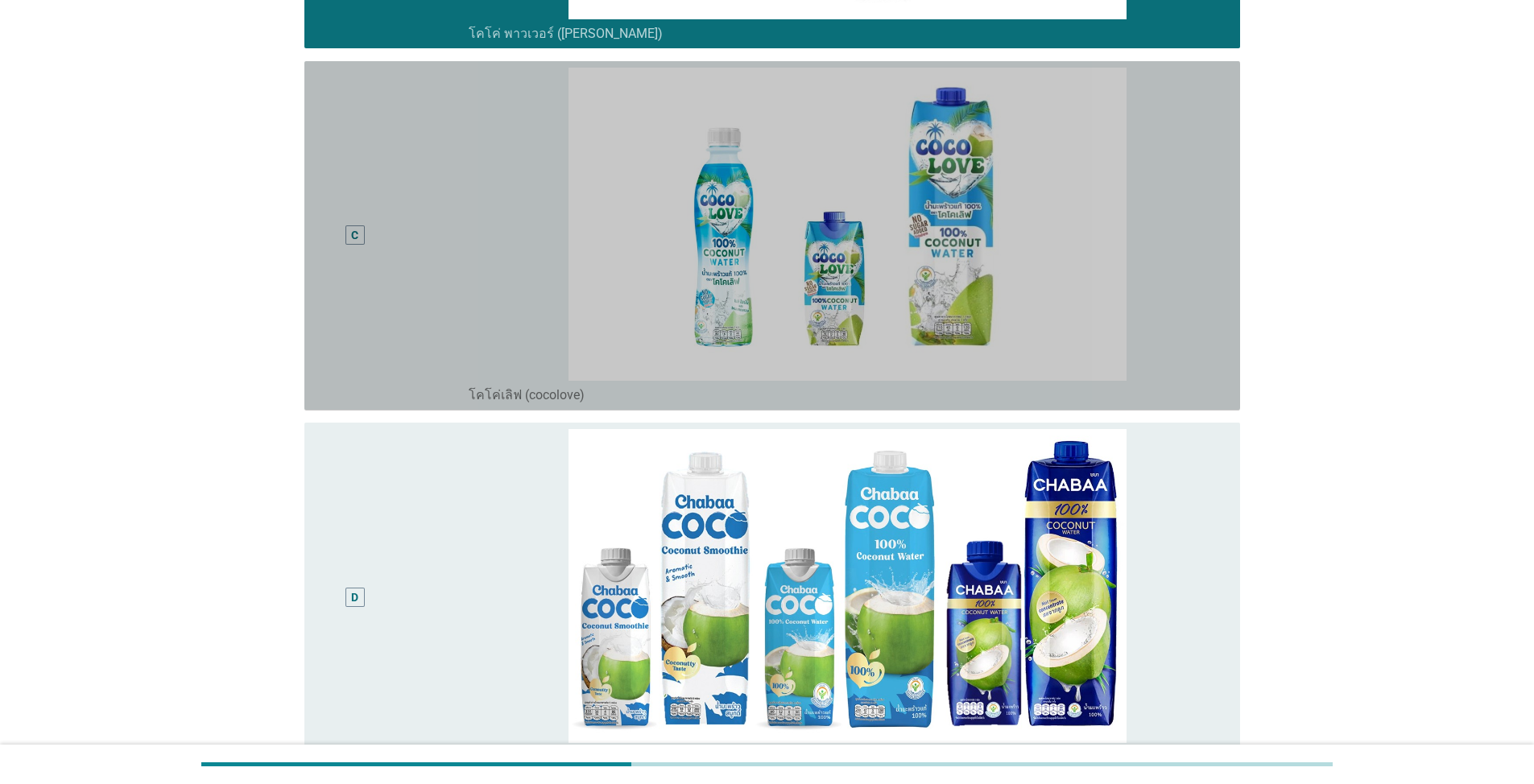
click at [414, 272] on div "C" at bounding box center [393, 236] width 151 height 337
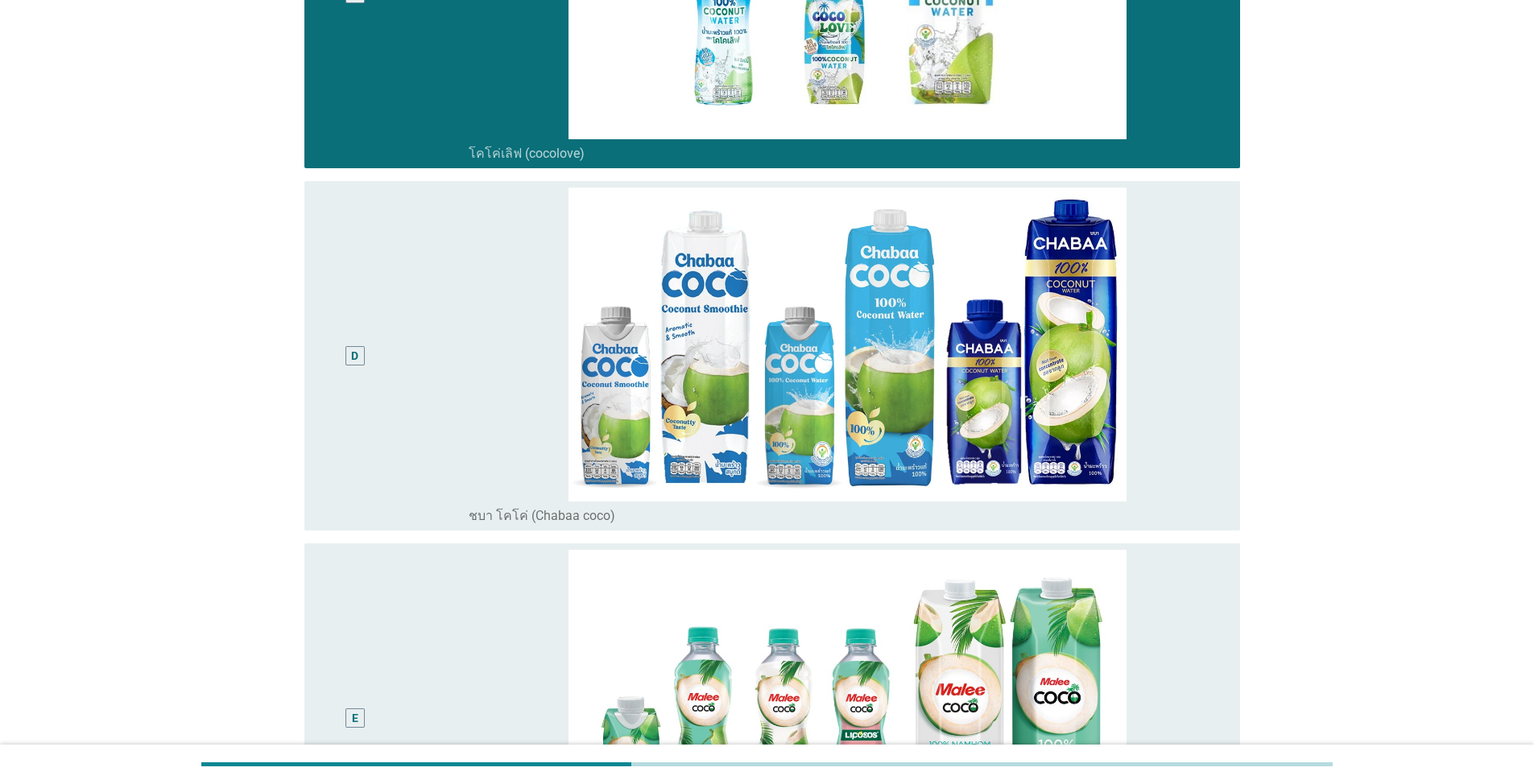
click at [415, 272] on div "D" at bounding box center [393, 356] width 151 height 337
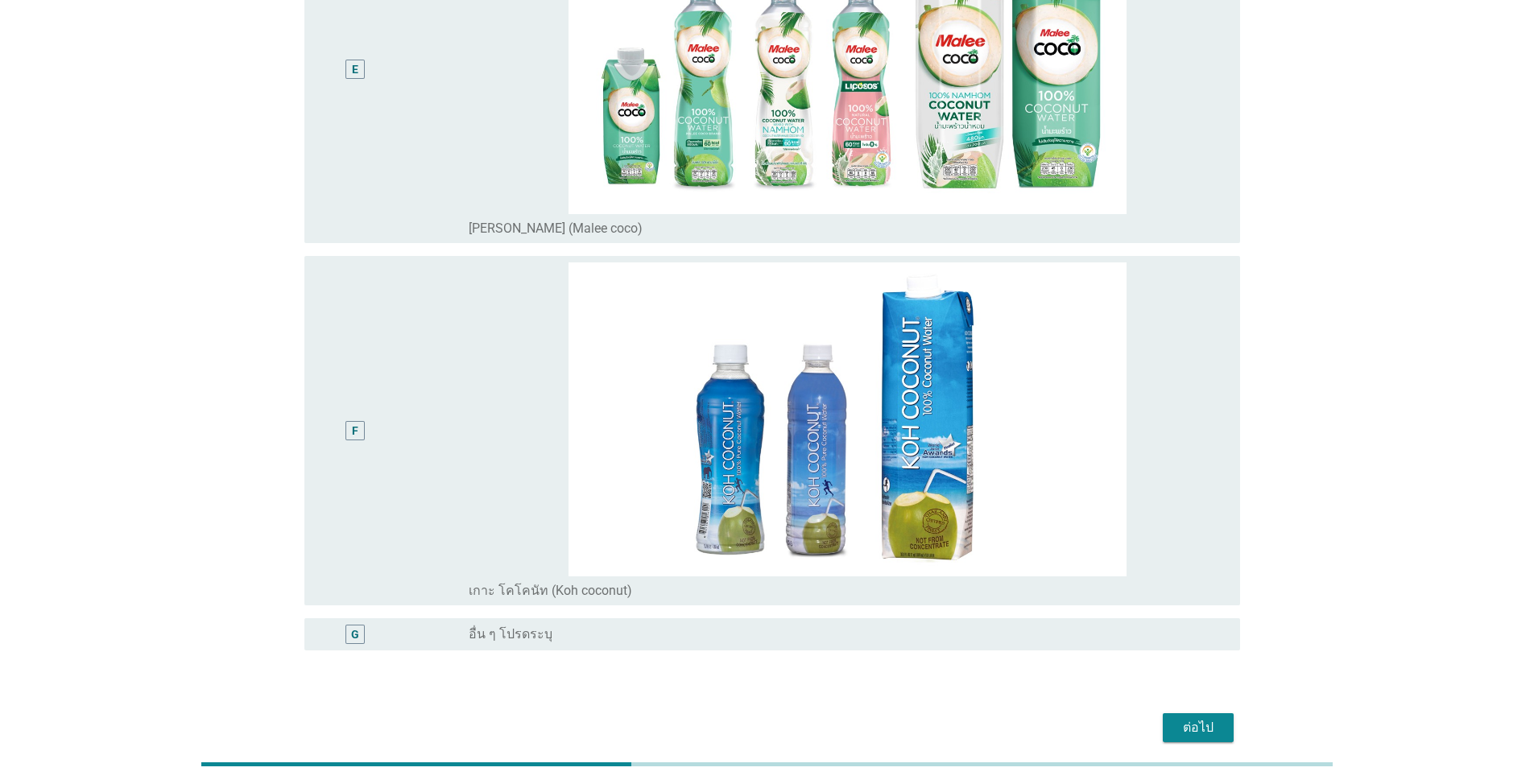
scroll to position [1689, 0]
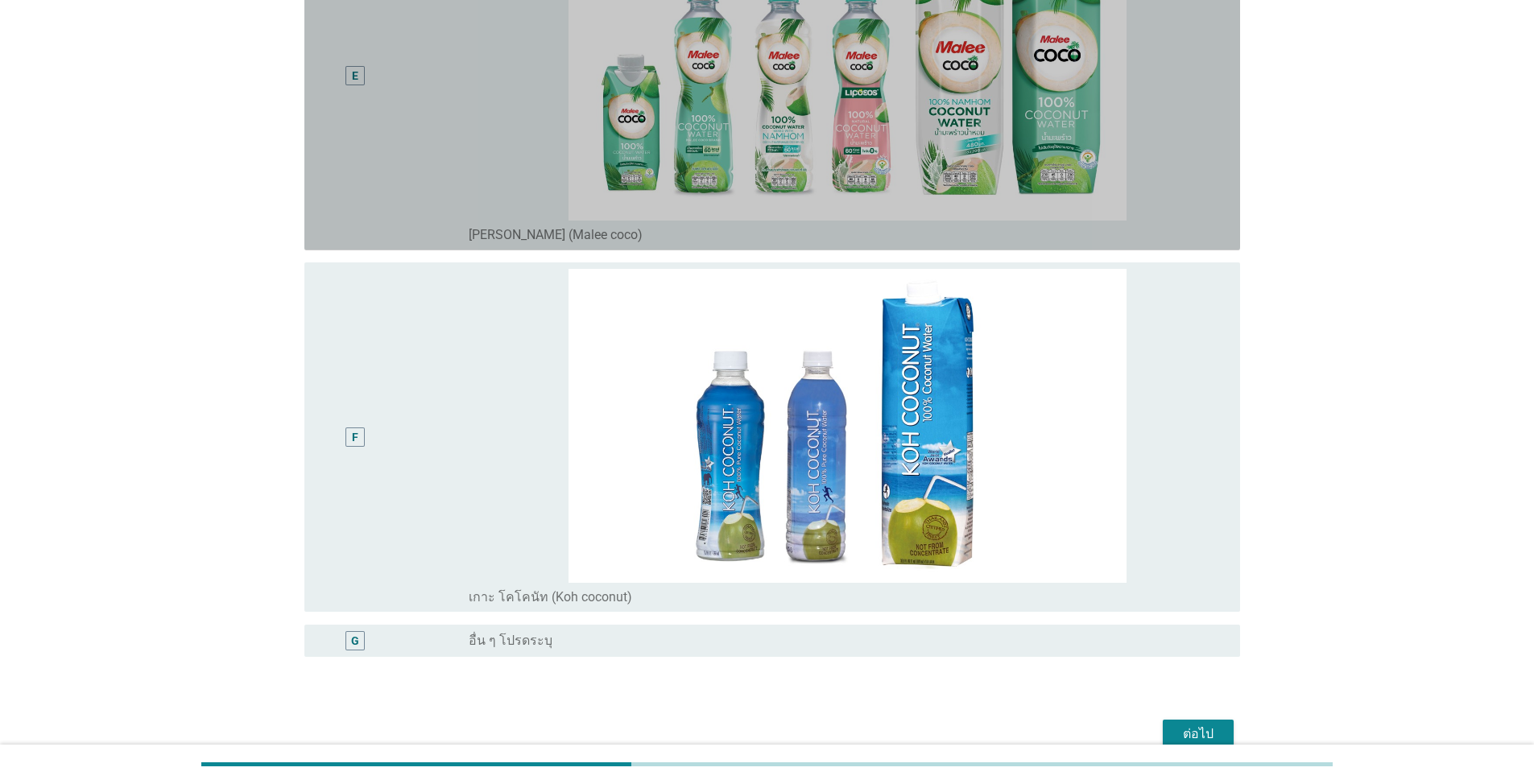
click at [432, 151] on div "E" at bounding box center [393, 76] width 151 height 337
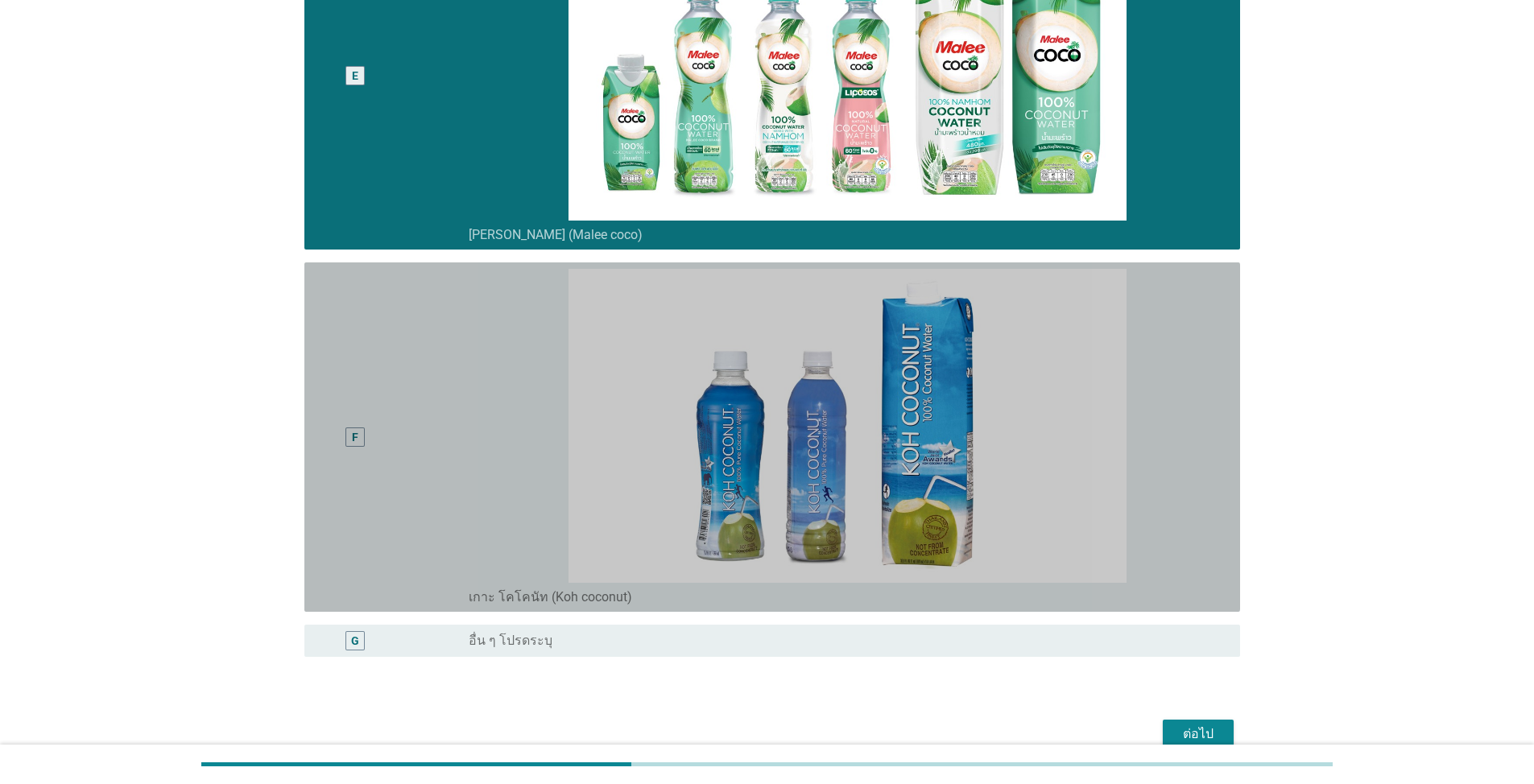
click at [366, 397] on div "F" at bounding box center [355, 437] width 75 height 337
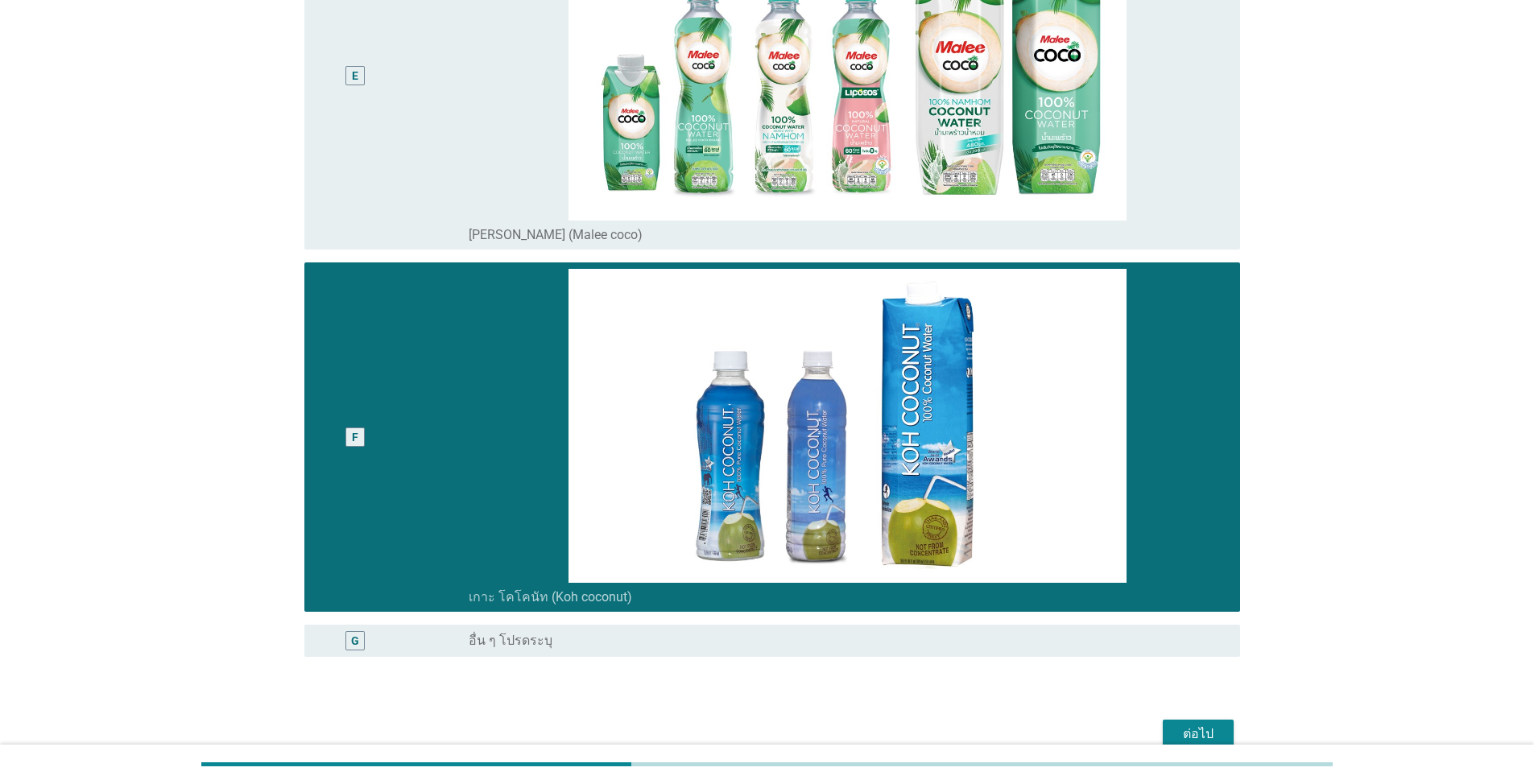
click at [1207, 731] on div "ต่อไป" at bounding box center [1198, 734] width 45 height 19
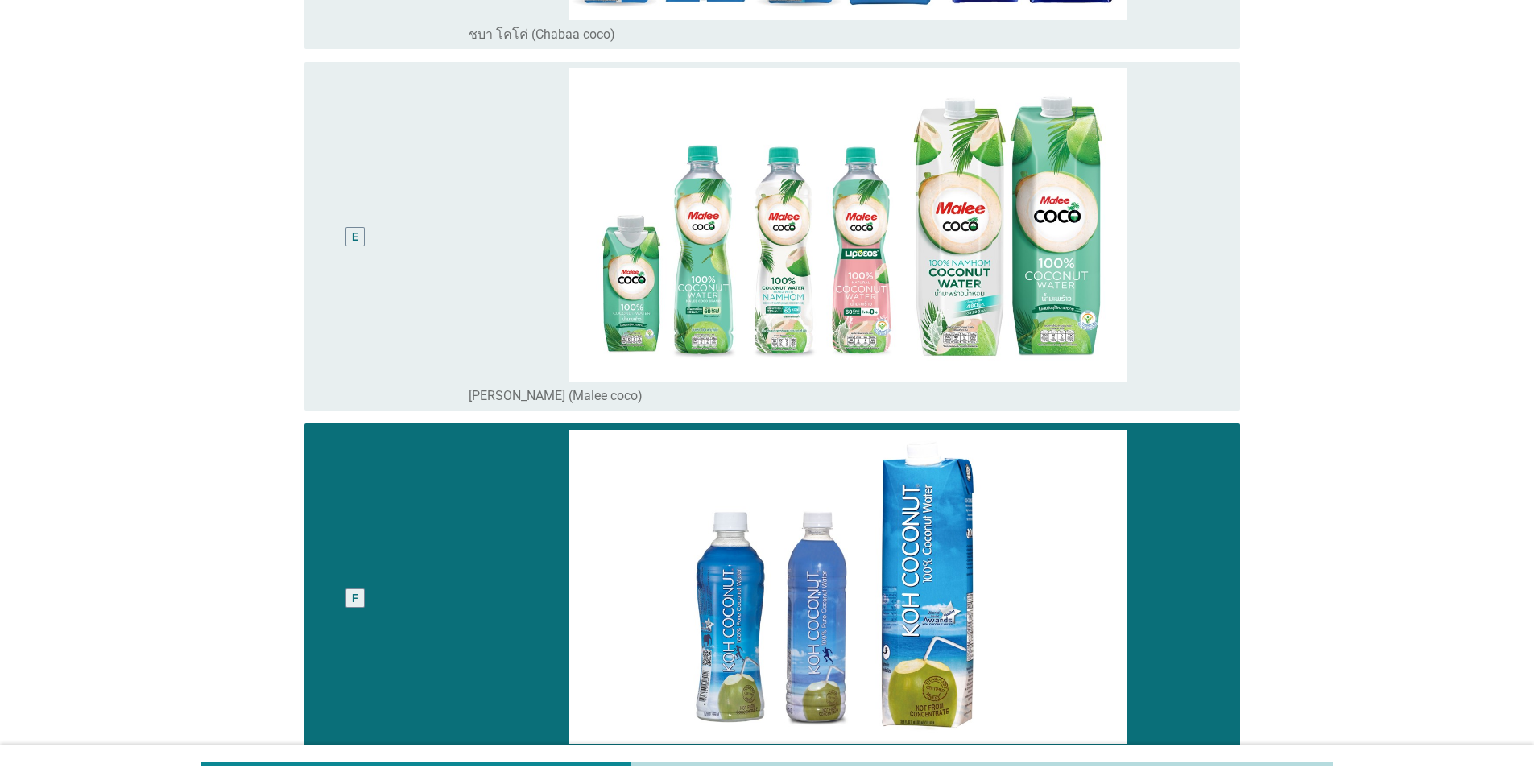
scroll to position [0, 0]
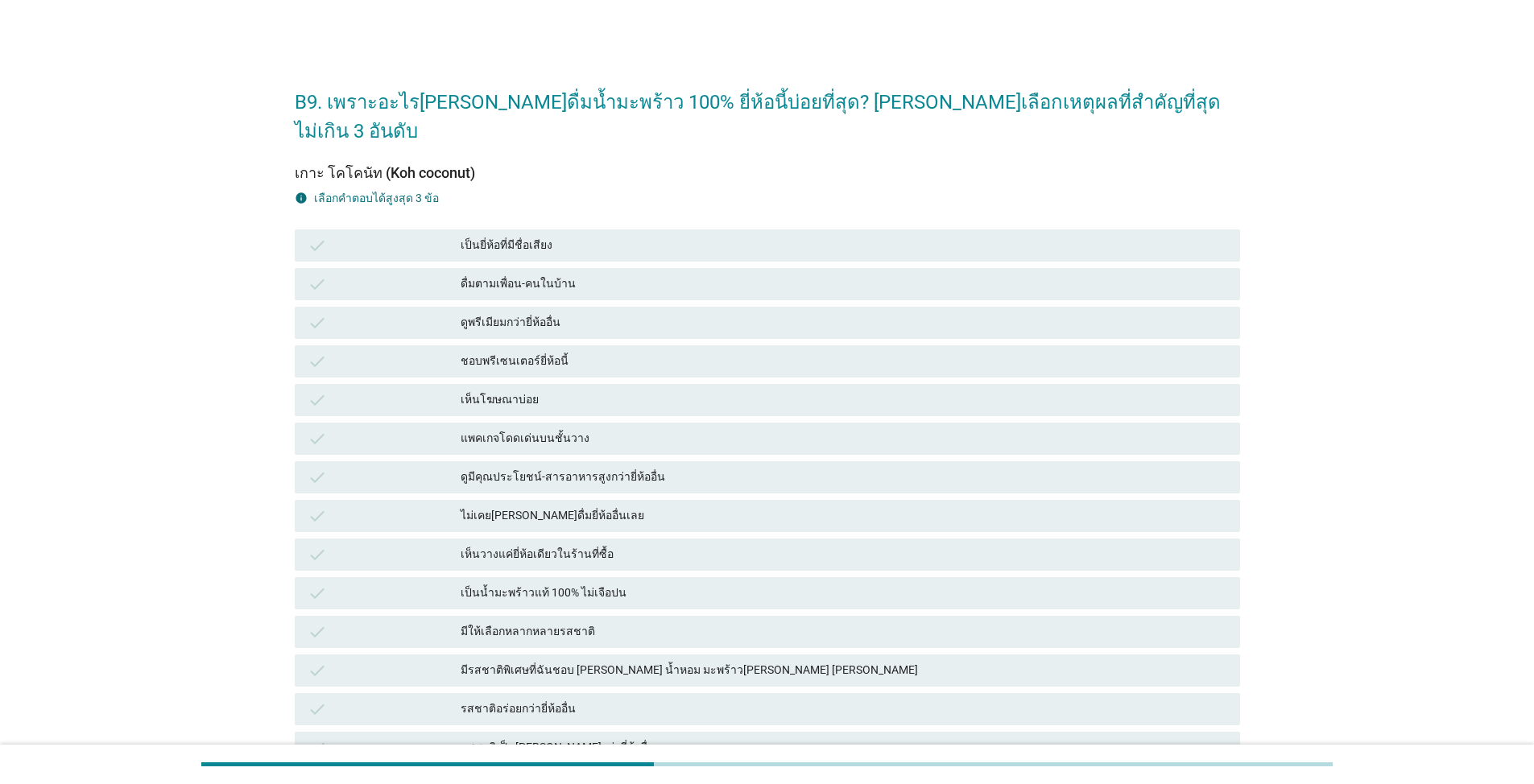
click at [429, 236] on div "check" at bounding box center [384, 245] width 153 height 19
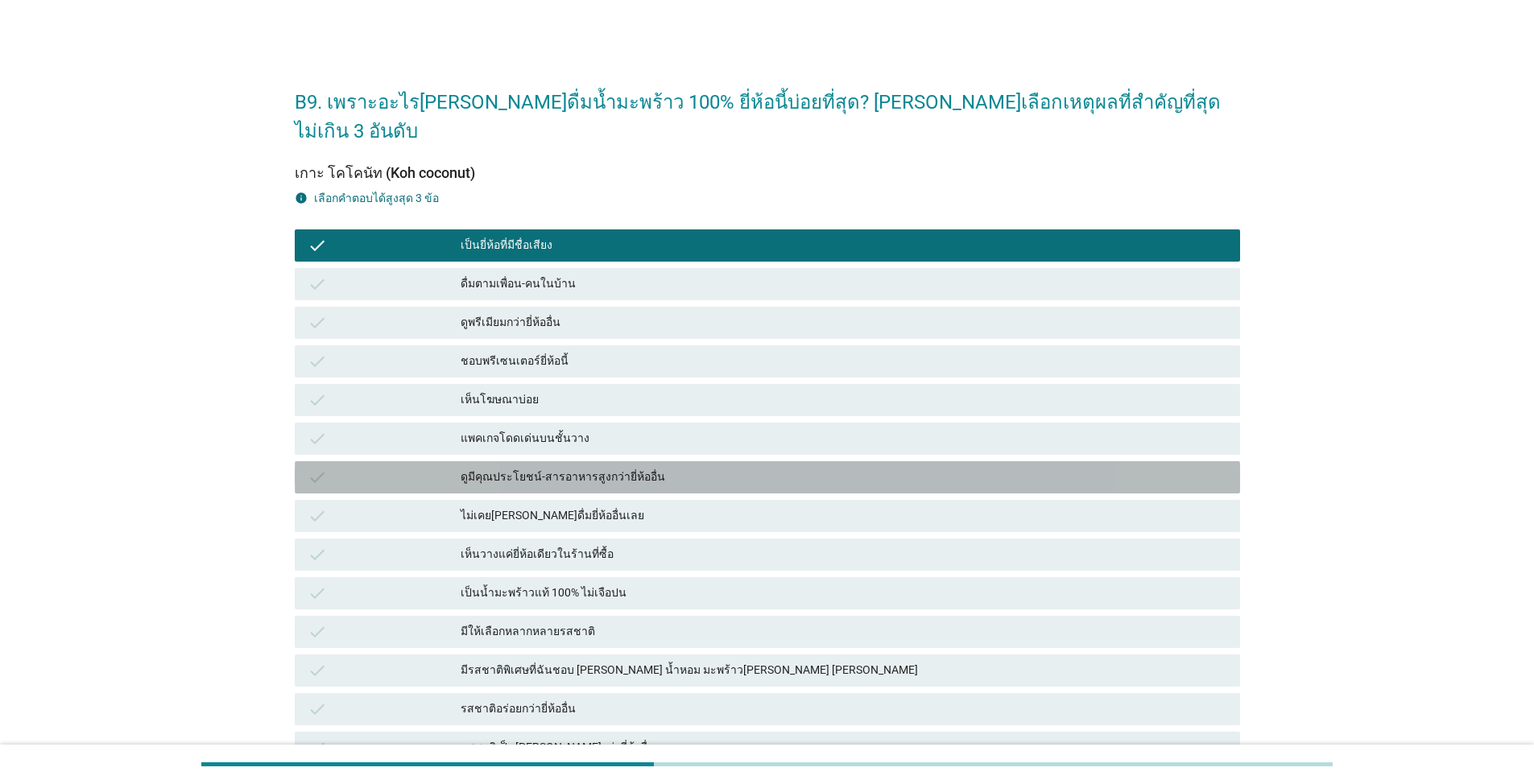
click at [536, 468] on div "ดูมีคุณประโยชน์-สารอาหารสูงกว่ายี่ห้ออื่น" at bounding box center [844, 477] width 767 height 19
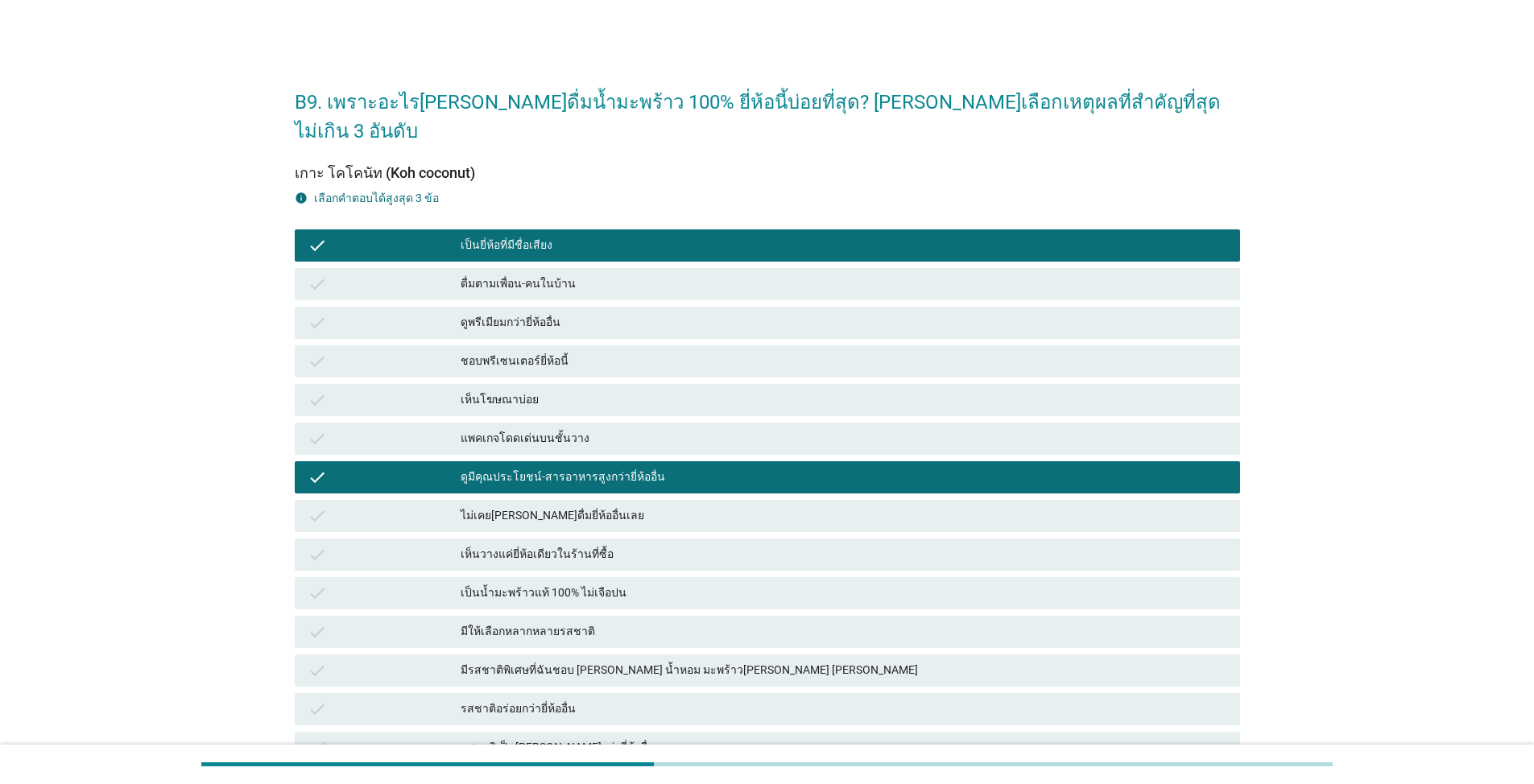
click at [537, 584] on div "เป็นน้ำมะพร้าวแท้ 100% ไม่เจือปน" at bounding box center [844, 593] width 767 height 19
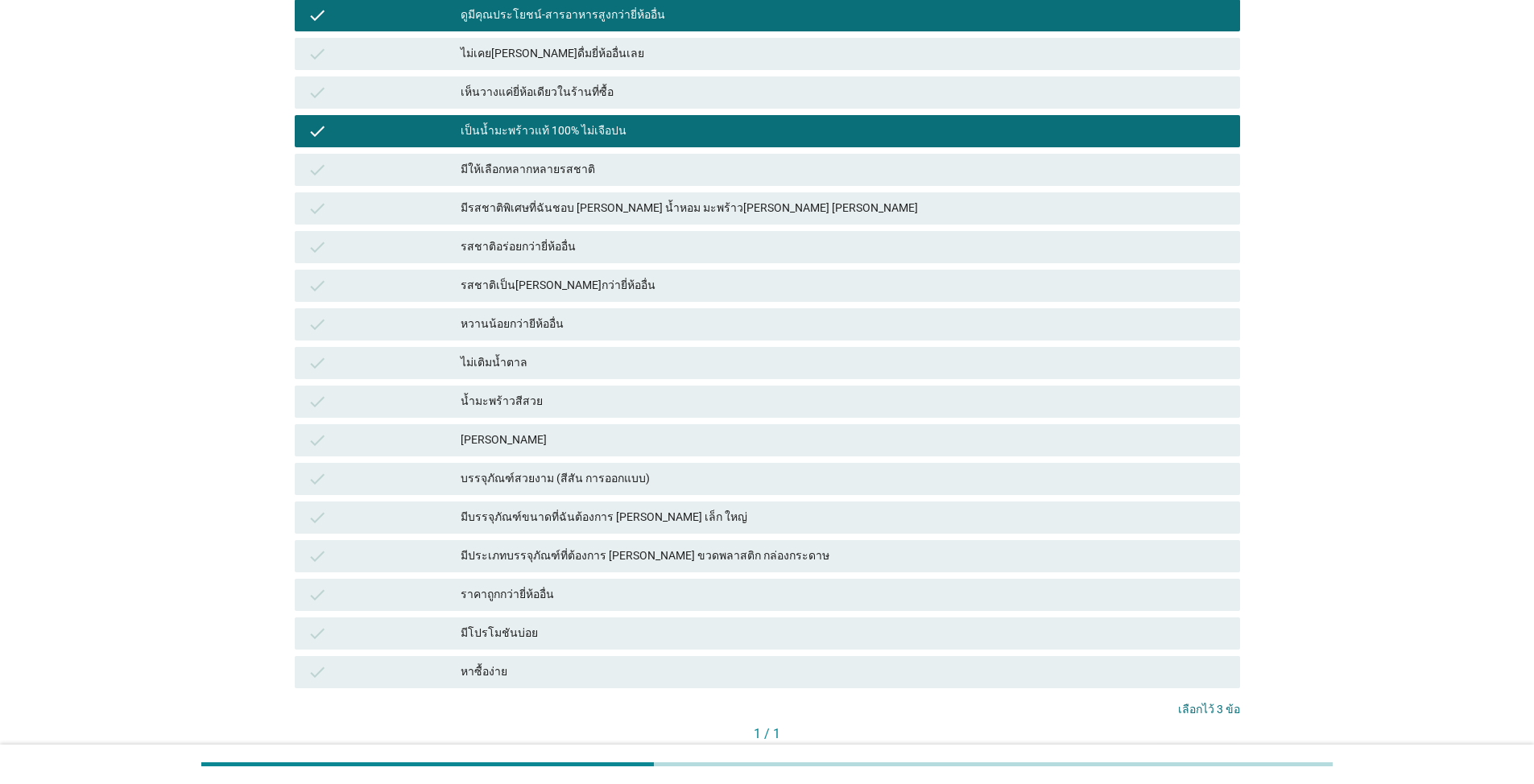
scroll to position [535, 0]
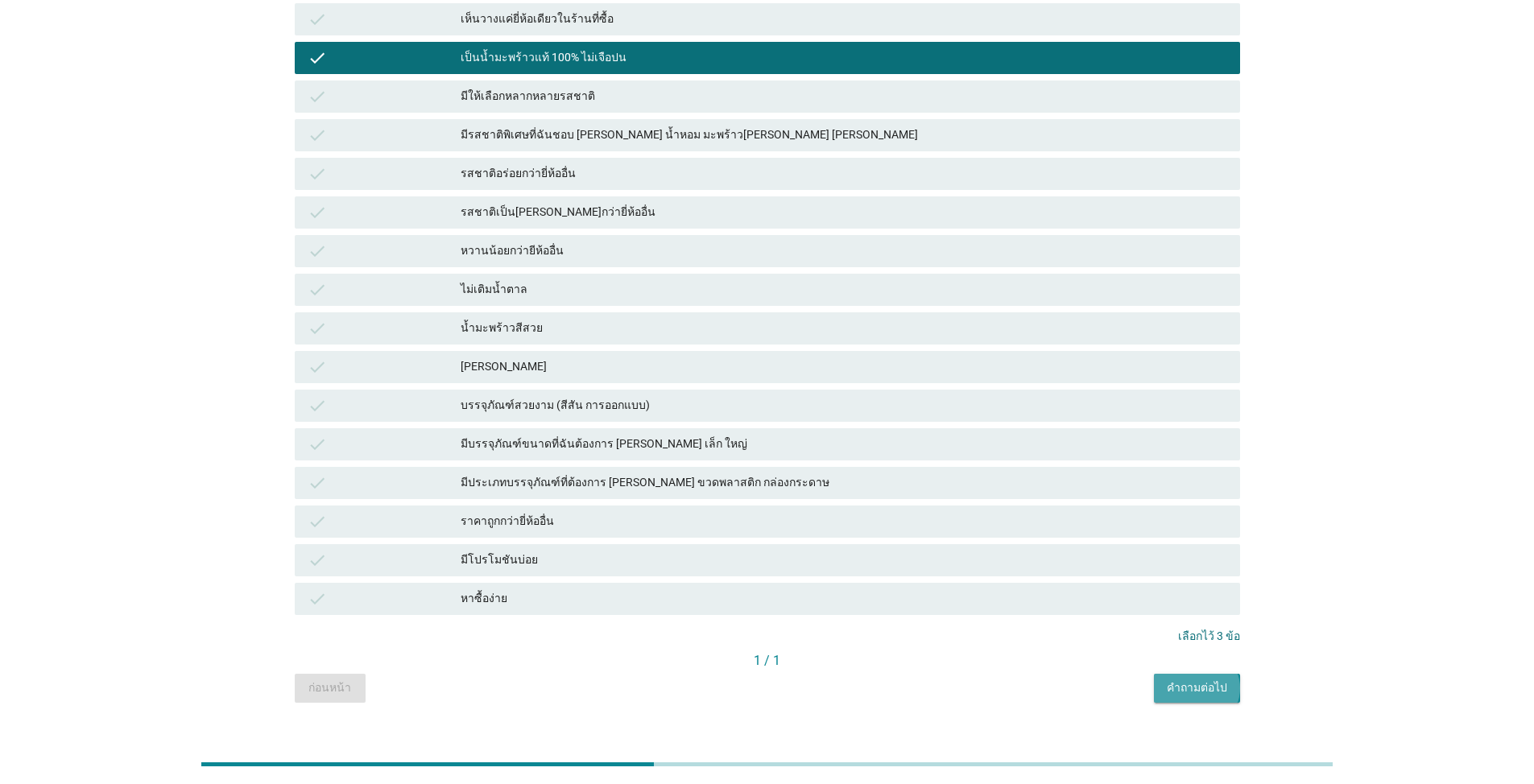
click at [1201, 679] on div "คำถามต่อไป" at bounding box center [1196, 688] width 60 height 17
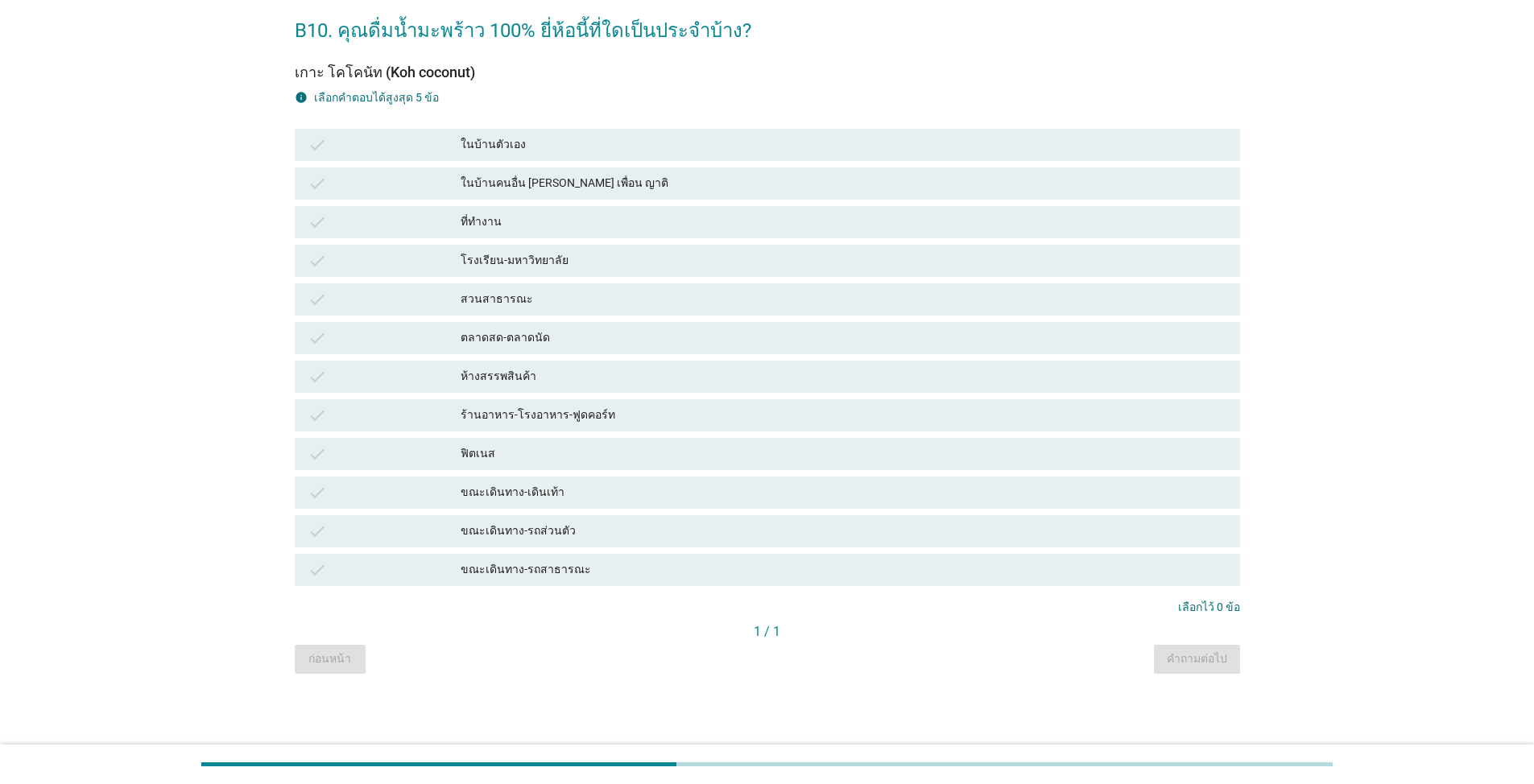
scroll to position [0, 0]
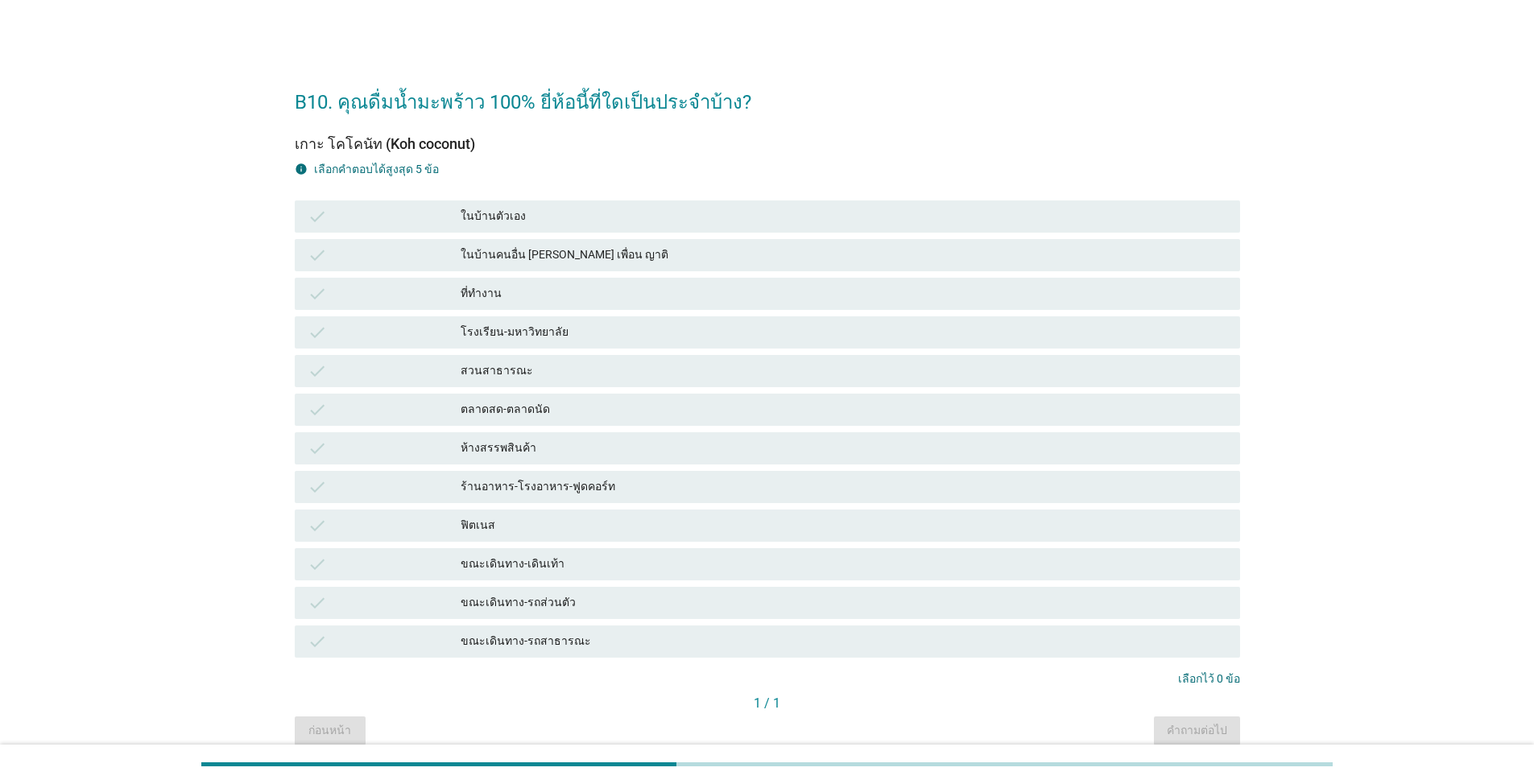
click at [569, 220] on div "ในบ้านตัวเอง" at bounding box center [844, 217] width 767 height 19
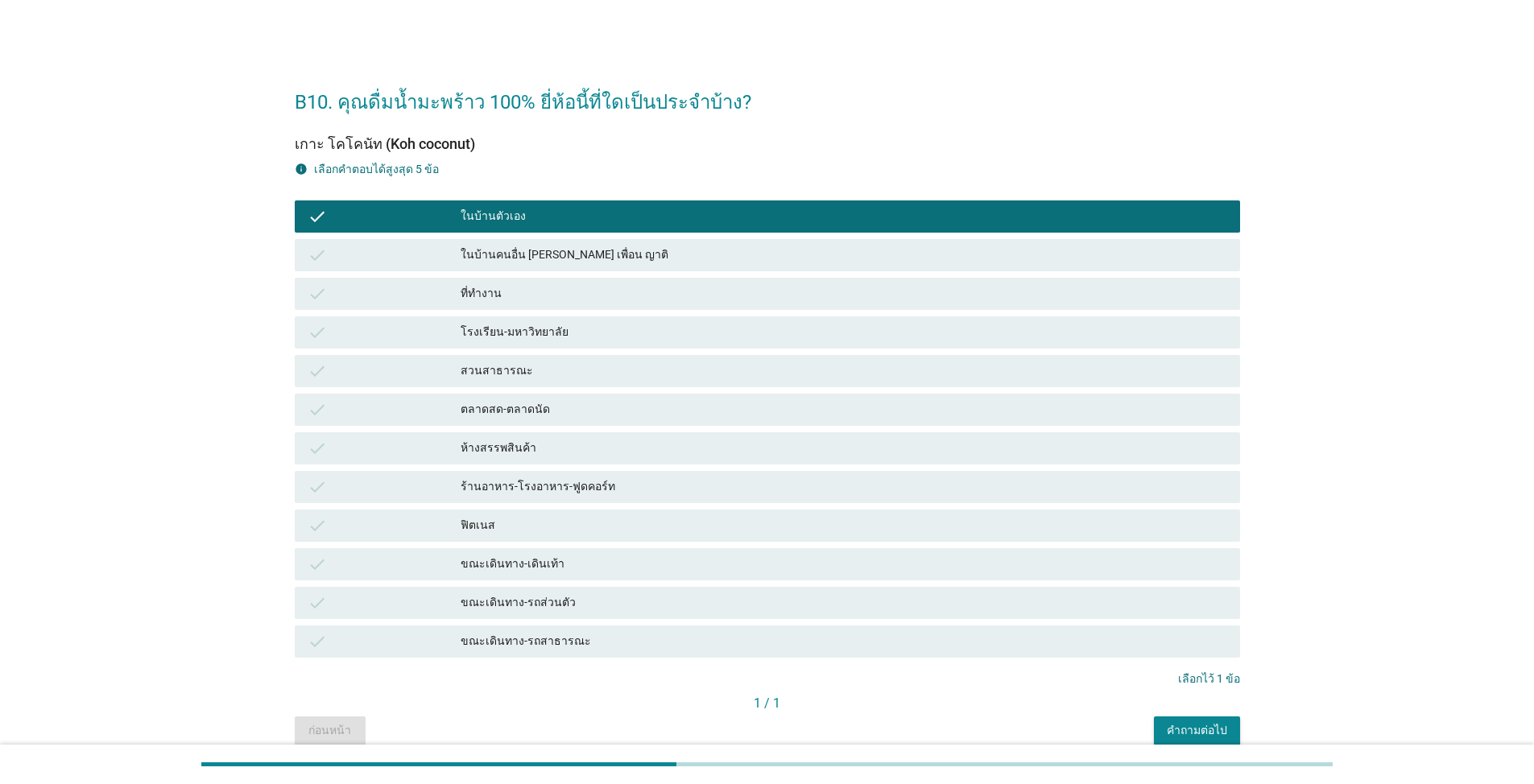
click at [525, 455] on div "ห้างสรรพสินค้า" at bounding box center [844, 448] width 767 height 19
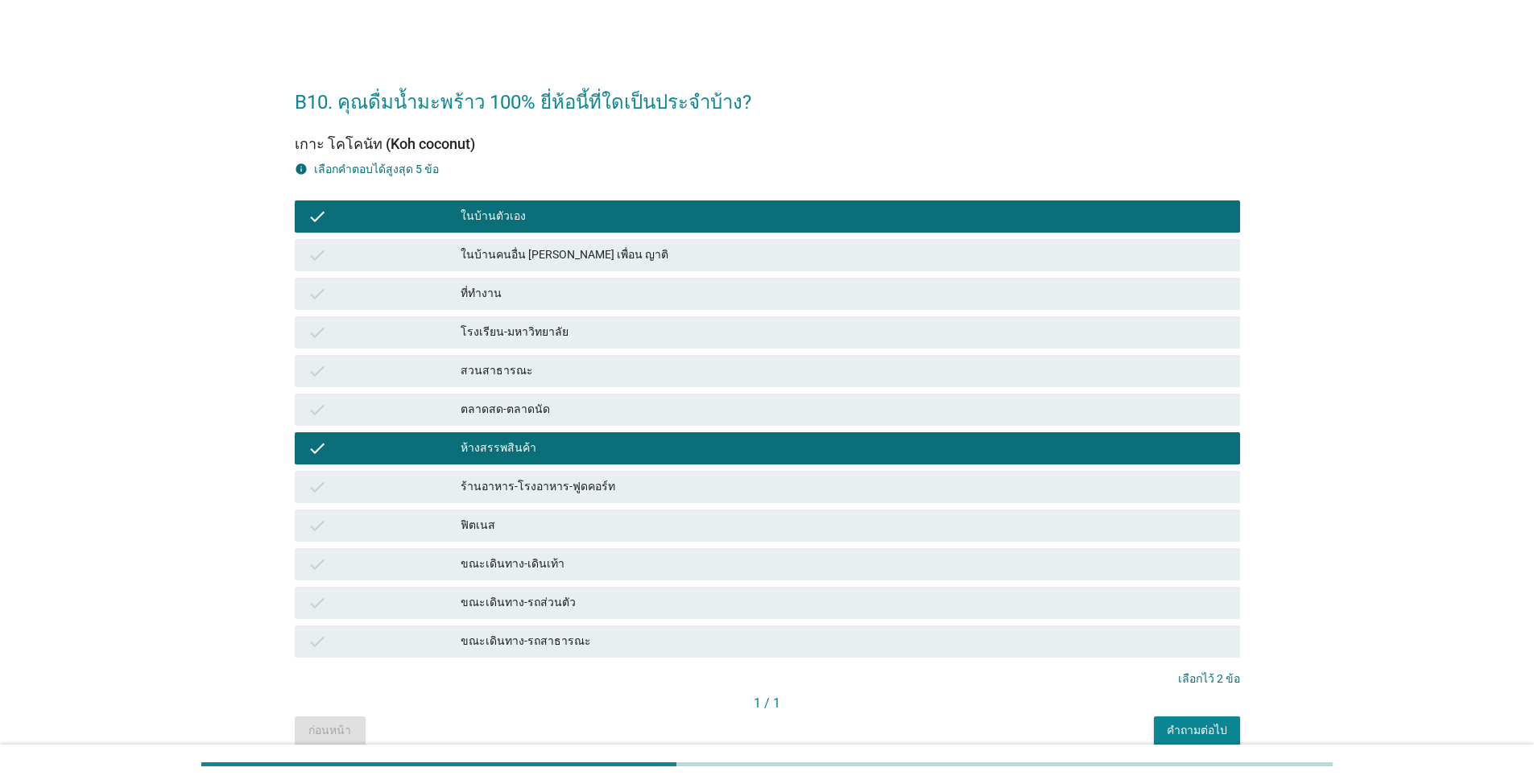
click at [501, 290] on div "ที่ทำงาน" at bounding box center [844, 293] width 767 height 19
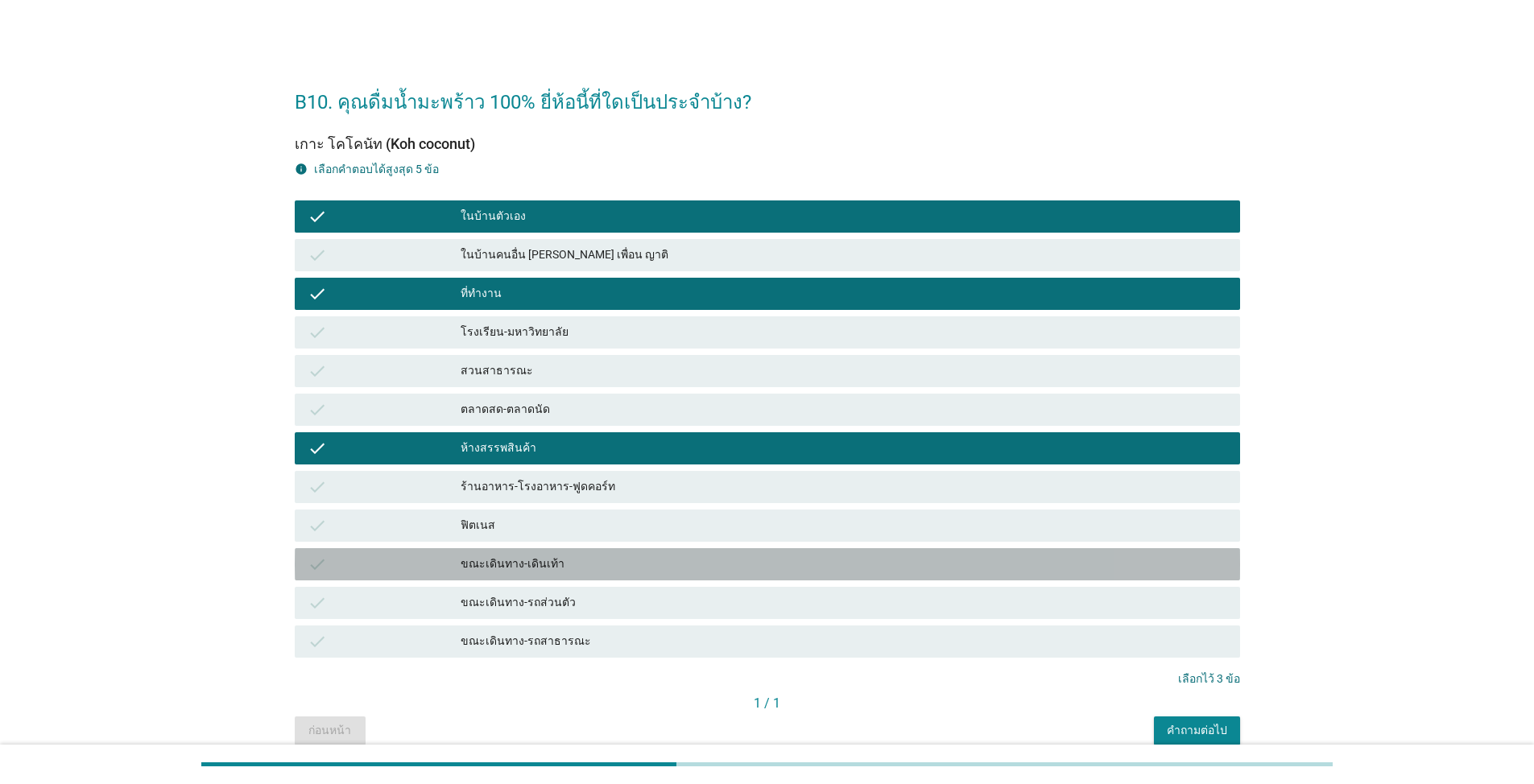
click at [556, 572] on div "ขณะเดินทาง-เดินเท้า" at bounding box center [844, 564] width 767 height 19
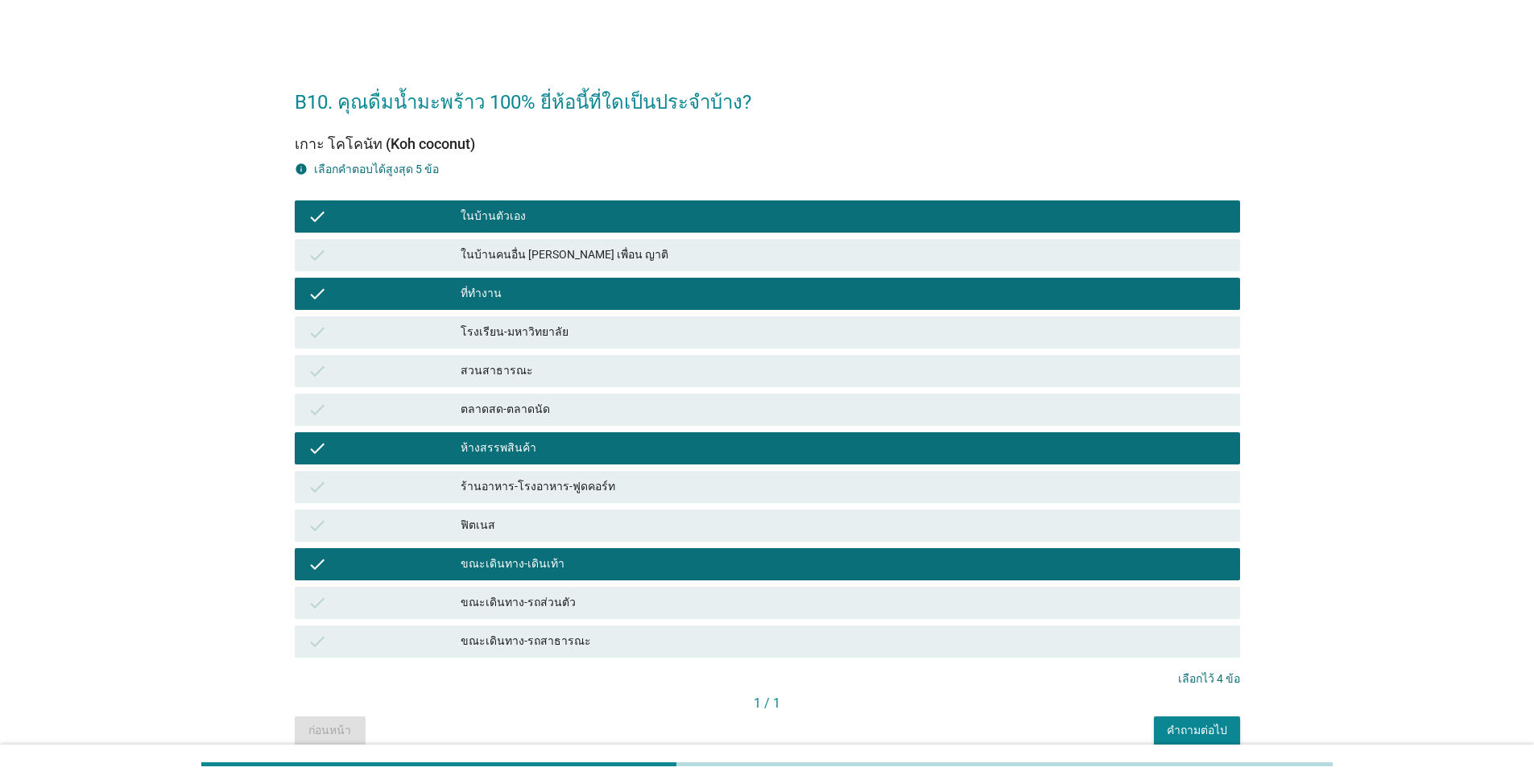
click at [1182, 726] on div "คำถามต่อไป" at bounding box center [1196, 731] width 60 height 17
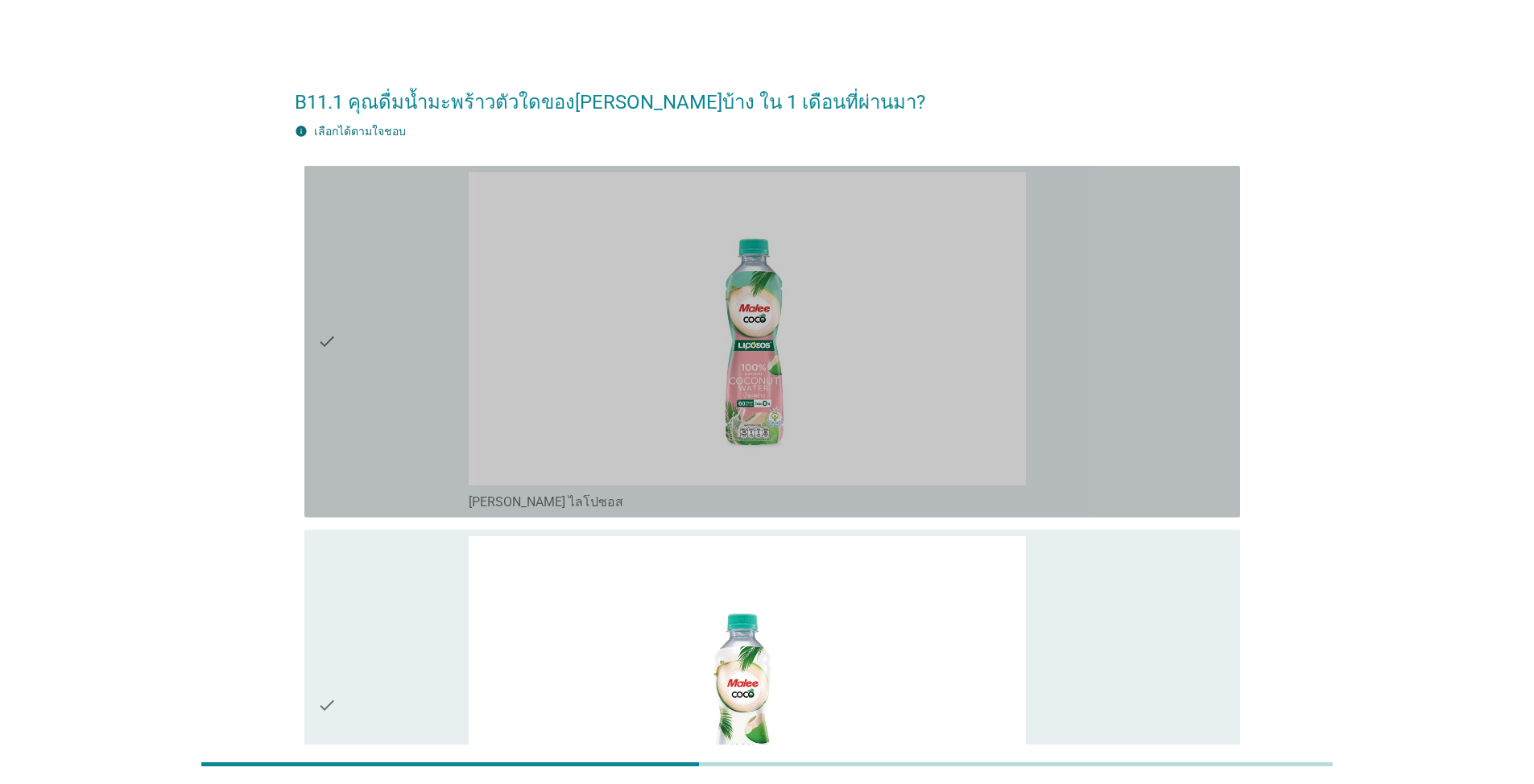
click at [360, 304] on div "check" at bounding box center [393, 342] width 151 height 339
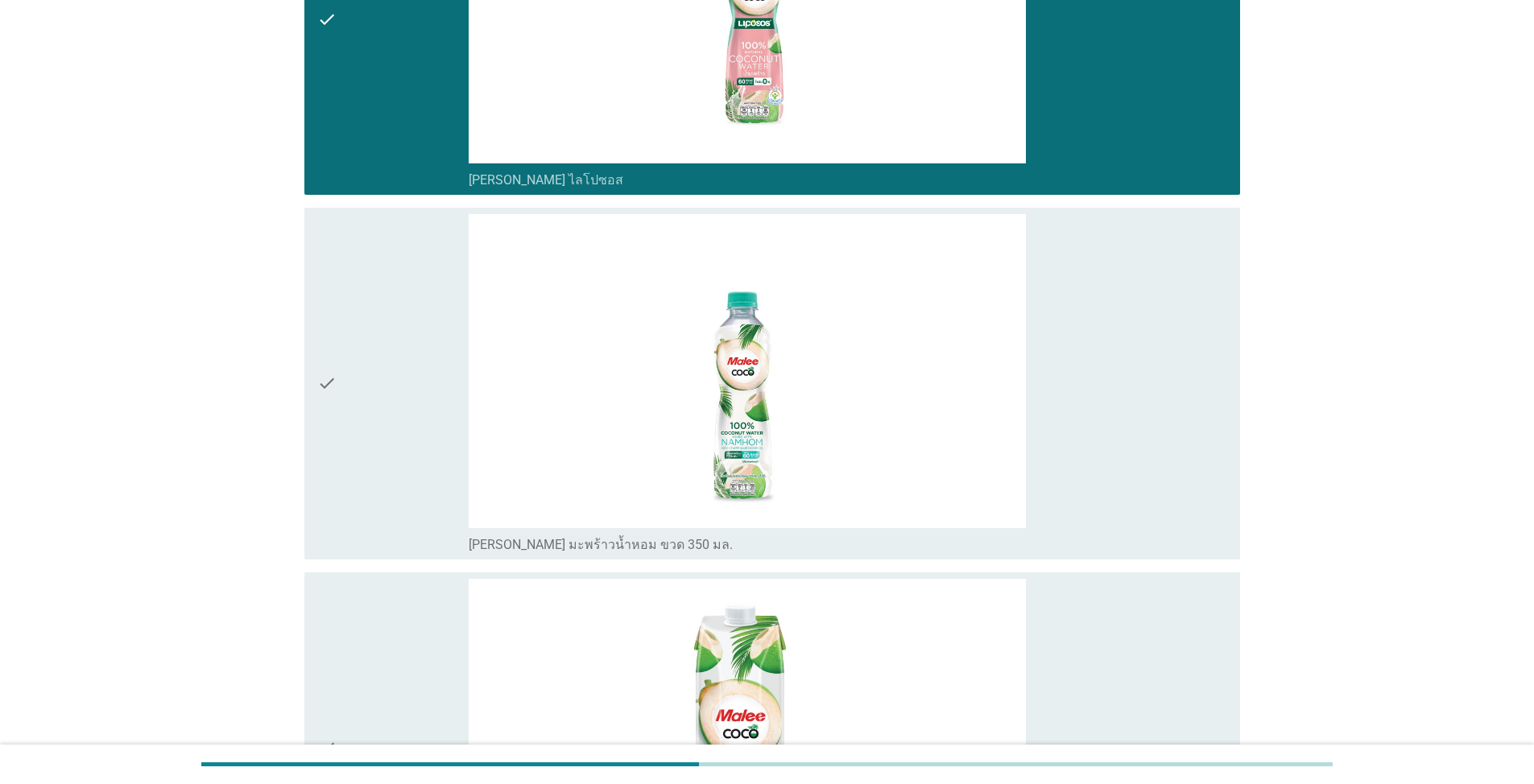
click at [371, 344] on div "check" at bounding box center [393, 383] width 151 height 339
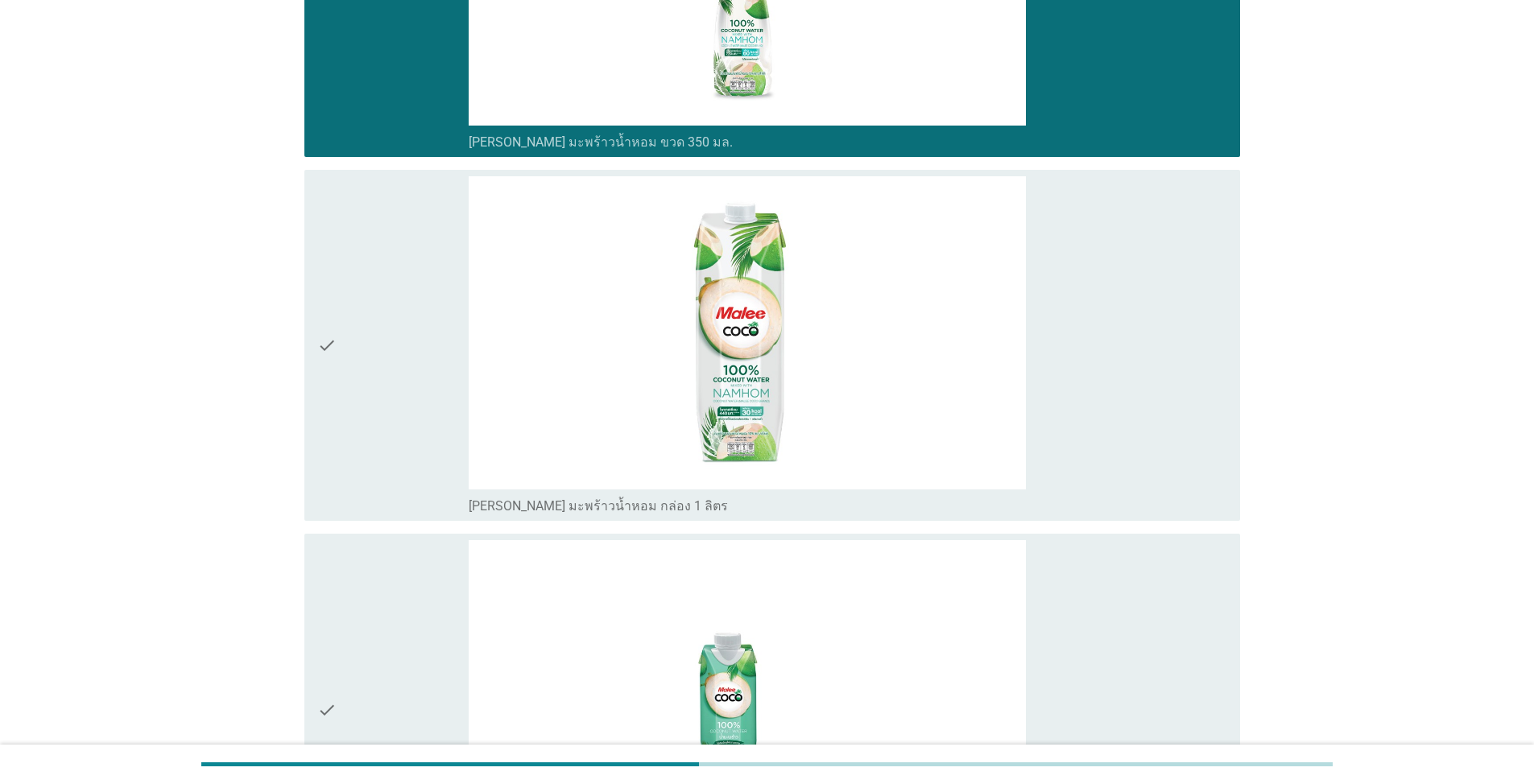
click at [393, 361] on div "check" at bounding box center [393, 345] width 151 height 339
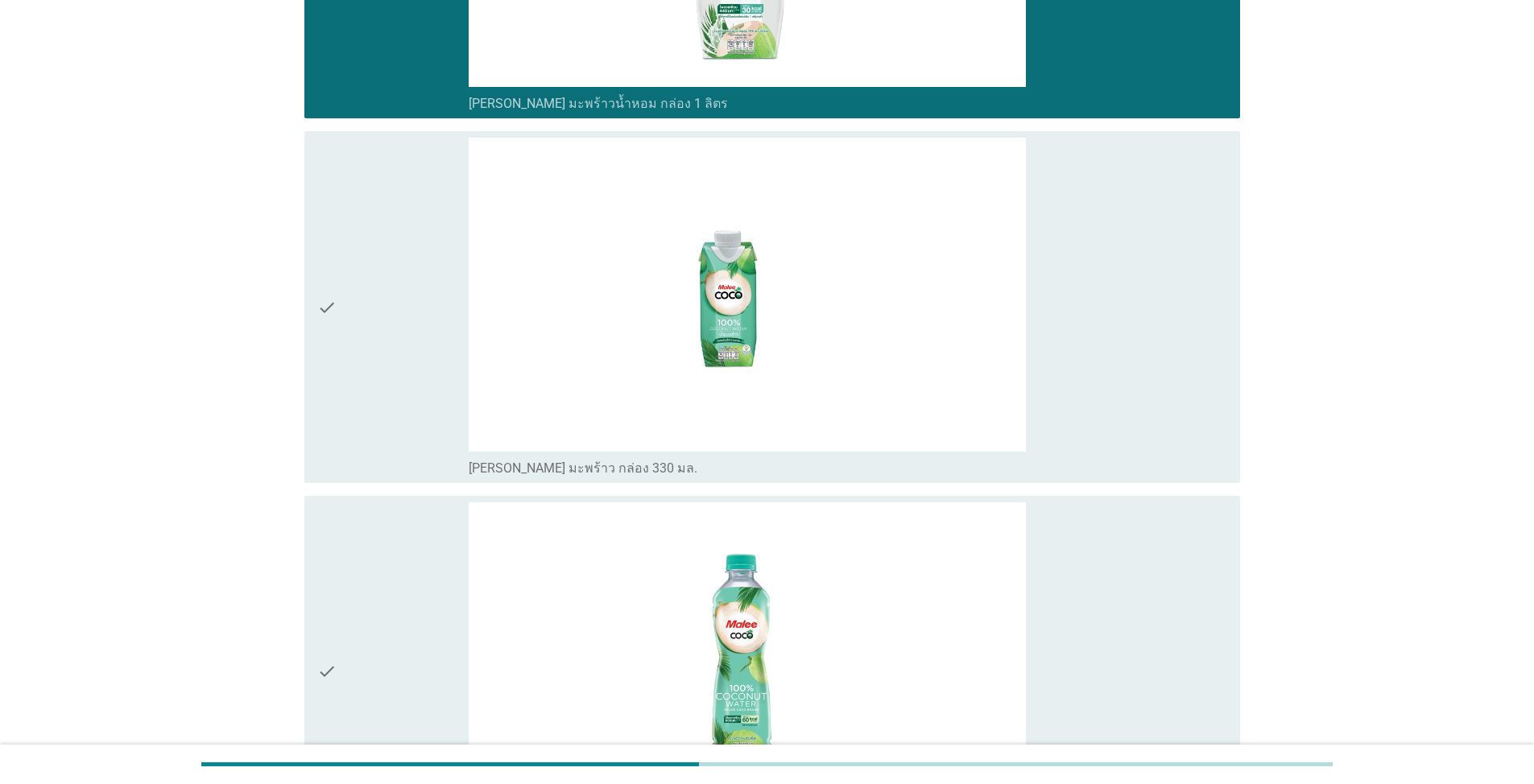
click at [410, 354] on div "check" at bounding box center [393, 307] width 151 height 339
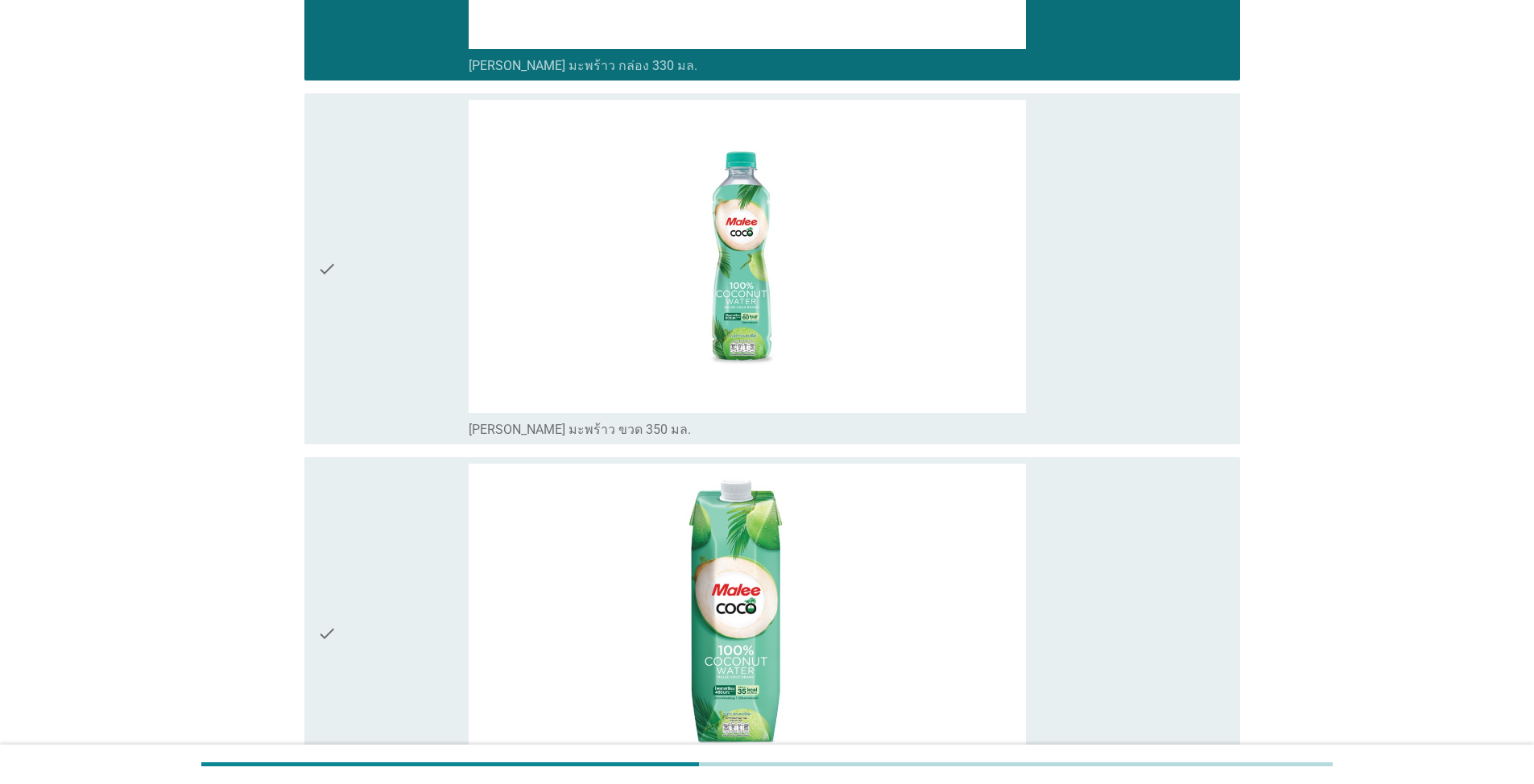
click at [421, 355] on div "check" at bounding box center [393, 269] width 151 height 339
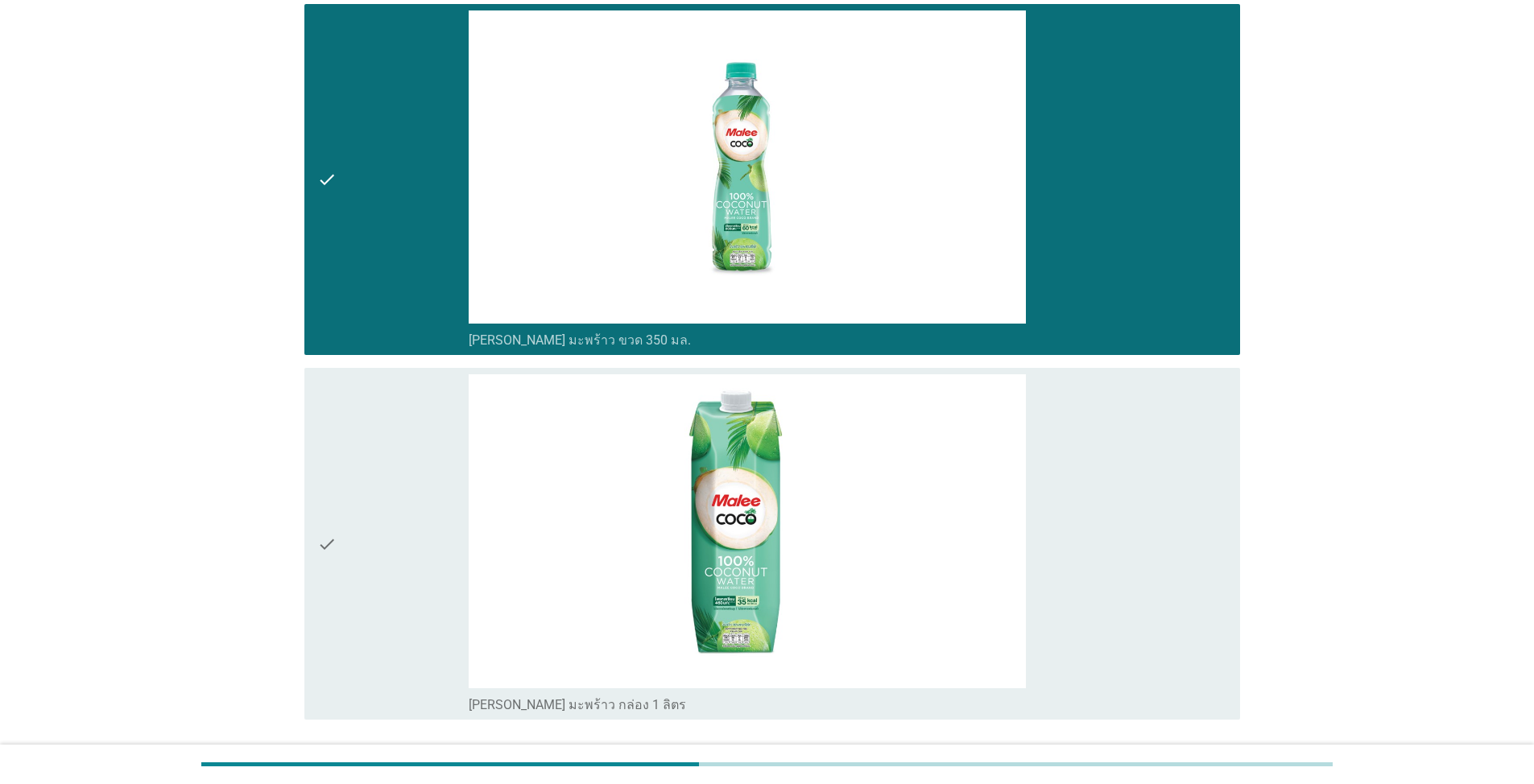
scroll to position [1743, 0]
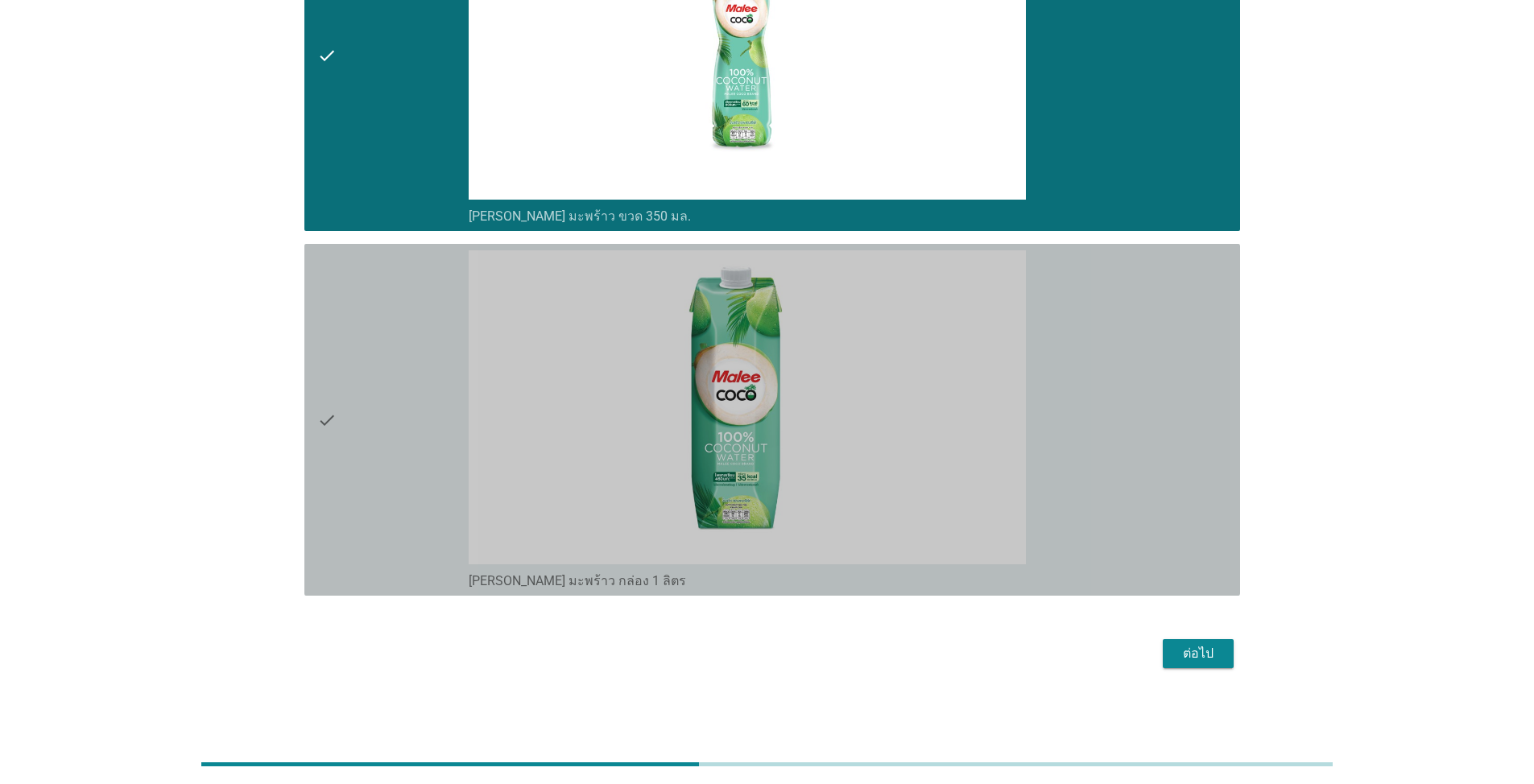
click at [421, 346] on div "check" at bounding box center [393, 419] width 151 height 339
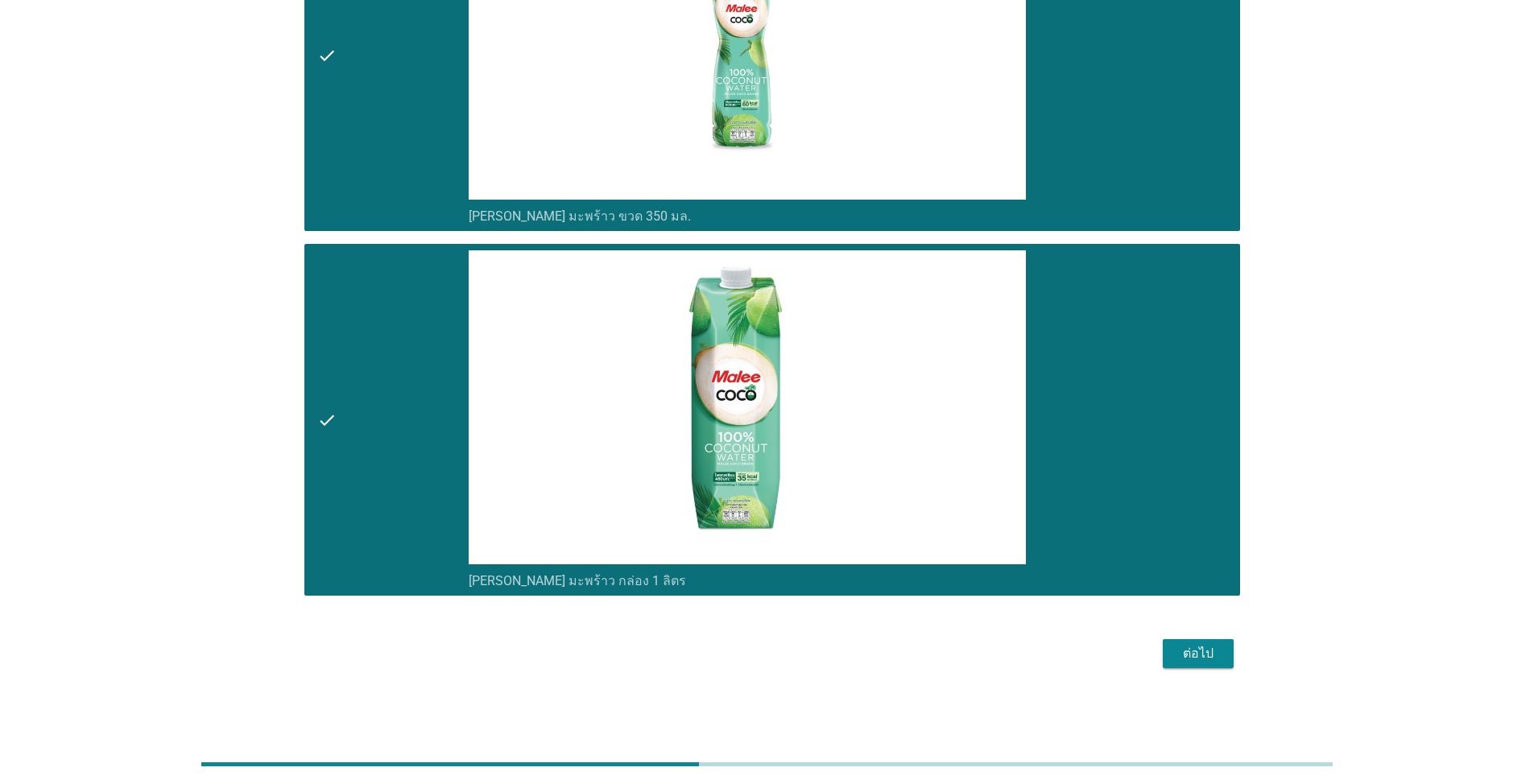
click at [1156, 646] on div "ต่อไป" at bounding box center [767, 654] width 945 height 39
click at [1170, 650] on button "ต่อไป" at bounding box center [1198, 654] width 71 height 29
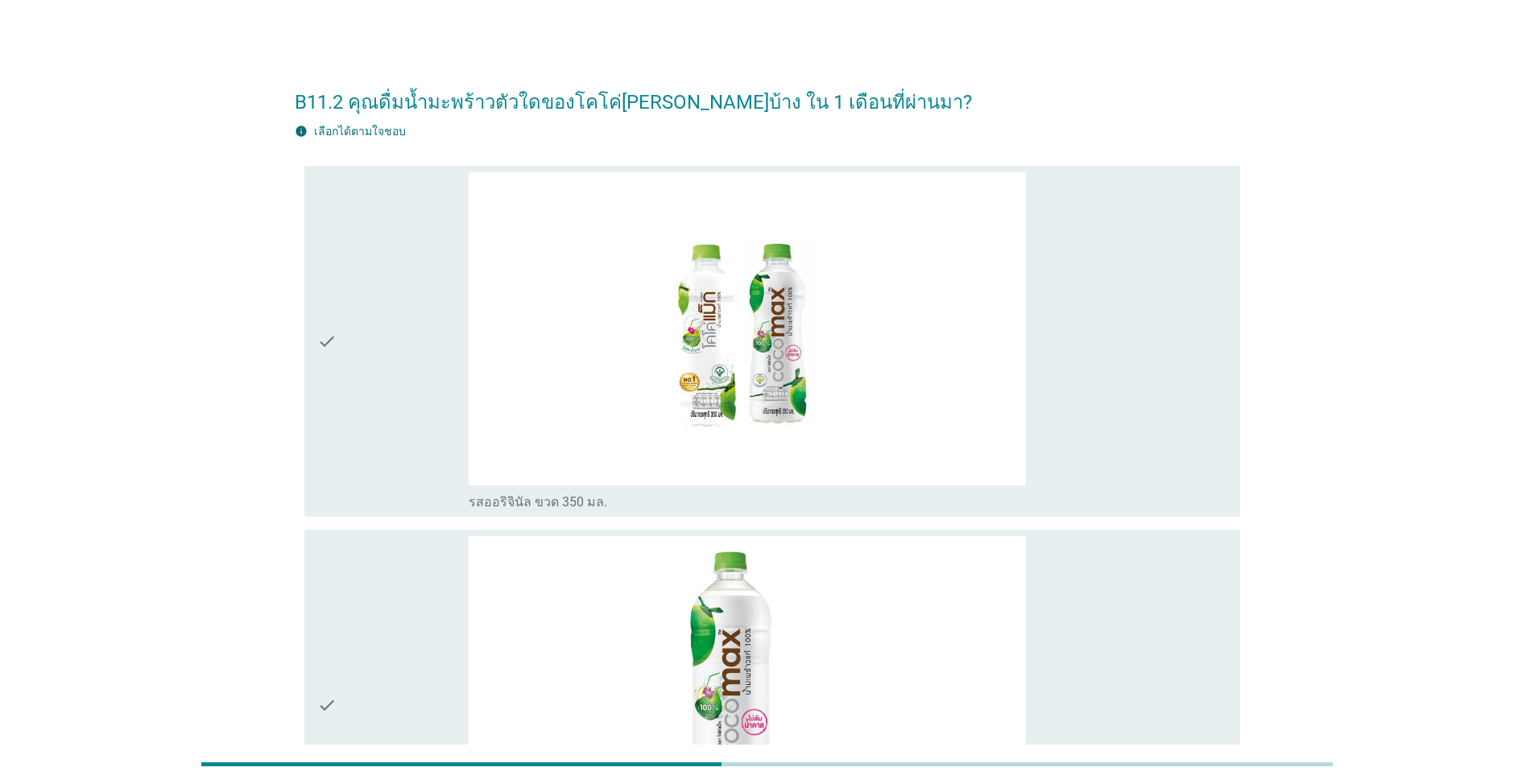
click at [357, 318] on div "check" at bounding box center [393, 342] width 151 height 339
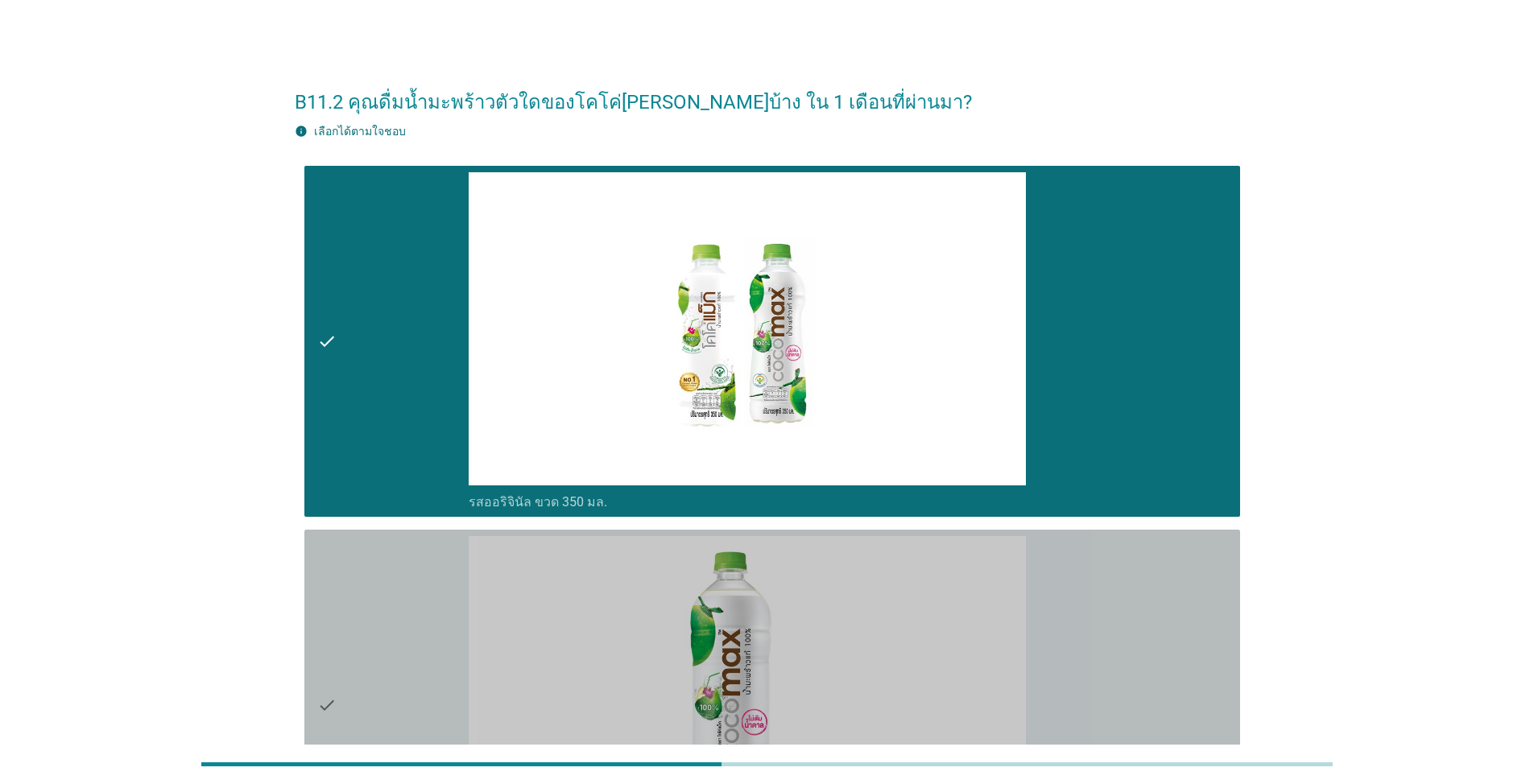
click at [368, 556] on div "check" at bounding box center [393, 705] width 151 height 339
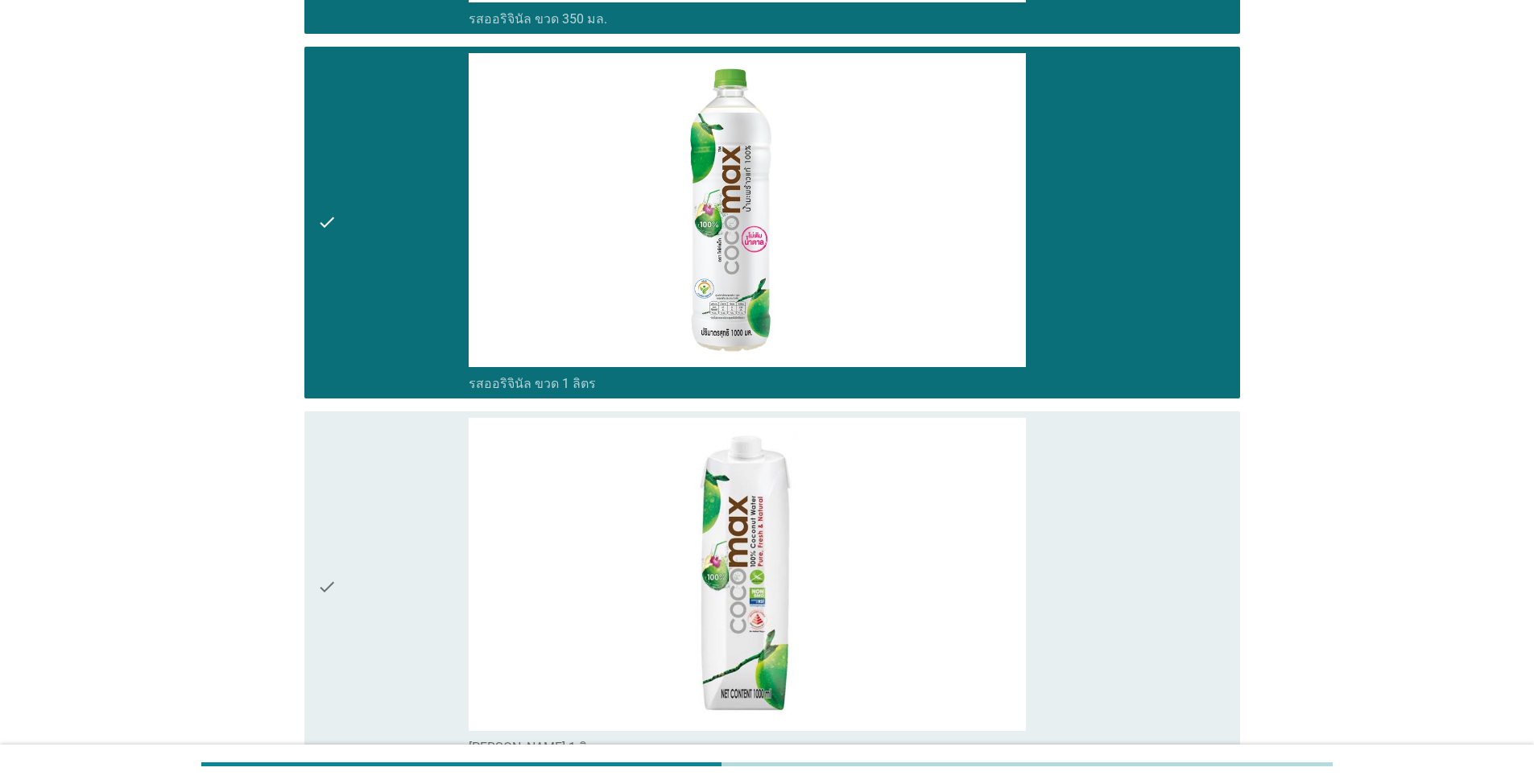
click at [414, 452] on div "check" at bounding box center [393, 587] width 151 height 339
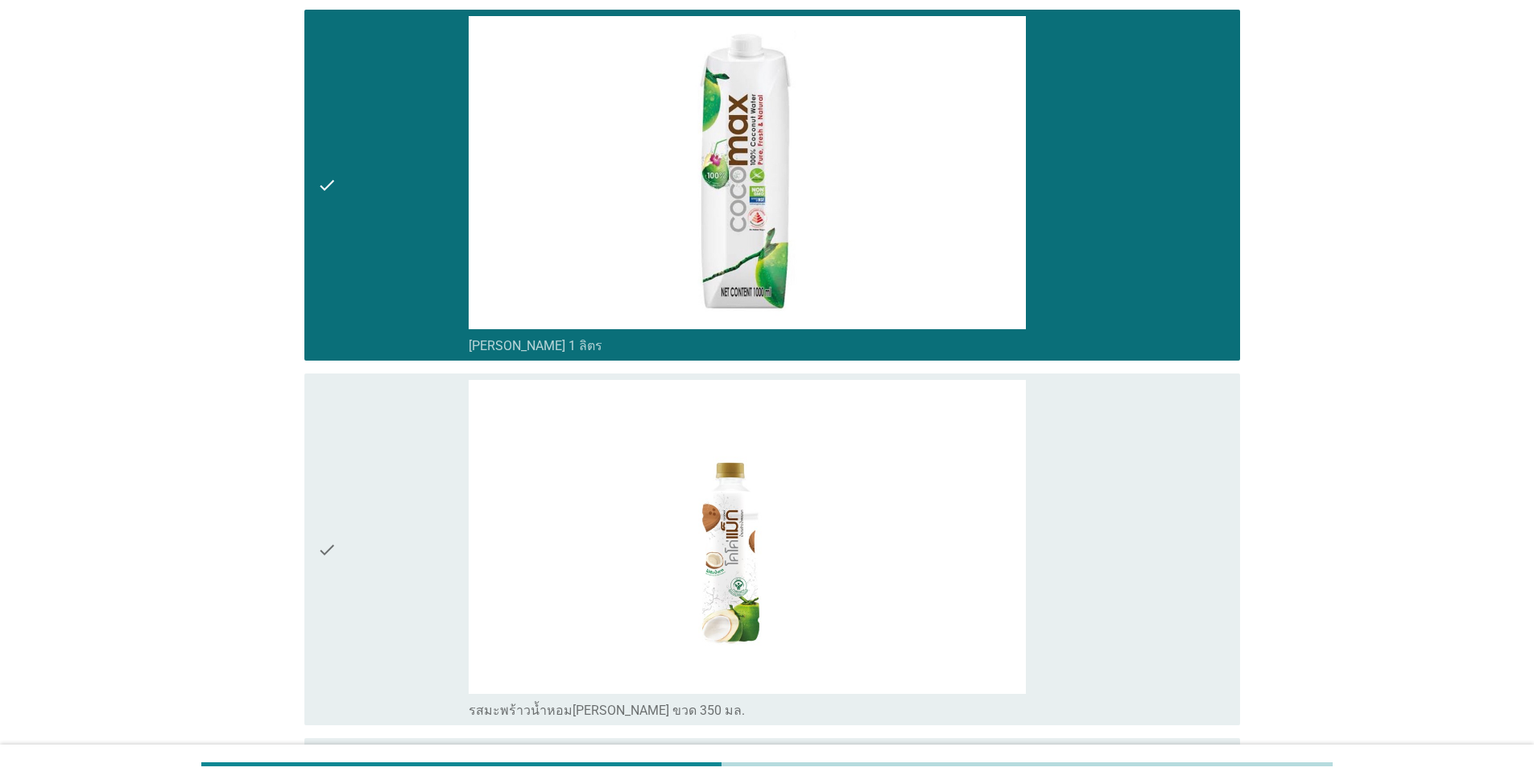
scroll to position [885, 0]
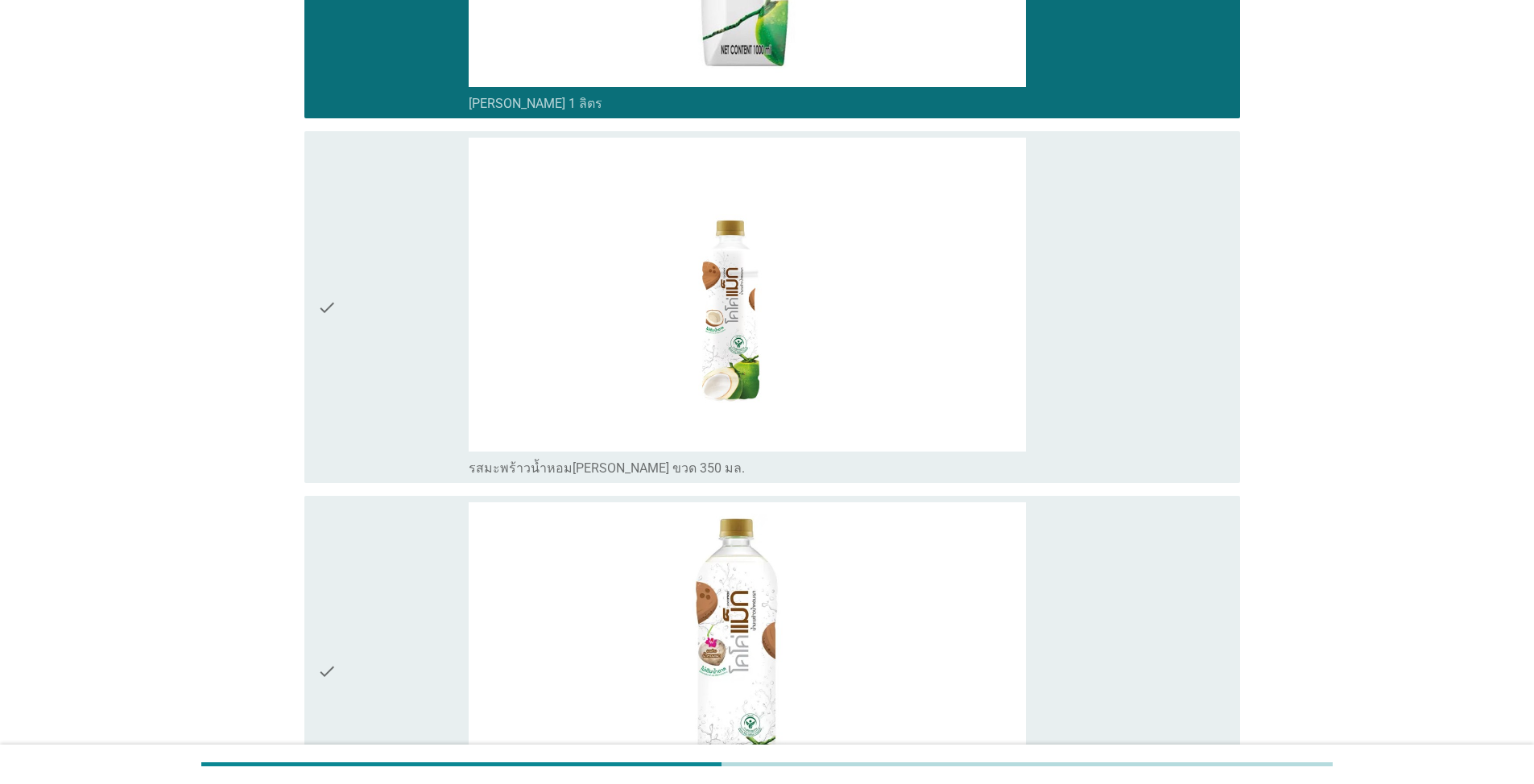
click at [407, 328] on div "check" at bounding box center [393, 307] width 151 height 339
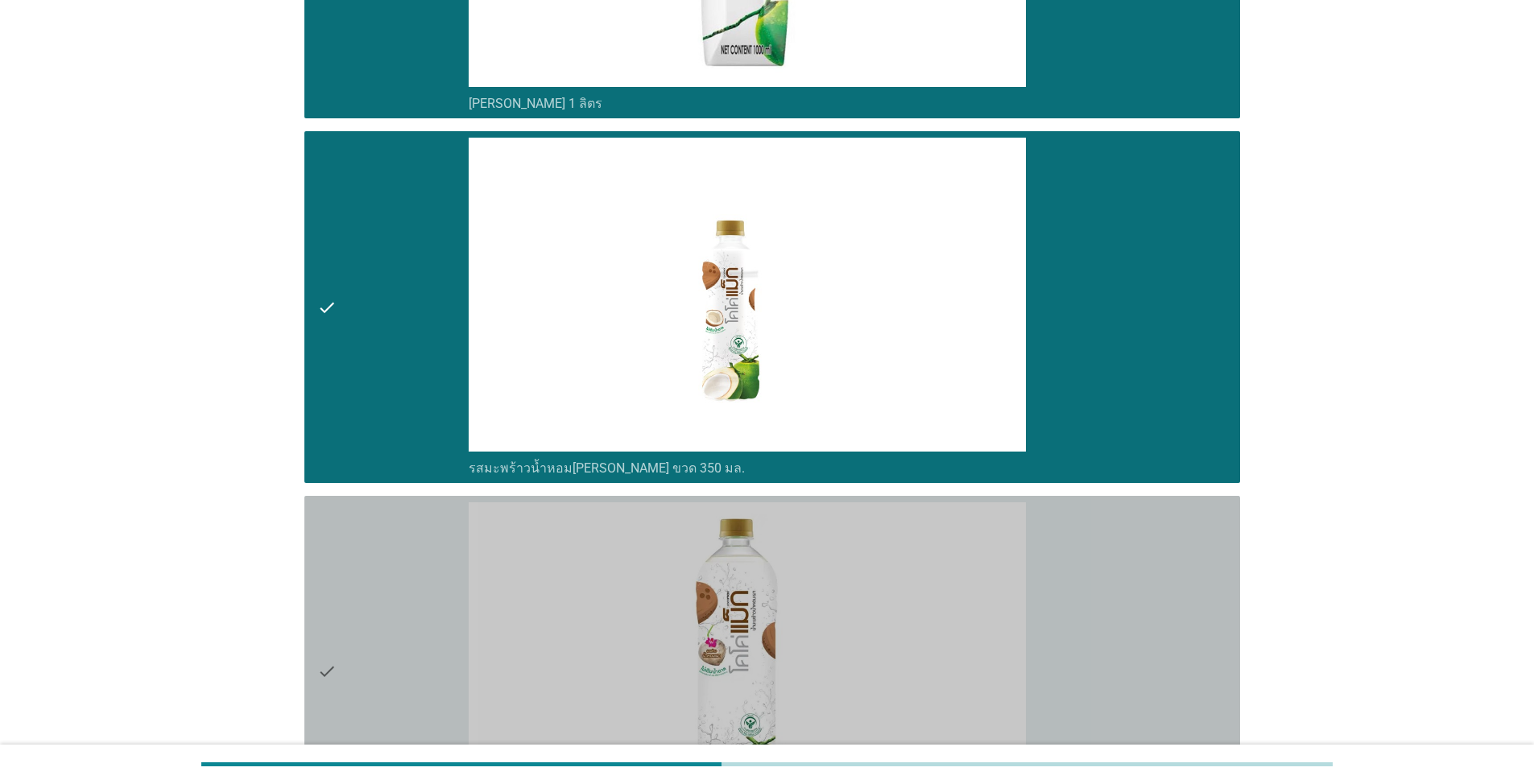
click at [391, 558] on div "check" at bounding box center [393, 672] width 151 height 339
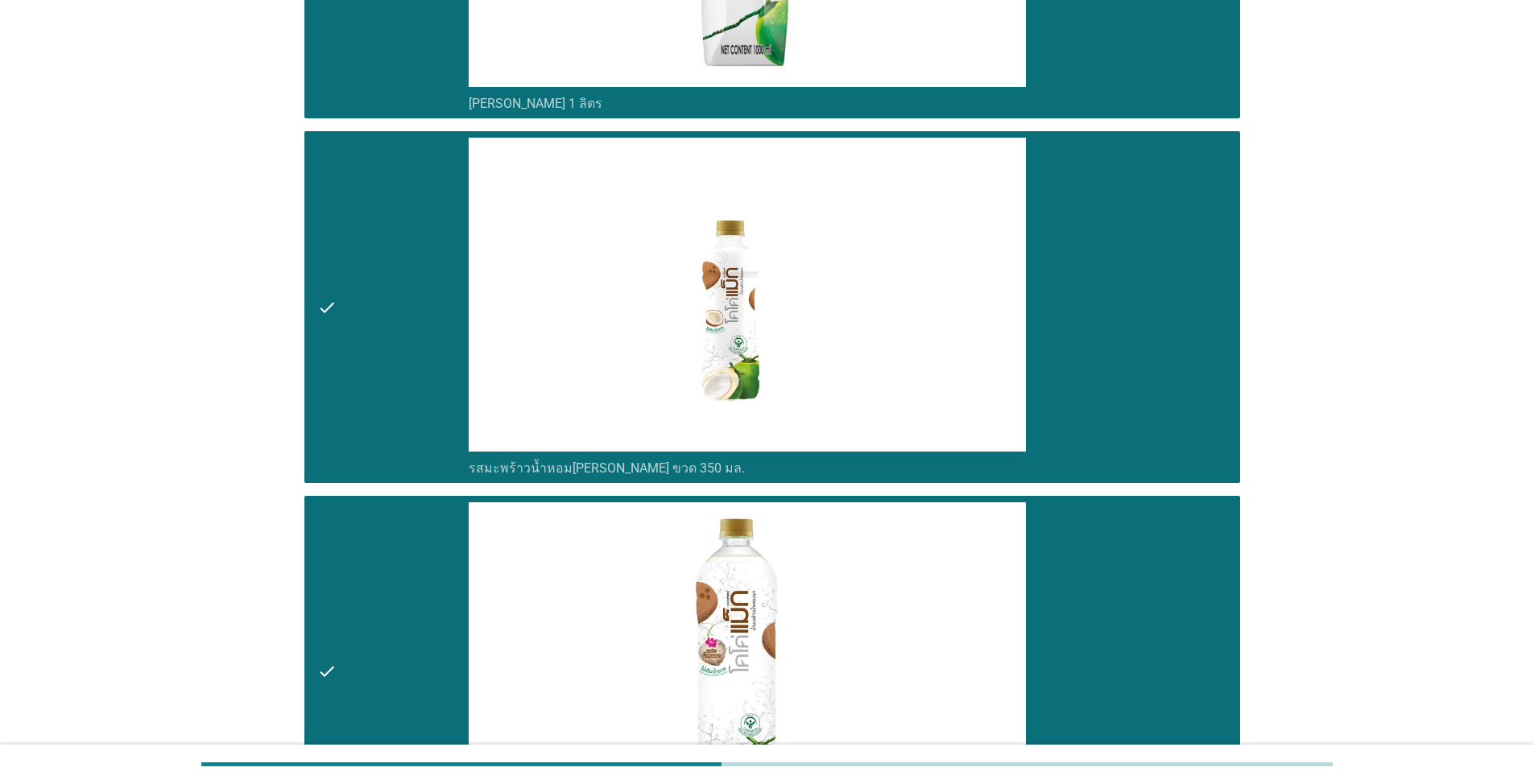
scroll to position [1771, 0]
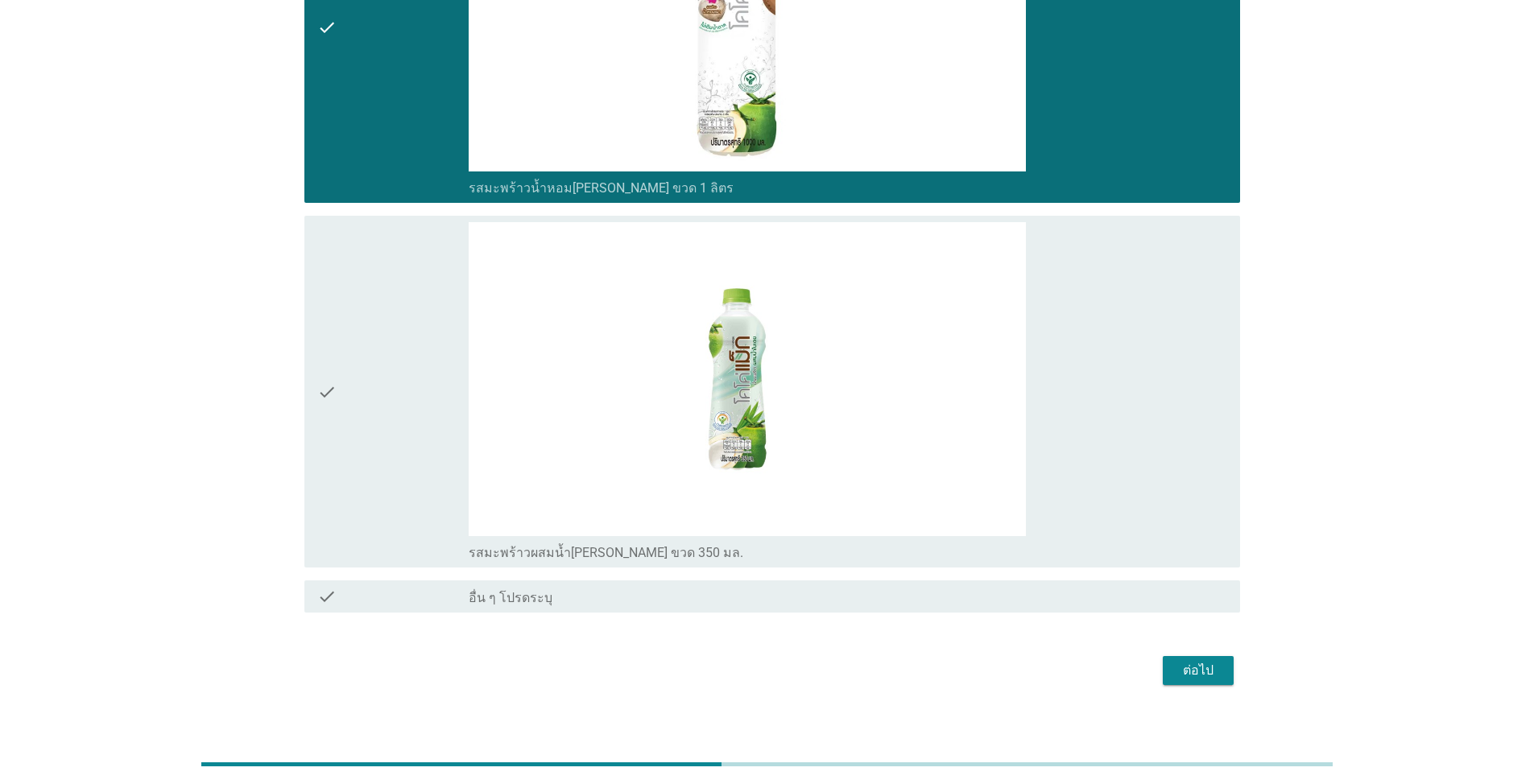
click at [345, 414] on div "check" at bounding box center [393, 392] width 151 height 339
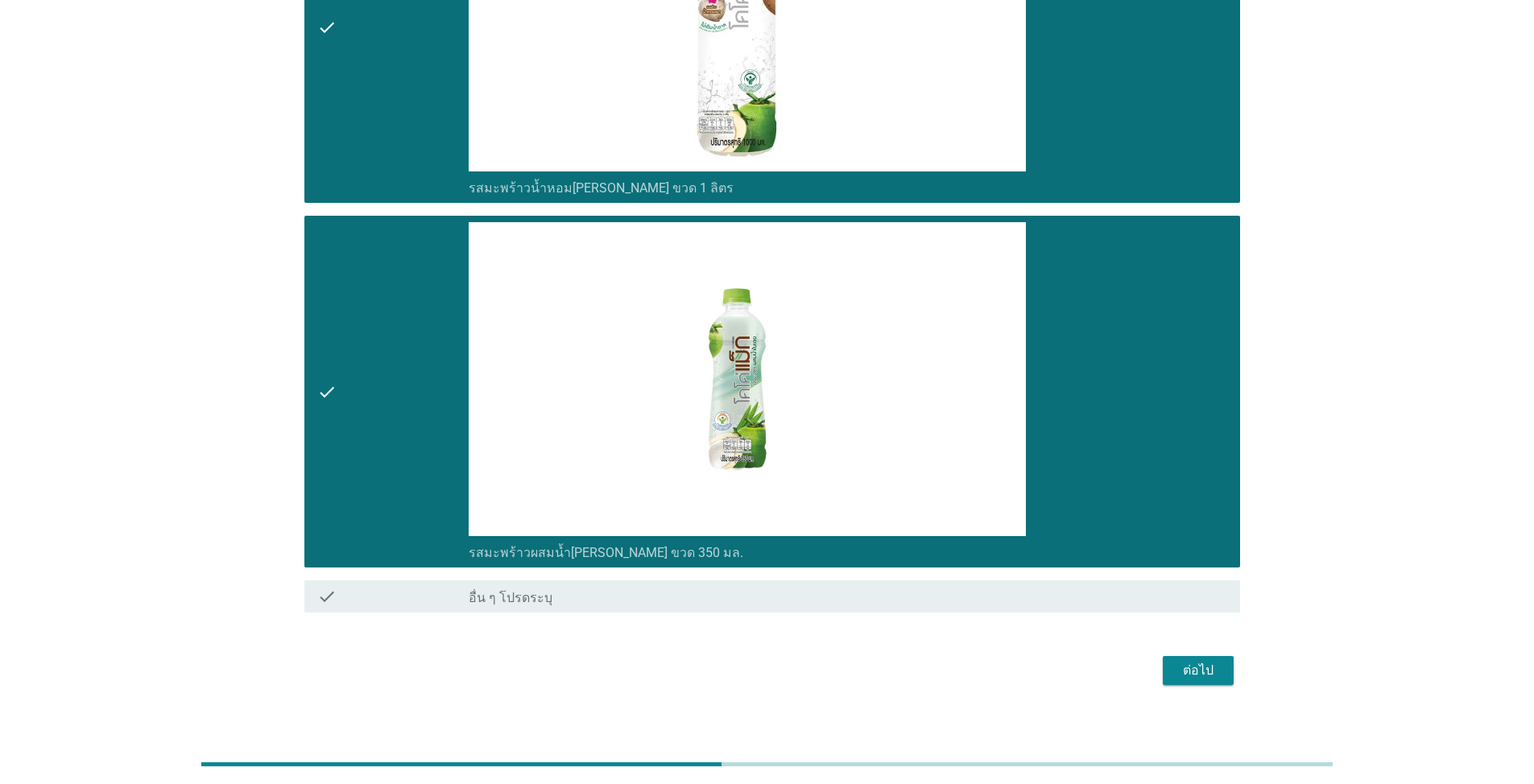
click at [1184, 672] on div "ต่อไป" at bounding box center [1198, 670] width 45 height 19
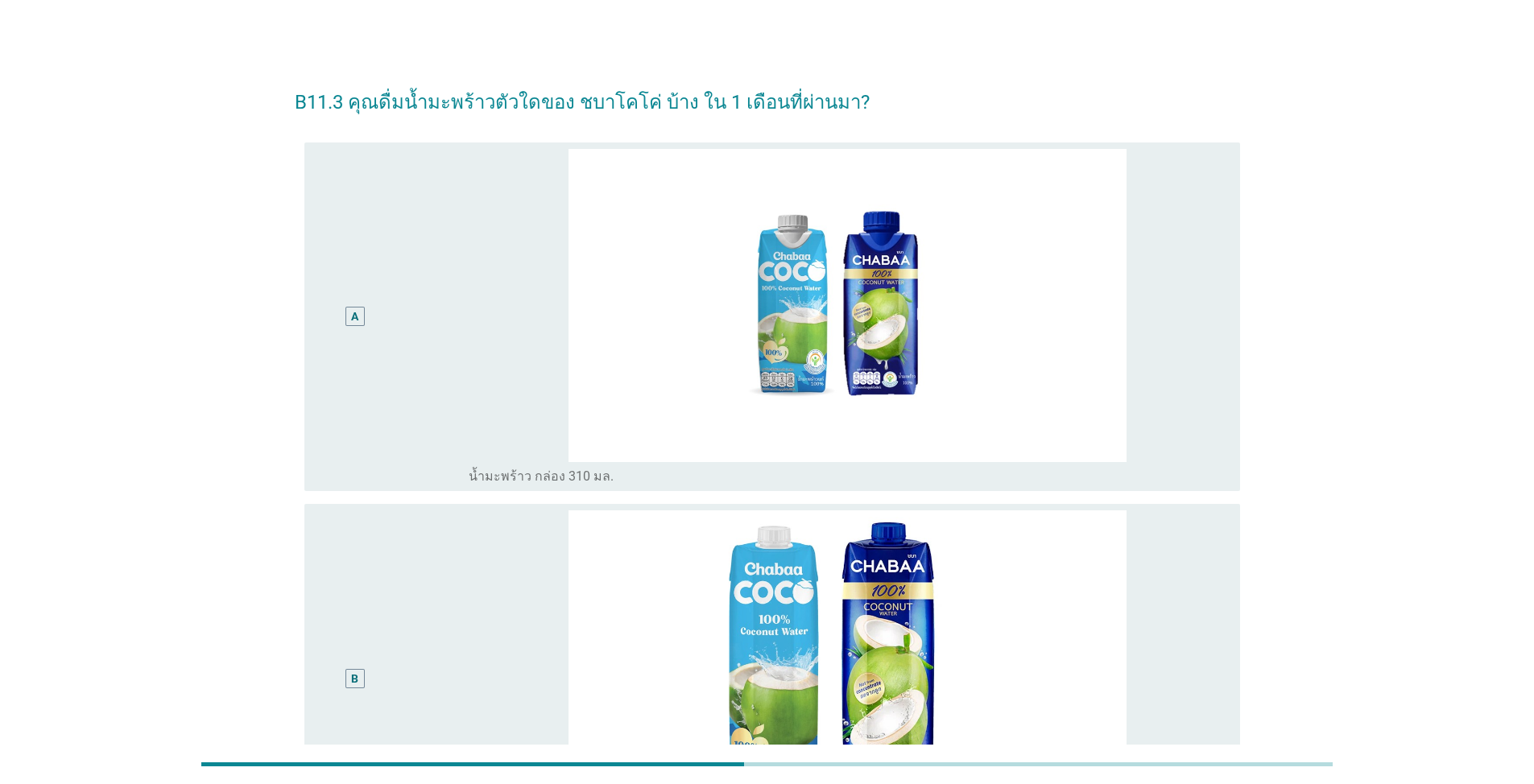
click at [358, 392] on div "A" at bounding box center [355, 317] width 75 height 337
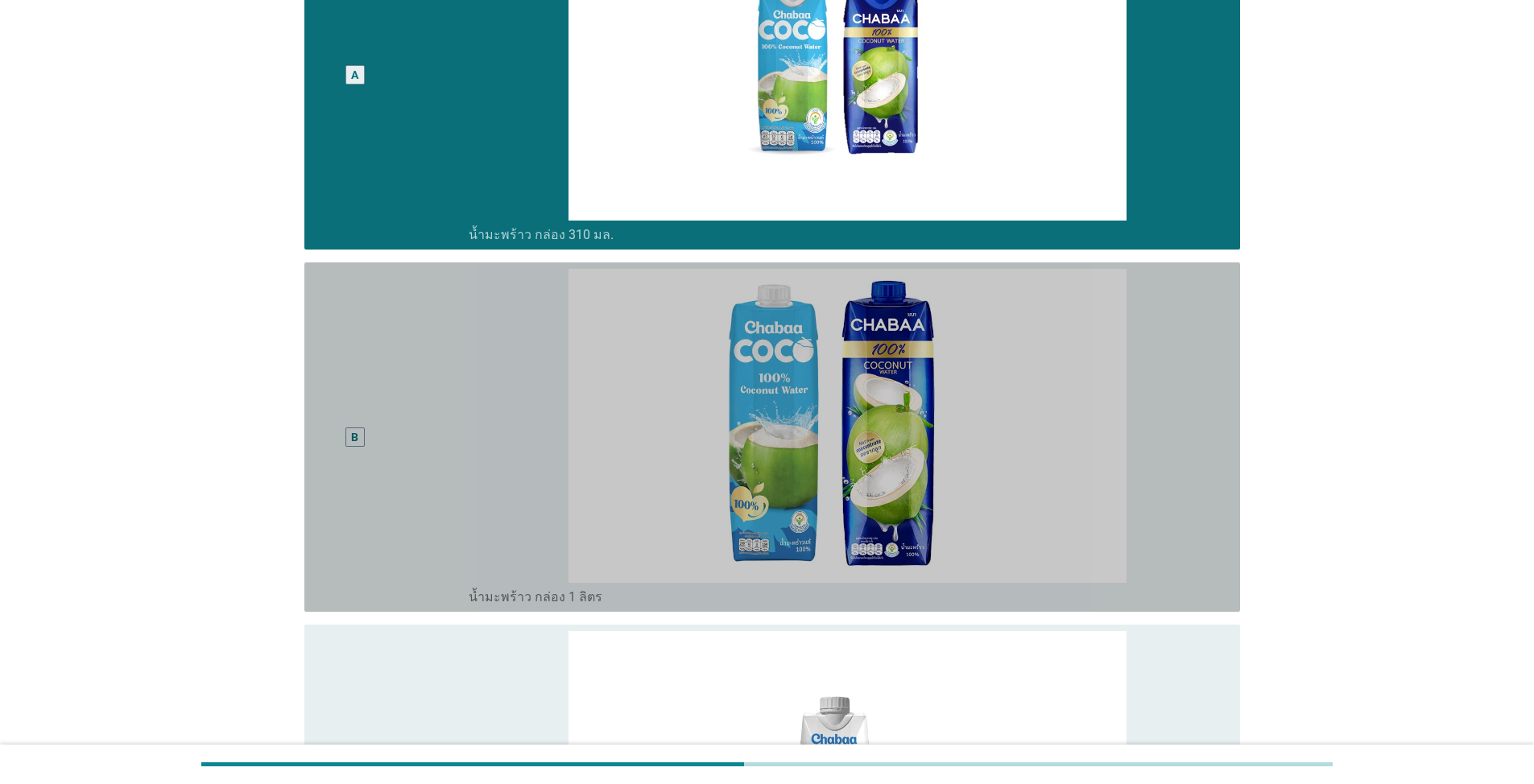
click at [355, 426] on div "B" at bounding box center [355, 437] width 75 height 337
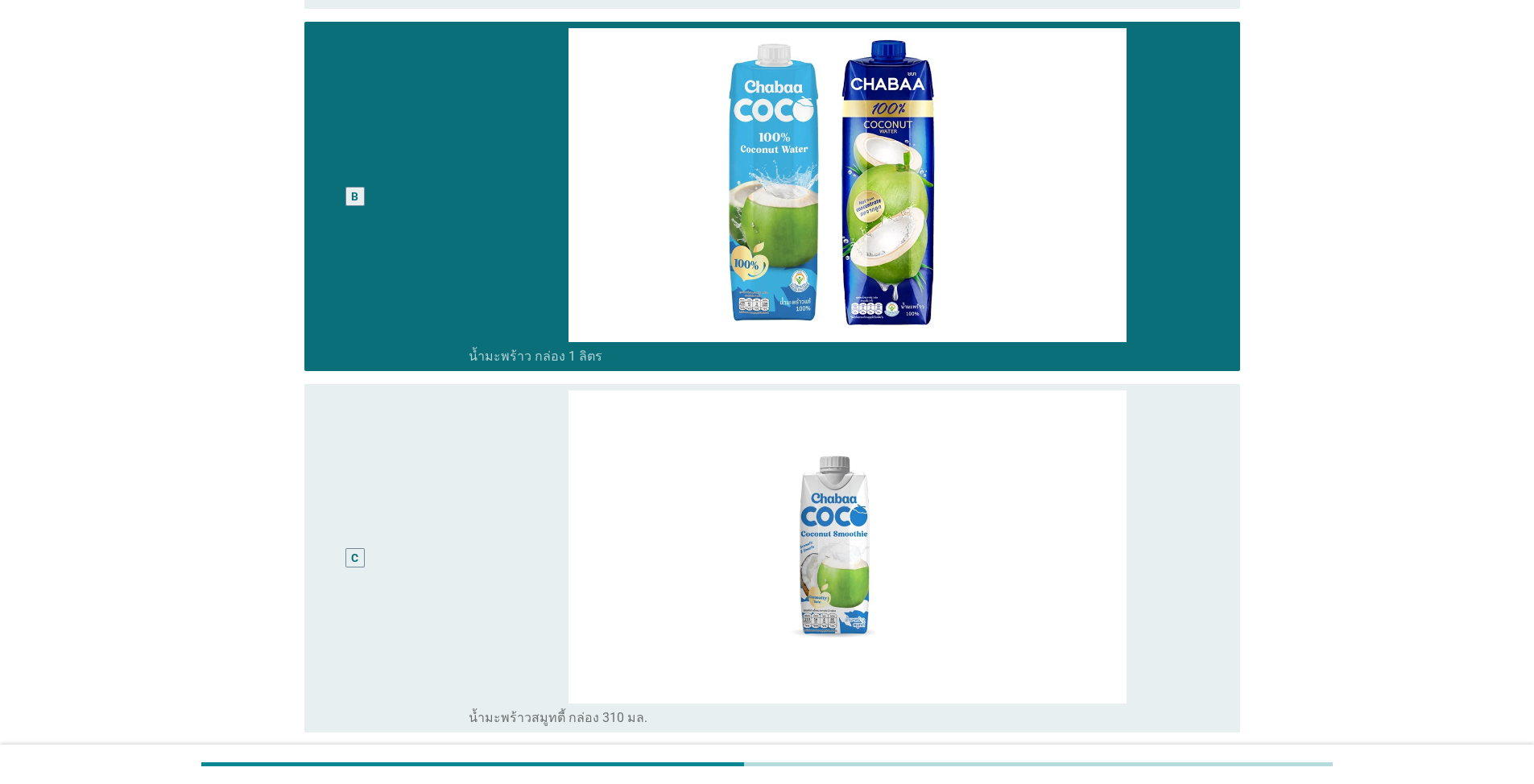
scroll to position [483, 0]
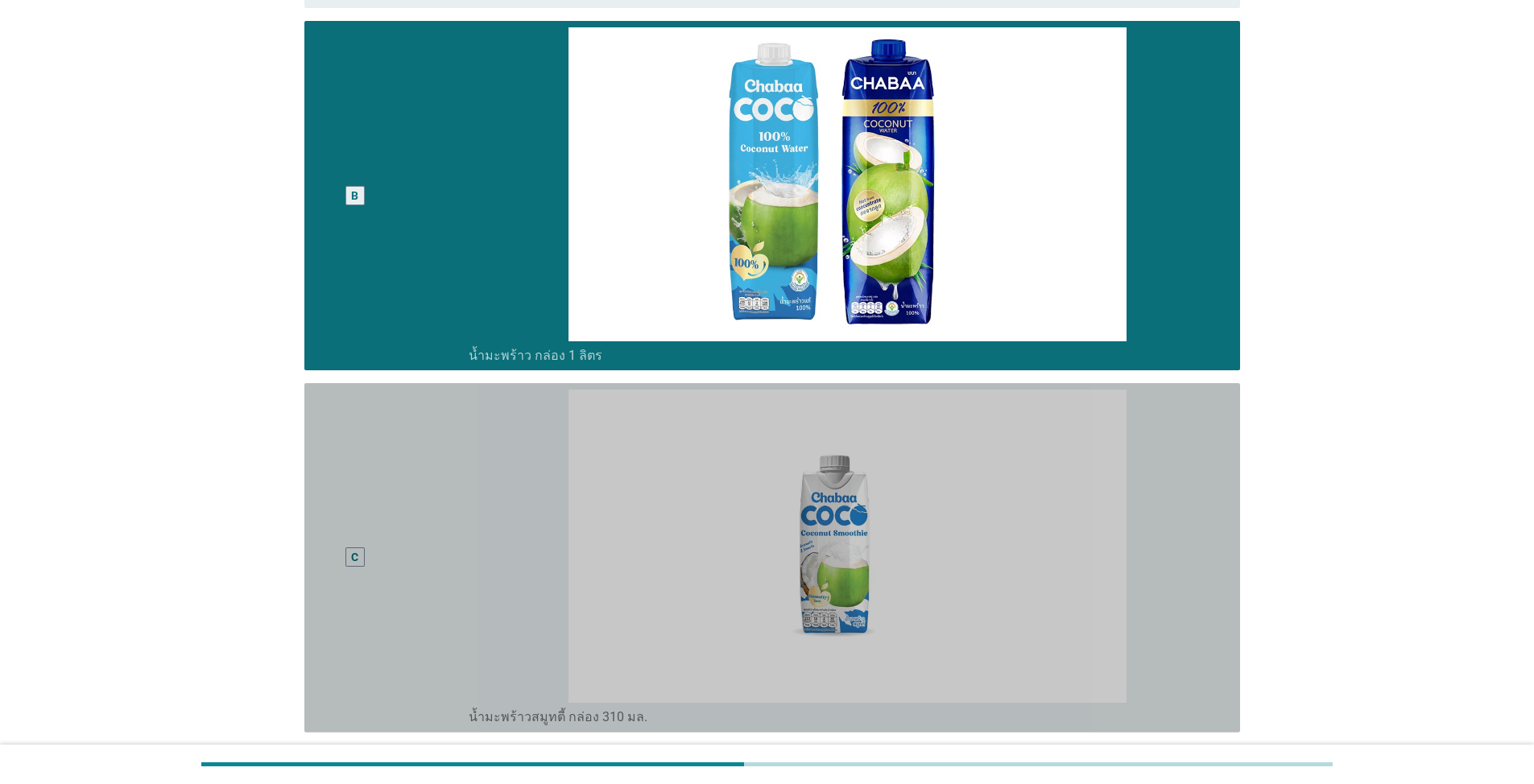
click at [368, 433] on div "C" at bounding box center [355, 558] width 75 height 337
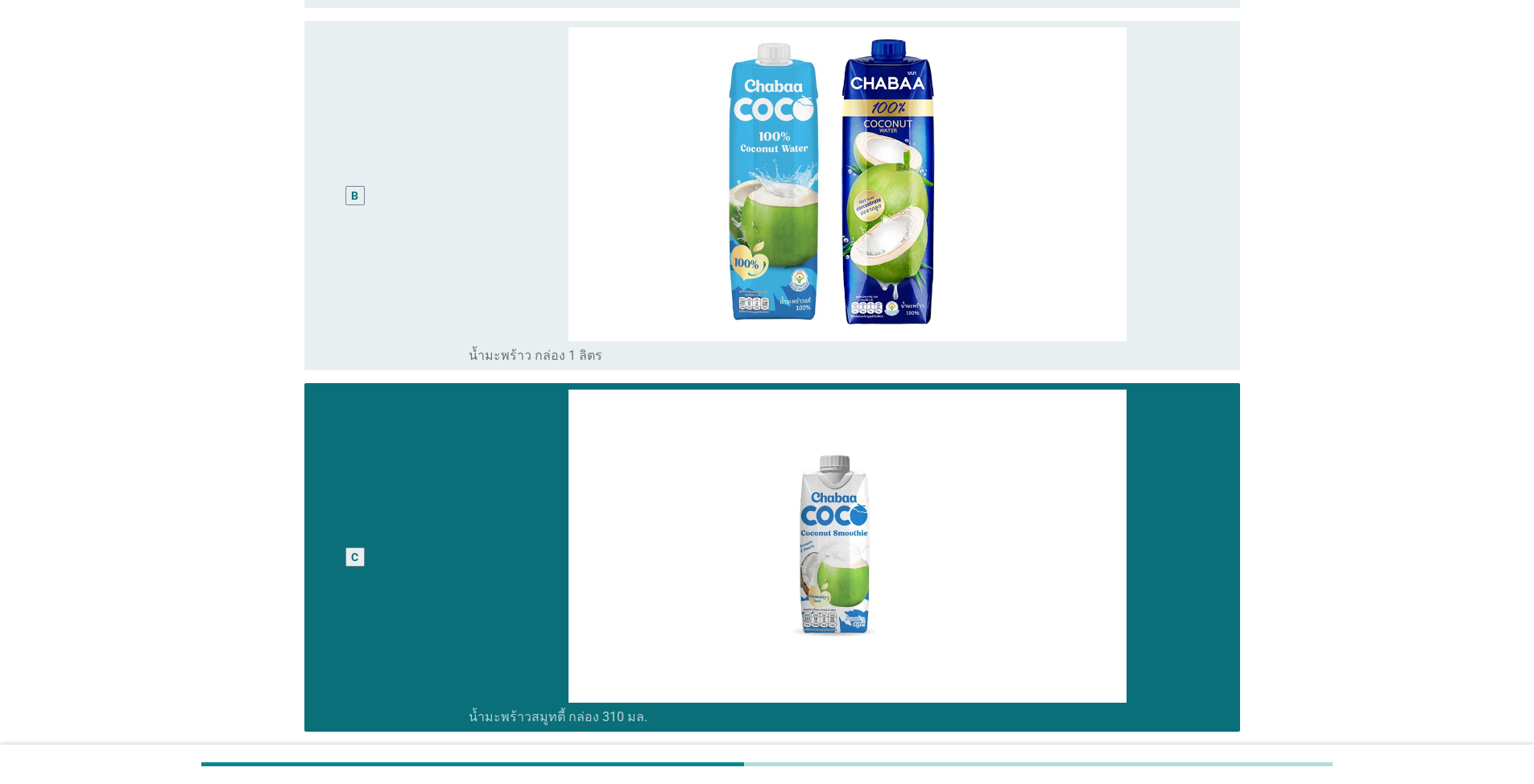
click at [369, 187] on div "B" at bounding box center [355, 195] width 75 height 337
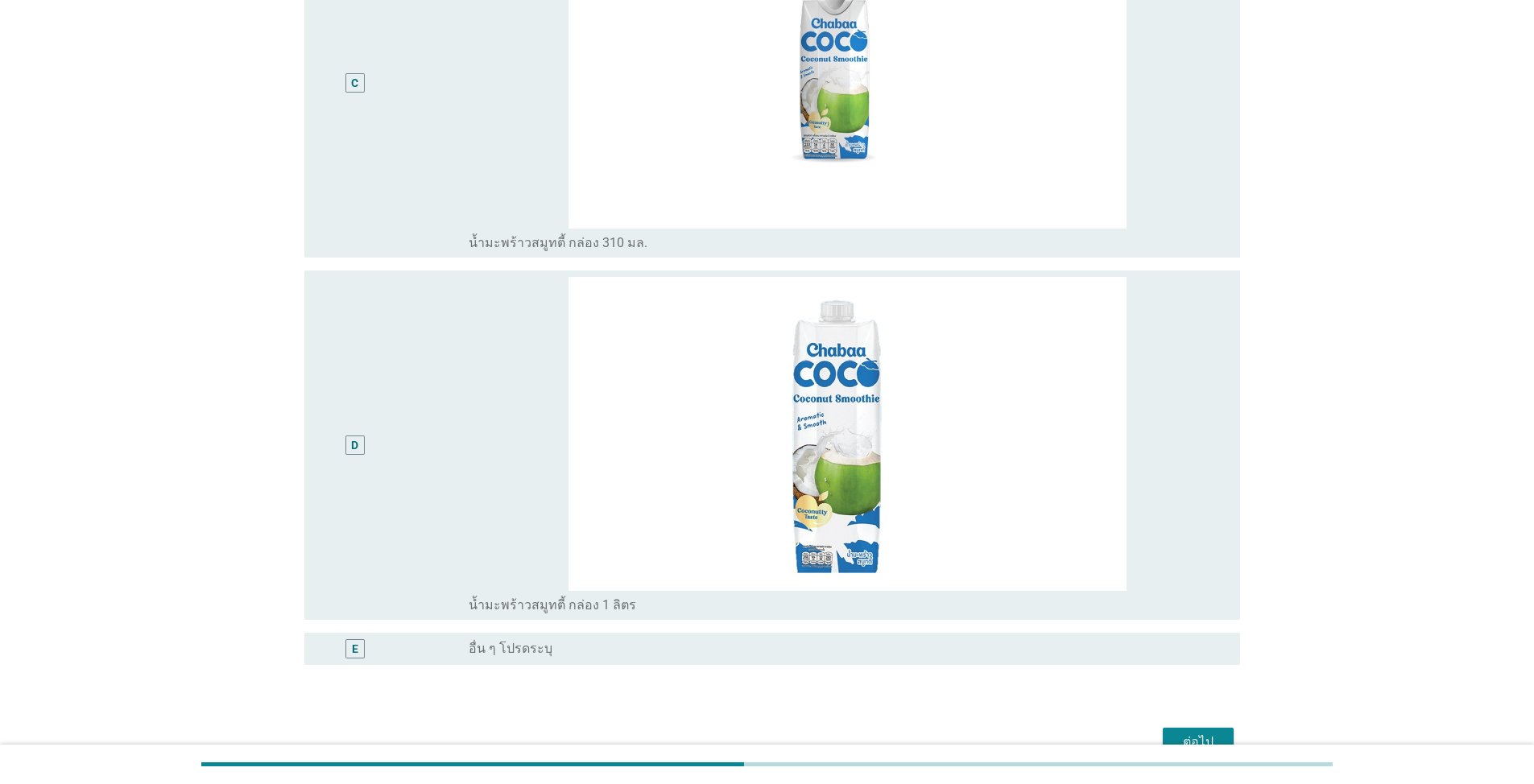
scroll to position [1044, 0]
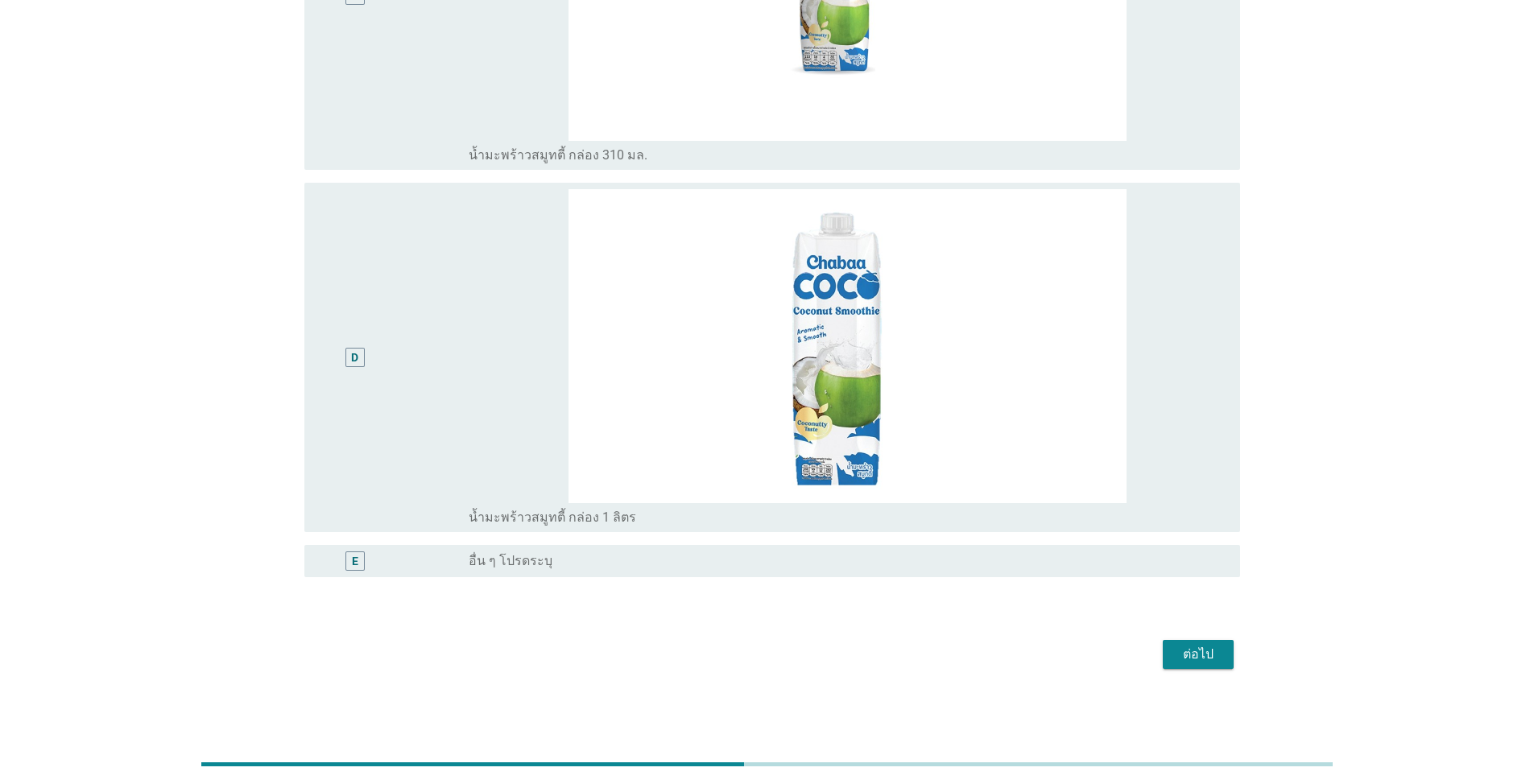
click at [1187, 648] on div "ต่อไป" at bounding box center [1198, 654] width 45 height 19
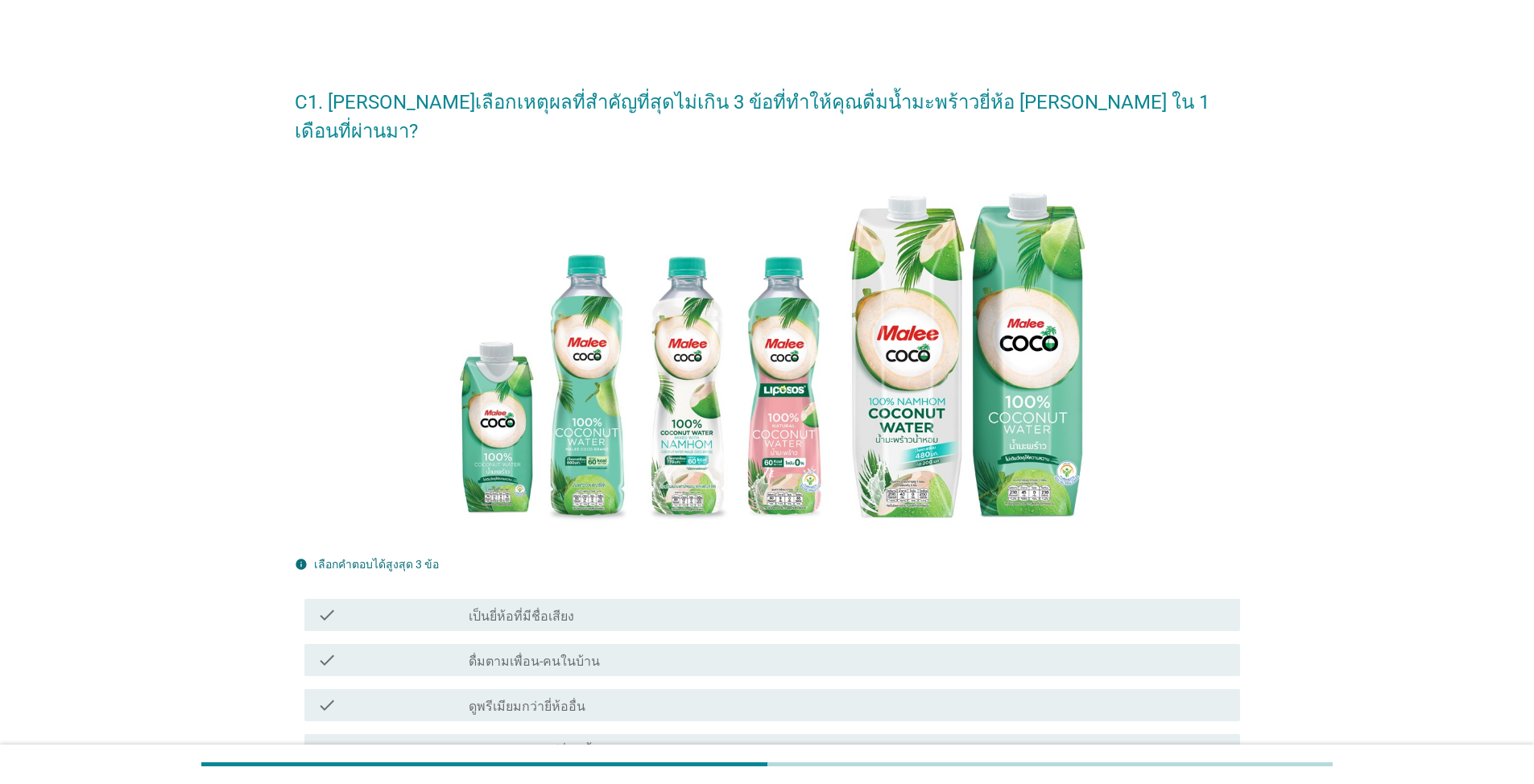
scroll to position [403, 0]
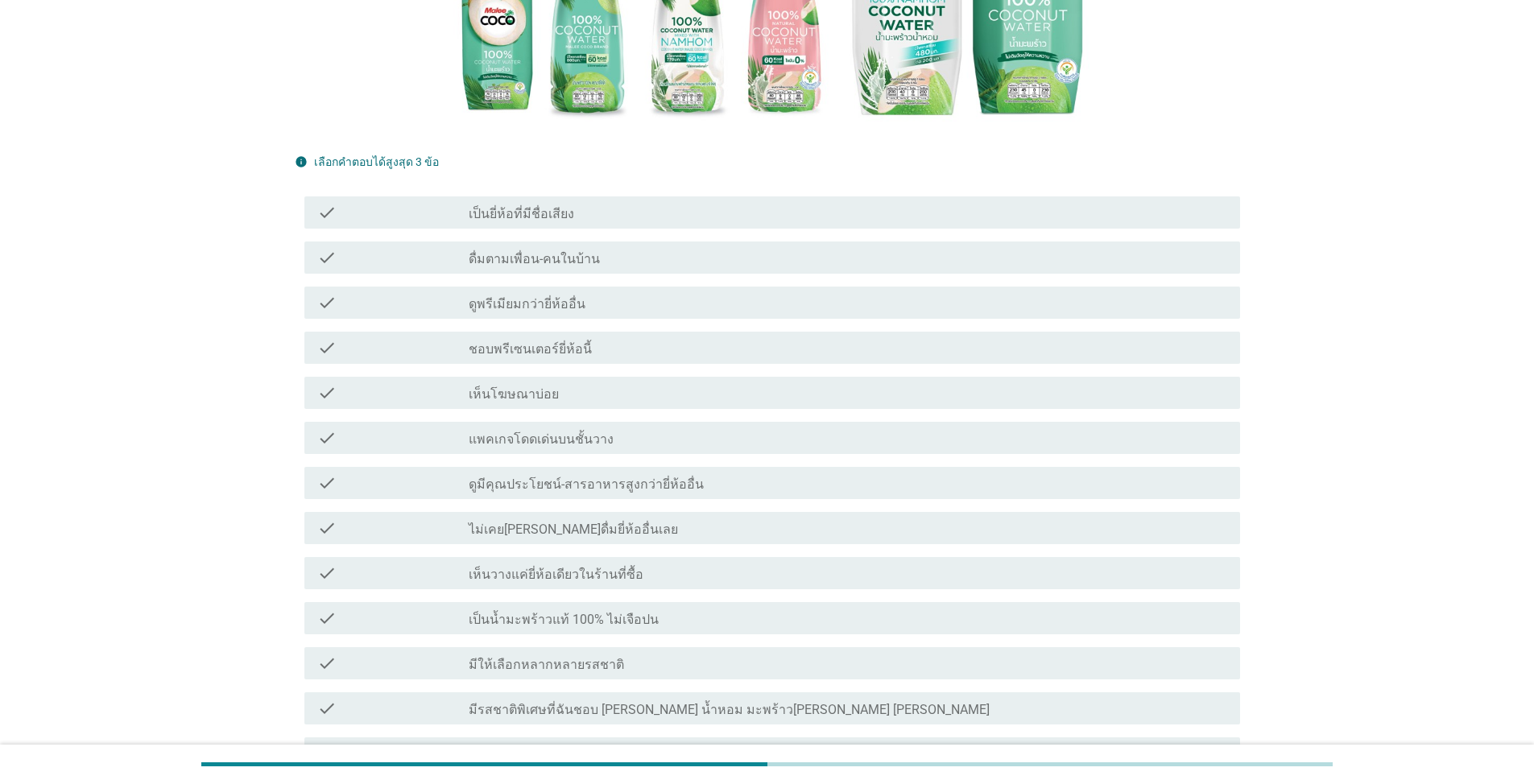
click at [417, 474] on div "check" at bounding box center [393, 483] width 151 height 19
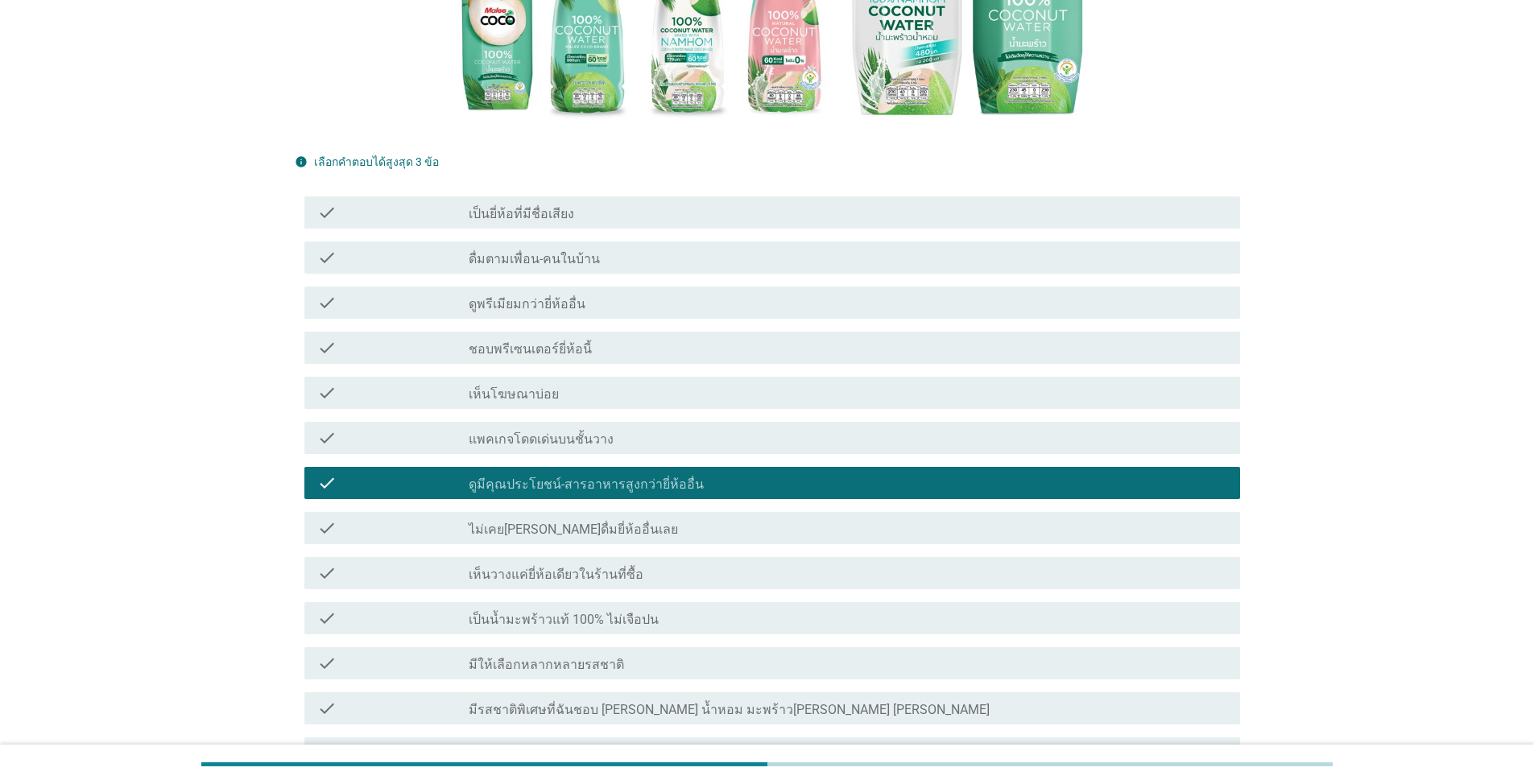
drag, startPoint x: 443, startPoint y: 288, endPoint x: 445, endPoint y: 277, distance: 11.2
click at [443, 288] on div "check check_box_outline_blank ดูพรีเมียมกว่ายี่ห้ออื่น" at bounding box center [772, 303] width 936 height 32
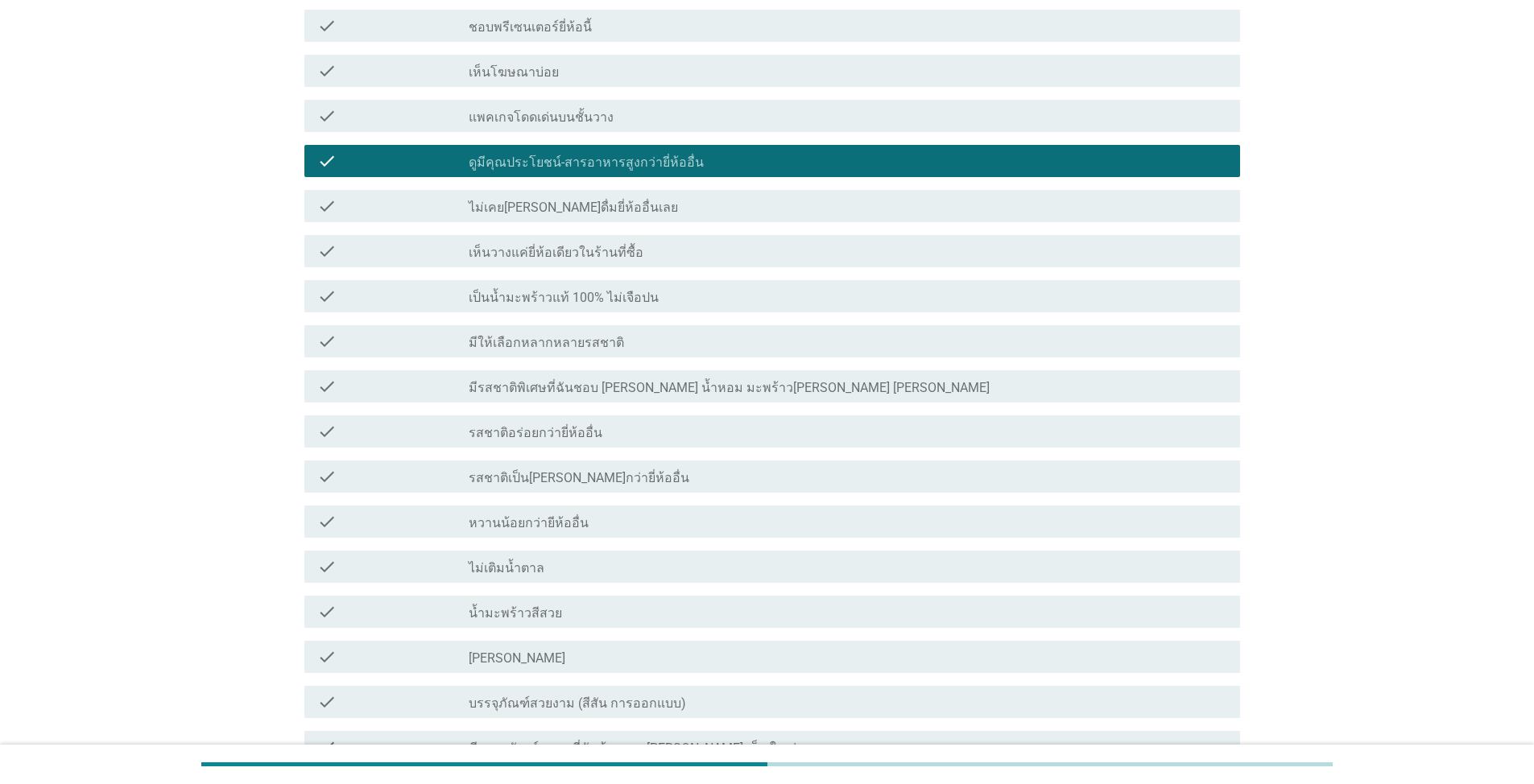
click at [466, 499] on div "check check_box_outline_blank หวานน้อยกว่ายีห้ออื่น" at bounding box center [767, 521] width 945 height 45
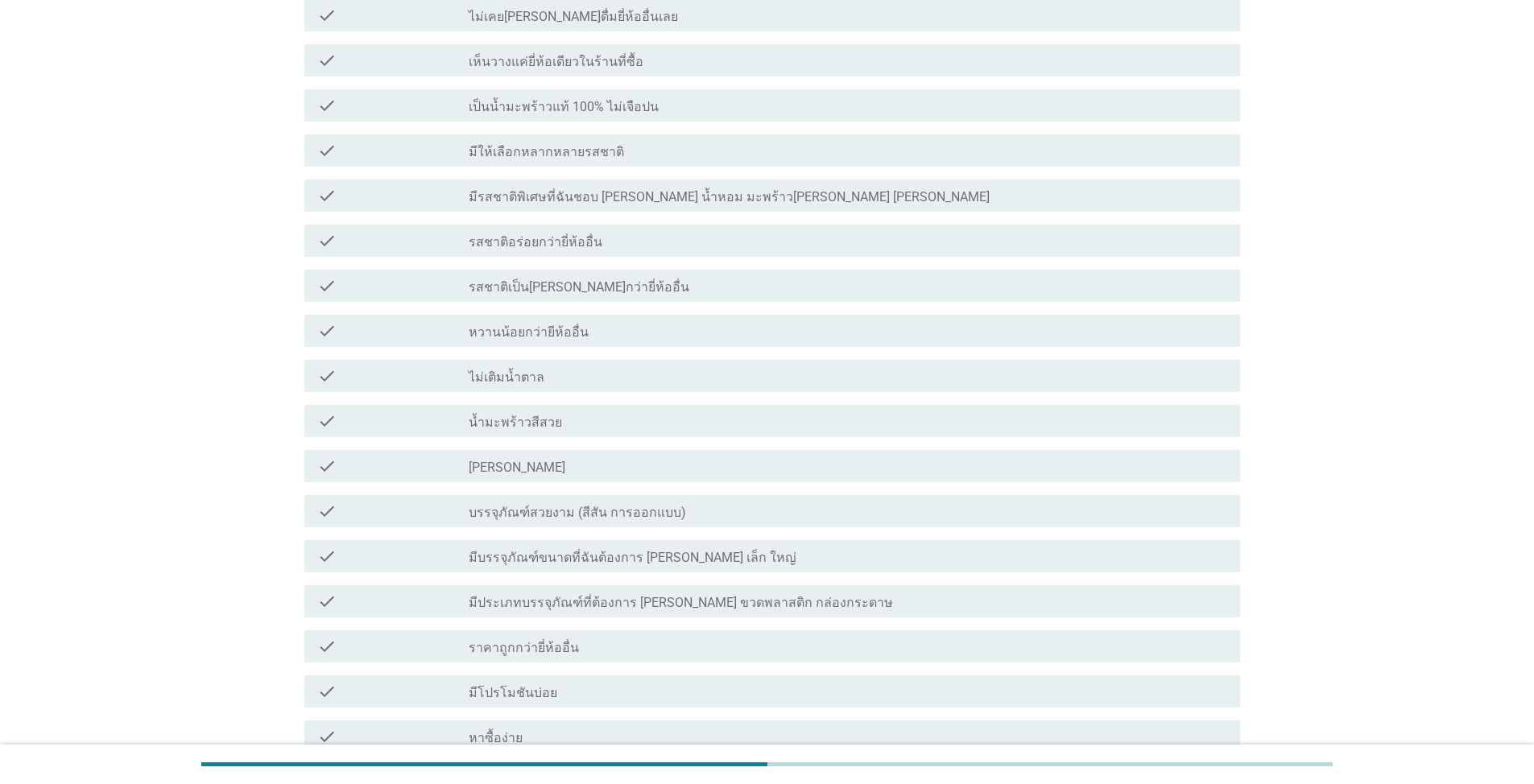
scroll to position [1111, 0]
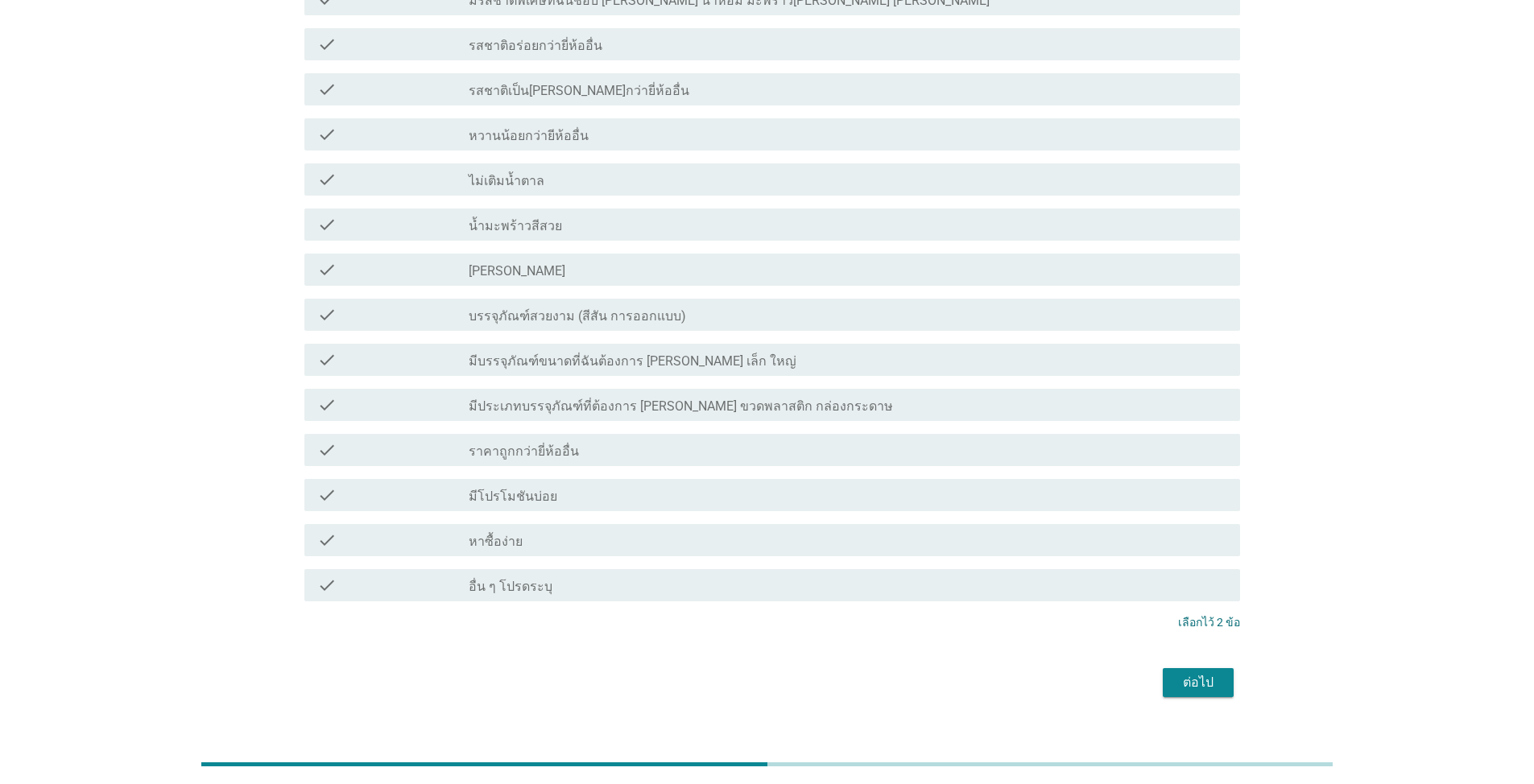
click at [507, 260] on div "check_box_outline_blank [PERSON_NAME]" at bounding box center [848, 269] width 759 height 19
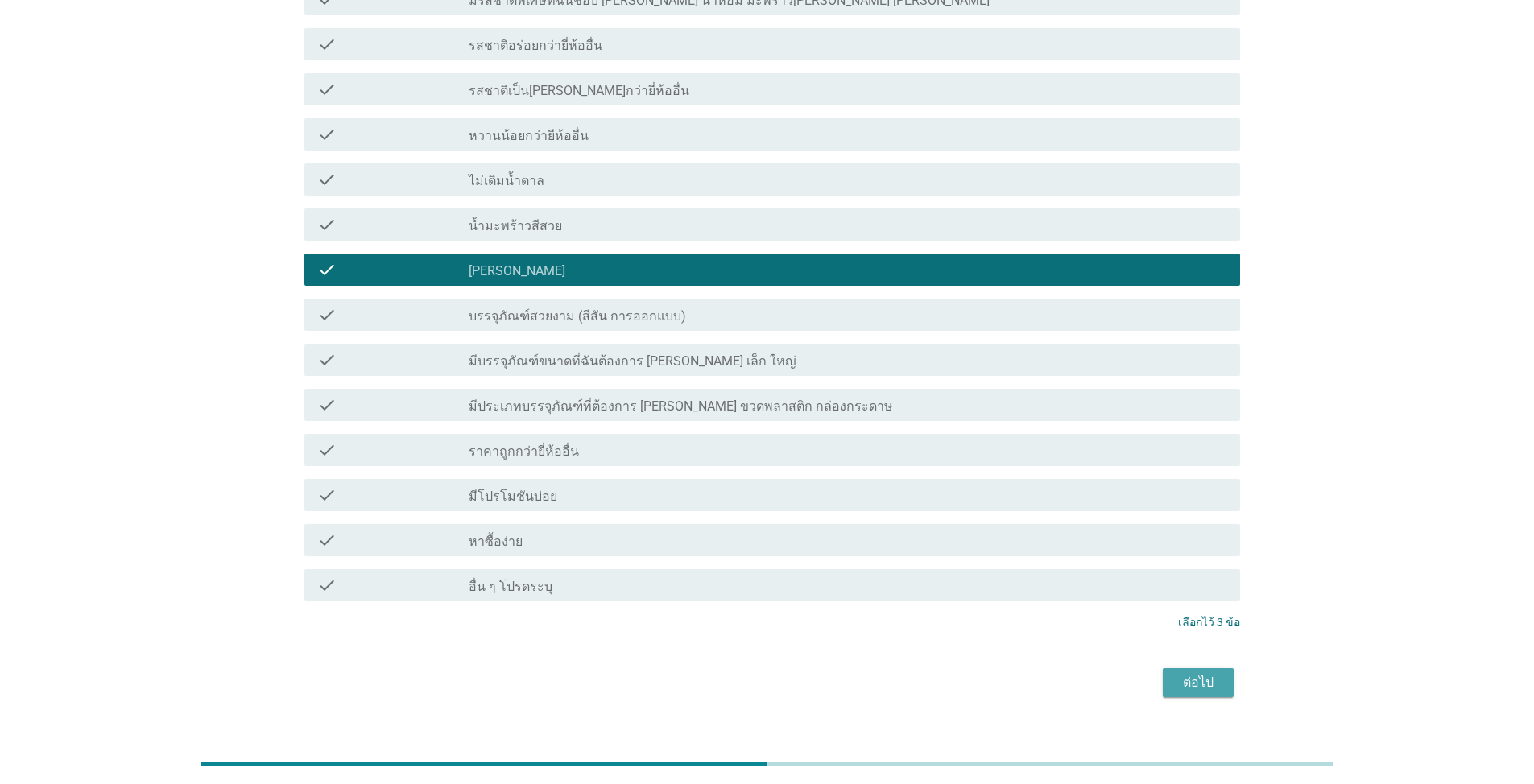
click at [1213, 673] on div "ต่อไป" at bounding box center [1198, 683] width 45 height 19
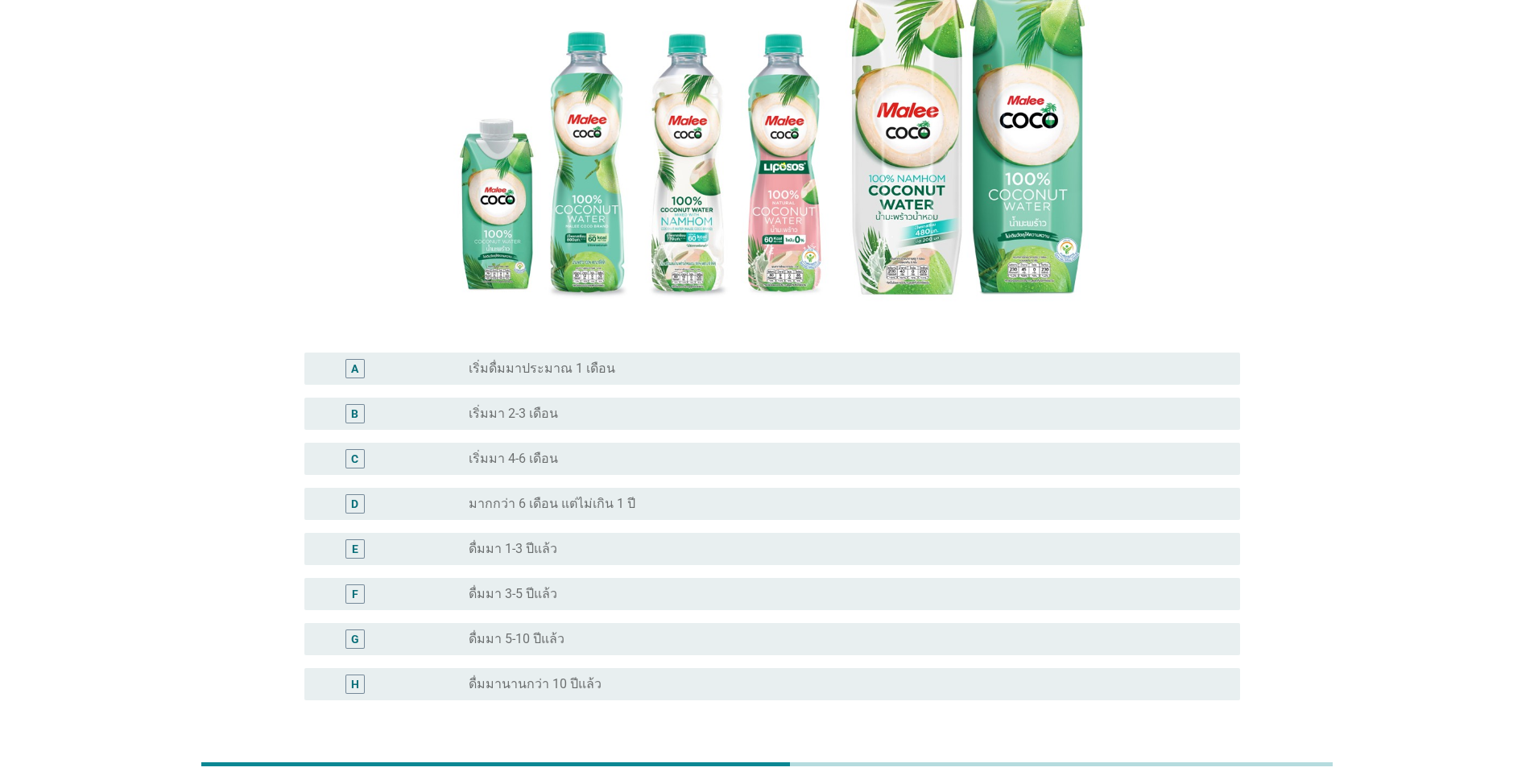
scroll to position [318, 0]
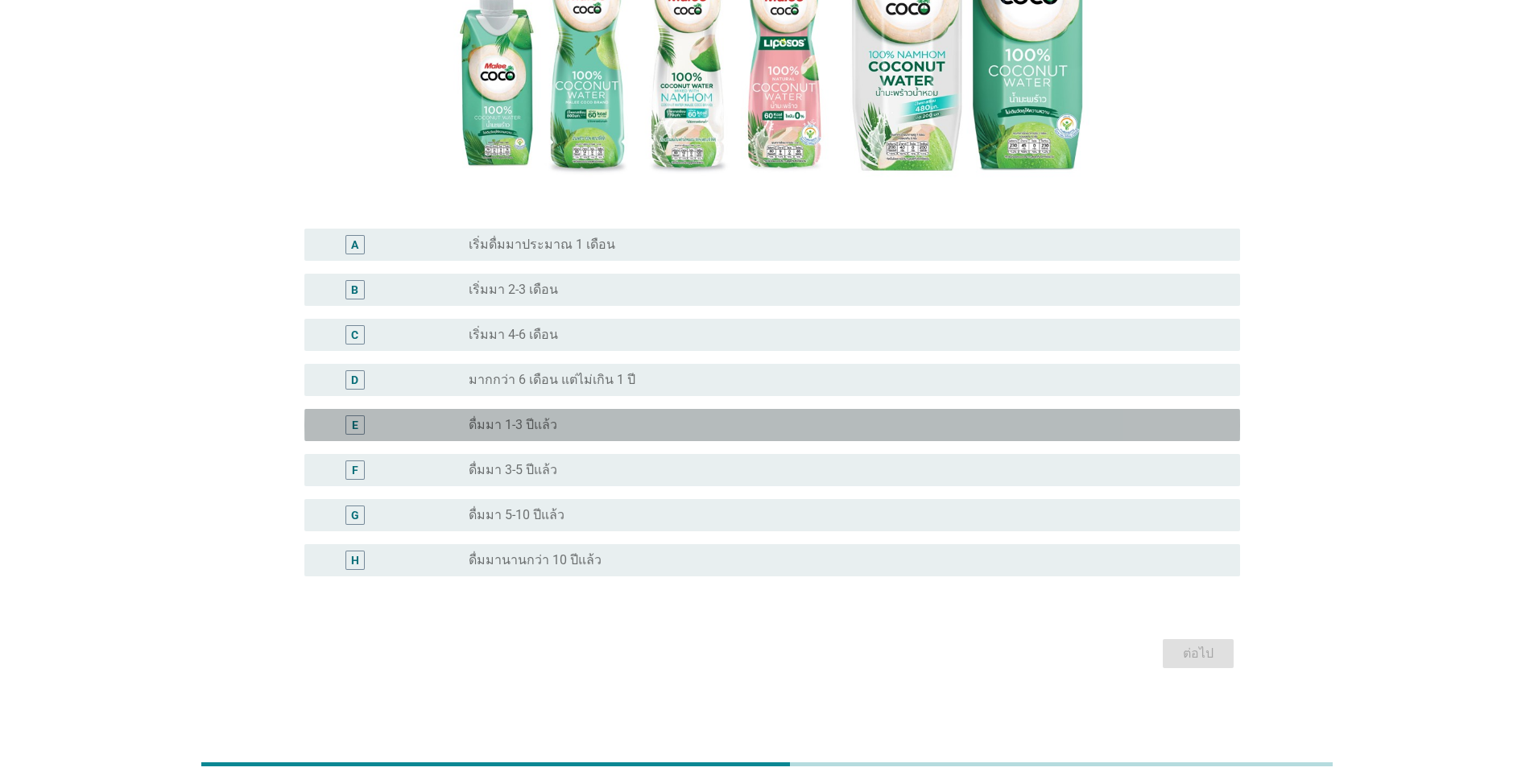
click at [524, 417] on label "ดื่มมา 1-3 ปีแล้ว" at bounding box center [513, 425] width 89 height 16
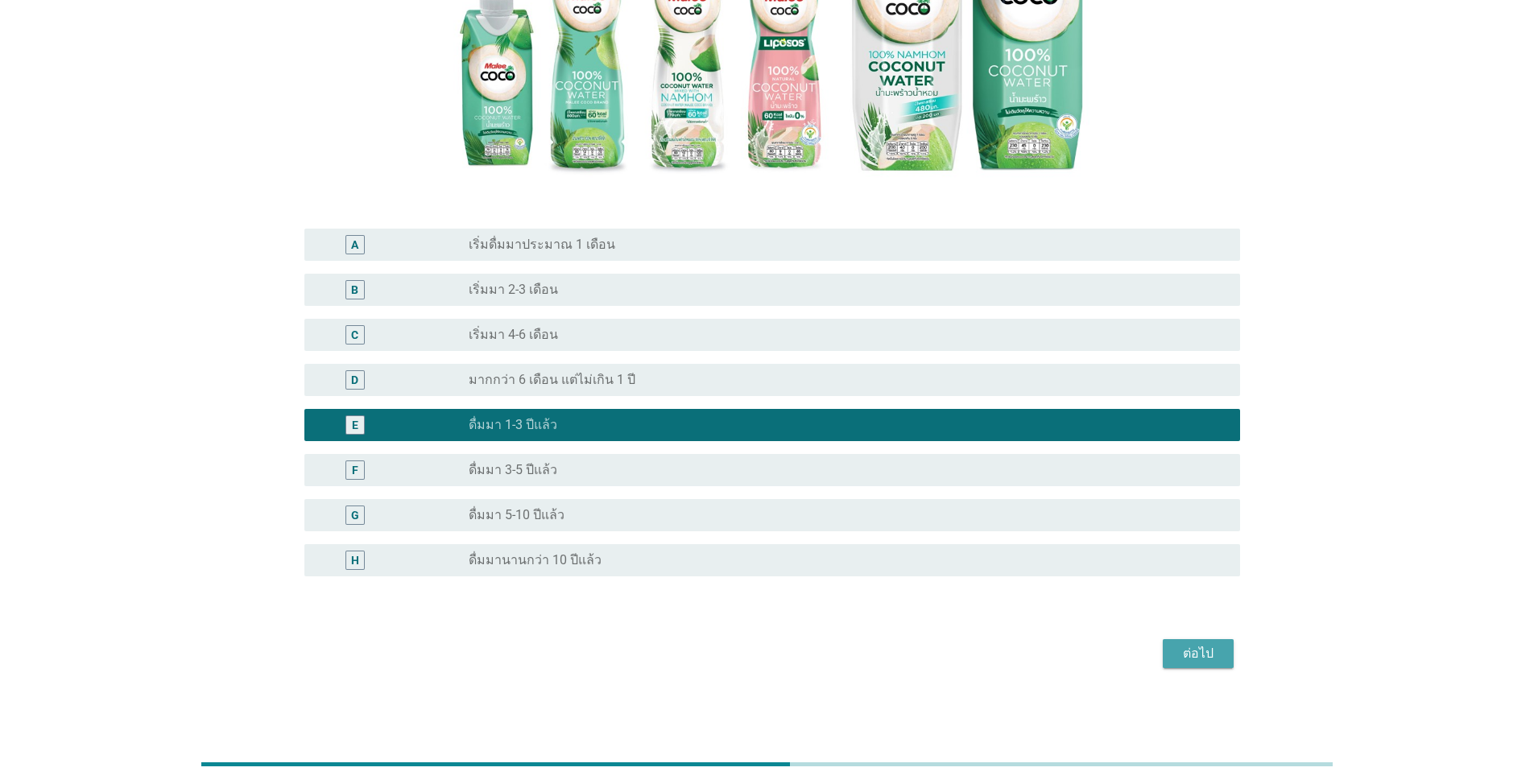
click at [1200, 655] on div "ต่อไป" at bounding box center [1198, 653] width 45 height 19
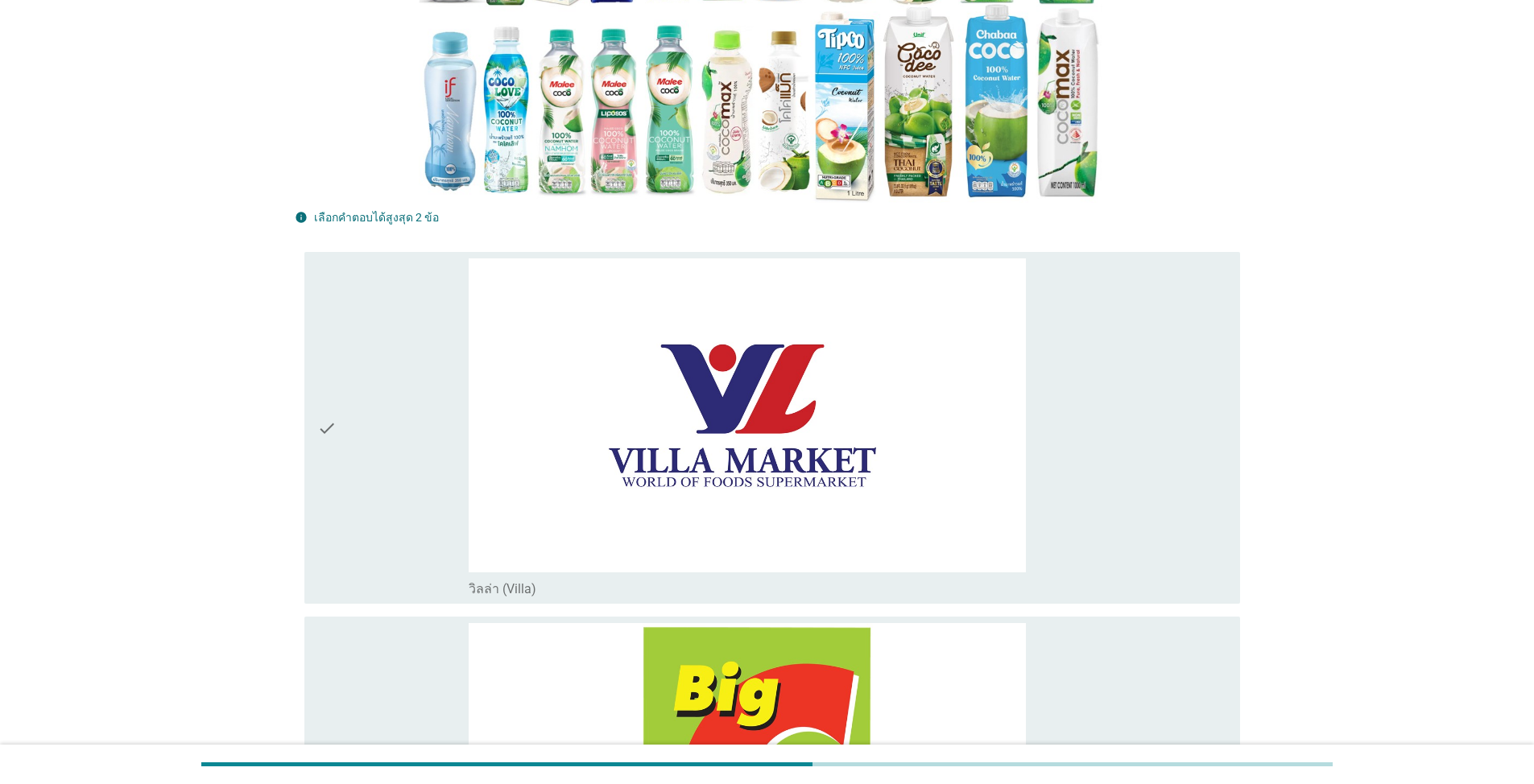
scroll to position [0, 0]
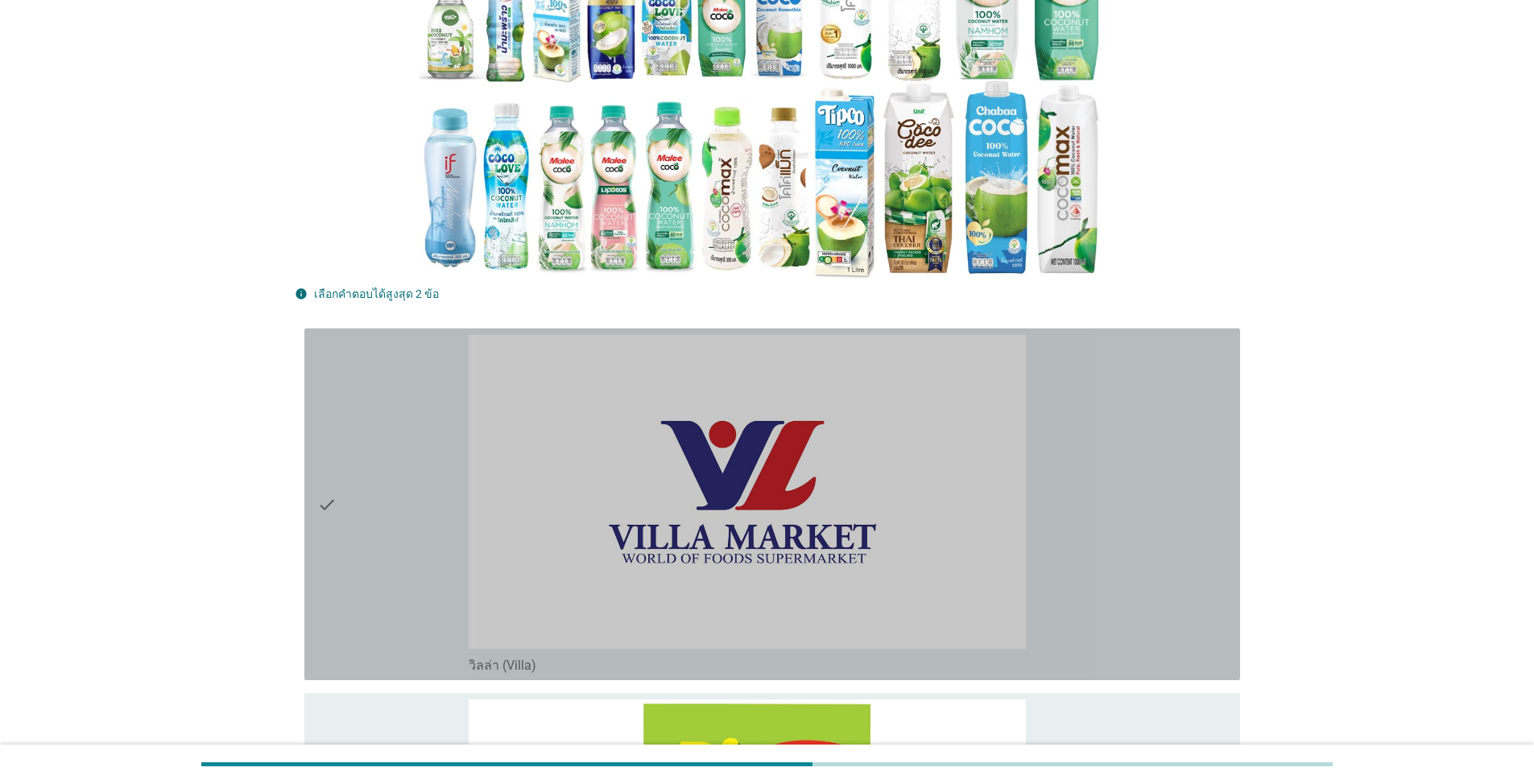
click at [398, 503] on div "check" at bounding box center [393, 504] width 151 height 339
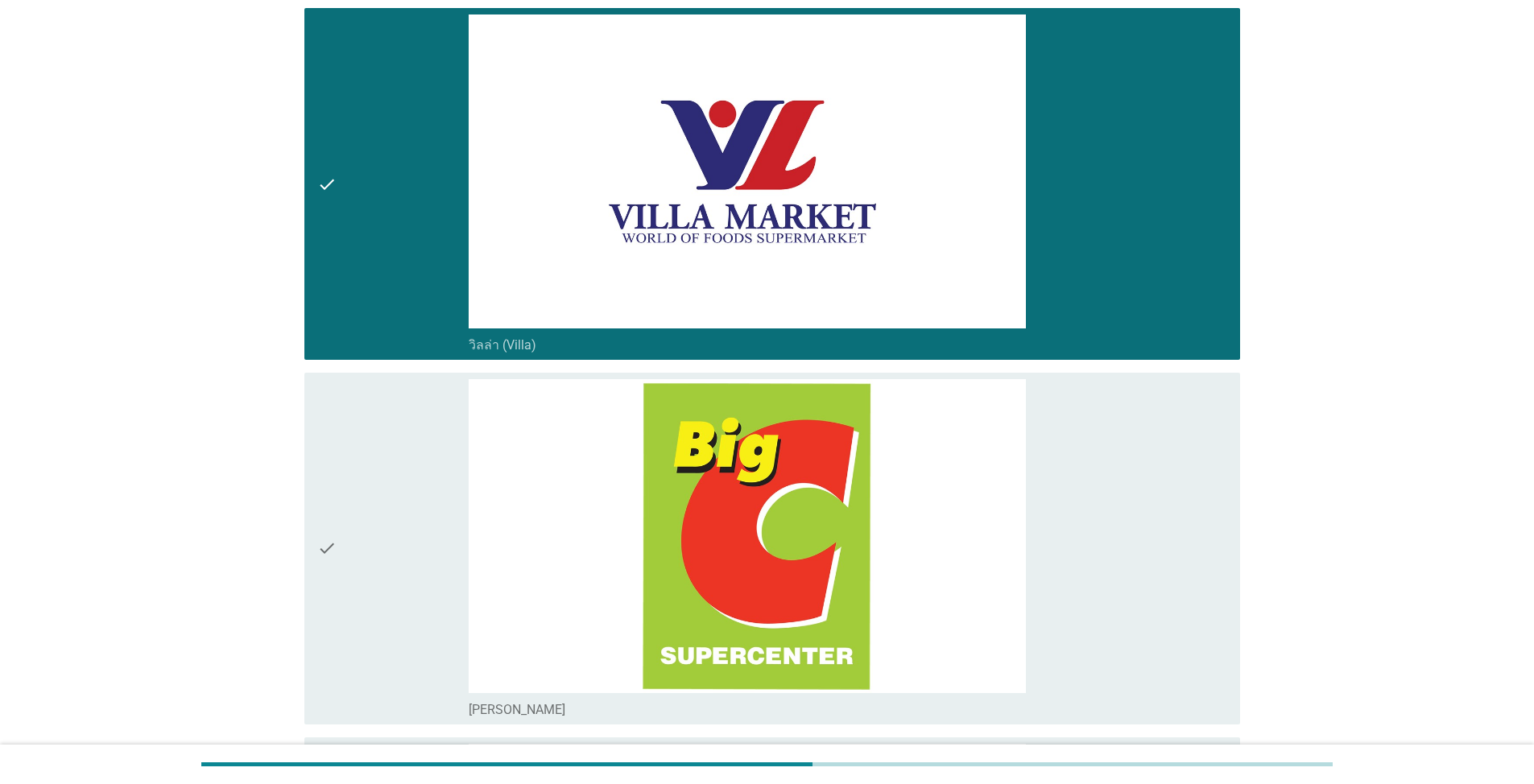
scroll to position [563, 0]
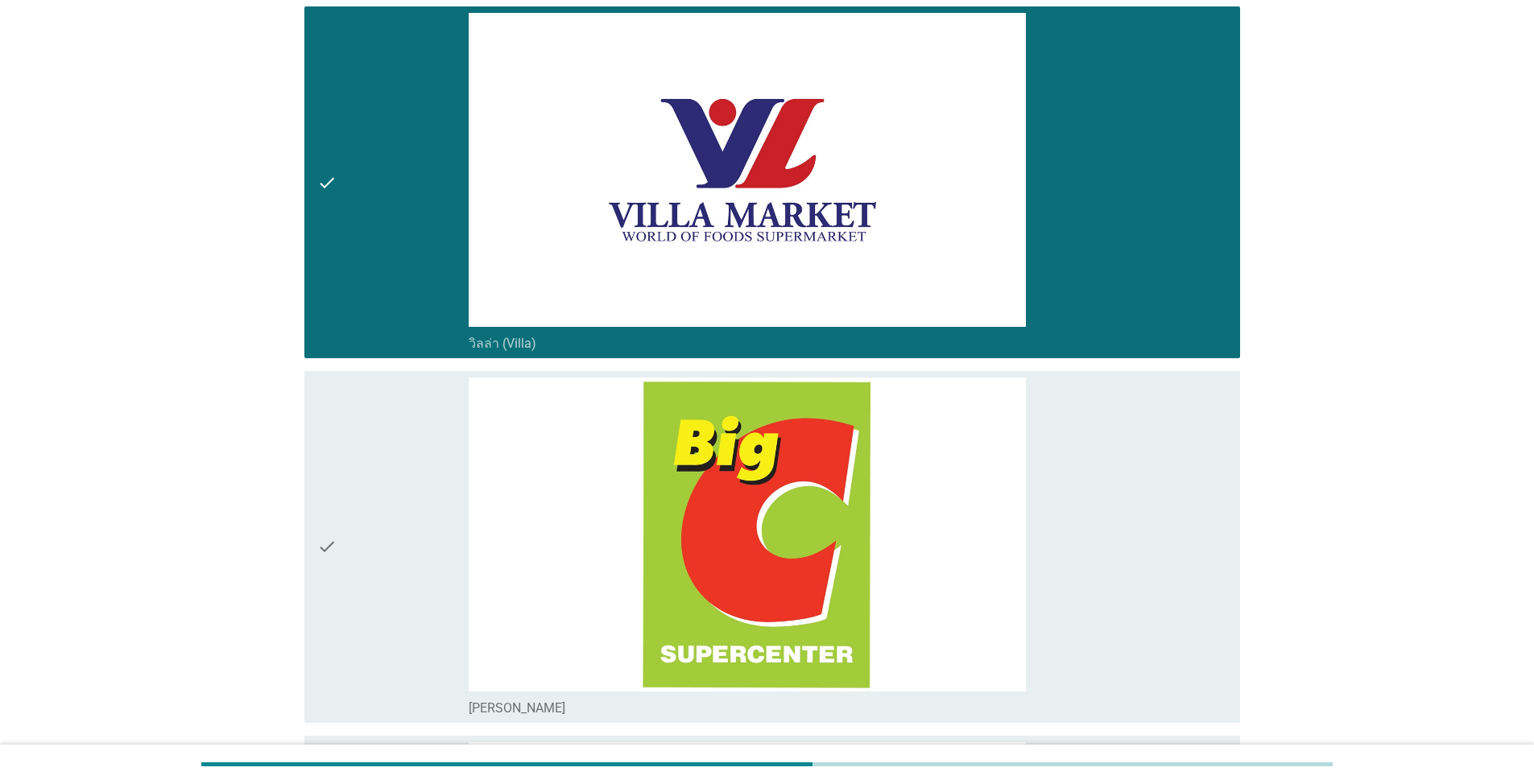
click at [343, 488] on div "check" at bounding box center [393, 546] width 151 height 339
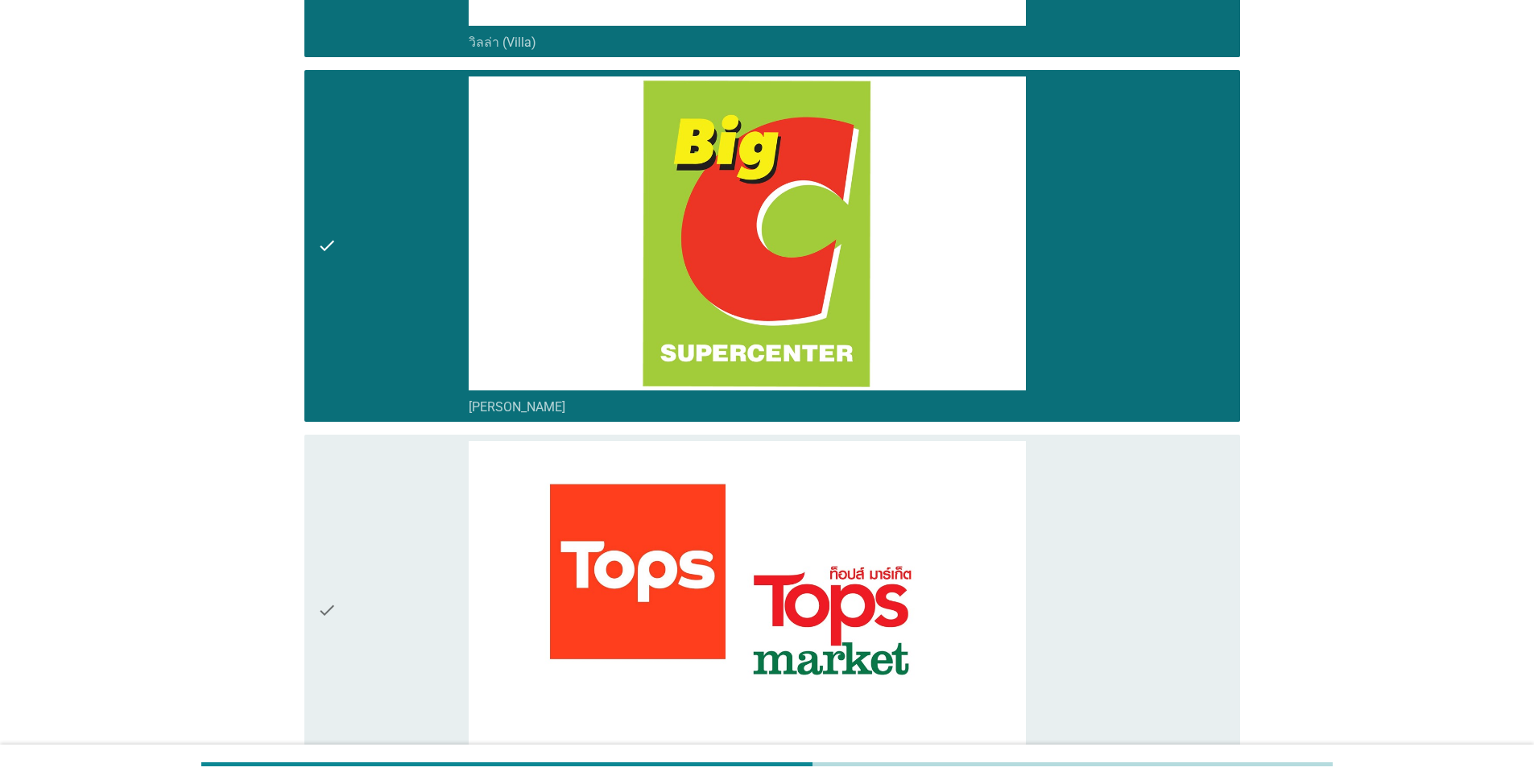
scroll to position [885, 0]
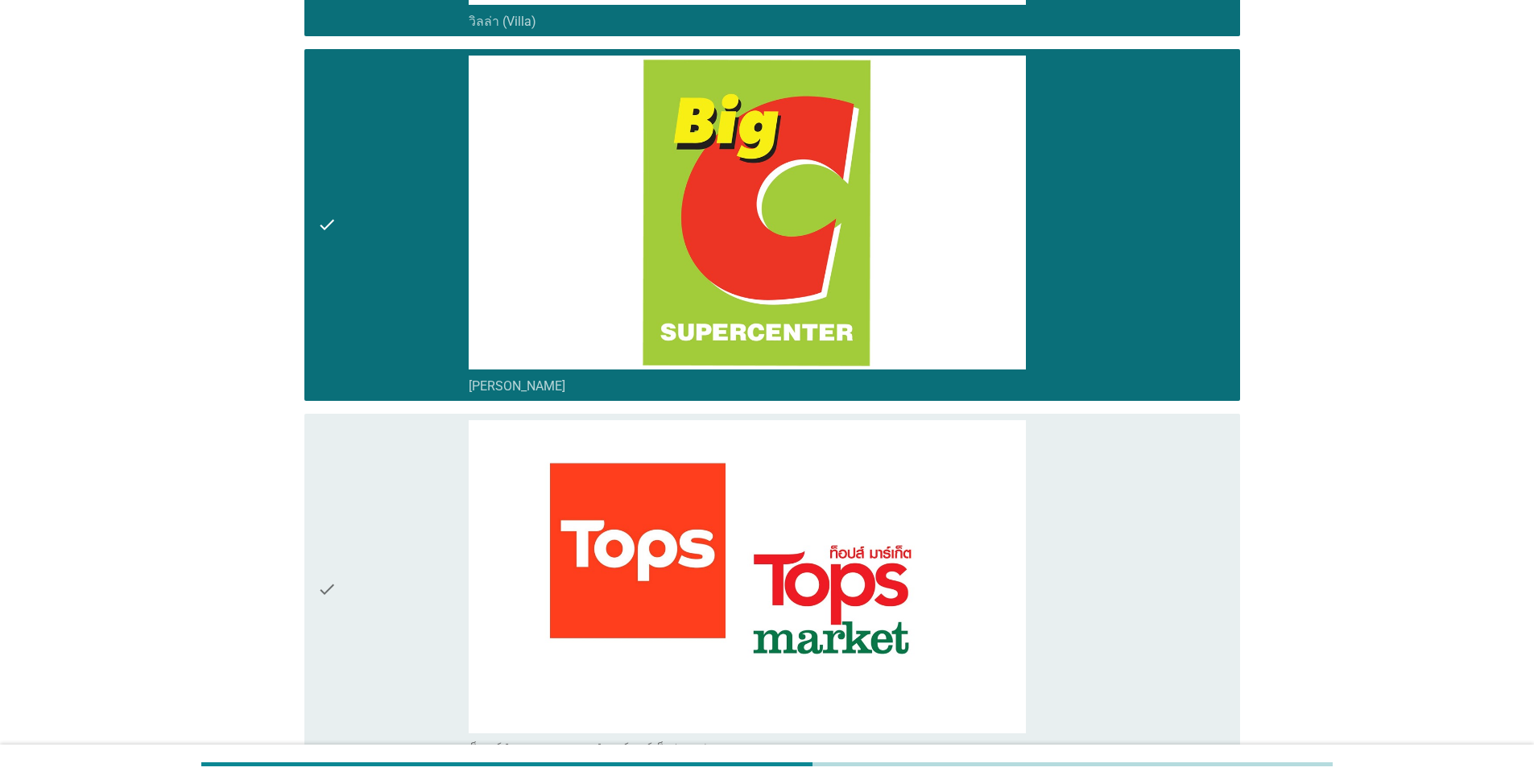
click at [393, 555] on div "check" at bounding box center [393, 589] width 151 height 339
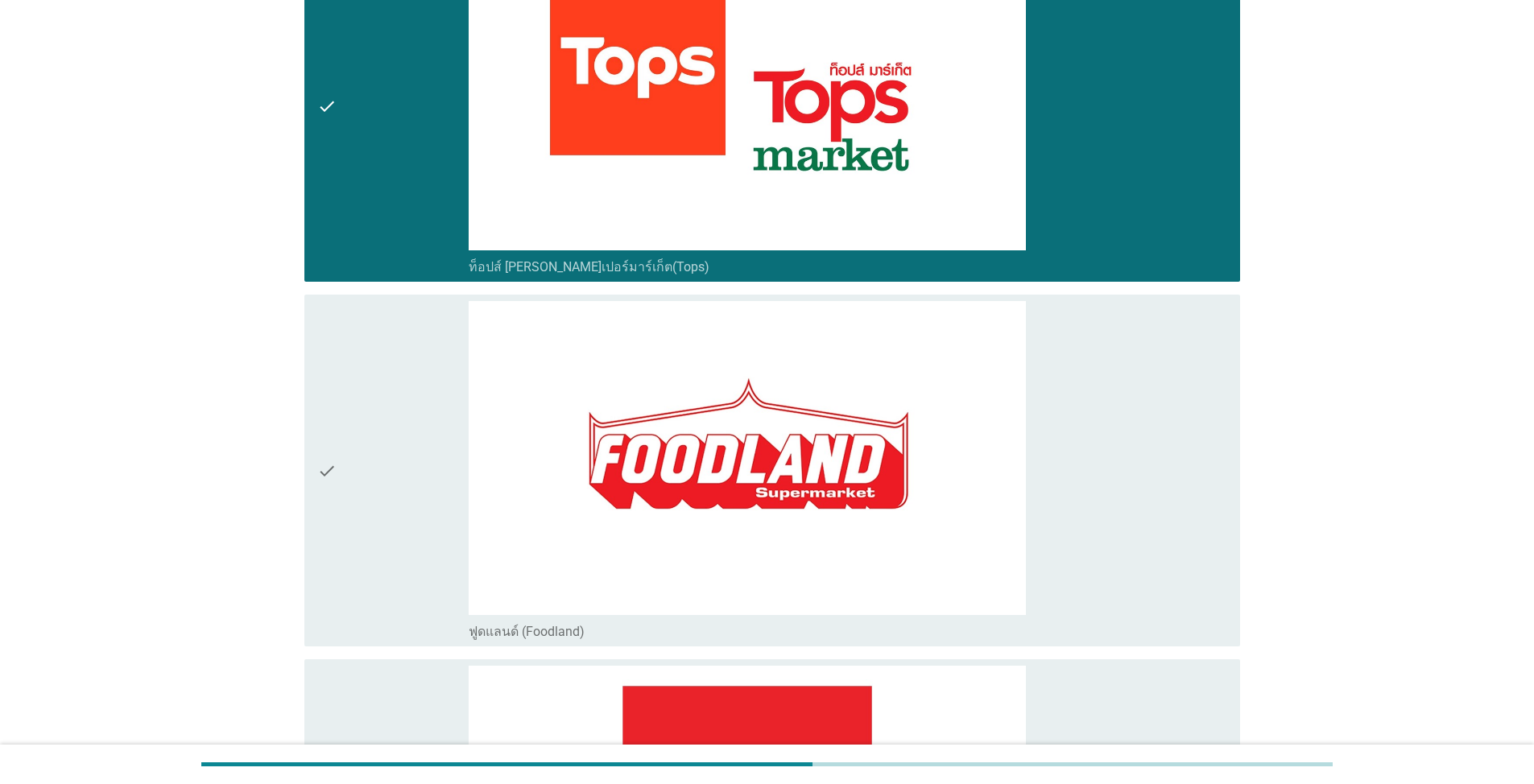
click at [410, 492] on div "check" at bounding box center [393, 470] width 151 height 339
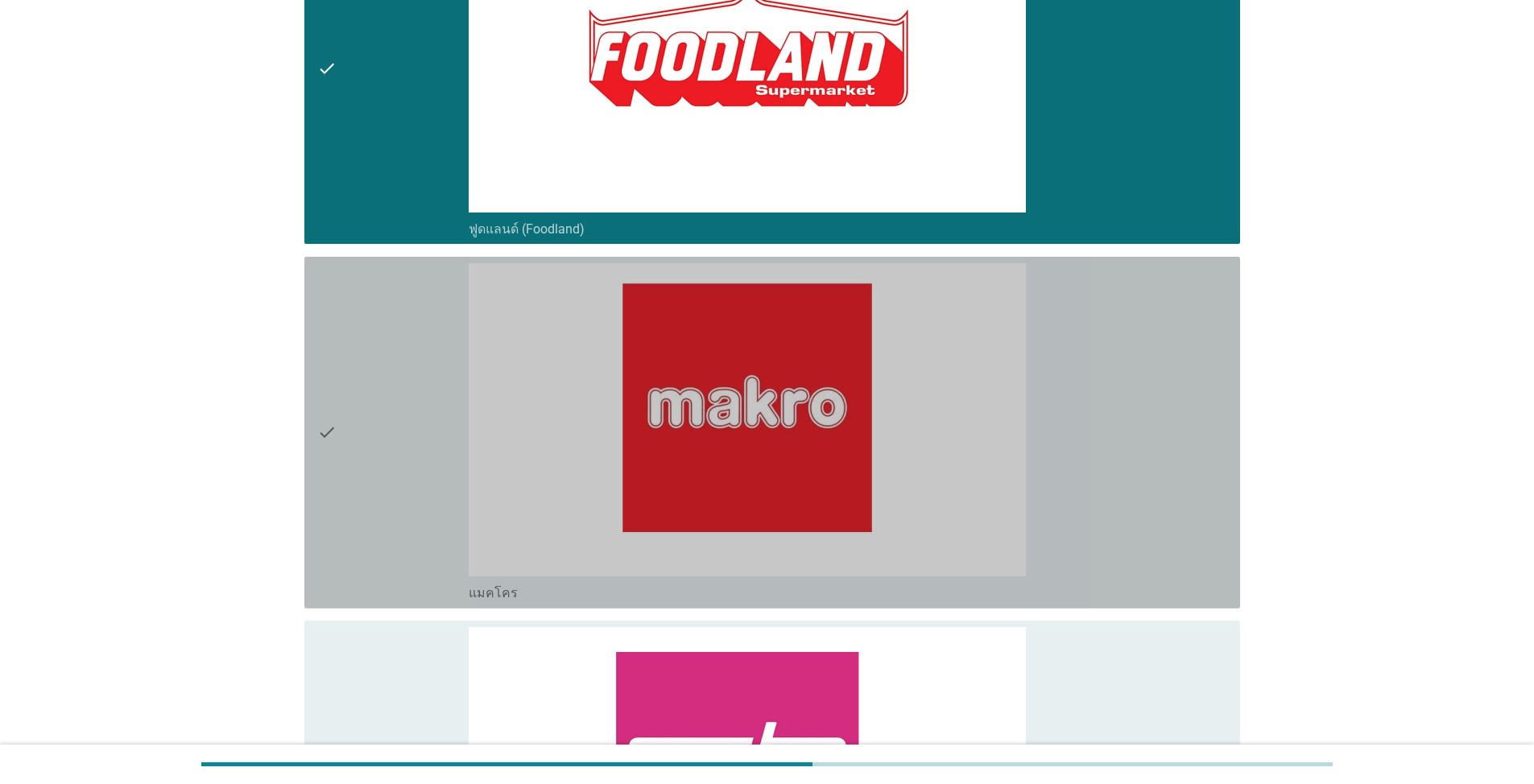
click at [438, 463] on div "check" at bounding box center [393, 432] width 151 height 339
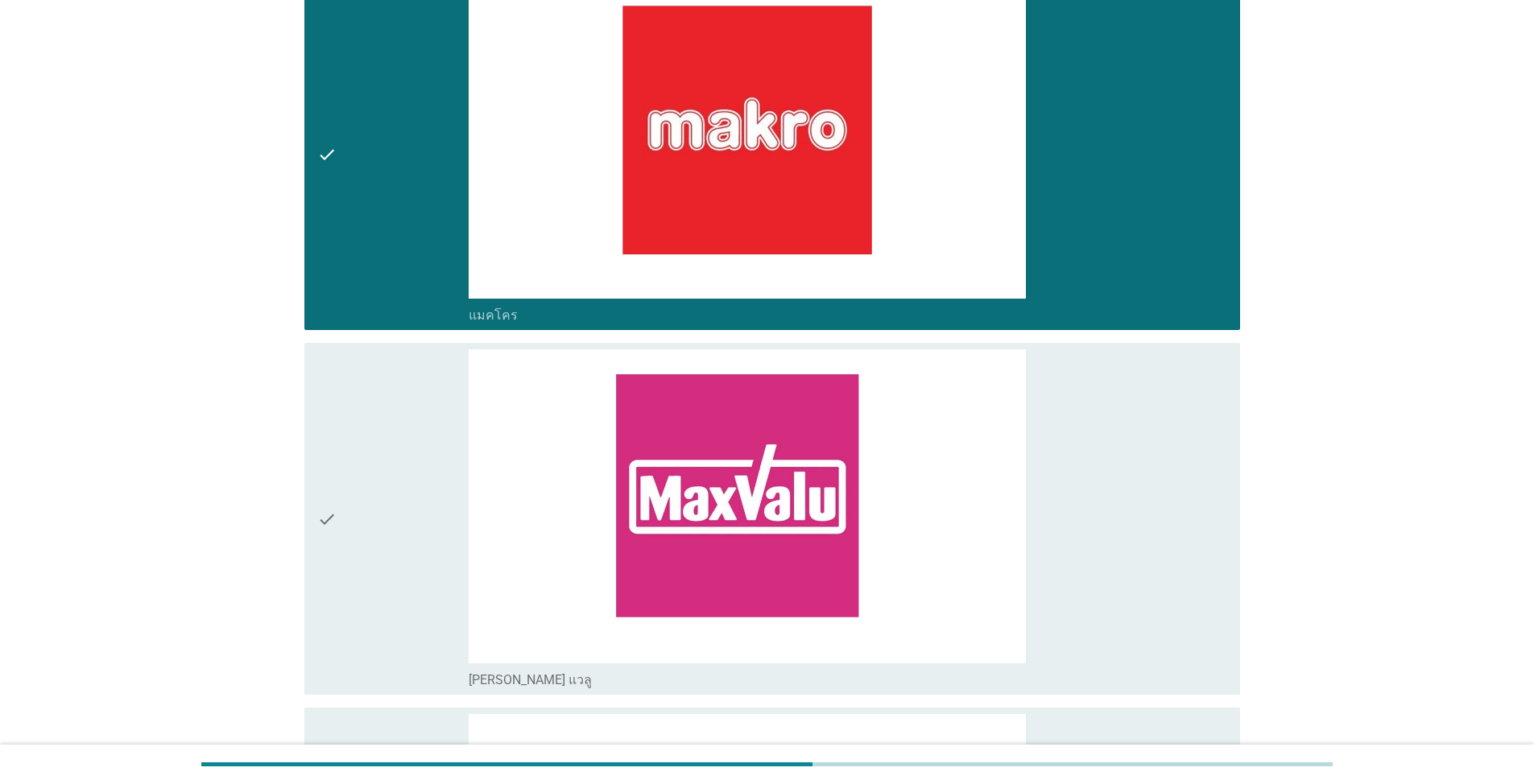
scroll to position [2254, 0]
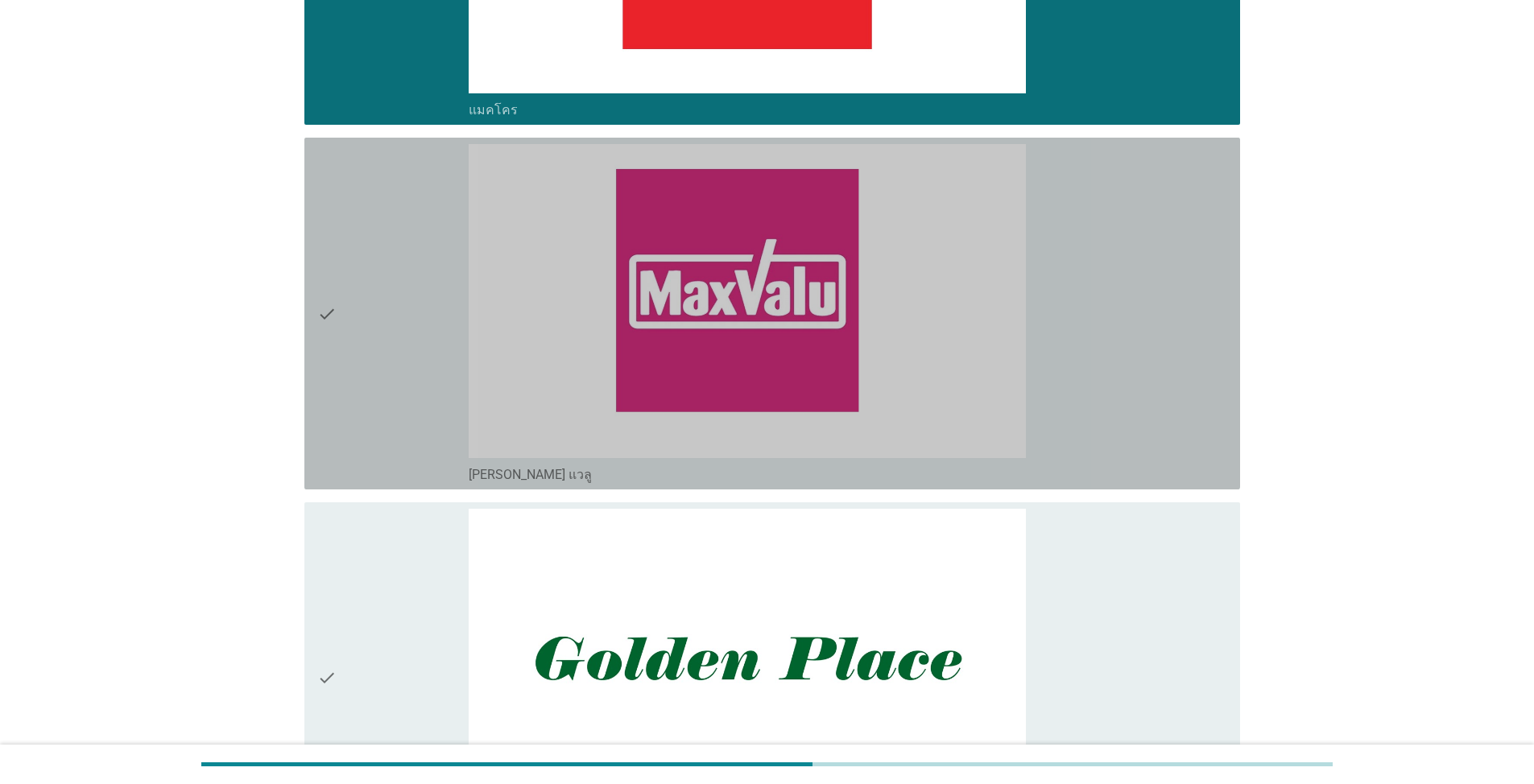
click at [377, 371] on div "check" at bounding box center [393, 313] width 151 height 339
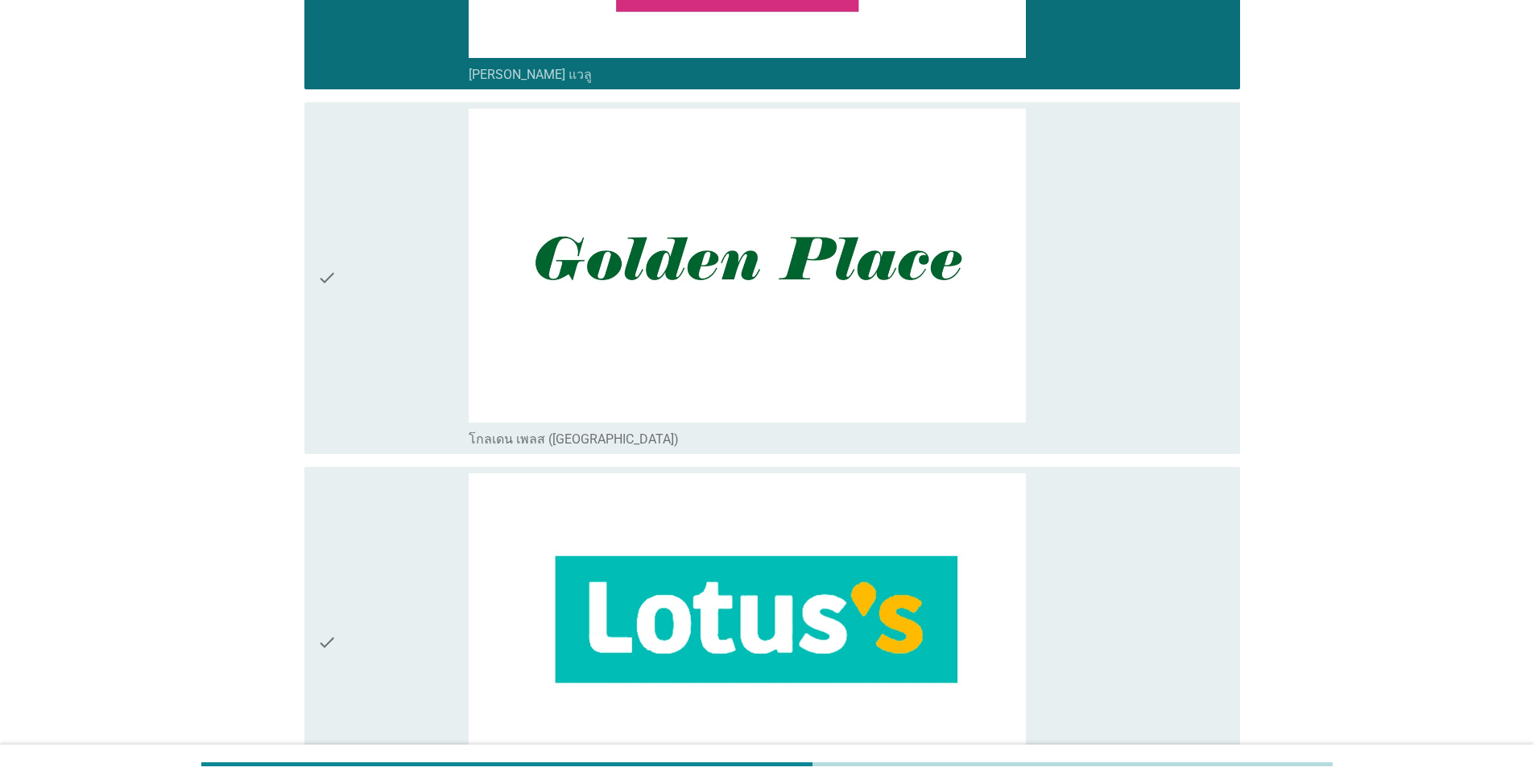
scroll to position [2737, 0]
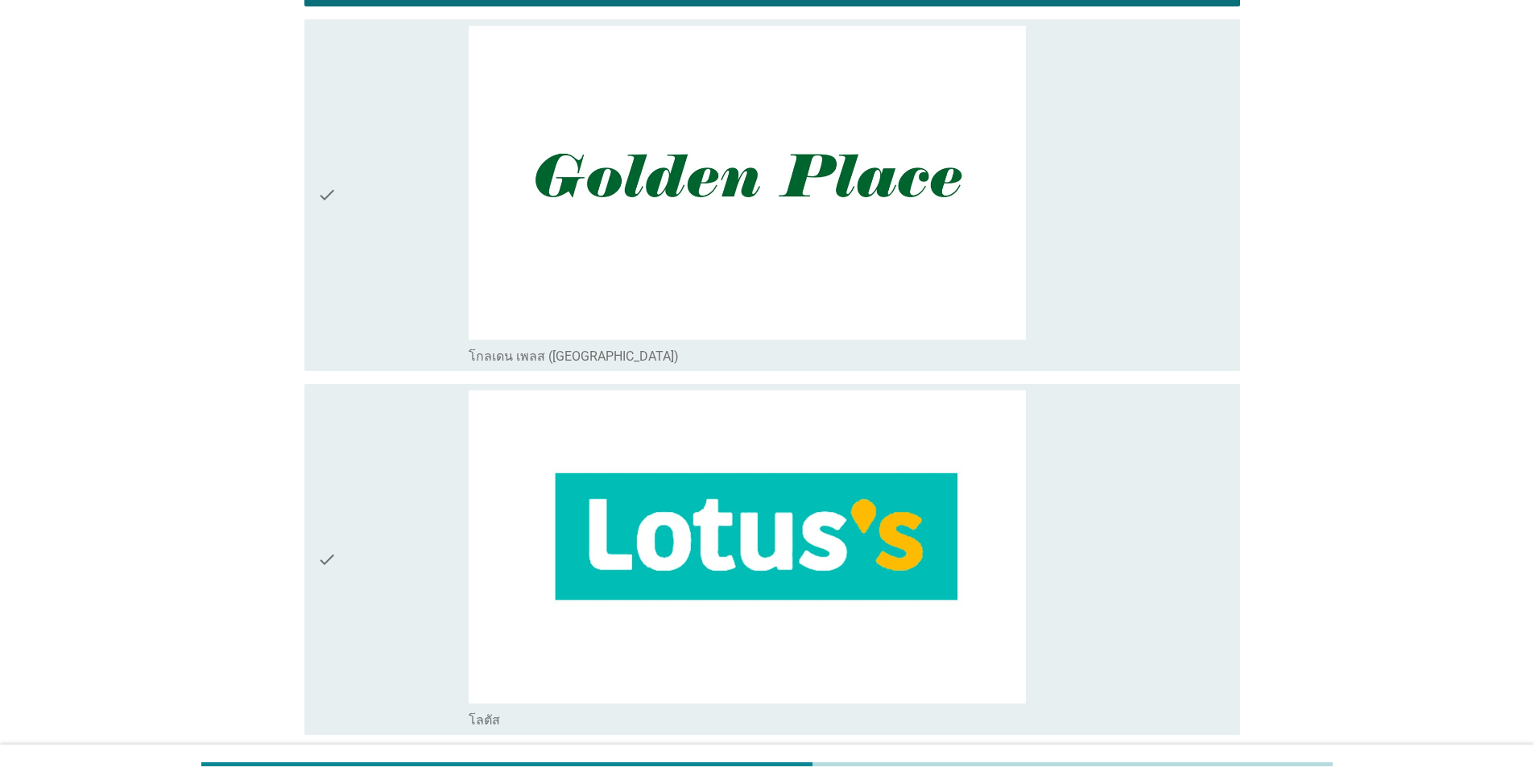
click at [352, 298] on div "check" at bounding box center [393, 195] width 151 height 339
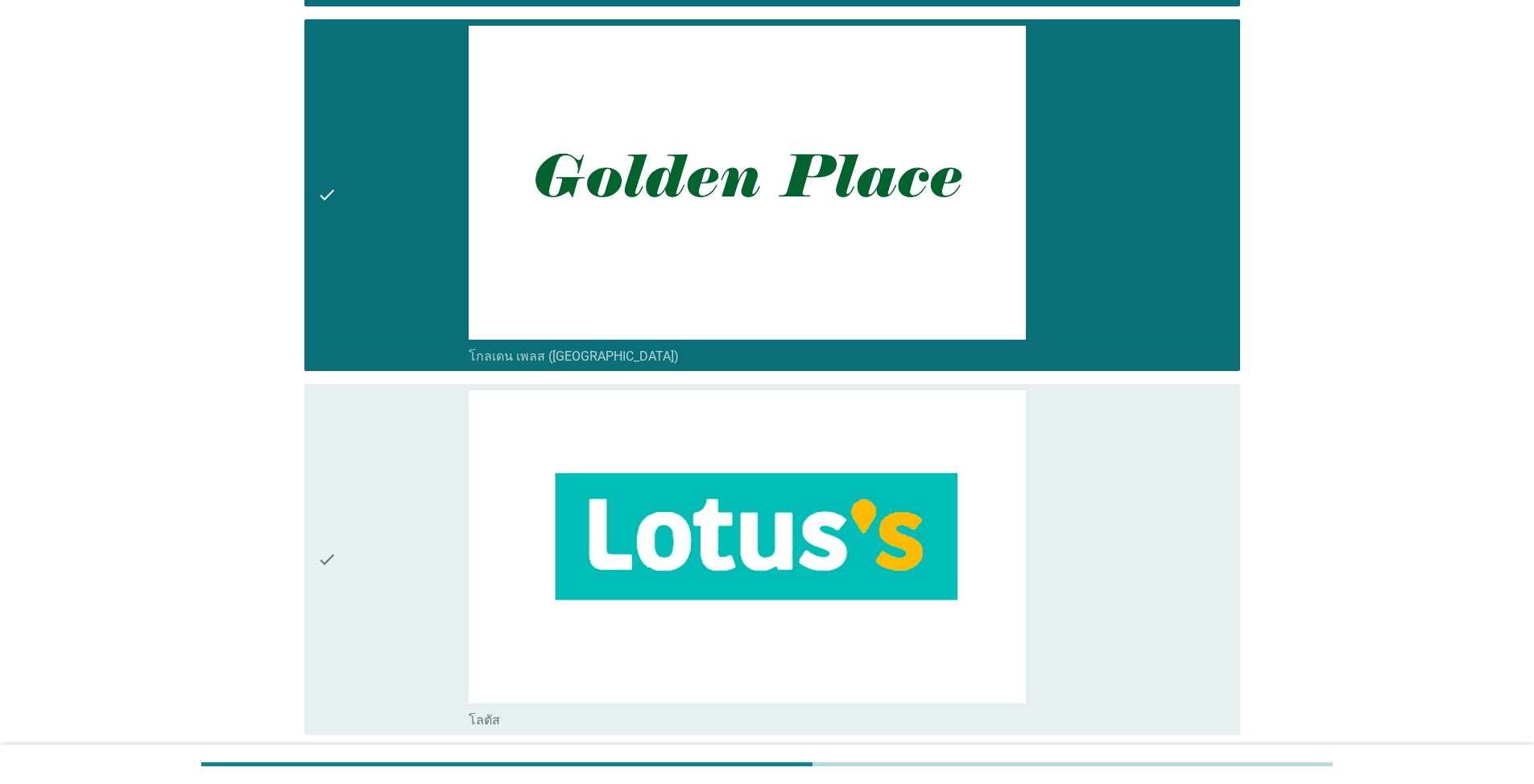
scroll to position [3059, 0]
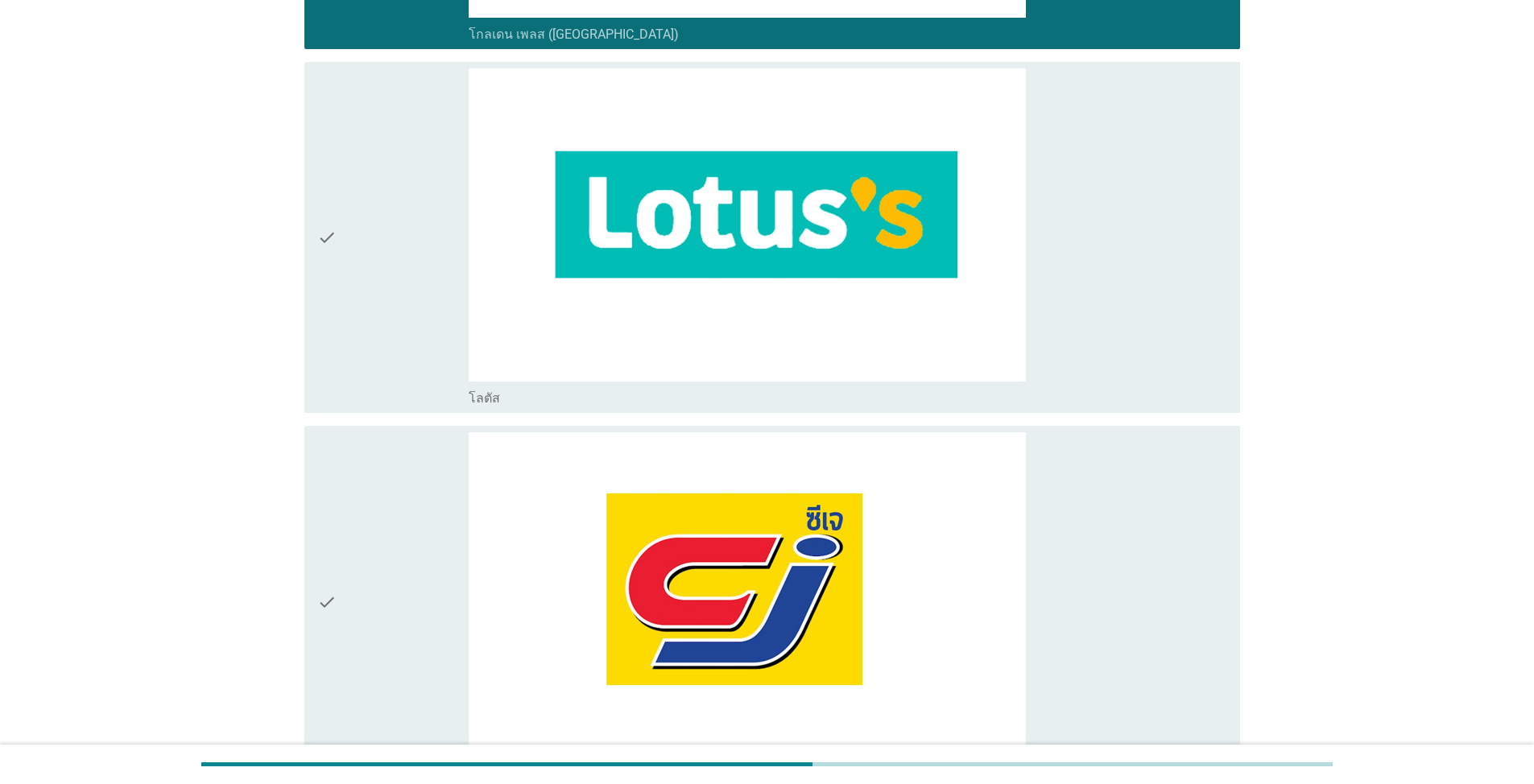
click at [341, 263] on div "check" at bounding box center [393, 238] width 151 height 339
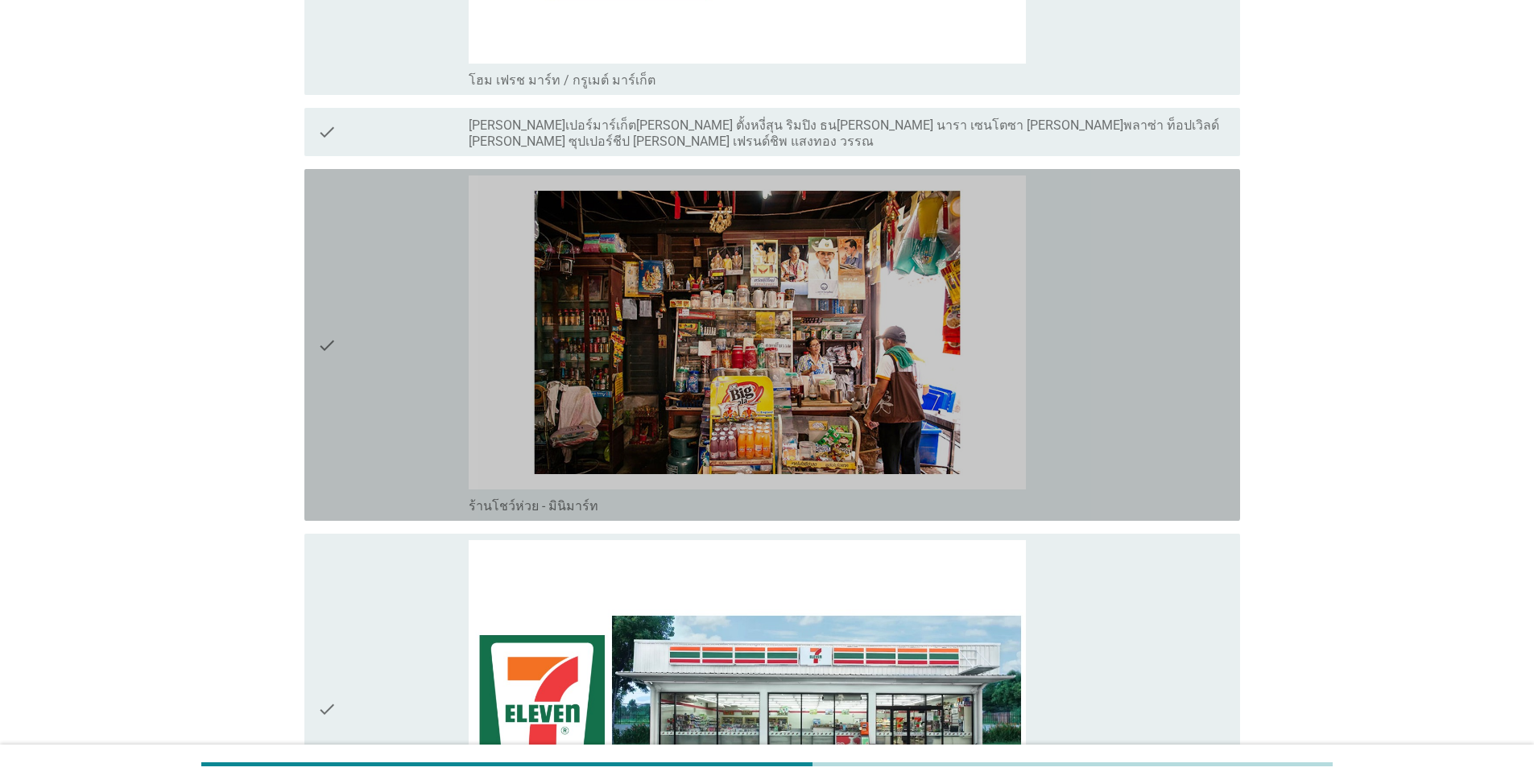
click at [399, 296] on div "check" at bounding box center [393, 344] width 151 height 339
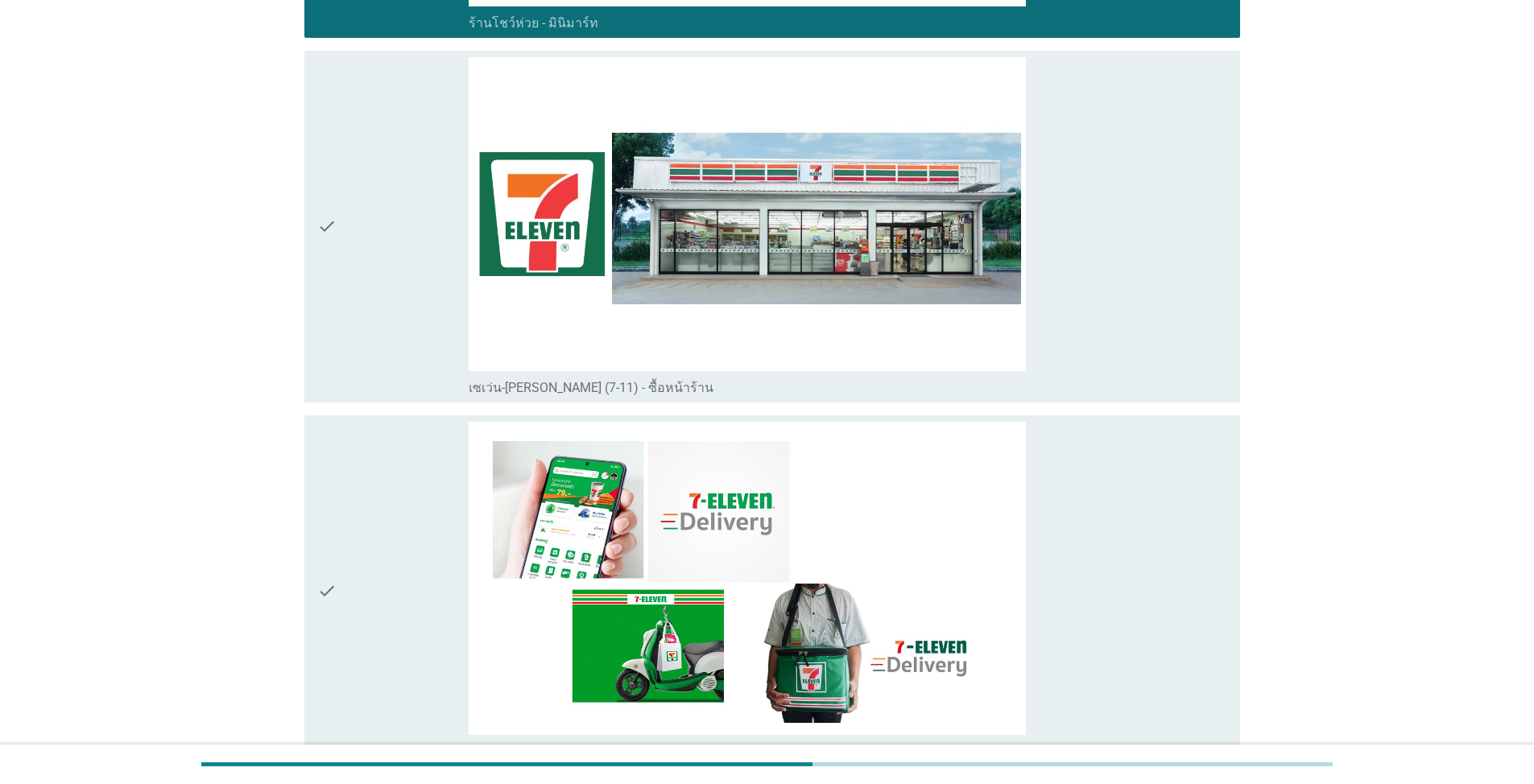
click at [426, 270] on div "check" at bounding box center [393, 227] width 151 height 339
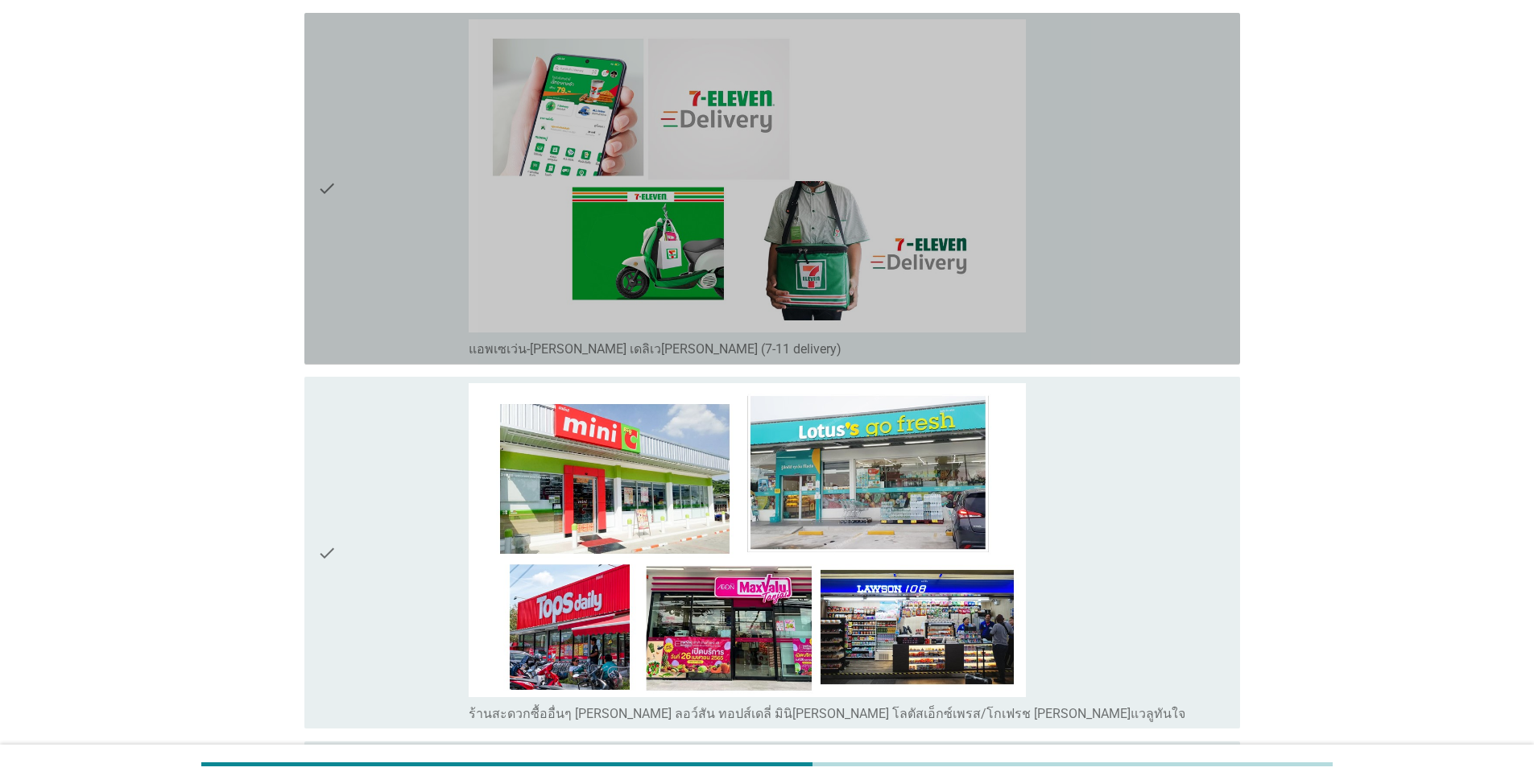
click at [415, 256] on div "check" at bounding box center [393, 189] width 151 height 339
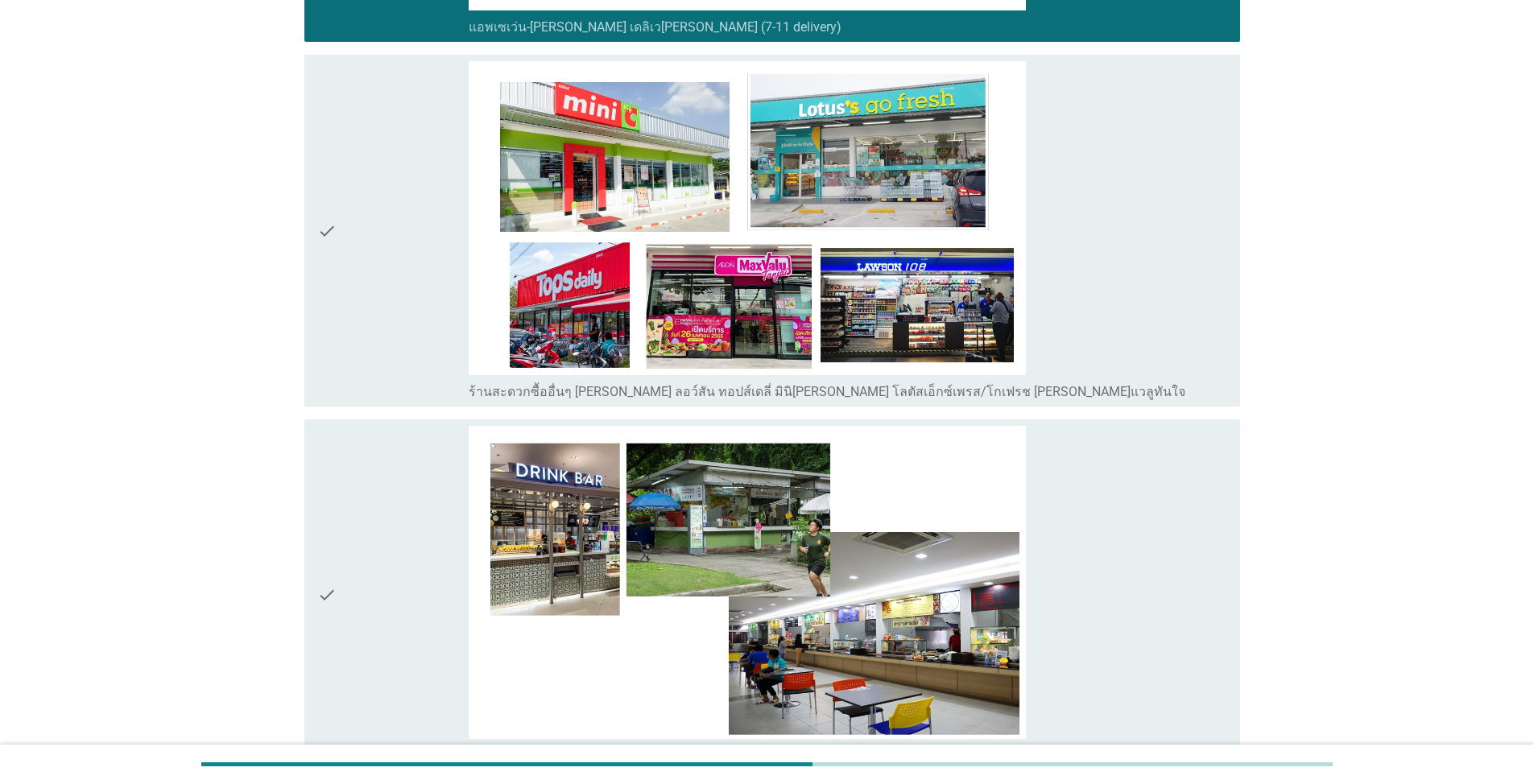
click at [400, 253] on div "check" at bounding box center [393, 230] width 151 height 339
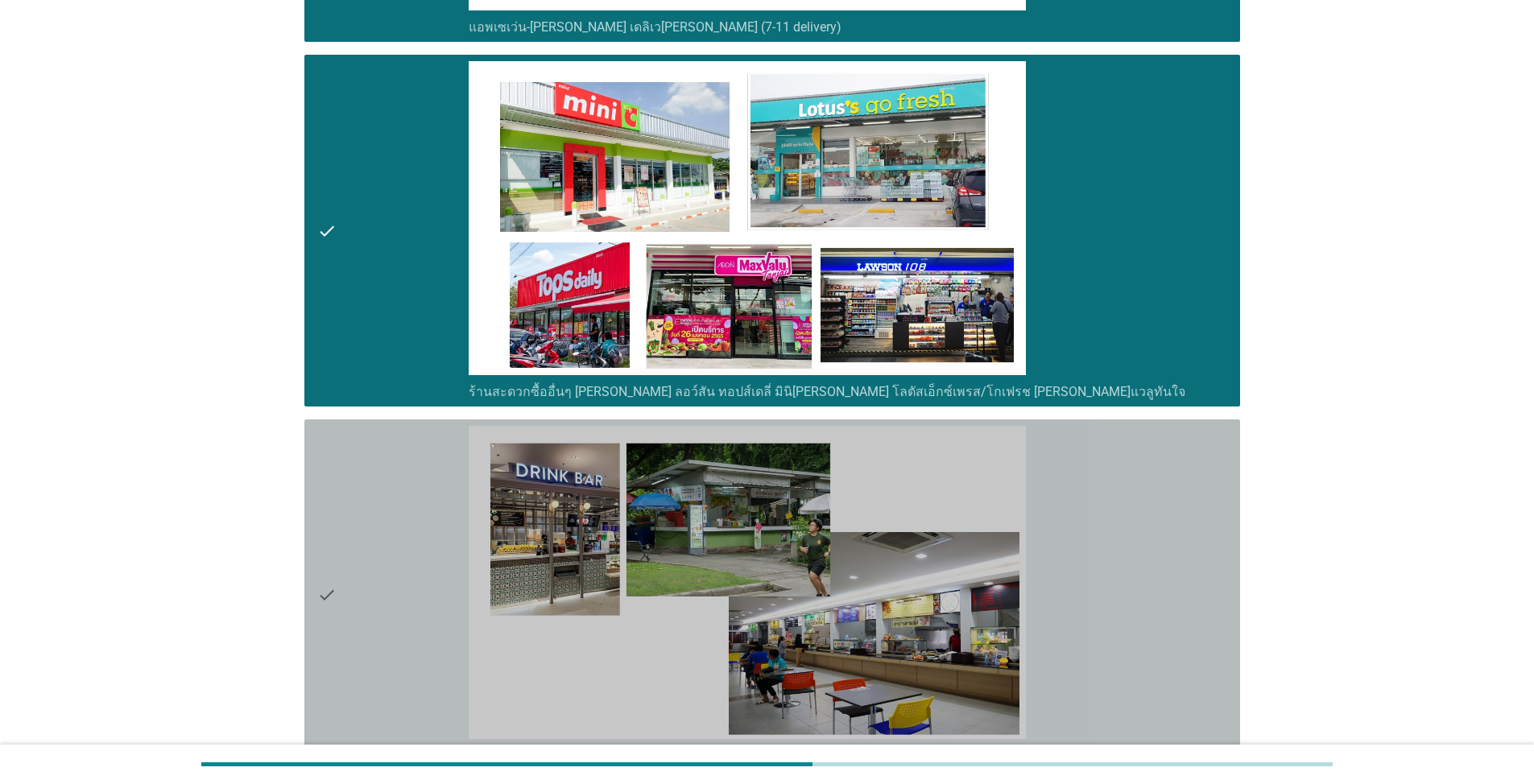
click at [385, 502] on div "check" at bounding box center [393, 595] width 151 height 339
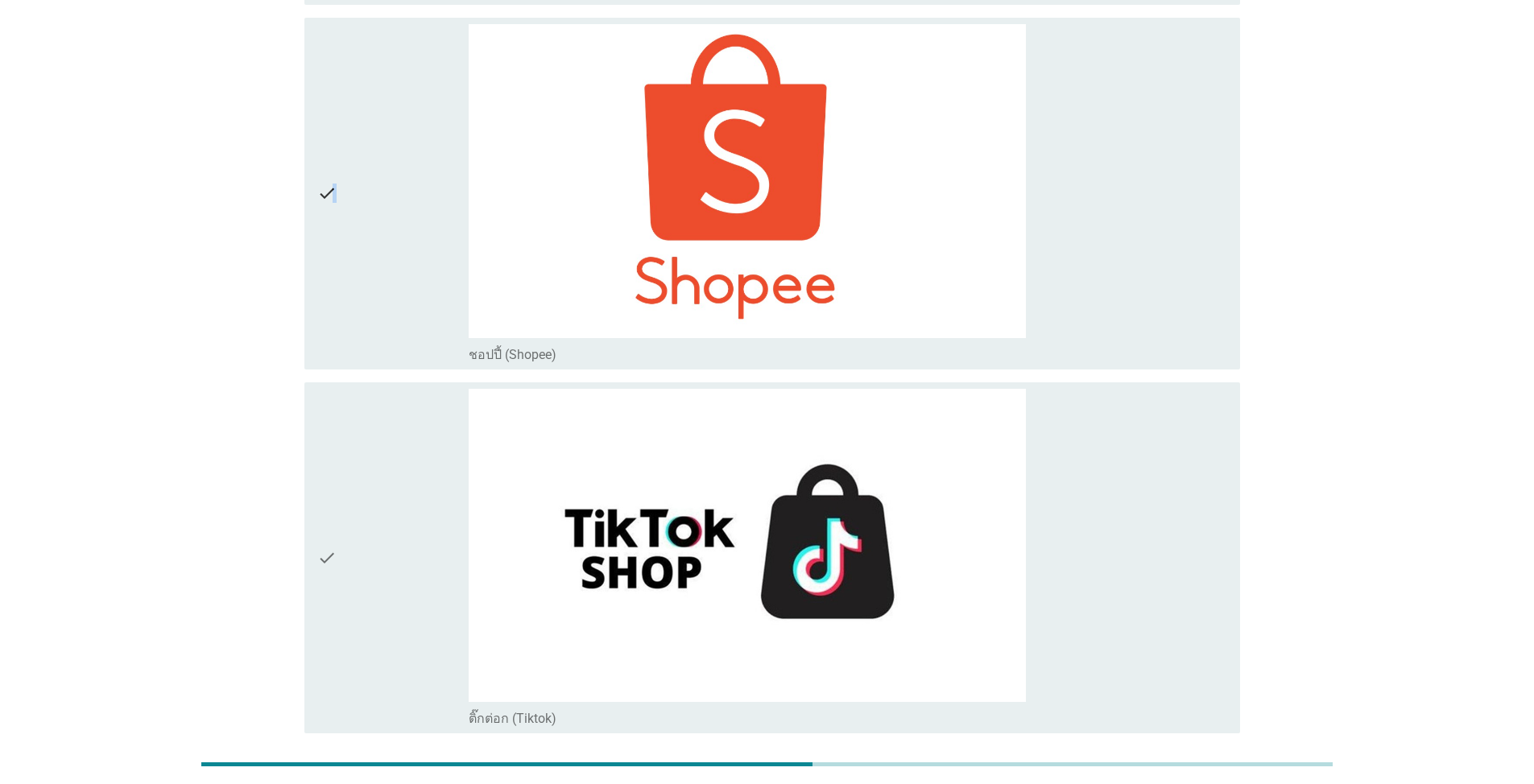
click at [334, 265] on icon "check" at bounding box center [327, 194] width 19 height 339
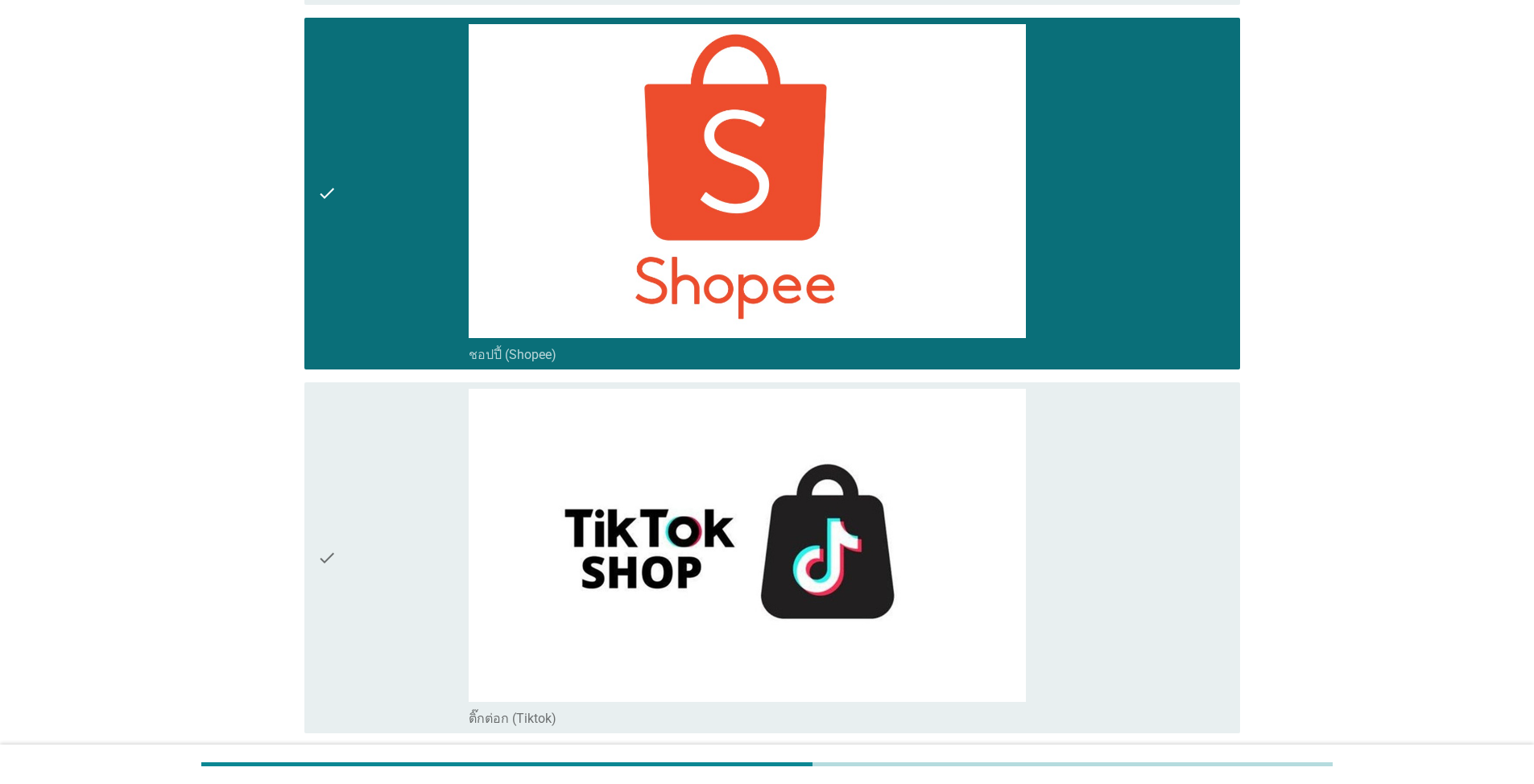
click at [407, 512] on div "check" at bounding box center [393, 558] width 151 height 339
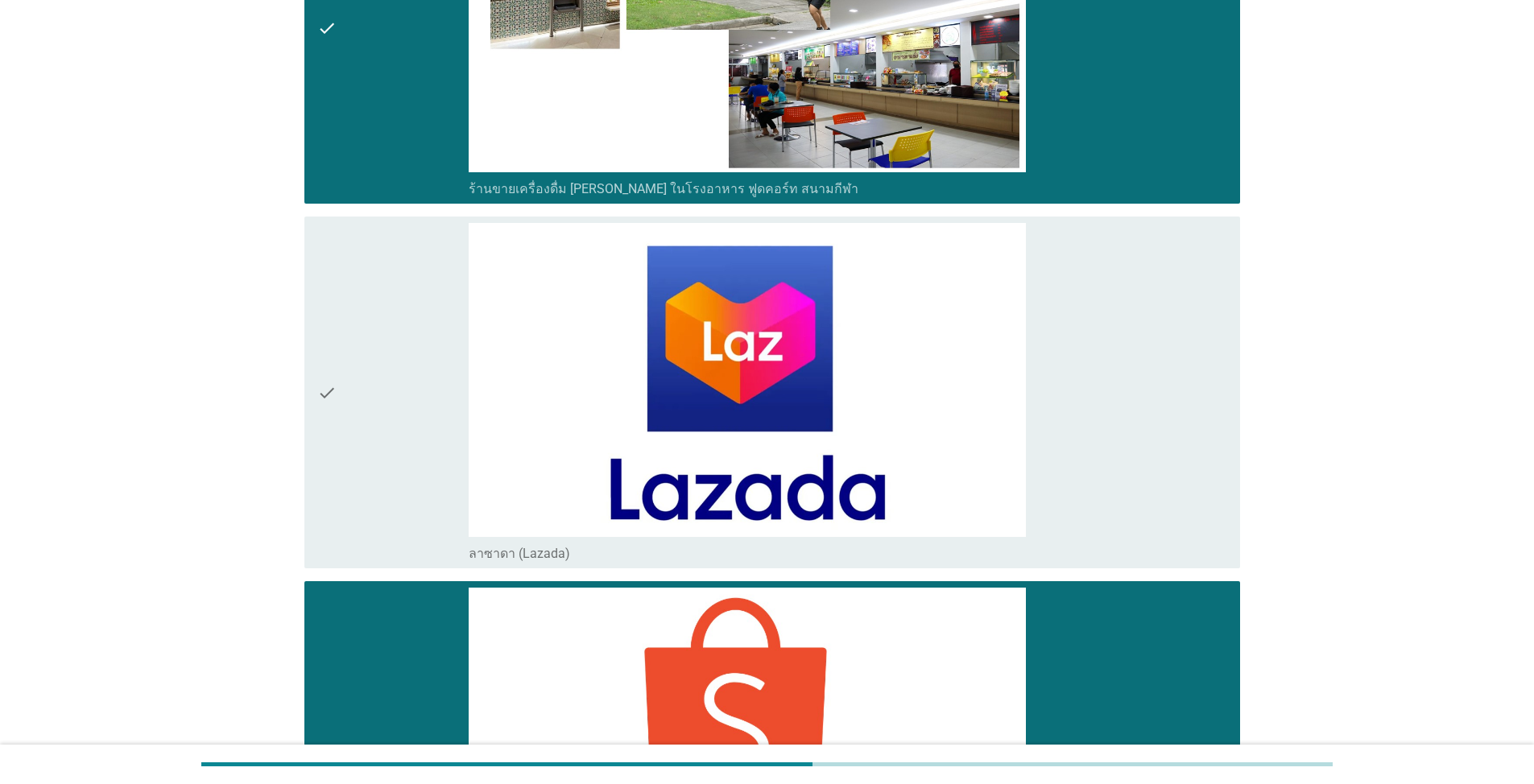
click at [421, 510] on div "check" at bounding box center [393, 392] width 151 height 339
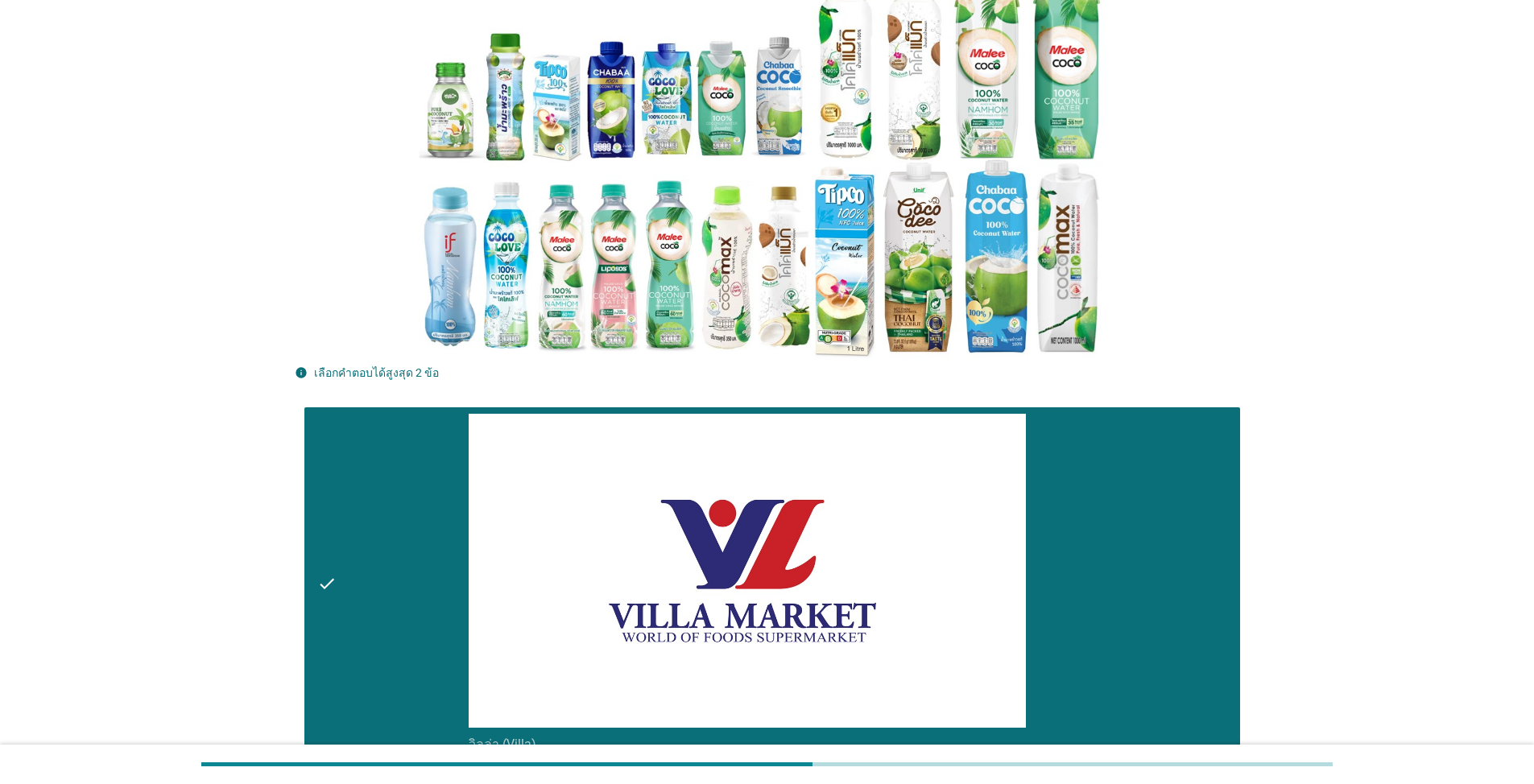
scroll to position [0, 0]
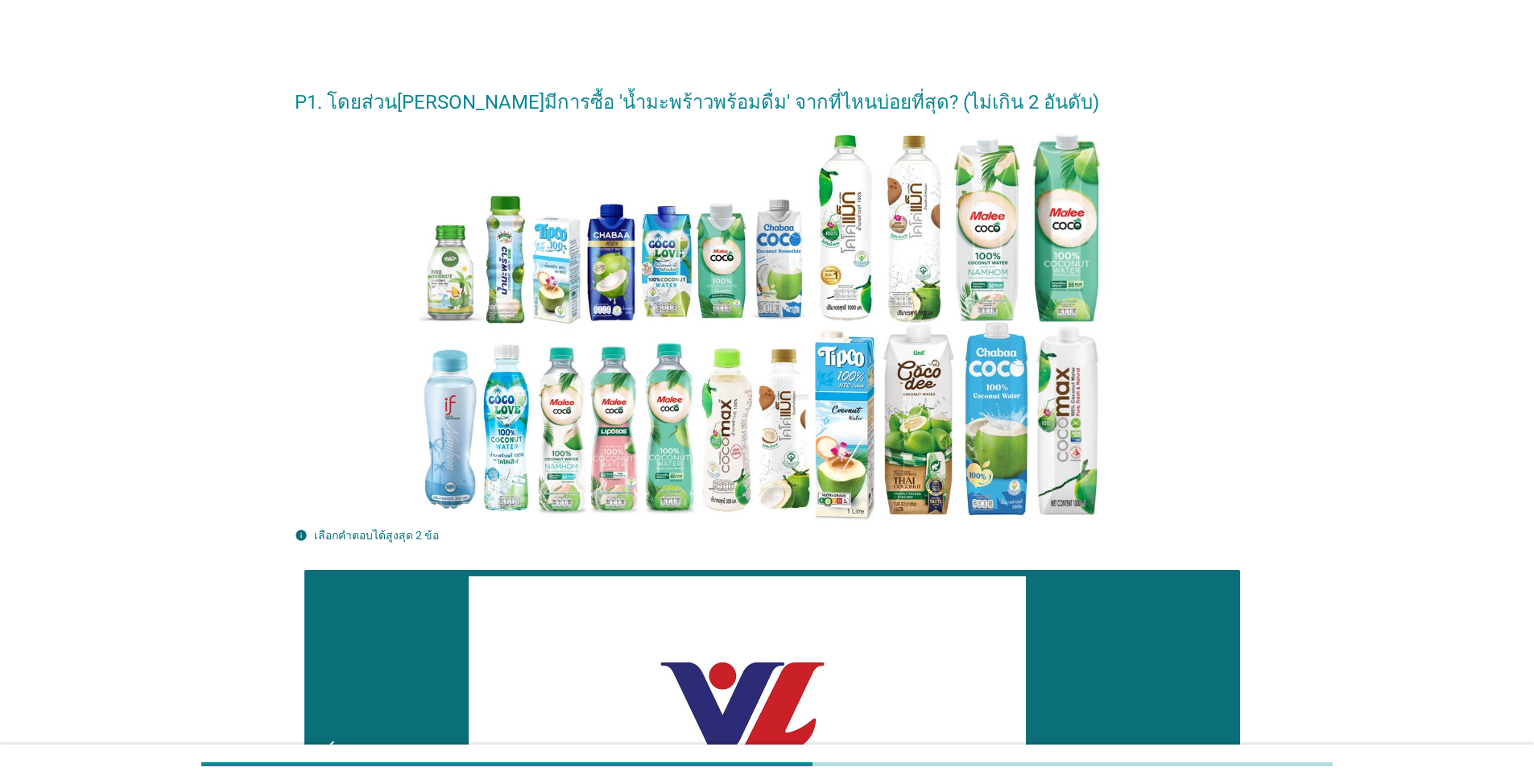
click at [381, 383] on div at bounding box center [767, 326] width 945 height 392
click at [334, 295] on div at bounding box center [767, 326] width 945 height 392
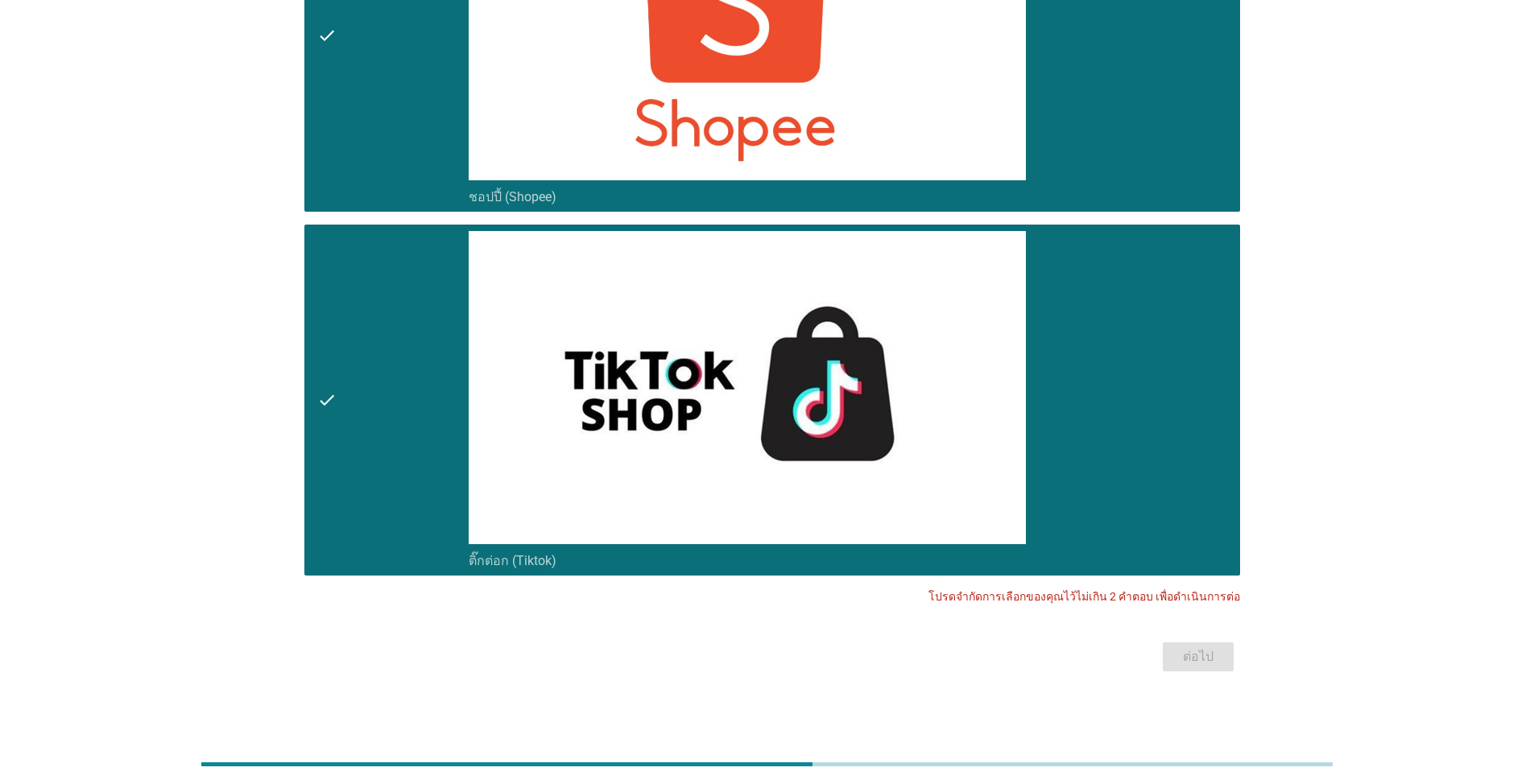
scroll to position [6604, 0]
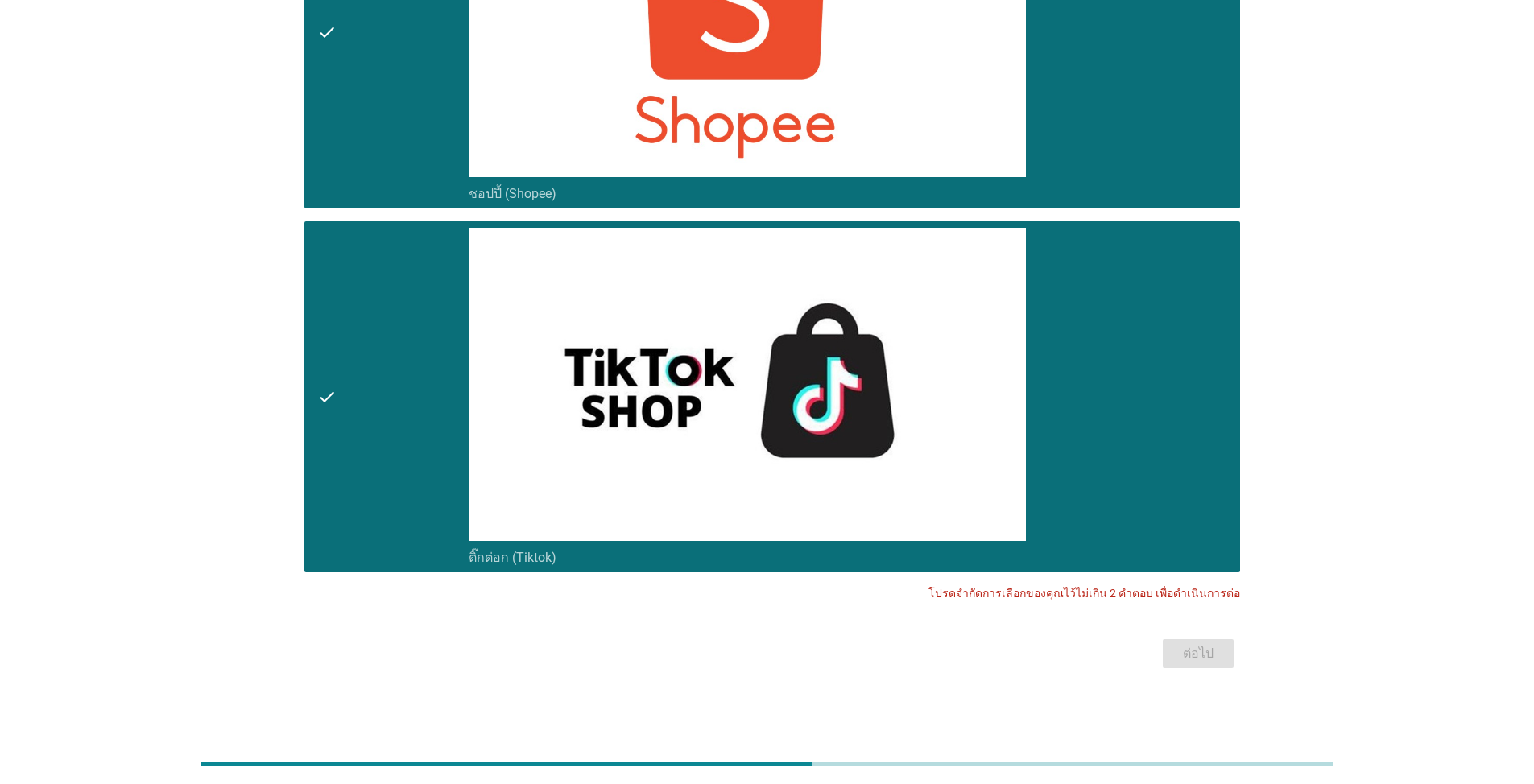
click at [346, 354] on div "check" at bounding box center [393, 397] width 151 height 339
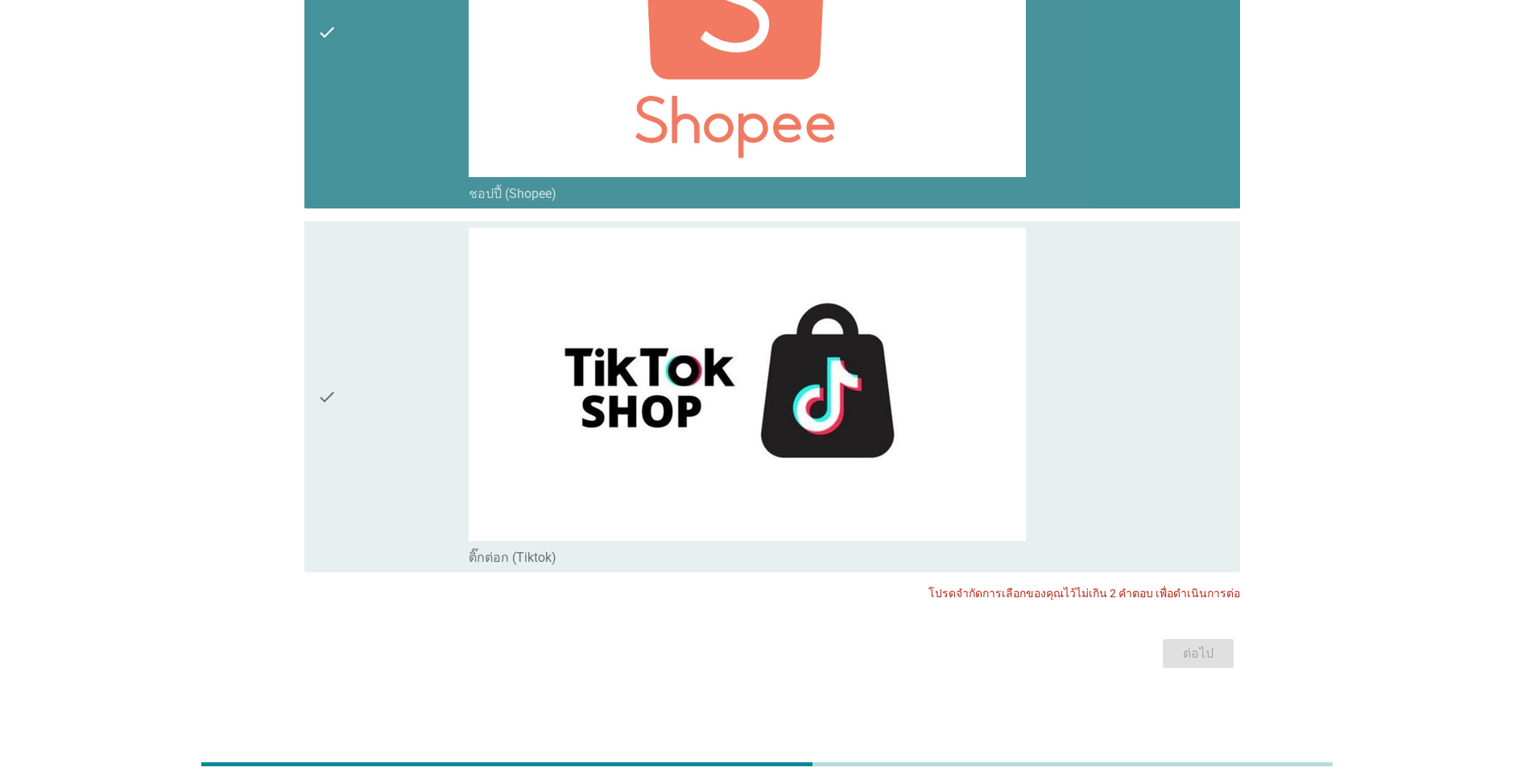
click at [401, 127] on div "check" at bounding box center [393, 32] width 151 height 339
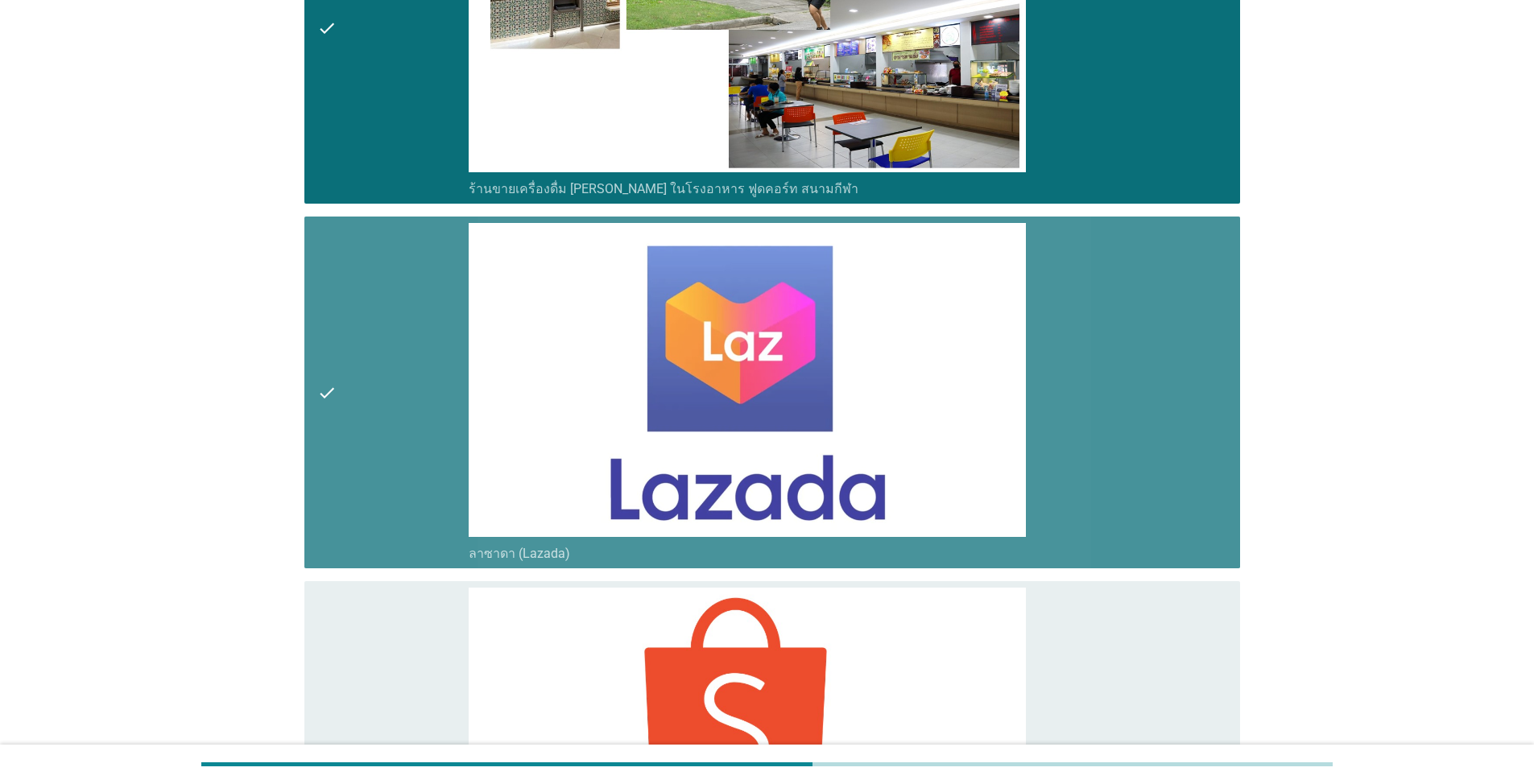
click at [426, 364] on div "check" at bounding box center [393, 392] width 151 height 339
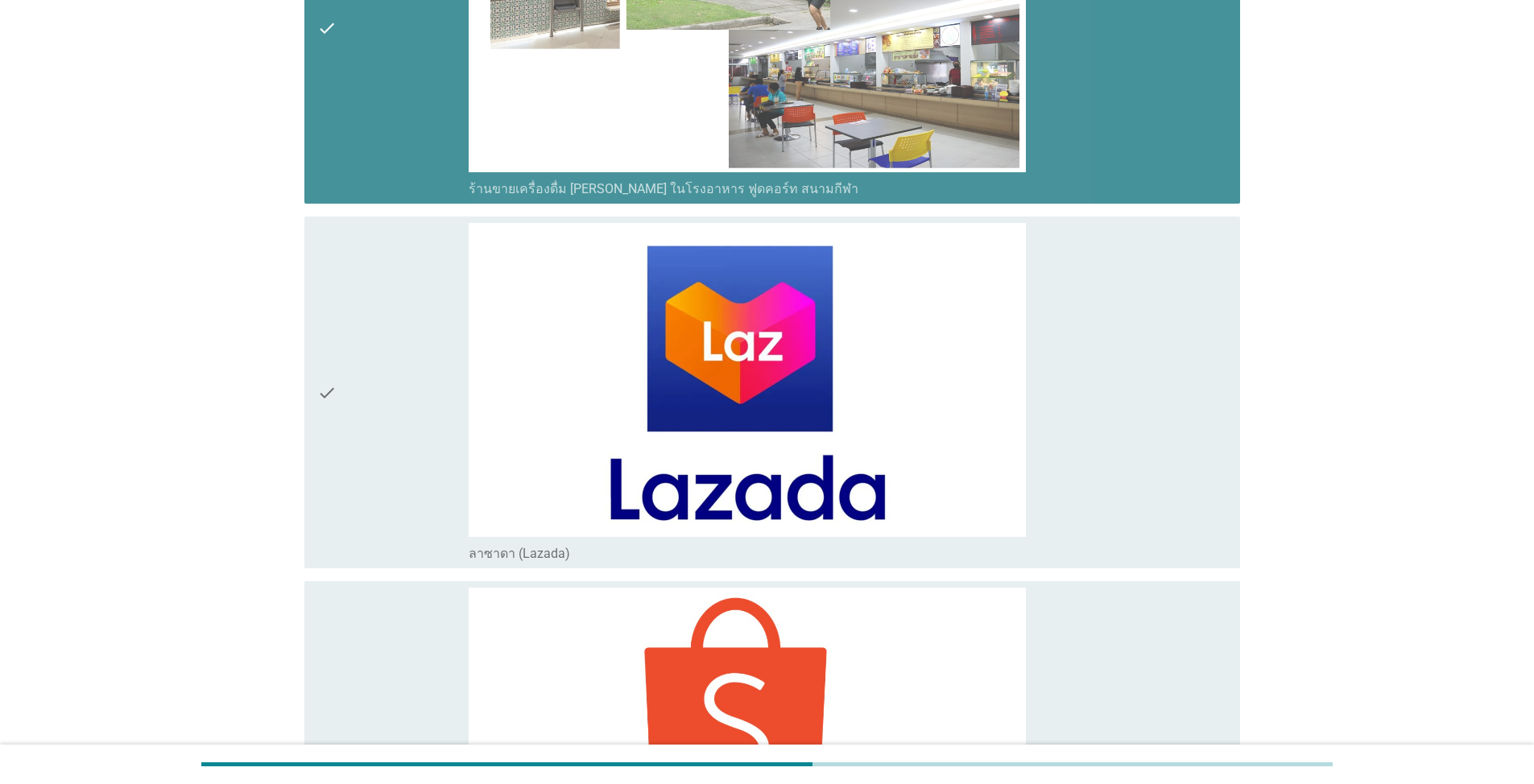
click at [418, 162] on div "check" at bounding box center [393, 28] width 151 height 339
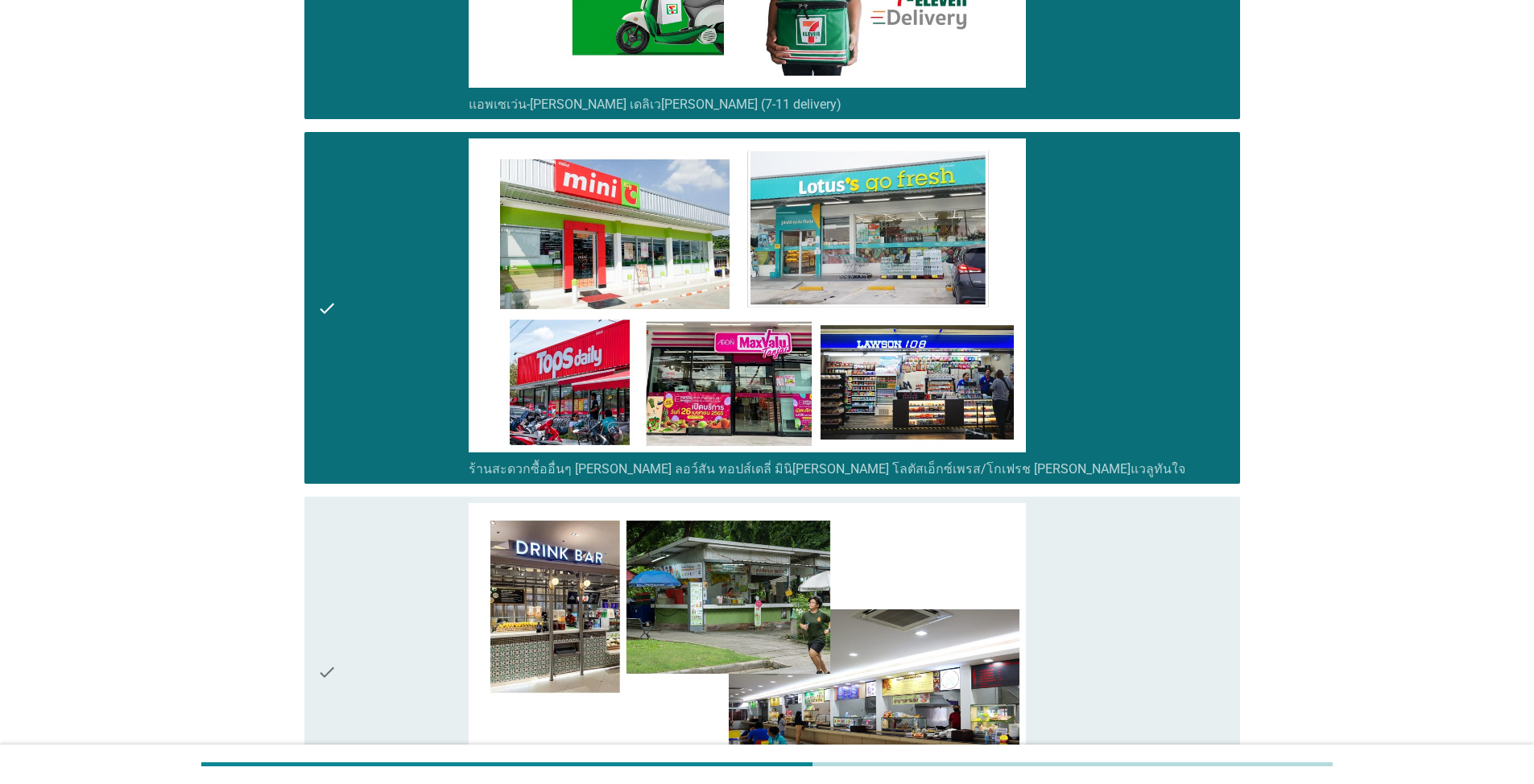
click at [401, 383] on div "check" at bounding box center [393, 308] width 151 height 339
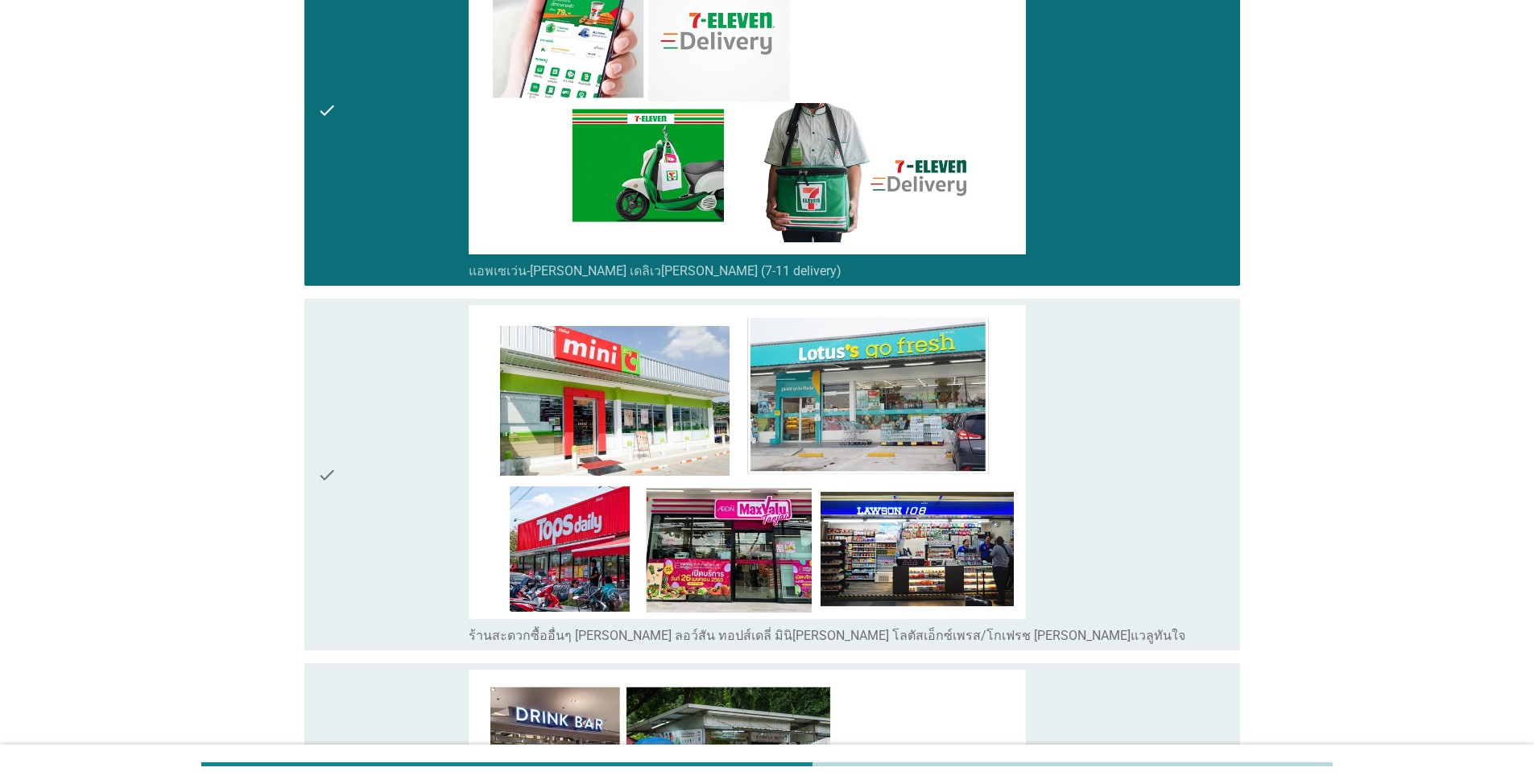
scroll to position [4752, 0]
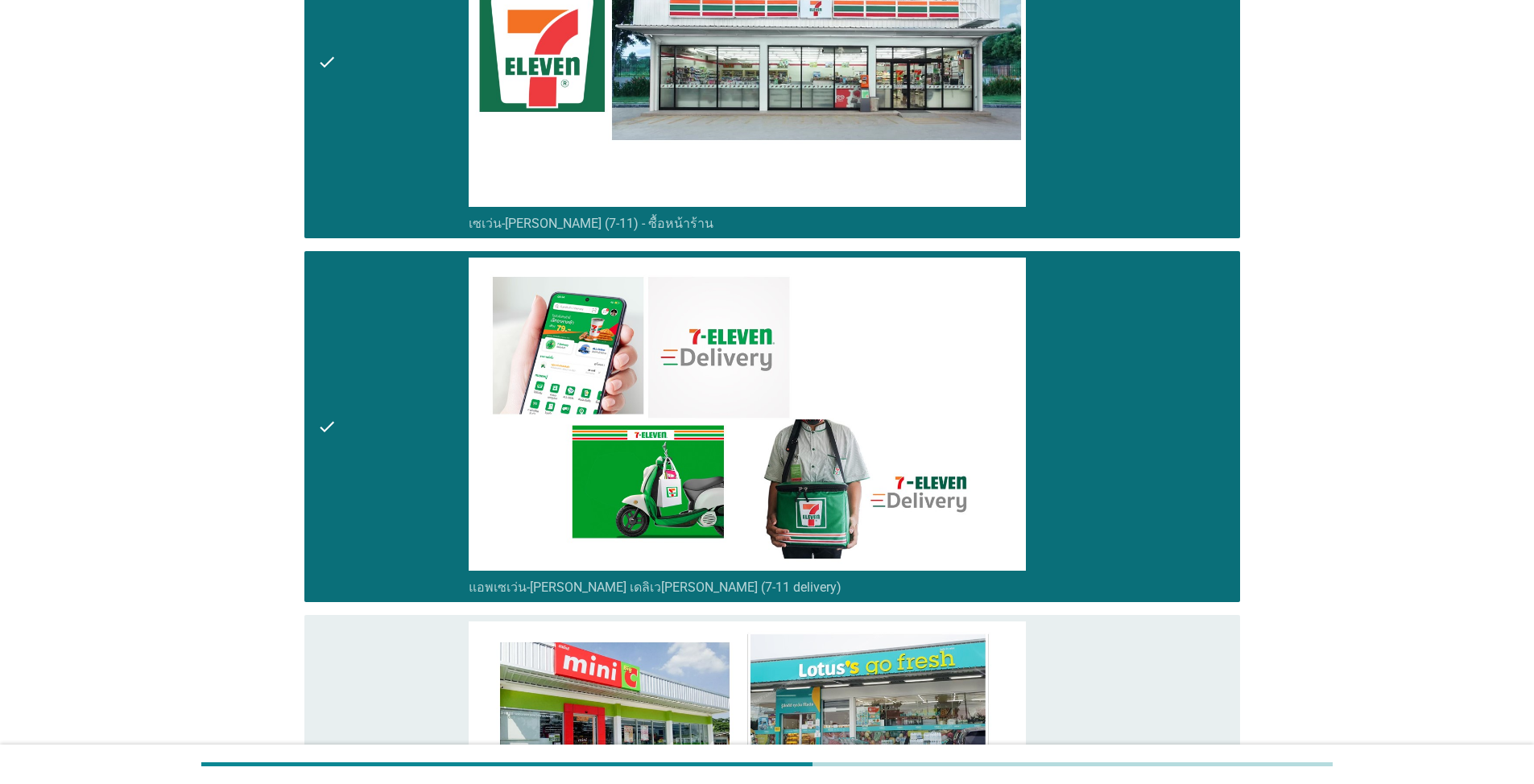
click at [399, 459] on div "check" at bounding box center [393, 427] width 151 height 339
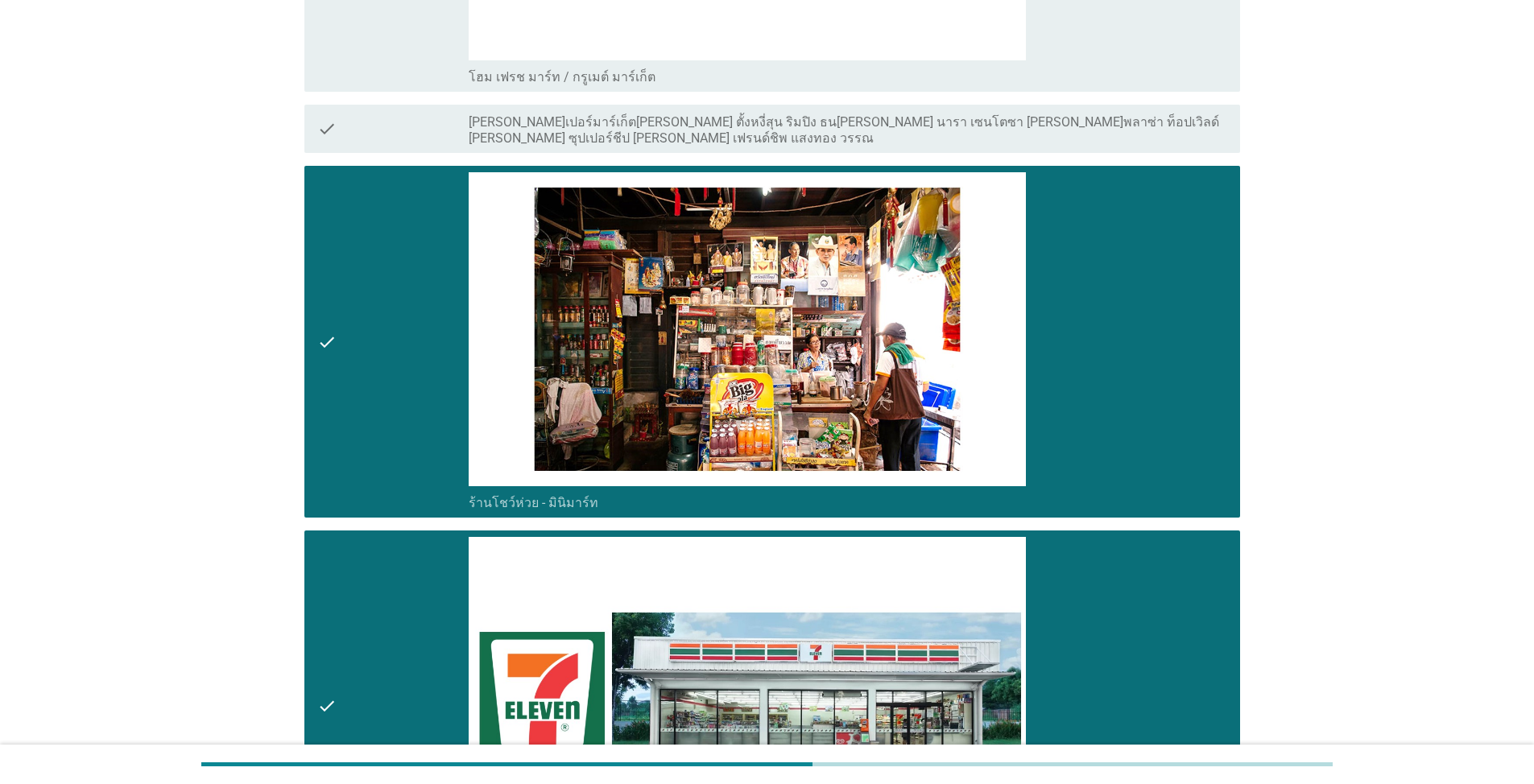
click at [388, 376] on div "check" at bounding box center [393, 342] width 151 height 339
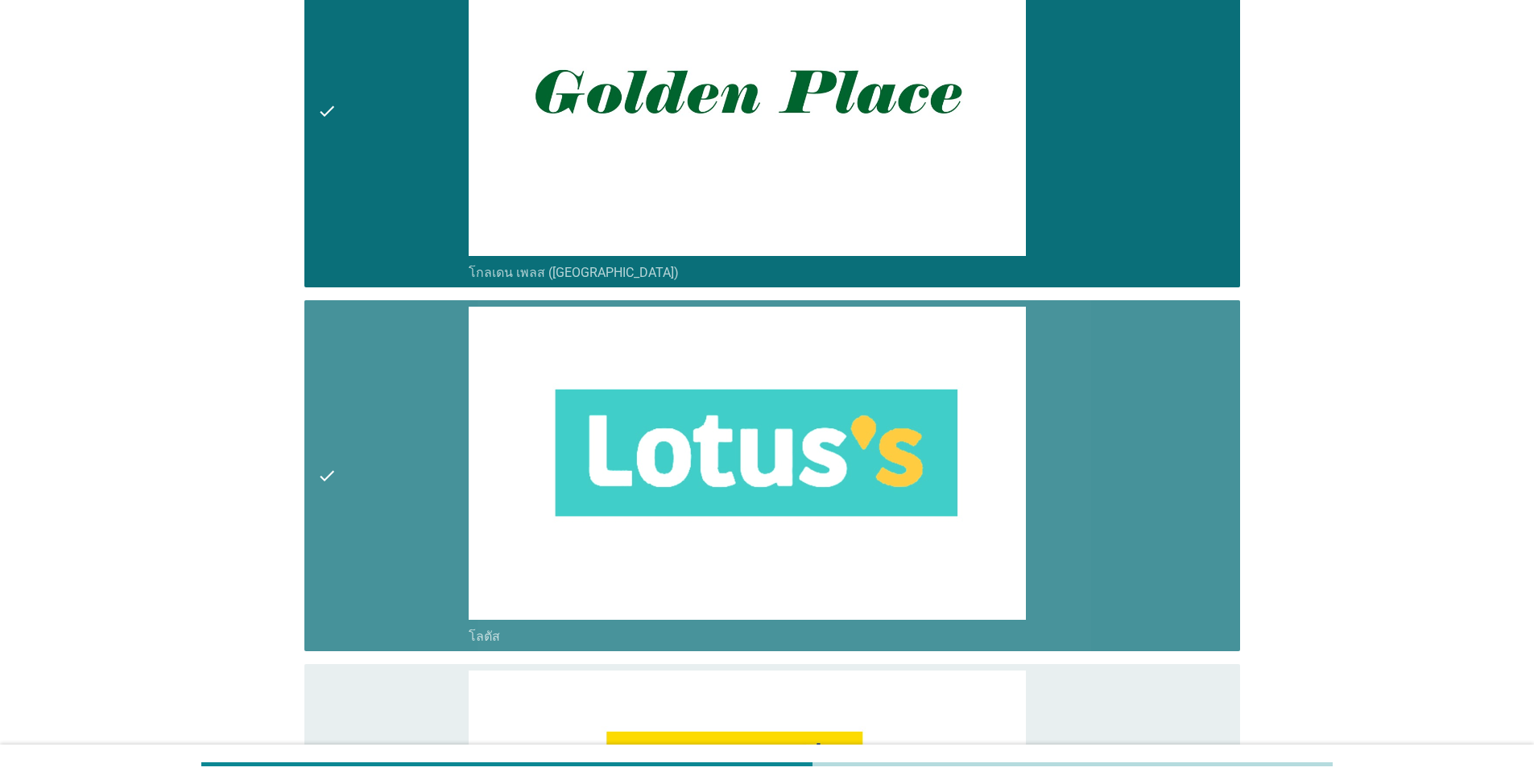
click at [371, 426] on div "check" at bounding box center [393, 476] width 151 height 339
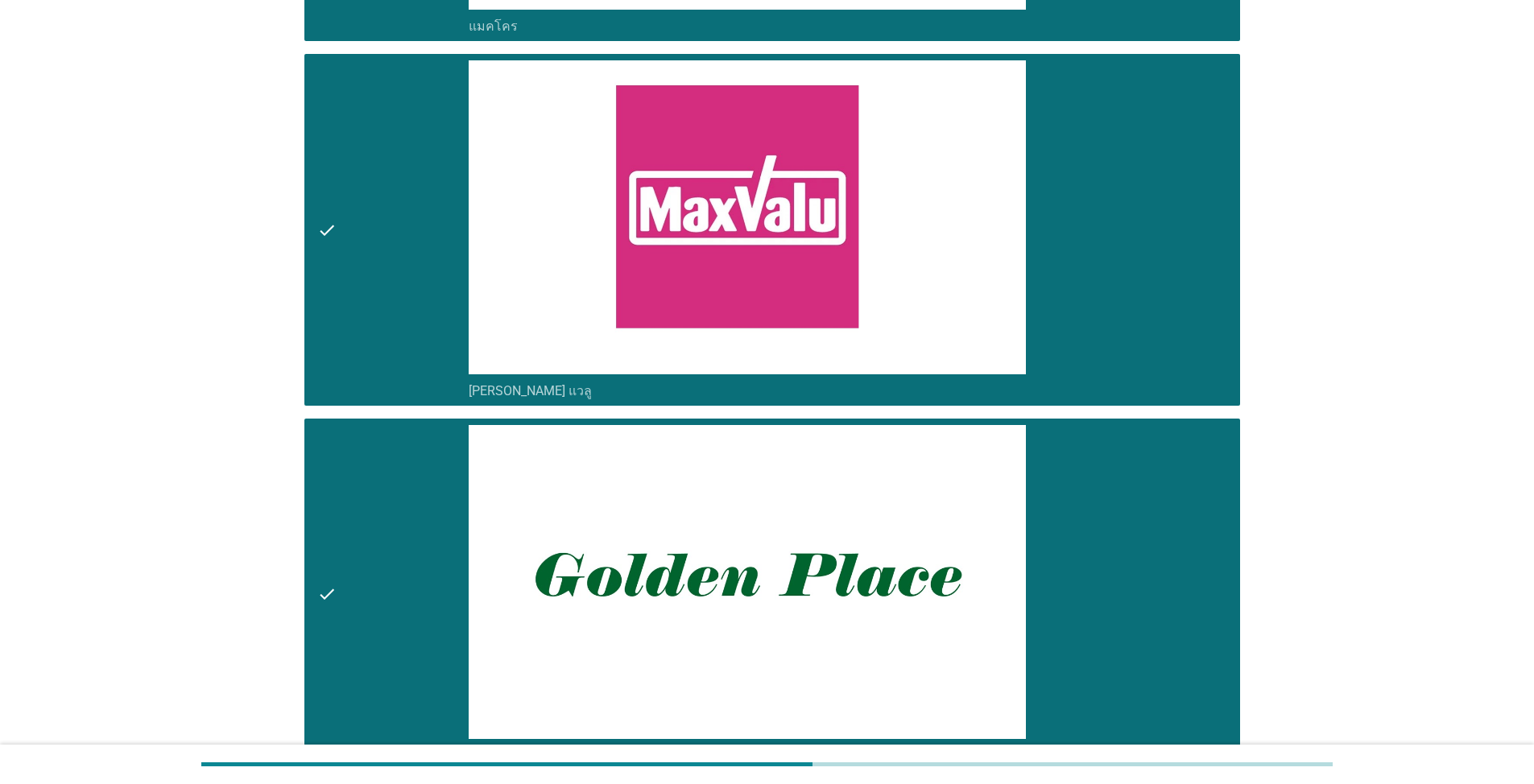
drag, startPoint x: 399, startPoint y: 489, endPoint x: 416, endPoint y: 226, distance: 263.5
click at [399, 488] on div "check" at bounding box center [393, 595] width 151 height 339
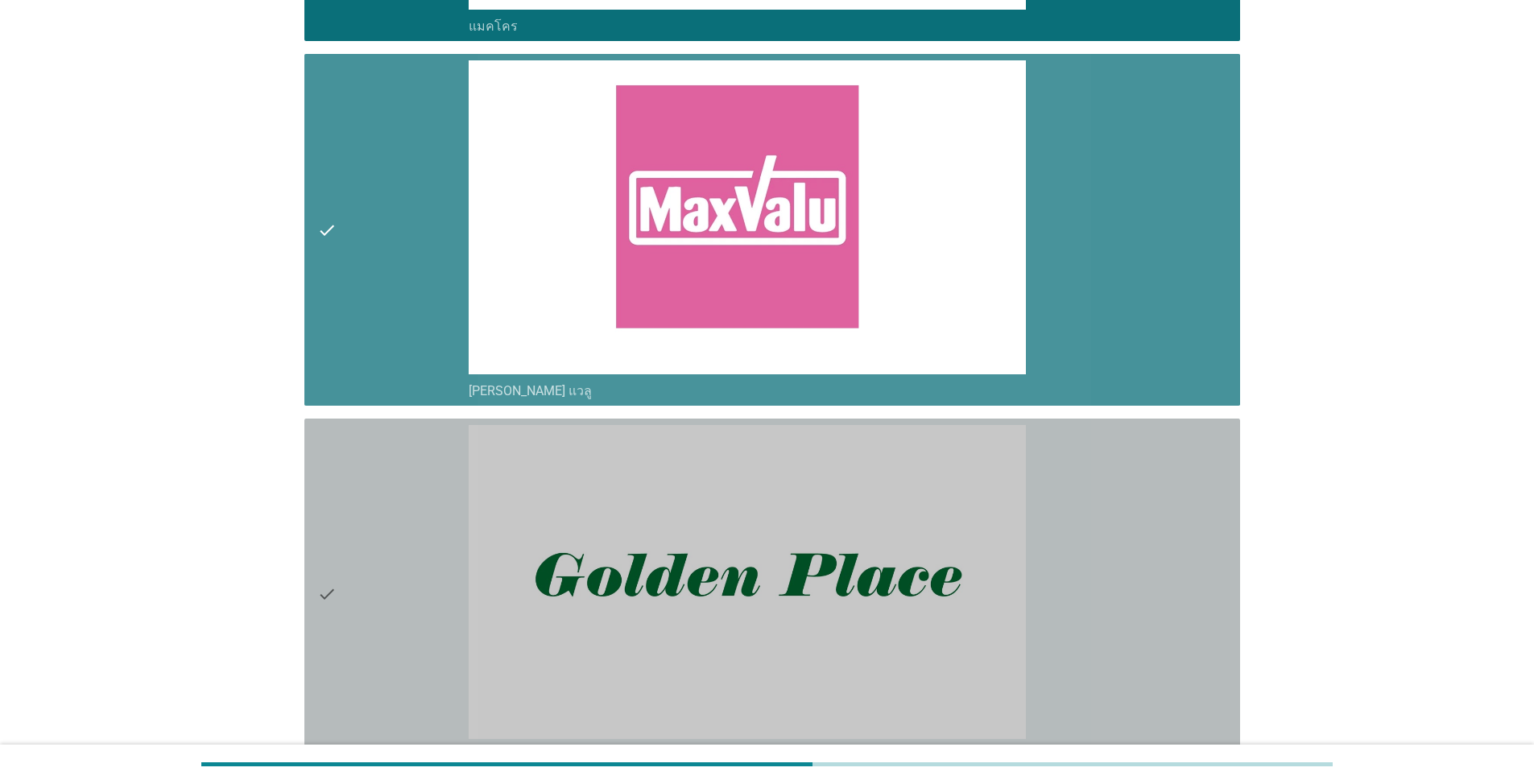
click at [416, 226] on div "check" at bounding box center [393, 229] width 151 height 339
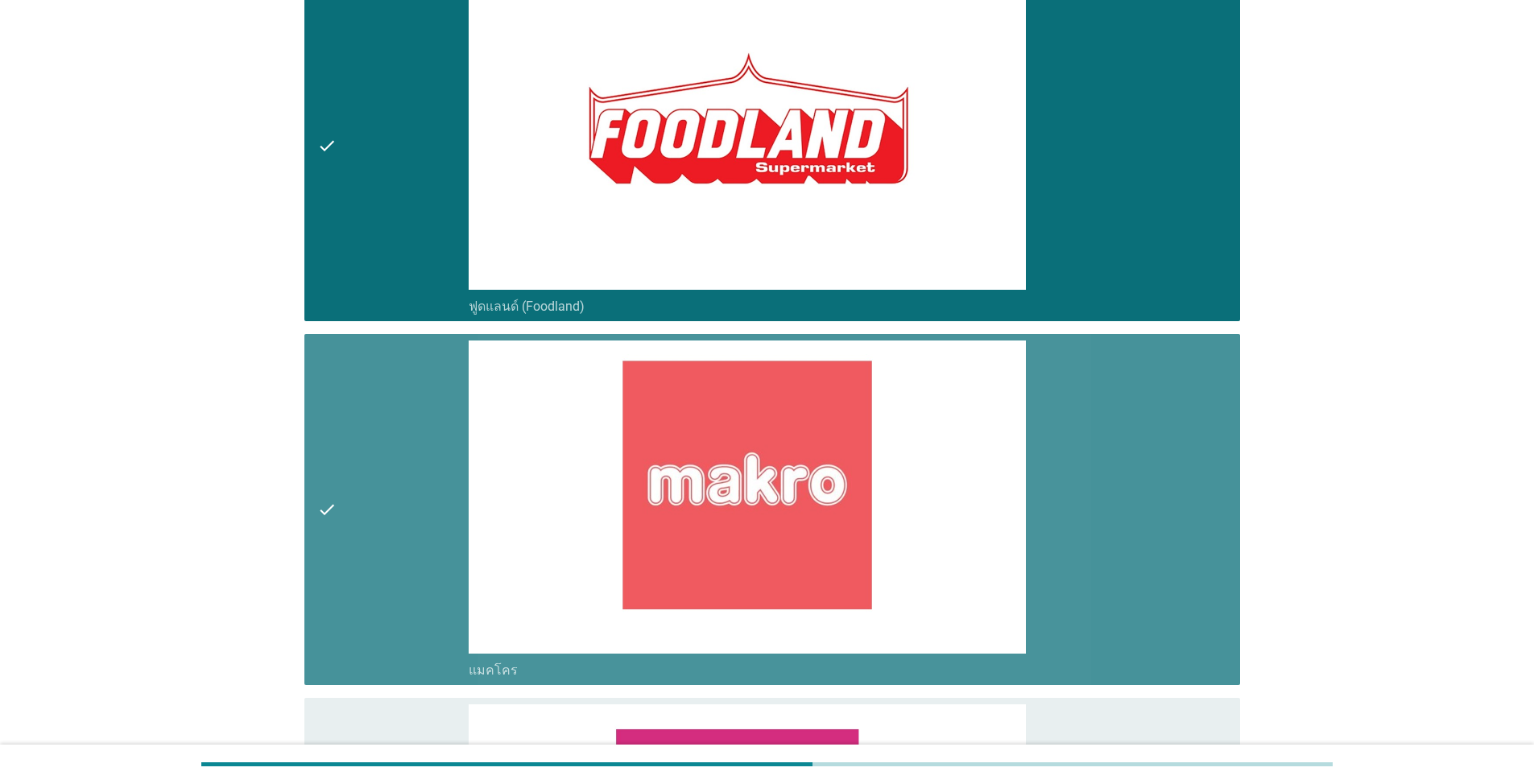
drag, startPoint x: 417, startPoint y: 411, endPoint x: 393, endPoint y: 156, distance: 256.1
click at [416, 409] on div "check" at bounding box center [393, 510] width 151 height 339
drag, startPoint x: 393, startPoint y: 156, endPoint x: 388, endPoint y: 148, distance: 9.4
click at [388, 149] on div "check" at bounding box center [393, 145] width 151 height 339
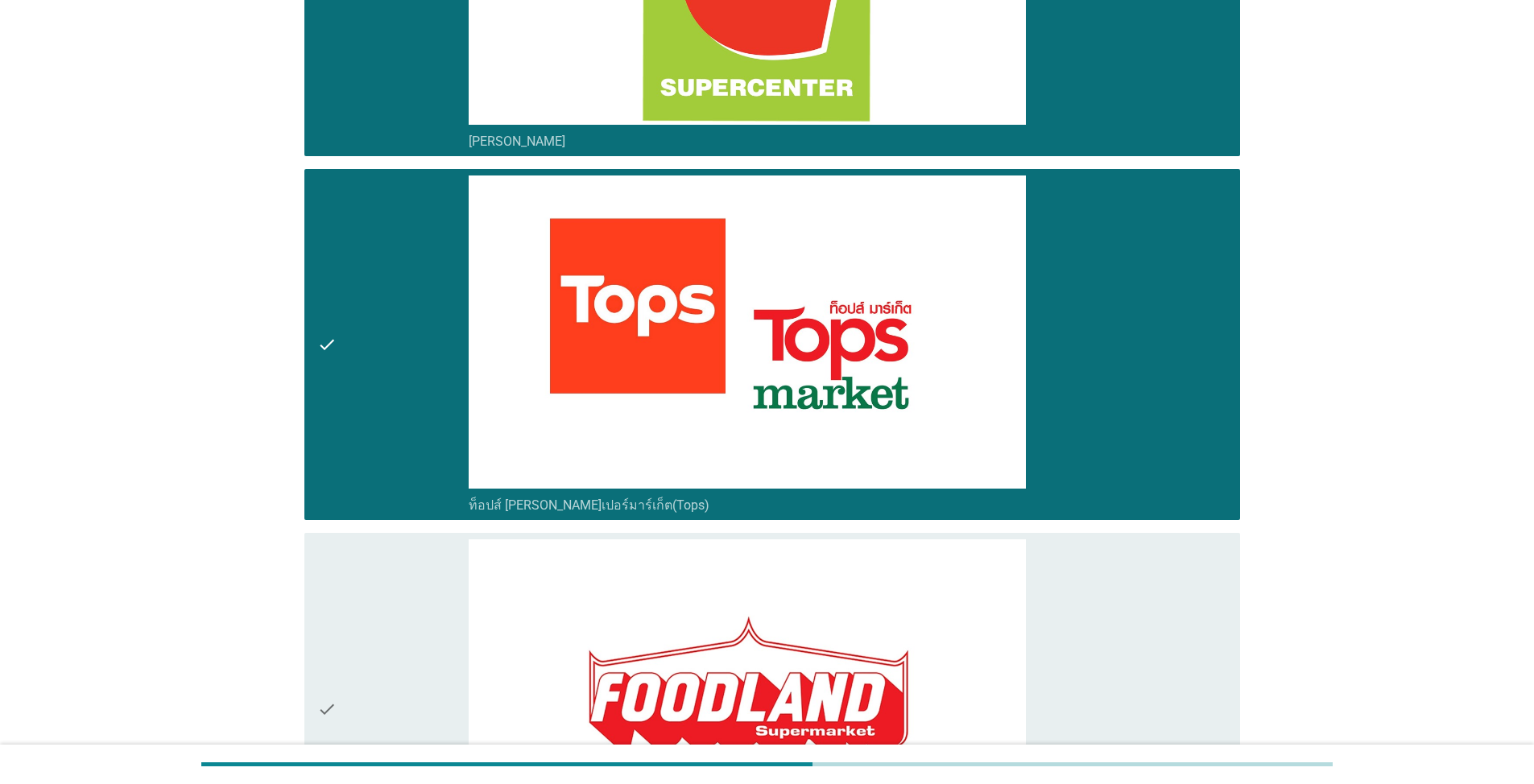
click at [421, 327] on div "check" at bounding box center [393, 344] width 151 height 339
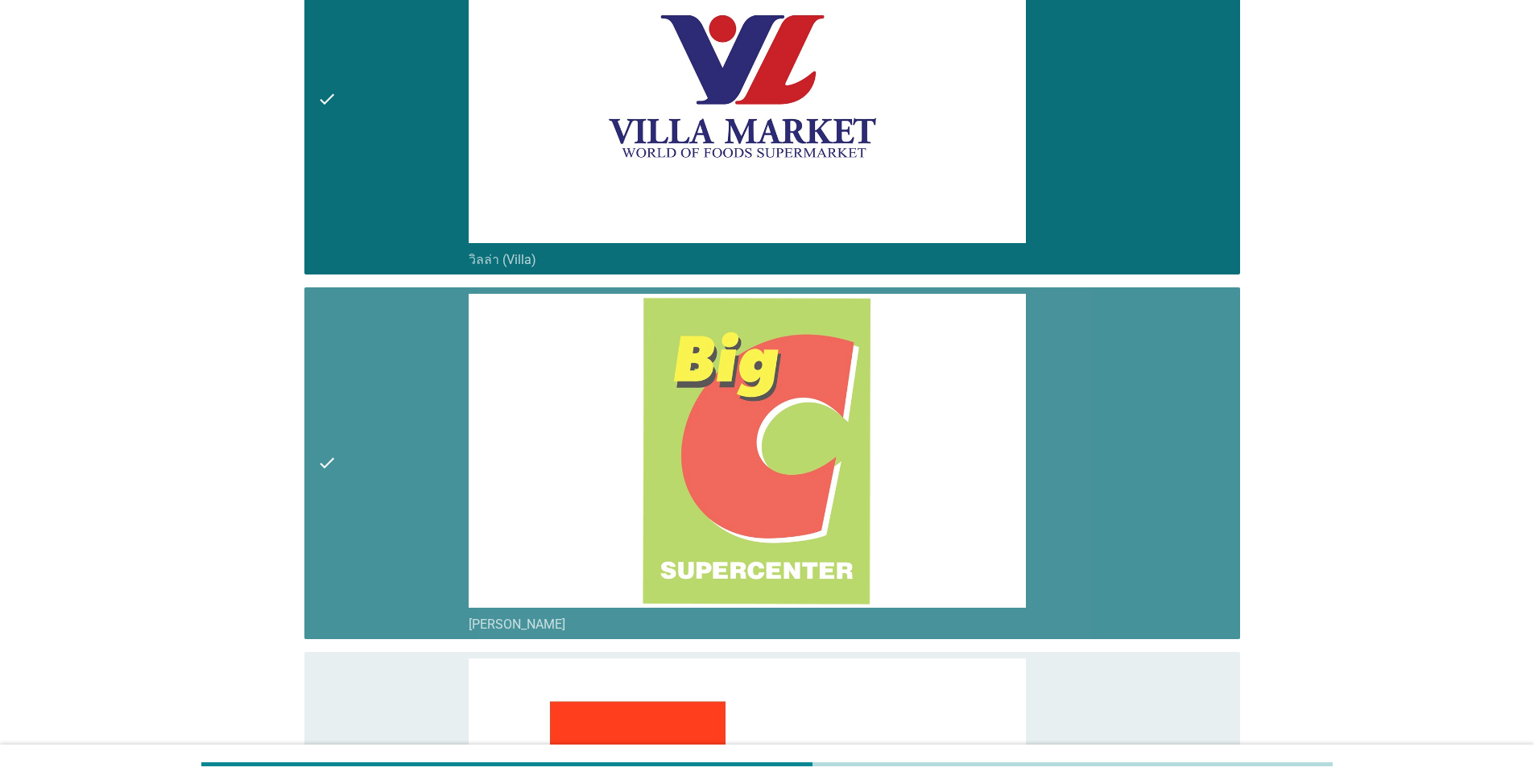
click at [399, 391] on div "check" at bounding box center [393, 463] width 151 height 339
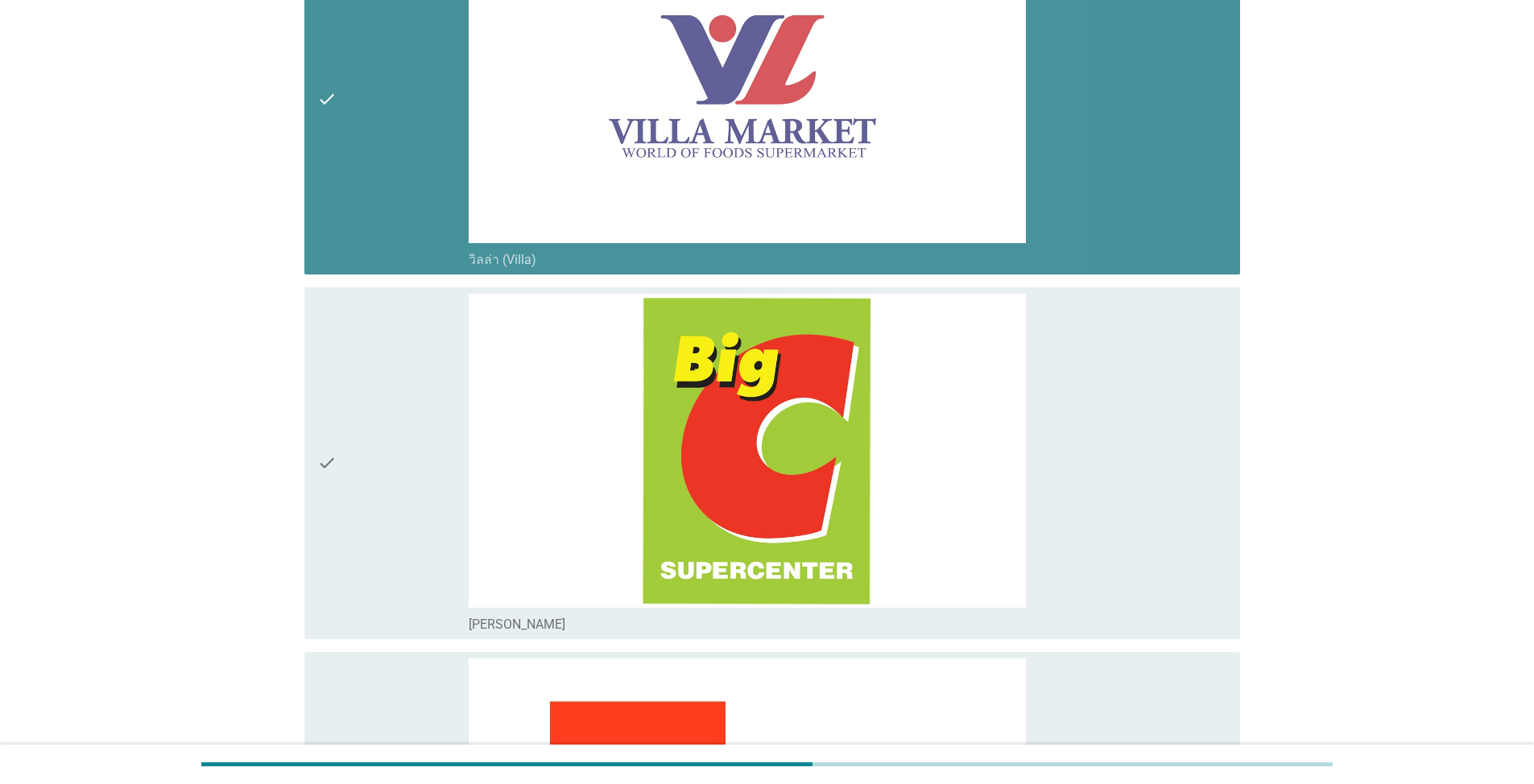
click at [393, 185] on div "check" at bounding box center [393, 98] width 151 height 339
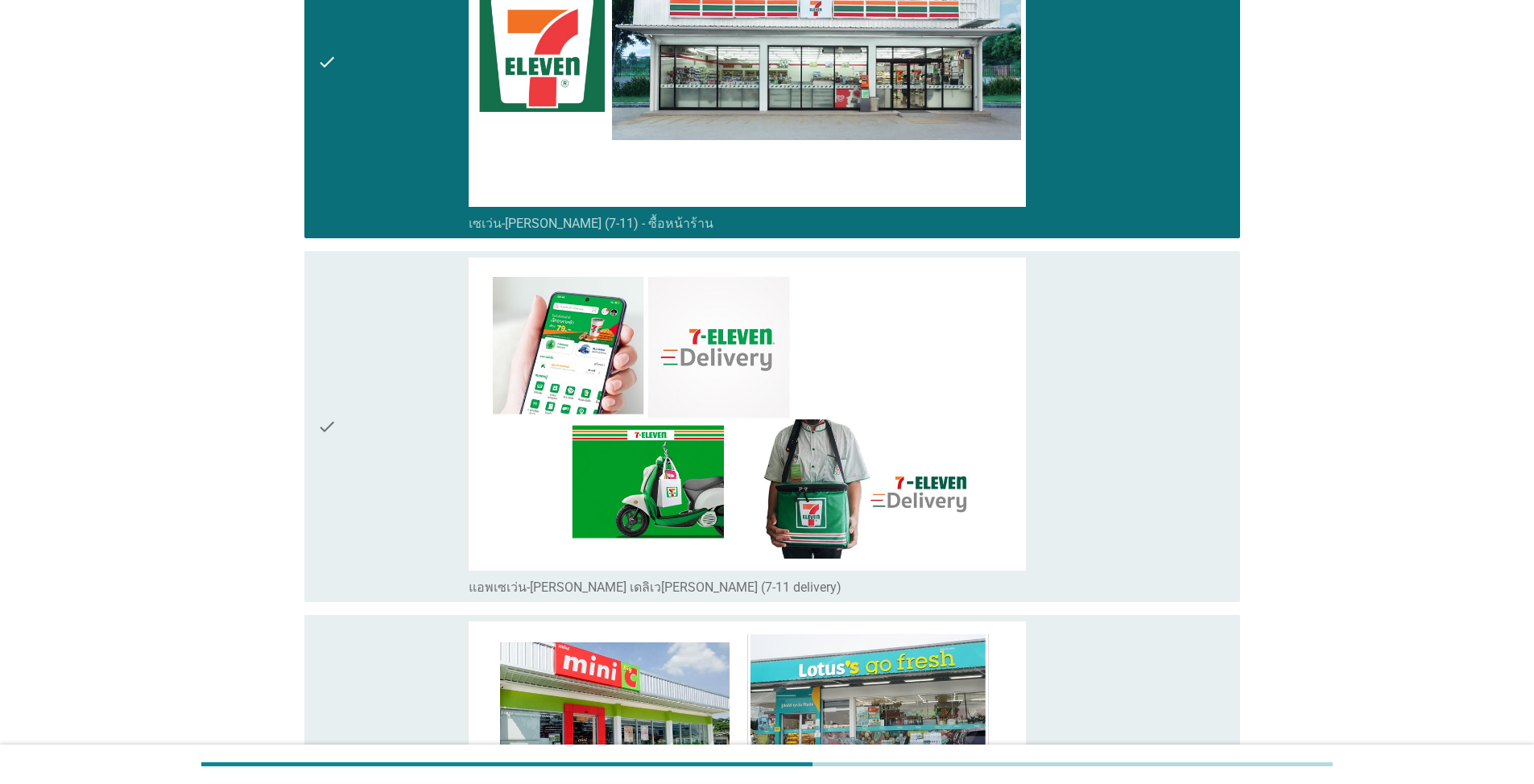
click at [388, 428] on div "check" at bounding box center [393, 427] width 151 height 339
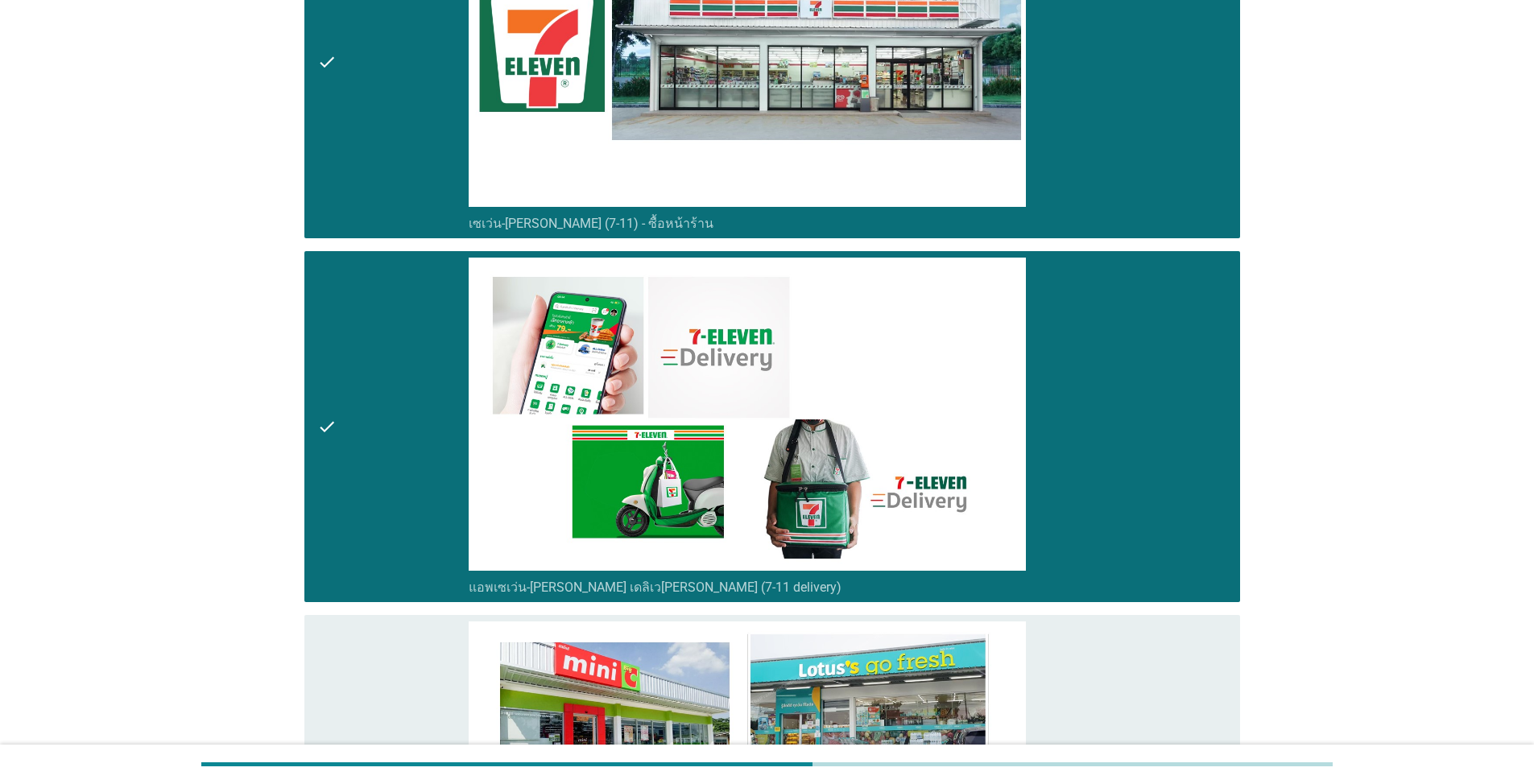
click at [385, 429] on div "check" at bounding box center [393, 427] width 151 height 339
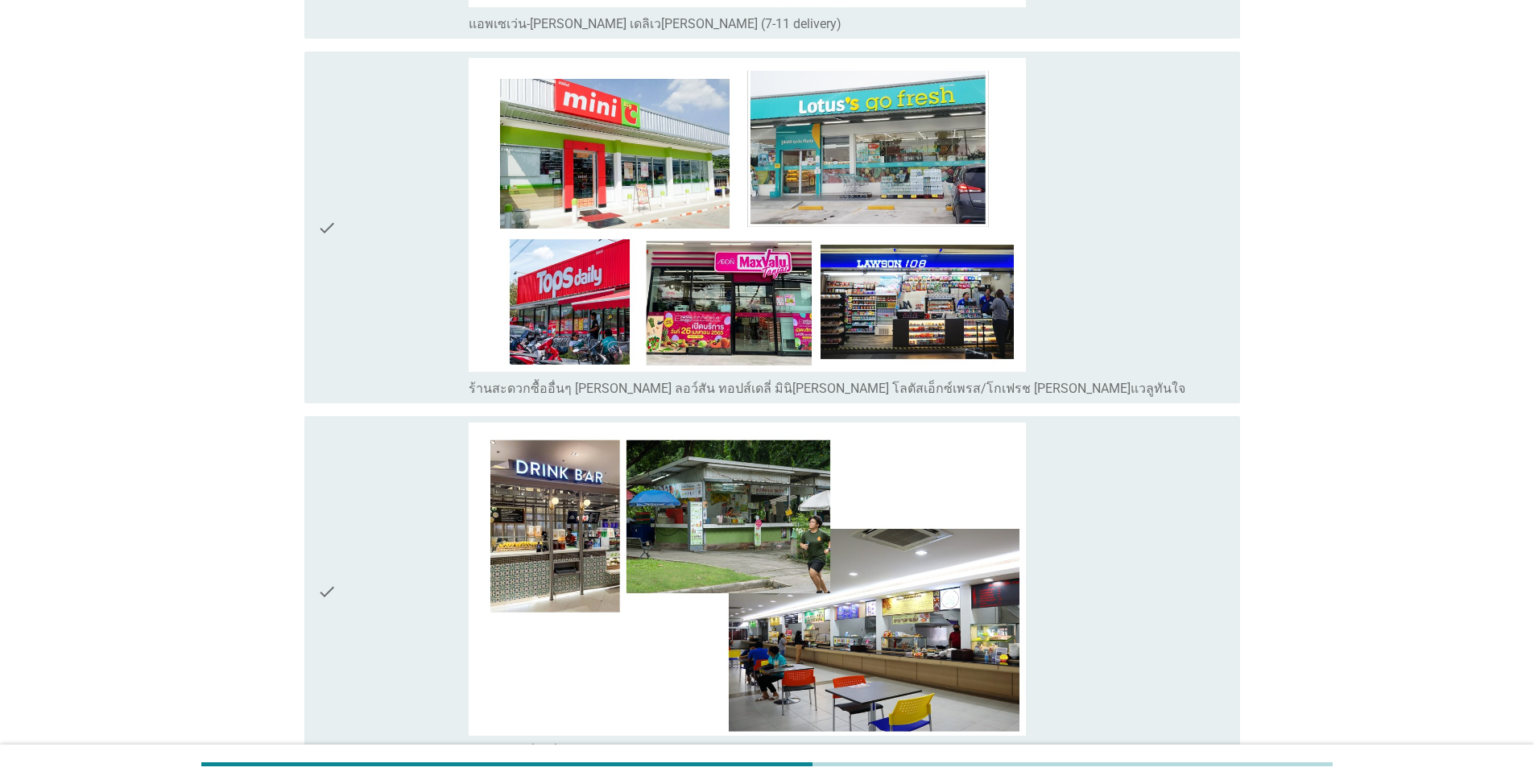
click at [329, 274] on icon "check" at bounding box center [327, 228] width 19 height 339
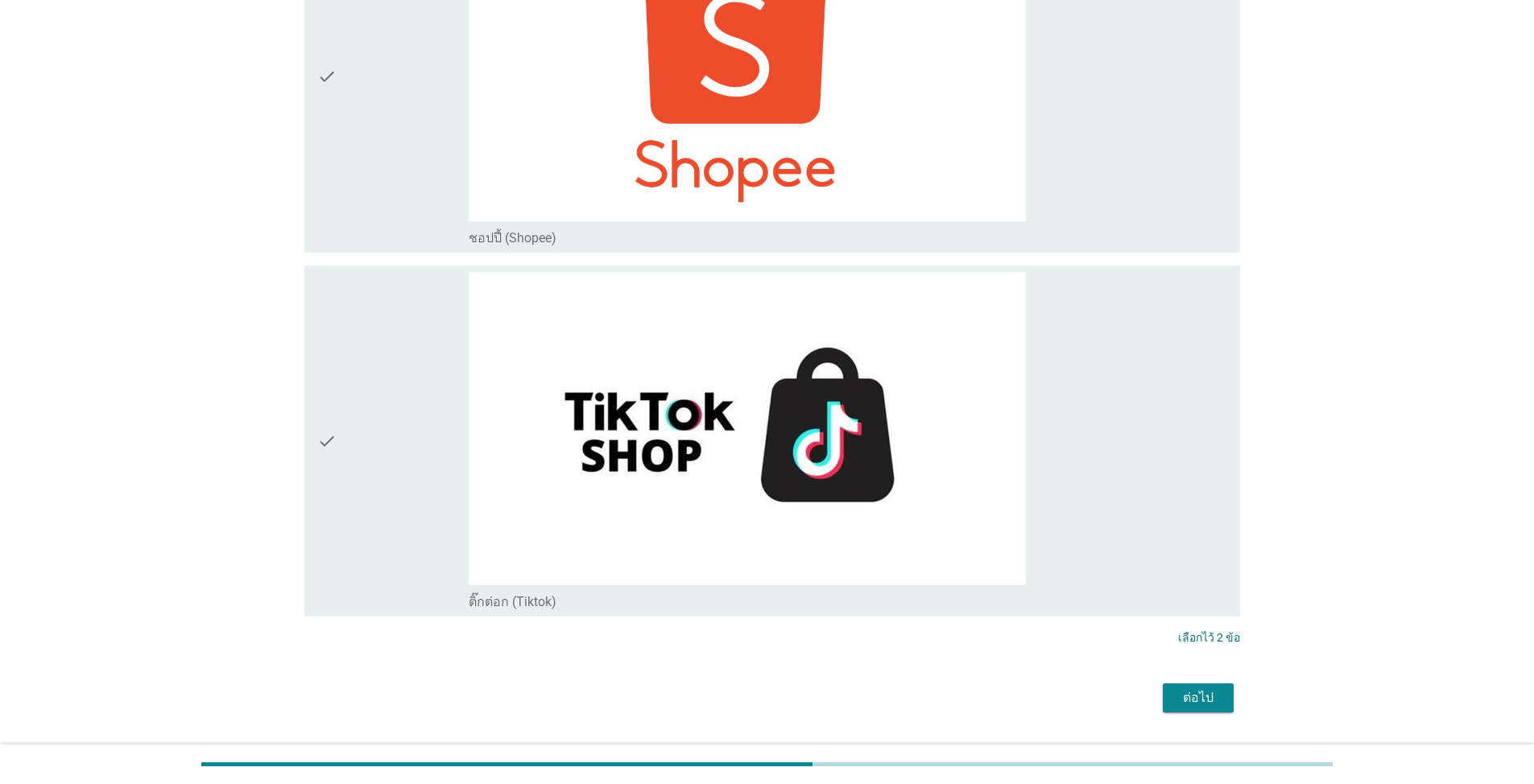
scroll to position [6604, 0]
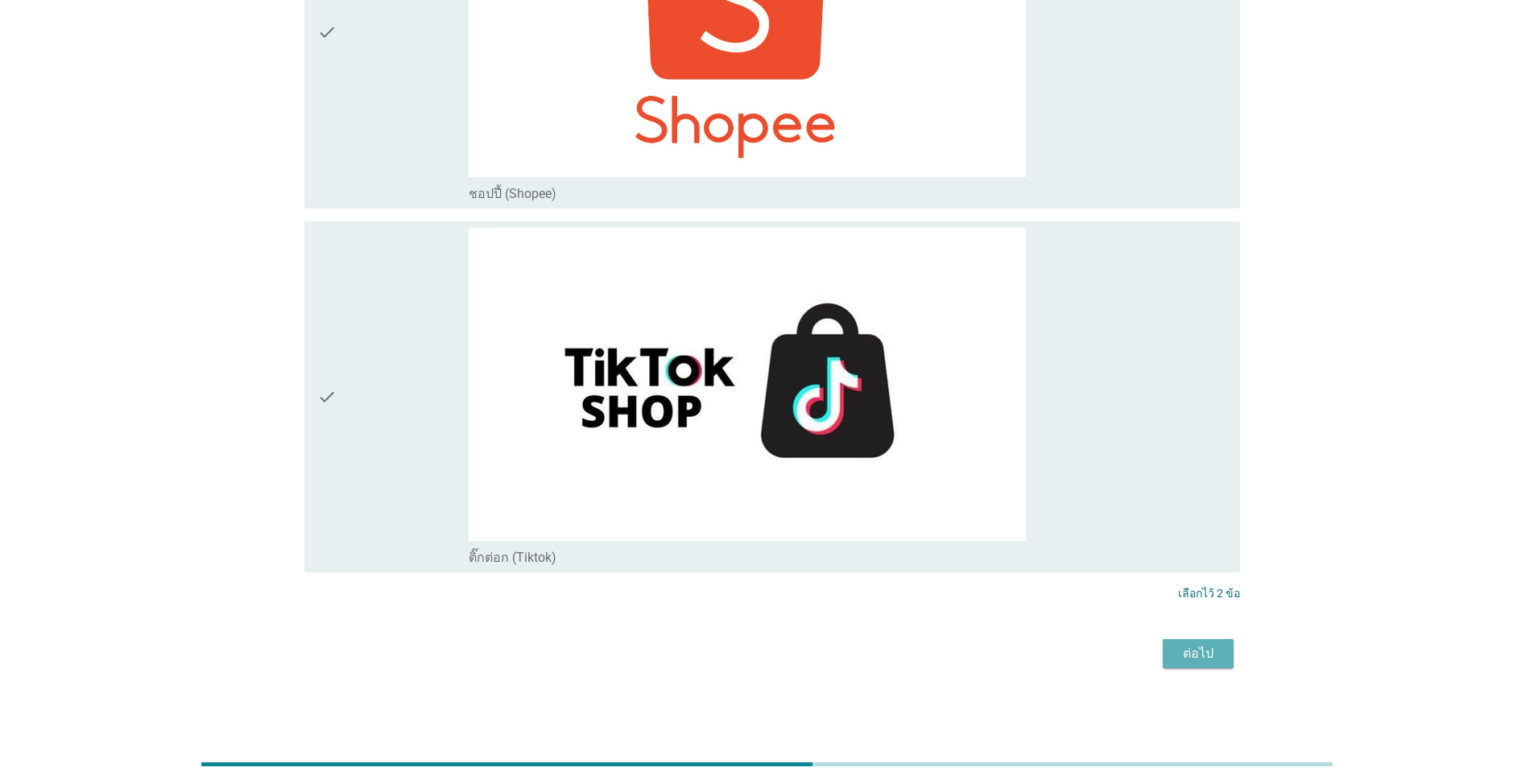
click at [1180, 664] on button "ต่อไป" at bounding box center [1198, 654] width 71 height 29
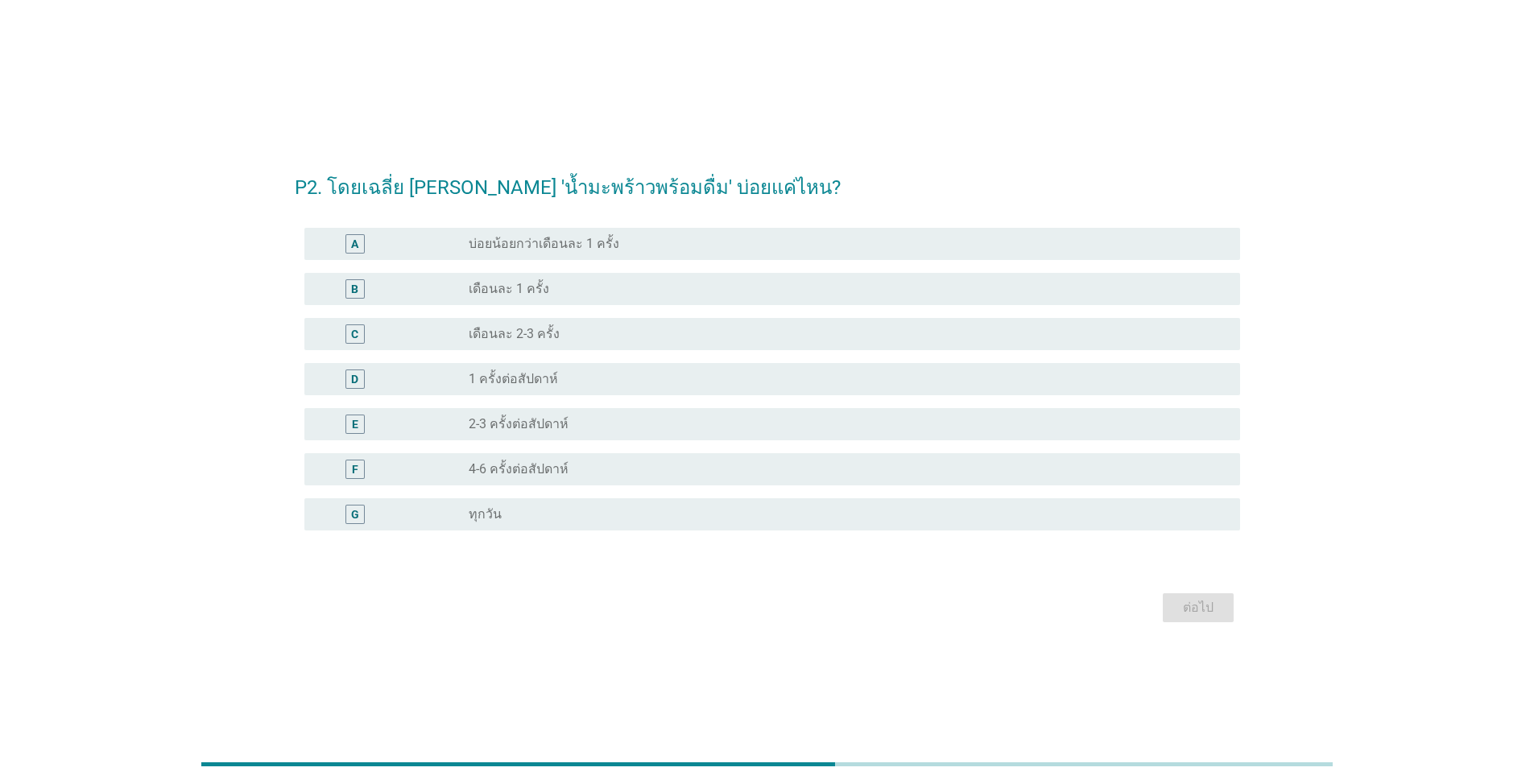
click at [529, 425] on label "2-3 ครั้งต่อสัปดาห์" at bounding box center [519, 424] width 100 height 16
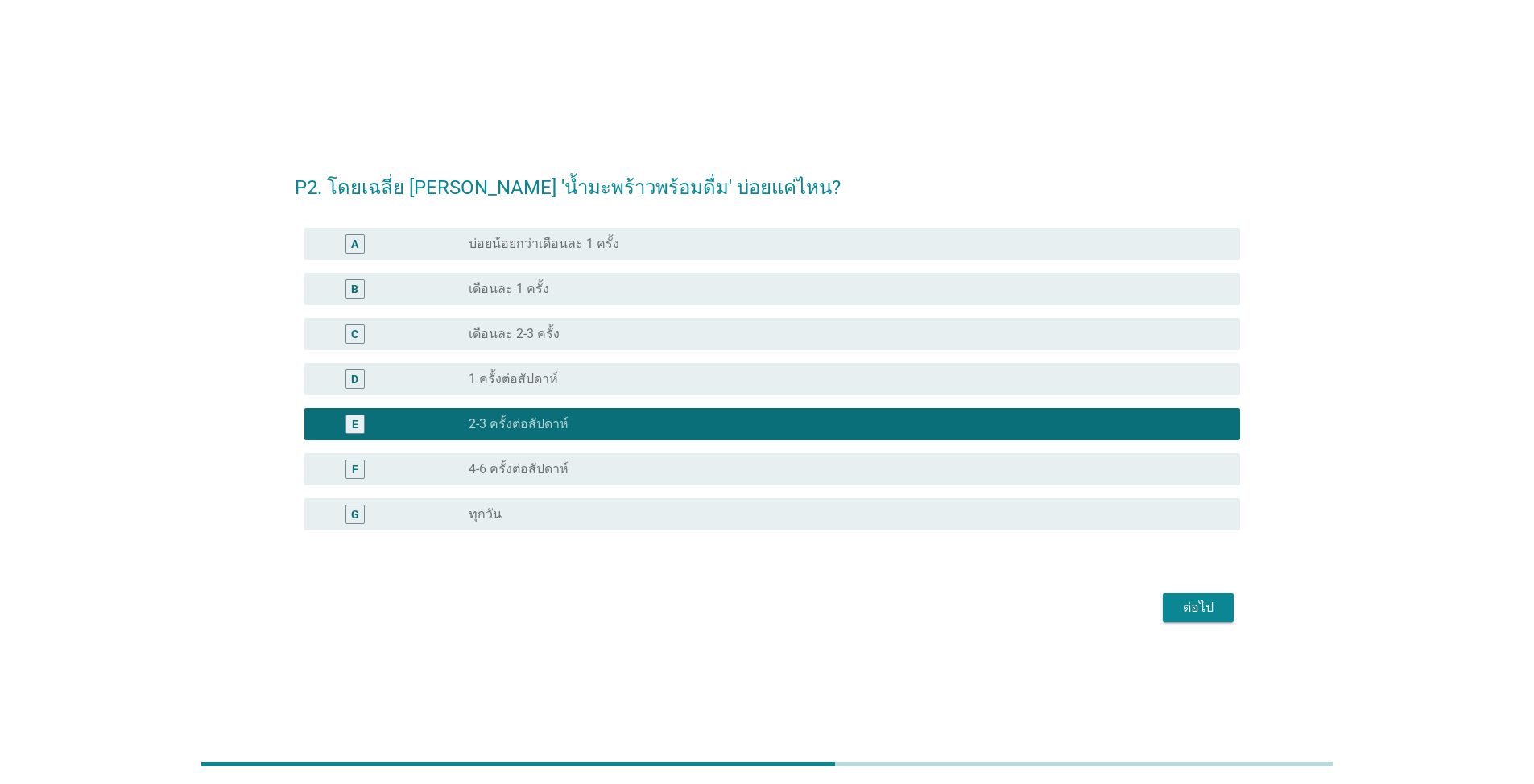
click at [1204, 600] on div "ต่อไป" at bounding box center [1198, 607] width 45 height 19
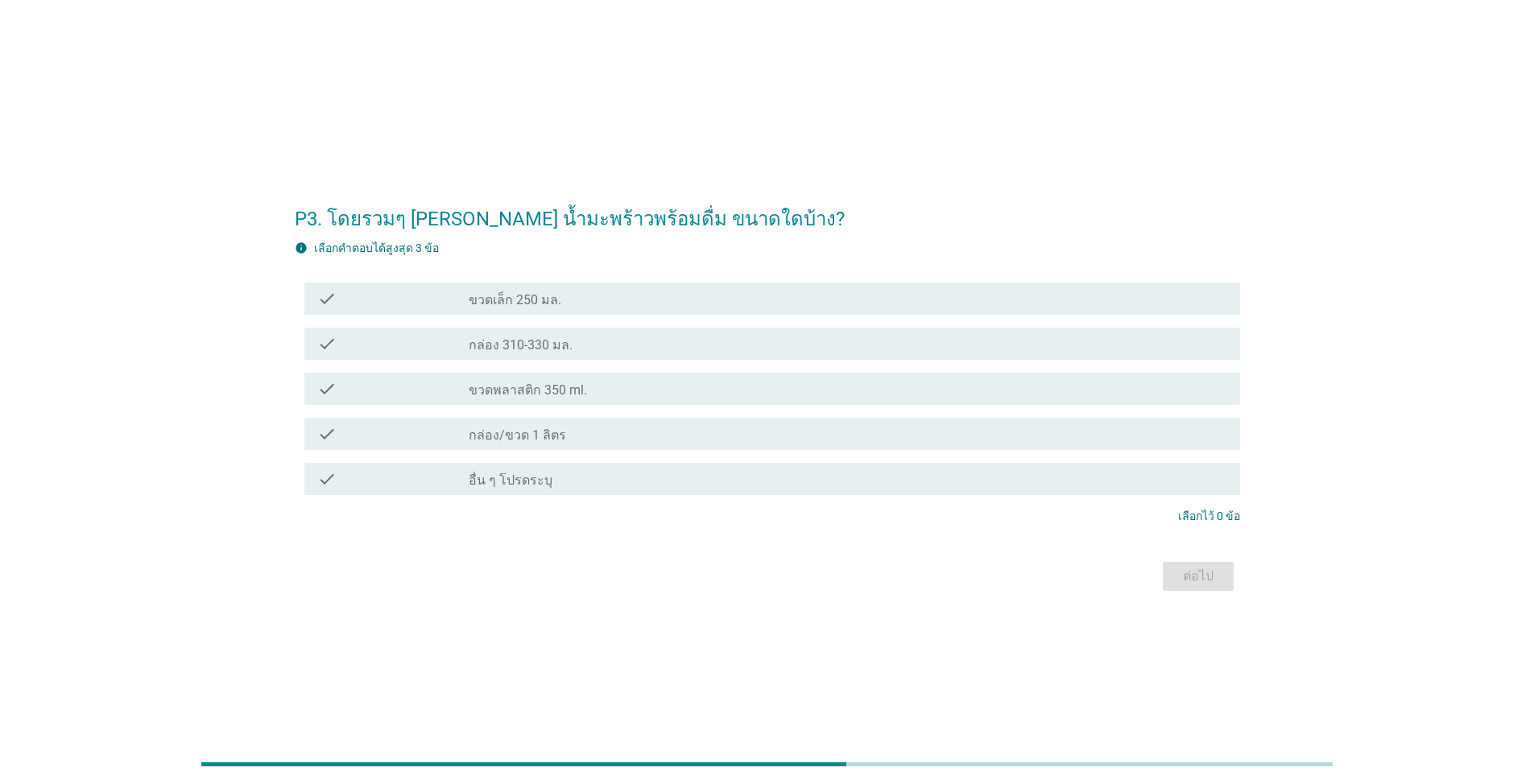
click at [569, 386] on label "ขวดพลาสติก 350 ml." at bounding box center [528, 390] width 118 height 16
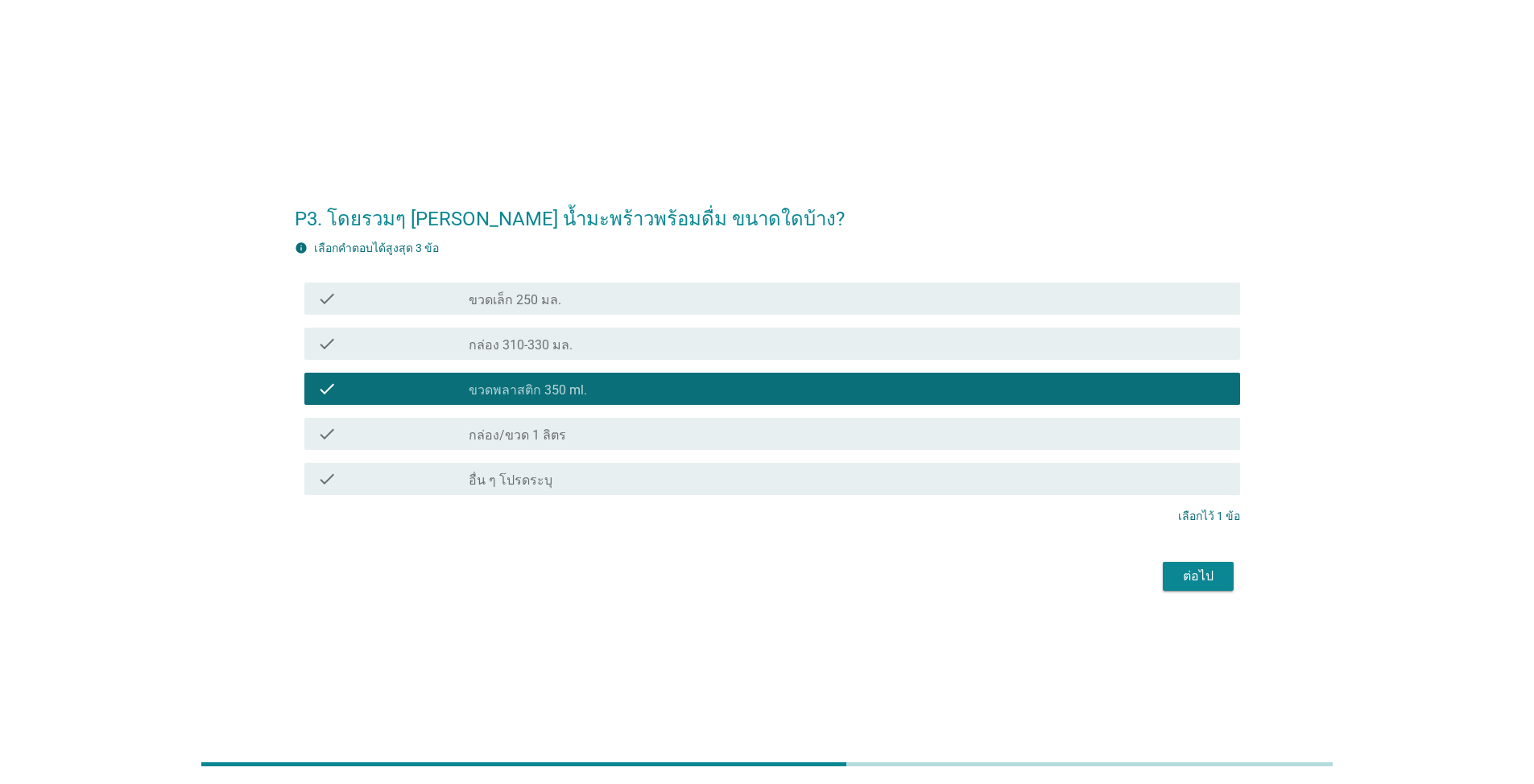
click at [631, 340] on div "check_box_outline_blank กล่อง 310-330 มล." at bounding box center [848, 343] width 759 height 19
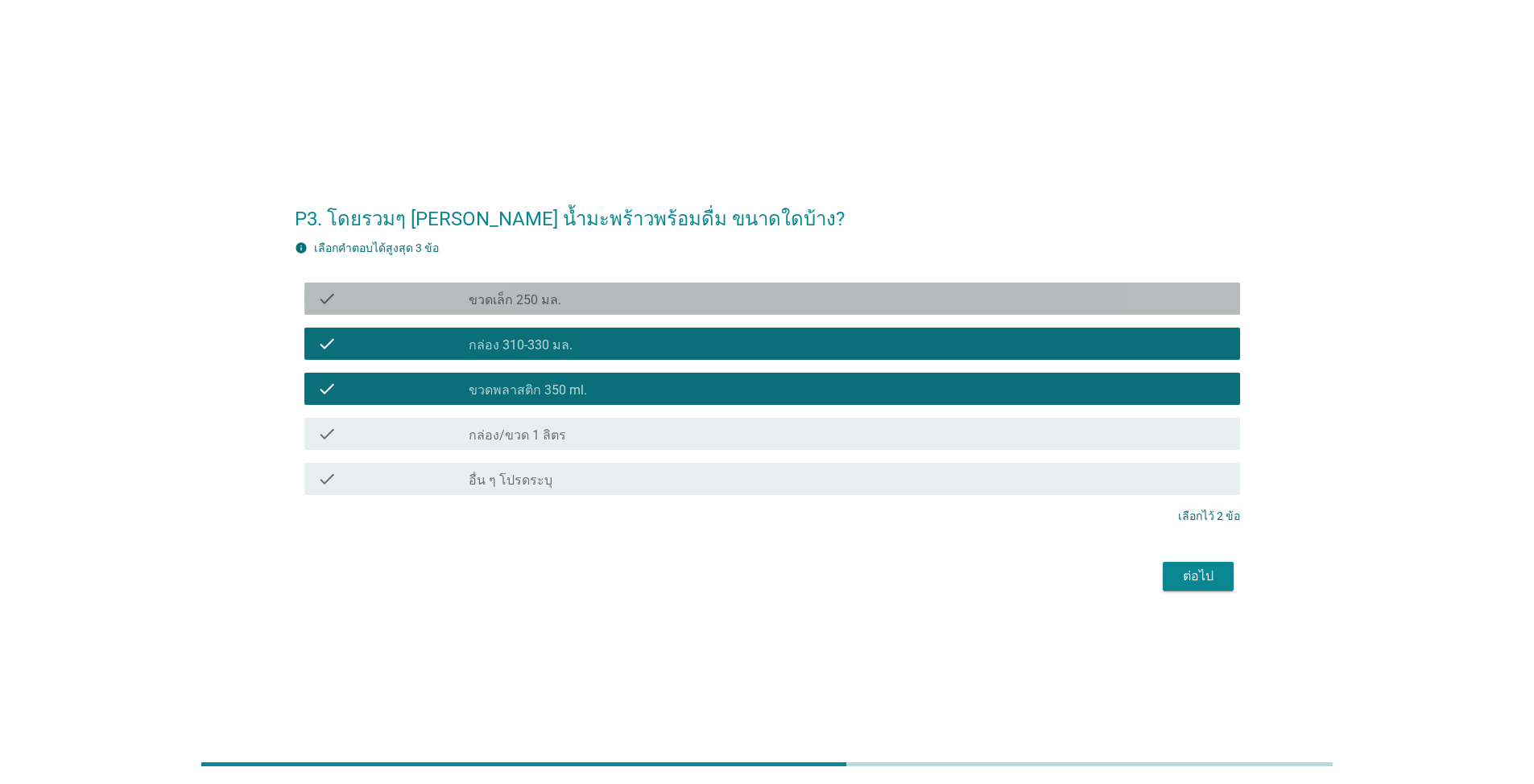
click at [644, 307] on div "check_box_outline_blank ขวดเล็ก 250 มล." at bounding box center [848, 299] width 759 height 19
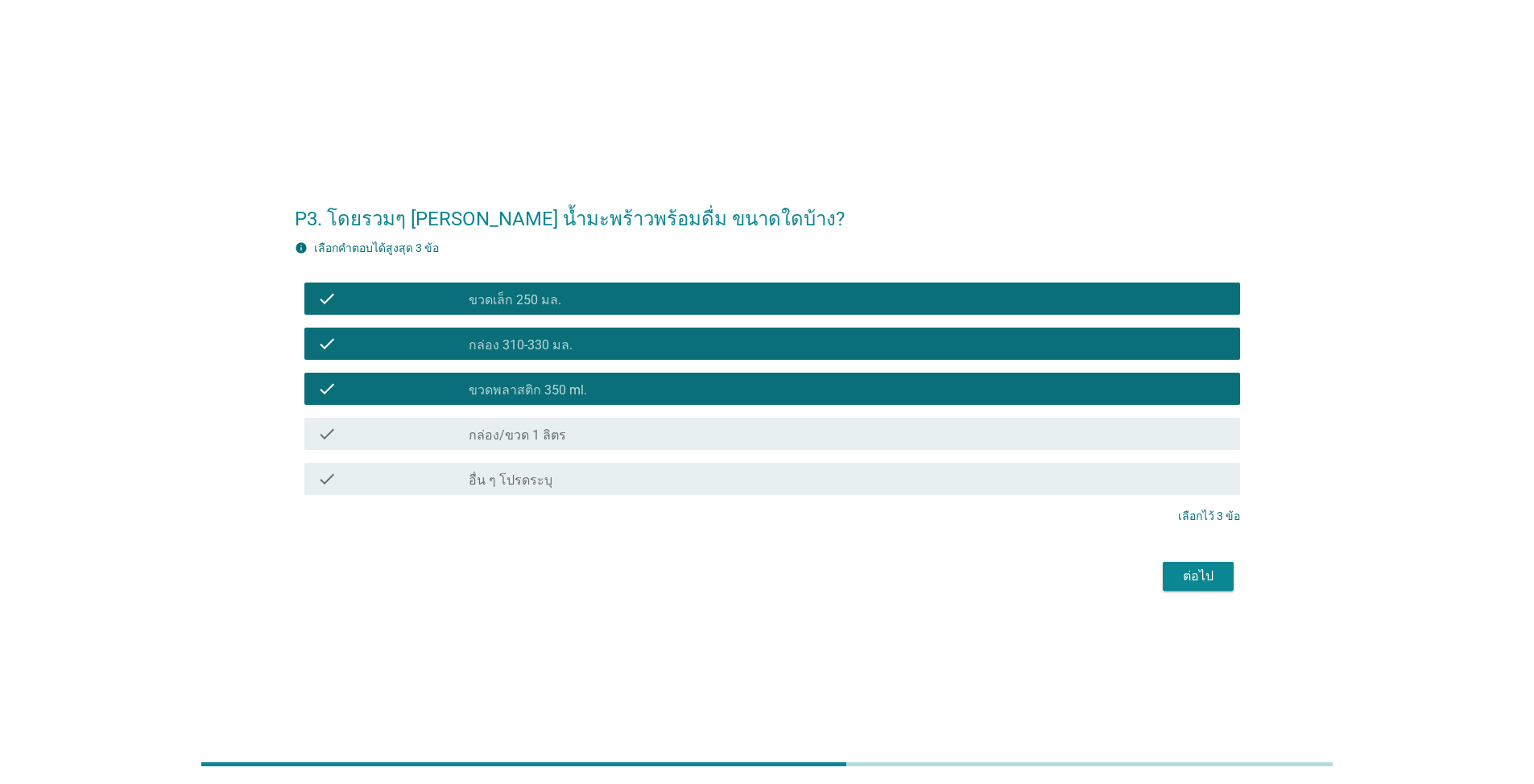
click at [1233, 598] on div "P3. โดยรวมๆ [PERSON_NAME] น้ำมะพร้าวพร้อมดื่ม ขนาดใดบ้าง? info เลือกคําตอบได้สู…" at bounding box center [767, 392] width 971 height 433
click at [1224, 584] on button "ต่อไป" at bounding box center [1198, 576] width 71 height 29
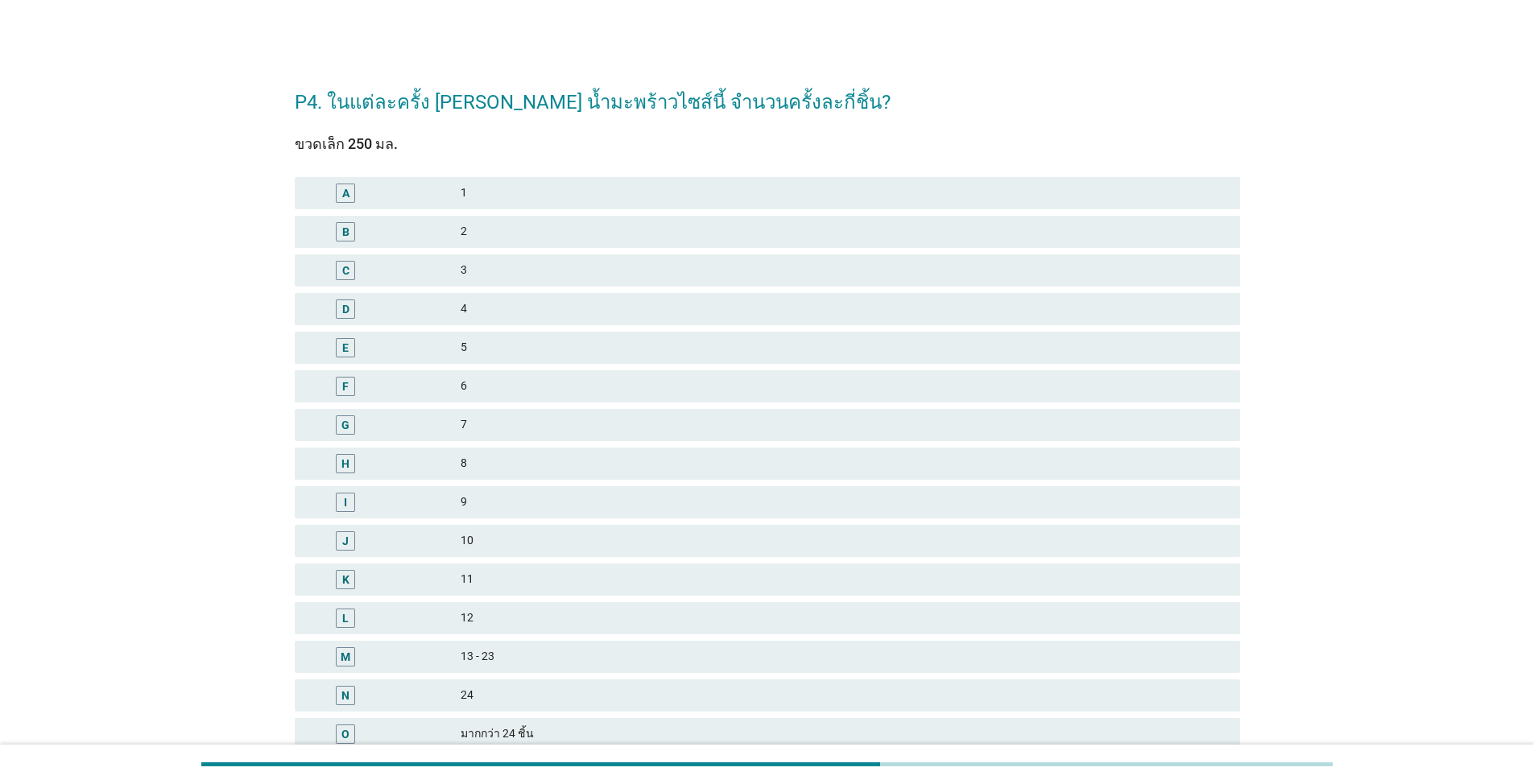
click at [474, 523] on div "J 10" at bounding box center [767, 541] width 952 height 39
click at [526, 551] on div "J 10" at bounding box center [767, 541] width 945 height 32
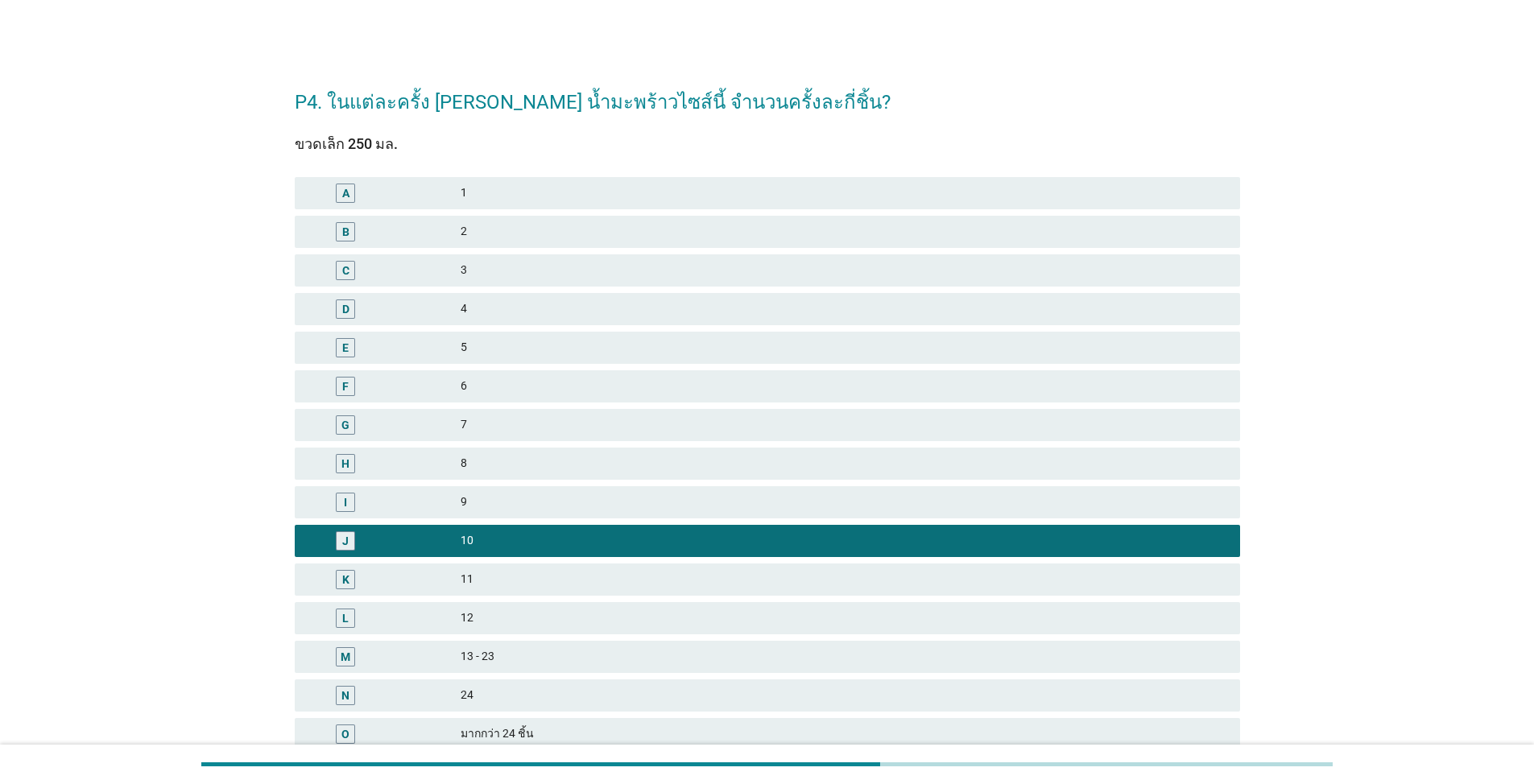
click at [468, 239] on div "2" at bounding box center [844, 232] width 767 height 19
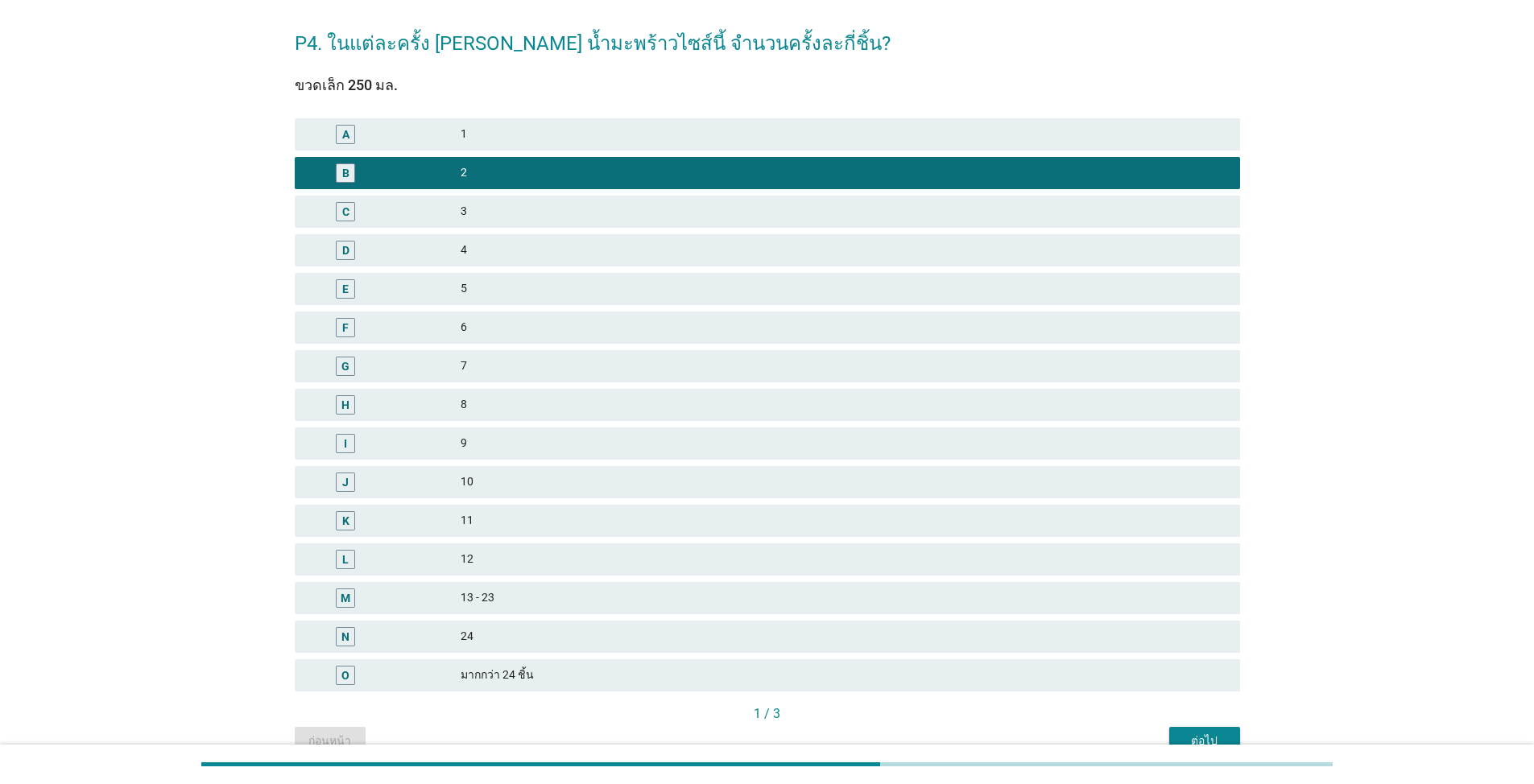
scroll to position [141, 0]
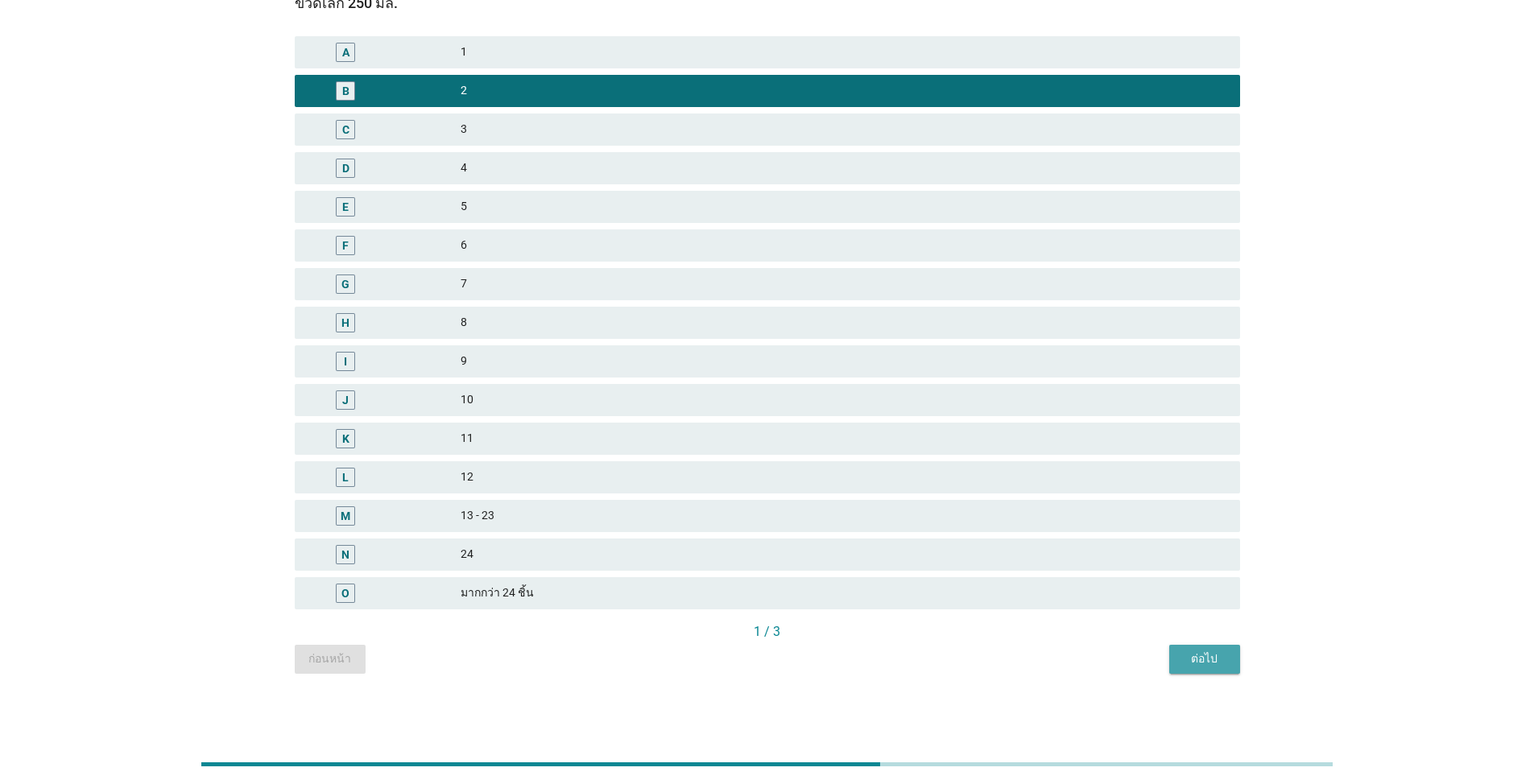
click at [1205, 660] on div "ต่อไป" at bounding box center [1204, 659] width 45 height 17
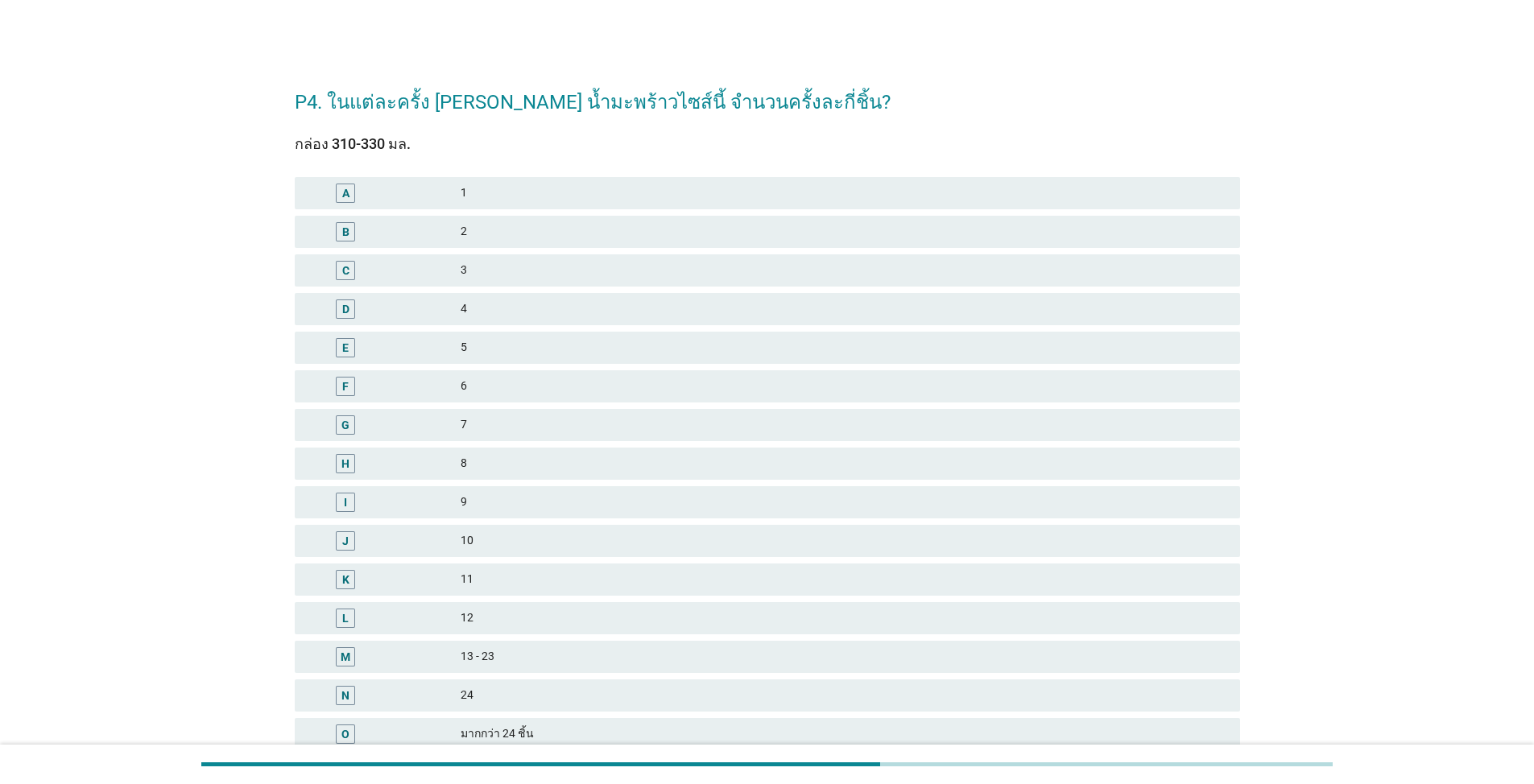
click at [553, 273] on div "3" at bounding box center [844, 270] width 767 height 19
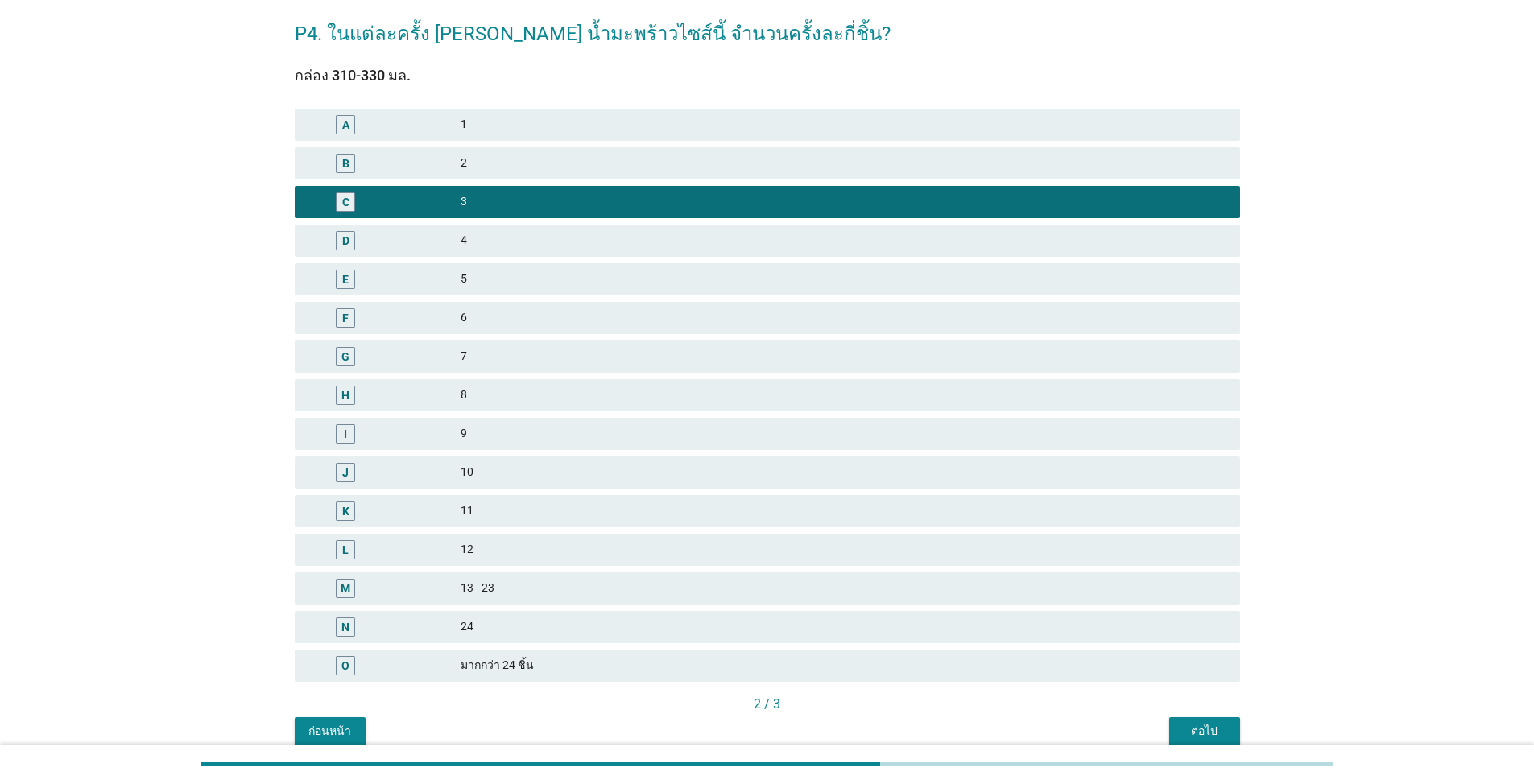
scroll to position [141, 0]
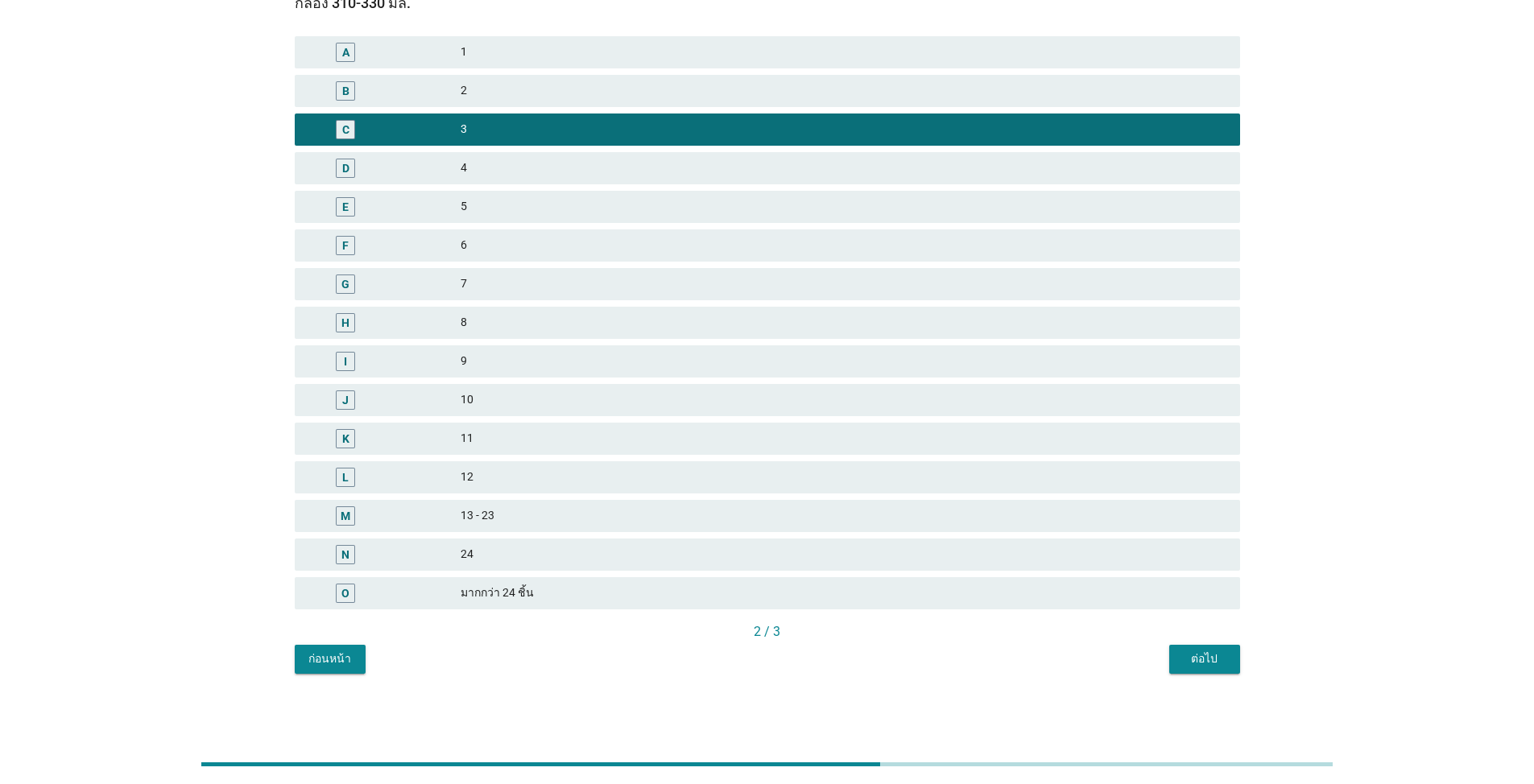
click at [1197, 662] on div "ต่อไป" at bounding box center [1204, 659] width 45 height 17
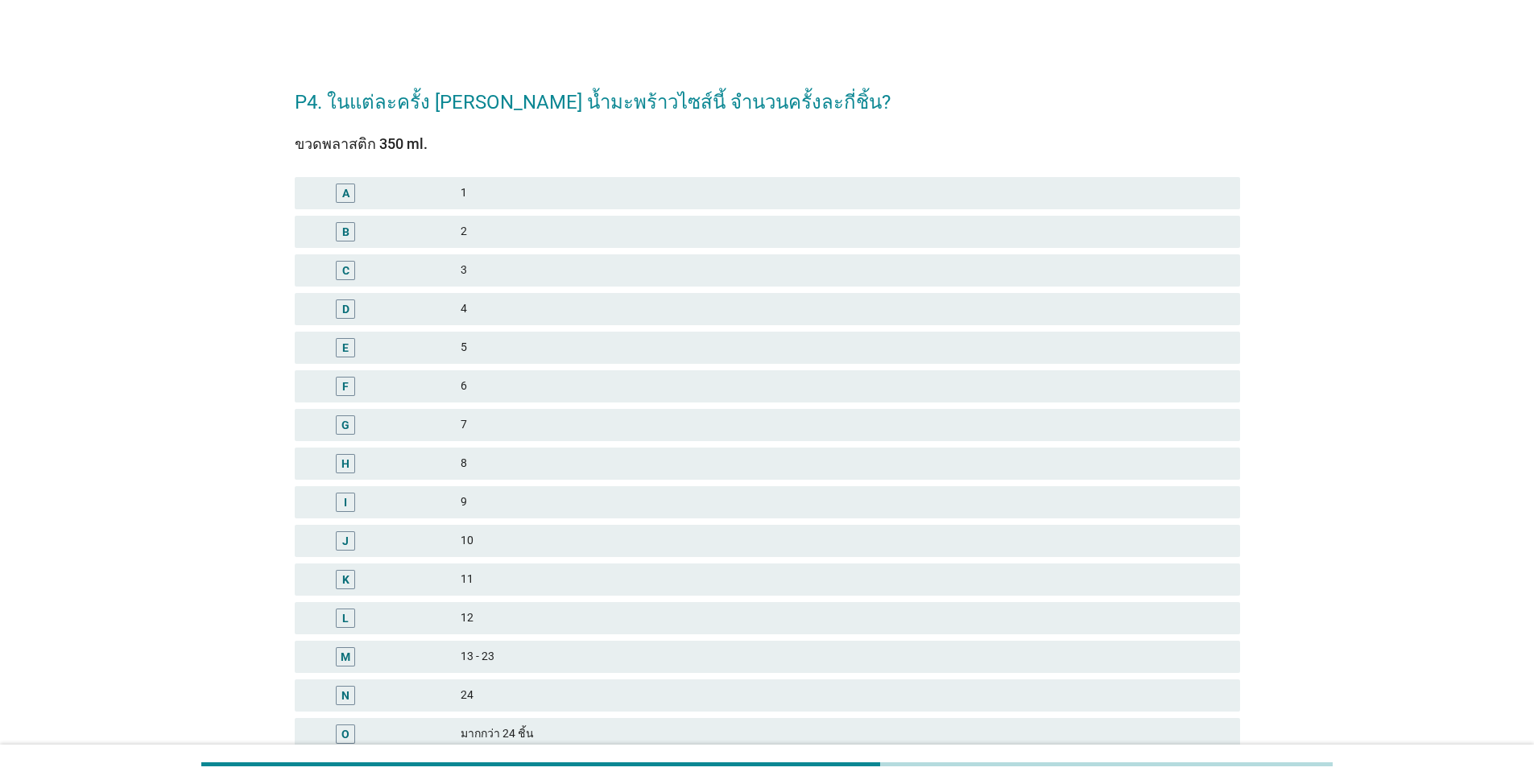
click at [541, 311] on div "4" at bounding box center [844, 309] width 767 height 19
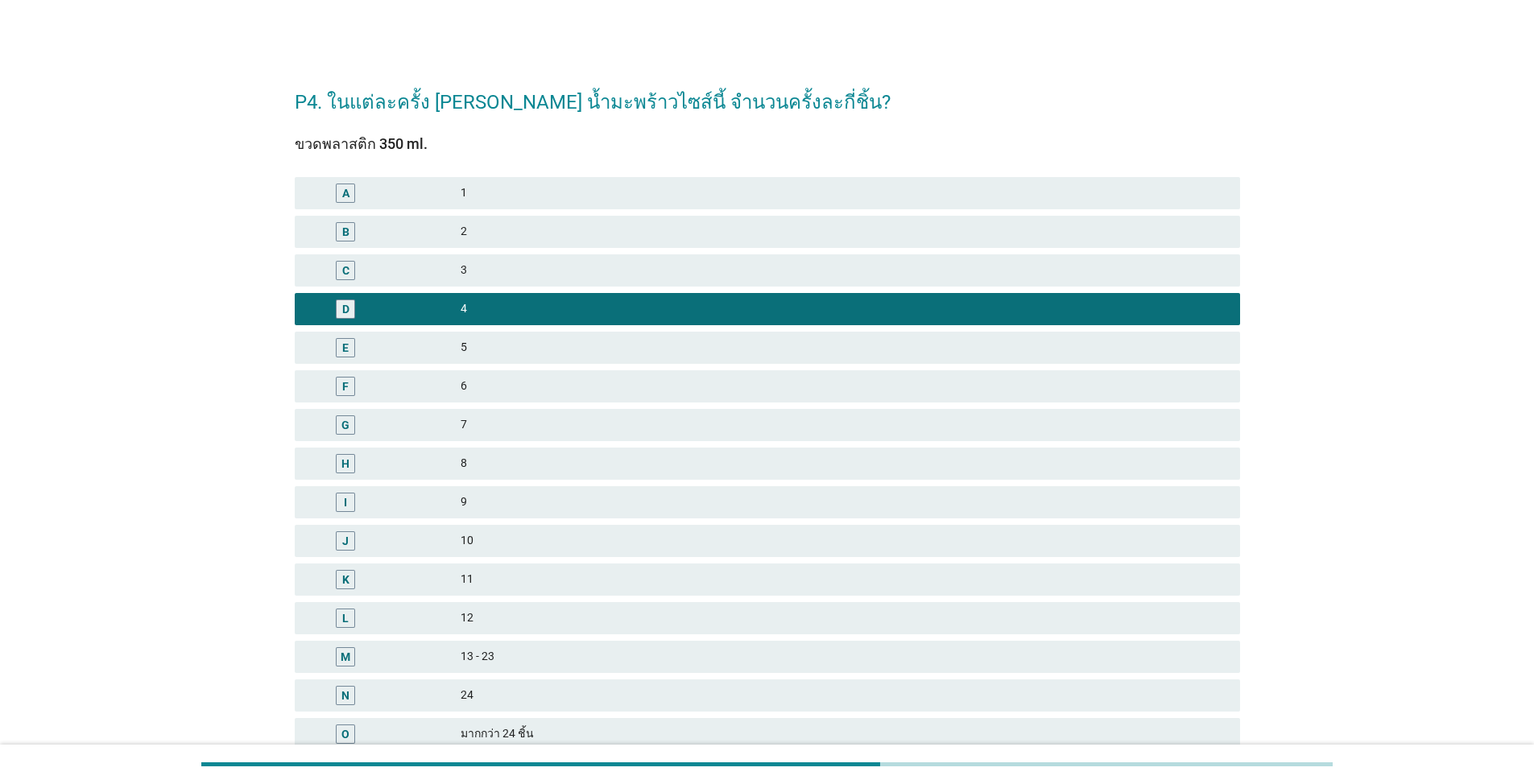
scroll to position [141, 0]
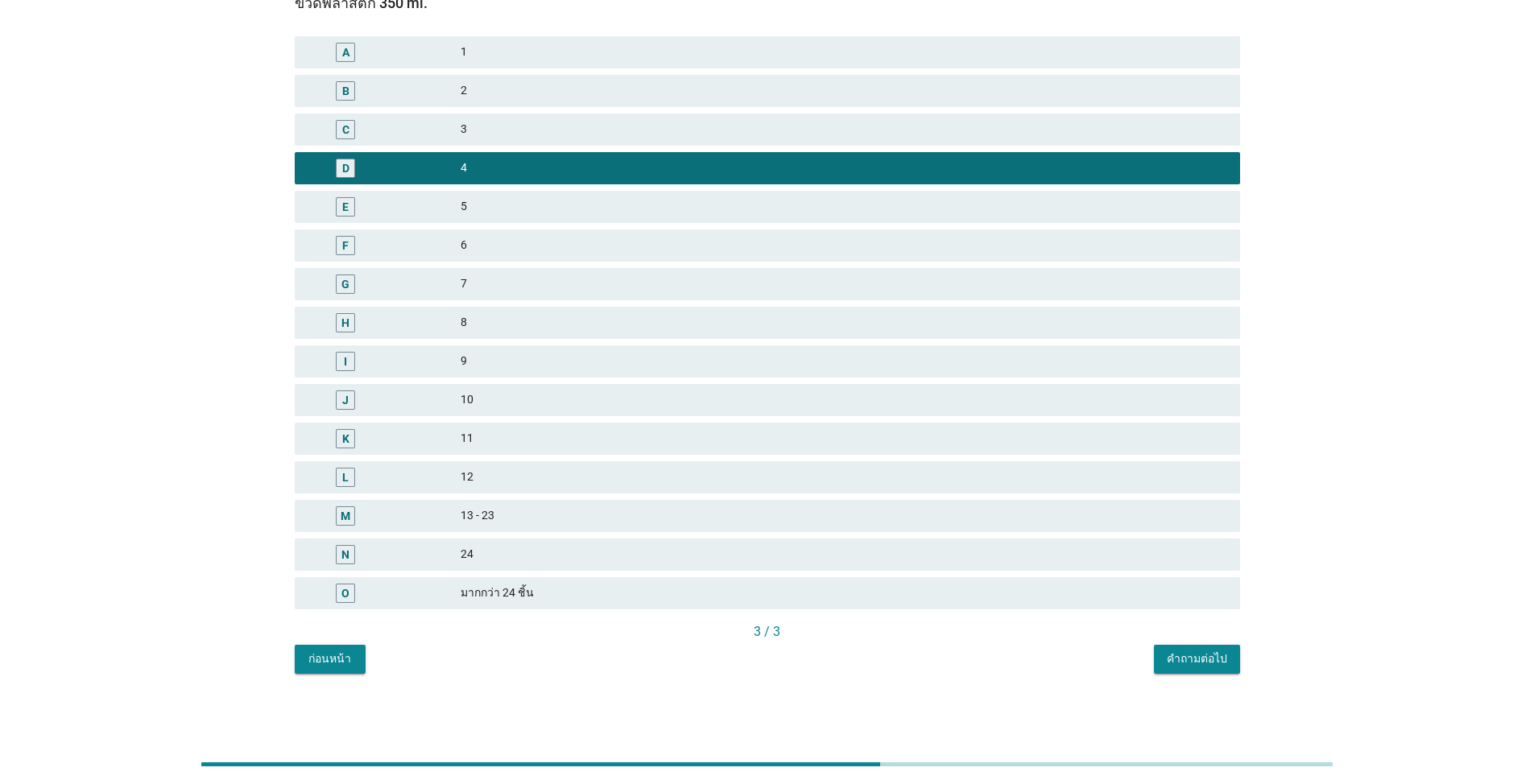
click at [1194, 661] on div "คำถามต่อไป" at bounding box center [1196, 659] width 60 height 17
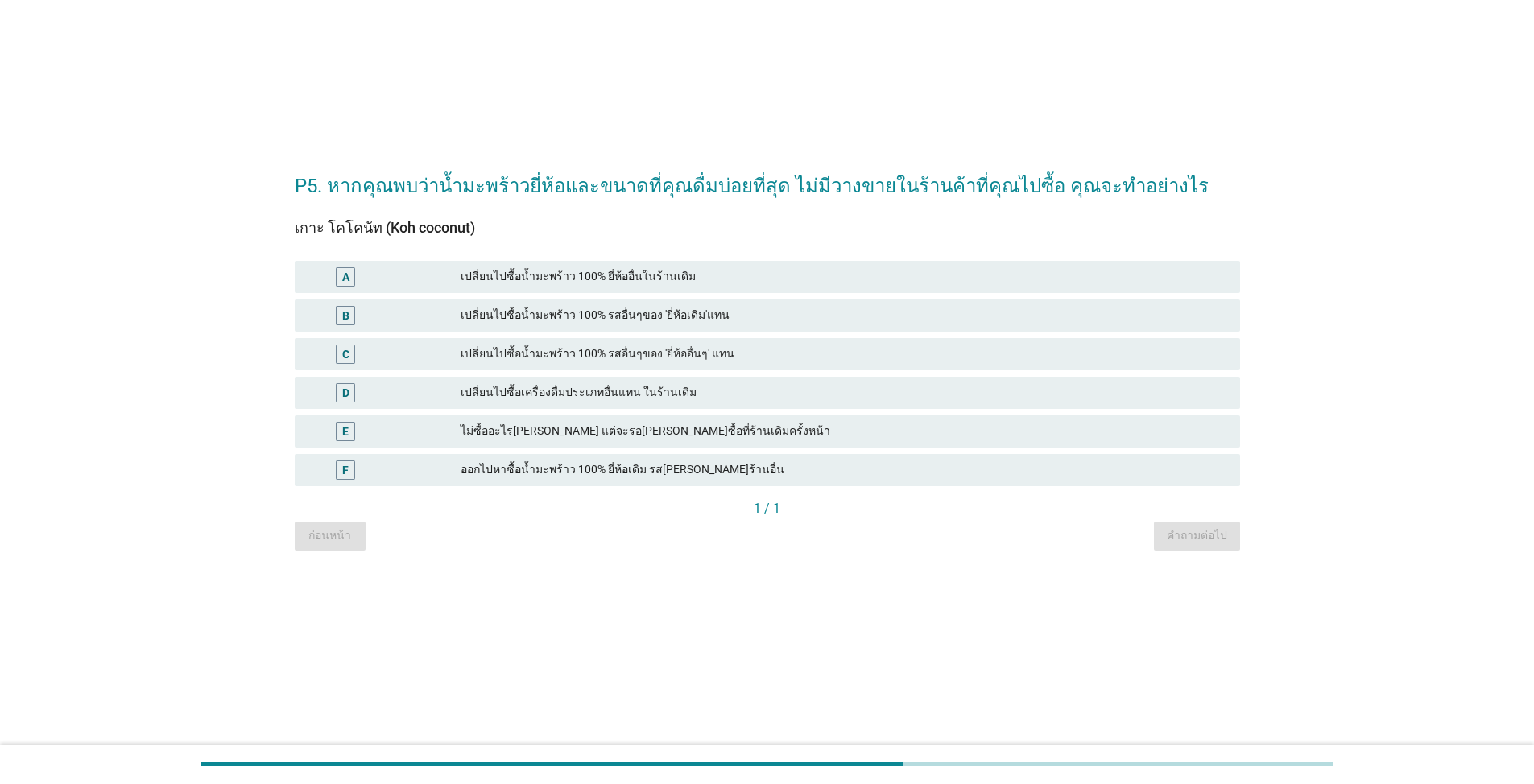
scroll to position [0, 0]
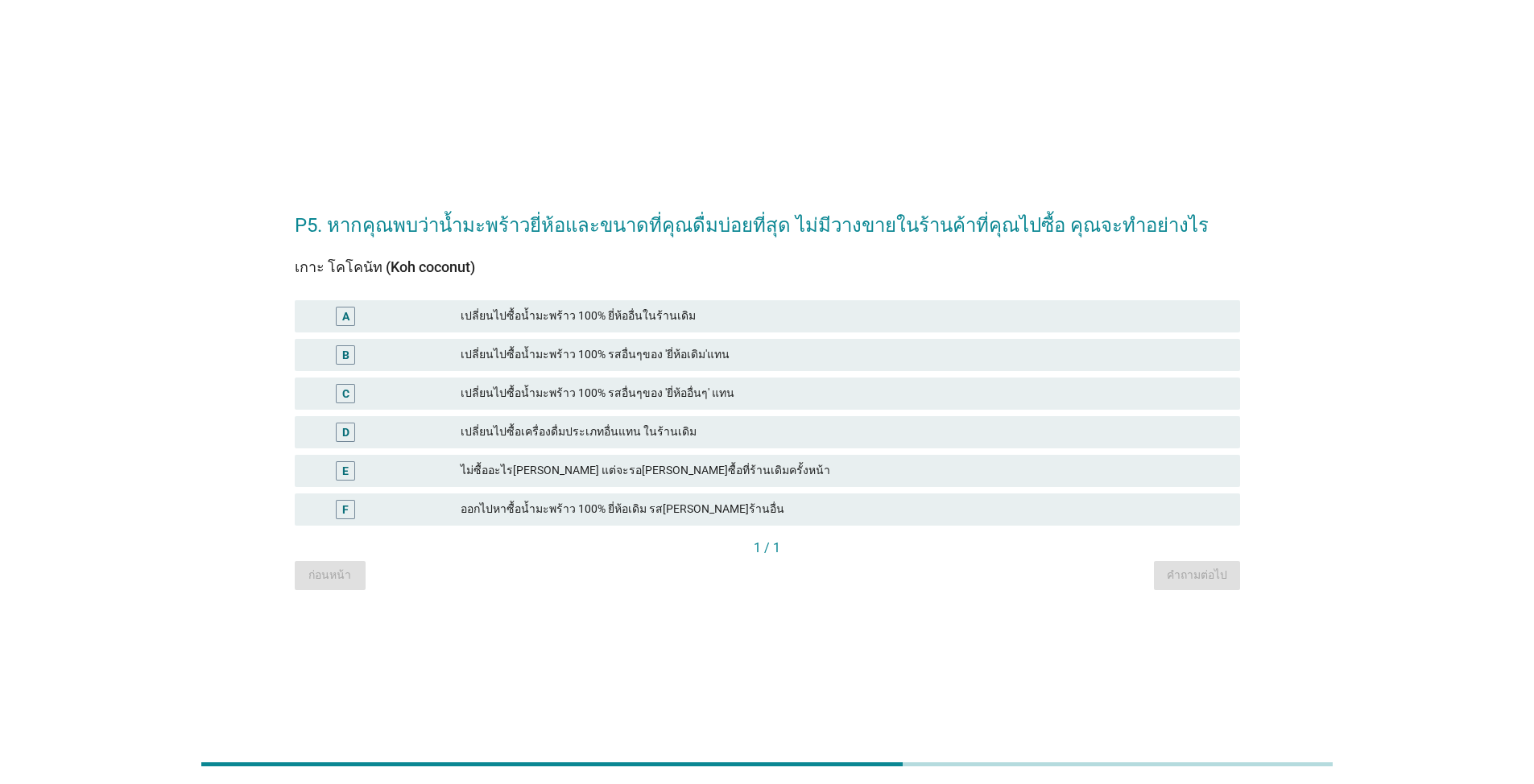
click at [578, 402] on div "เปลี่ยนไปซื้อน้ำมะพร้าว 100% รสอื่นๆของ 'ยี่ห้ออื่นๆ' แทน" at bounding box center [844, 393] width 767 height 19
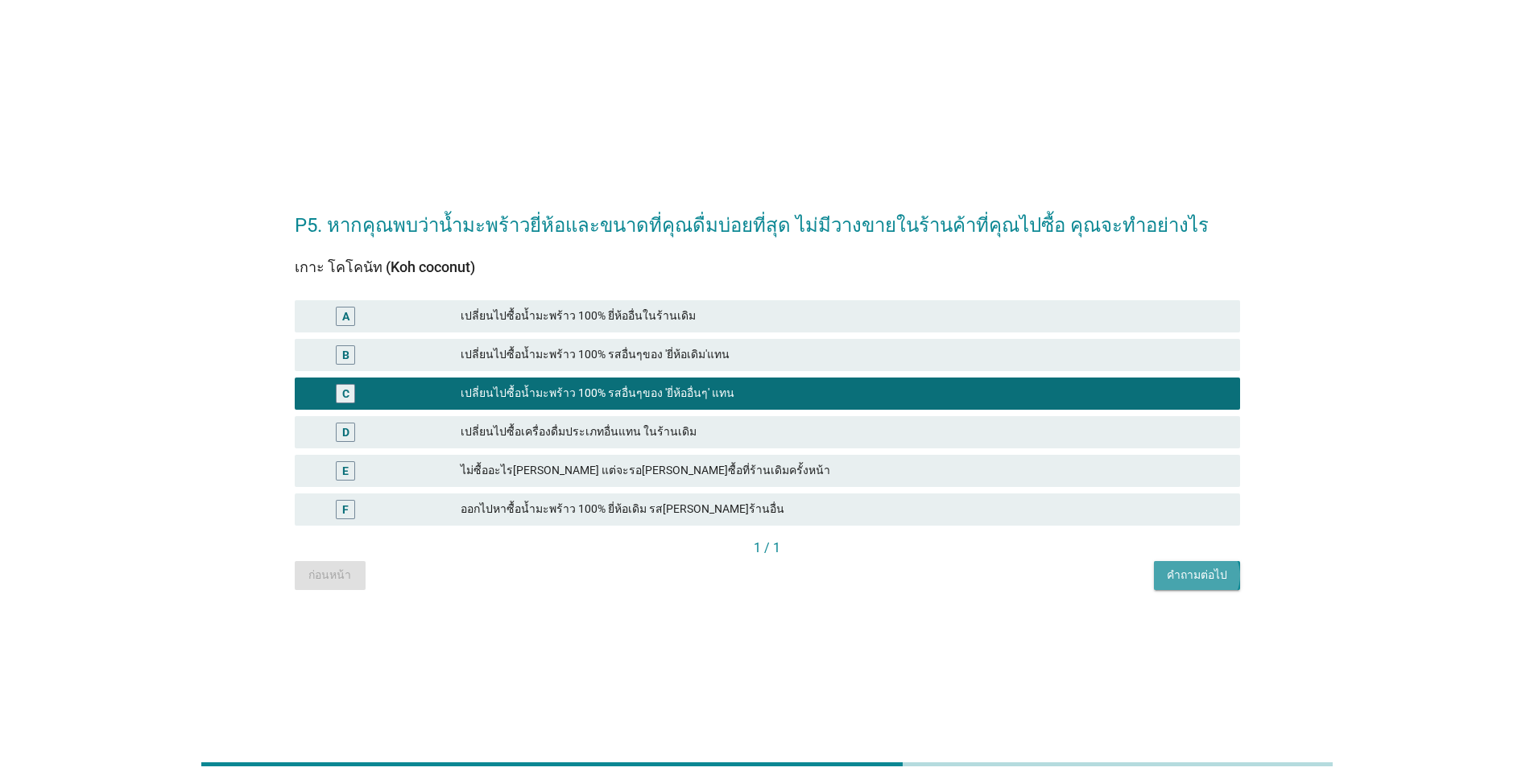
click at [1205, 584] on button "คำถามต่อไป" at bounding box center [1197, 575] width 86 height 29
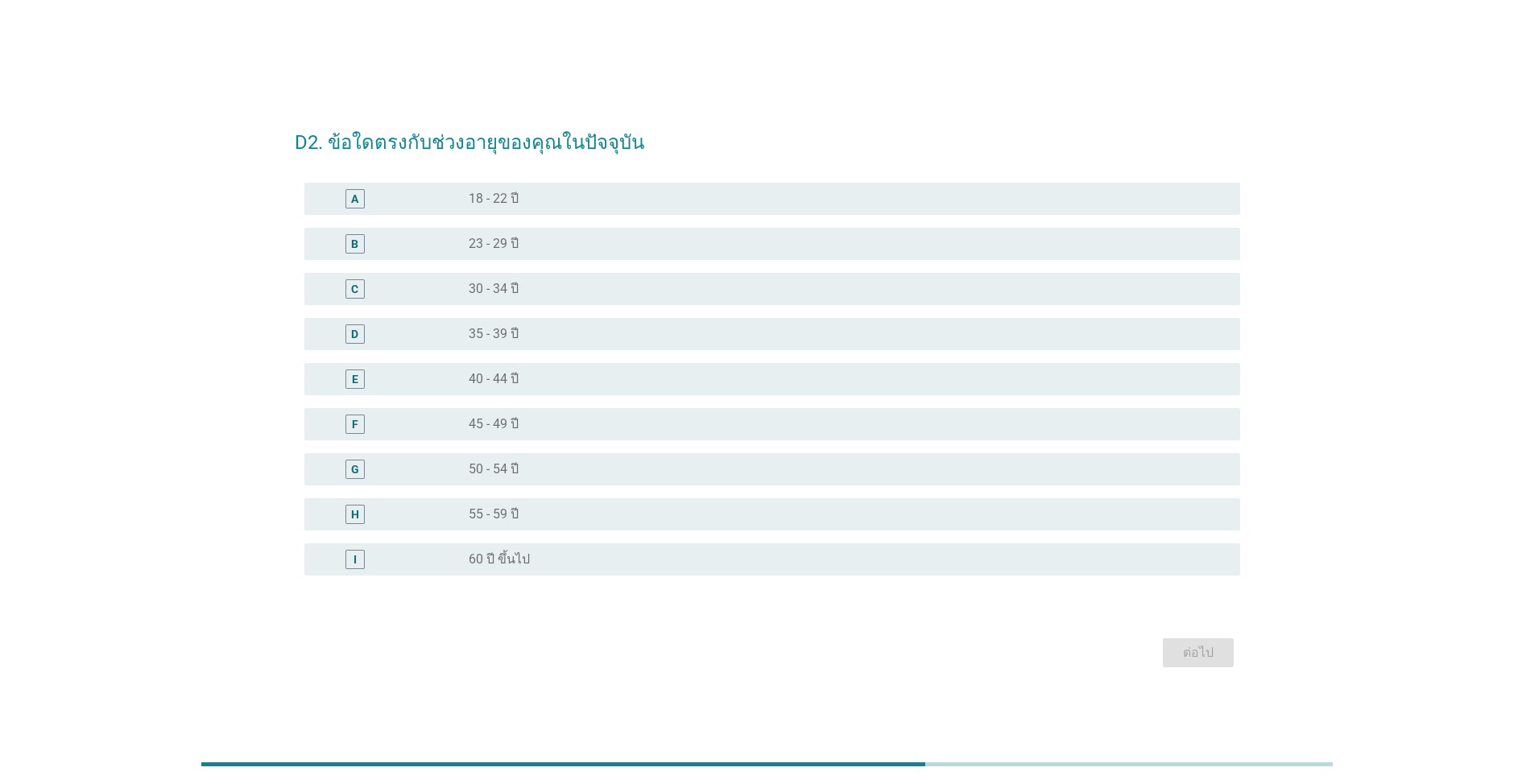
click at [573, 238] on div "radio_button_unchecked 23 - 29 ปี" at bounding box center [841, 244] width 745 height 16
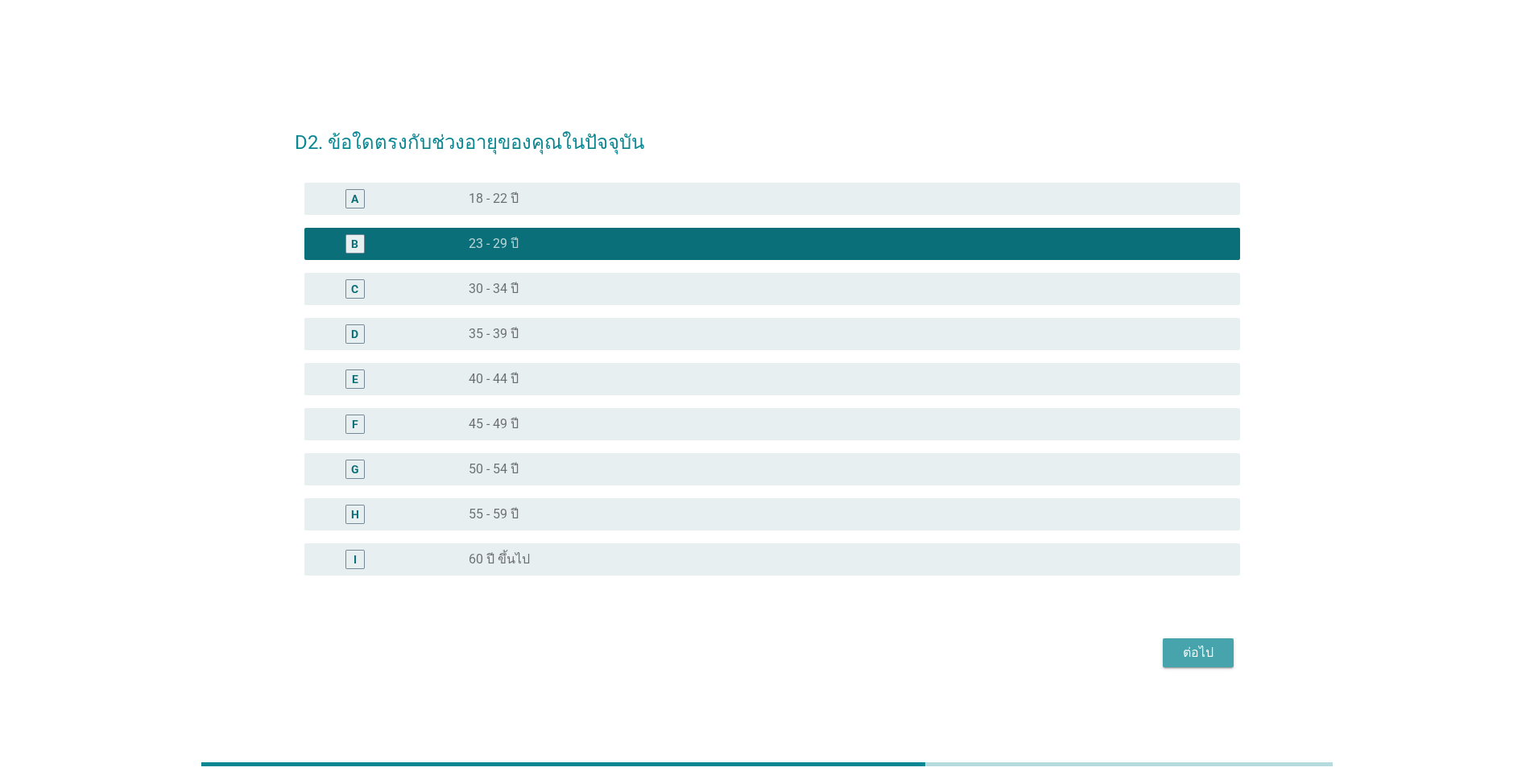
click at [1179, 647] on div "ต่อไป" at bounding box center [1198, 652] width 45 height 19
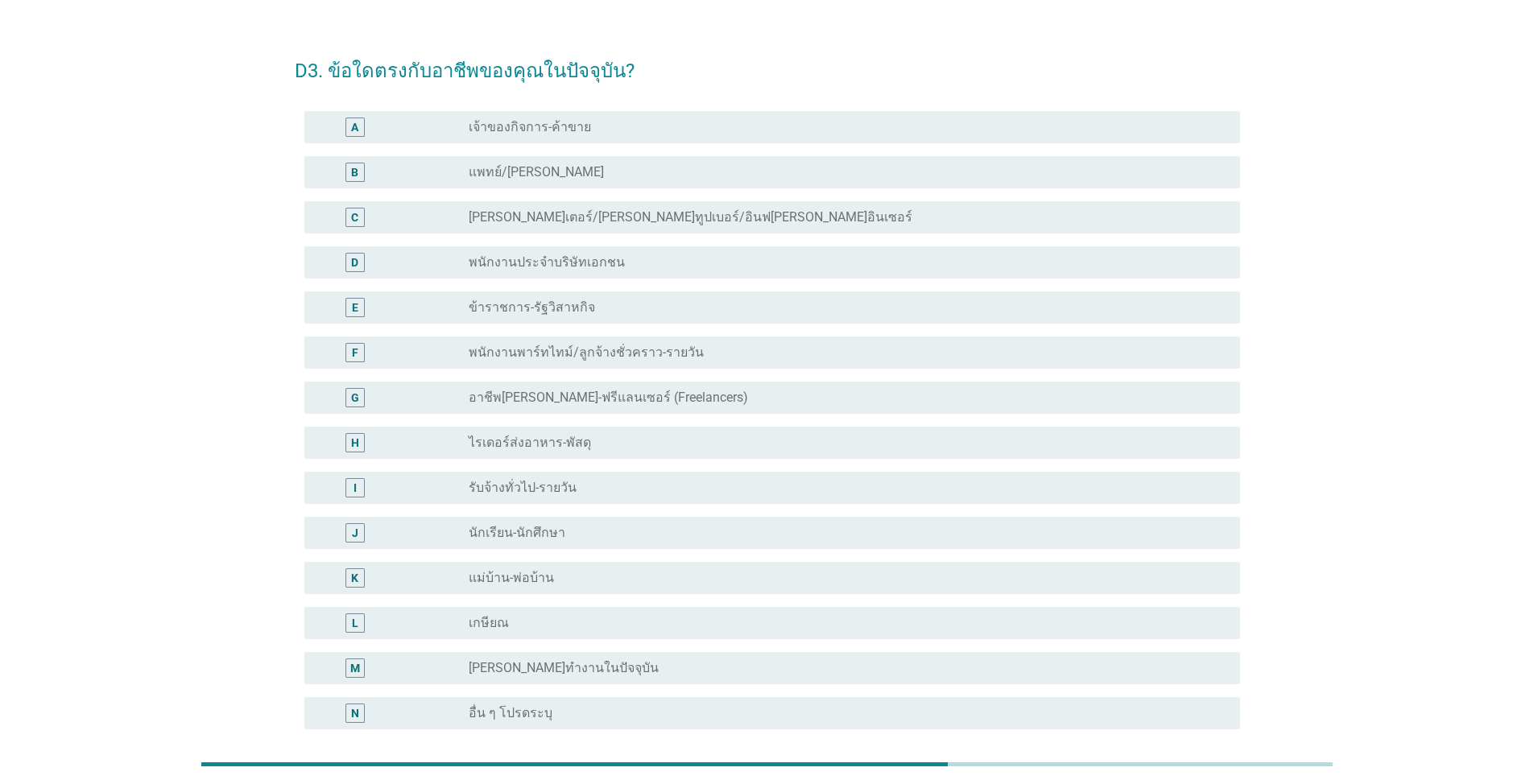
scroll to position [23, 0]
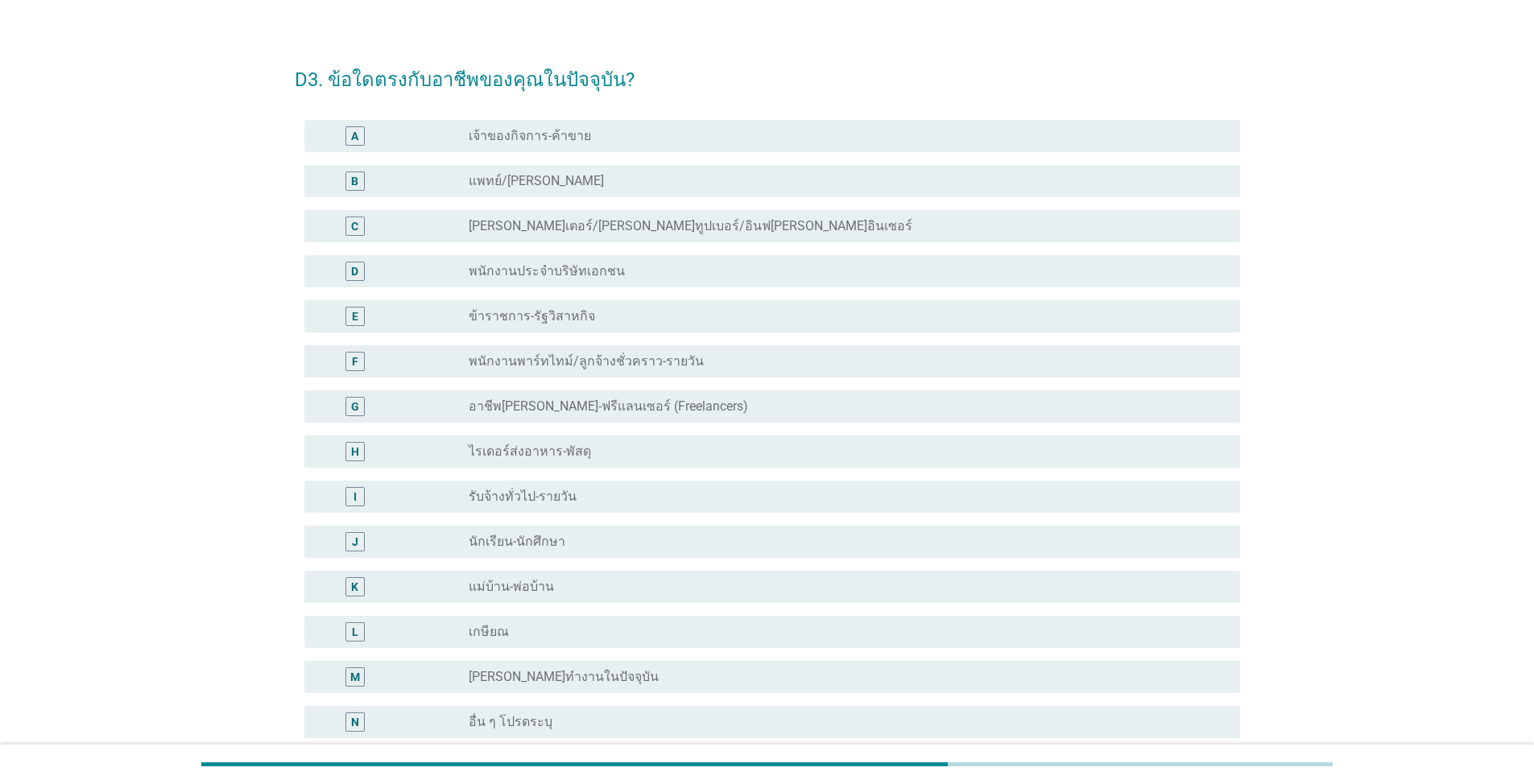
click at [587, 411] on label "อาชีพ[PERSON_NAME]-ฟรีแลนเซอร์ (Freelancers)" at bounding box center [608, 406] width 279 height 16
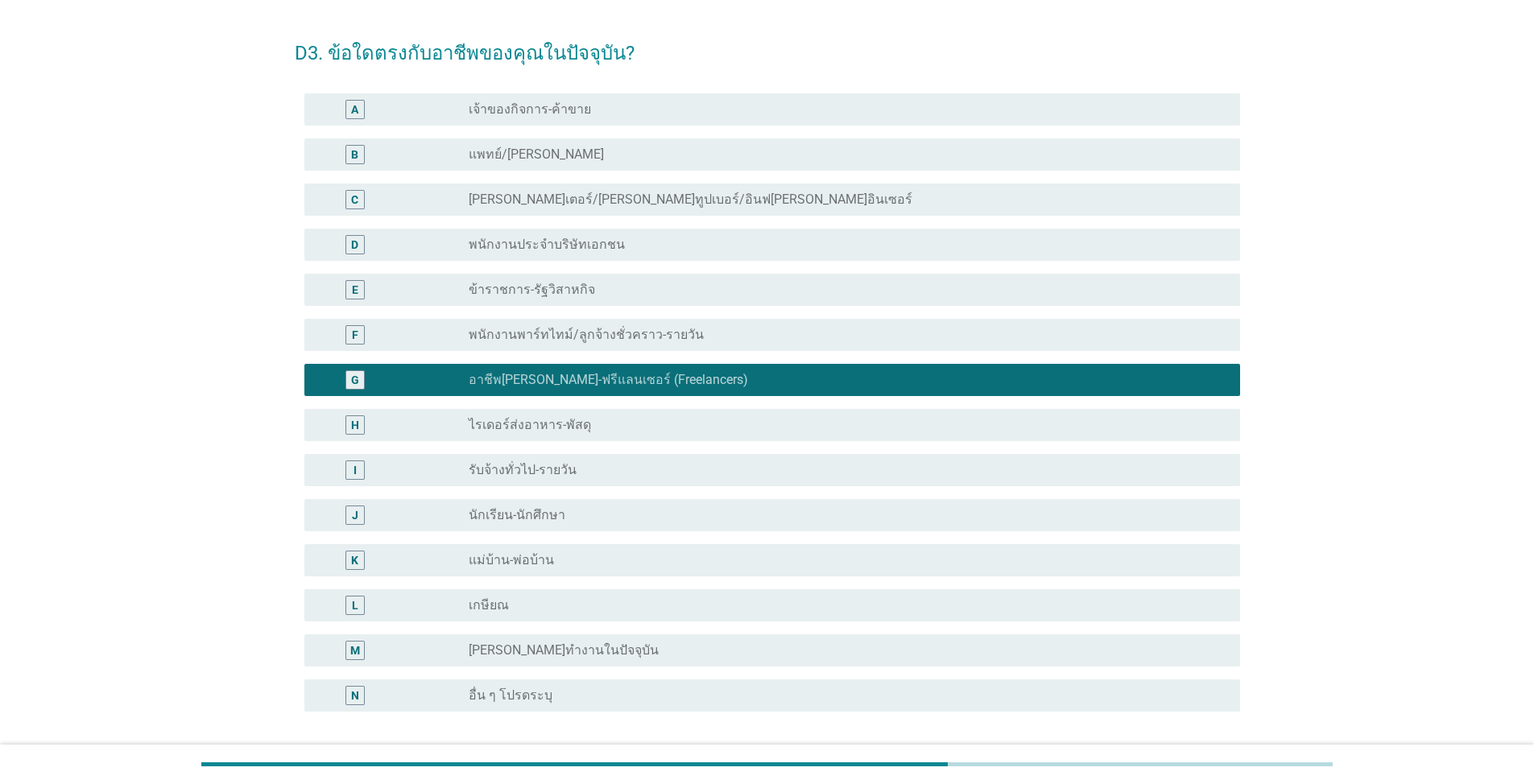
scroll to position [184, 0]
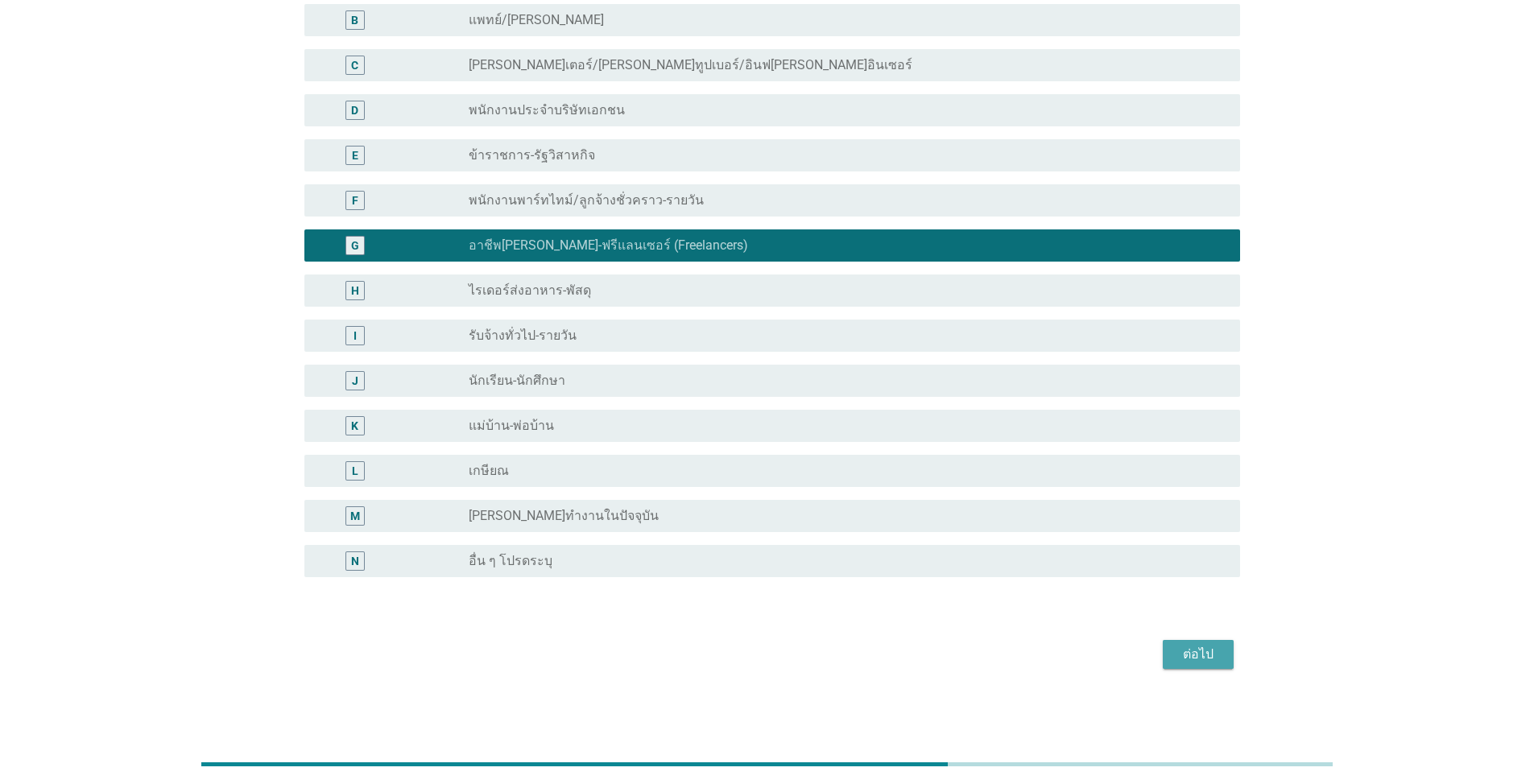
click at [1200, 654] on div "ต่อไป" at bounding box center [1198, 654] width 45 height 19
